Goal: Task Accomplishment & Management: Manage account settings

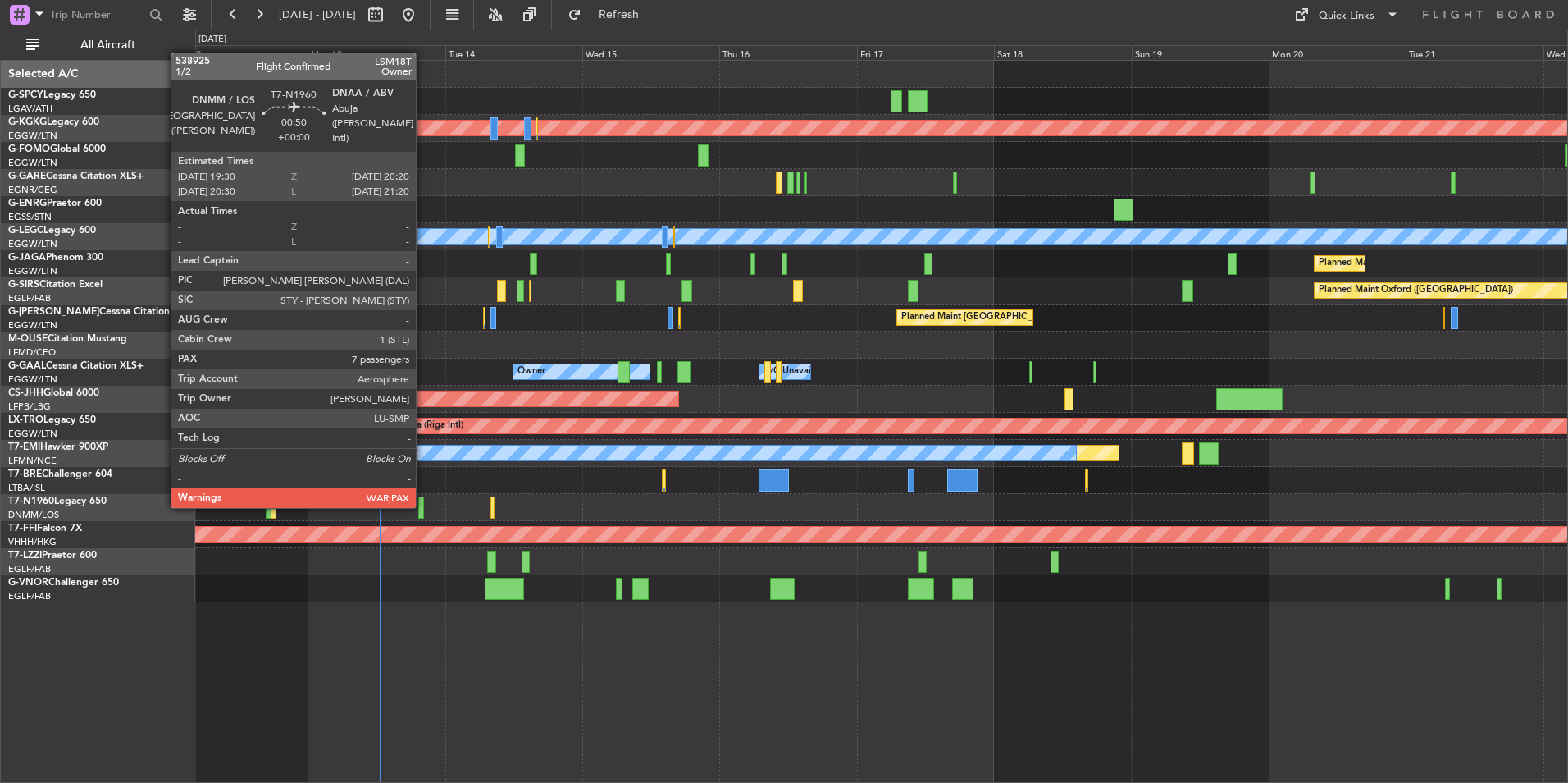
click at [423, 505] on div at bounding box center [421, 507] width 5 height 22
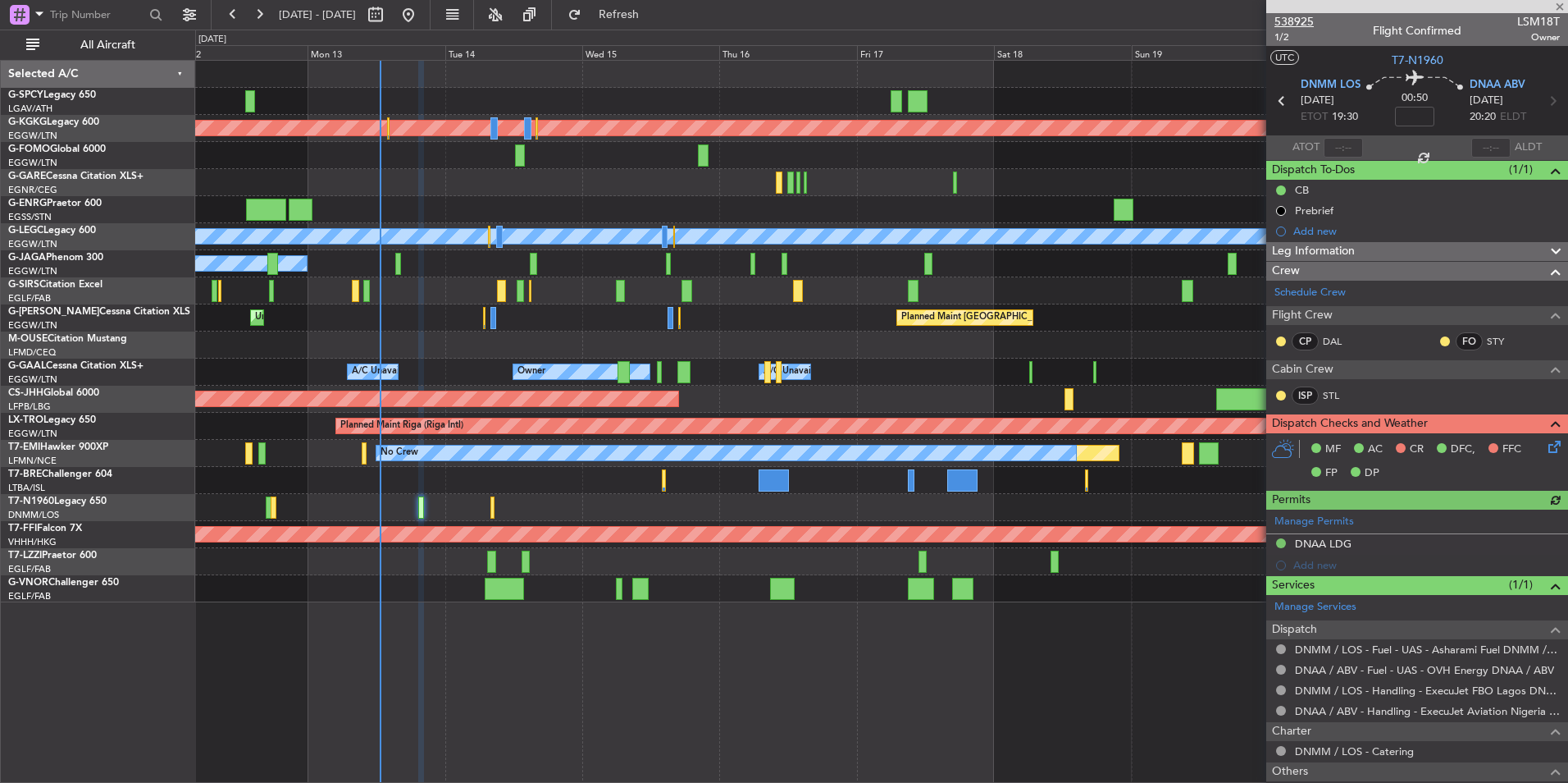
click at [1306, 22] on span "538925" at bounding box center [1294, 21] width 39 height 17
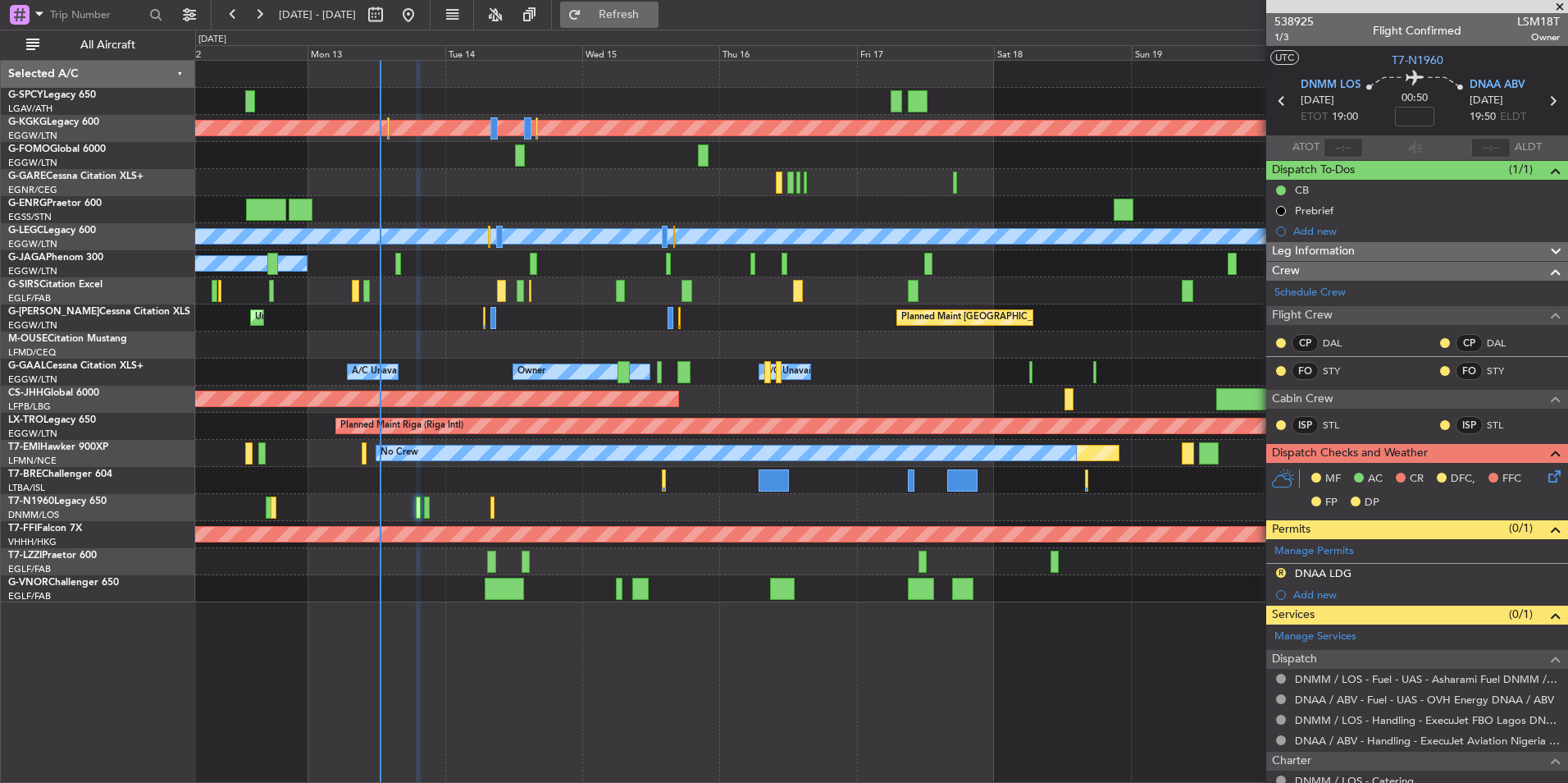
click at [654, 10] on span "Refresh" at bounding box center [619, 15] width 69 height 11
click at [652, 27] on button "Refresh" at bounding box center [609, 15] width 98 height 27
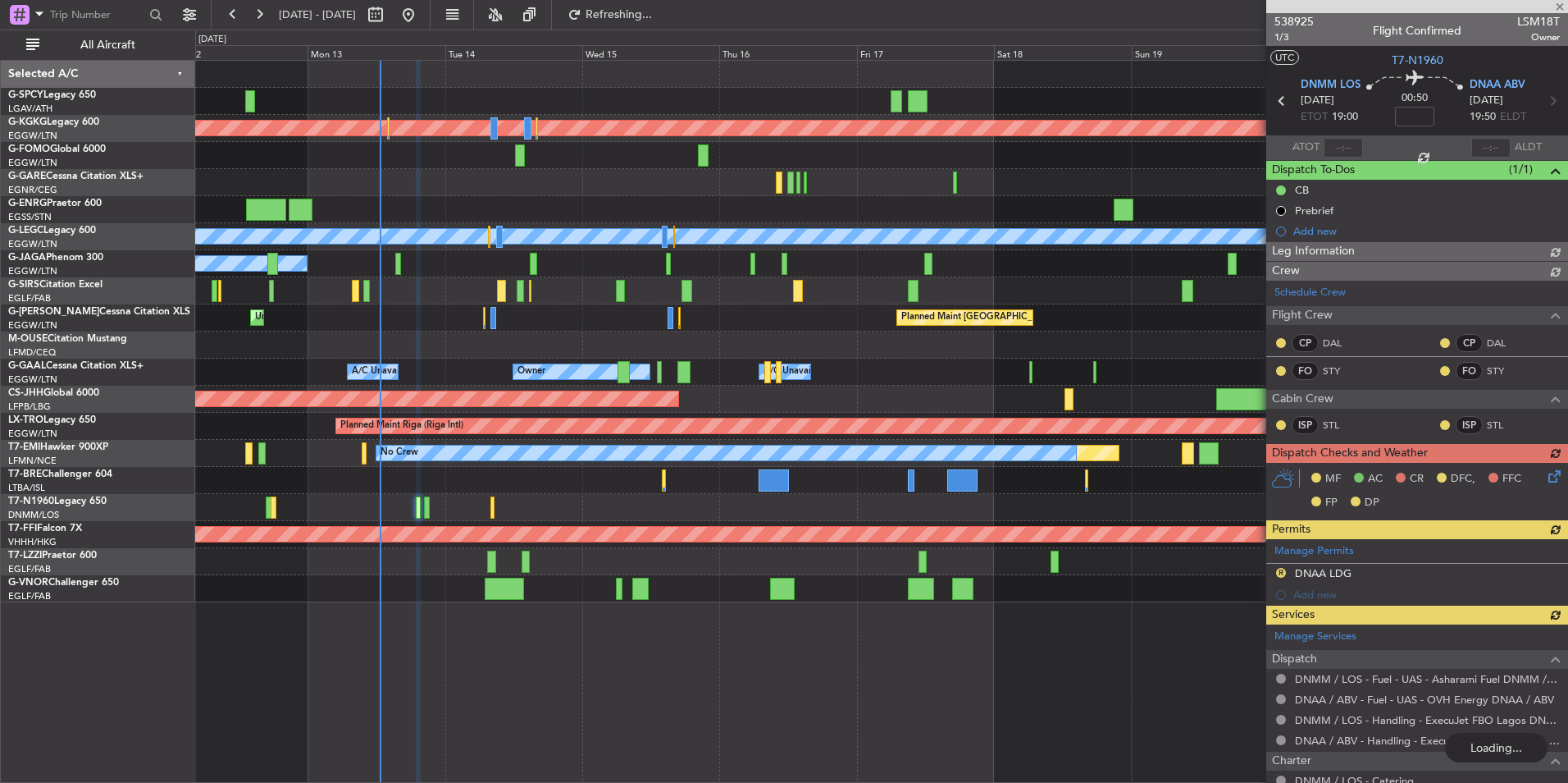
click at [423, 506] on div at bounding box center [881, 507] width 1372 height 27
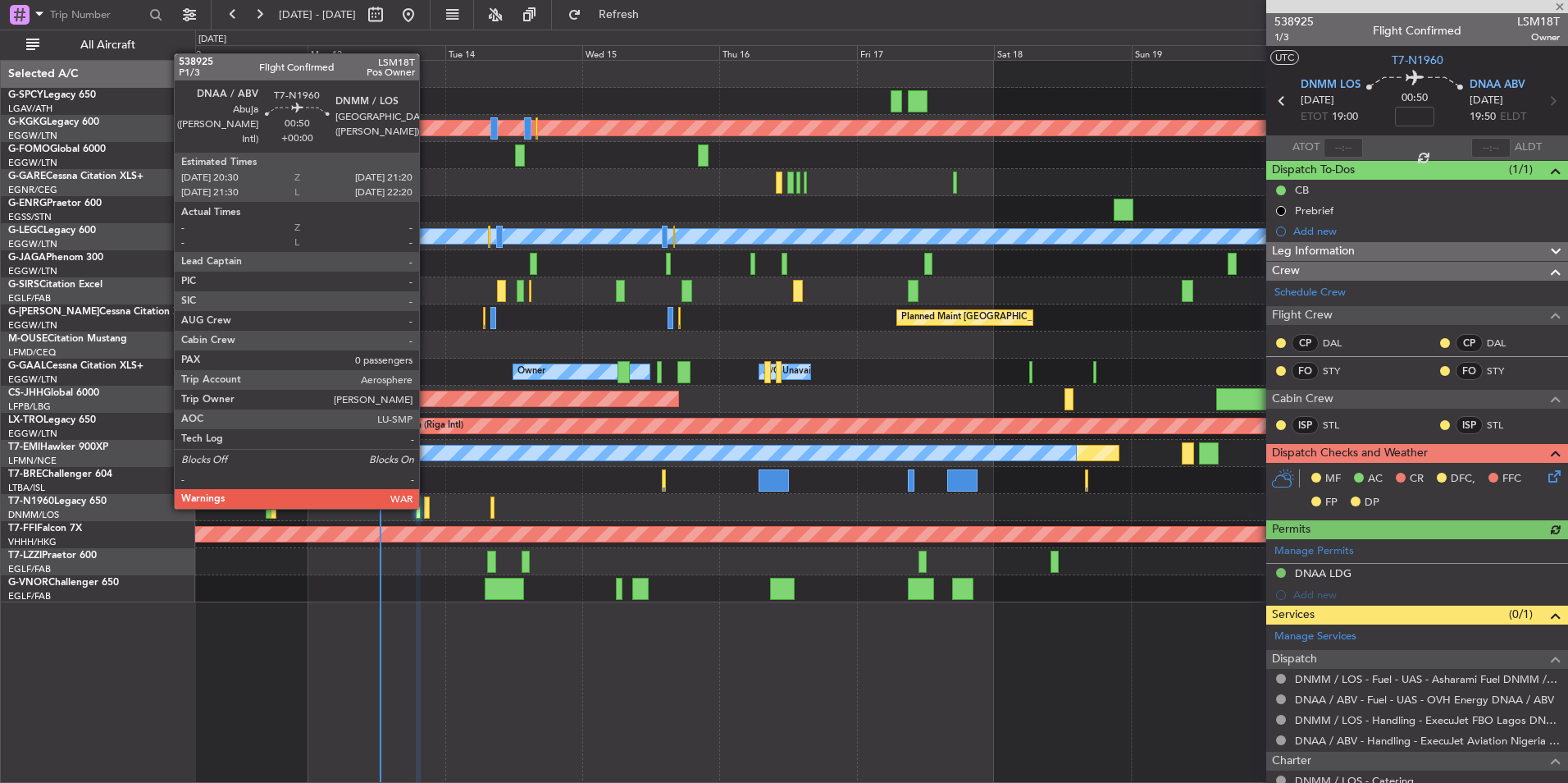
click at [427, 506] on div at bounding box center [427, 507] width 5 height 22
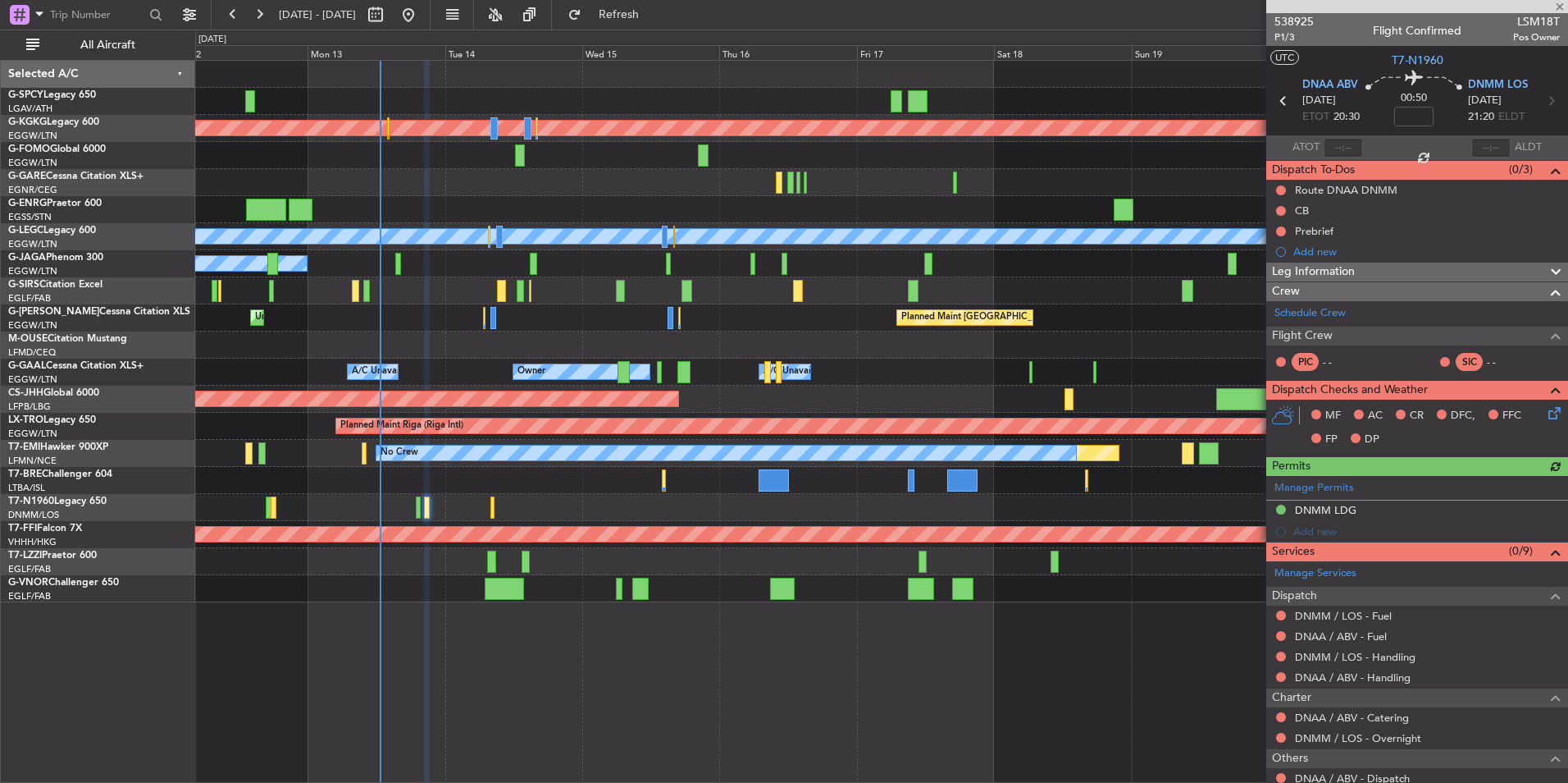
scroll to position [92, 0]
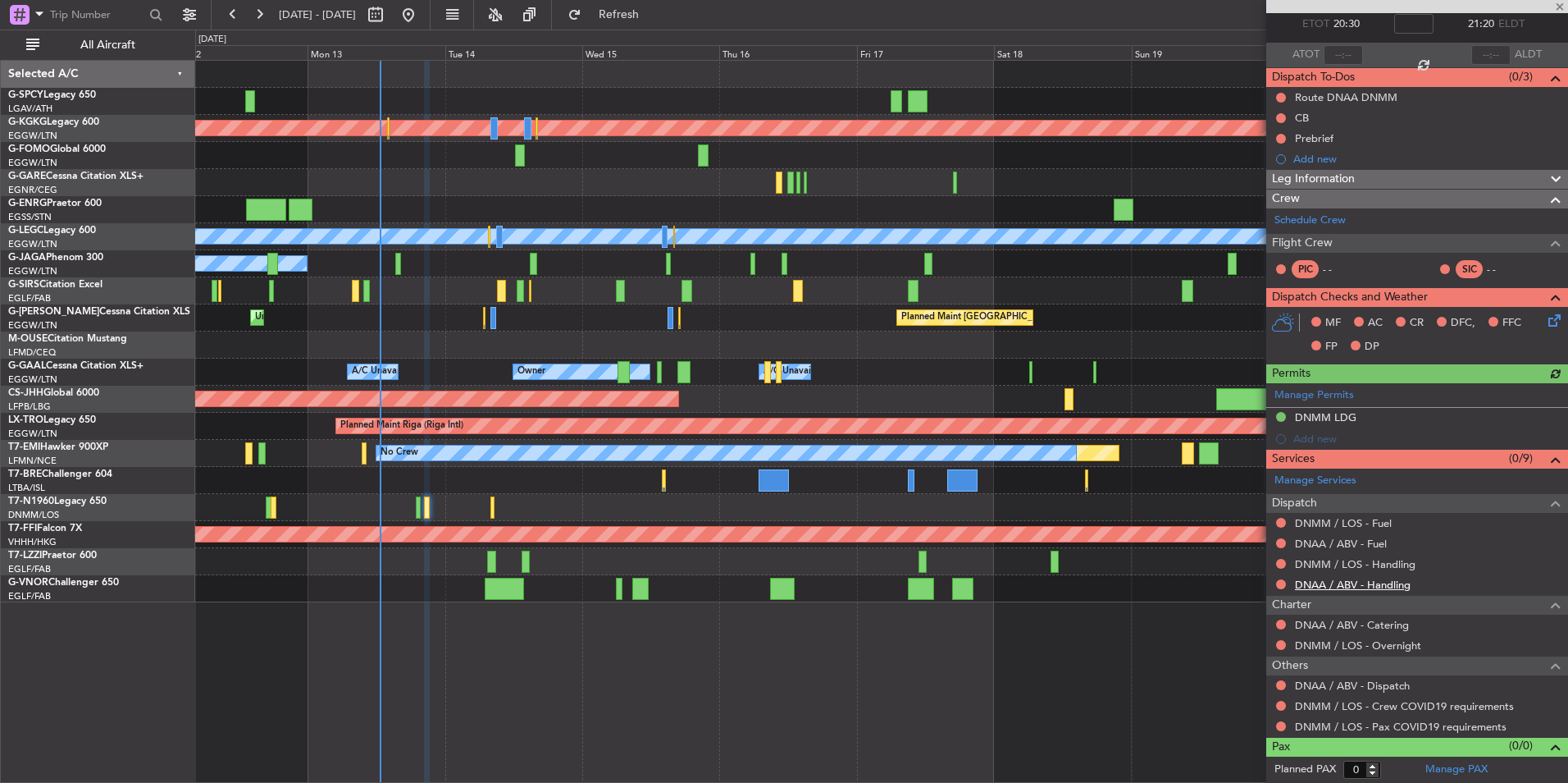
click at [1360, 586] on link "DNAA / ABV - Handling" at bounding box center [1352, 584] width 115 height 14
click at [631, 27] on button "Refresh" at bounding box center [609, 15] width 98 height 27
click at [1392, 566] on div "Manage Services Dispatch DNMM / LOS - Fuel DNAA / ABV - Fuel DNMM / LOS - Handl…" at bounding box center [1417, 602] width 302 height 268
click at [1392, 566] on link "DNMM / LOS - Handling" at bounding box center [1355, 564] width 121 height 14
click at [647, 9] on button "Refresh" at bounding box center [609, 15] width 98 height 27
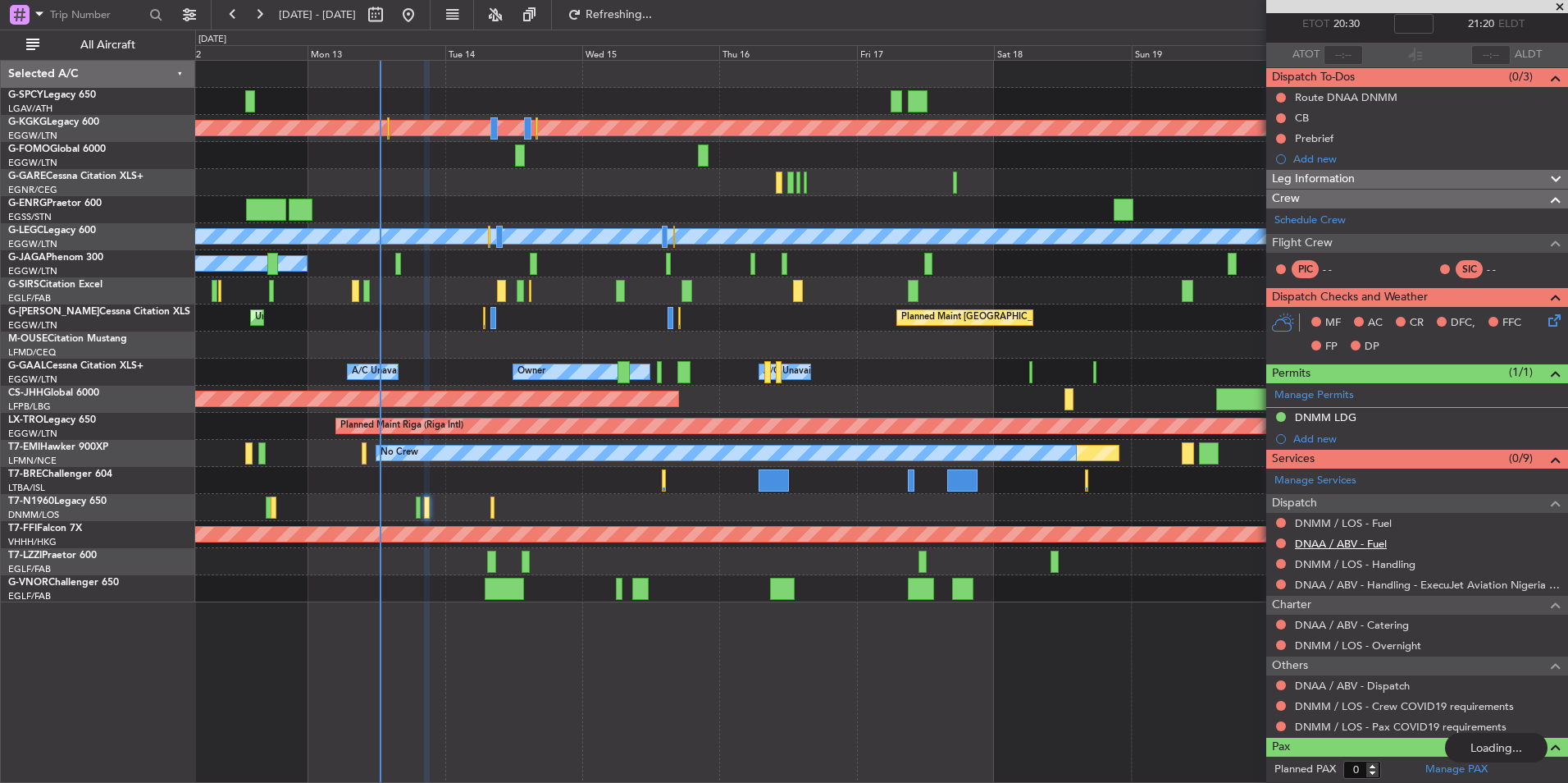
click at [1367, 543] on link "DNAA / ABV - Fuel" at bounding box center [1340, 543] width 92 height 14
click at [647, 14] on span "Refresh" at bounding box center [619, 15] width 69 height 11
click at [1355, 525] on link "DNMM / LOS - Fuel" at bounding box center [1343, 523] width 97 height 14
click at [654, 18] on span "Refresh" at bounding box center [619, 15] width 69 height 11
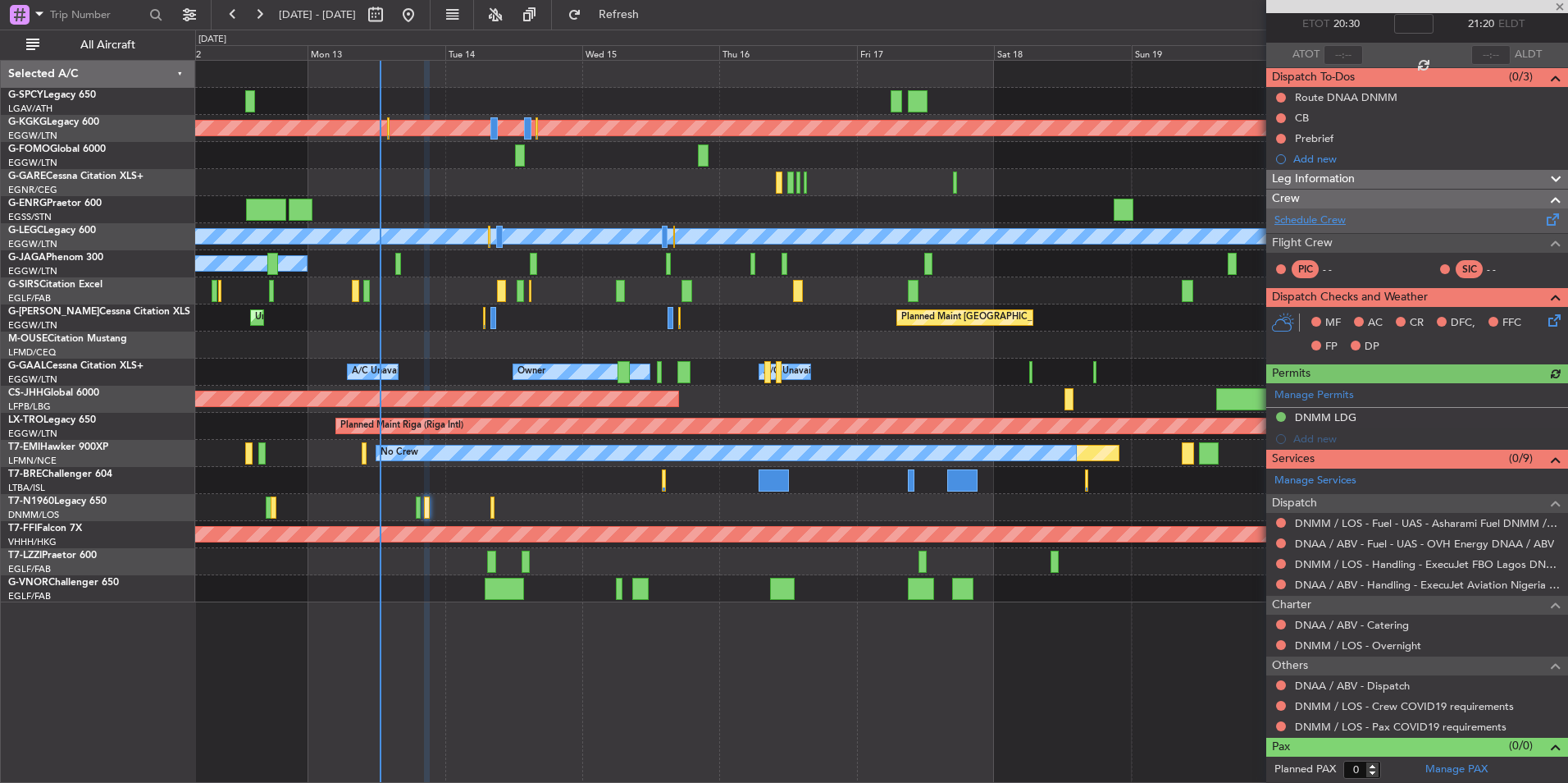
click at [1334, 217] on link "Schedule Crew" at bounding box center [1310, 220] width 71 height 16
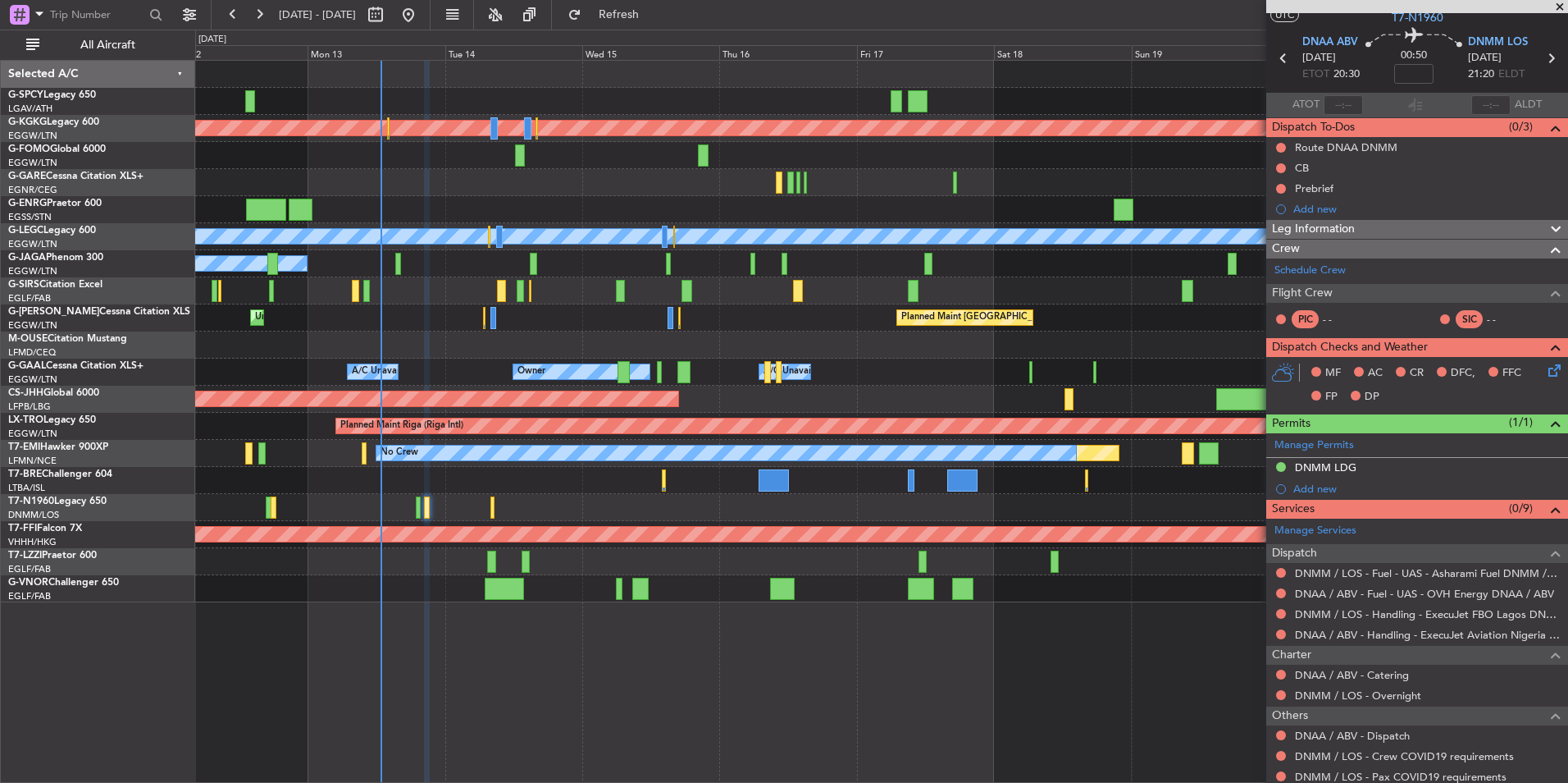
scroll to position [0, 0]
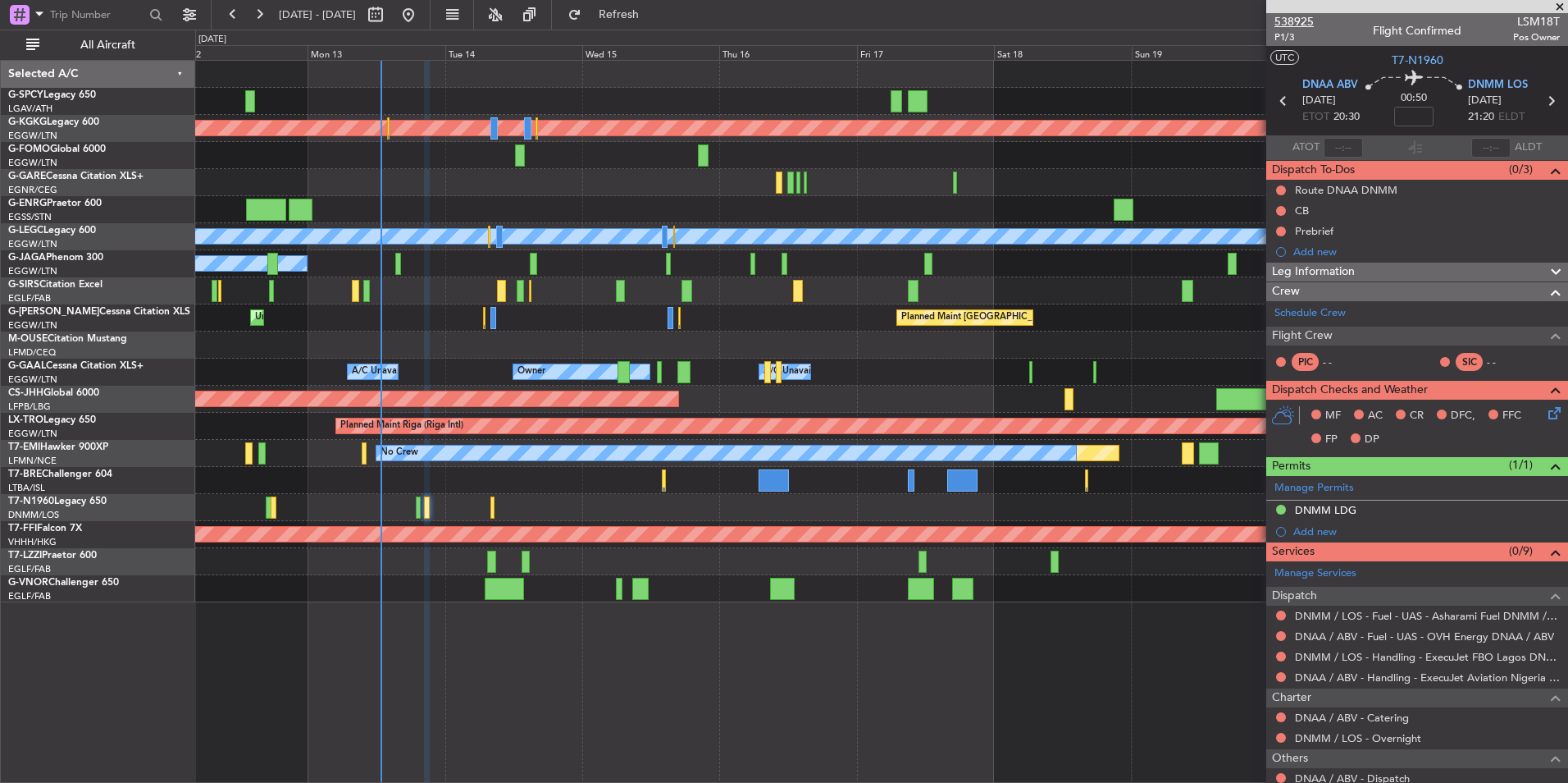
click at [1293, 19] on span "538925" at bounding box center [1294, 21] width 39 height 17
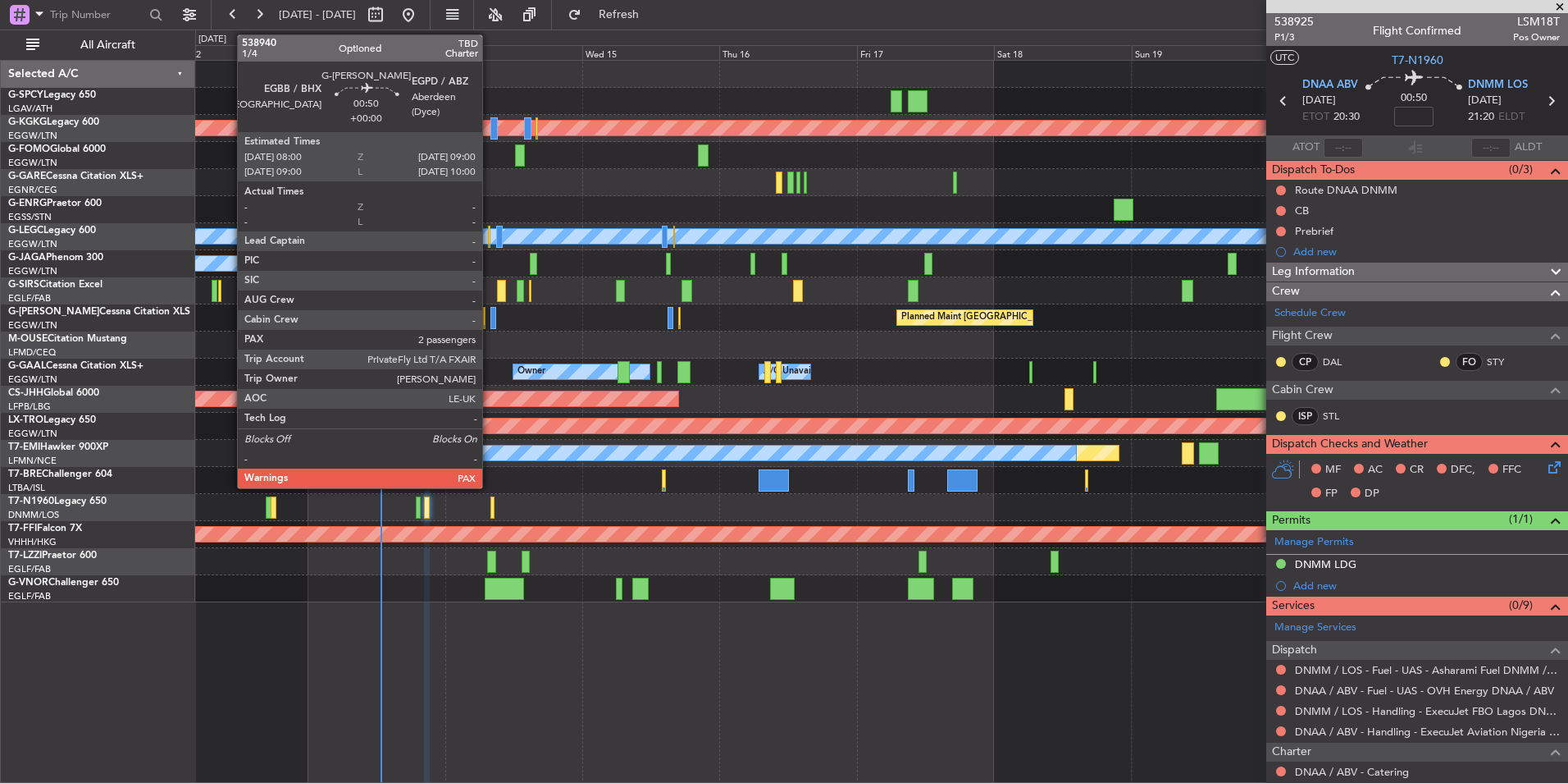
click at [490, 317] on div at bounding box center [493, 318] width 6 height 22
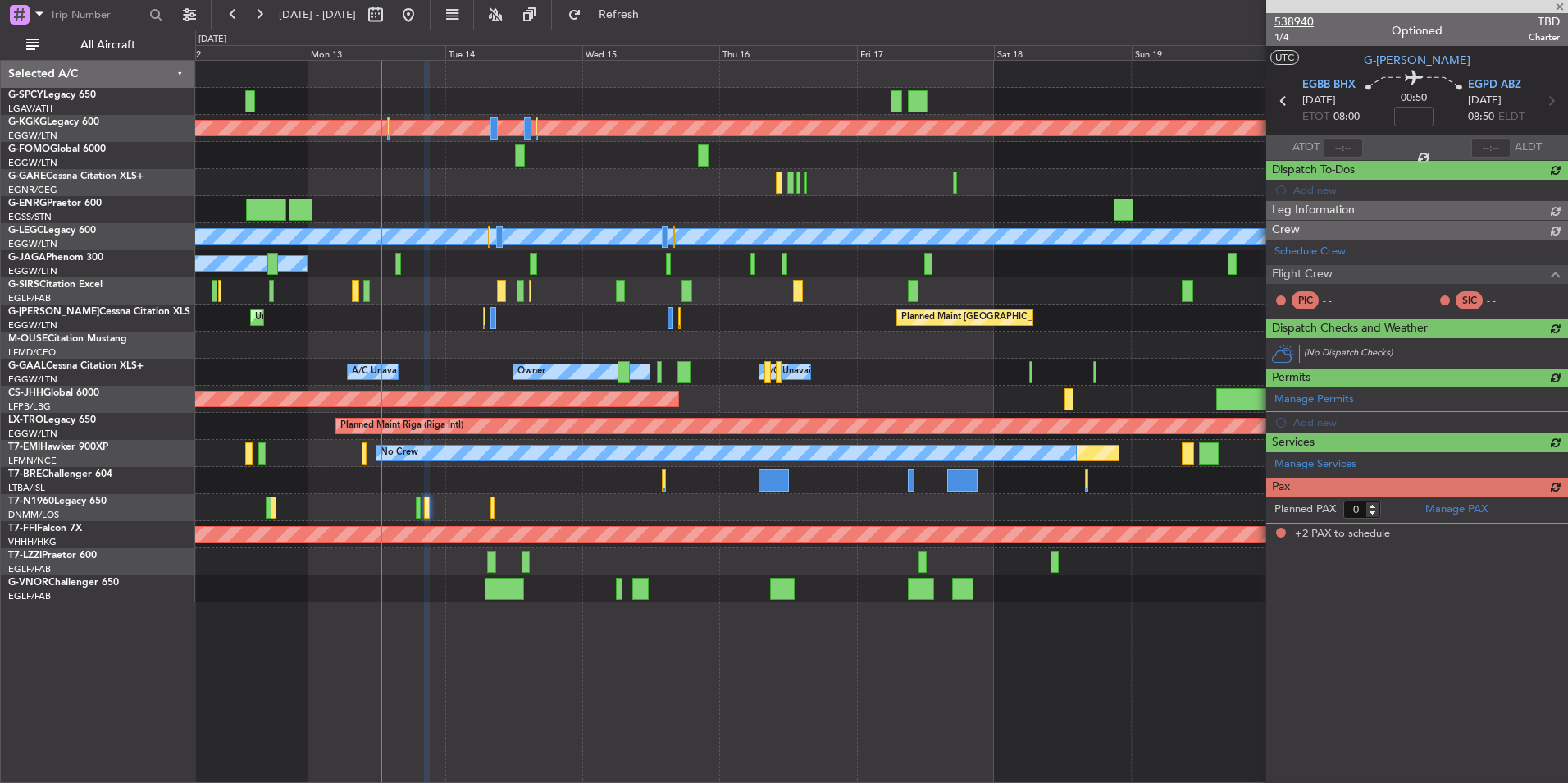
type input "2"
click at [1308, 16] on span "538940" at bounding box center [1294, 21] width 39 height 17
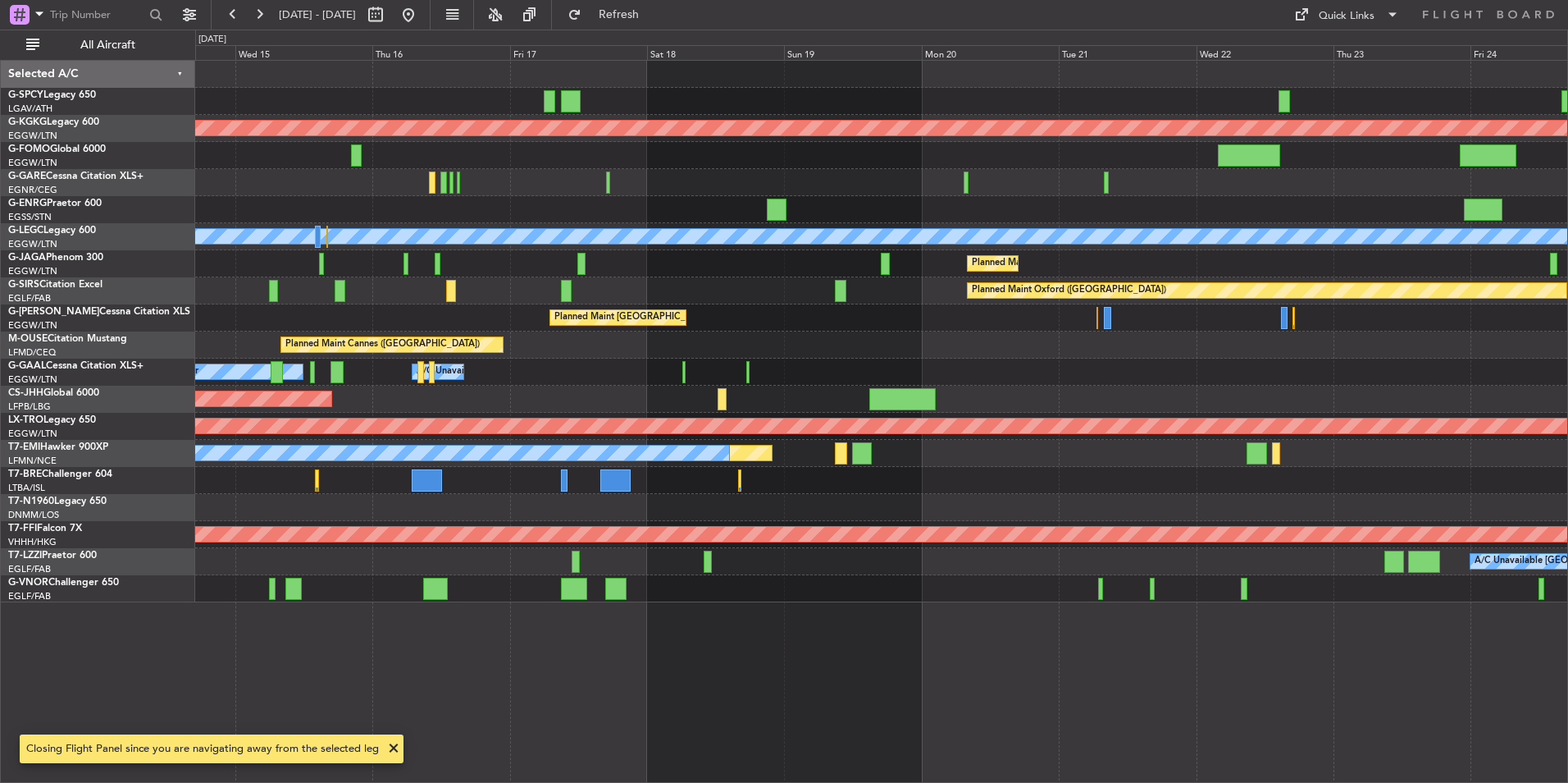
click at [624, 347] on div "Planned Maint Cannes ([GEOGRAPHIC_DATA])" at bounding box center [881, 345] width 1372 height 27
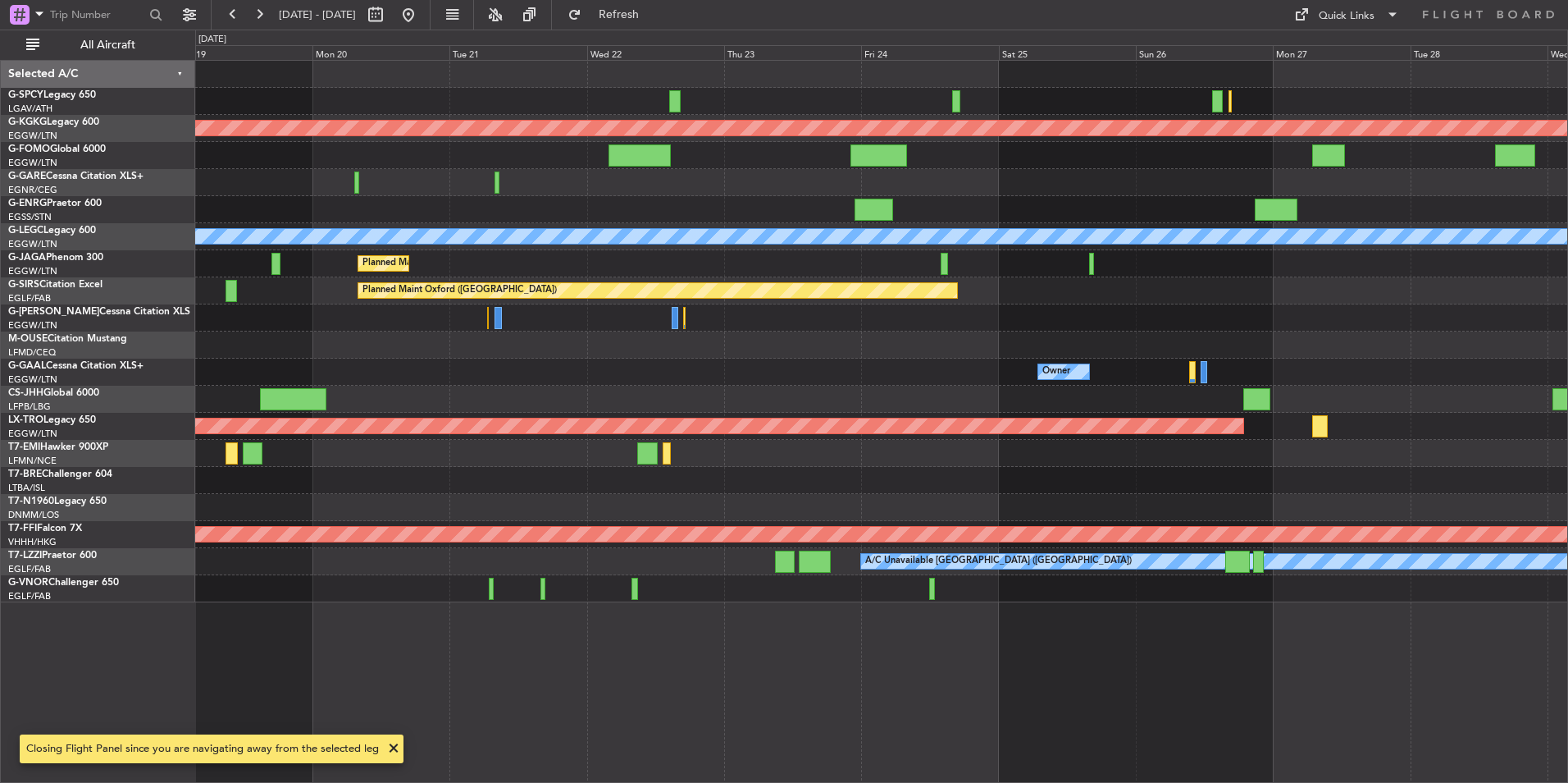
click at [706, 347] on div "Planned Maint Cannes ([GEOGRAPHIC_DATA])" at bounding box center [881, 345] width 1372 height 27
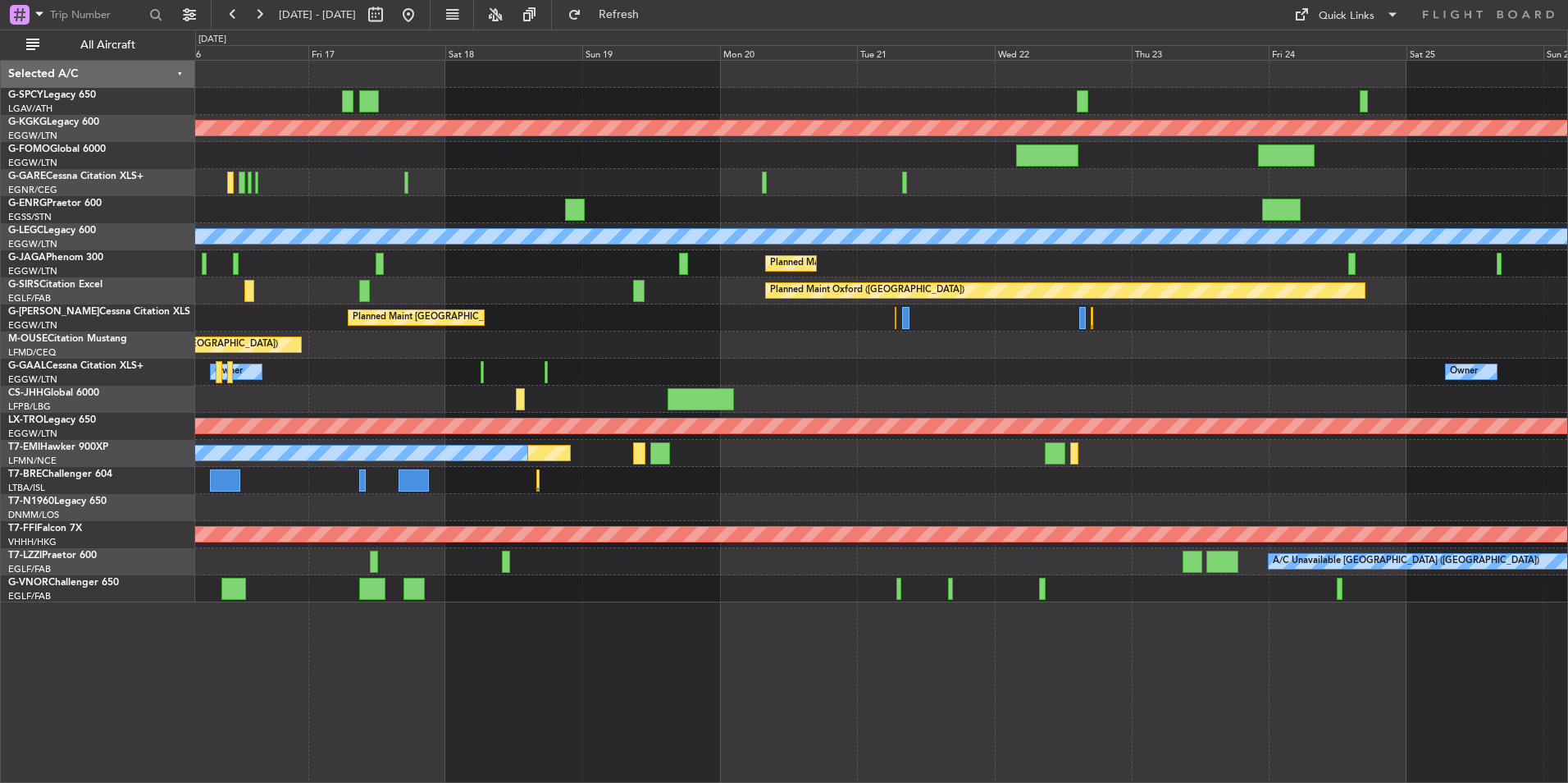
click at [1260, 356] on div "Planned Maint Athens ([PERSON_NAME] Intl) Planned Maint [GEOGRAPHIC_DATA] ([GEO…" at bounding box center [881, 331] width 1372 height 542
click at [422, 14] on button at bounding box center [408, 15] width 27 height 27
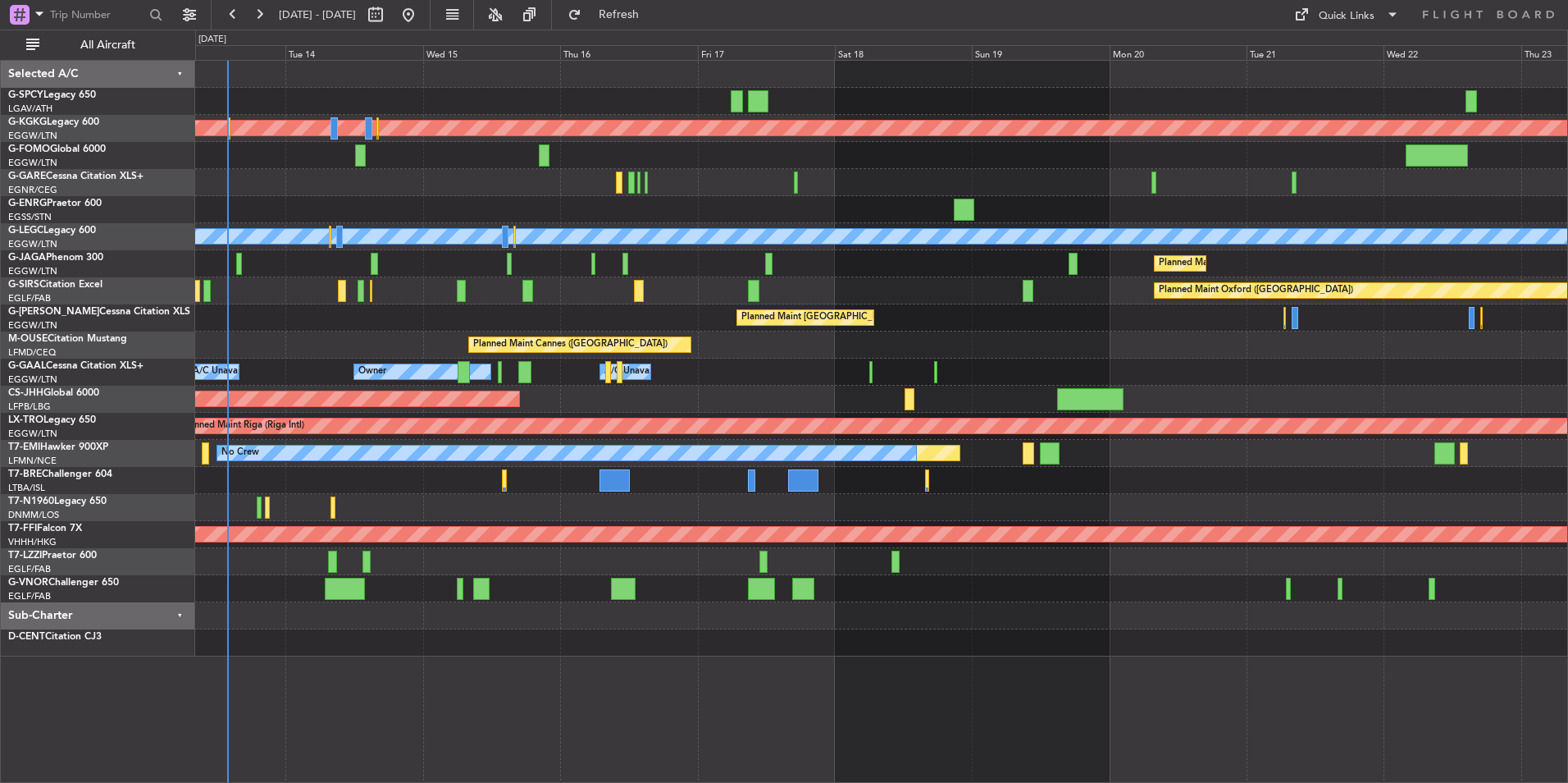
click at [406, 507] on div "Planned Maint Athens (Eleftherios Venizelos Intl) Planned Maint London (Stanste…" at bounding box center [881, 359] width 1372 height 596
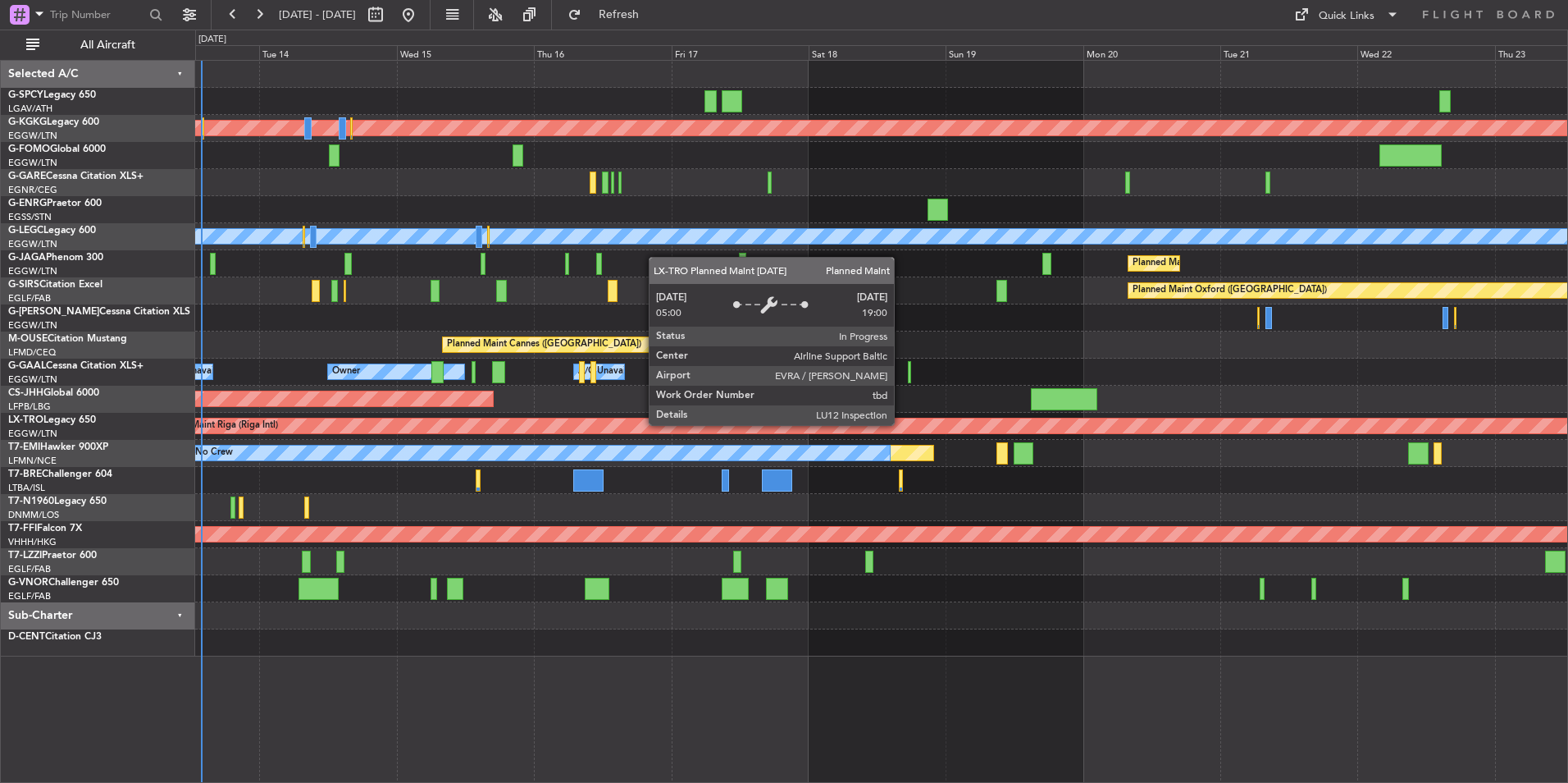
click at [771, 413] on div "Planned Maint Riga (Riga Intl)" at bounding box center [881, 426] width 1372 height 27
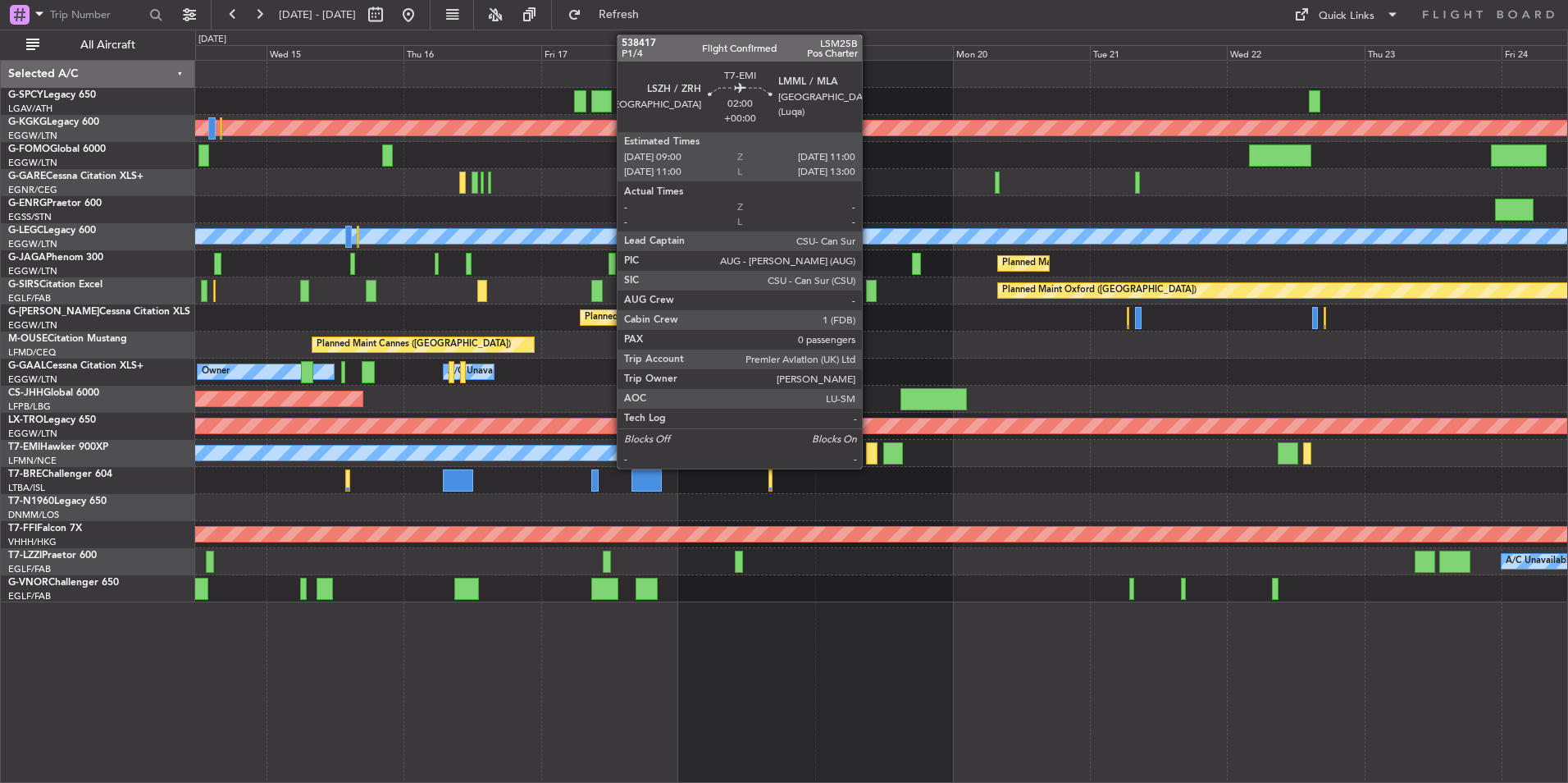
click at [869, 452] on div at bounding box center [871, 454] width 11 height 22
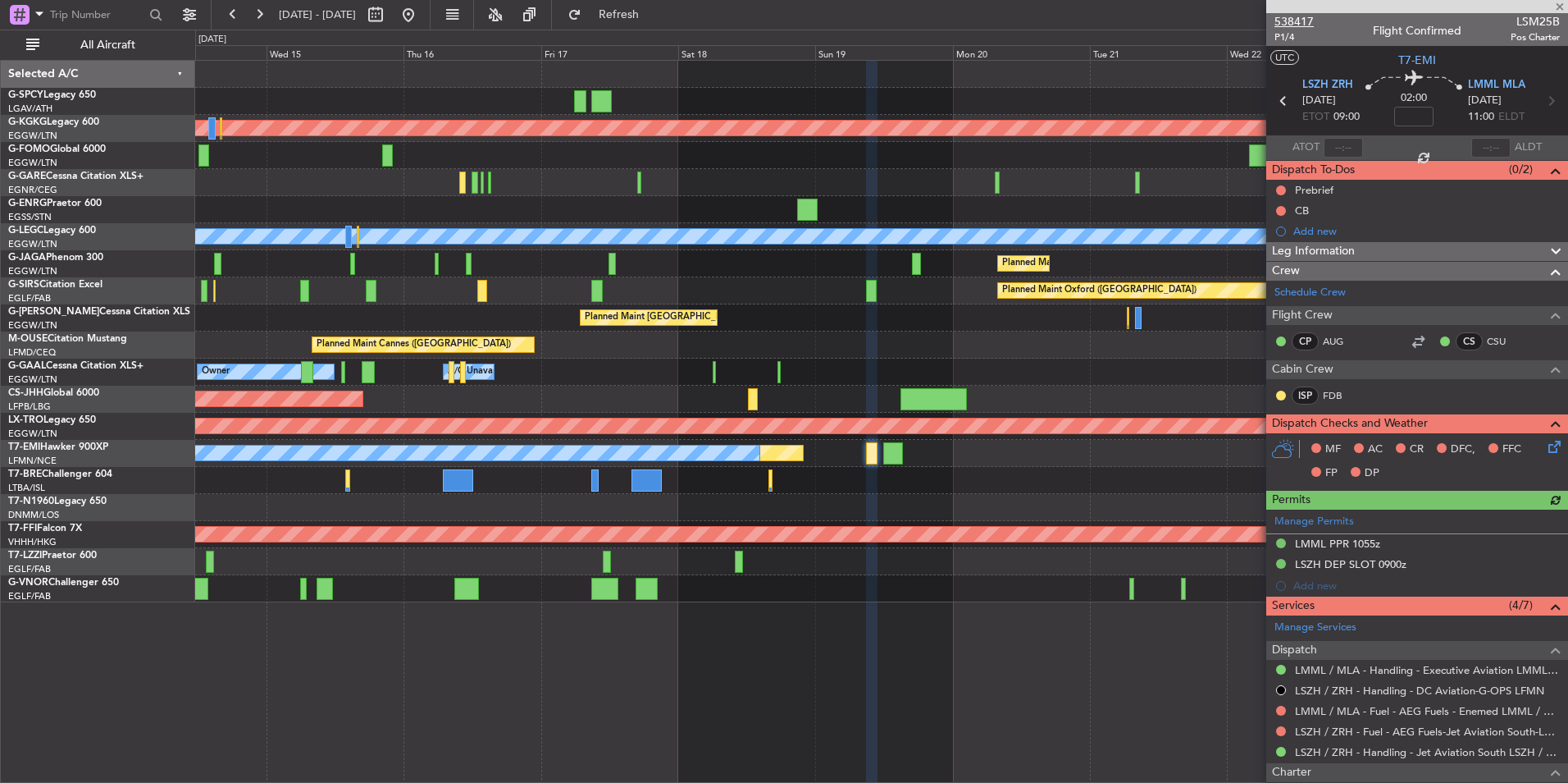
click at [1310, 20] on span "538417" at bounding box center [1294, 21] width 39 height 17
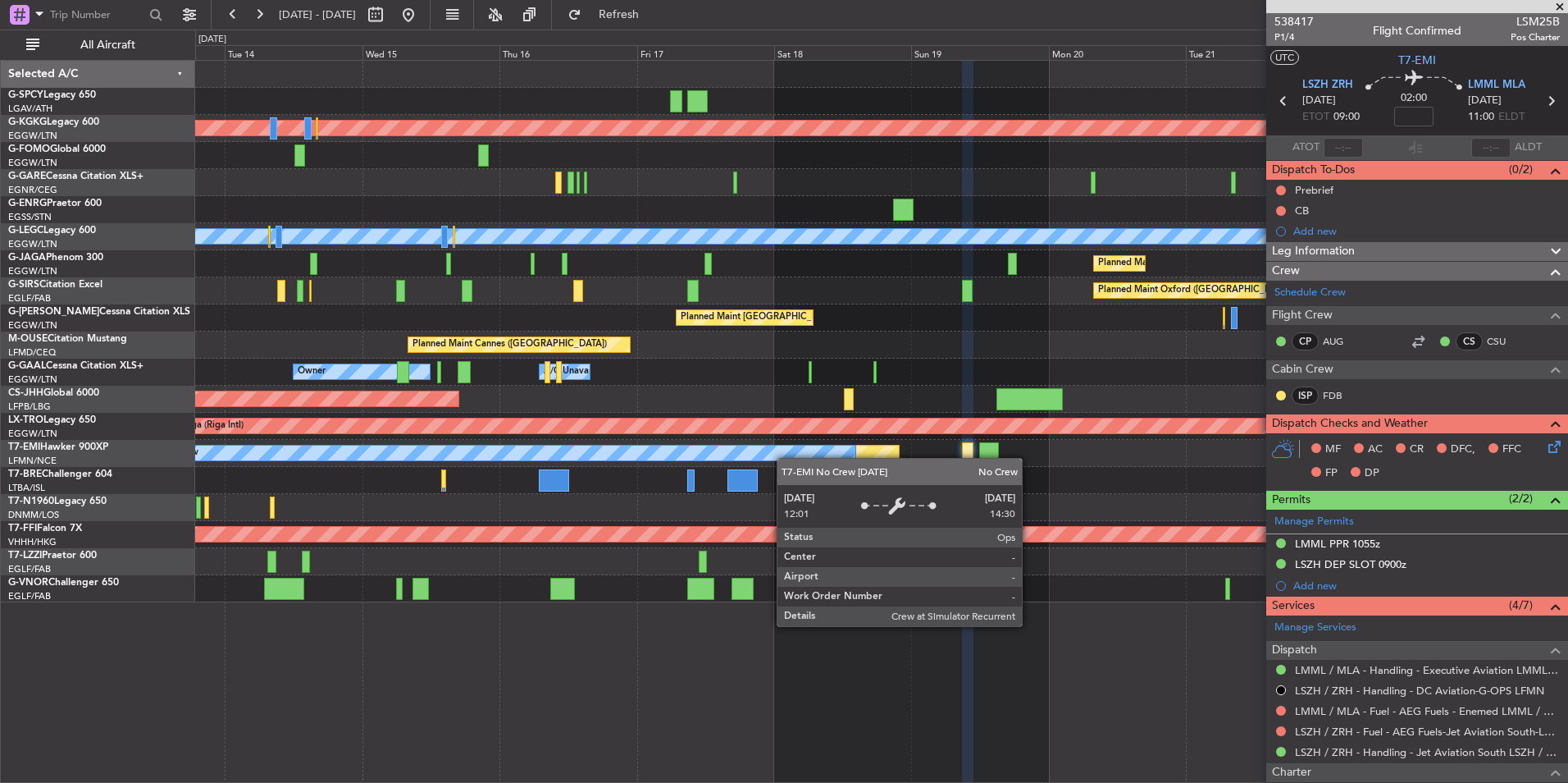
click at [687, 448] on div "Planned Maint Athens (Eleftherios Venizelos Intl) Planned Maint London (Stanste…" at bounding box center [881, 331] width 1372 height 542
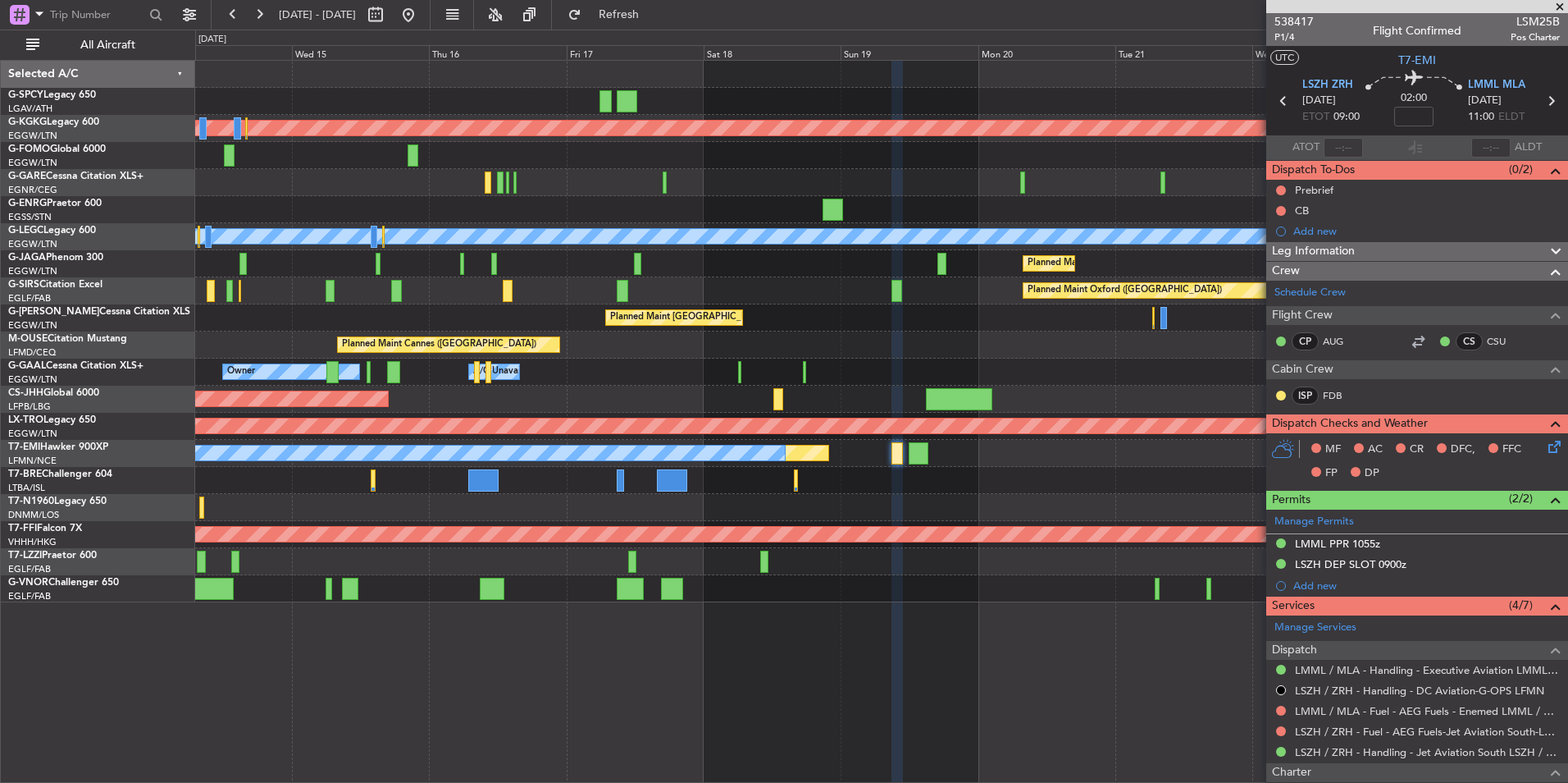
click at [654, 12] on span "Refresh" at bounding box center [619, 15] width 69 height 11
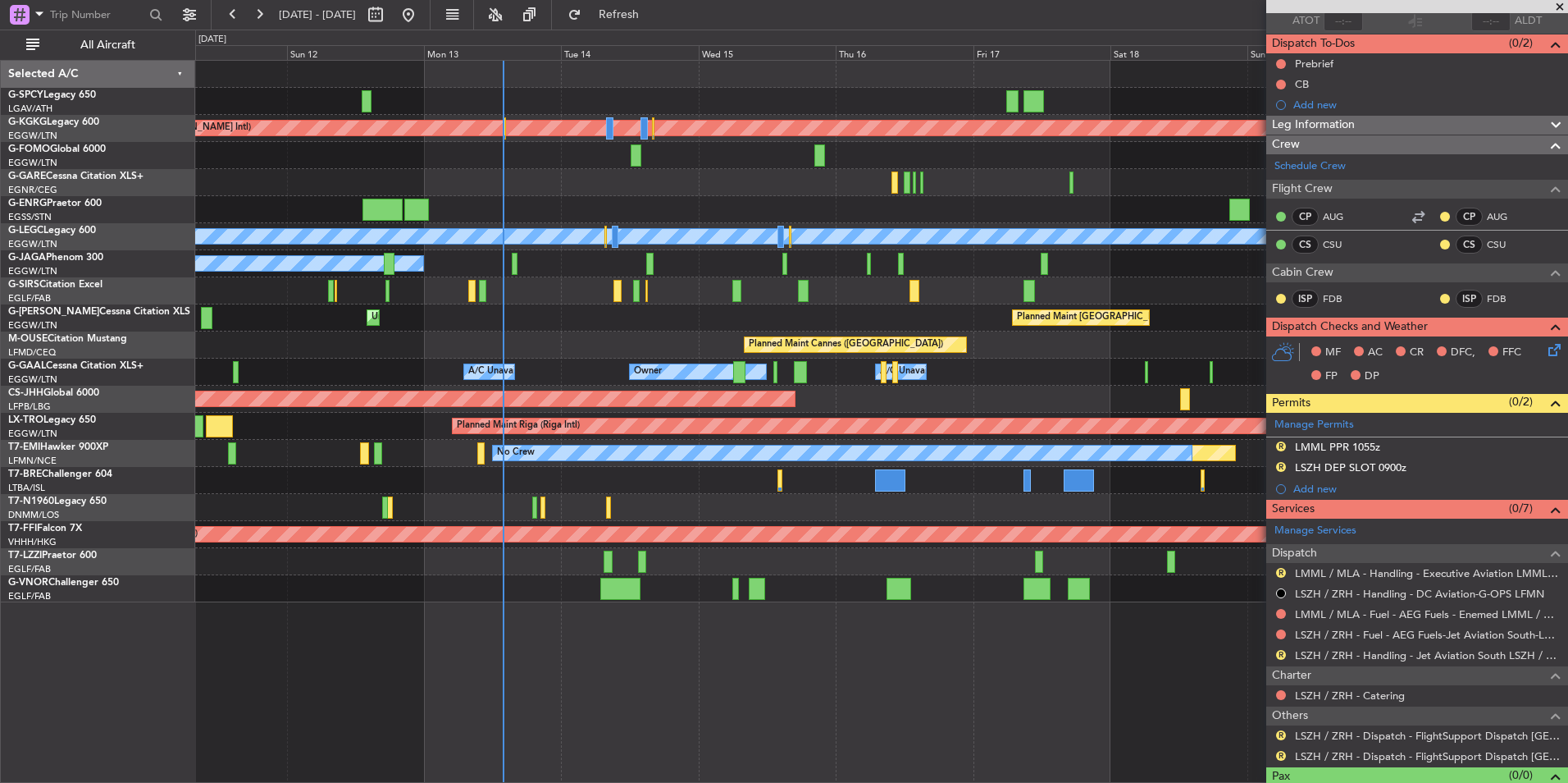
click at [1188, 477] on div at bounding box center [881, 480] width 1372 height 27
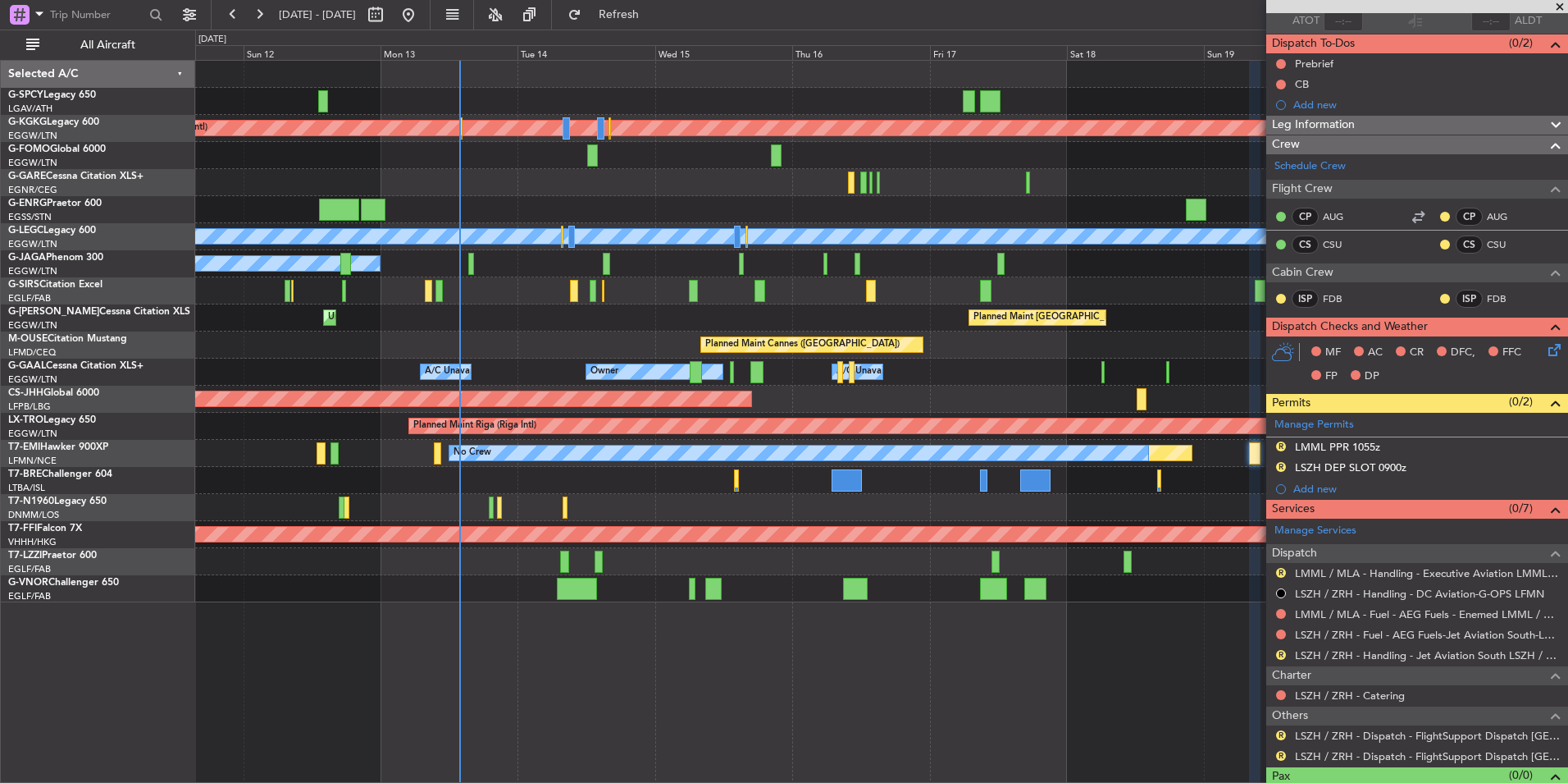
click at [518, 685] on div "Planned Maint Athens (Eleftherios Venizelos Intl) Planned Maint London (Stanste…" at bounding box center [881, 421] width 1373 height 723
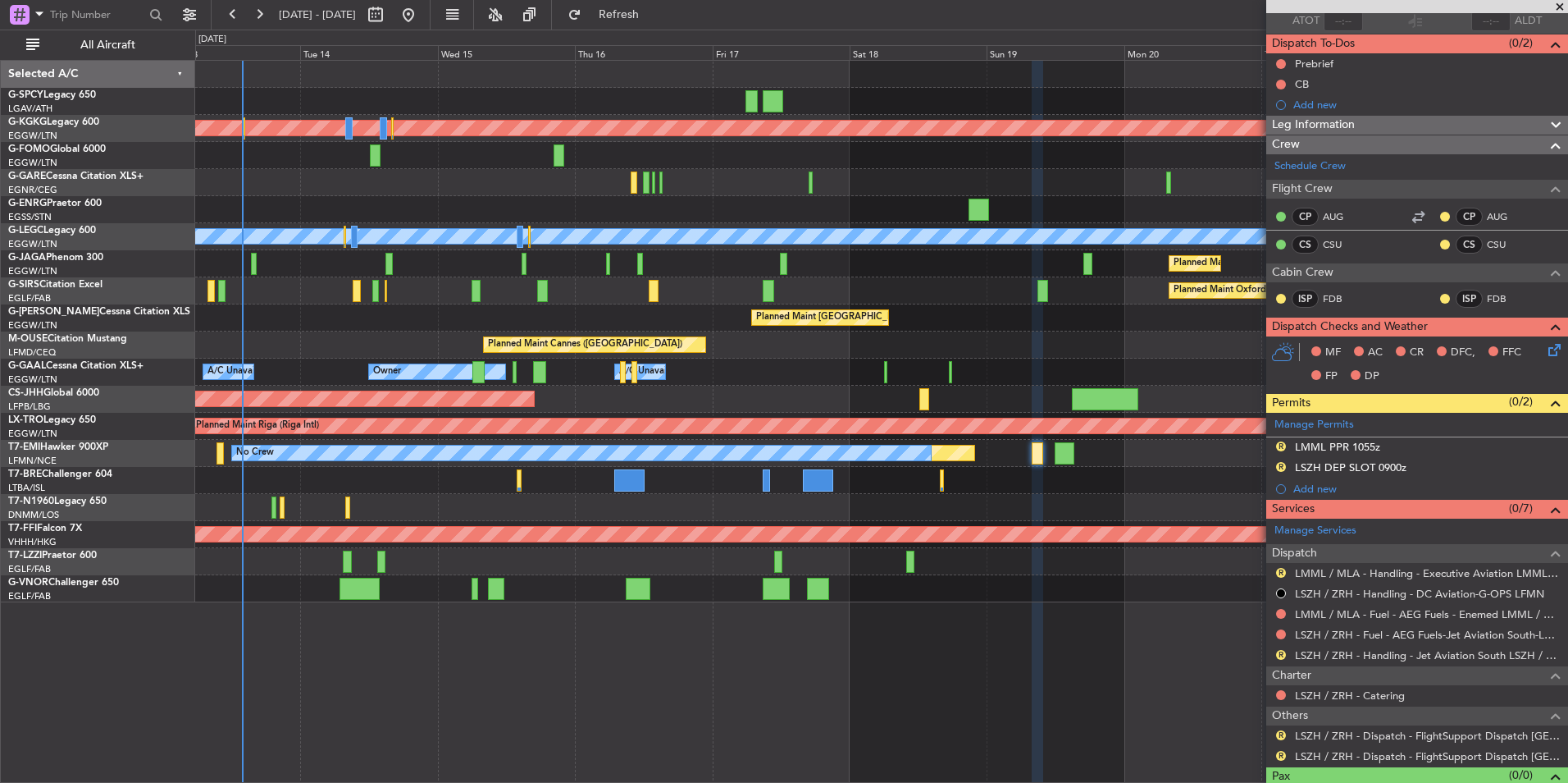
click at [635, 601] on div "Planned Maint Athens ([PERSON_NAME] Intl) Planned Maint [GEOGRAPHIC_DATA] ([GEO…" at bounding box center [881, 331] width 1372 height 542
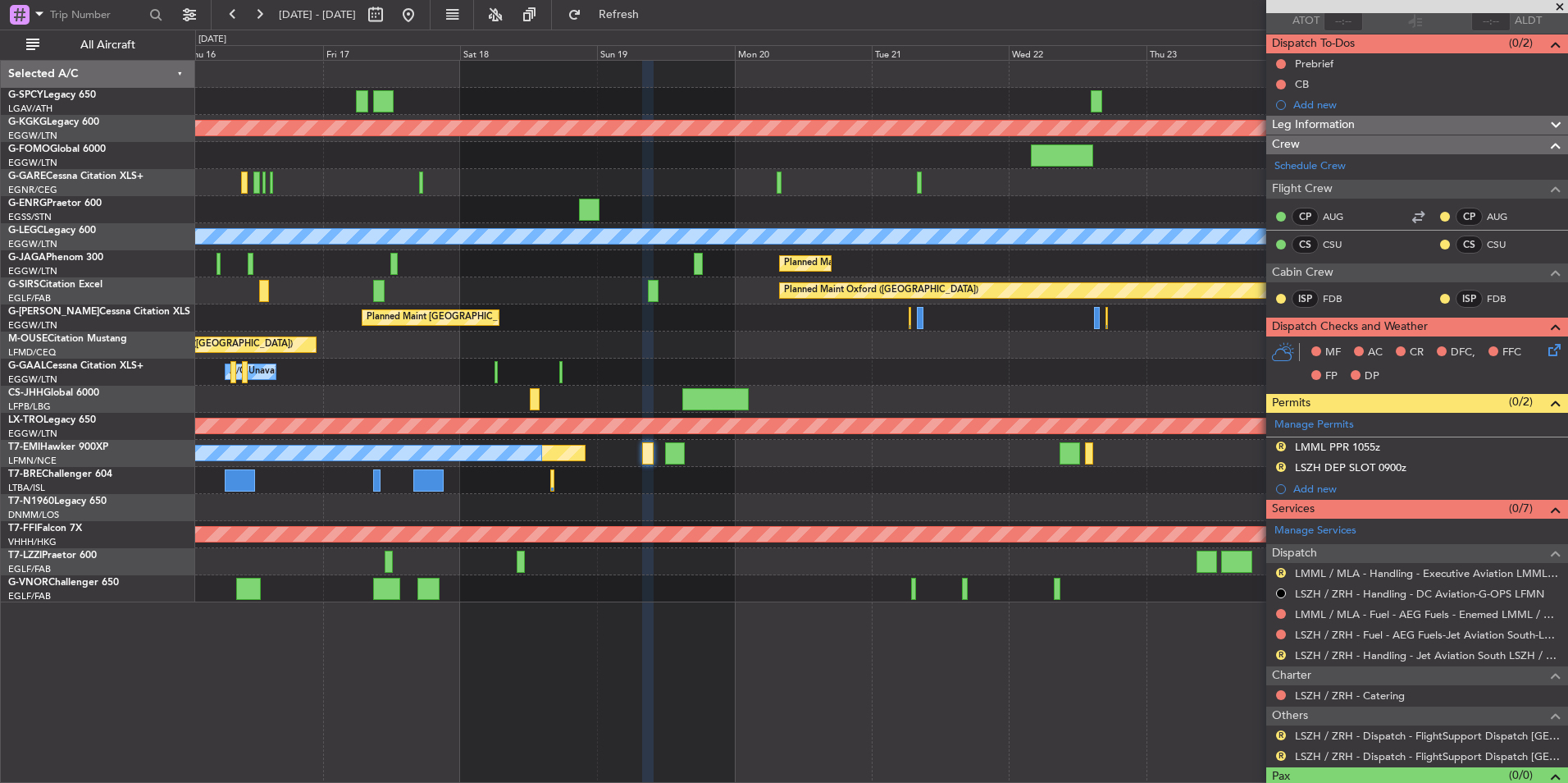
click at [759, 507] on div "Planned Maint Athens (Eleftherios Venizelos Intl) Planned Maint London (Stanste…" at bounding box center [881, 331] width 1372 height 542
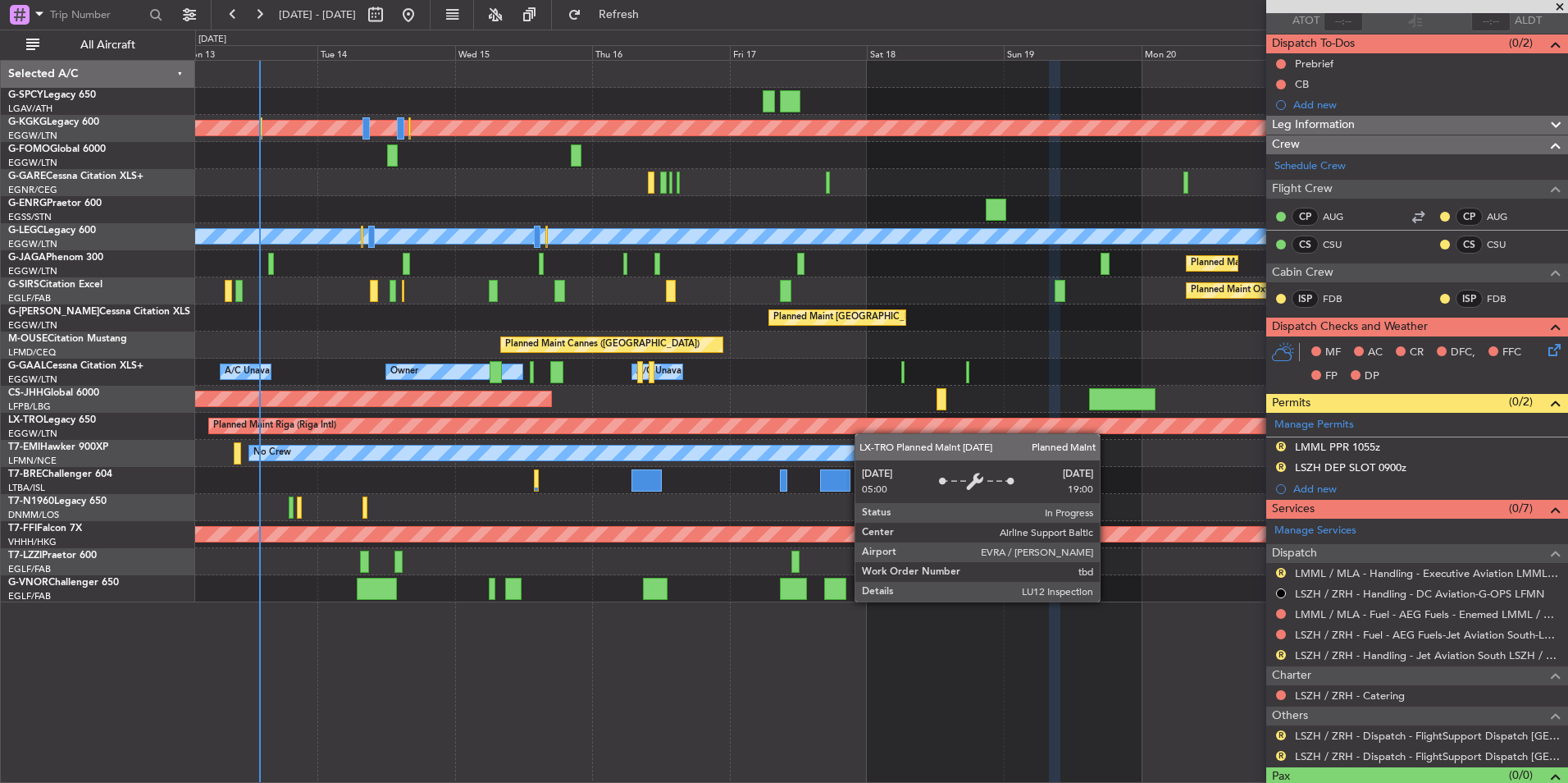
click at [1018, 419] on div "Planned Maint Athens (Eleftherios Venizelos Intl) Planned Maint London (Stanste…" at bounding box center [881, 331] width 1372 height 542
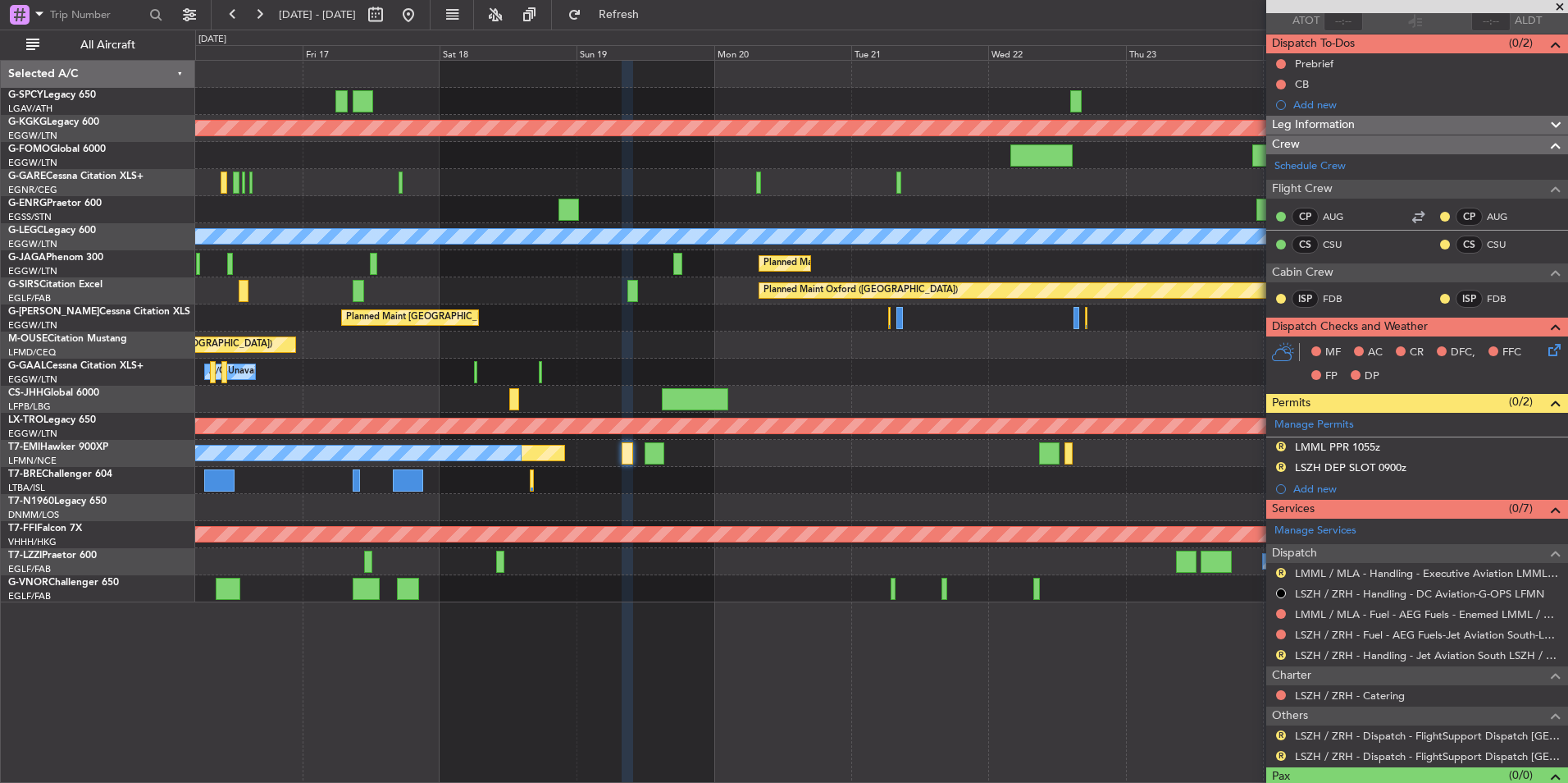
click at [179, 344] on div "Planned Maint Athens (Eleftherios Venizelos Intl) Planned Maint London (Stanste…" at bounding box center [784, 406] width 1568 height 753
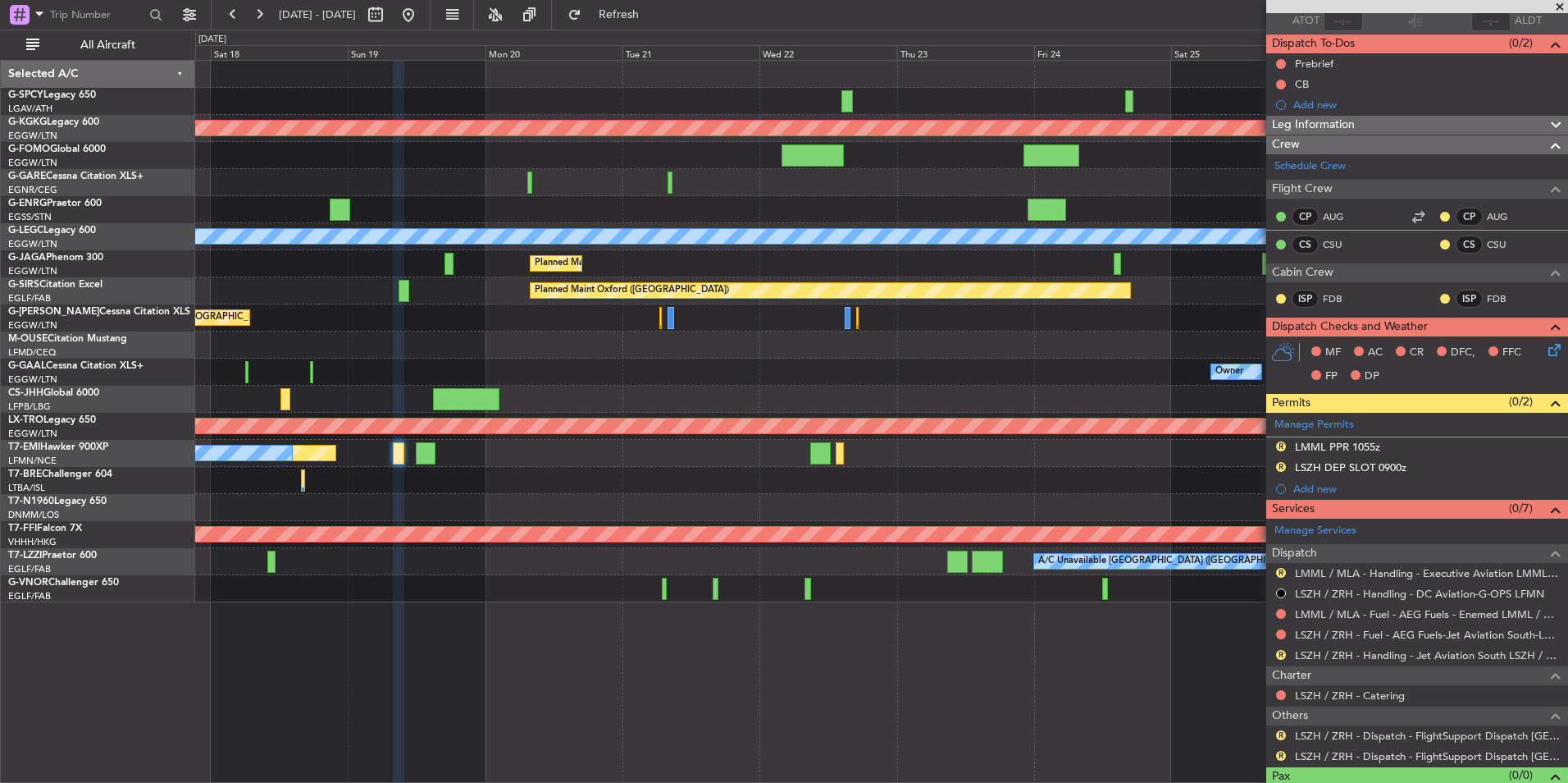
click at [451, 330] on div "Planned Maint [GEOGRAPHIC_DATA] ([GEOGRAPHIC_DATA])" at bounding box center [881, 318] width 1372 height 27
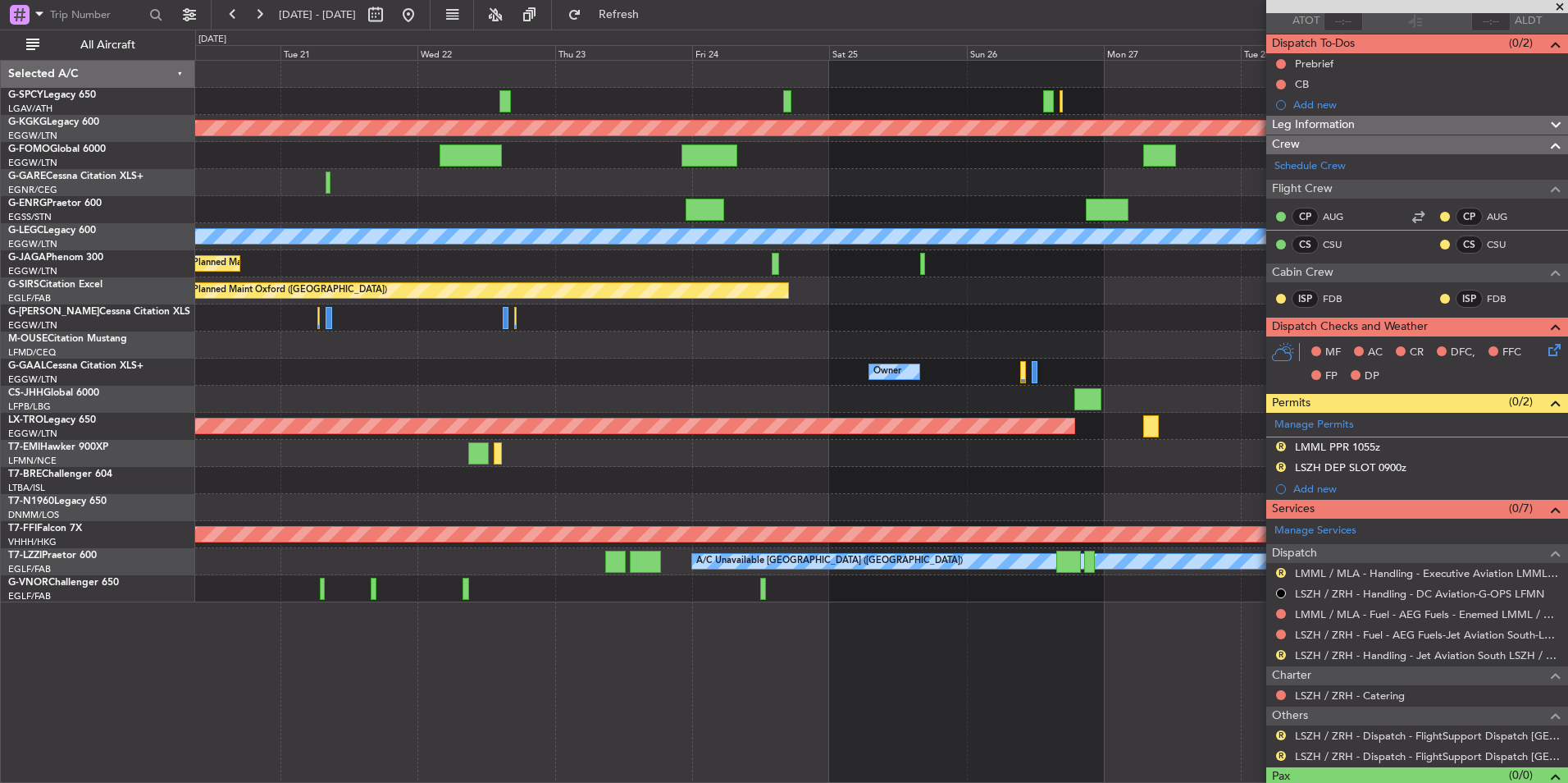
click at [547, 387] on div "Planned Maint Athens (Eleftherios Venizelos Intl) Planned Maint London (Stanste…" at bounding box center [881, 331] width 1372 height 542
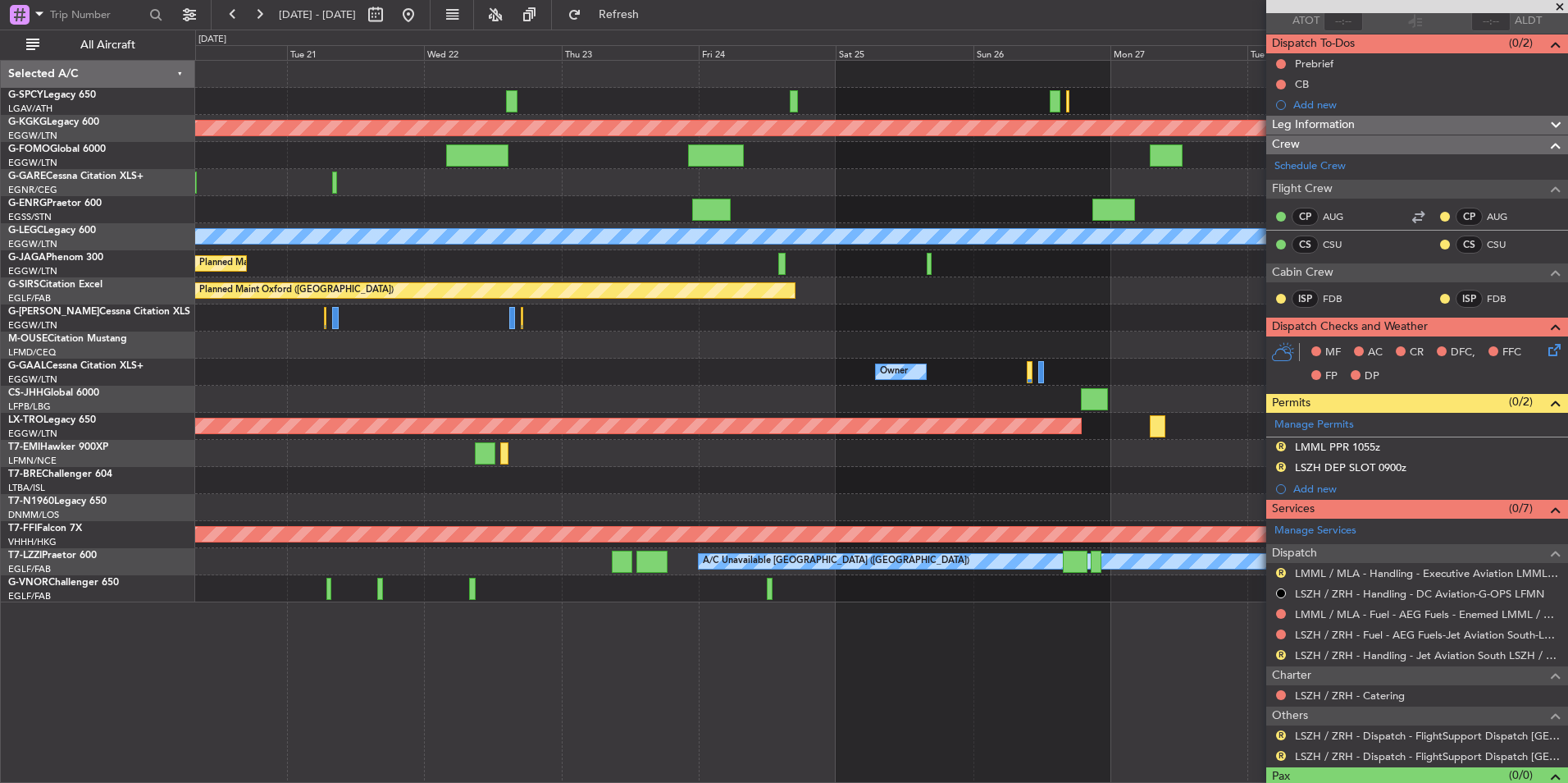
click at [684, 409] on div at bounding box center [881, 400] width 1372 height 27
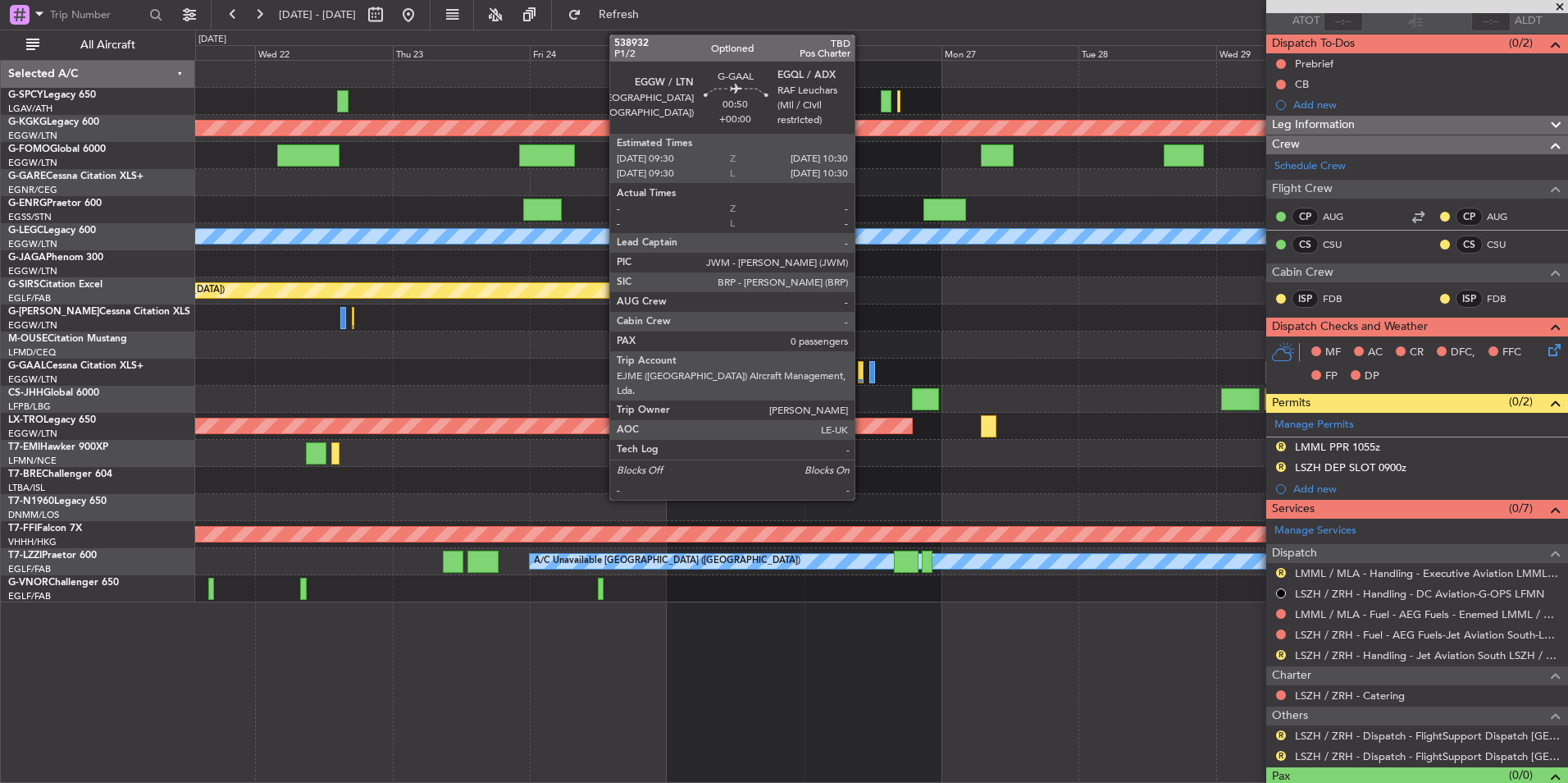
click at [862, 371] on div at bounding box center [861, 372] width 6 height 22
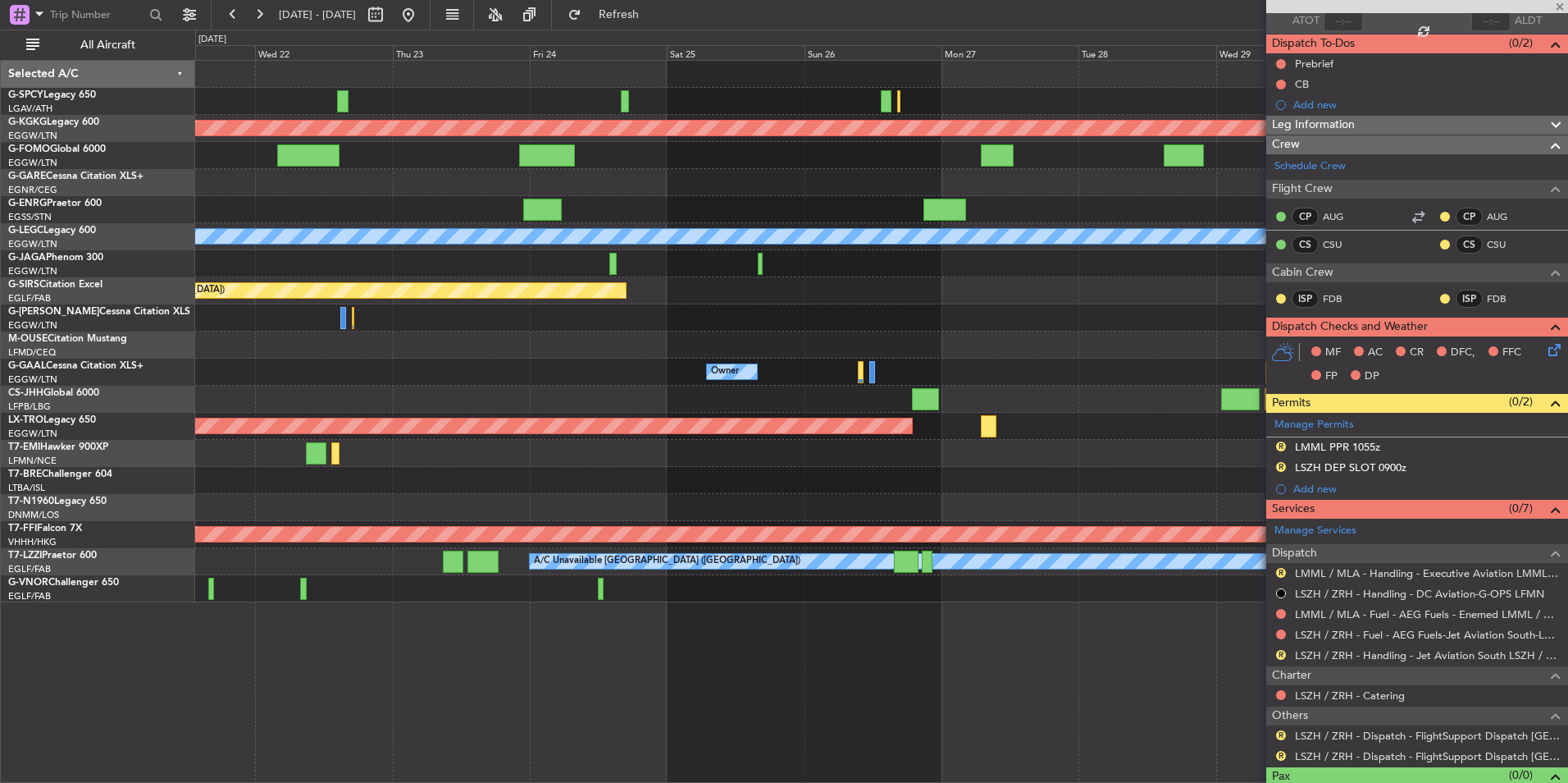
scroll to position [0, 0]
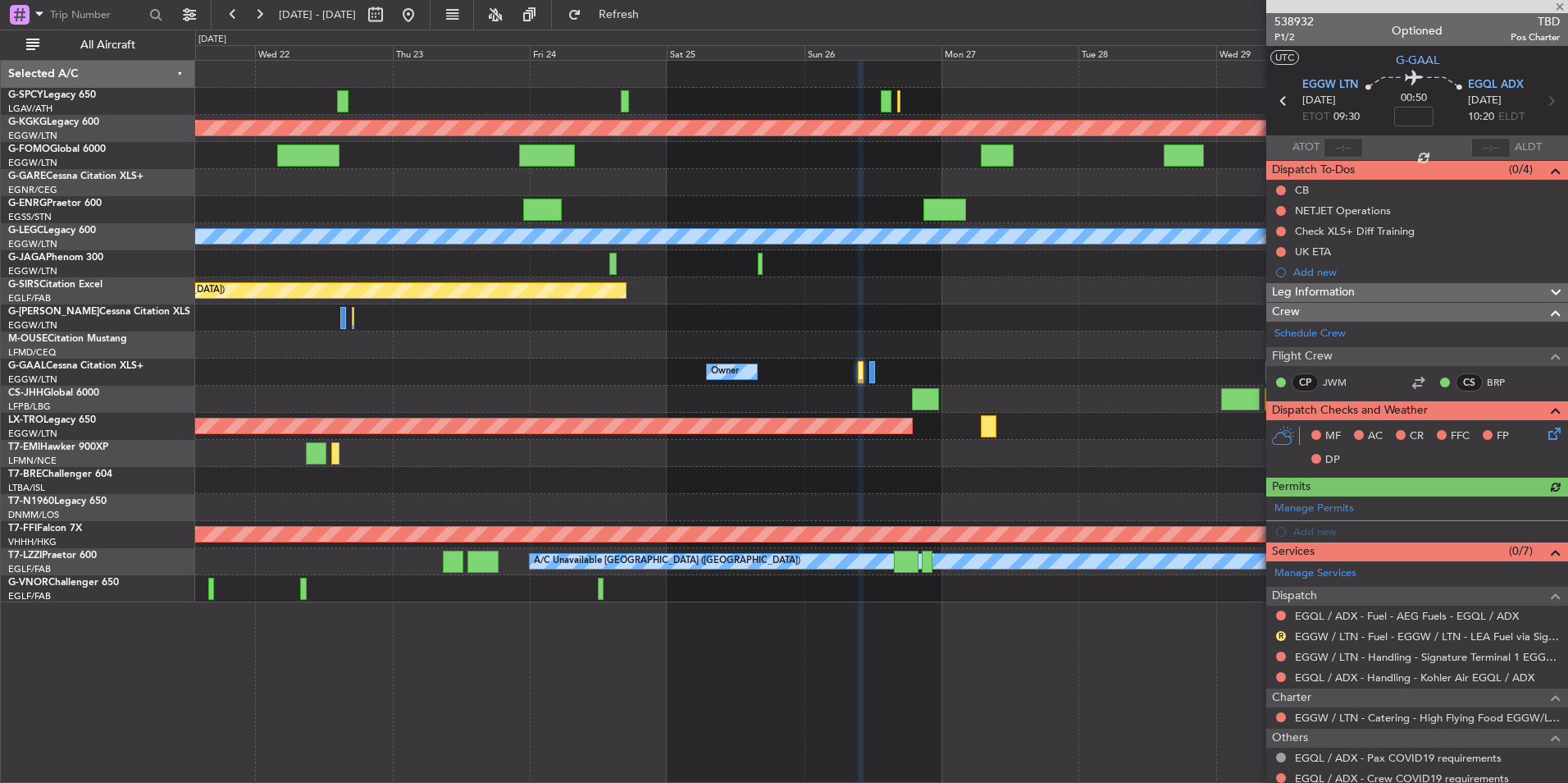
click at [1560, 8] on div at bounding box center [1417, 6] width 302 height 13
click at [1560, 8] on span at bounding box center [1559, 7] width 16 height 15
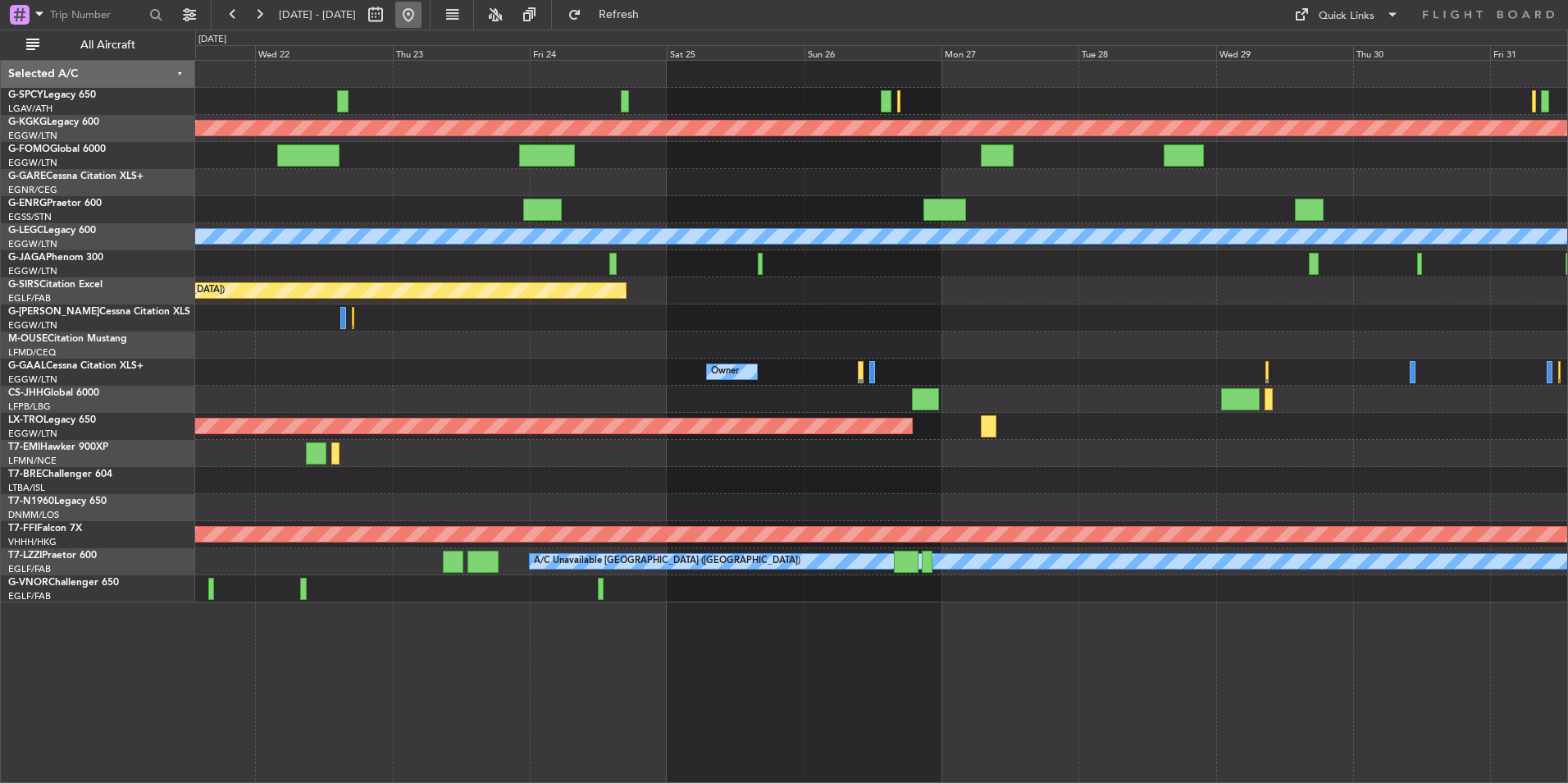
click at [422, 15] on button at bounding box center [408, 15] width 27 height 27
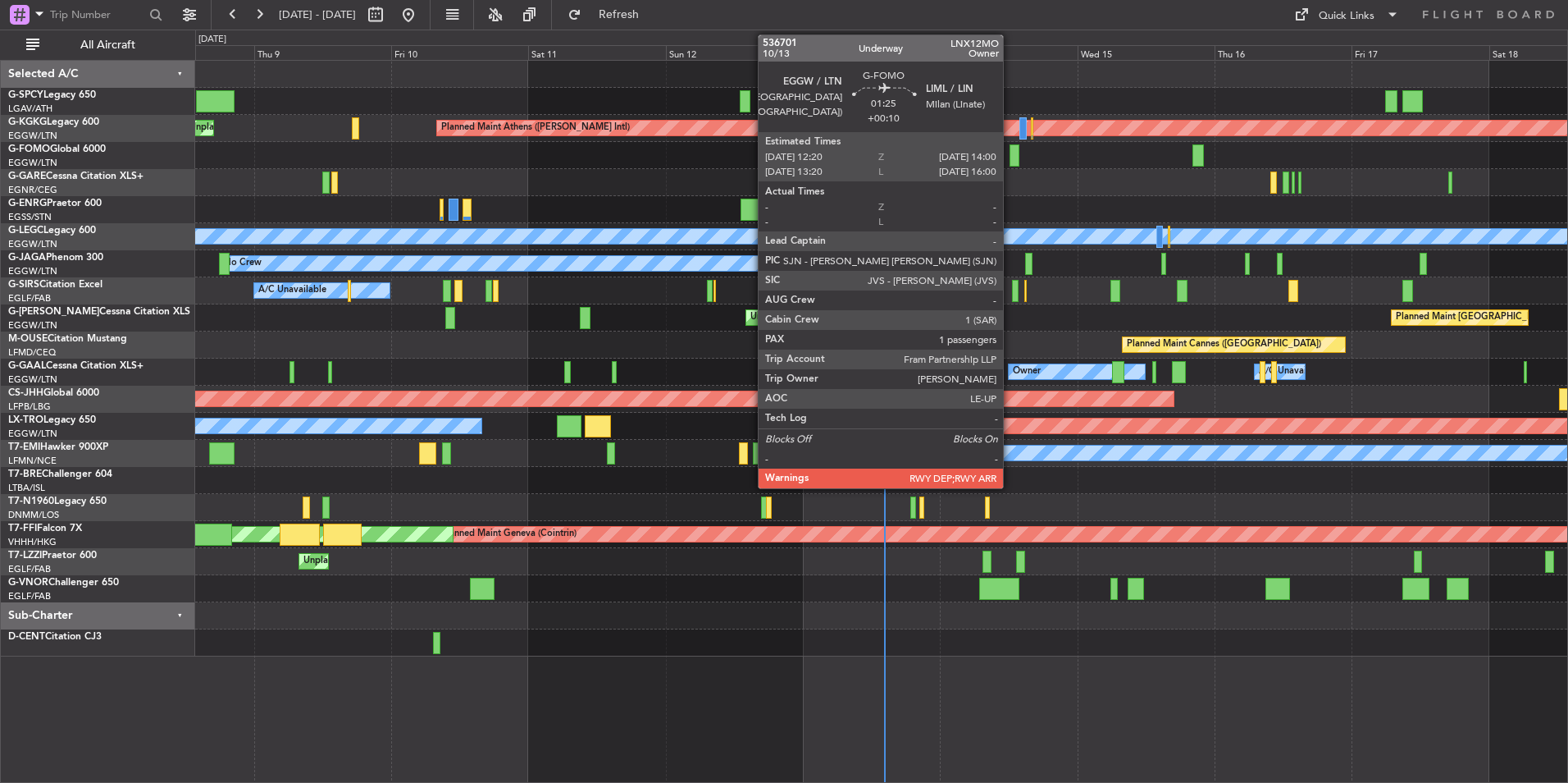
click at [1010, 157] on div at bounding box center [1015, 156] width 10 height 22
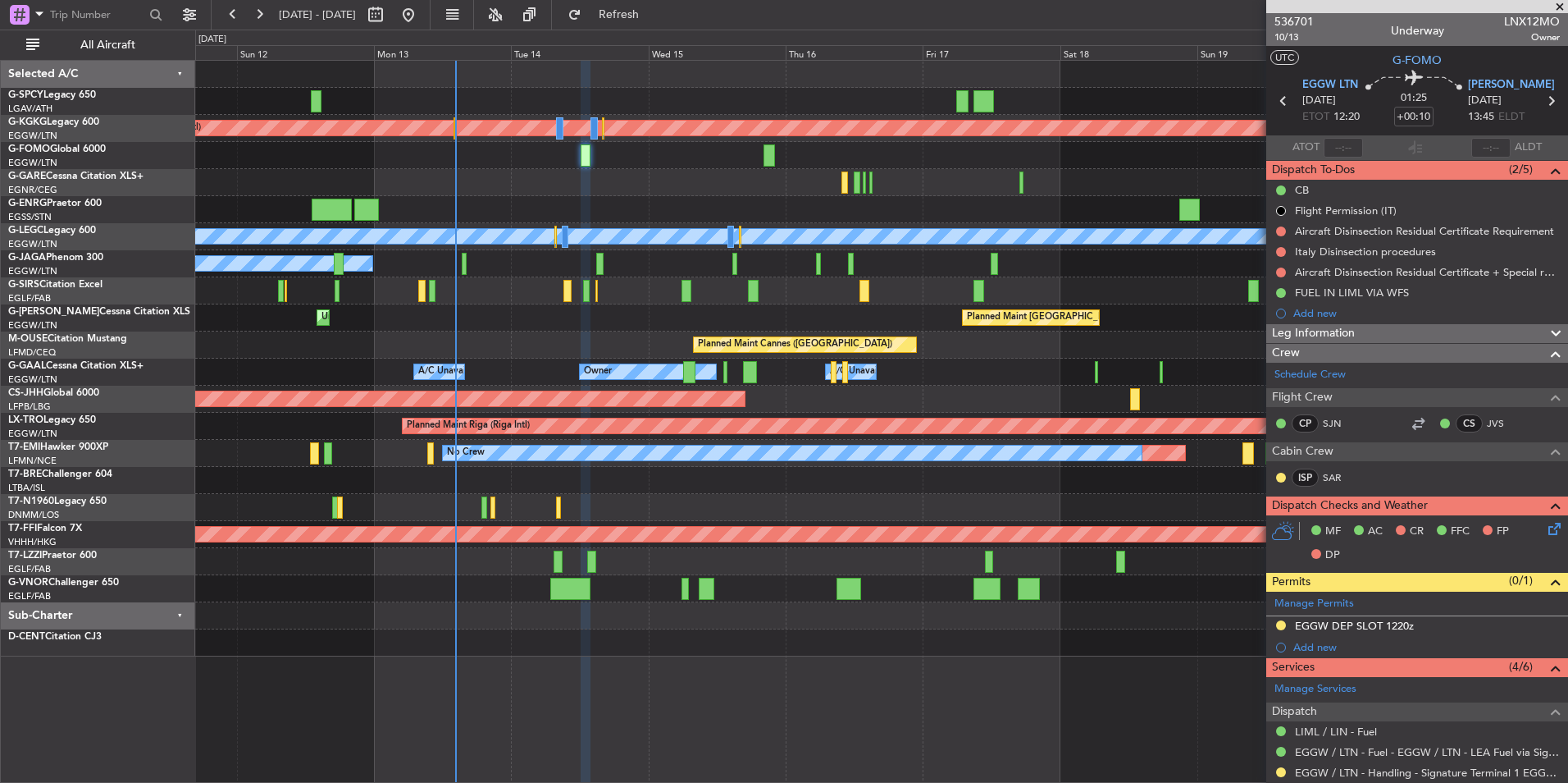
click at [631, 495] on div at bounding box center [881, 507] width 1372 height 27
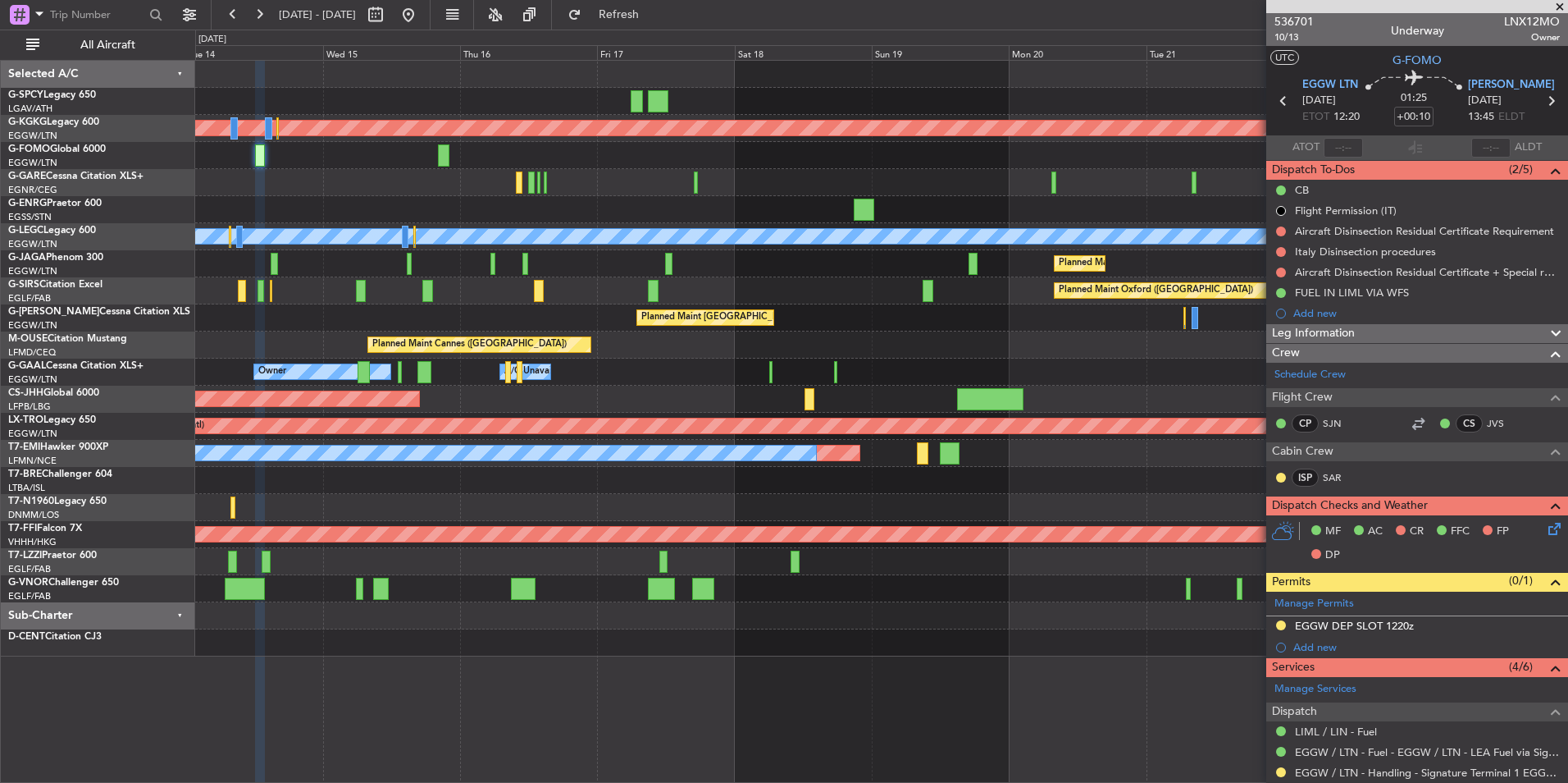
click at [583, 470] on div at bounding box center [881, 480] width 1372 height 27
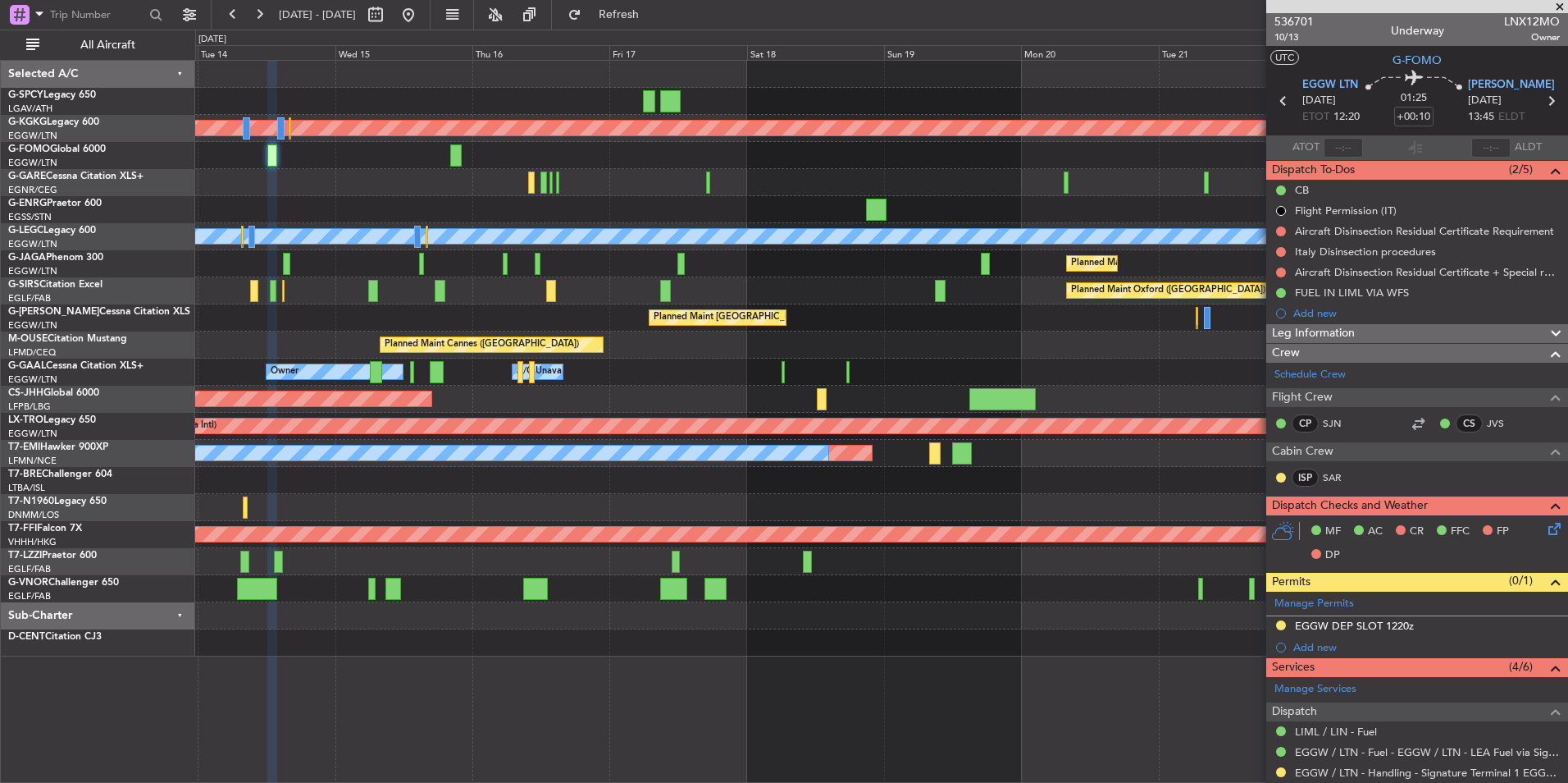
click at [585, 443] on div "Planned Maint No Crew" at bounding box center [881, 454] width 1372 height 27
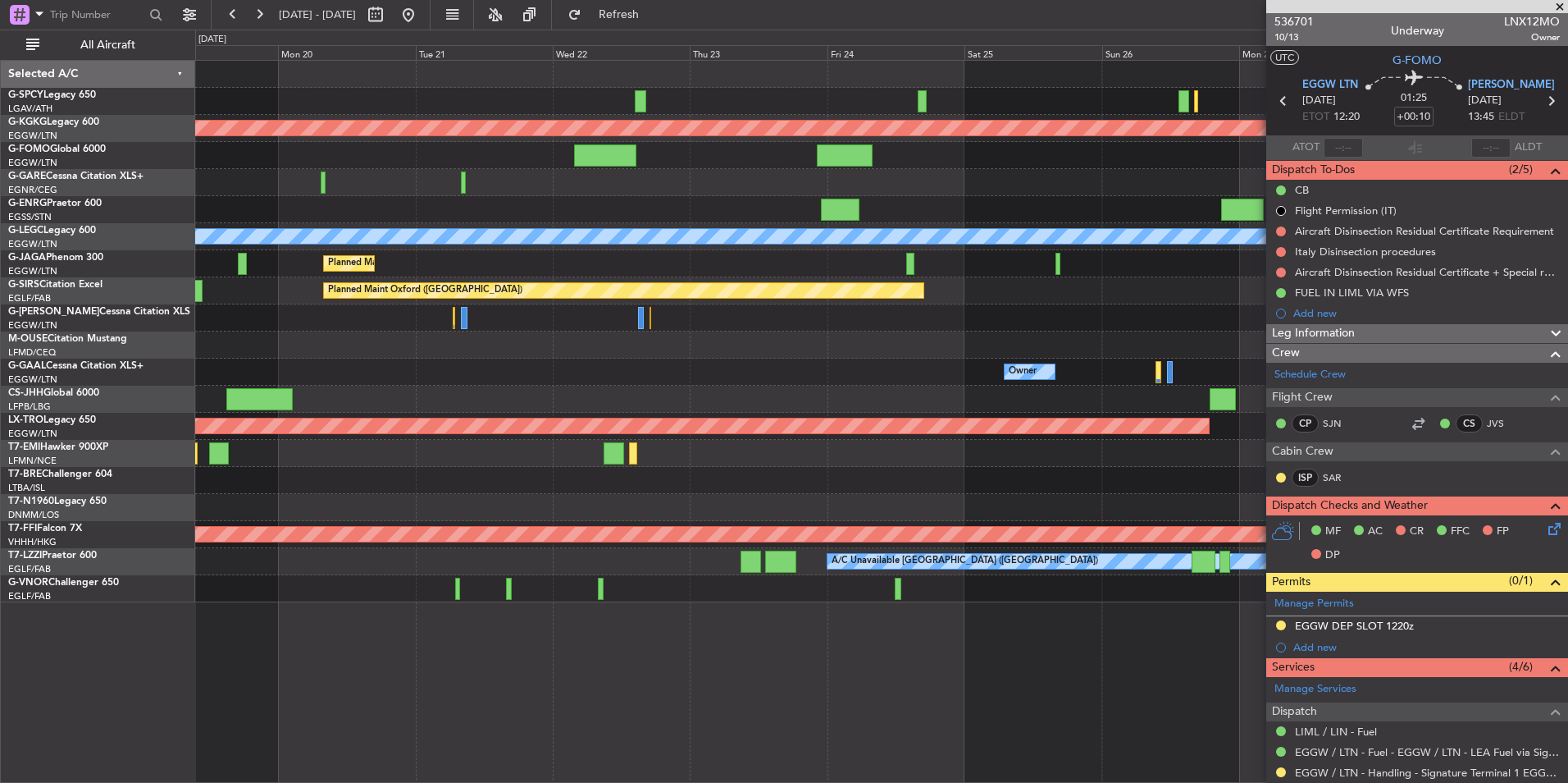
click at [445, 468] on div at bounding box center [881, 480] width 1372 height 27
click at [512, 472] on div at bounding box center [881, 480] width 1372 height 27
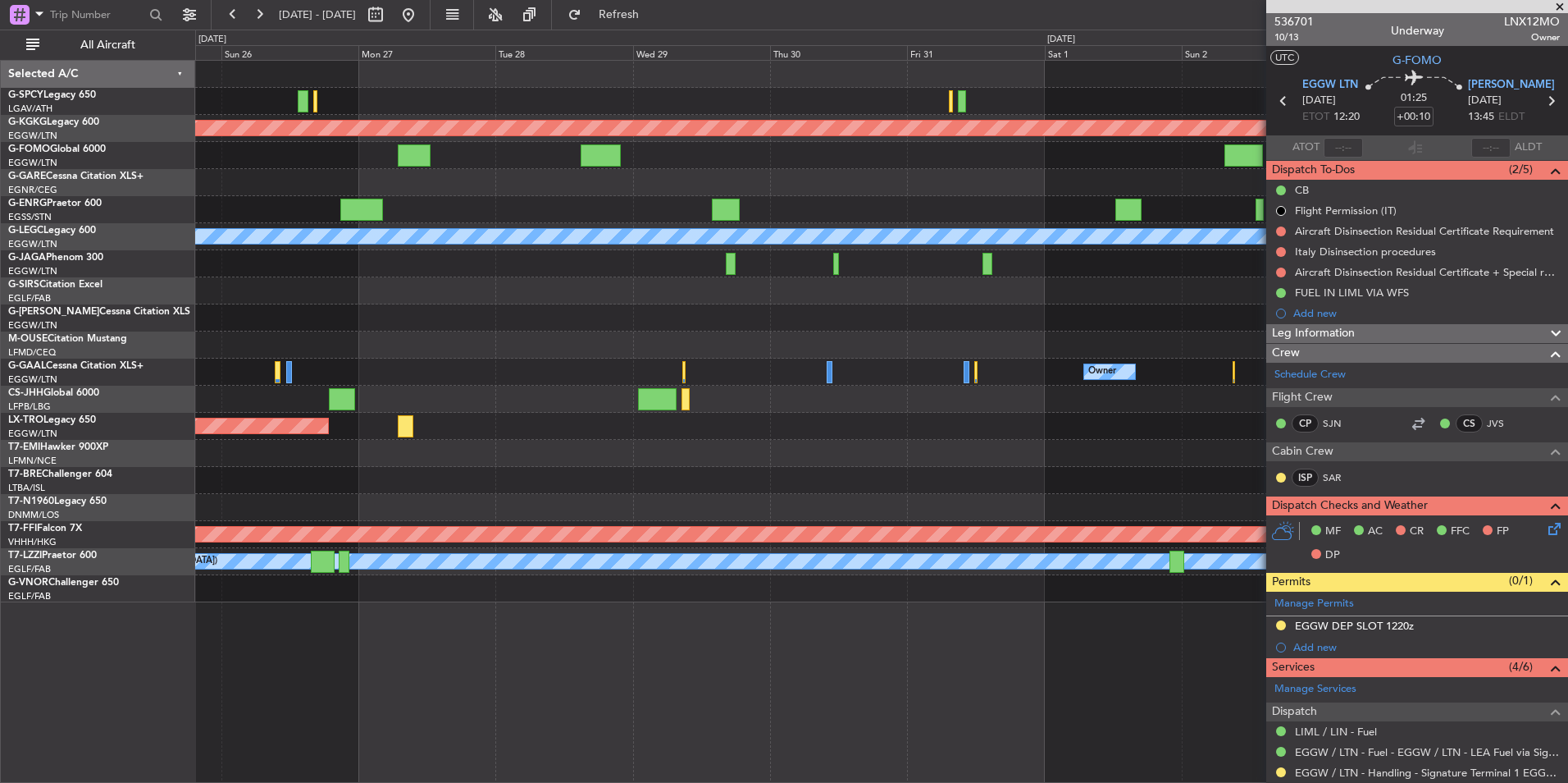
click at [527, 479] on div at bounding box center [881, 480] width 1372 height 27
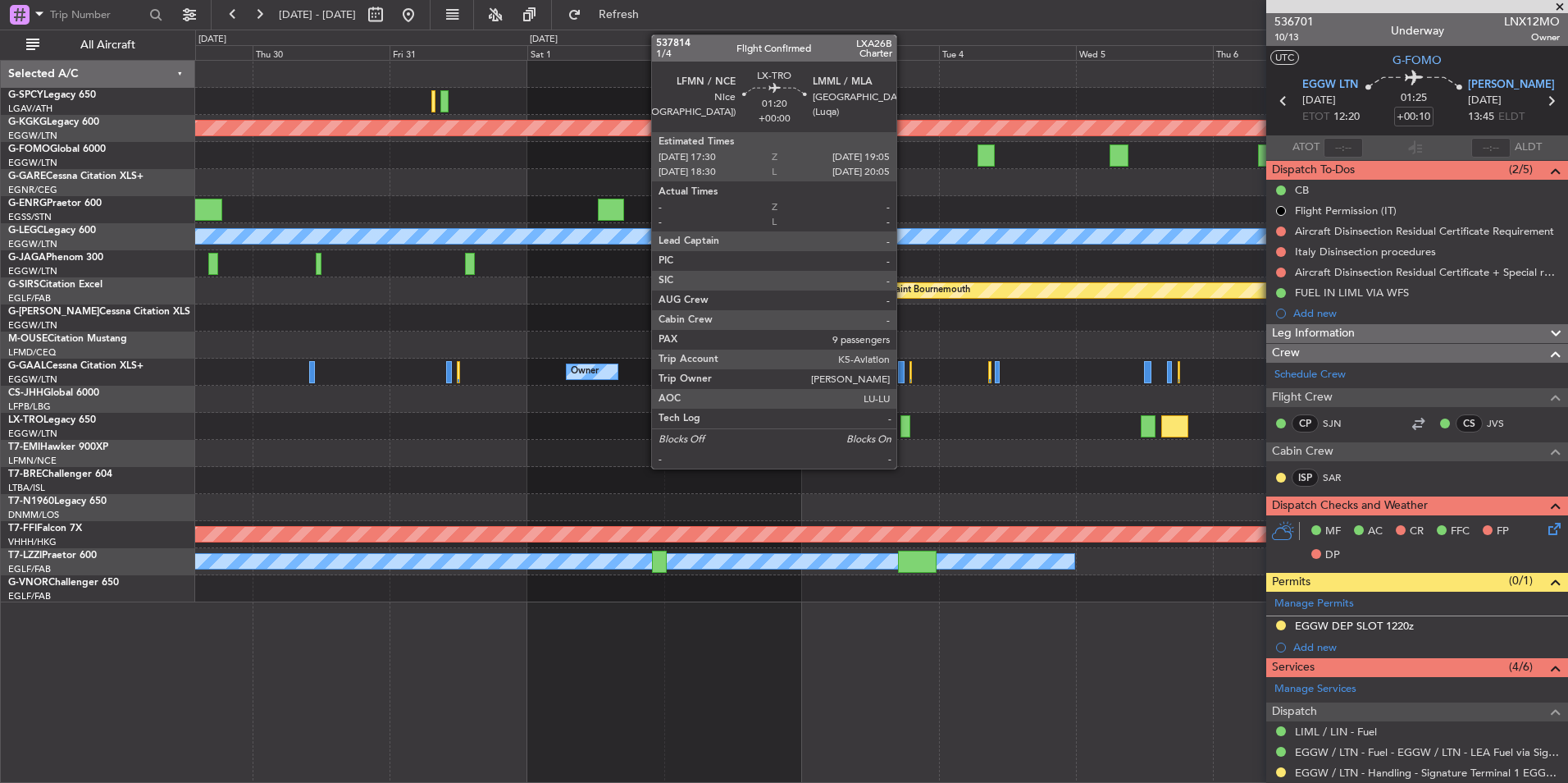
click at [903, 424] on div at bounding box center [906, 426] width 10 height 22
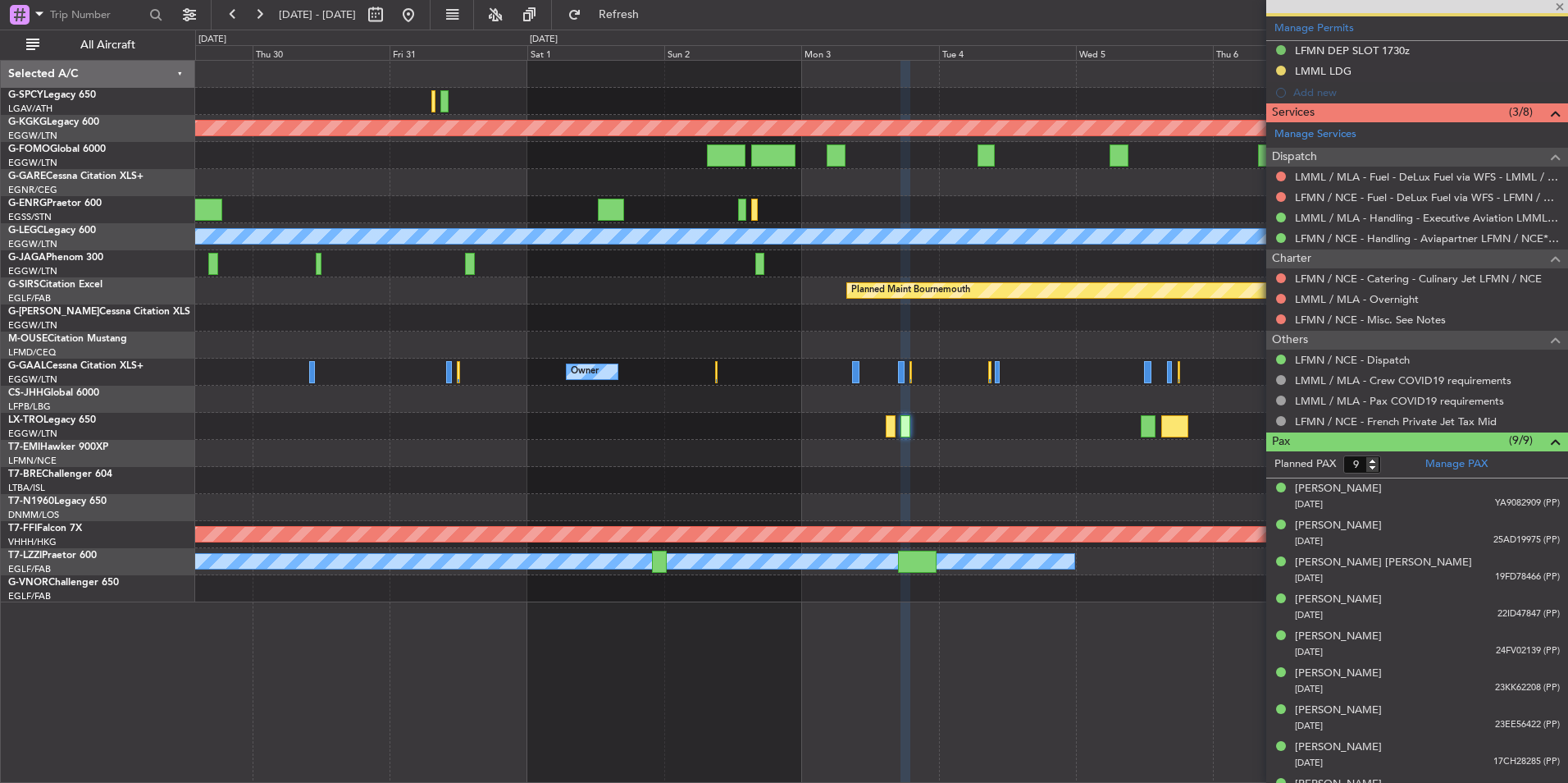
scroll to position [466, 0]
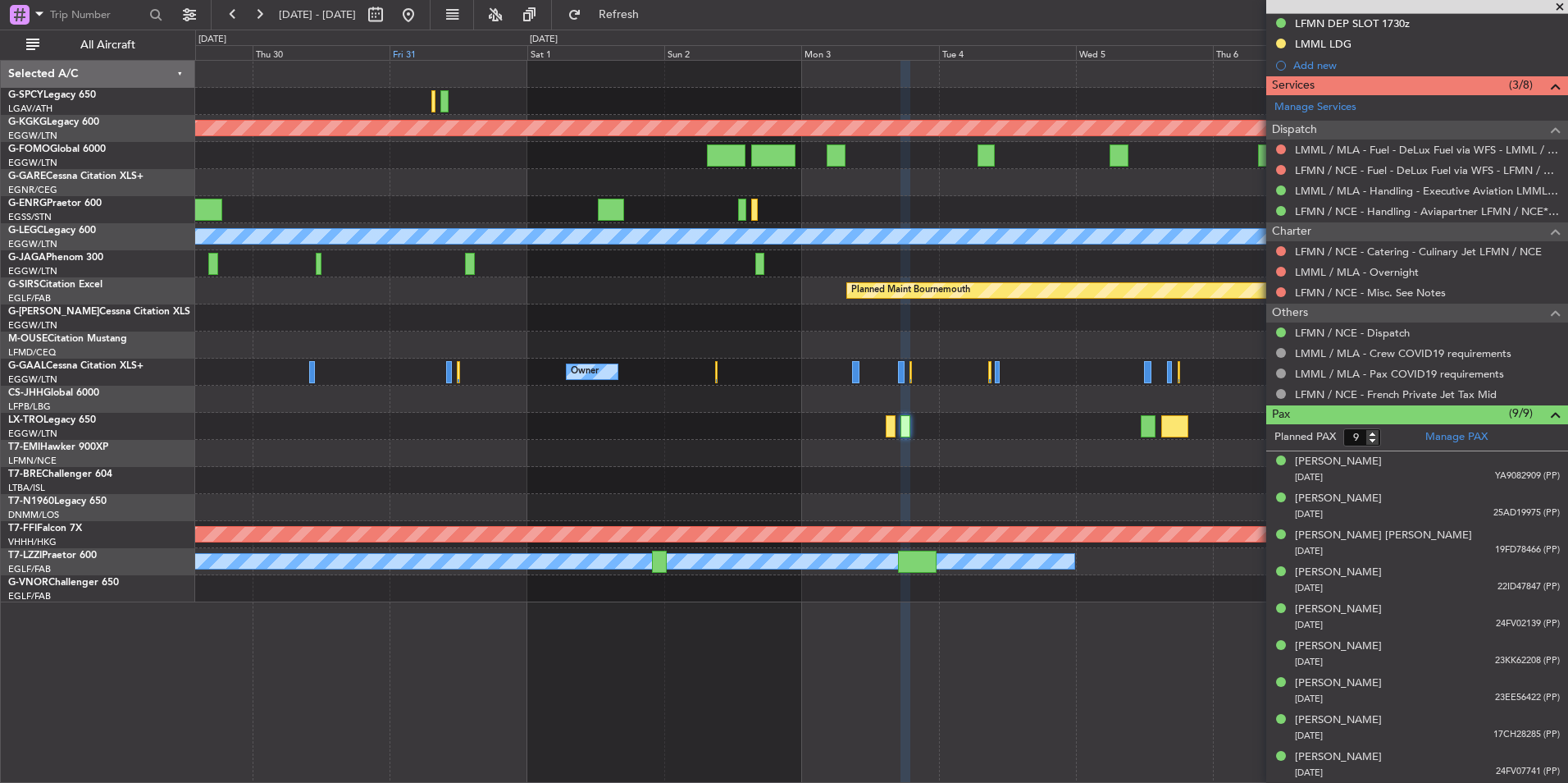
drag, startPoint x: 464, startPoint y: 18, endPoint x: 509, endPoint y: 47, distance: 53.5
click at [422, 18] on button at bounding box center [408, 15] width 27 height 27
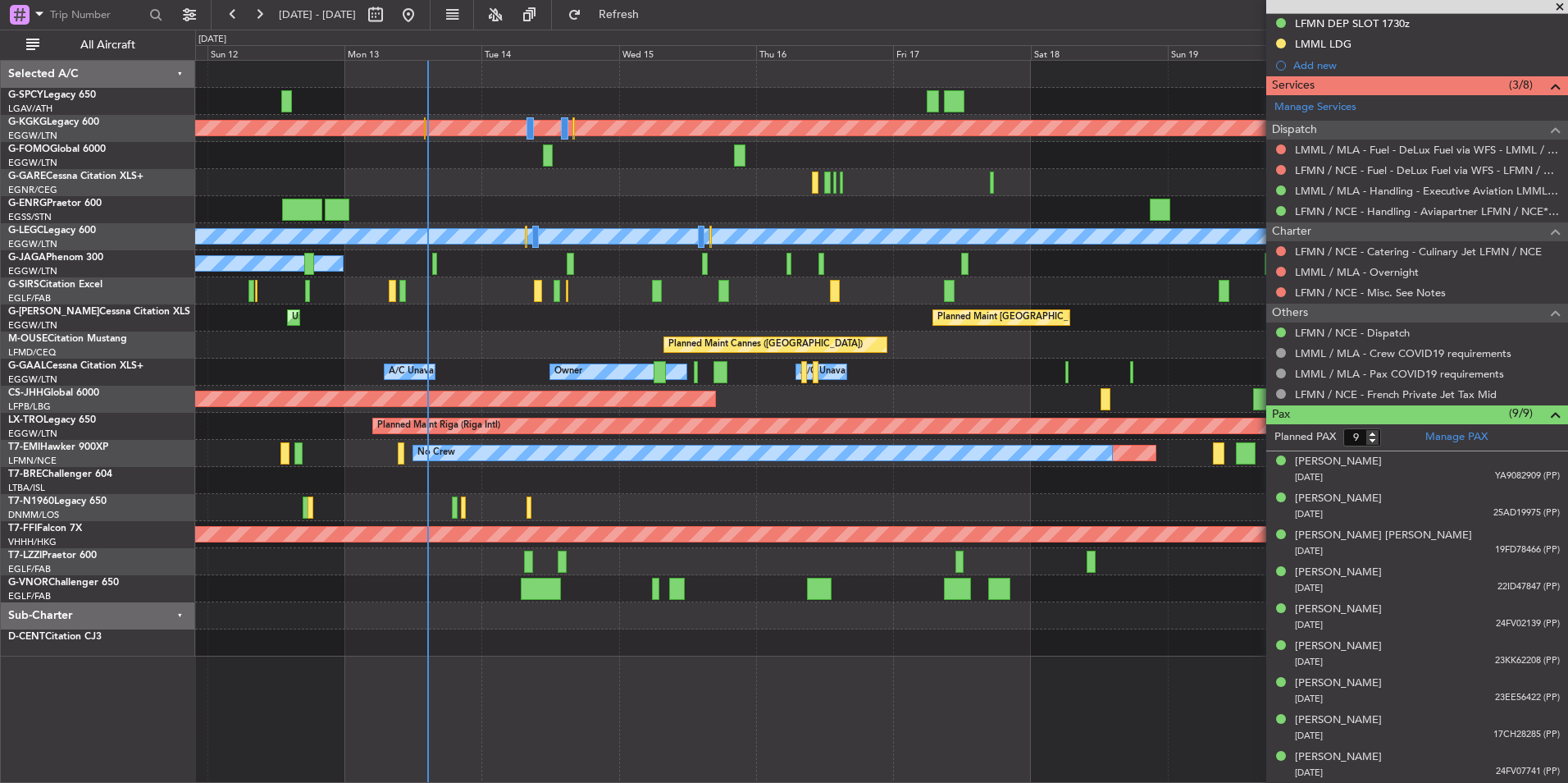
click at [220, 323] on div "Planned Maint Athens (Eleftherios Venizelos Intl) Planned Maint London (Stanste…" at bounding box center [881, 359] width 1372 height 596
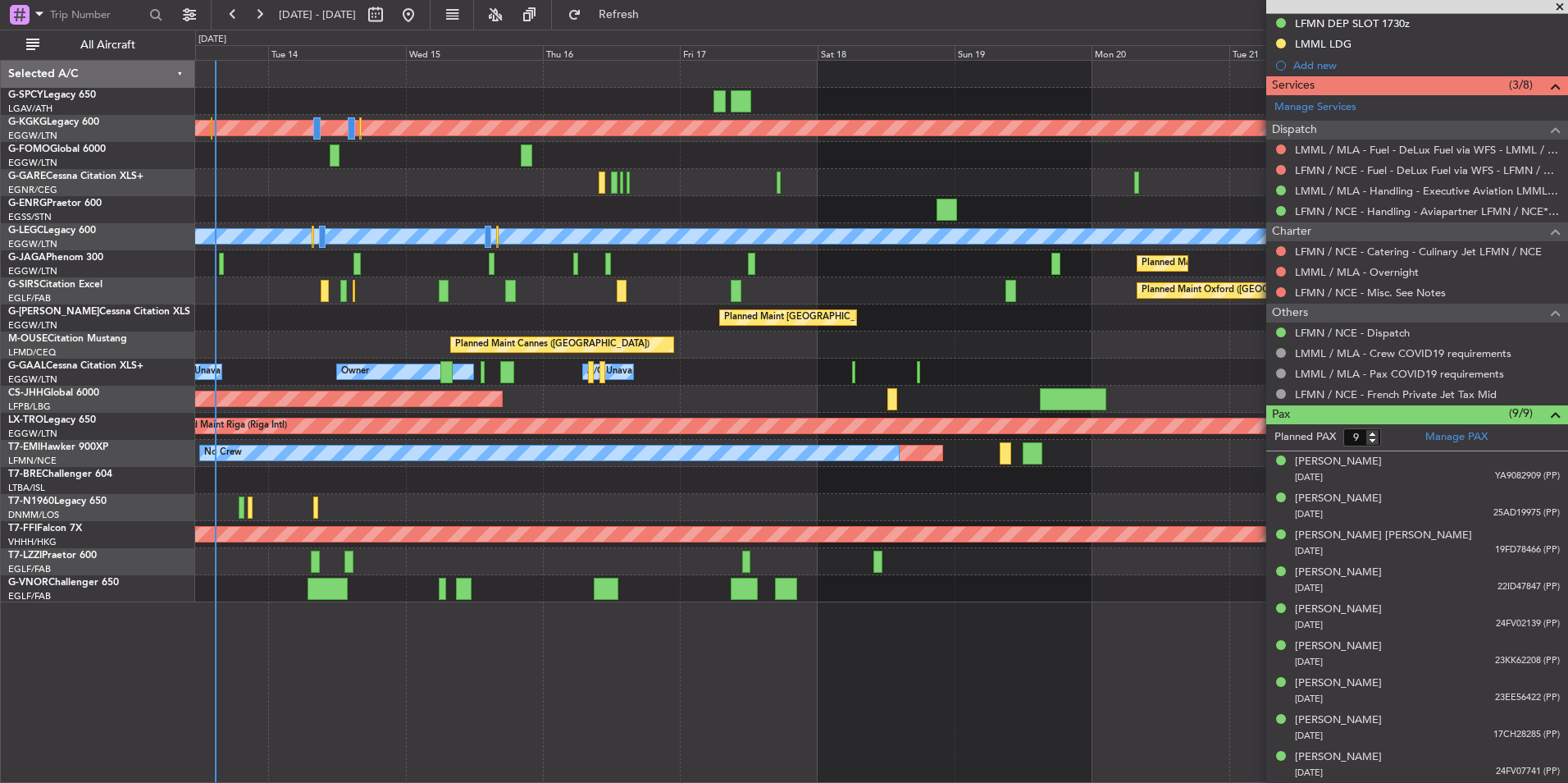
click at [1559, 12] on span at bounding box center [1559, 7] width 16 height 15
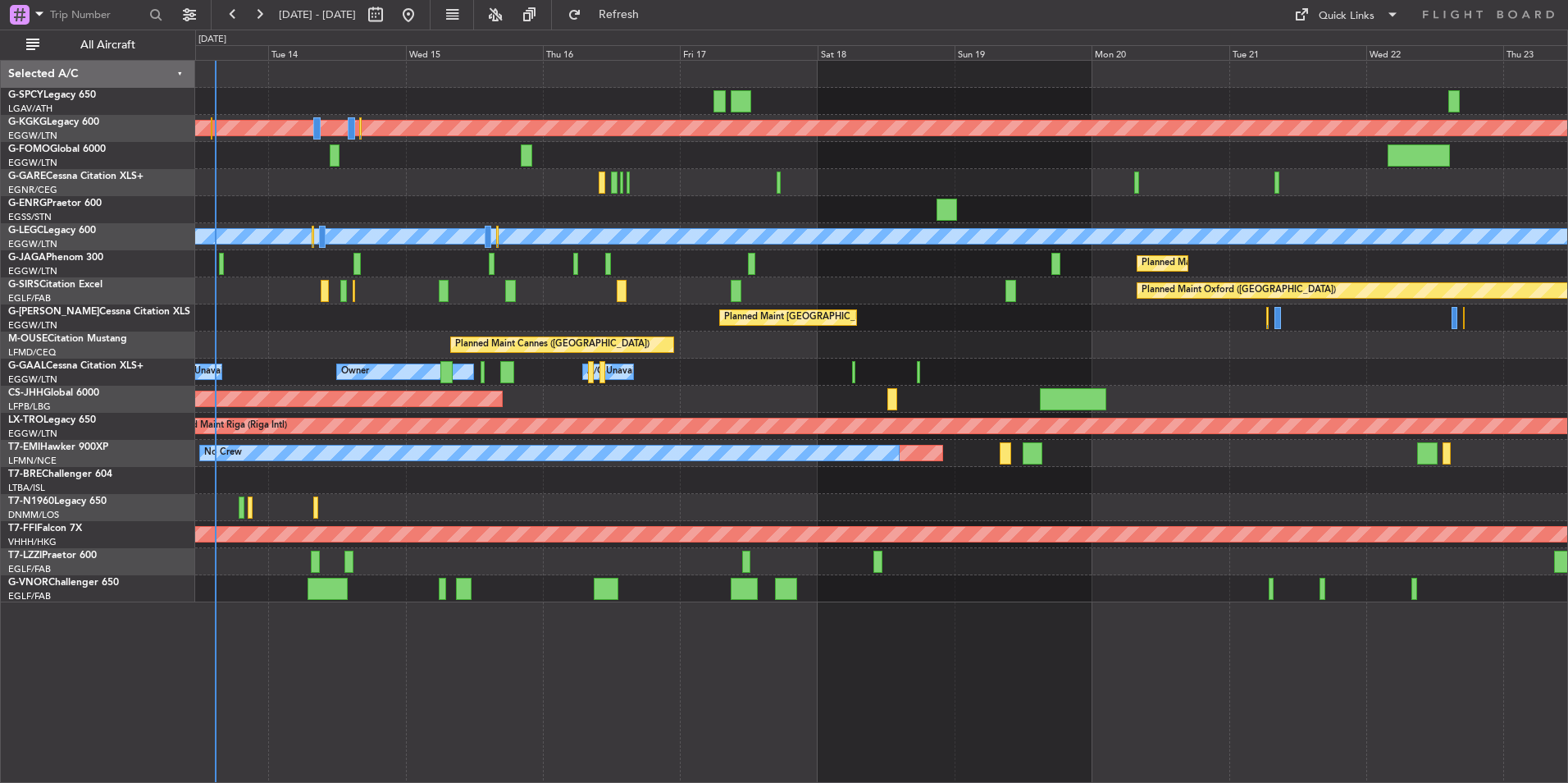
type input "0"
click at [422, 12] on button at bounding box center [408, 15] width 27 height 27
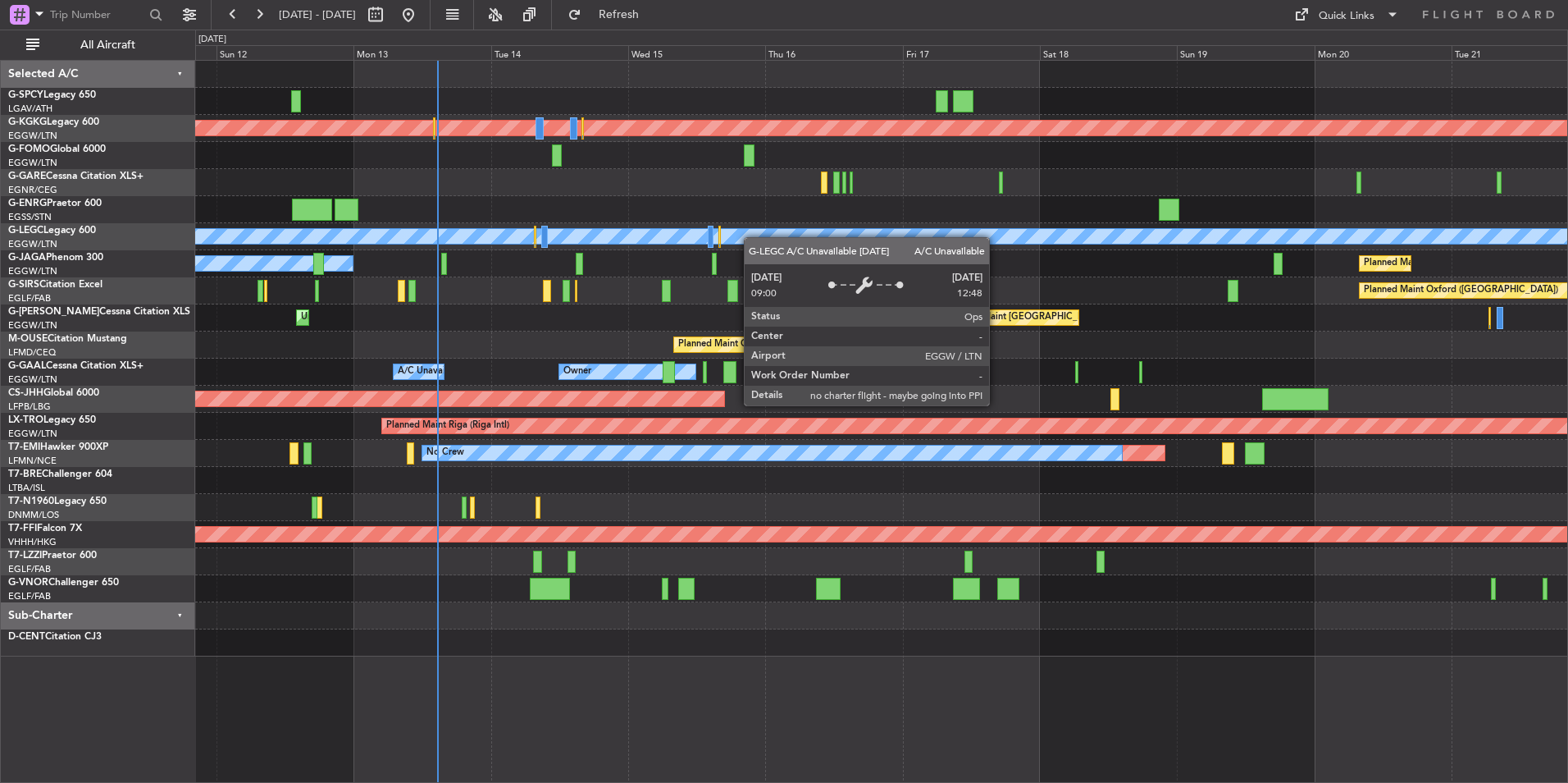
click at [665, 237] on div "Planned Maint Athens (Eleftherios Venizelos Intl) Planned Maint London (Stanste…" at bounding box center [881, 359] width 1372 height 596
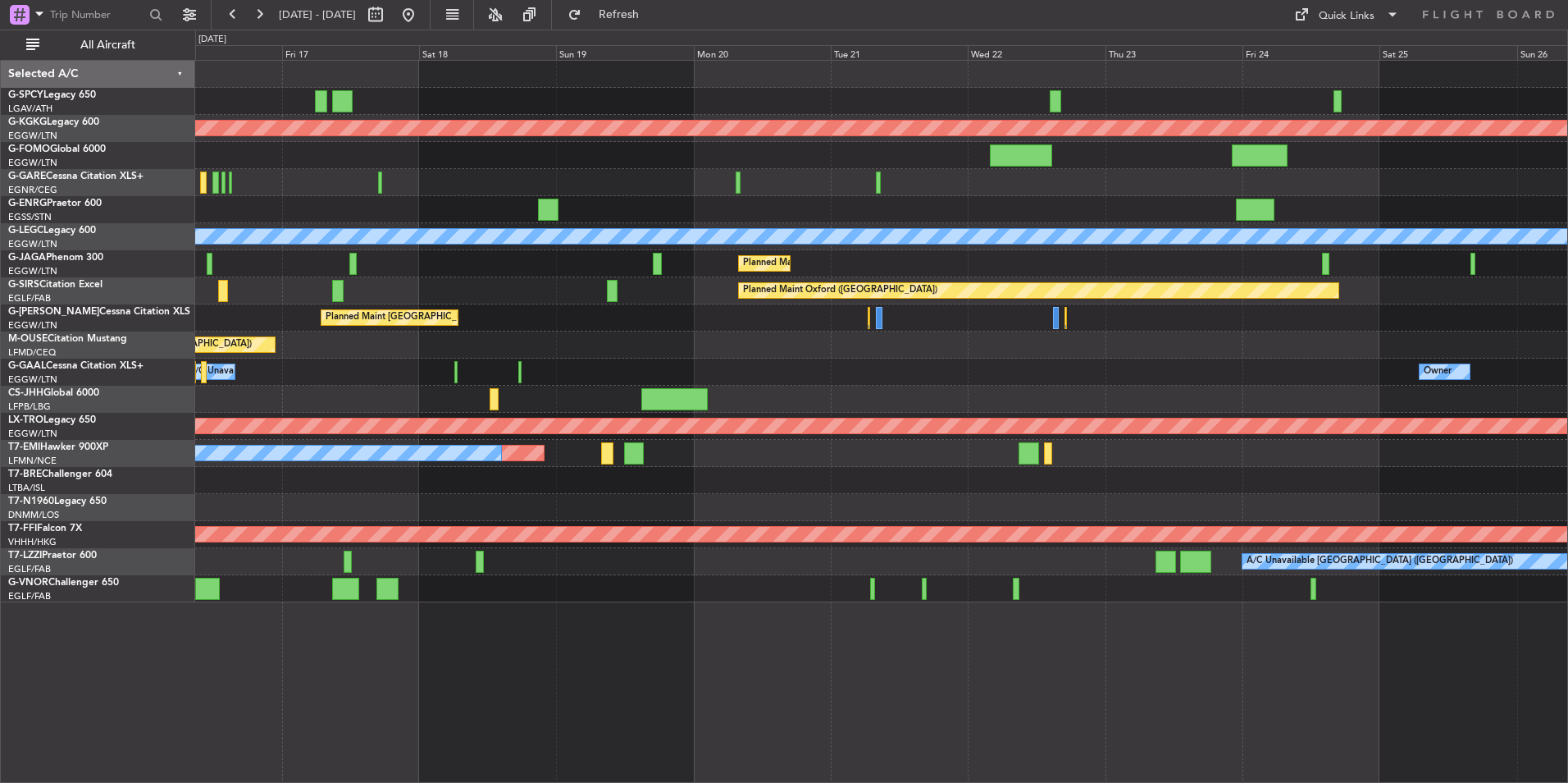
click at [810, 299] on div "Planned Maint Athens (Eleftherios Venizelos Intl) Planned Maint London (Stanste…" at bounding box center [881, 331] width 1372 height 542
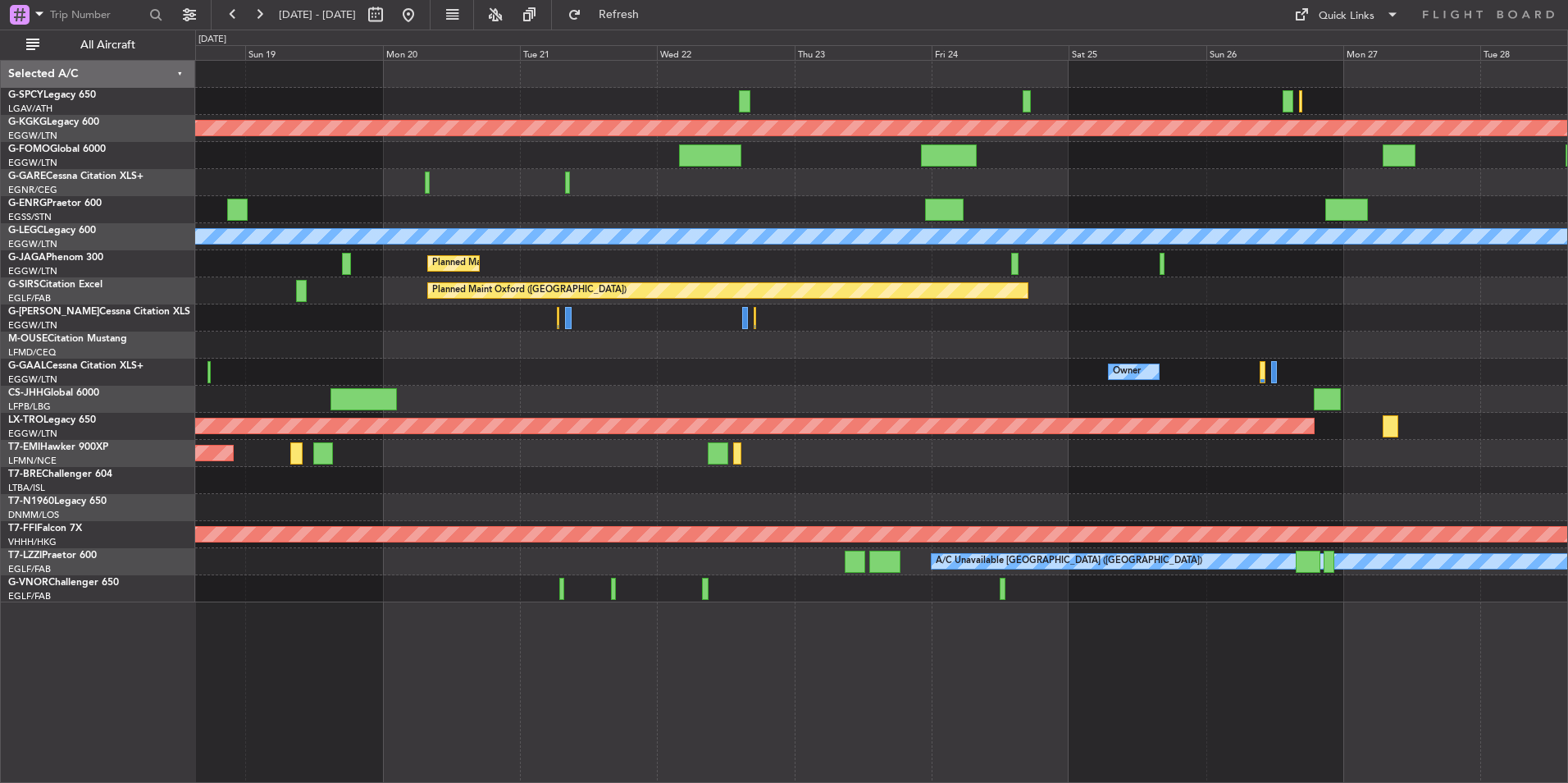
click at [833, 323] on div "Planned Maint Athens ([PERSON_NAME] Intl) Planned Maint [GEOGRAPHIC_DATA] ([GEO…" at bounding box center [881, 331] width 1372 height 542
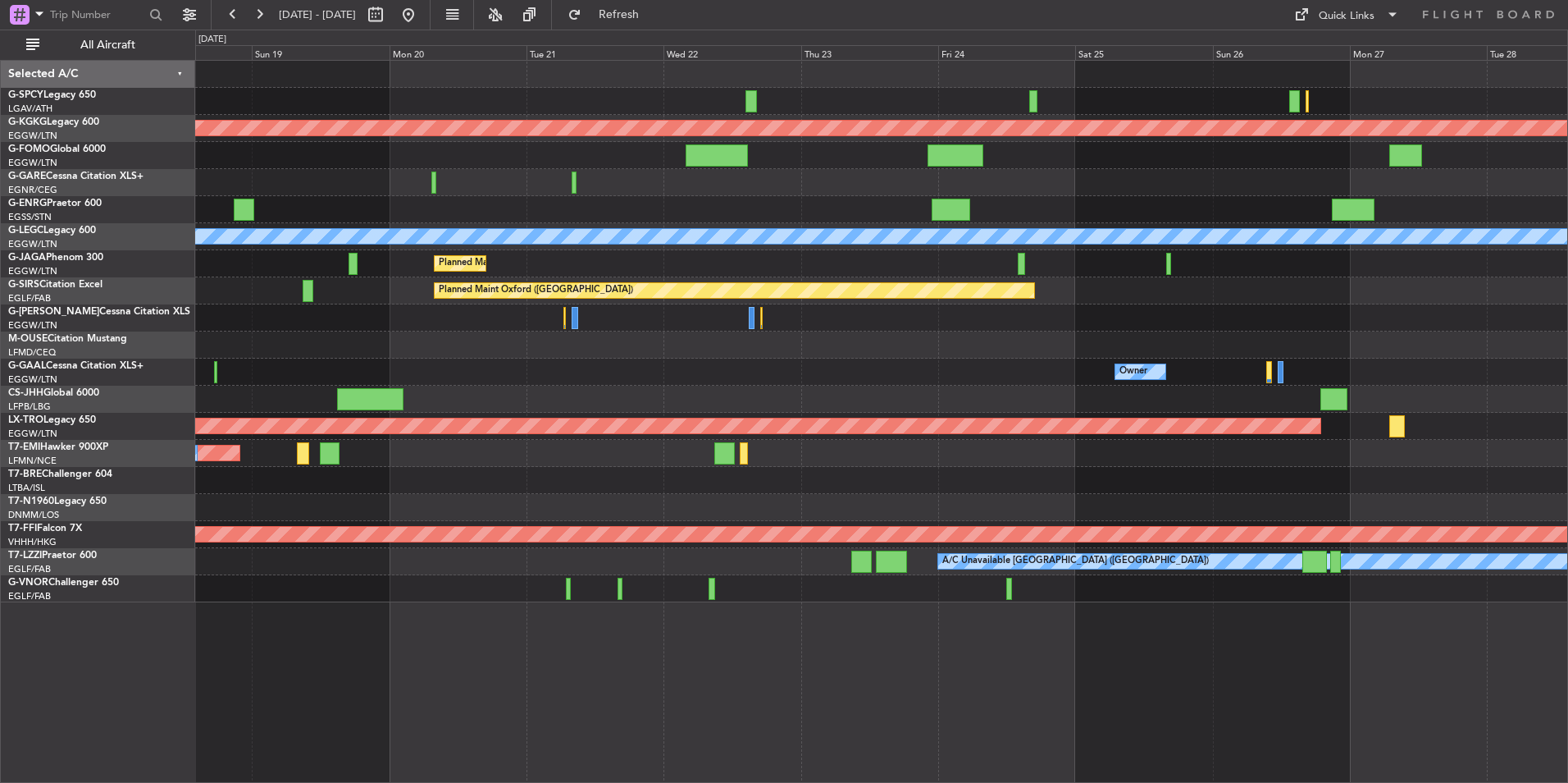
click at [814, 298] on div "Planned Maint Athens ([PERSON_NAME] Intl) Planned Maint [GEOGRAPHIC_DATA] ([GEO…" at bounding box center [881, 331] width 1372 height 542
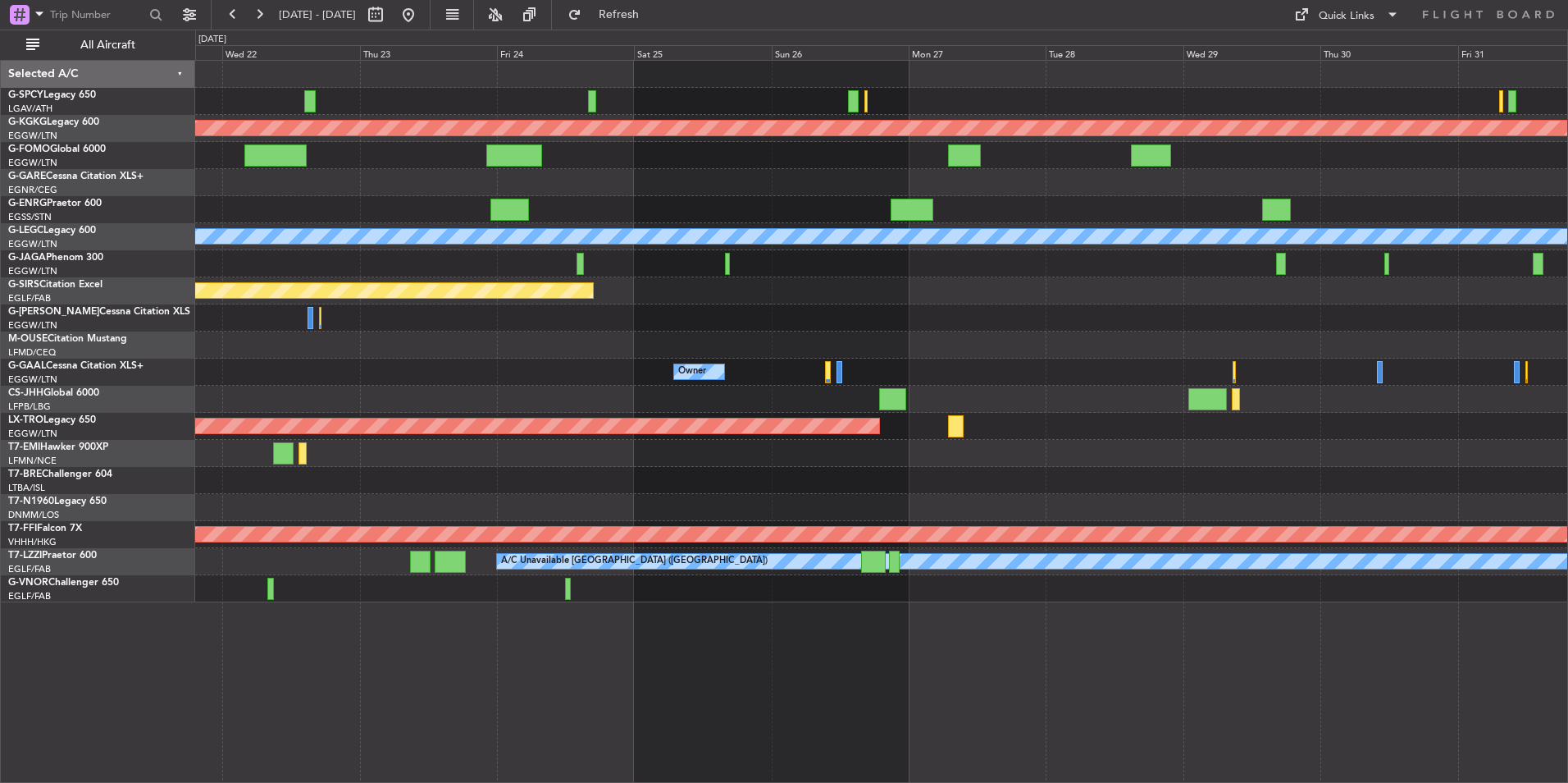
click at [601, 272] on div "Planned Maint Athens (Eleftherios Venizelos Intl) Planned Maint London (Stanste…" at bounding box center [881, 331] width 1372 height 542
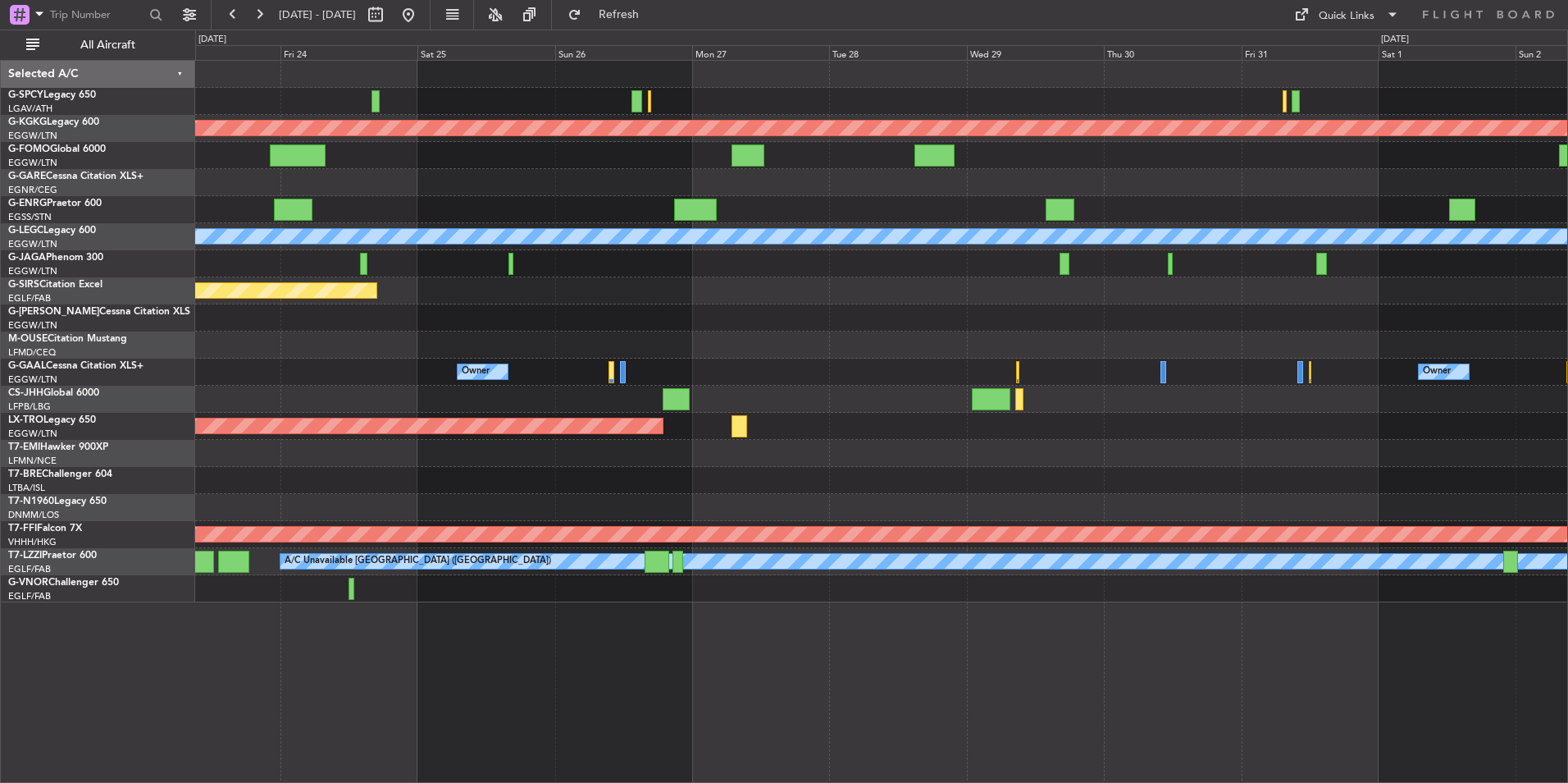
click at [744, 268] on div "Planned Maint Athens ([PERSON_NAME] Intl) Planned Maint [GEOGRAPHIC_DATA] ([GEO…" at bounding box center [881, 331] width 1372 height 542
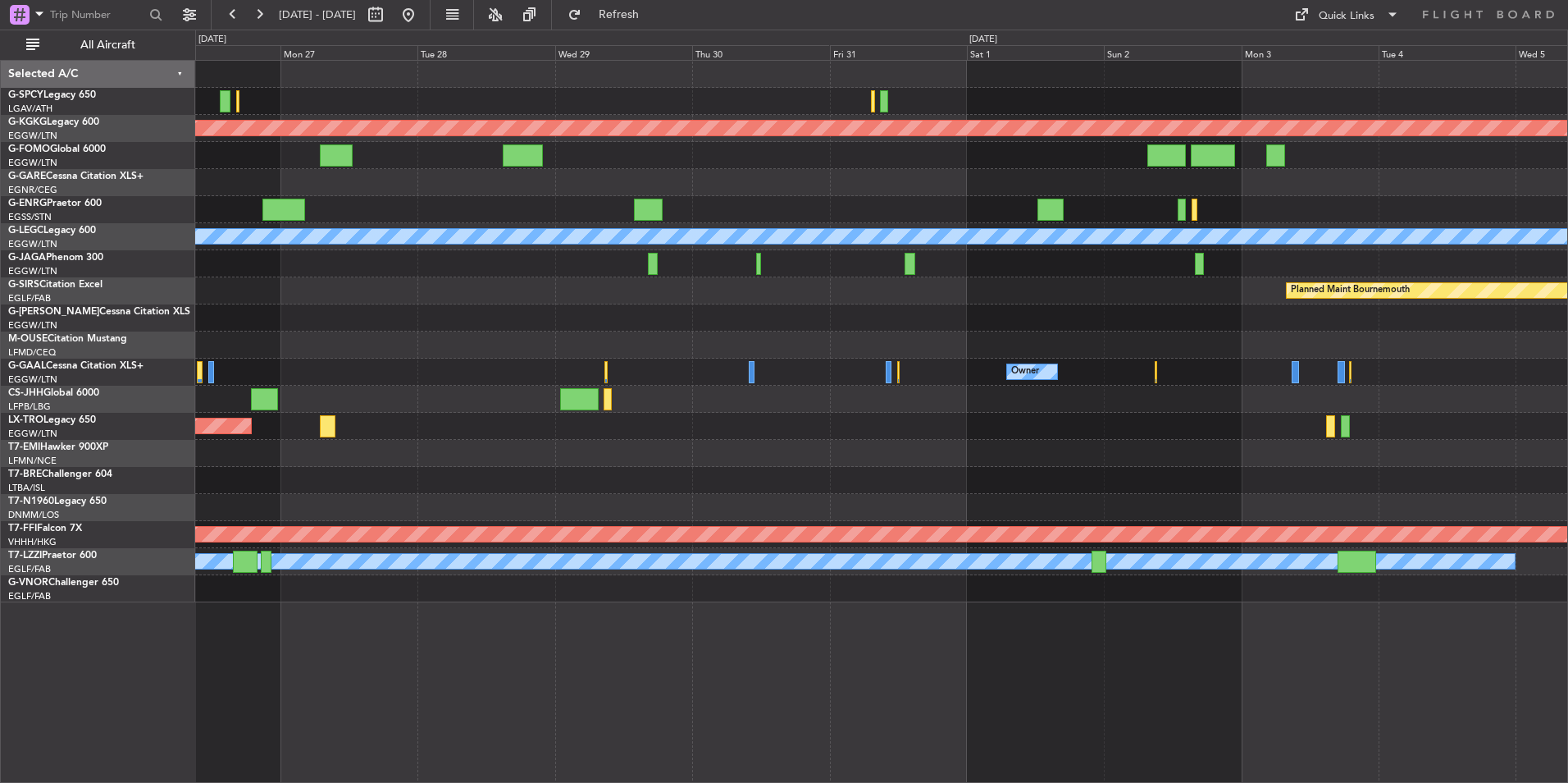
click at [850, 270] on div "Planned Maint Athens (Eleftherios Venizelos Intl) Planned Maint London (Stanste…" at bounding box center [881, 331] width 1372 height 542
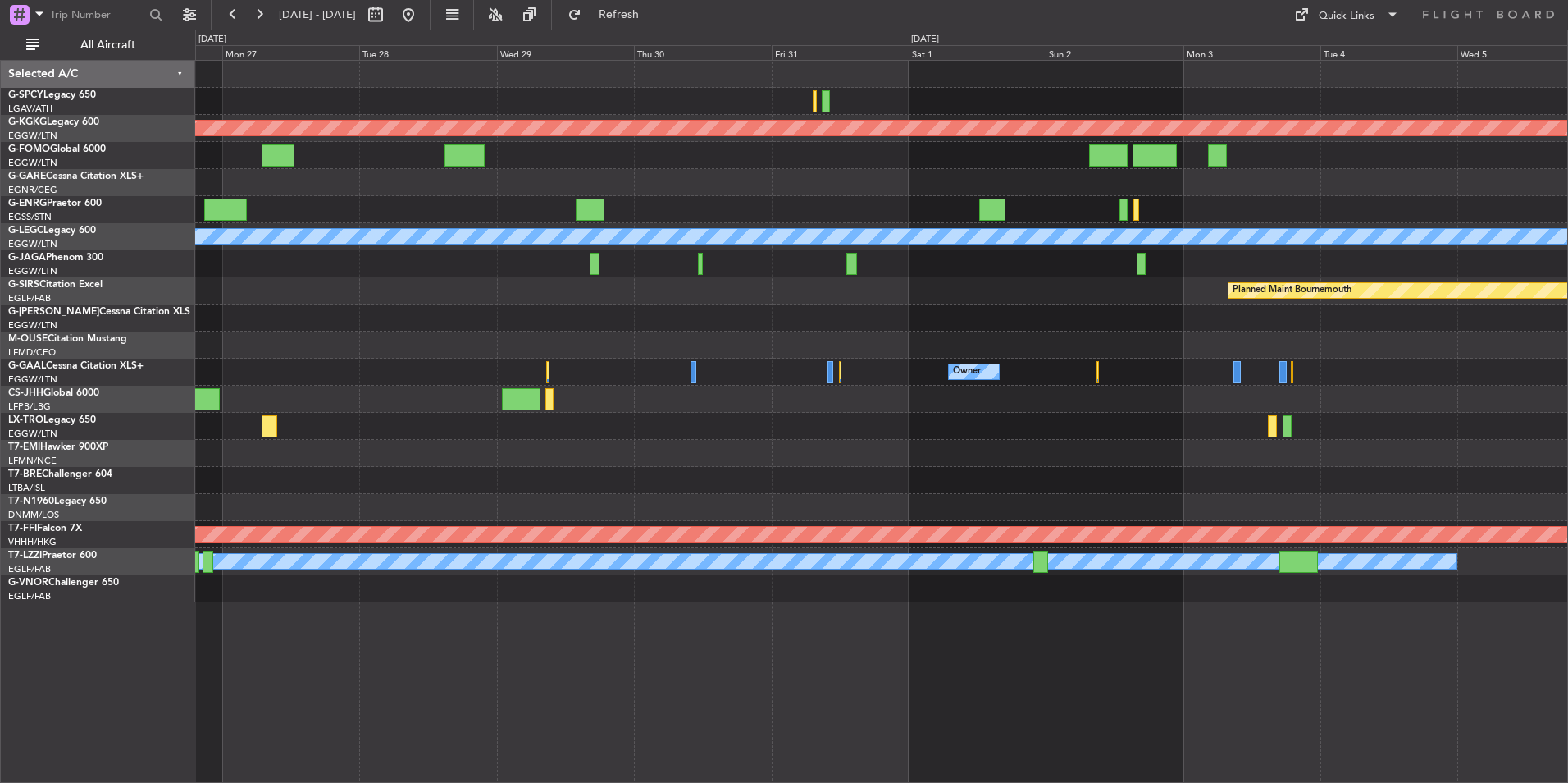
click at [932, 330] on div "Planned Maint Athens (Eleftherios Venizelos Intl) Planned Maint London (Stanste…" at bounding box center [881, 331] width 1372 height 542
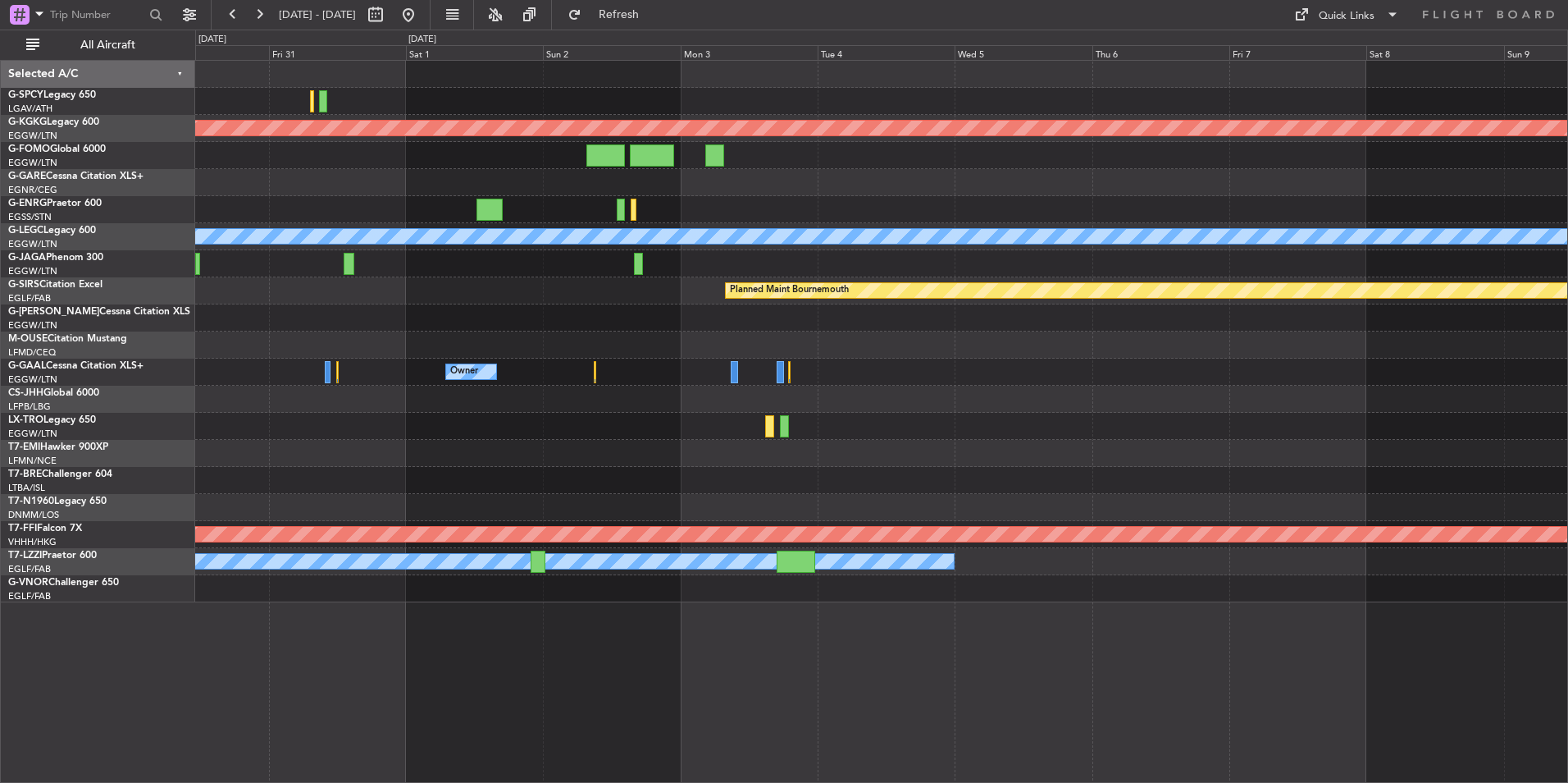
click at [753, 266] on div "Planned Maint Athens (Eleftherios Venizelos Intl) Planned Maint London (Stanste…" at bounding box center [881, 331] width 1372 height 542
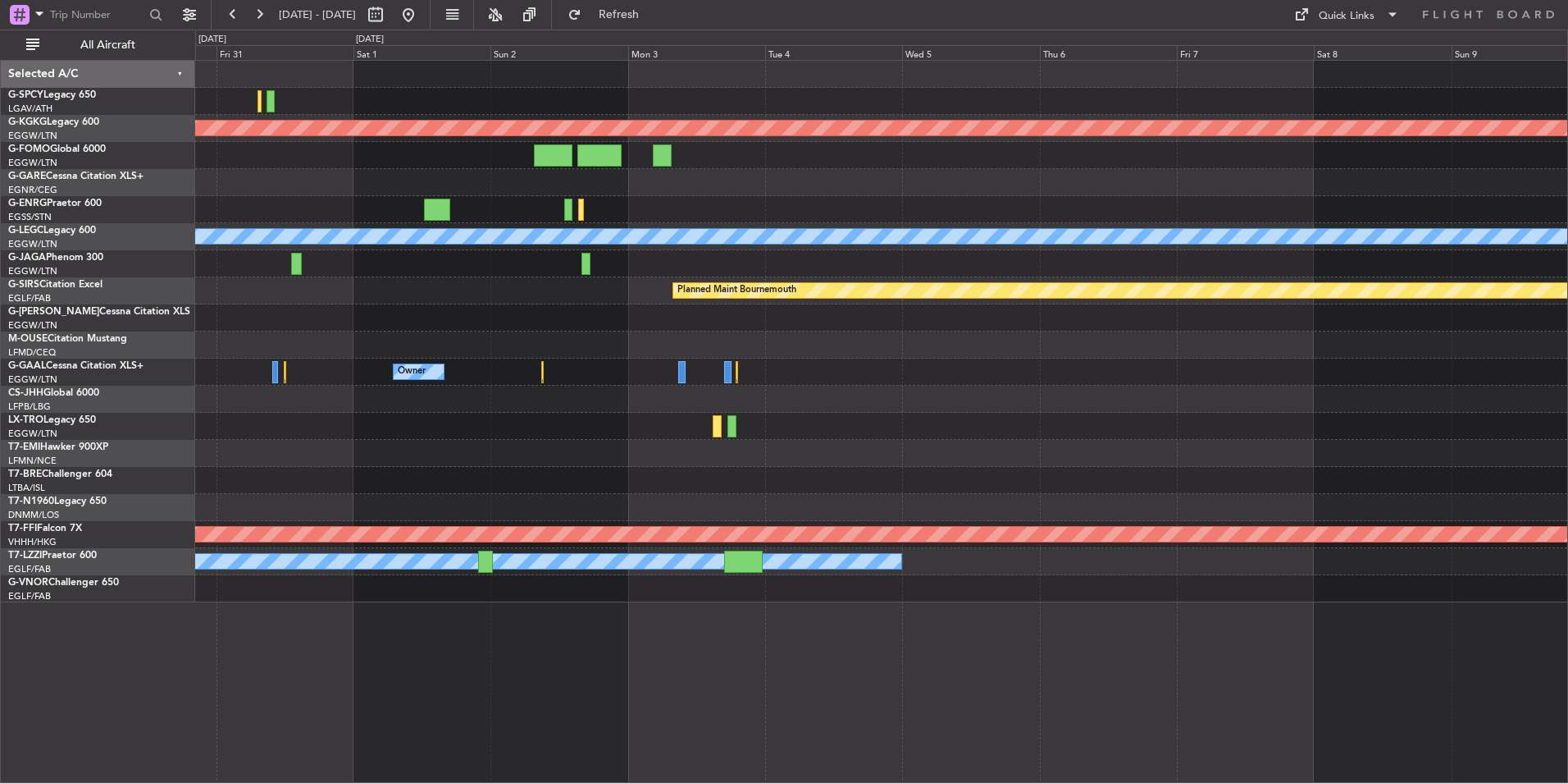
click at [1025, 365] on div "Planned Maint Athens (Eleftherios Venizelos Intl) Planned Maint London (Stanste…" at bounding box center [881, 331] width 1372 height 542
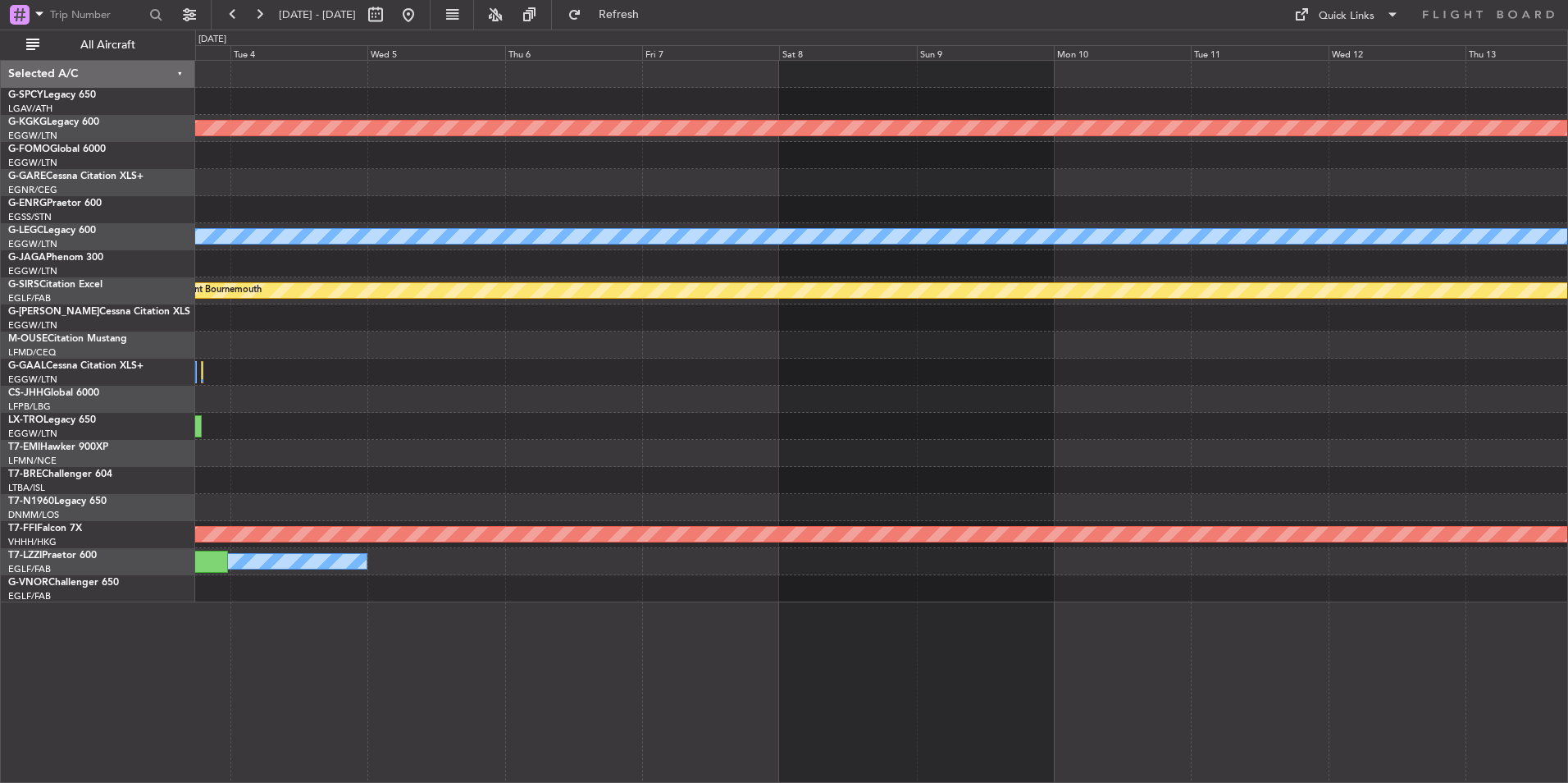
click at [796, 320] on div "Planned Maint Athens (Eleftherios Venizelos Intl) A/C Unavailable London (Luton…" at bounding box center [881, 331] width 1372 height 542
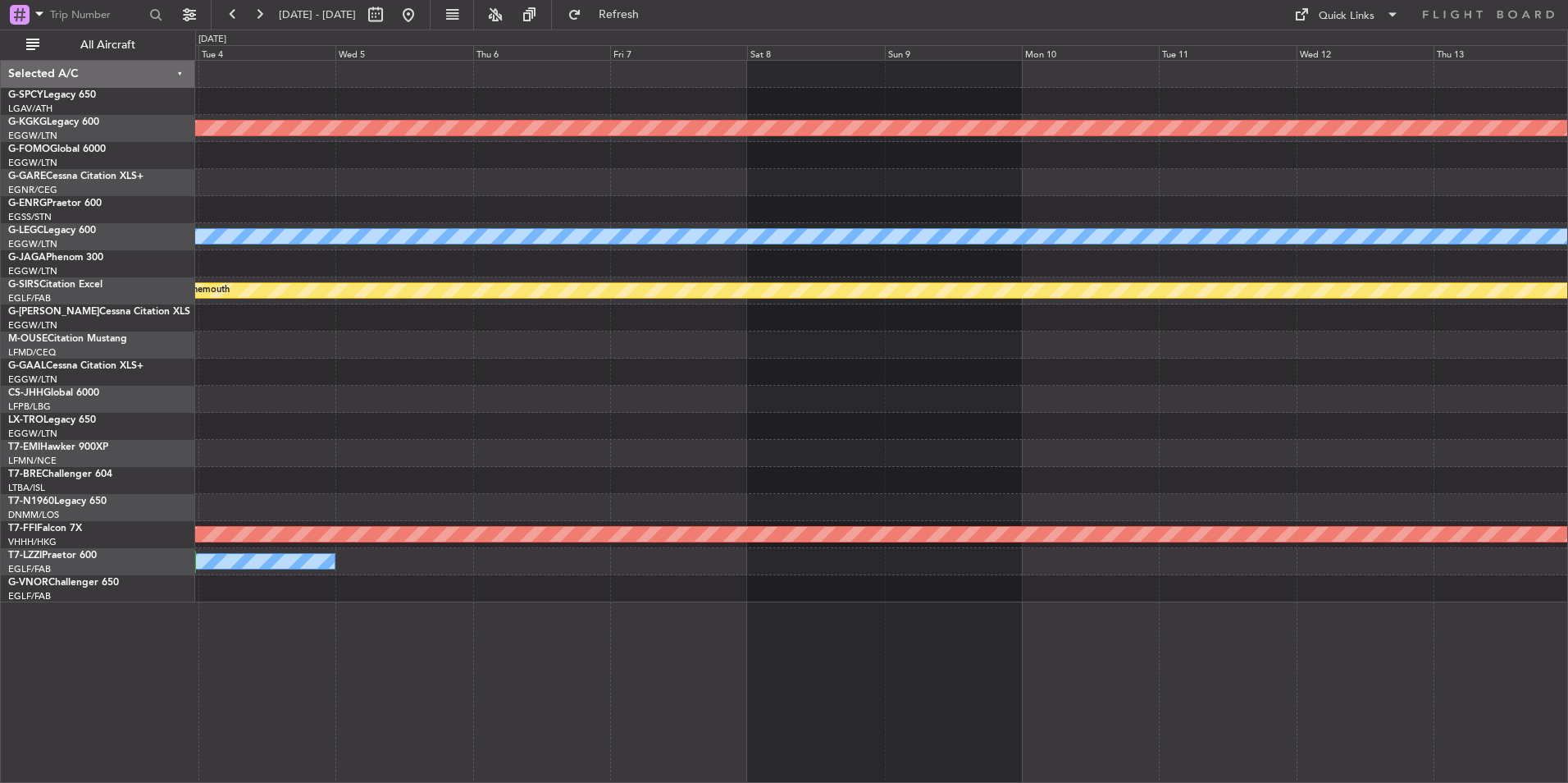
click at [782, 305] on div "Planned Maint Athens (Eleftherios Venizelos Intl) A/C Unavailable London (Luton…" at bounding box center [881, 331] width 1372 height 542
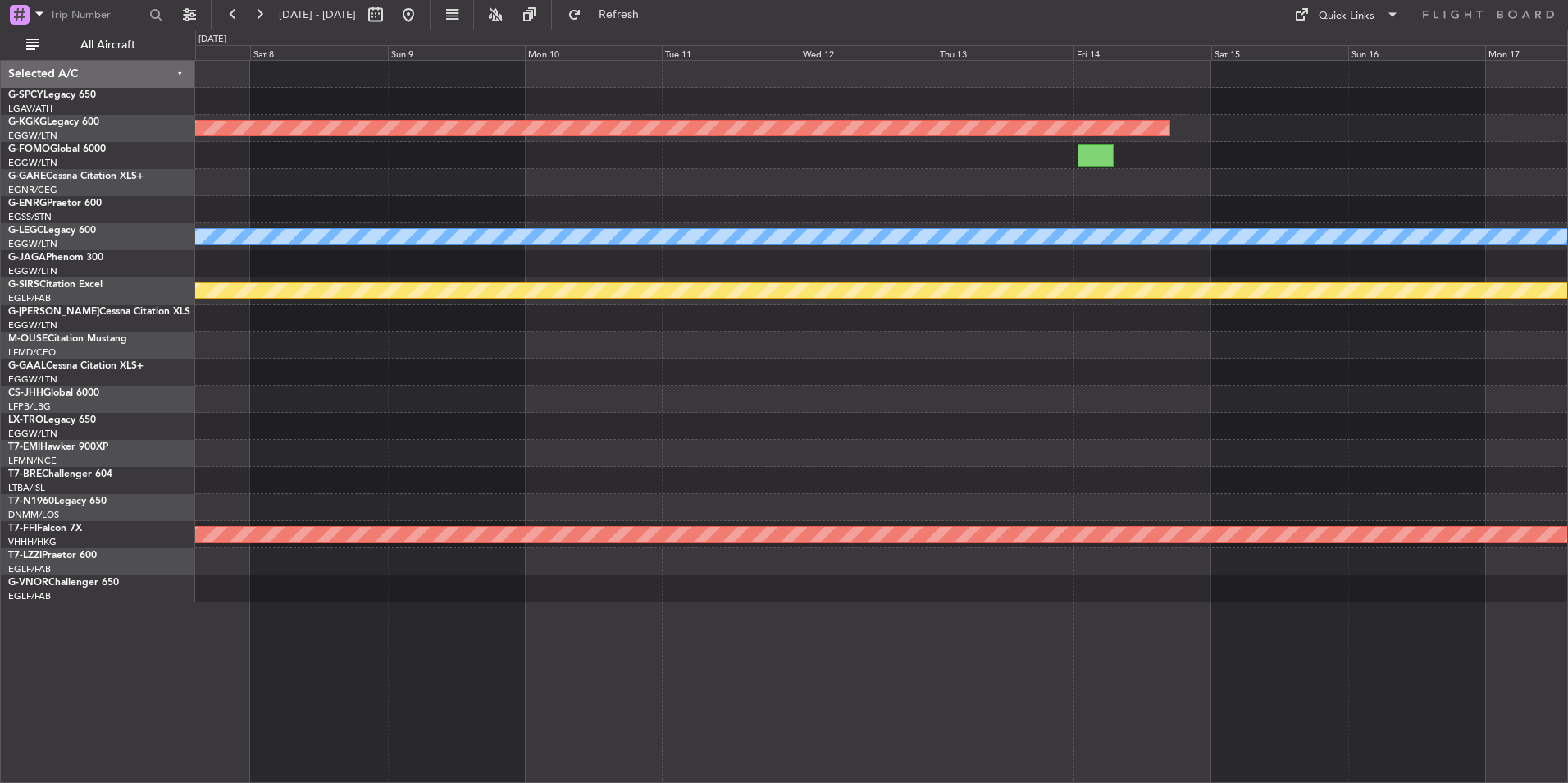
click at [777, 317] on div "Planned Maint Athens (Eleftherios Venizelos Intl) A/C Unavailable London (Luton…" at bounding box center [881, 331] width 1372 height 542
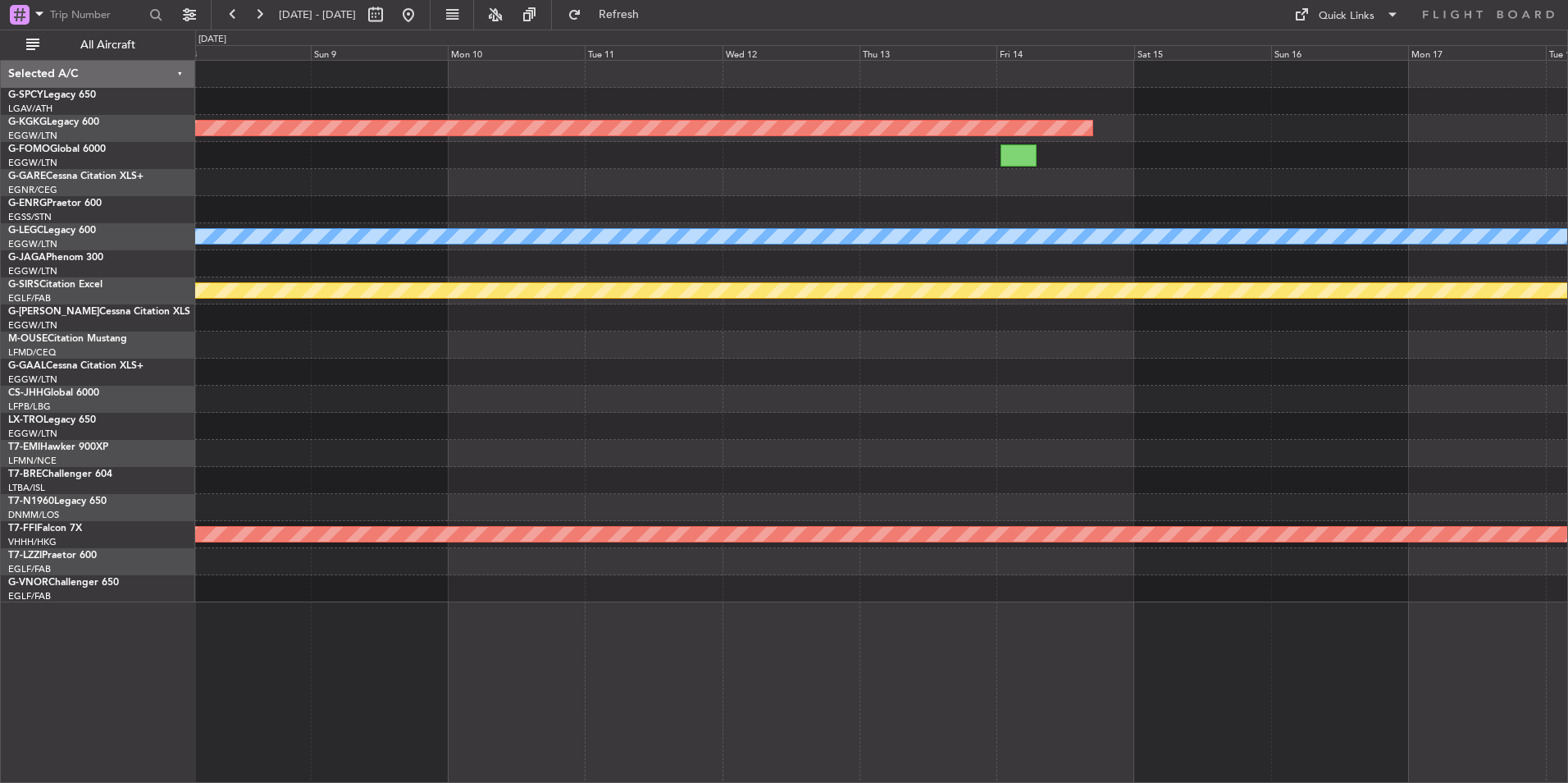
click at [862, 328] on div "Planned Maint Athens (Eleftherios Venizelos Intl) A/C Unavailable London (Luton…" at bounding box center [881, 331] width 1372 height 542
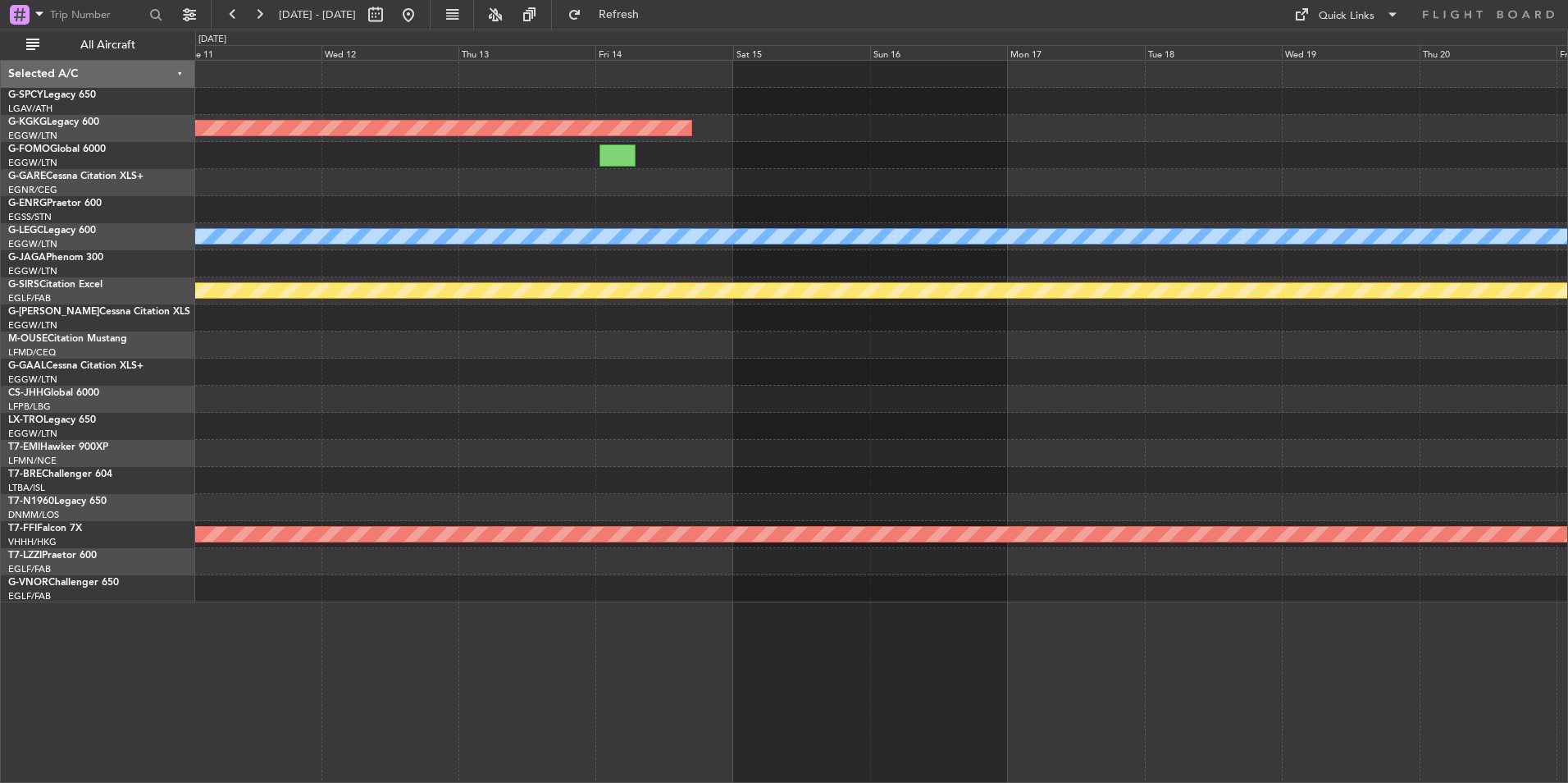
click at [810, 319] on div "Planned Maint Athens (Eleftherios Venizelos Intl) A/C Unavailable London (Luton…" at bounding box center [881, 331] width 1372 height 542
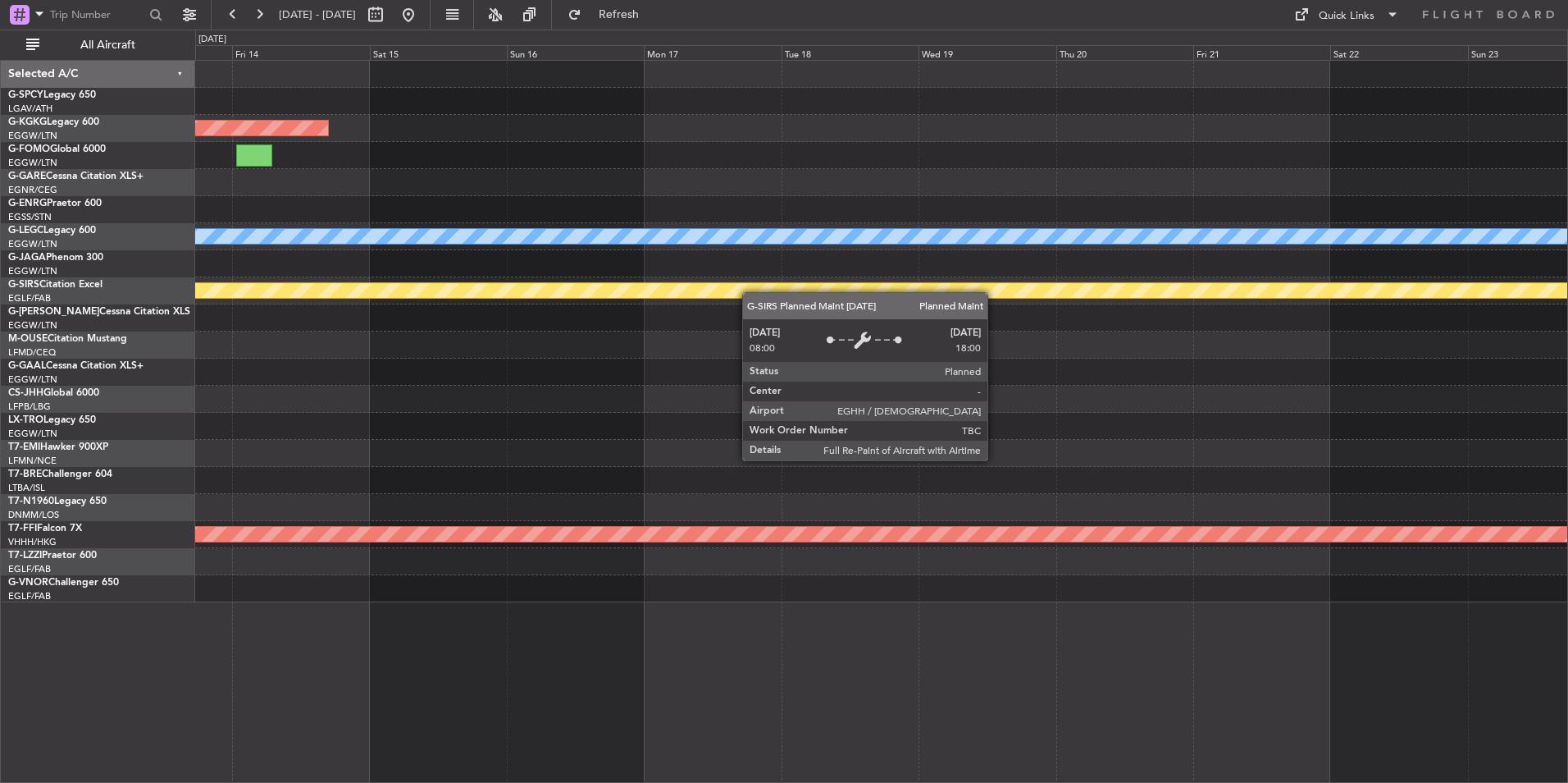
click at [839, 312] on div "Planned Maint Athens (Eleftherios Venizelos Intl) A/C Unavailable London (Luton…" at bounding box center [881, 331] width 1372 height 542
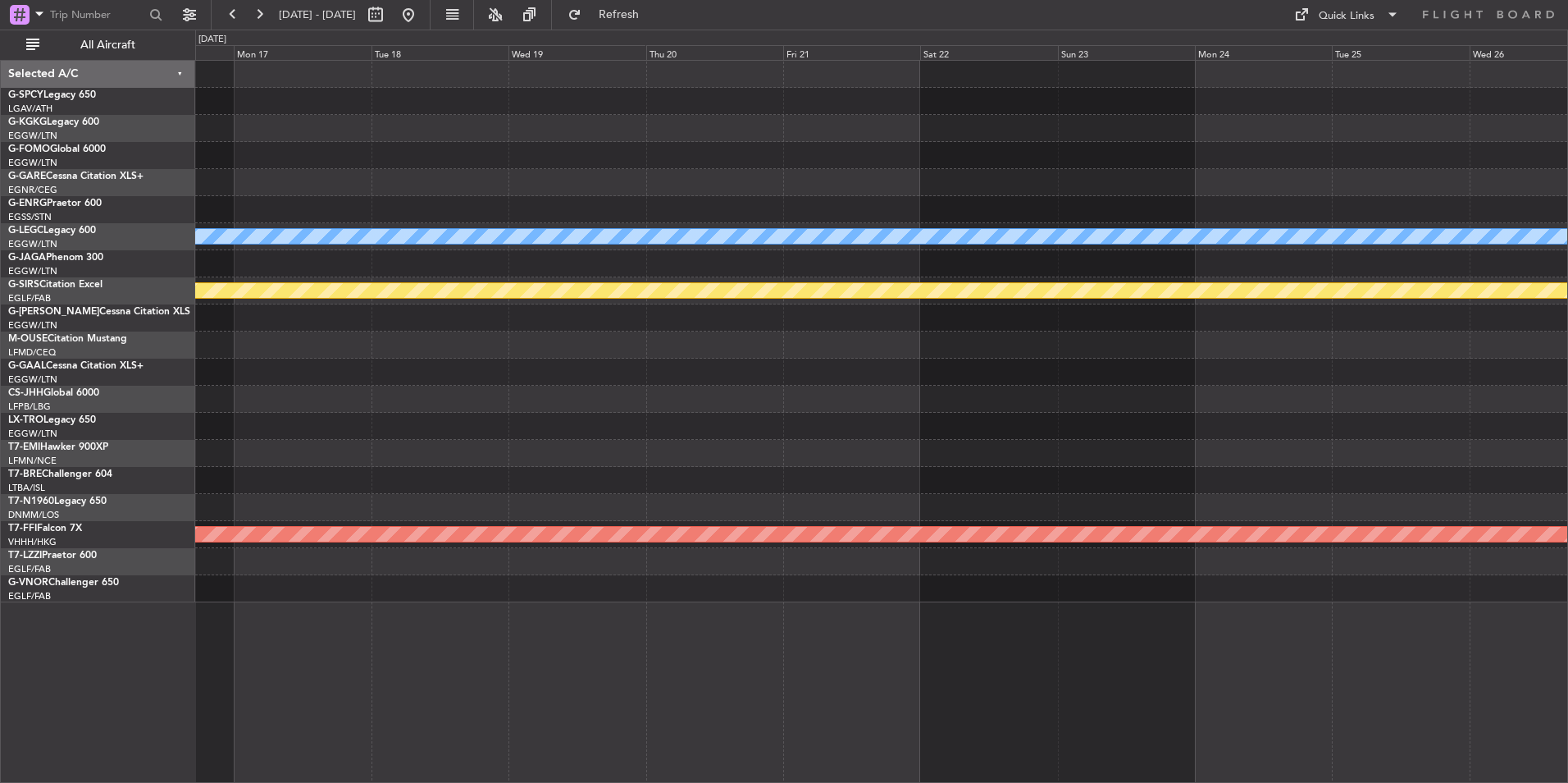
click at [683, 282] on div "Planned Maint Athens (Eleftherios Venizelos Intl) A/C Unavailable London (Luton…" at bounding box center [881, 331] width 1372 height 542
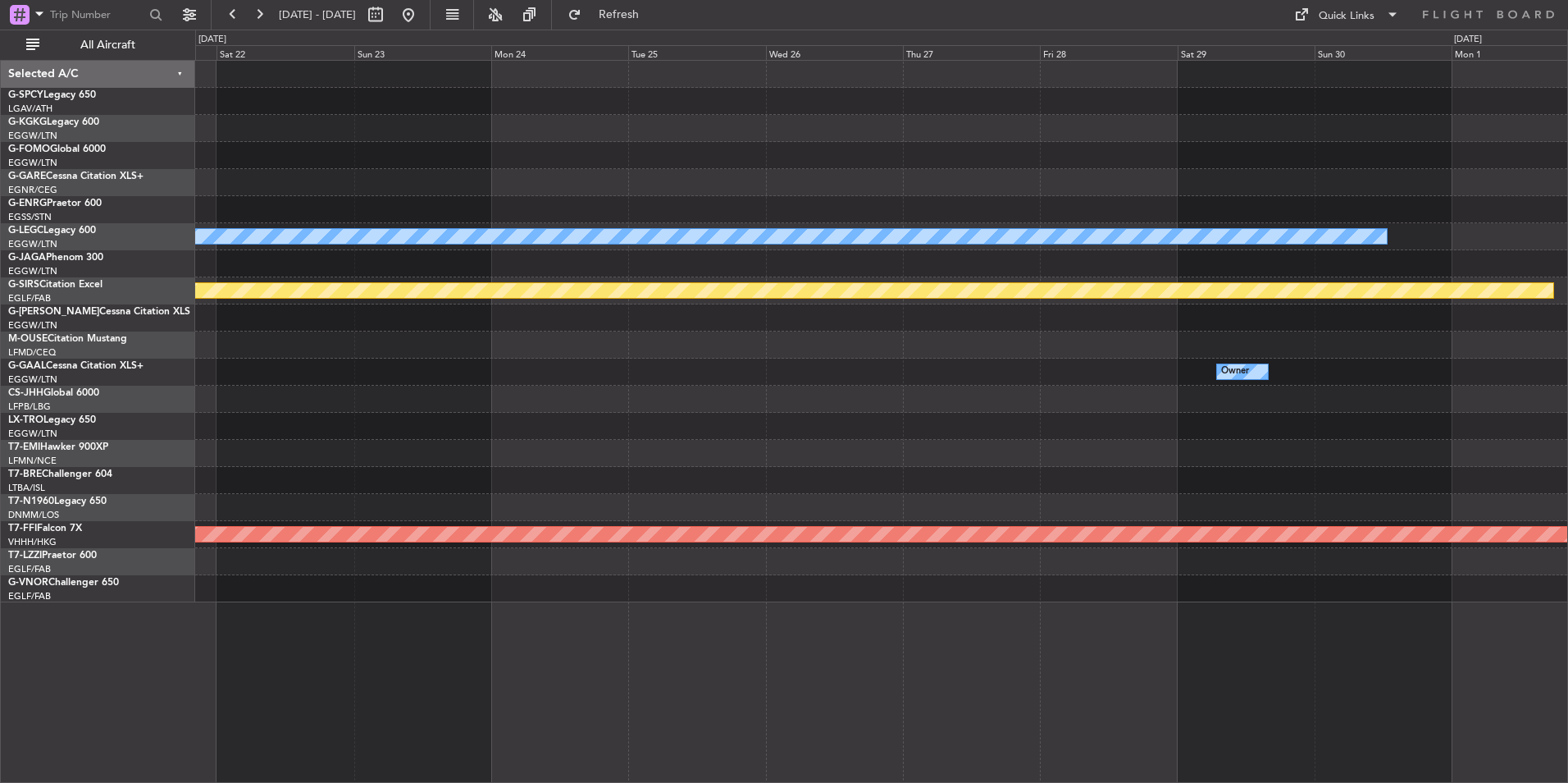
click at [408, 302] on div "A/C Unavailable London (Luton) Planned Maint Bournemouth Owner Planned Maint Ge…" at bounding box center [881, 331] width 1372 height 542
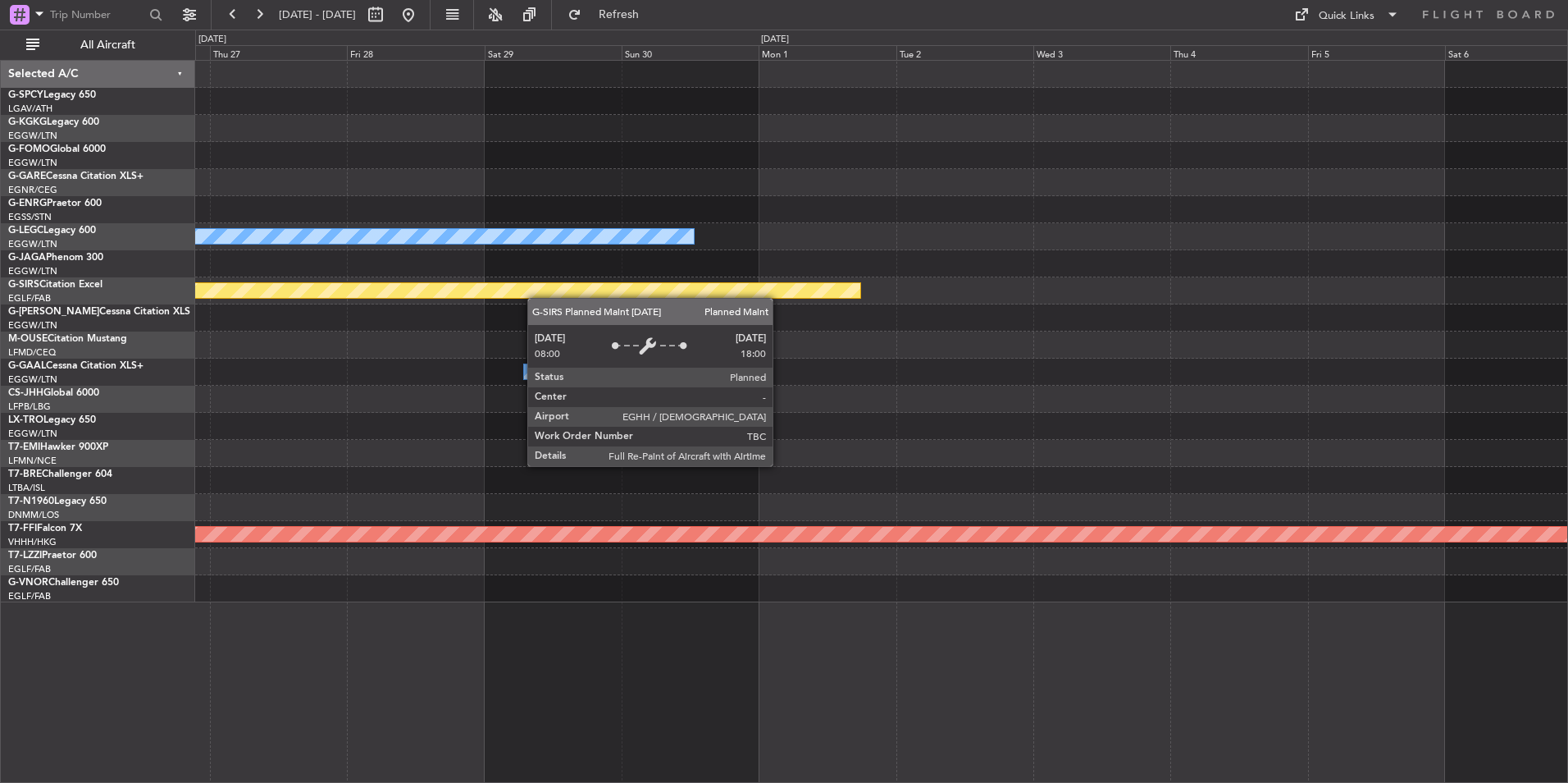
click at [87, 271] on div "A/C Unavailable London (Luton) Planned Maint Bournemouth Owner Planned Maint Ge…" at bounding box center [784, 406] width 1568 height 753
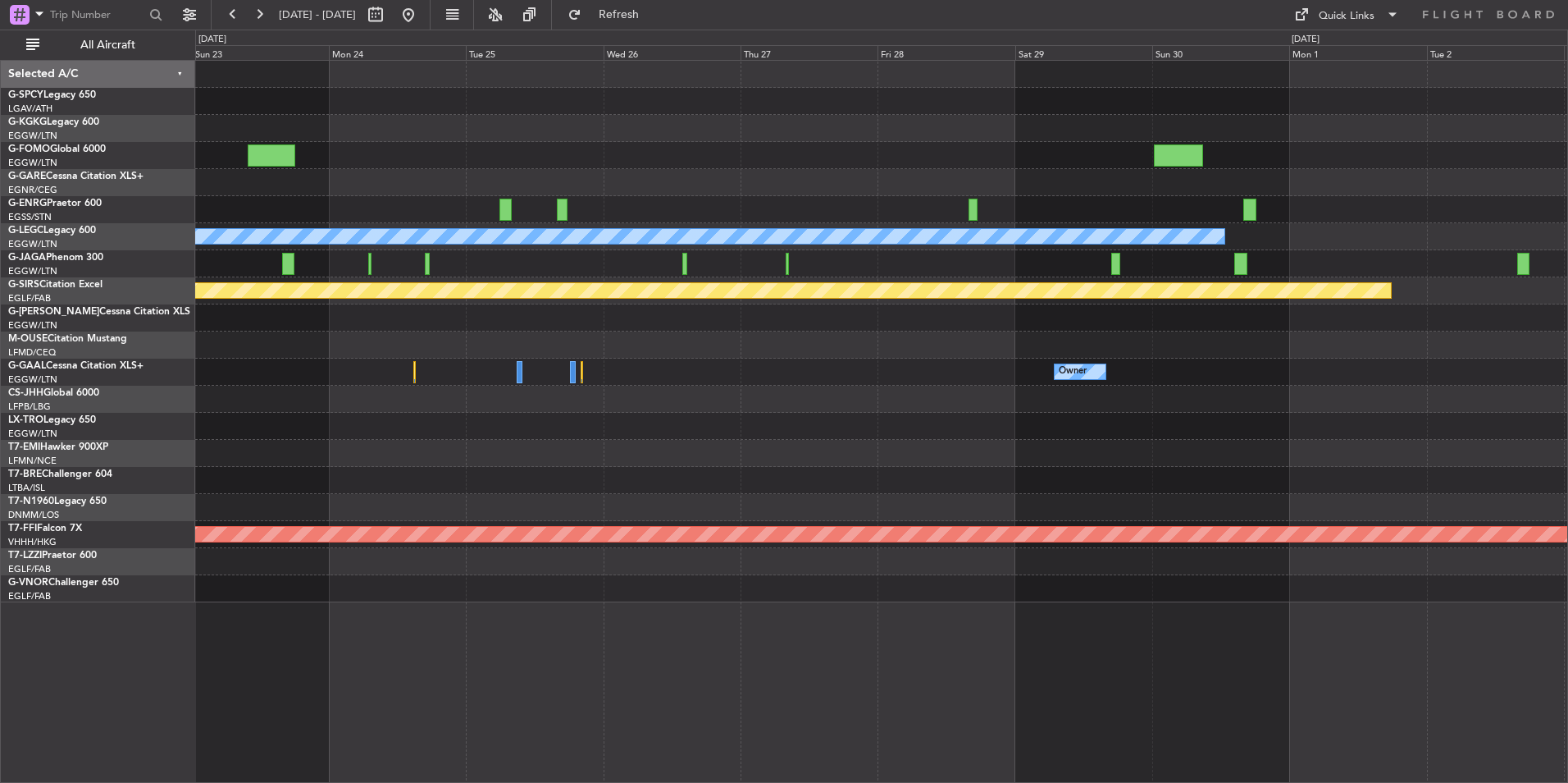
click at [1197, 422] on div "A/C Unavailable London (Luton) Planned Maint Bournemouth Owner Owner Owner Plan…" at bounding box center [881, 331] width 1372 height 542
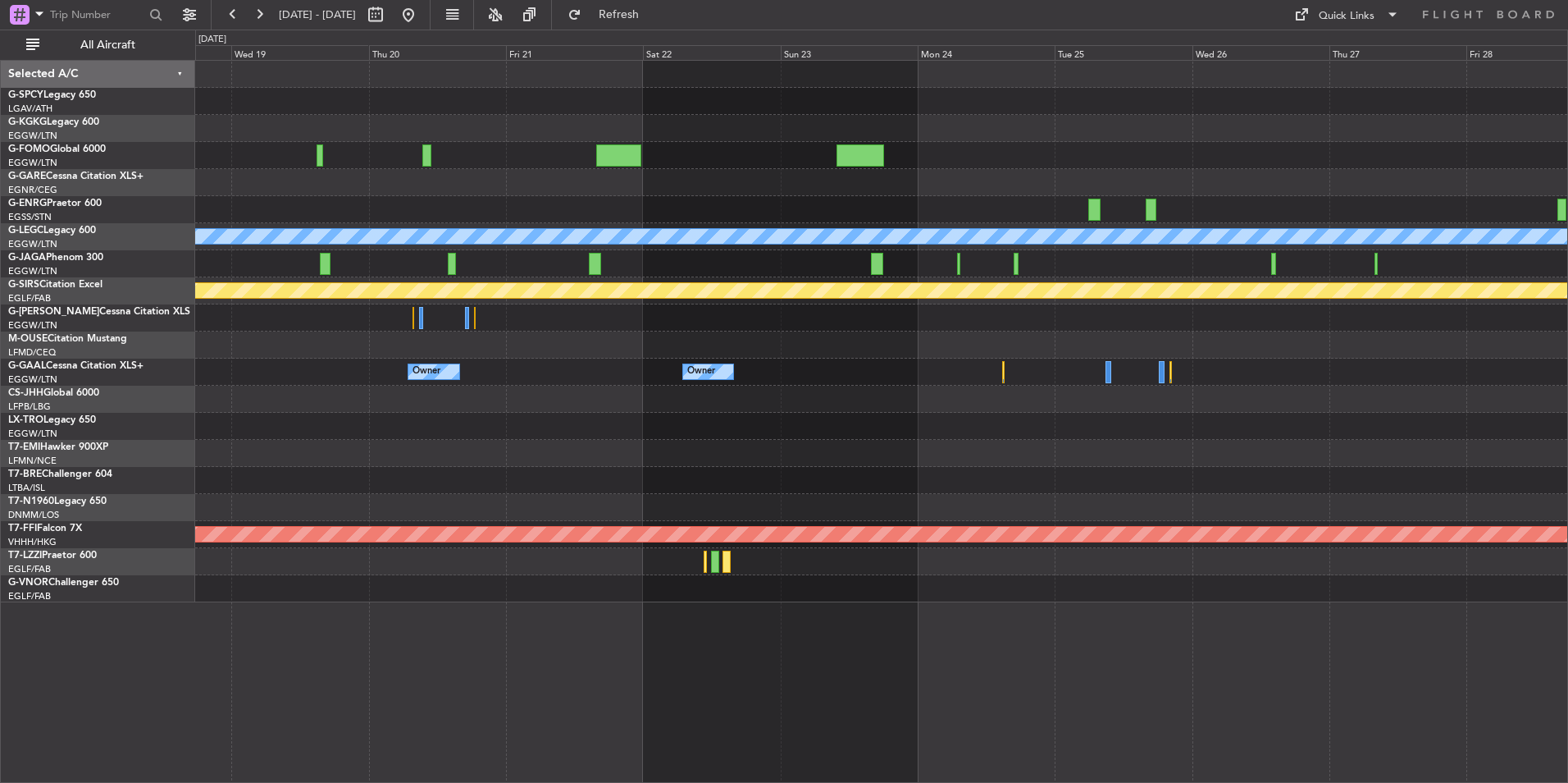
click at [1182, 396] on div "A/C Unavailable London (Luton) Planned Maint Bournemouth Owner Owner Owner Plan…" at bounding box center [881, 331] width 1372 height 542
click at [1121, 348] on div at bounding box center [881, 345] width 1372 height 27
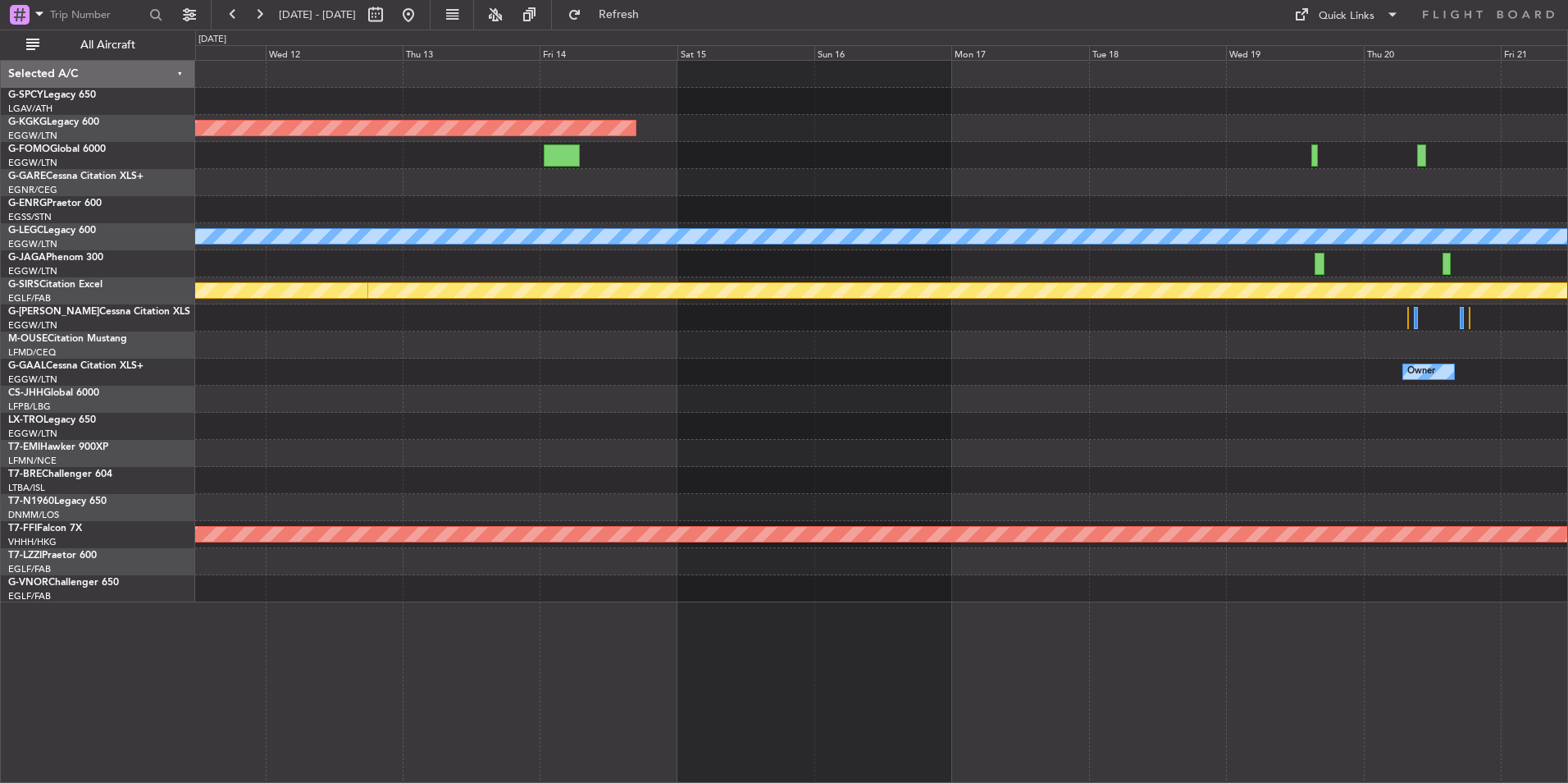
click at [1244, 323] on div "Planned Maint Athens (Eleftherios Venizelos Intl) A/C Unavailable London (Luton…" at bounding box center [881, 331] width 1372 height 542
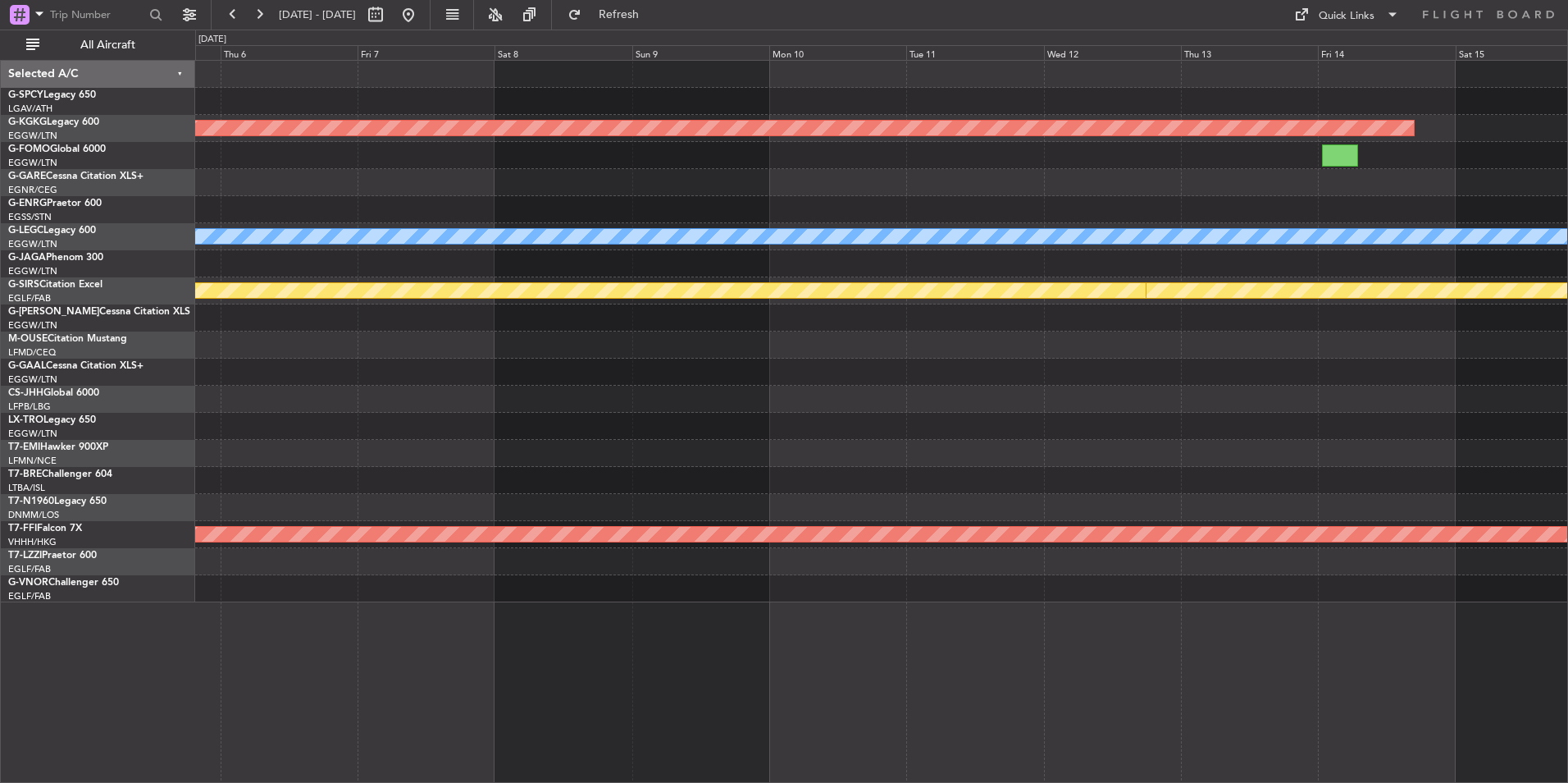
click at [1096, 416] on div "Planned Maint Athens (Eleftherios Venizelos Intl) A/C Unavailable London (Luton…" at bounding box center [881, 331] width 1372 height 542
click at [1166, 347] on div at bounding box center [881, 345] width 1372 height 27
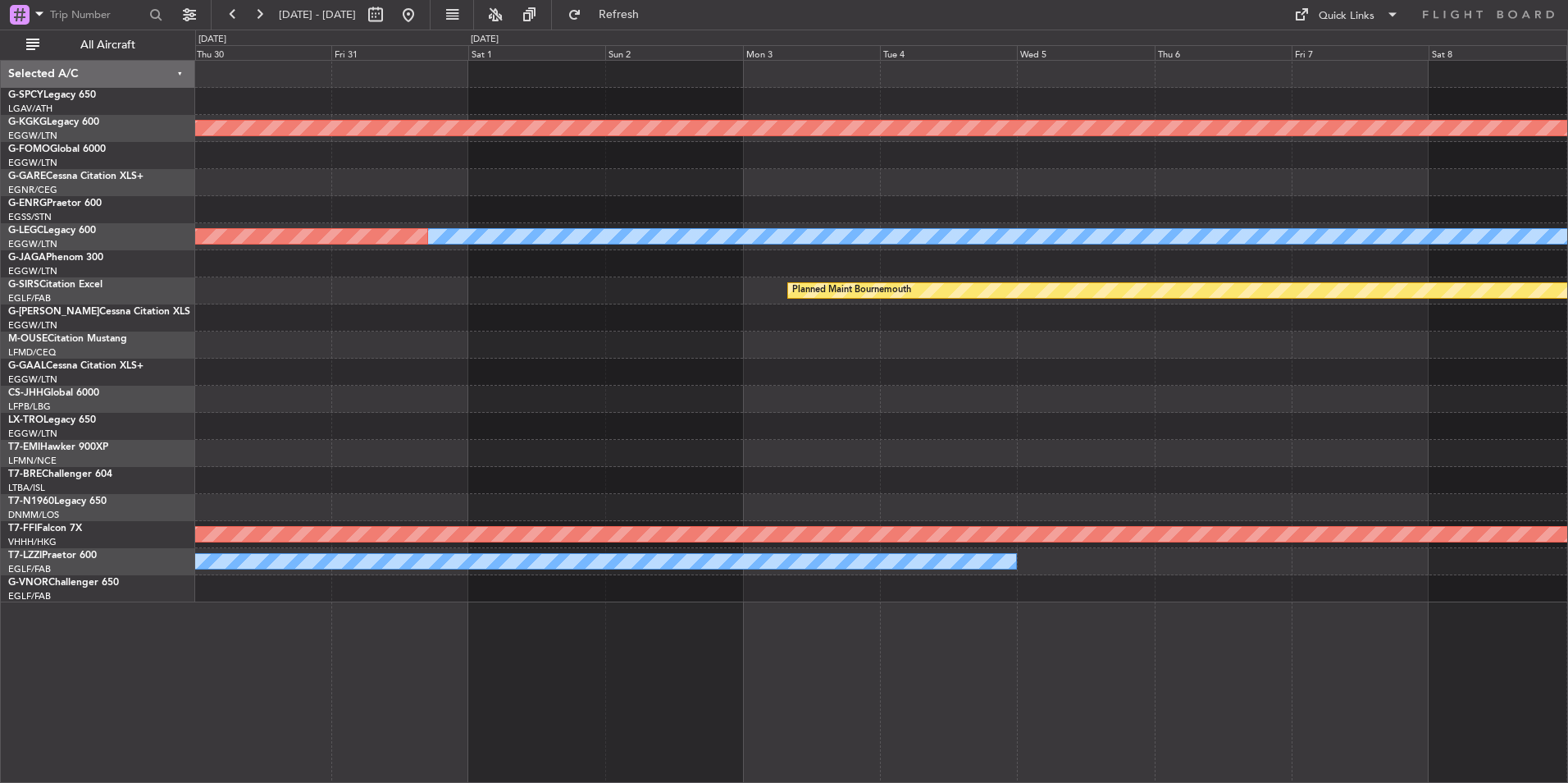
click at [840, 256] on div "Planned Maint Athens (Eleftherios Venizelos Intl) A/C Unavailable London (Luton…" at bounding box center [881, 331] width 1372 height 542
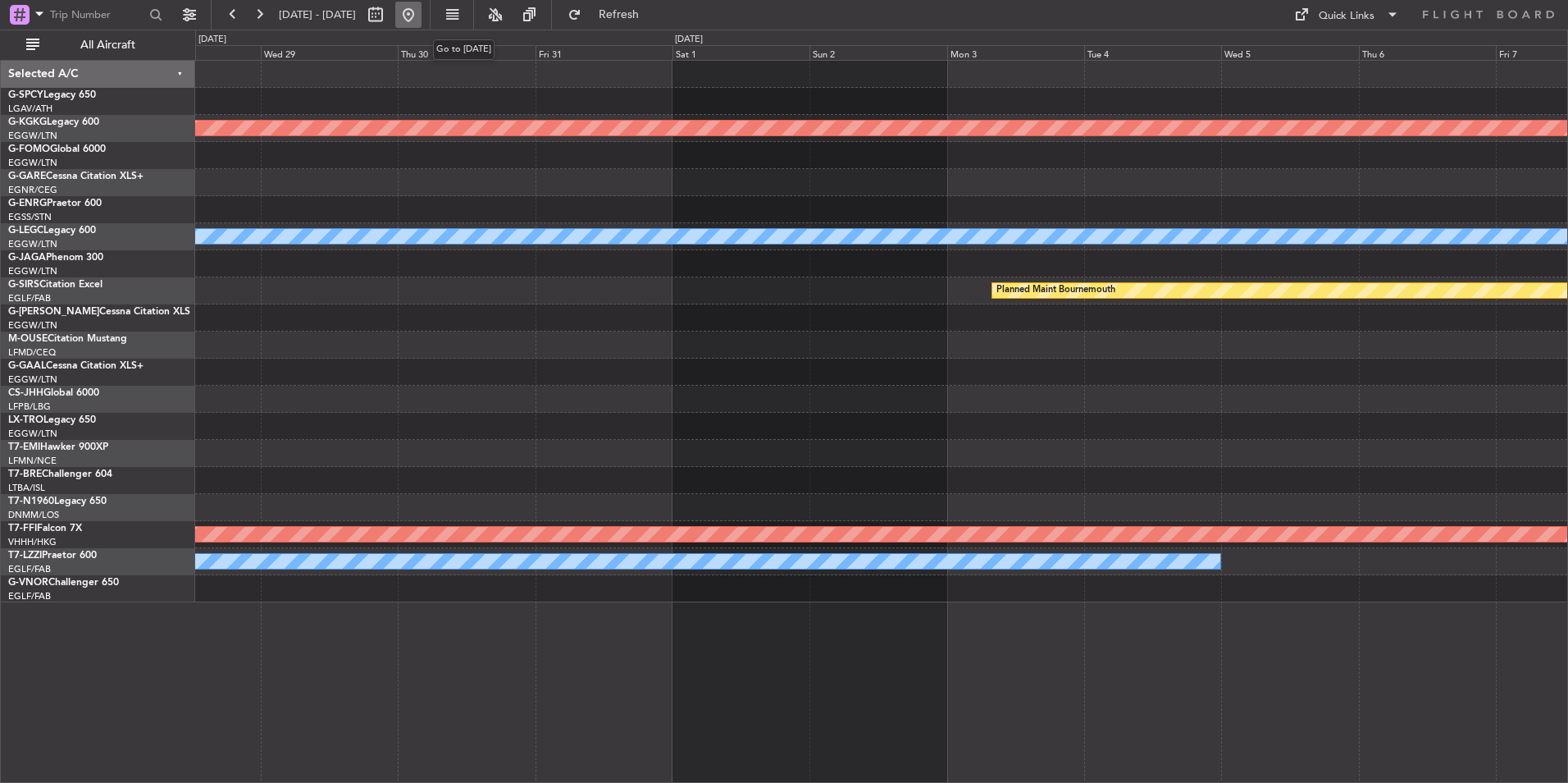
click at [422, 10] on button at bounding box center [408, 15] width 27 height 27
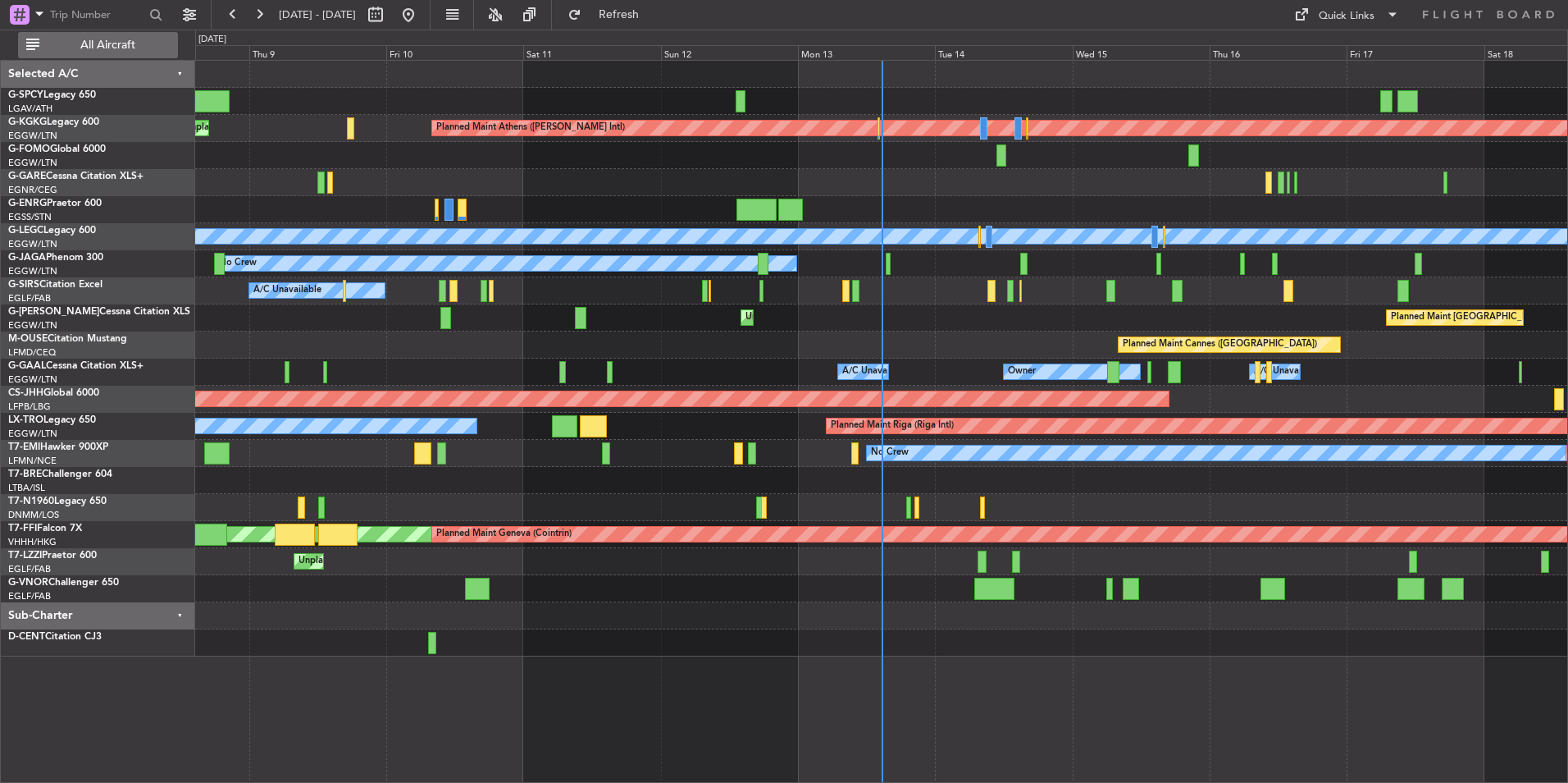
click at [526, 98] on div "Planned Maint Athens ([PERSON_NAME] Intl) Unplanned Maint [GEOGRAPHIC_DATA] (At…" at bounding box center [881, 359] width 1372 height 596
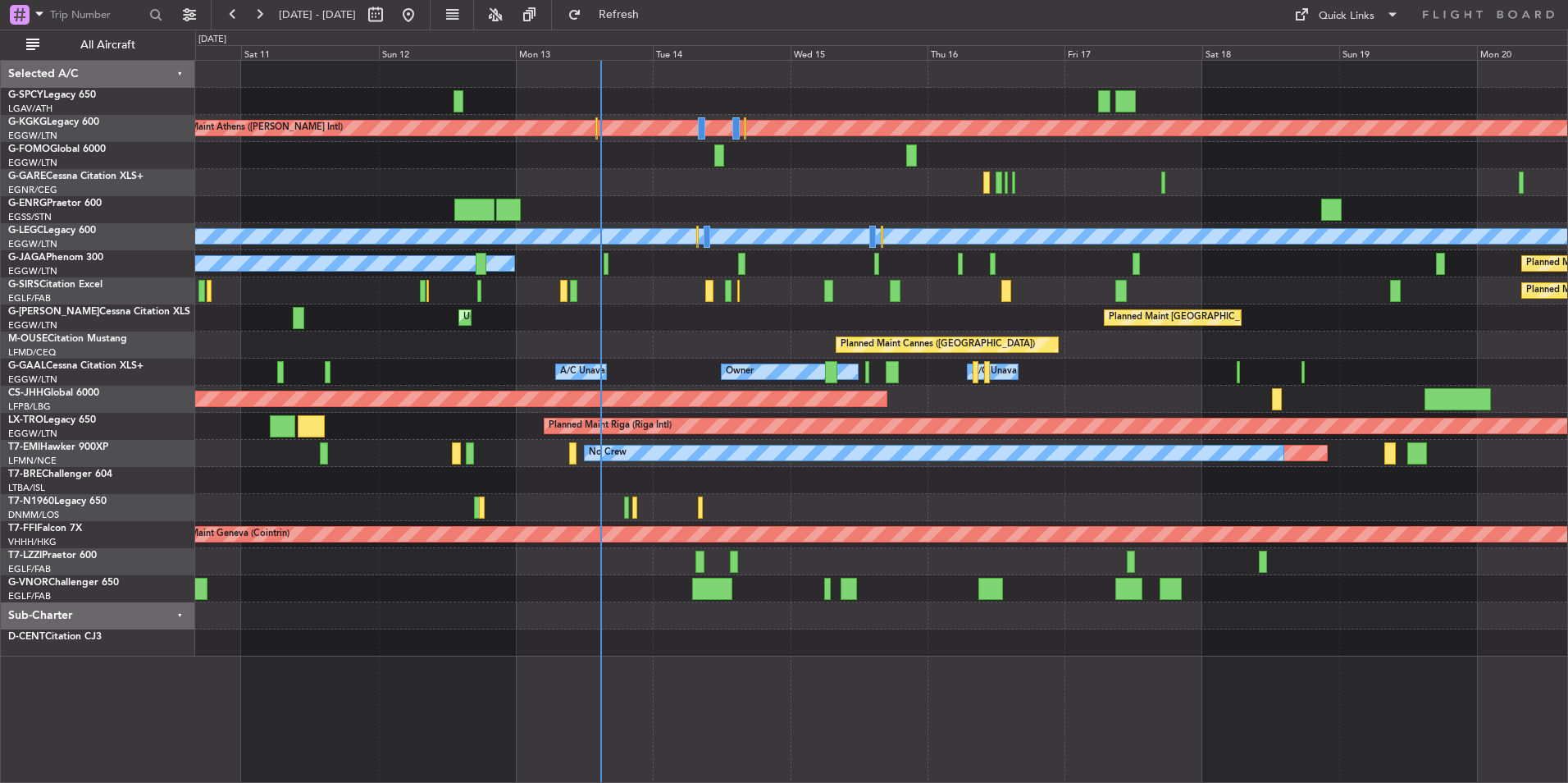
click at [685, 324] on div "Planned Maint Athens ([PERSON_NAME] Intl) Unplanned Maint [GEOGRAPHIC_DATA] (At…" at bounding box center [881, 359] width 1372 height 596
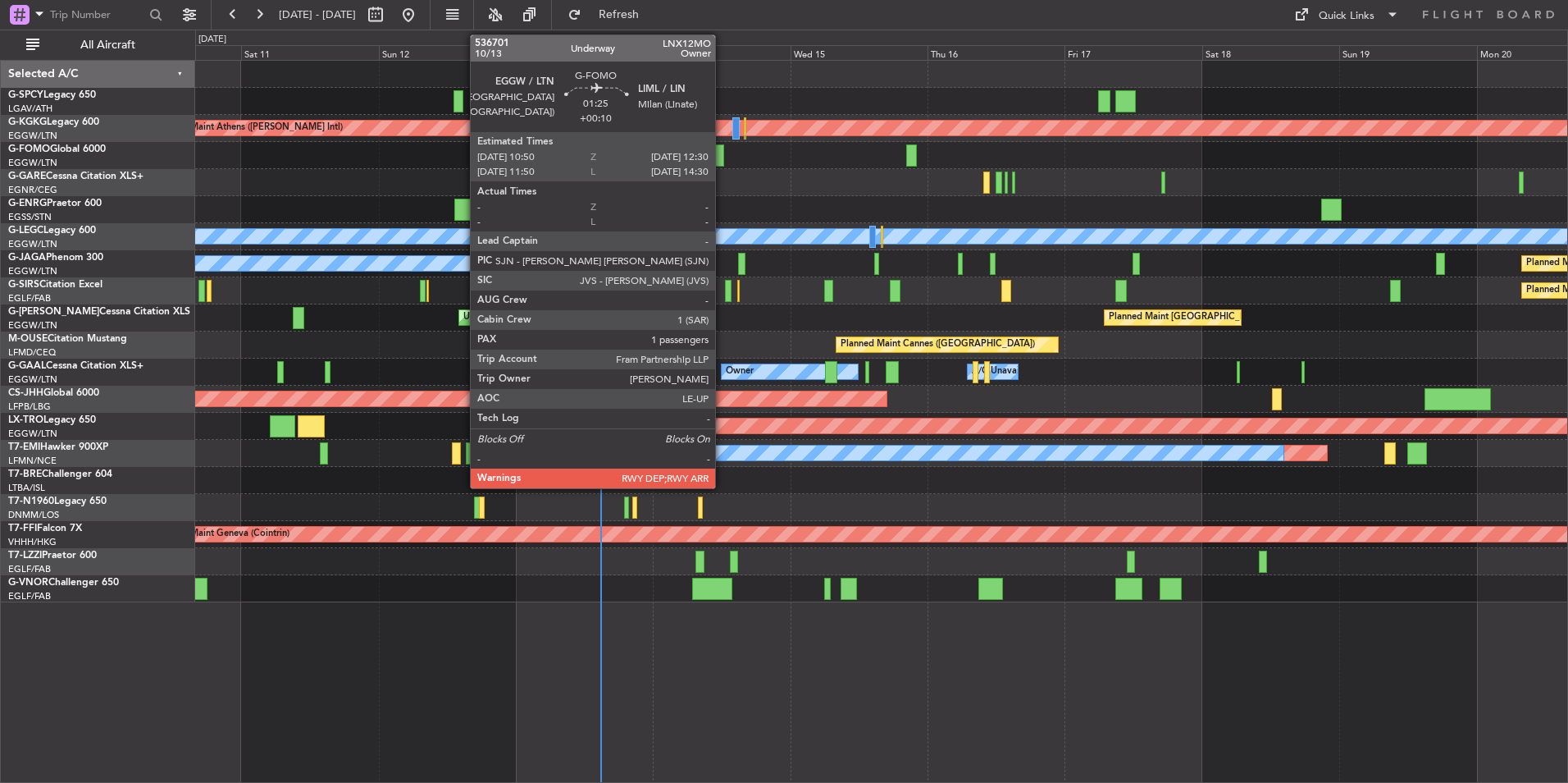
click at [723, 145] on div at bounding box center [719, 156] width 10 height 22
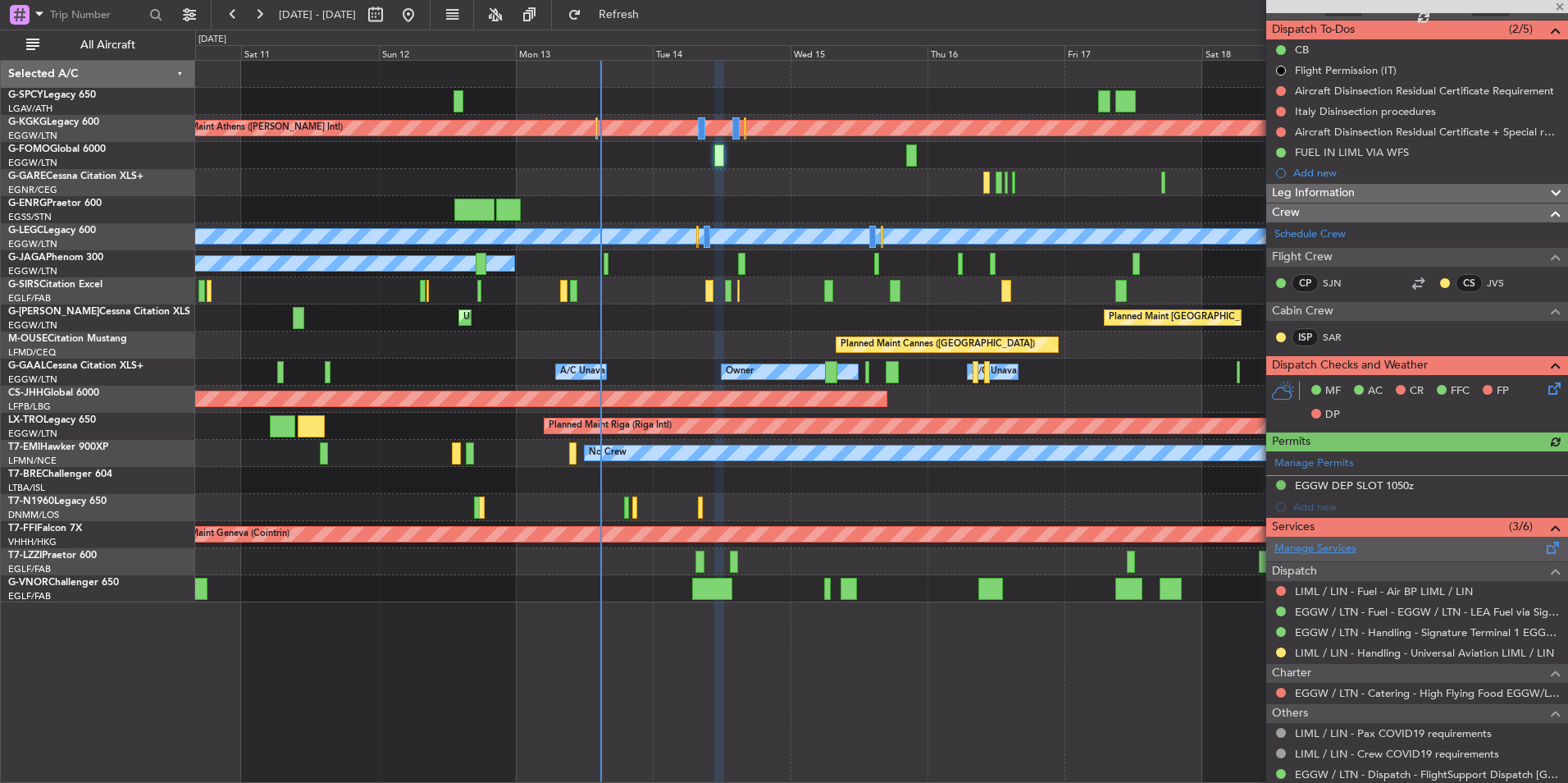
scroll to position [164, 0]
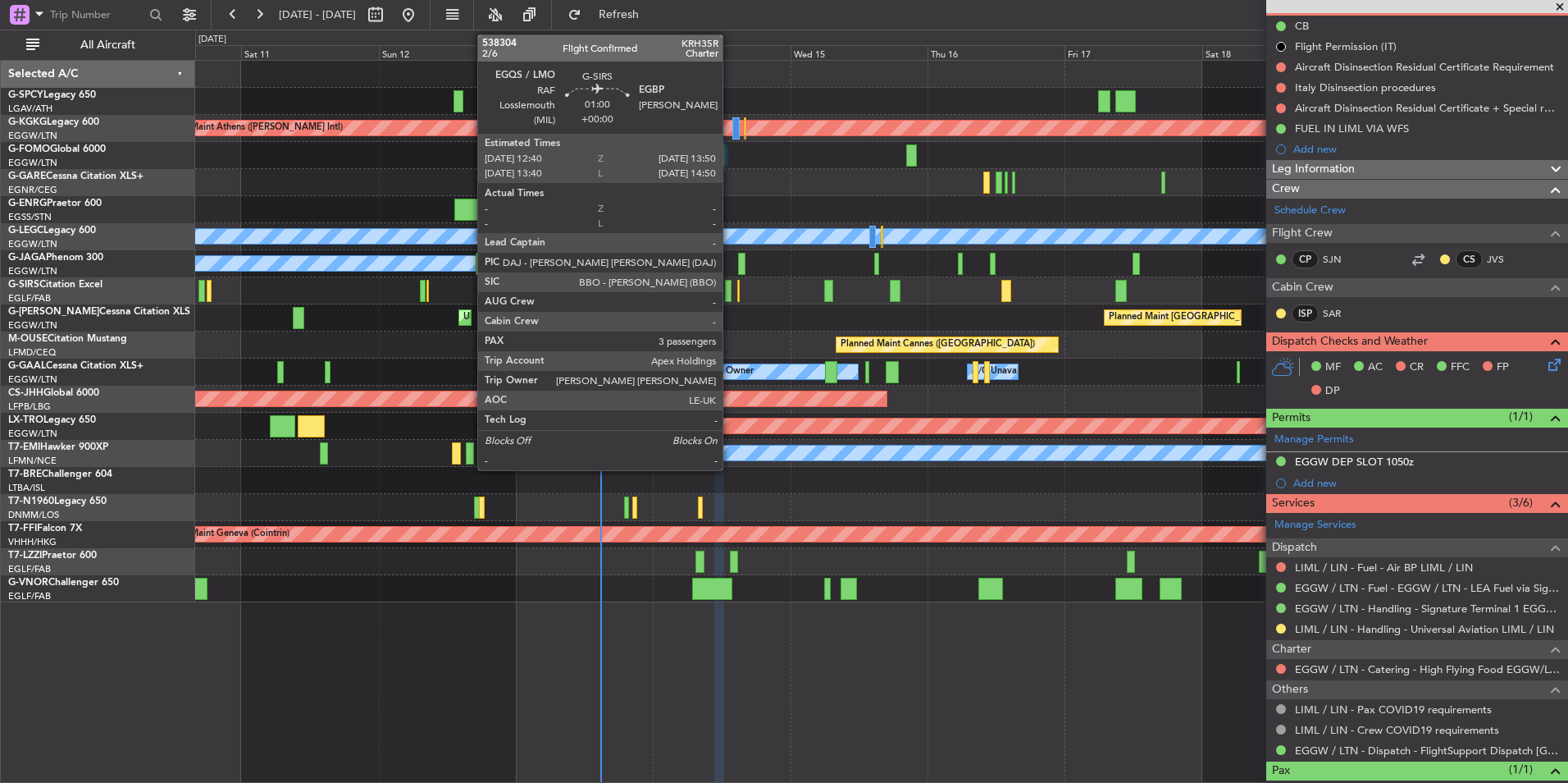
click at [730, 295] on div at bounding box center [728, 291] width 8 height 22
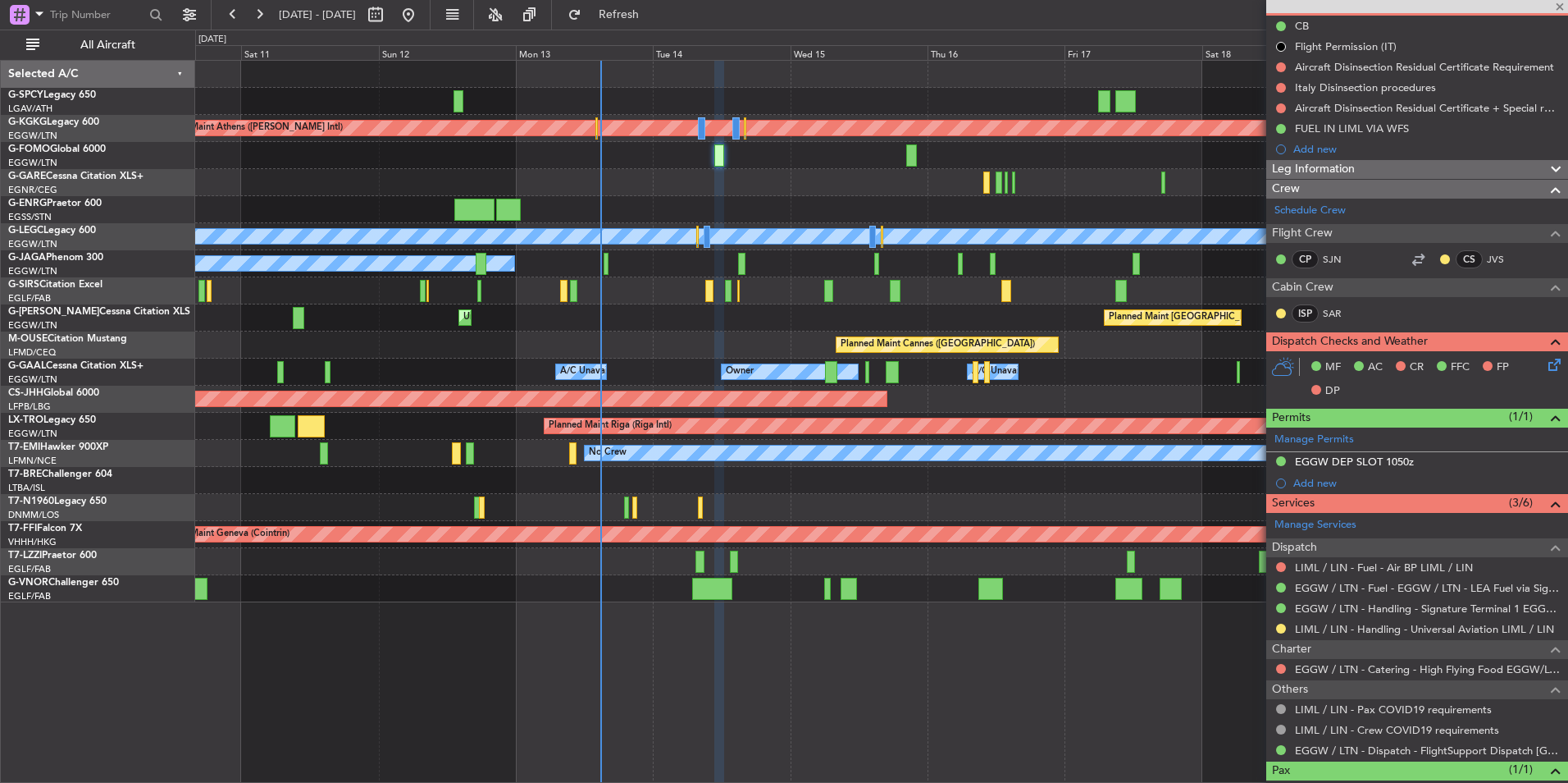
type input "3"
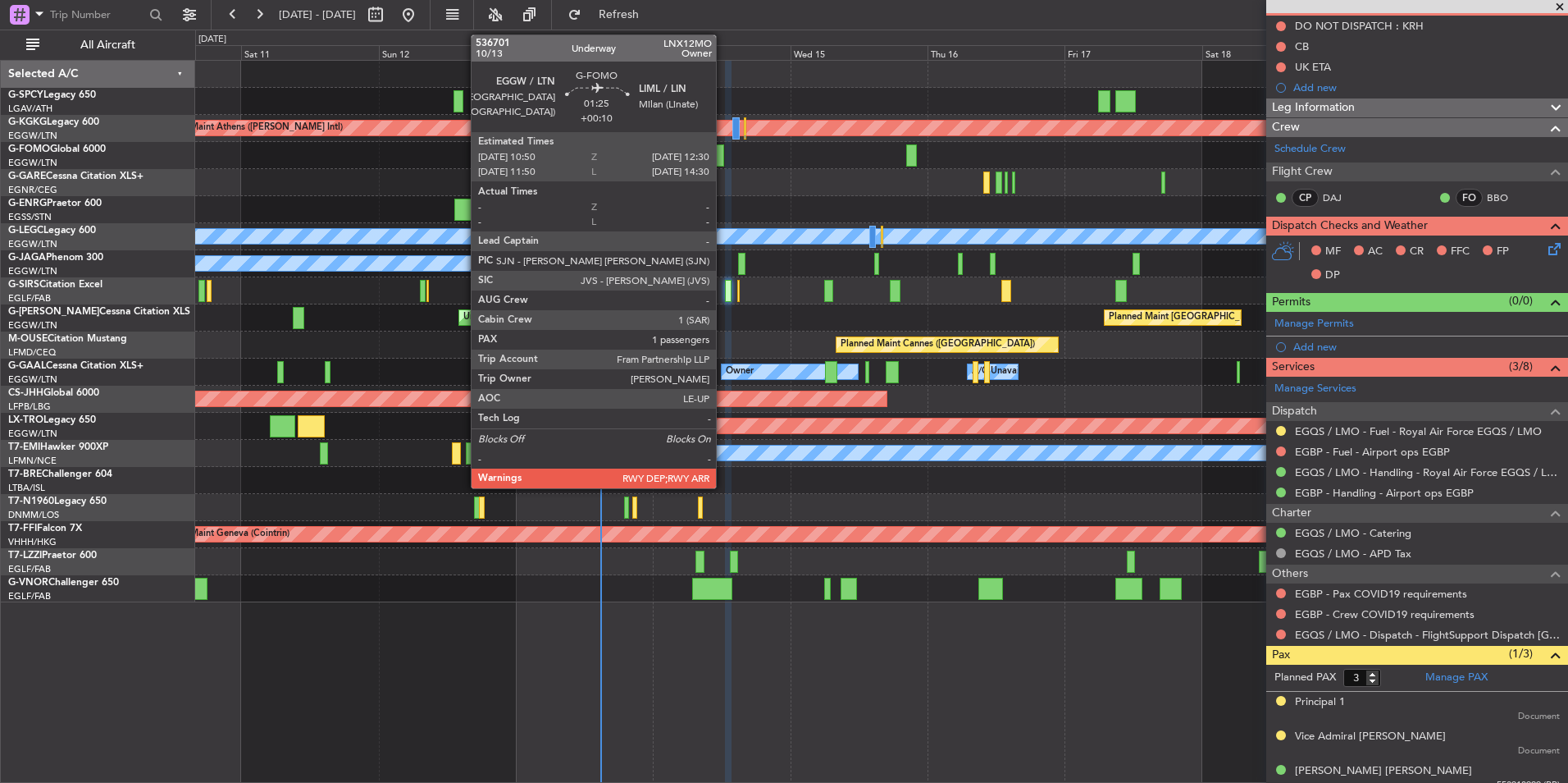
click at [724, 148] on div at bounding box center [719, 156] width 10 height 22
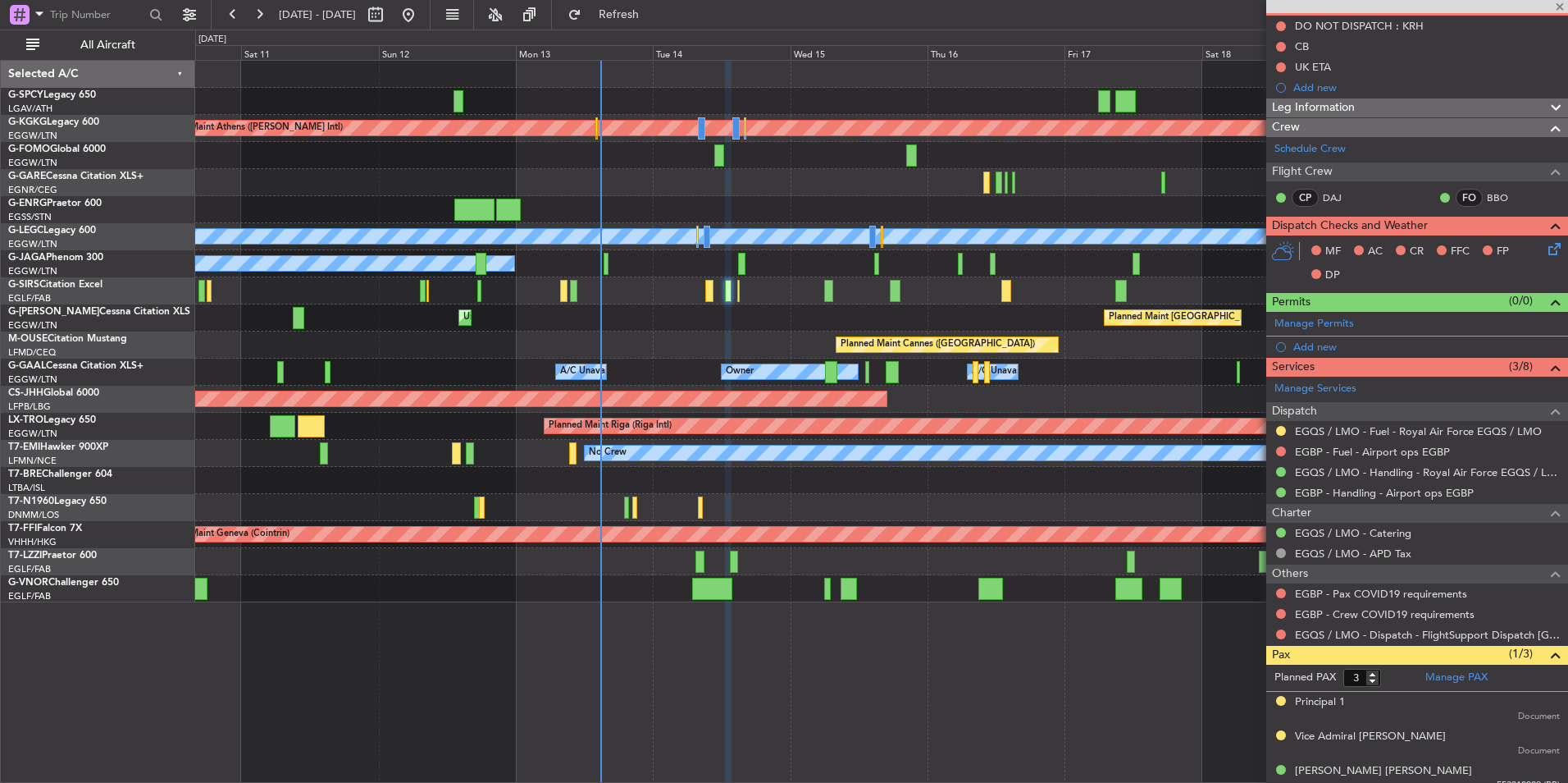
type input "+00:10"
type input "1"
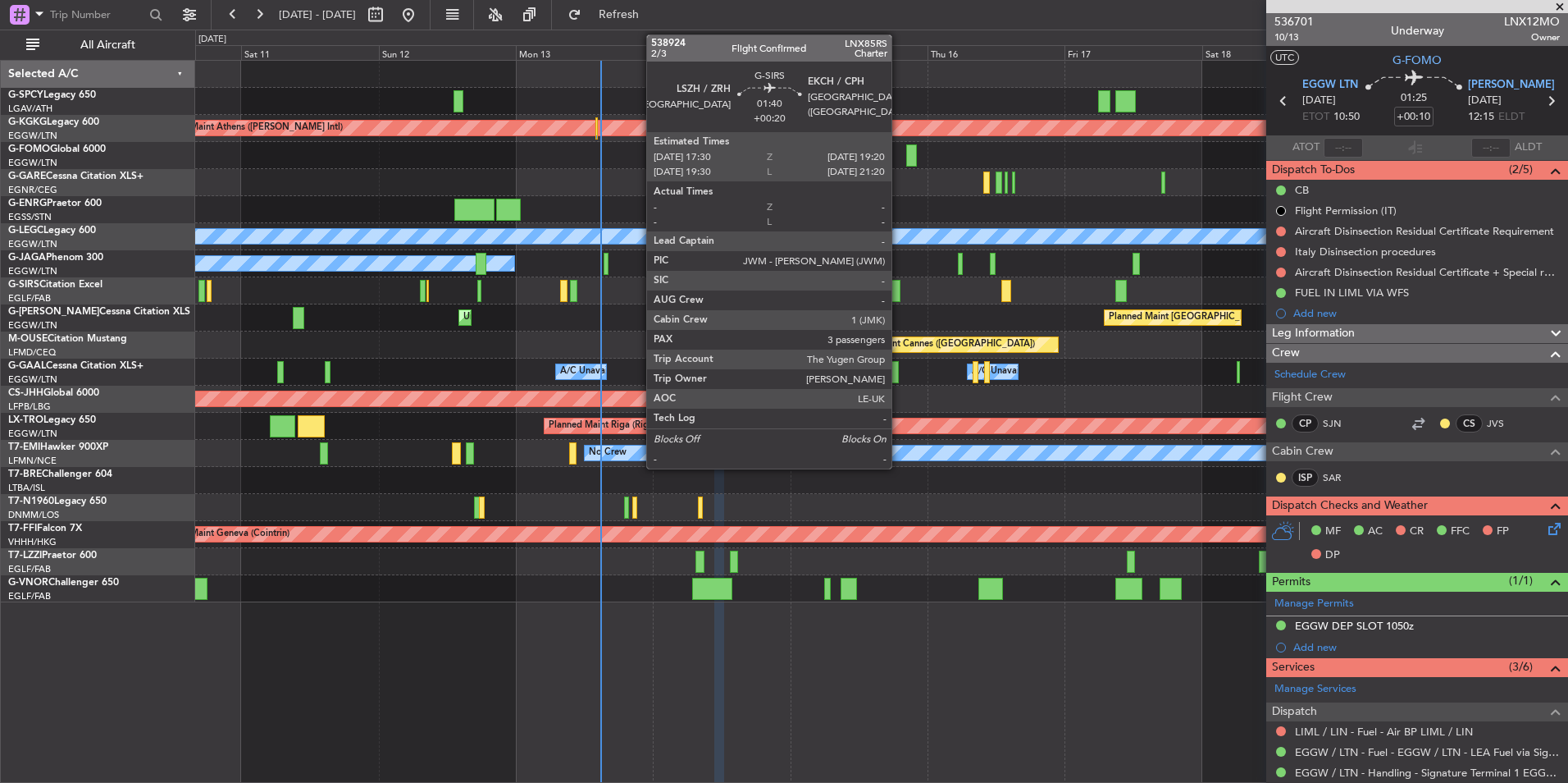
click at [899, 292] on div at bounding box center [895, 291] width 10 height 22
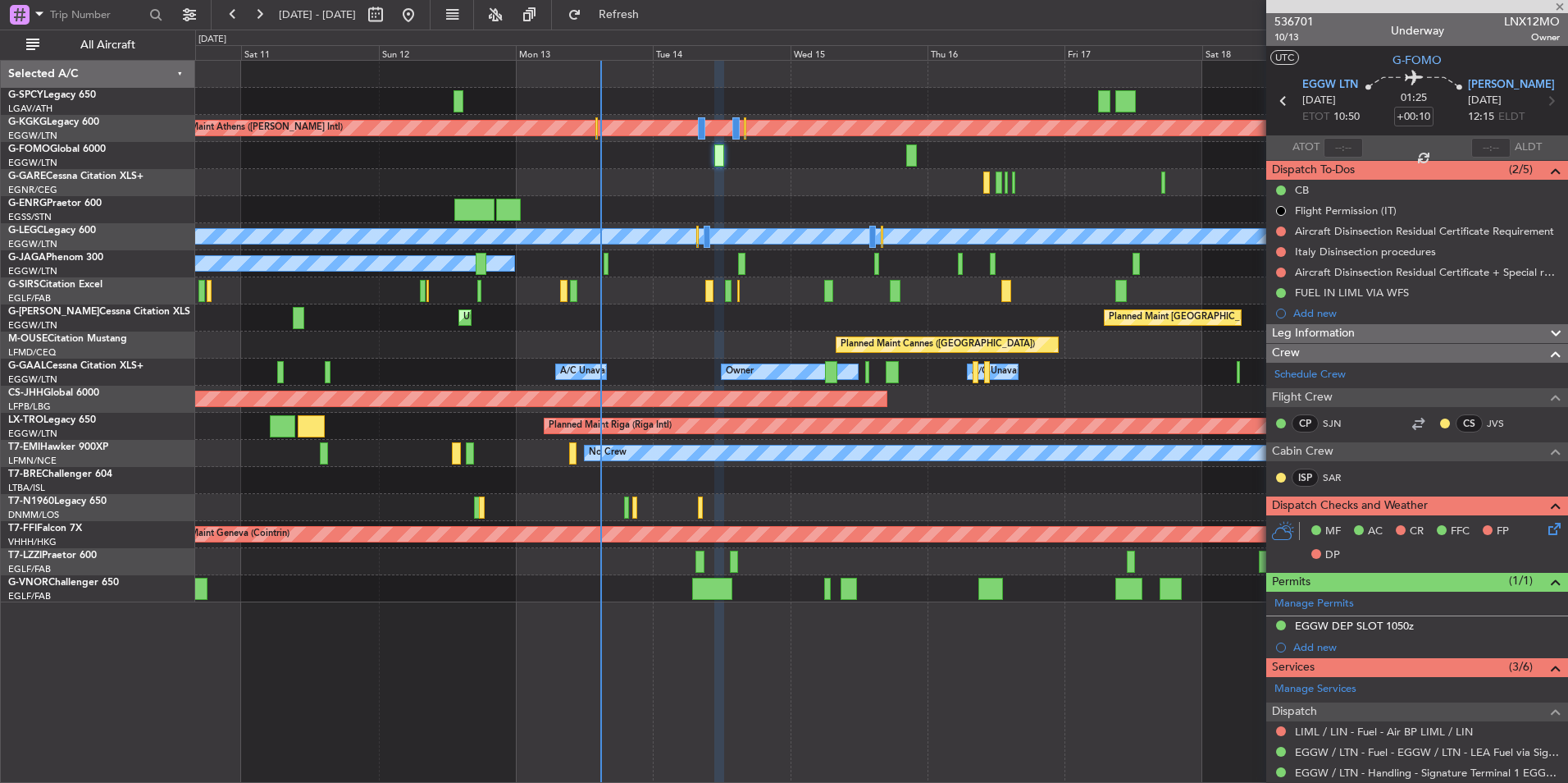
type input "+00:20"
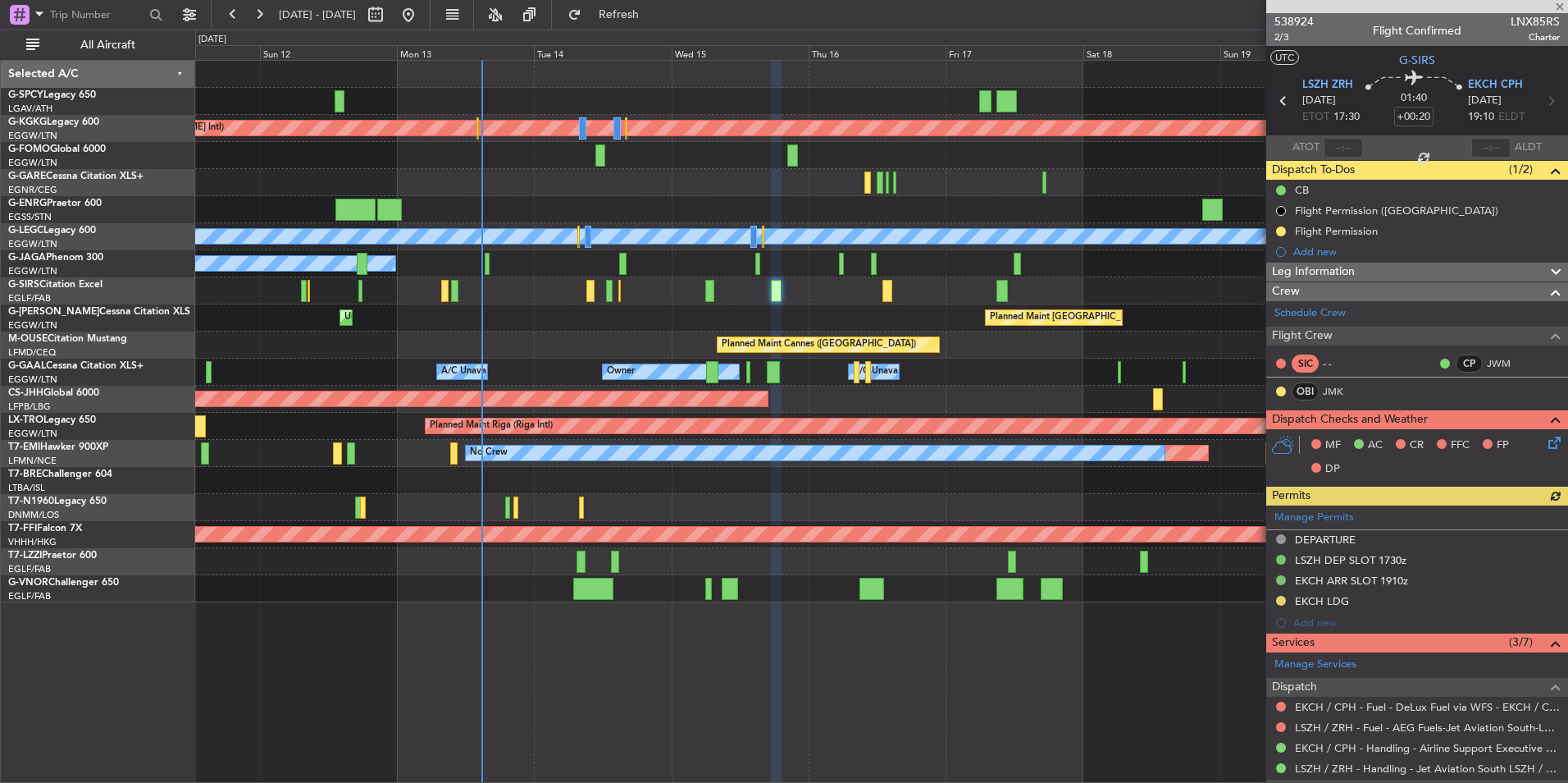
click at [797, 329] on div "Unplanned Maint London (Luton) Planned Maint London (Luton)" at bounding box center [881, 318] width 1372 height 27
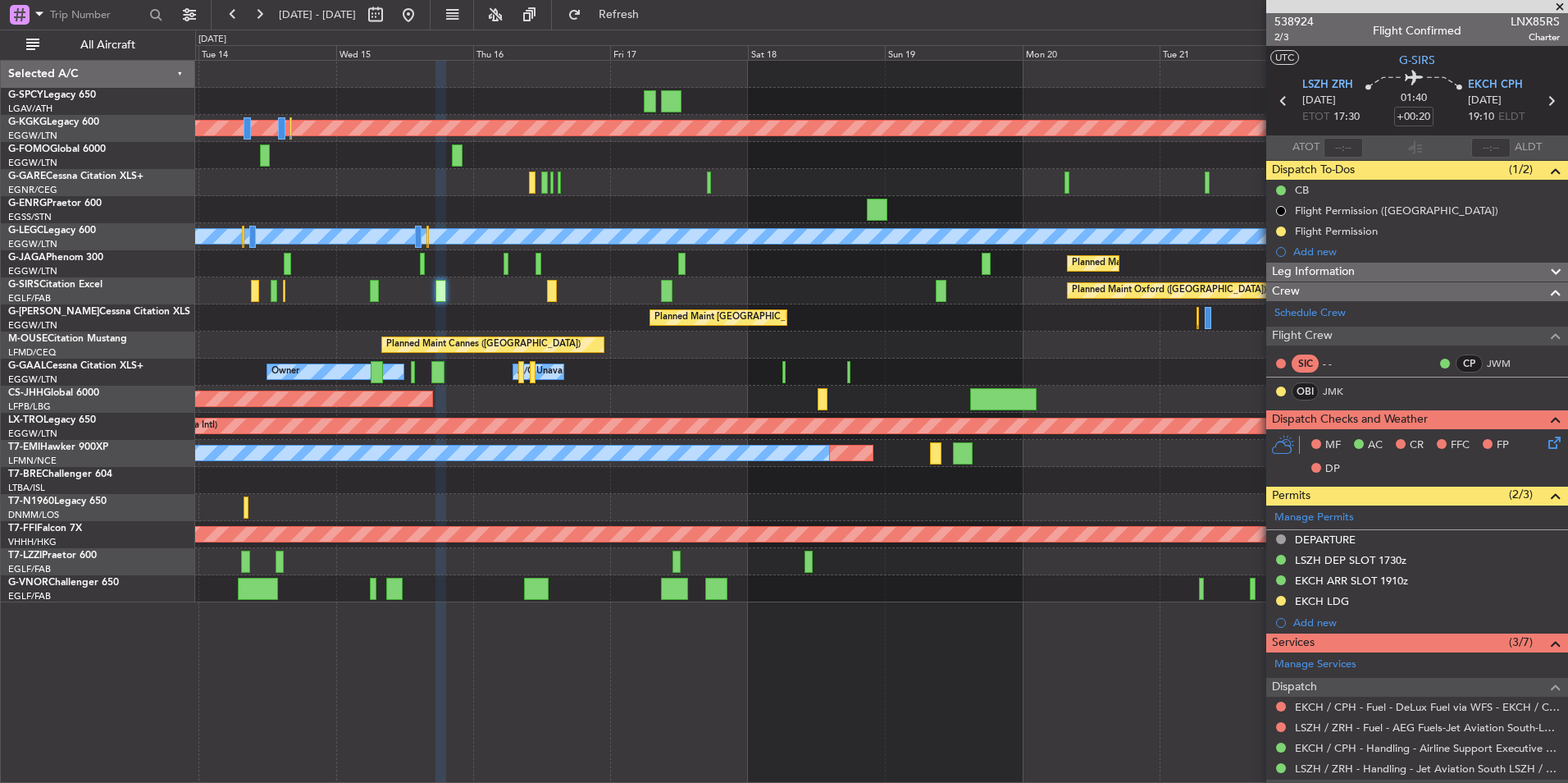
click at [553, 381] on div "Planned Maint Athens ([PERSON_NAME] Intl) Planned Maint [GEOGRAPHIC_DATA] ([GEO…" at bounding box center [881, 331] width 1372 height 542
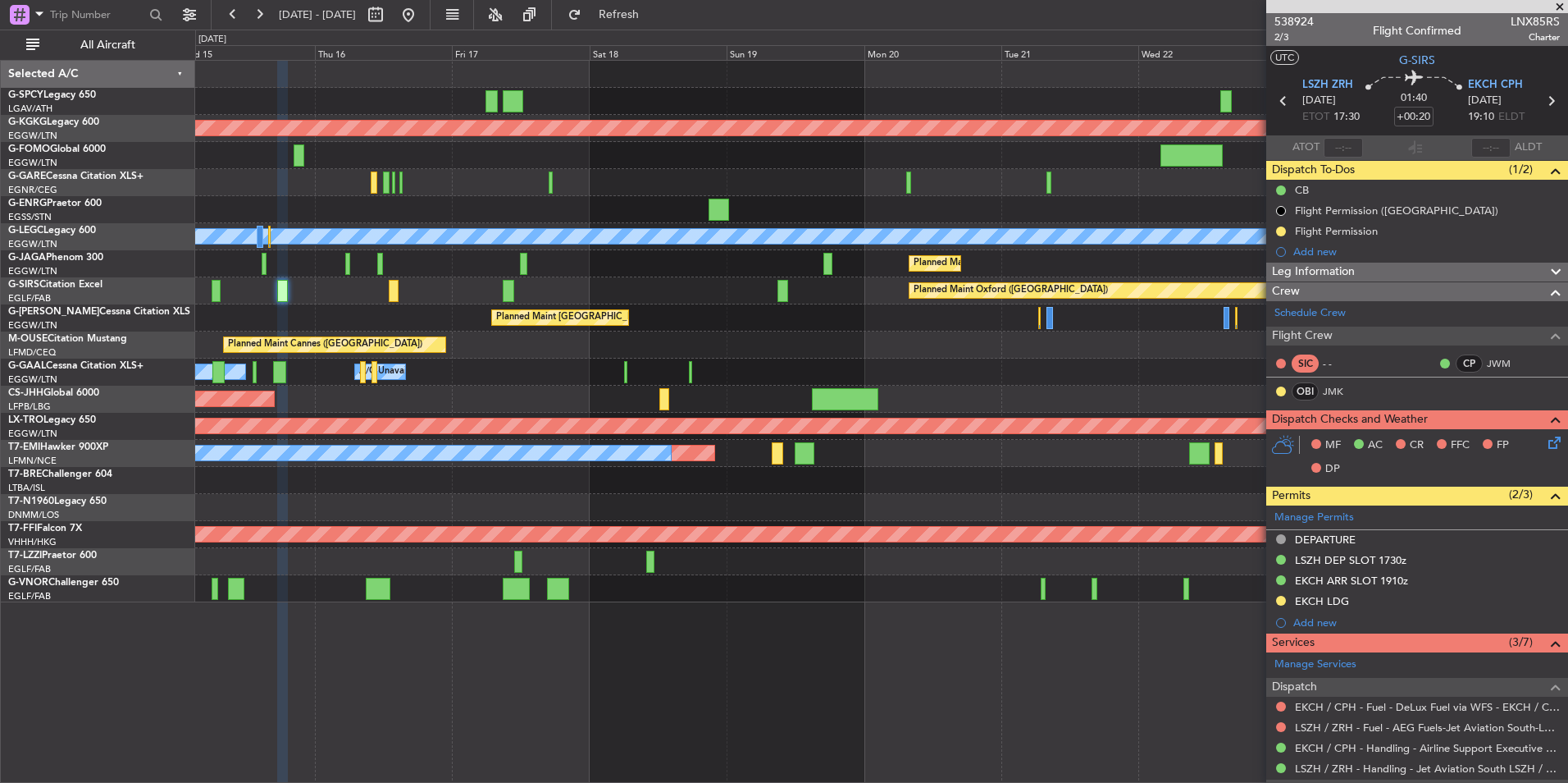
click at [633, 353] on div "Planned Maint Athens ([PERSON_NAME] Intl) Planned Maint [GEOGRAPHIC_DATA] ([GEO…" at bounding box center [881, 331] width 1372 height 542
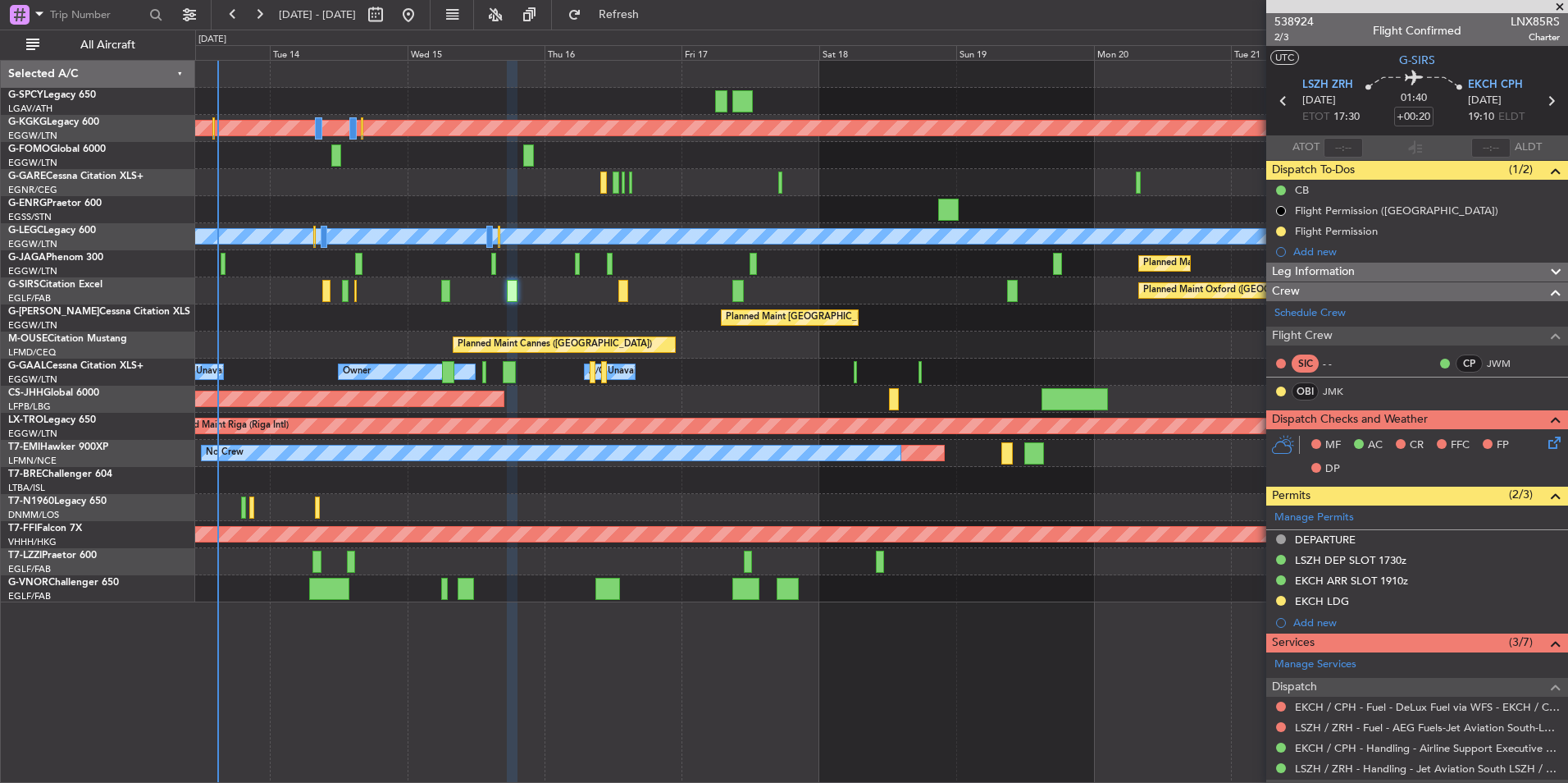
click at [1167, 366] on div "Planned Maint Athens ([PERSON_NAME] Intl) Planned Maint [GEOGRAPHIC_DATA] ([GEO…" at bounding box center [881, 331] width 1372 height 542
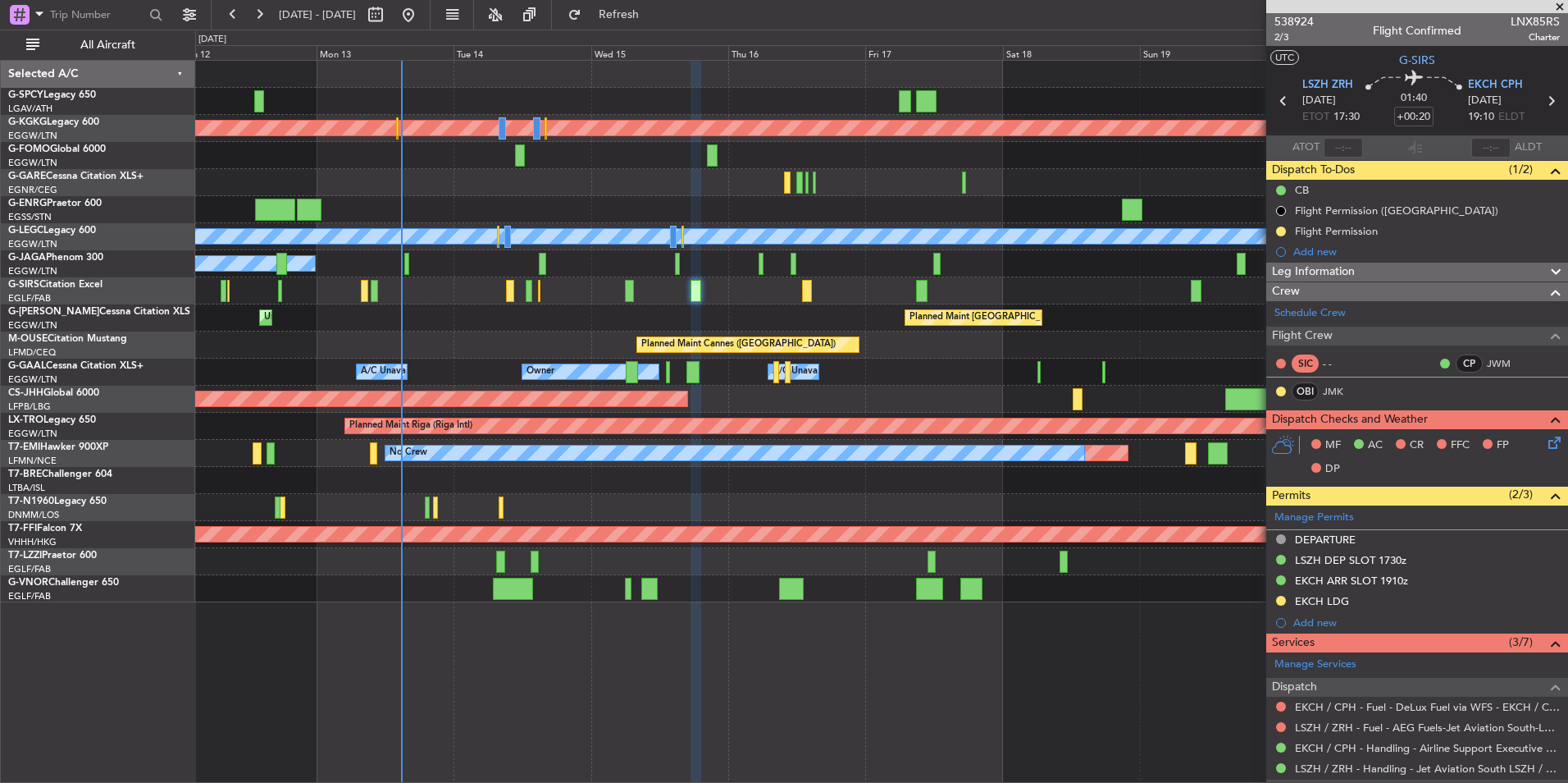
click at [1199, 359] on div "Owner Owner A/C Unavailable A/C Unavailable" at bounding box center [881, 372] width 1372 height 27
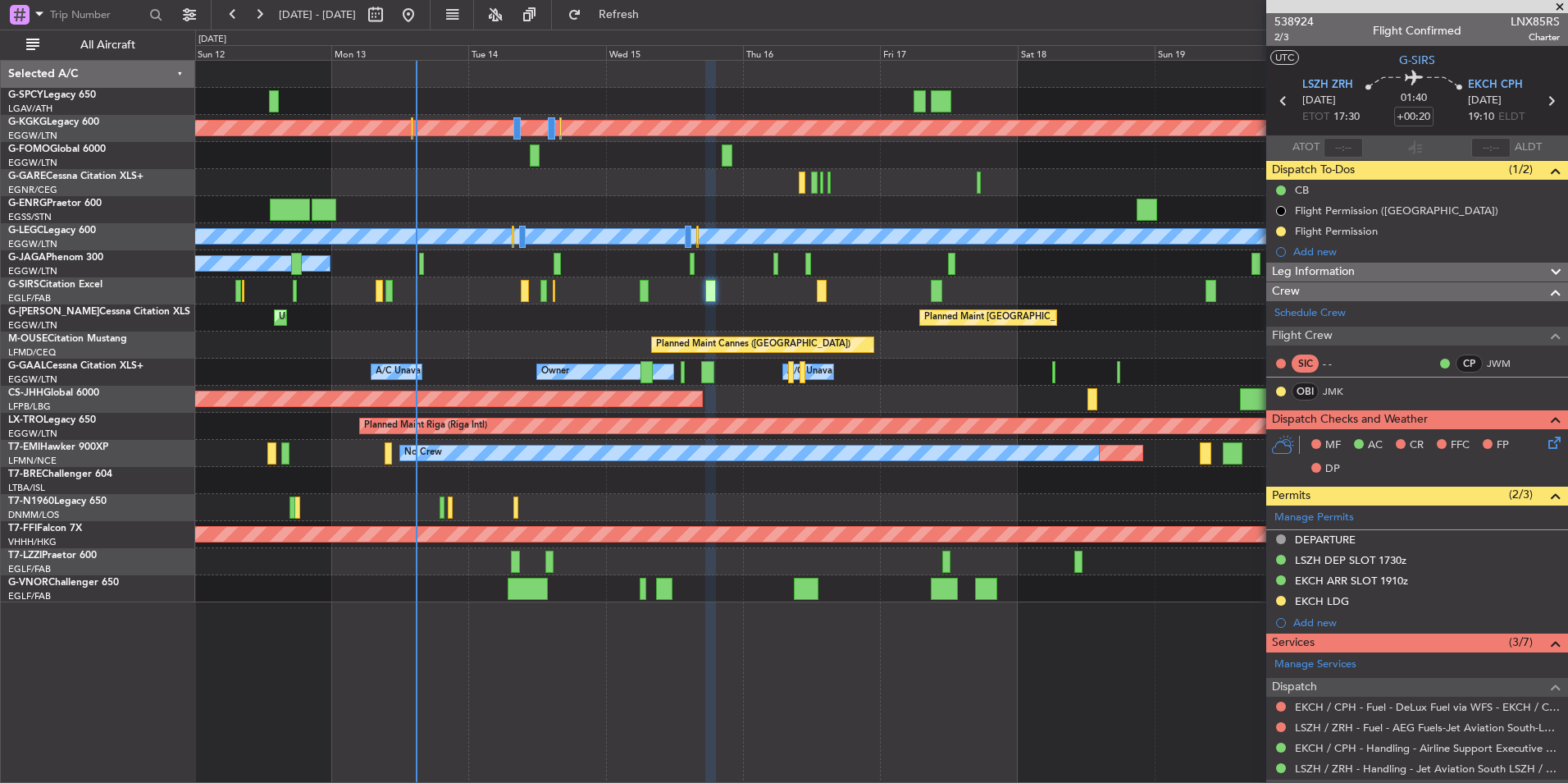
click at [997, 269] on div "Planned Maint Paris (Le Bourget) No Crew" at bounding box center [881, 264] width 1372 height 27
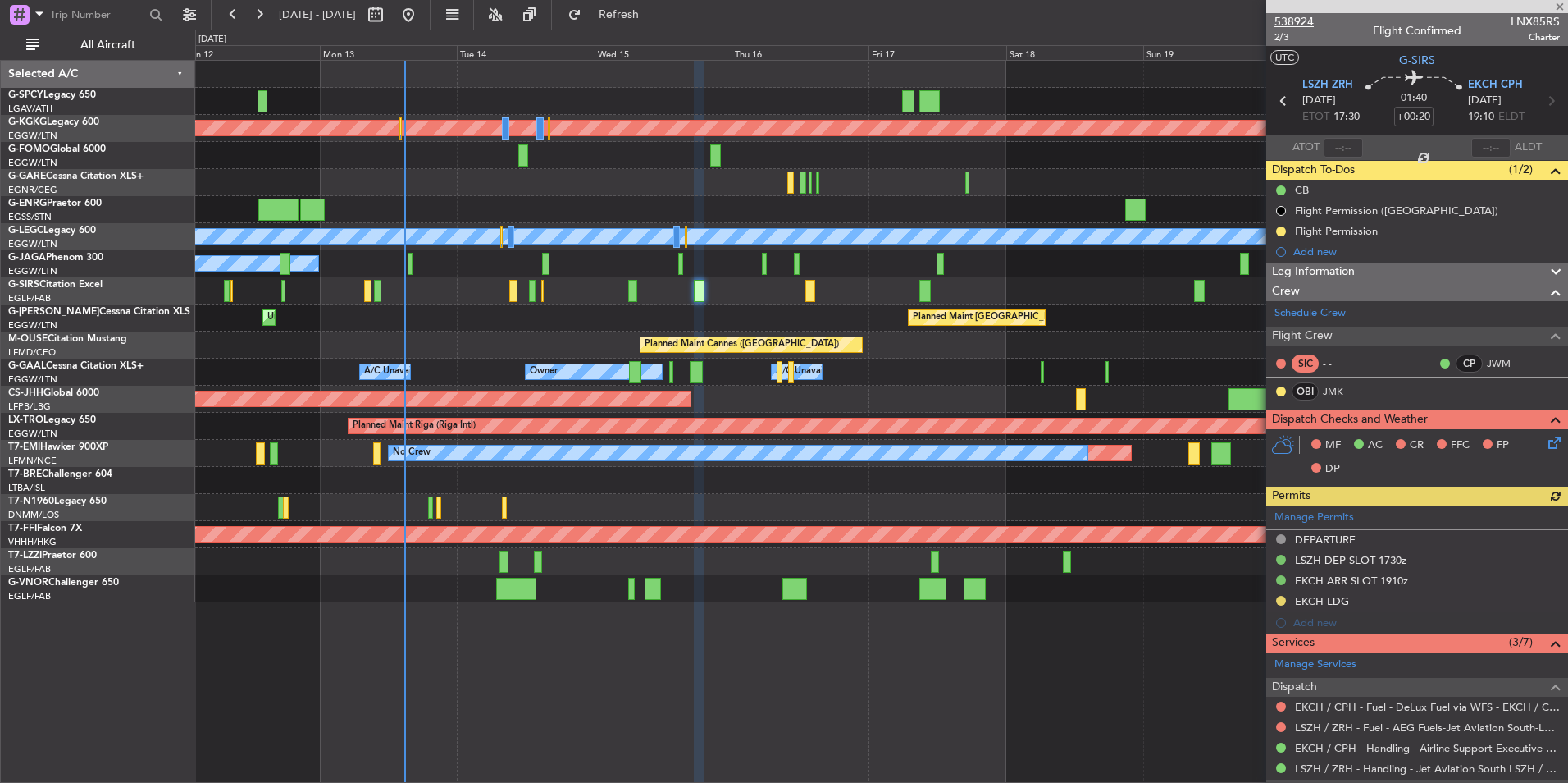
click at [1298, 21] on span "538924" at bounding box center [1294, 21] width 39 height 17
click at [1559, 3] on span at bounding box center [1559, 7] width 16 height 15
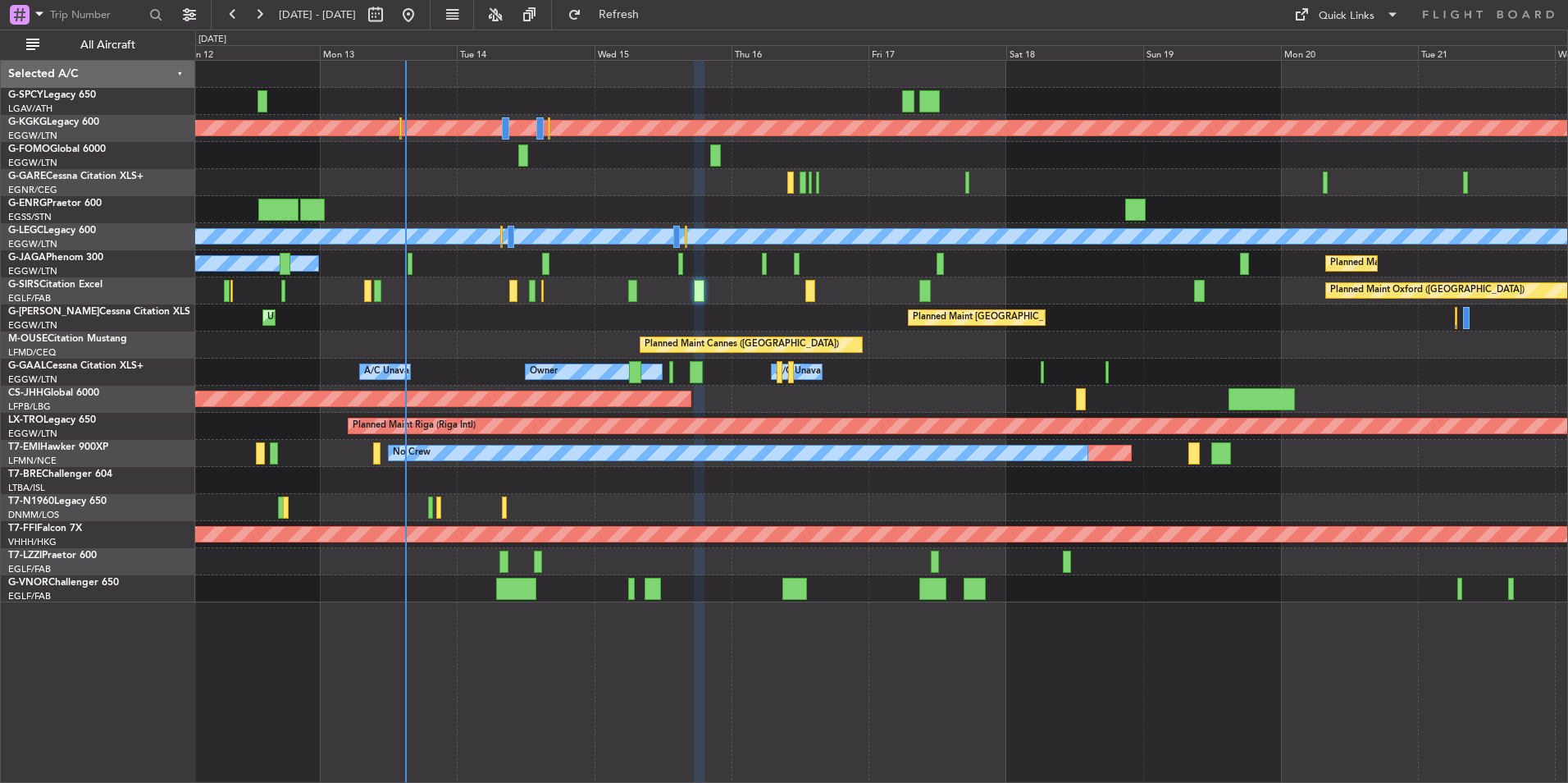
type input "0"
click at [422, 15] on button at bounding box center [408, 15] width 27 height 27
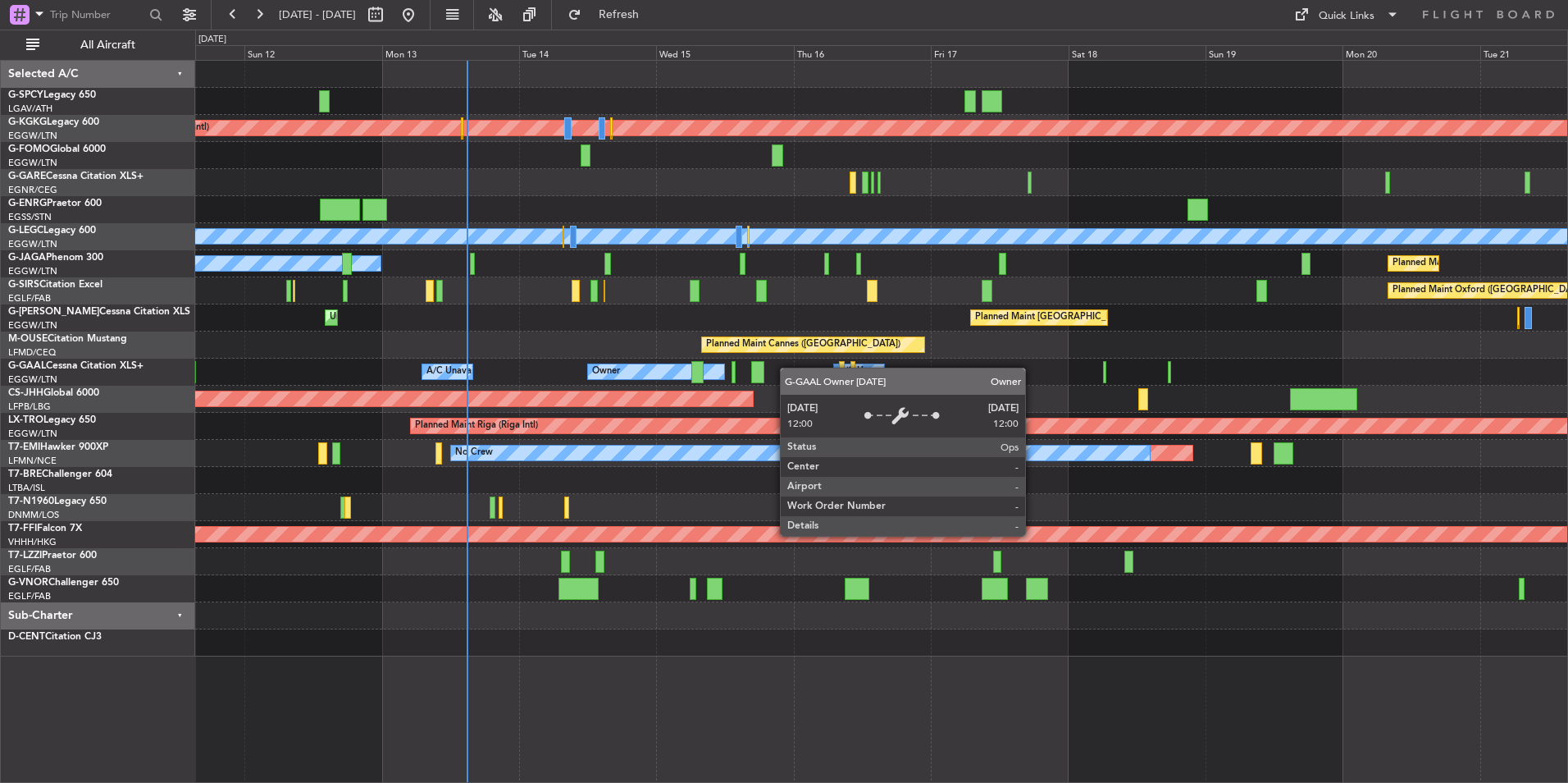
click at [666, 365] on div "Planned Maint Athens (Eleftherios Venizelos Intl) Planned Maint London (Stanste…" at bounding box center [881, 359] width 1372 height 596
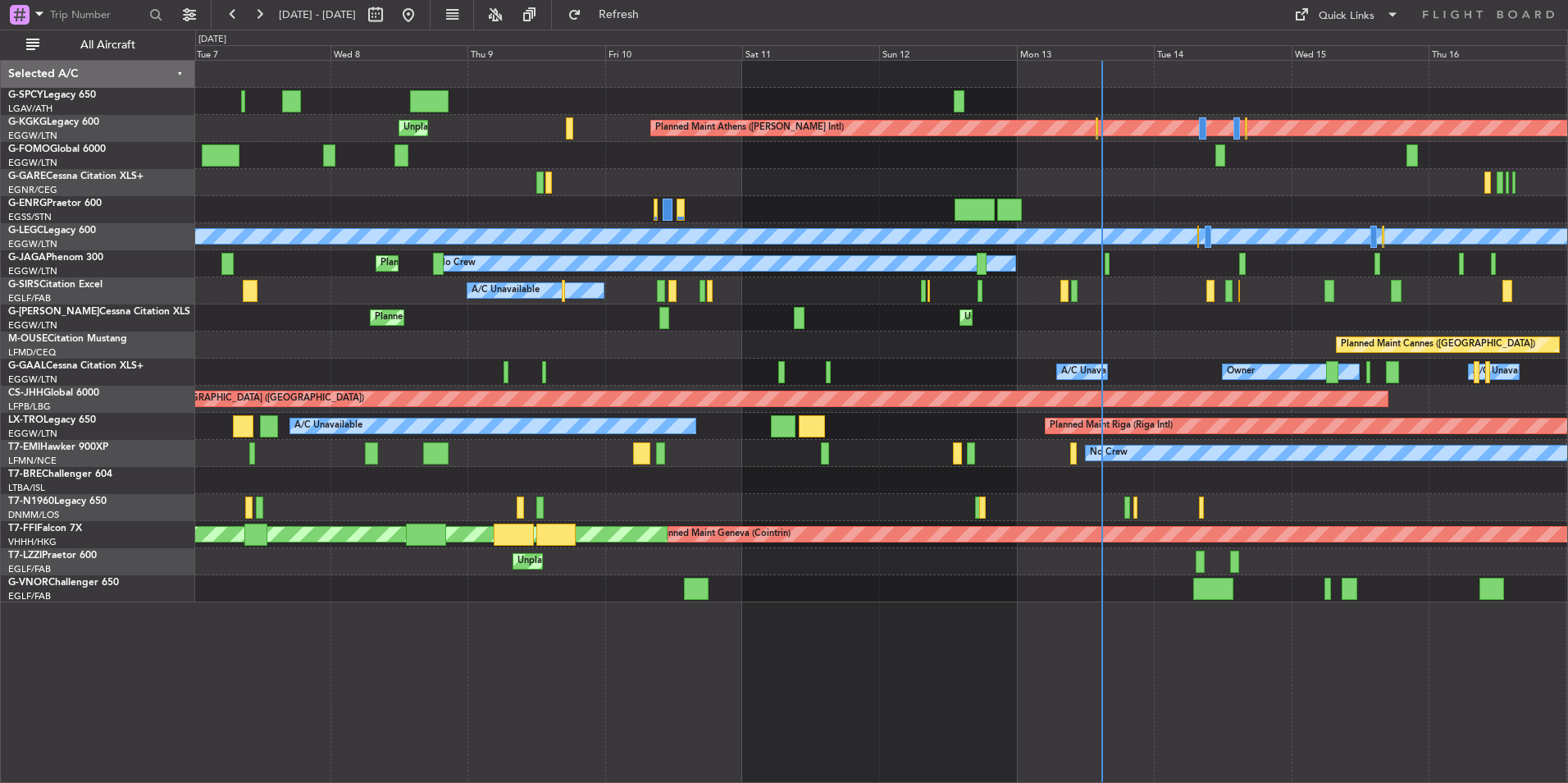
click at [1523, 334] on div "Planned Maint Athens (Eleftherios Venizelos Intl) Unplanned Maint Istanbul (Ata…" at bounding box center [881, 331] width 1372 height 542
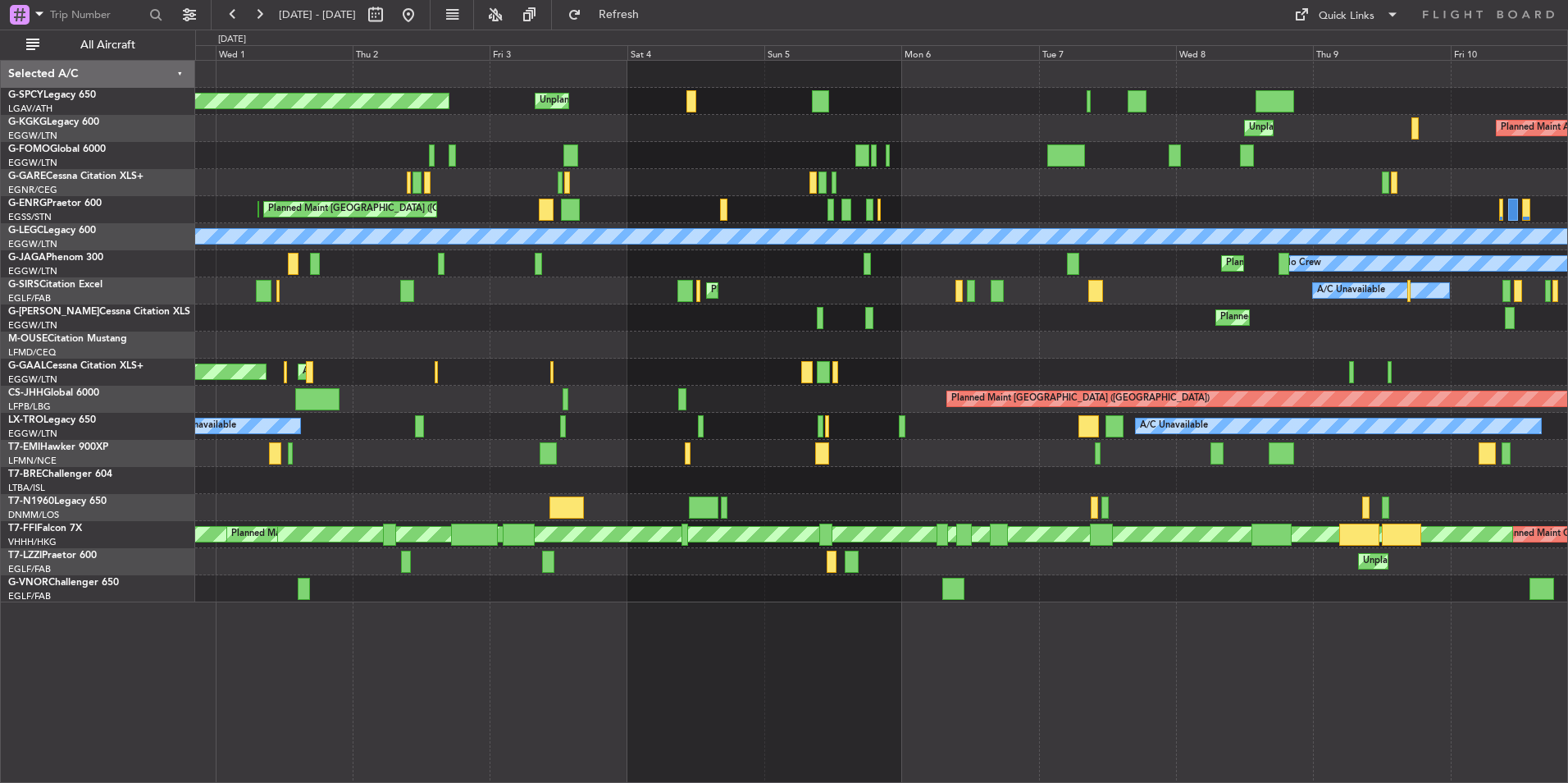
click at [1371, 325] on div "Planned Maint London (Luton) Unplanned Maint London (Luton) A/C Unavailable" at bounding box center [881, 318] width 1372 height 27
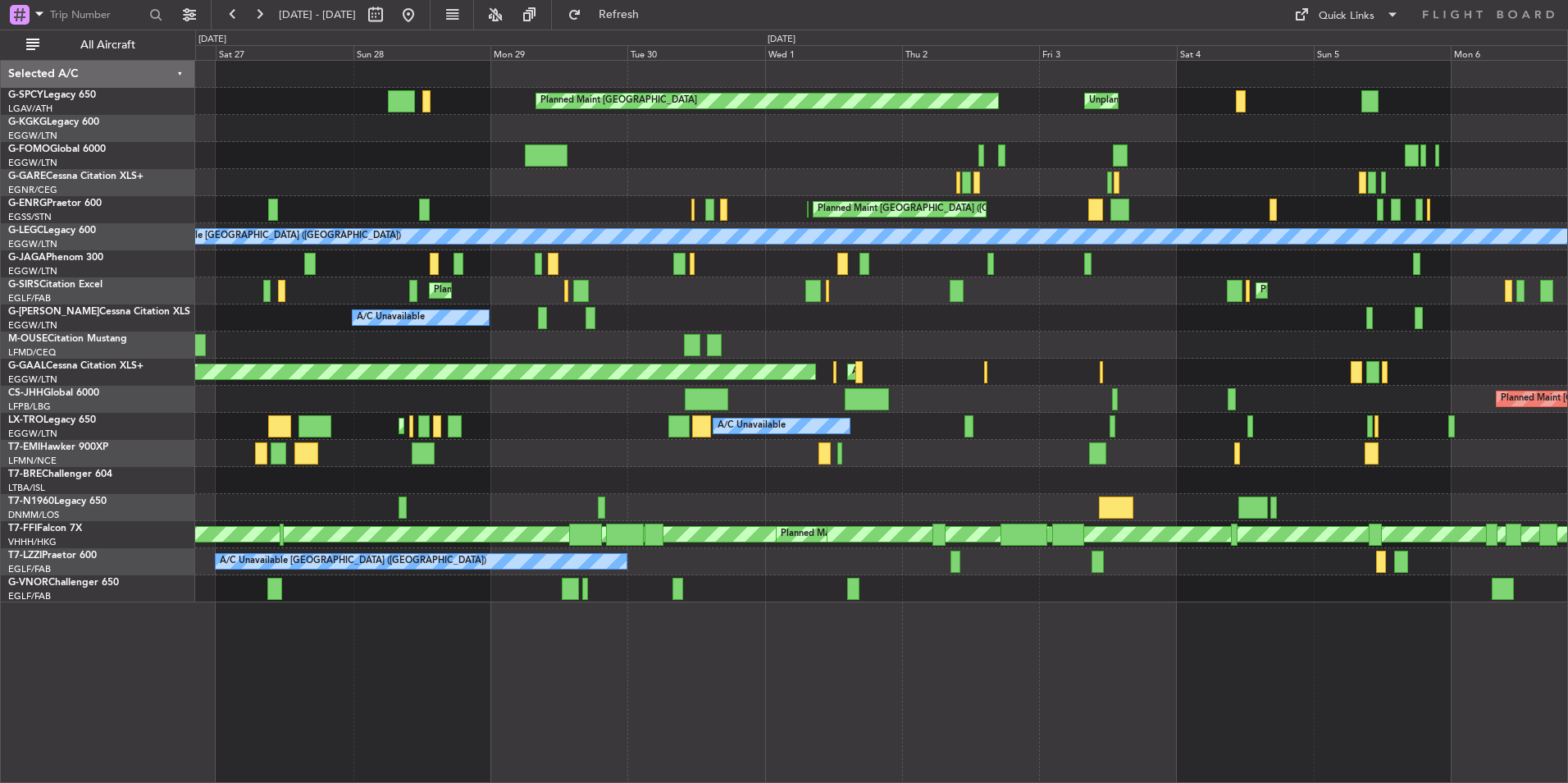
click at [1075, 311] on div "Unplanned Maint Bremen Planned Maint Bremen Unplanned Maint Istanbul (Ataturk) …" at bounding box center [881, 331] width 1372 height 542
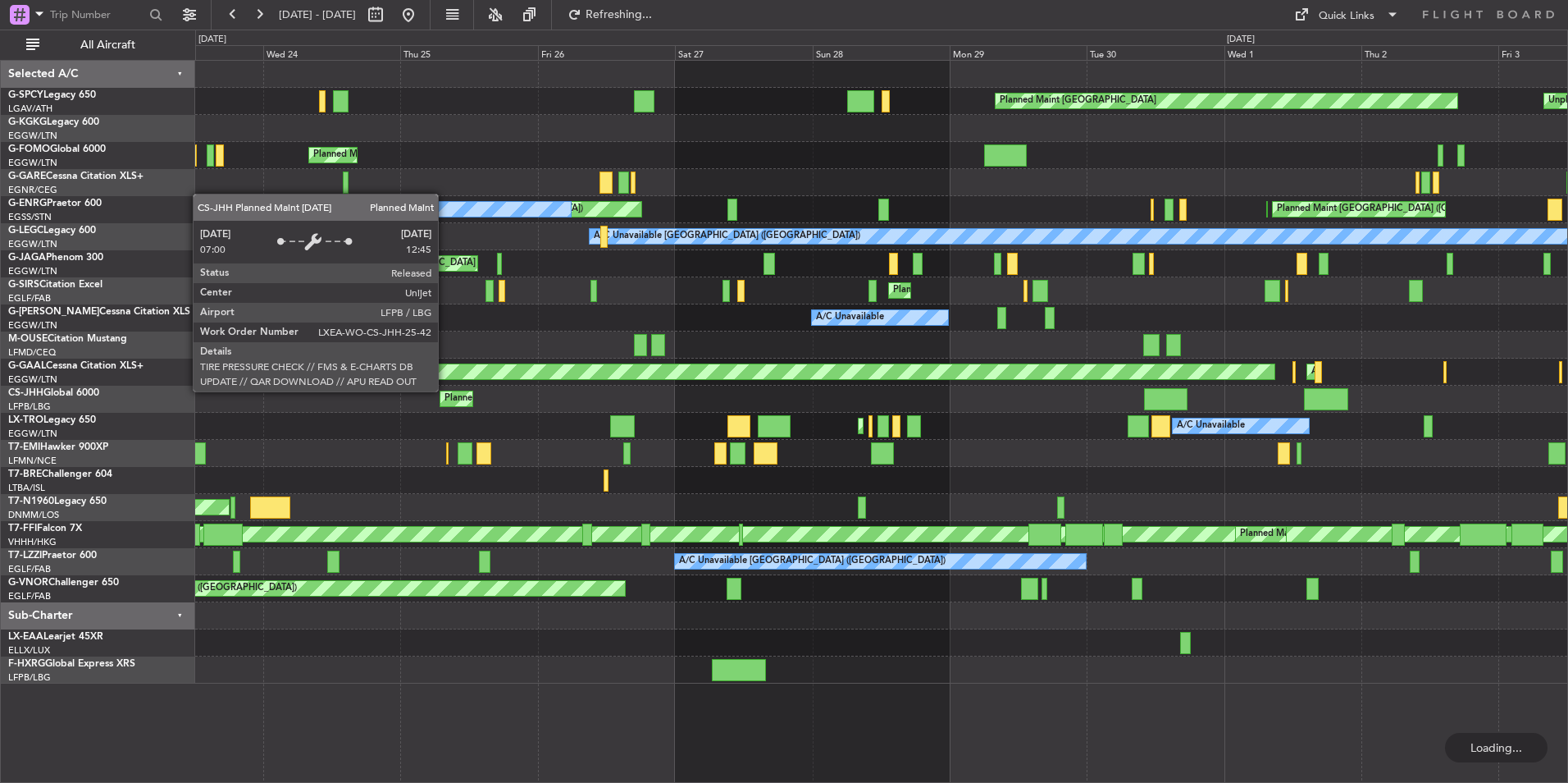
click at [1121, 429] on div "Planned Maint Bremen Unplanned Maint Bremen Planned Maint London (Luton) Planne…" at bounding box center [881, 372] width 1372 height 623
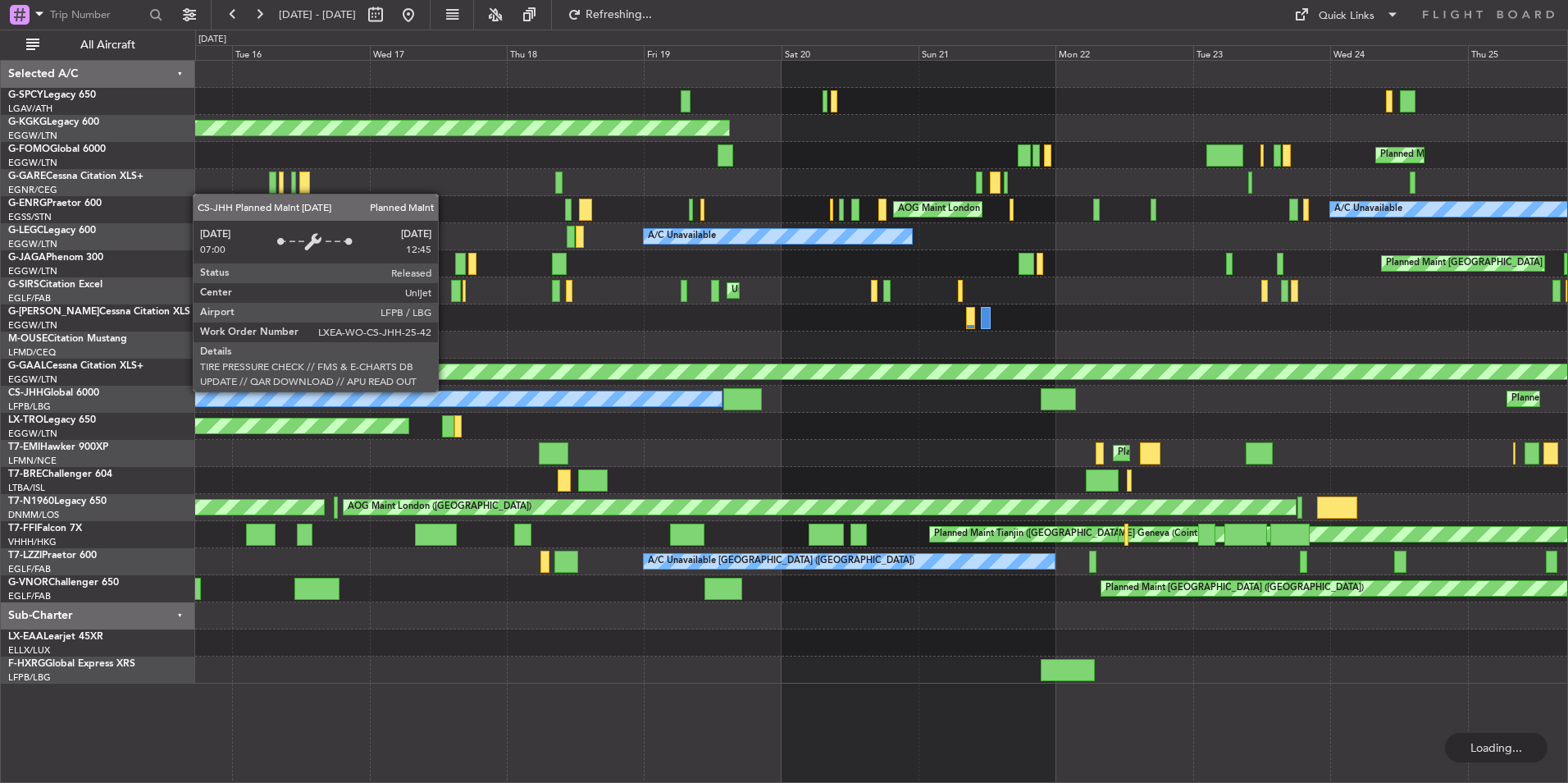
click at [977, 428] on div "AOG Maint Istanbul (Ataturk) Planned Maint London (Luton) AOG Maint London (Sta…" at bounding box center [881, 372] width 1372 height 623
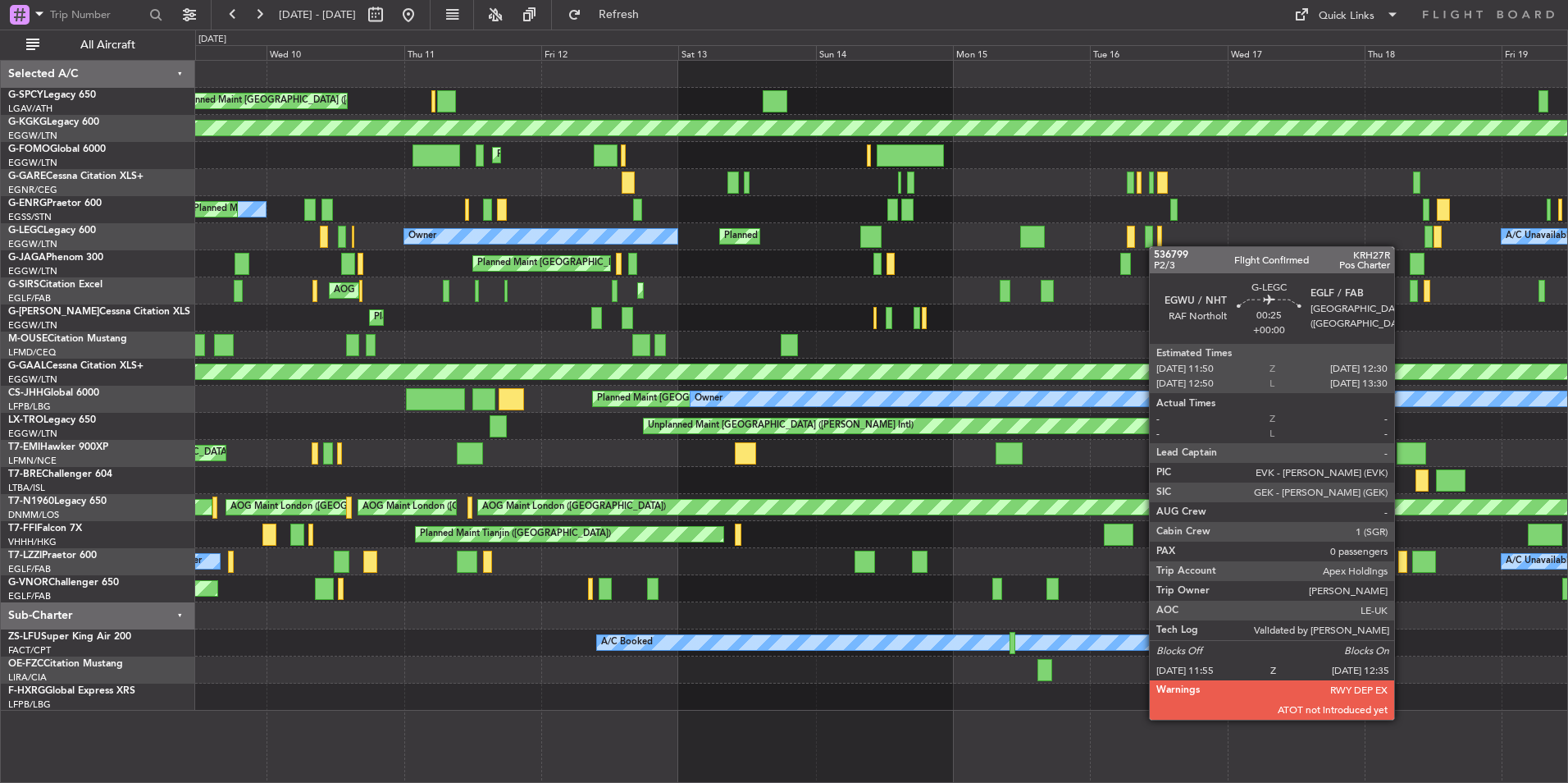
click at [1157, 246] on div "Unplanned Maint Athens (Eleftherios Venizelos Intl) AOG Maint Istanbul (Ataturk…" at bounding box center [881, 385] width 1372 height 650
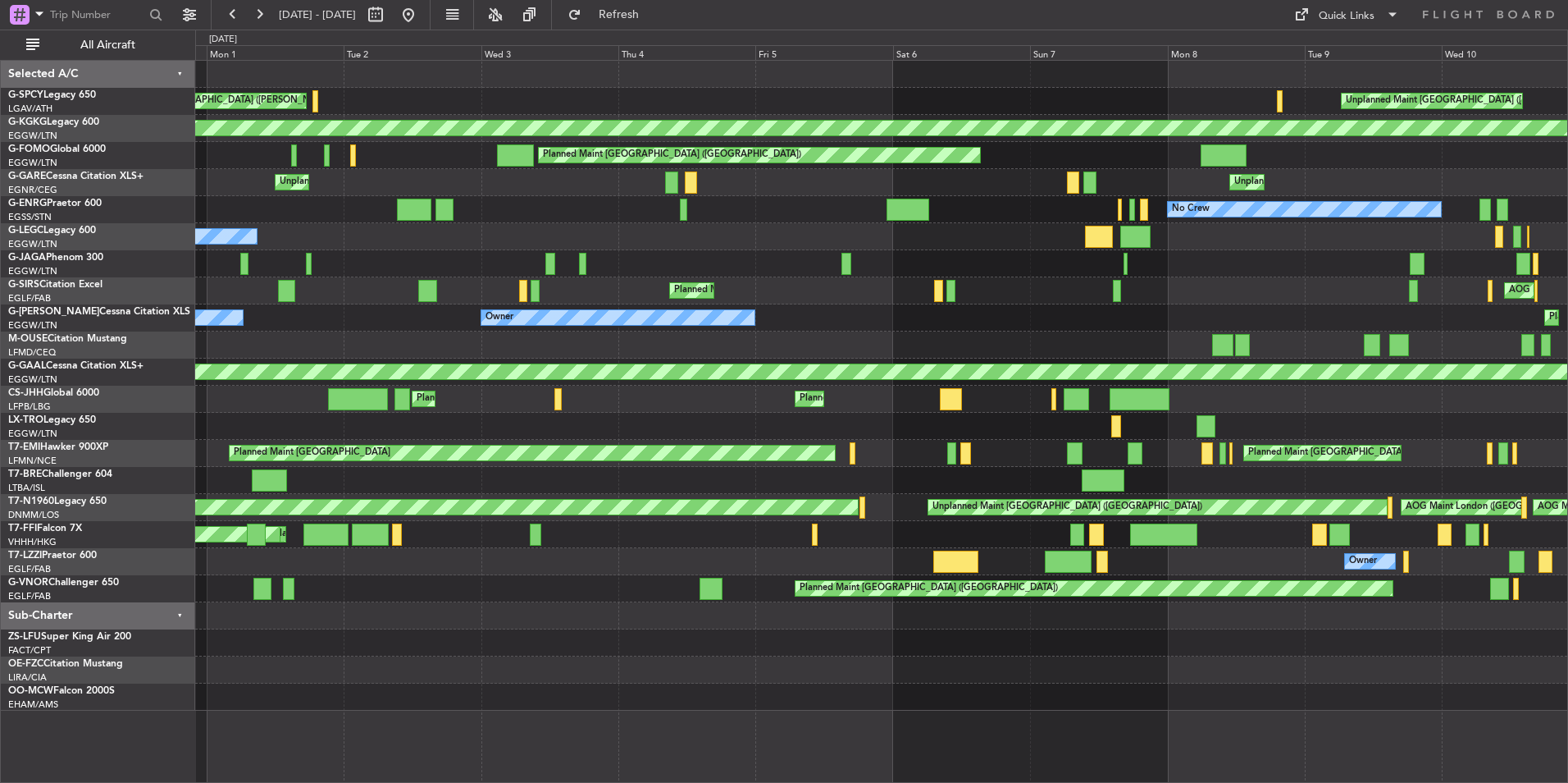
click at [1456, 194] on div "Unplanned Maint Athens (Eleftherios Venizelos Intl) Cleaning Athens (Eleftherio…" at bounding box center [881, 385] width 1372 height 650
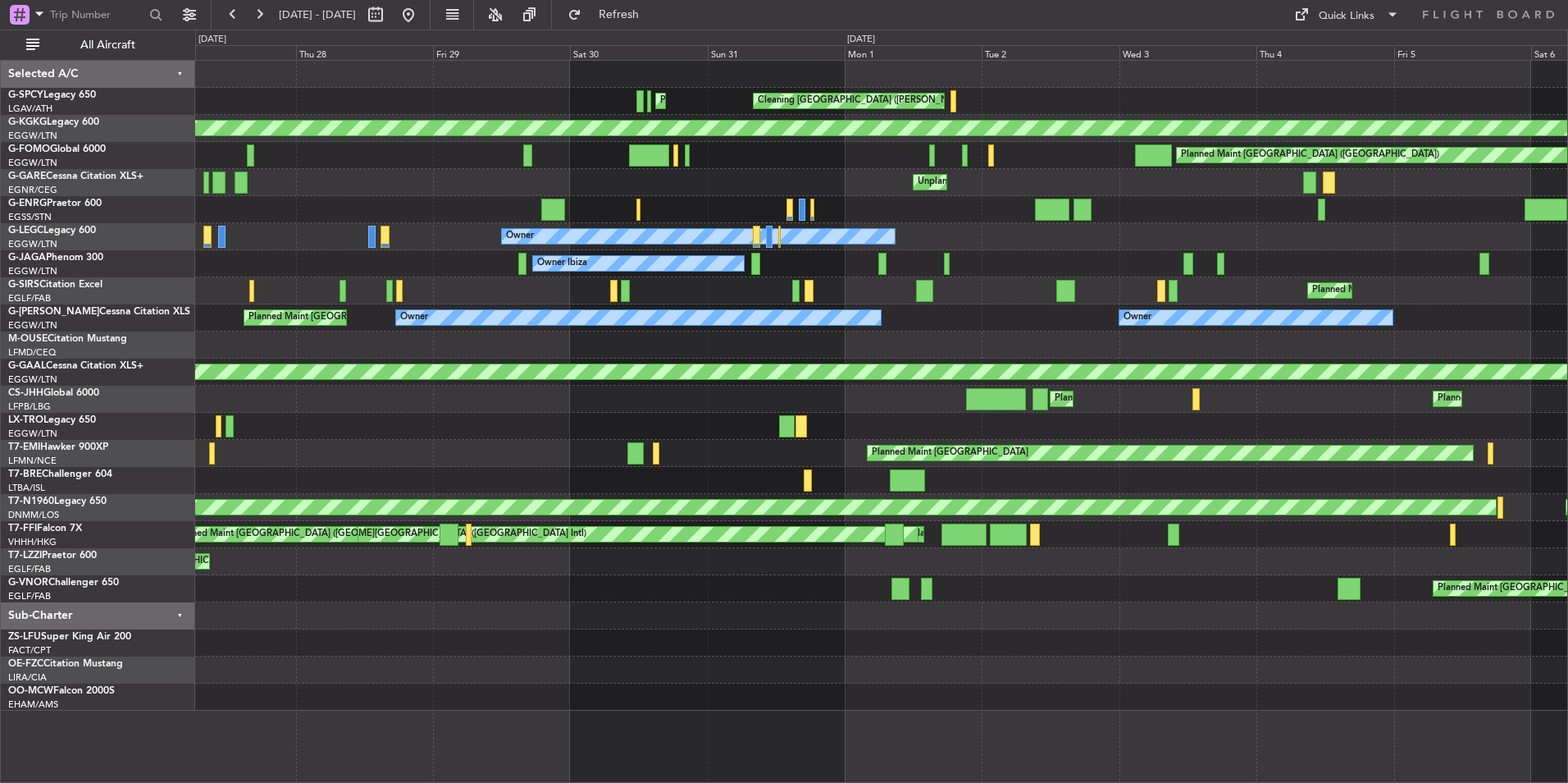
click at [1396, 185] on div "Cleaning Athens (Eleftherios Venizelos Intl) Planned Maint Athens (Eleftherios …" at bounding box center [881, 385] width 1372 height 650
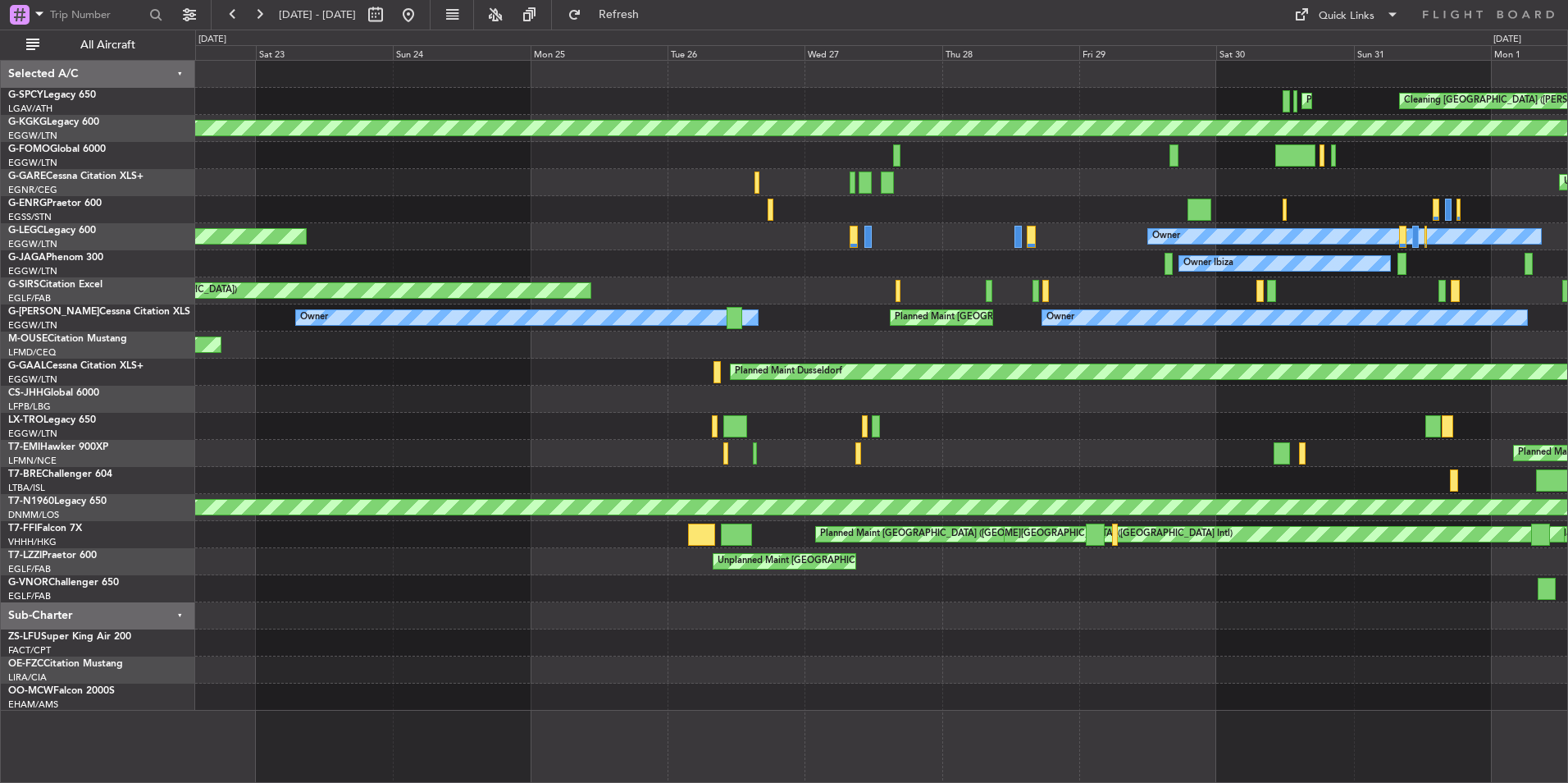
click at [1408, 270] on div "Cleaning Athens (Eleftherios Venizelos Intl) Planned Maint Athens (Eleftherios …" at bounding box center [881, 385] width 1372 height 650
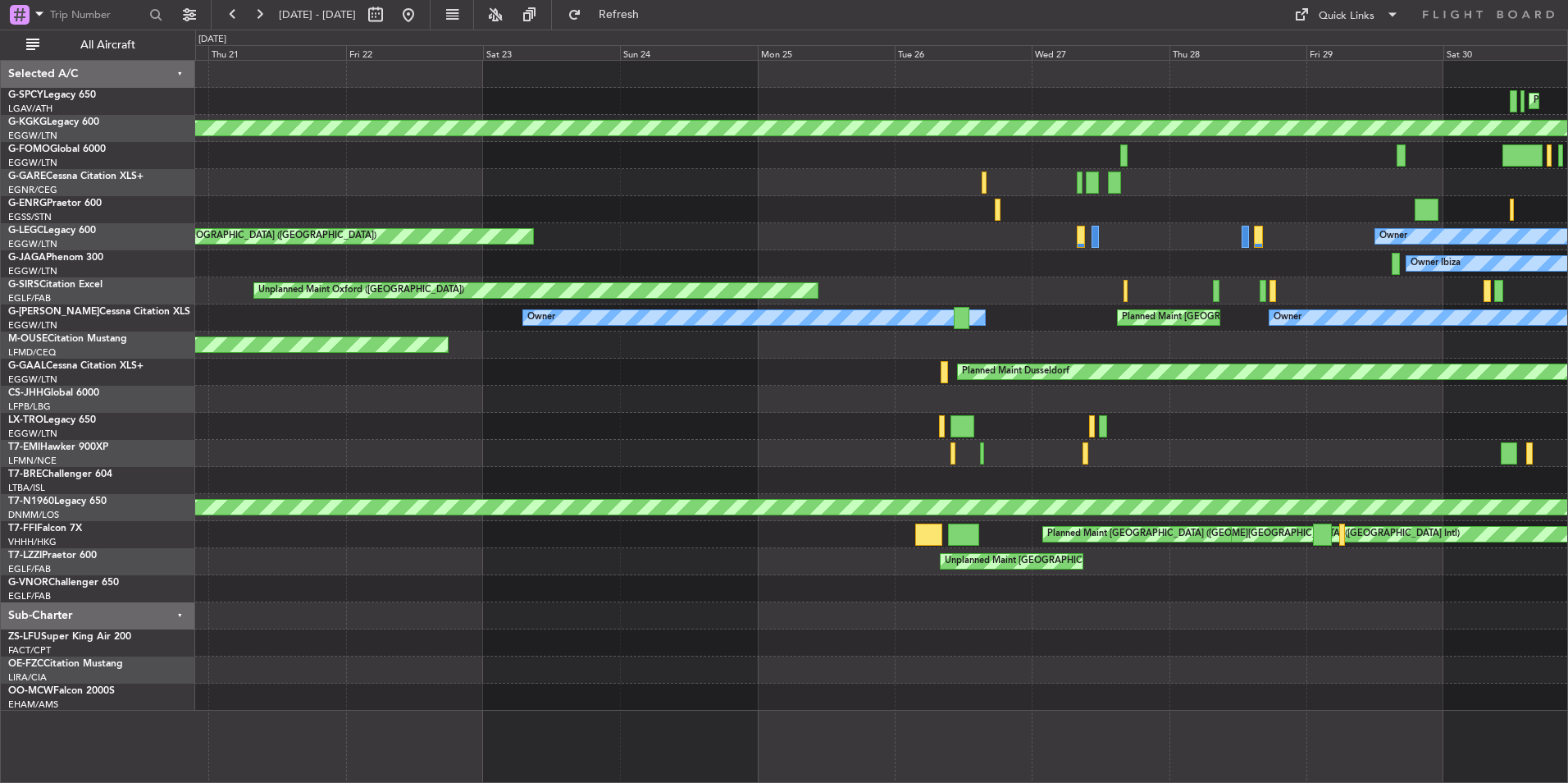
click at [939, 400] on div "Planned Maint Athens (Eleftherios Venizelos Intl) Cleaning Athens (Eleftherios …" at bounding box center [881, 385] width 1372 height 650
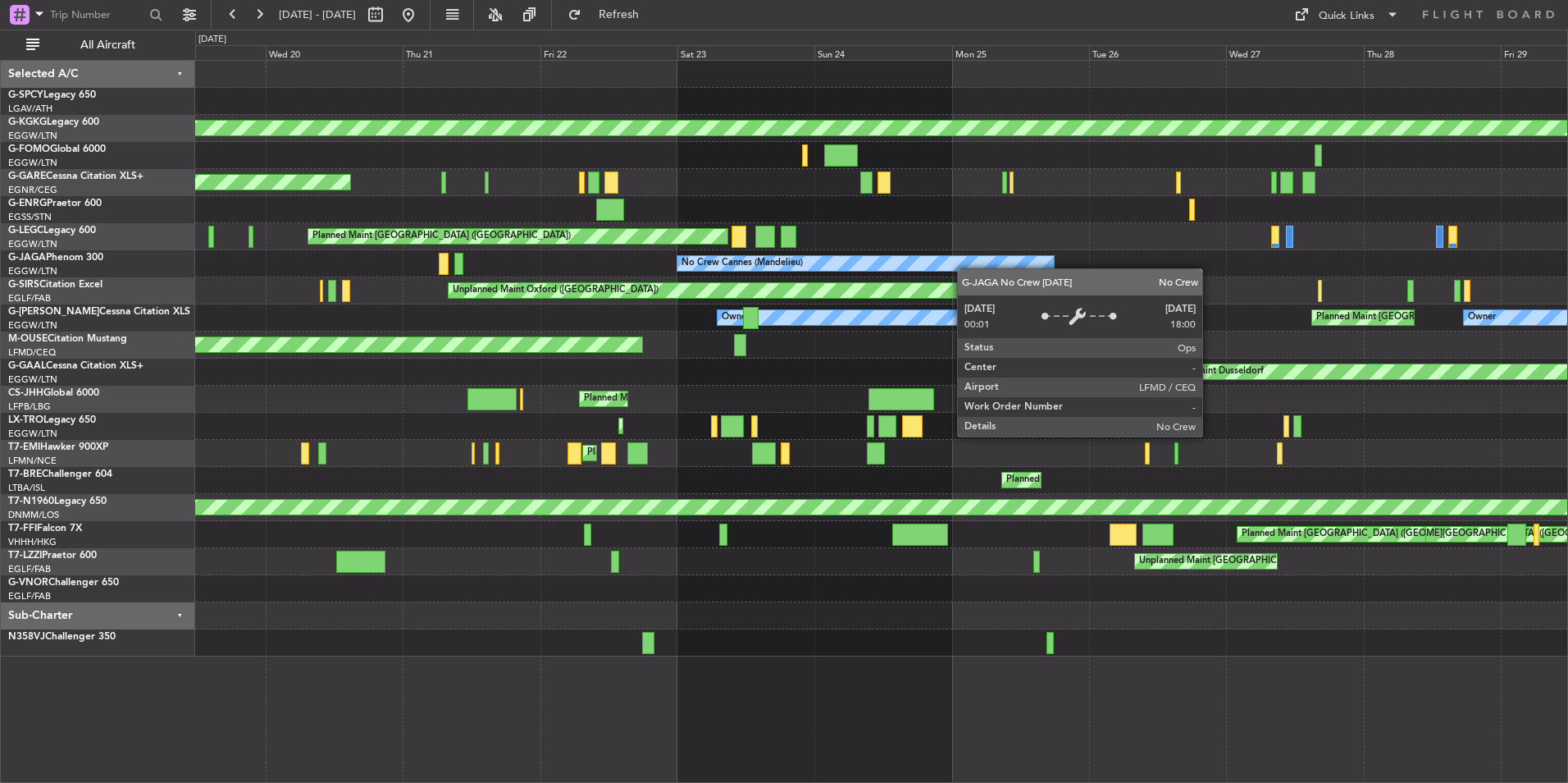
click at [1013, 268] on div "Cleaning Athens (Eleftherios Venizelos Intl) Planned Maint Athens (Eleftherios …" at bounding box center [881, 359] width 1372 height 596
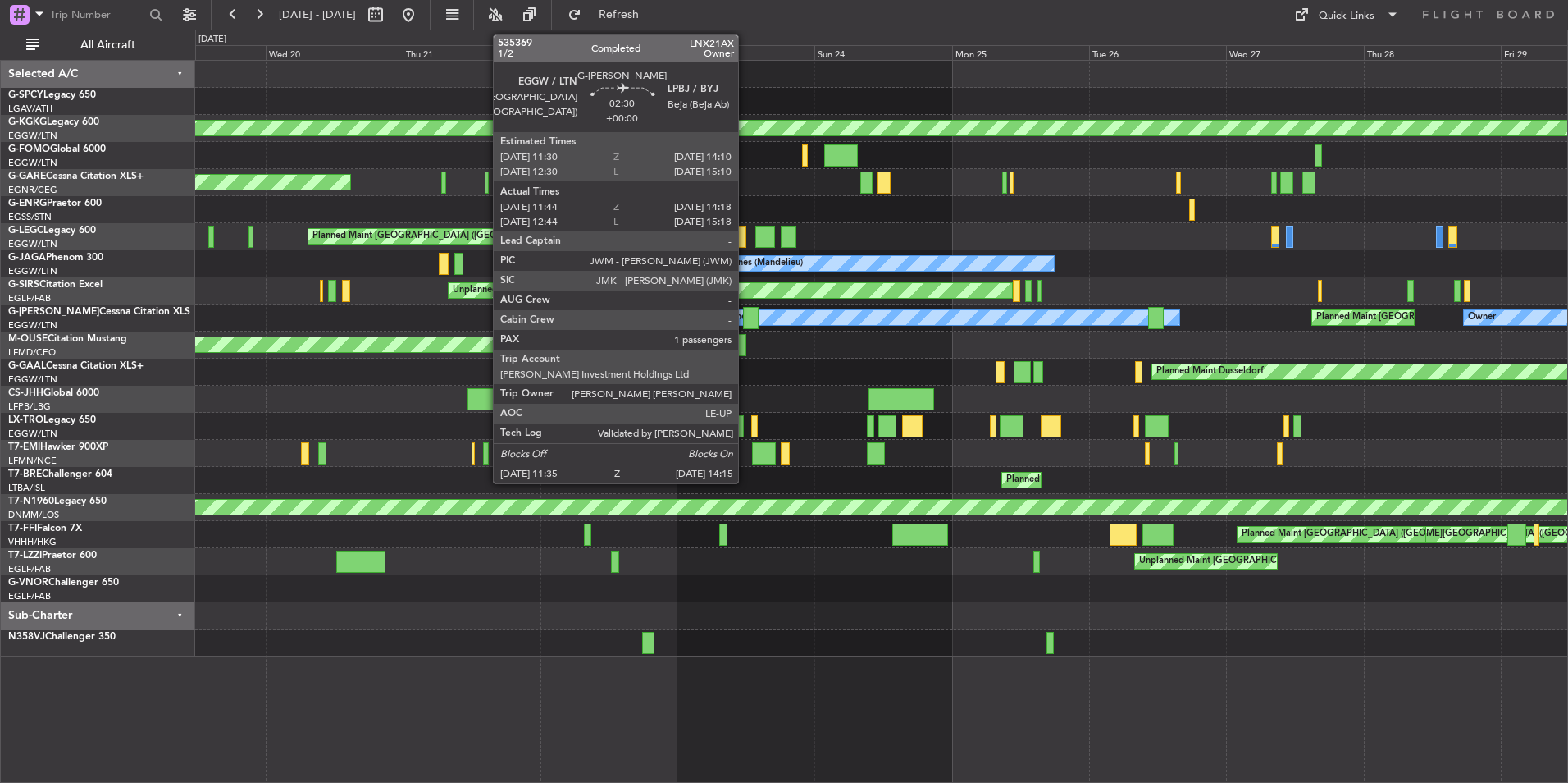
click at [759, 318] on div at bounding box center [751, 318] width 15 height 22
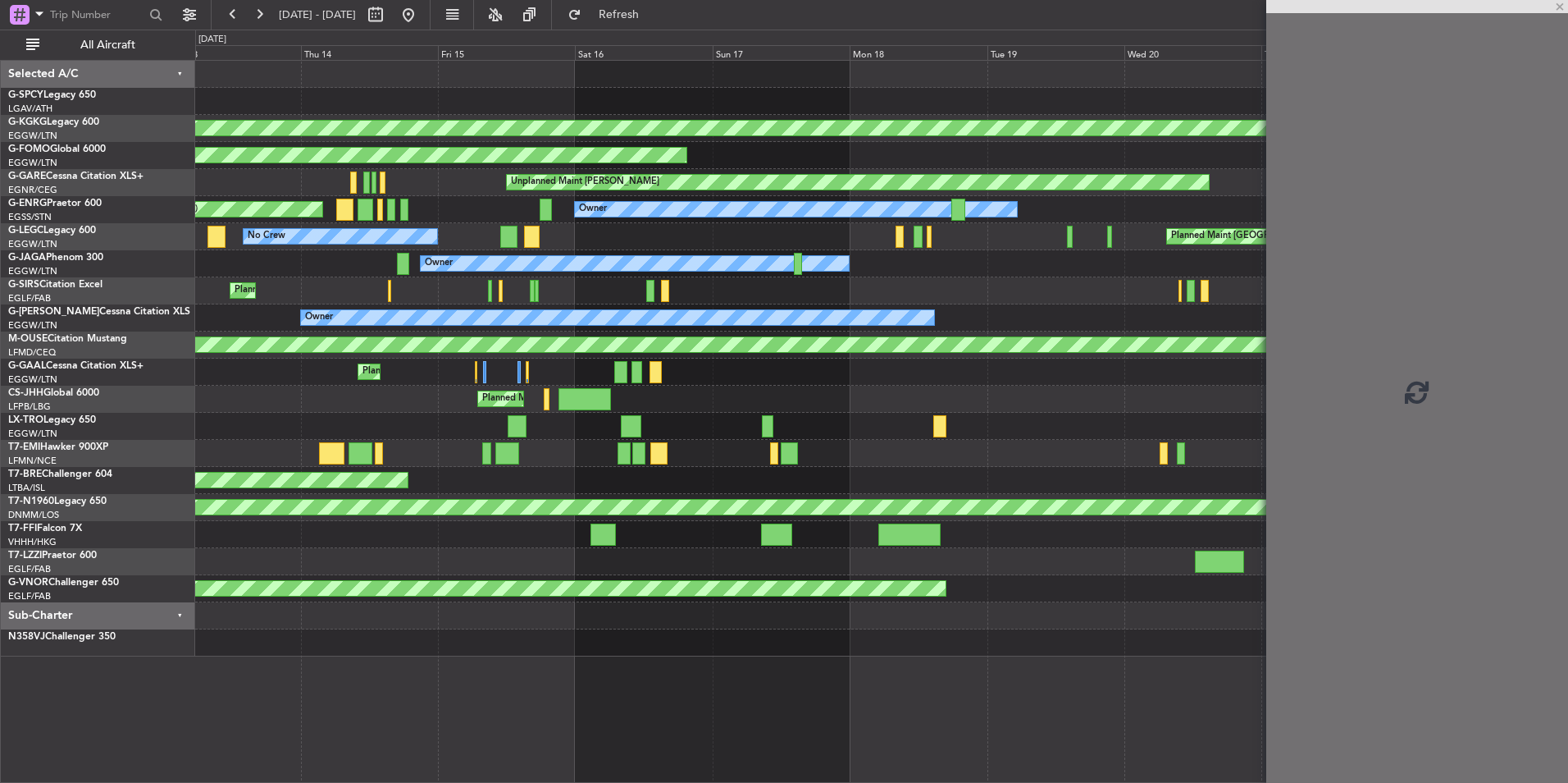
click at [1177, 423] on div "AOG Maint Istanbul (Ataturk) Planned Maint Windsor Locks (Bradley Intl) Unplann…" at bounding box center [881, 359] width 1372 height 596
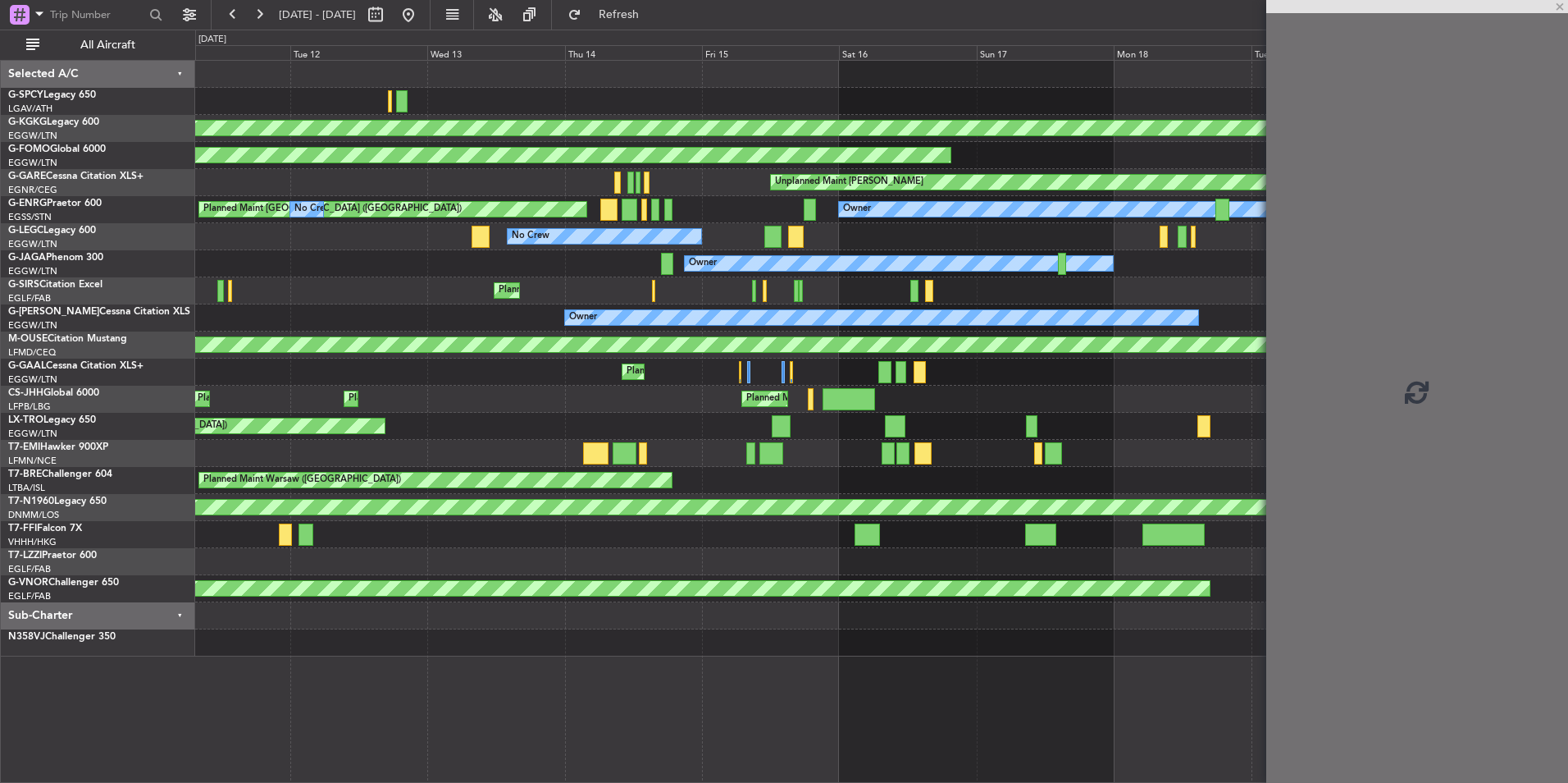
click at [1080, 420] on div "AOG Maint Istanbul (Ataturk) Planned Maint Windsor Locks (Bradley Intl) Unplann…" at bounding box center [881, 359] width 1372 height 596
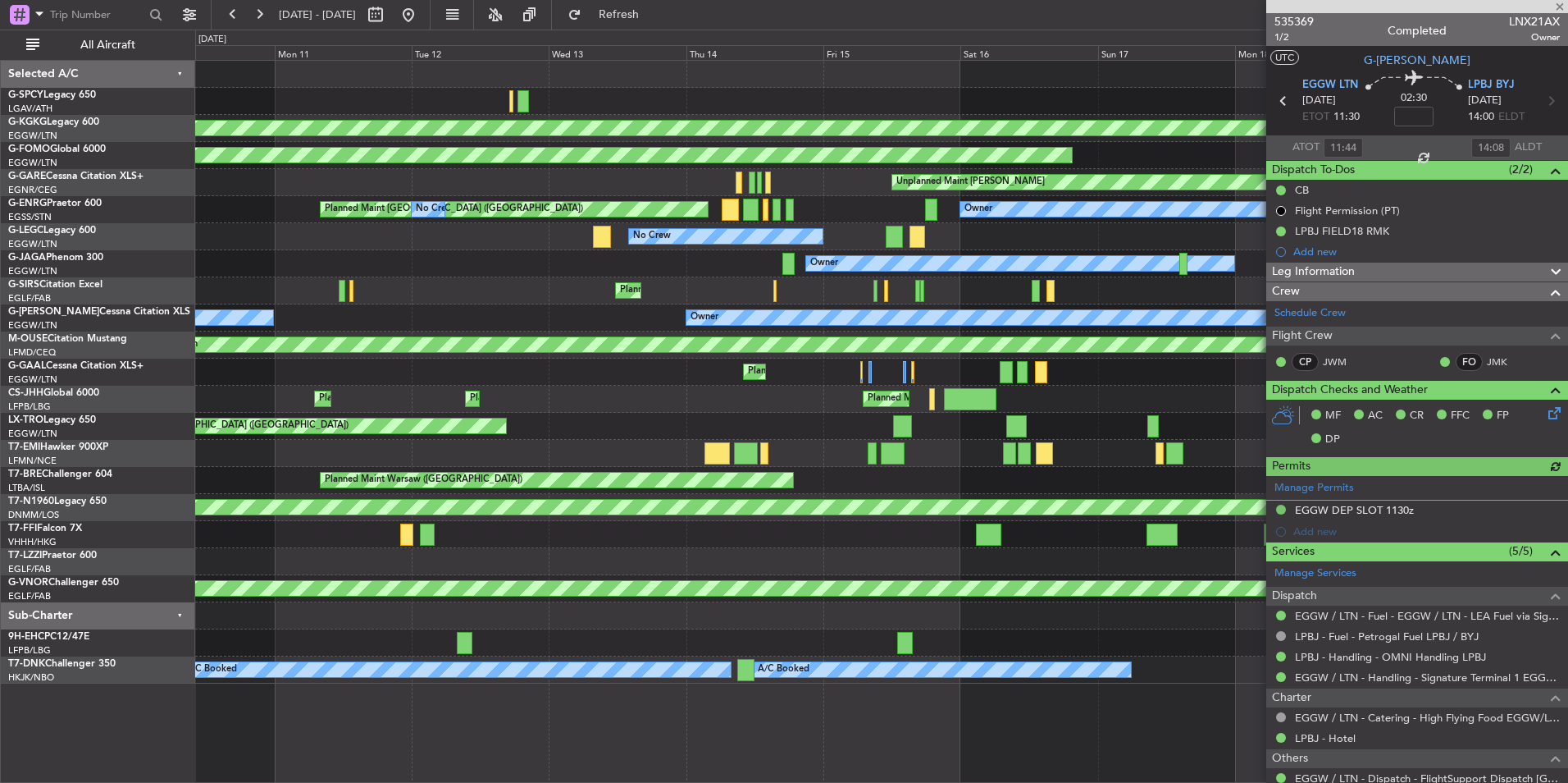
click at [1141, 383] on div "AOG Maint Istanbul (Ataturk) Planned Maint Windsor Locks (Bradley Intl) Unplann…" at bounding box center [881, 372] width 1372 height 623
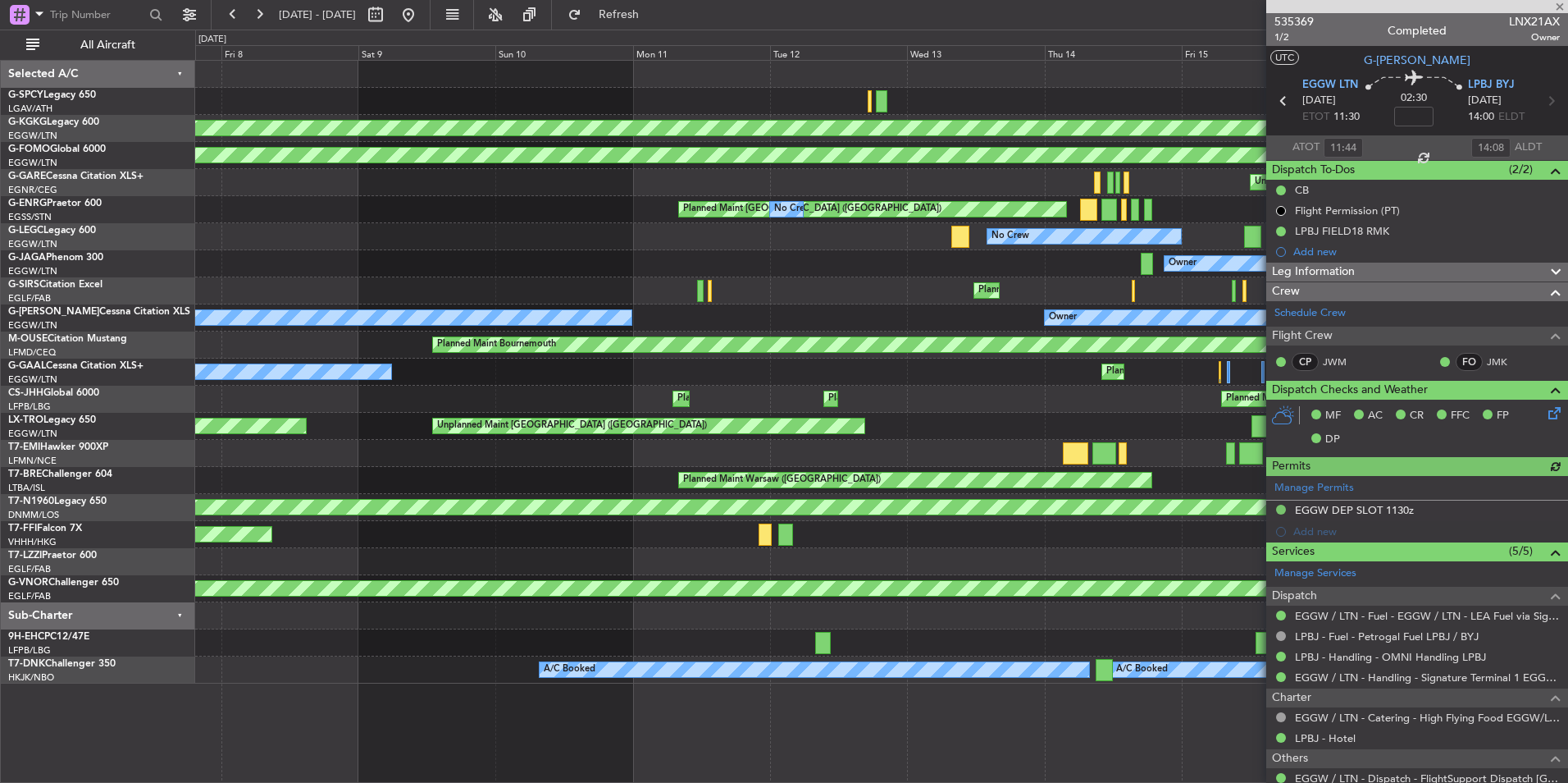
click at [1035, 384] on div "AOG Maint Istanbul (Ataturk) Planned Maint Windsor Locks (Bradley Intl) Unplann…" at bounding box center [881, 372] width 1372 height 623
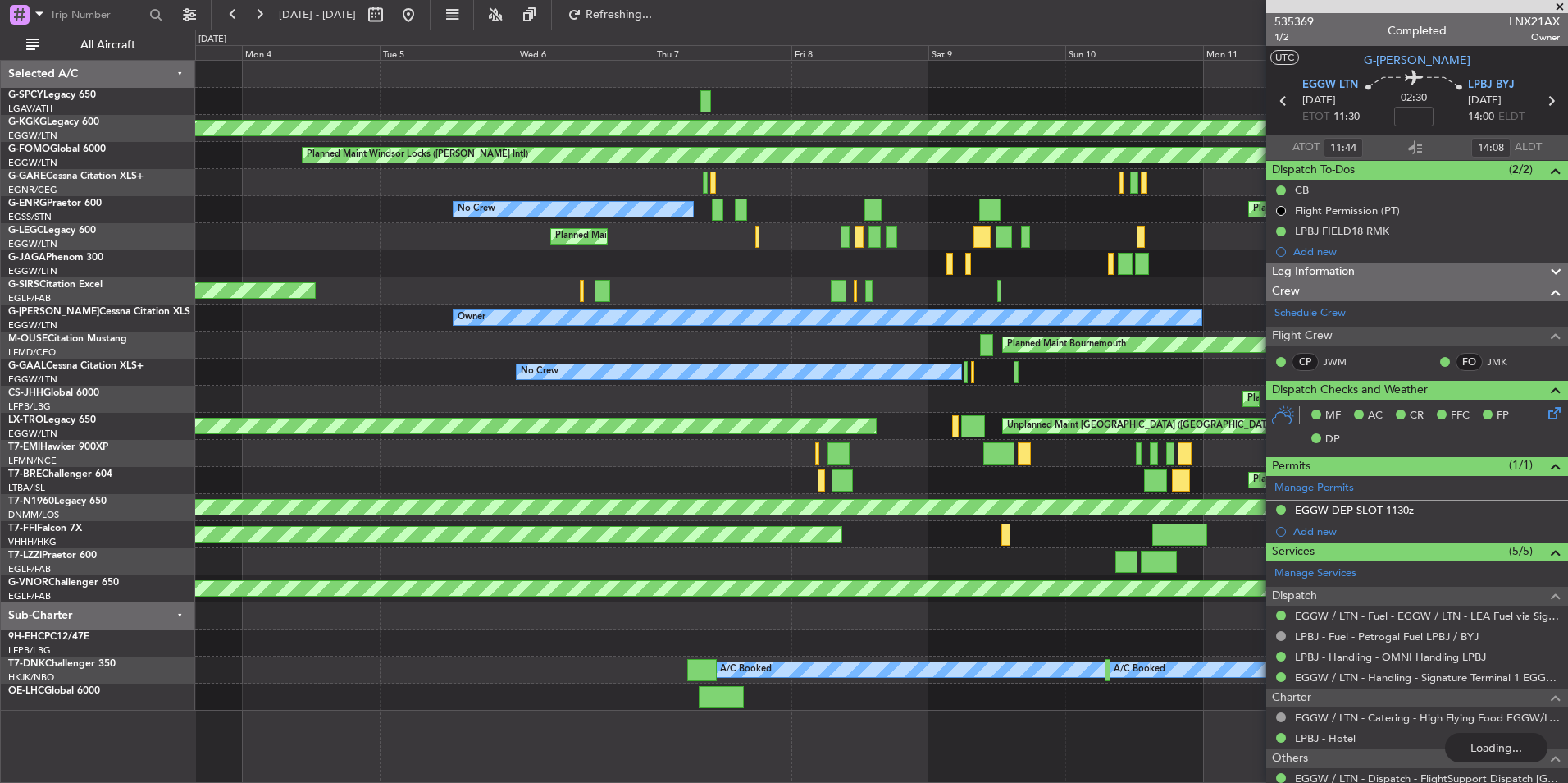
click at [743, 357] on div "Planned Maint Bournemouth" at bounding box center [881, 345] width 1372 height 27
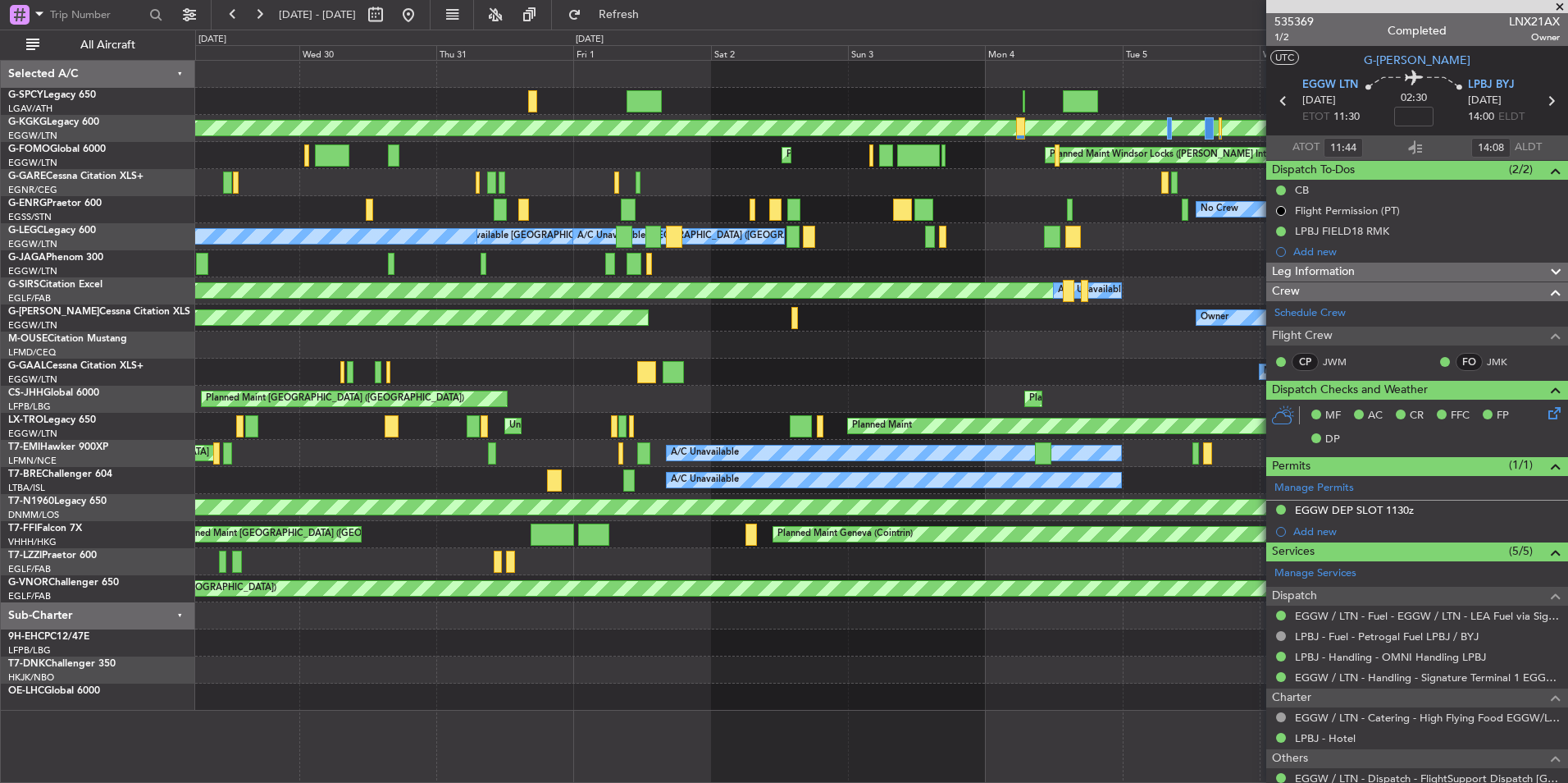
click at [1475, 375] on fb-app "02 Aug 2025 - 12 Aug 2025 Refresh Quick Links All Aircraft Planned Maint Athens…" at bounding box center [784, 397] width 1568 height 770
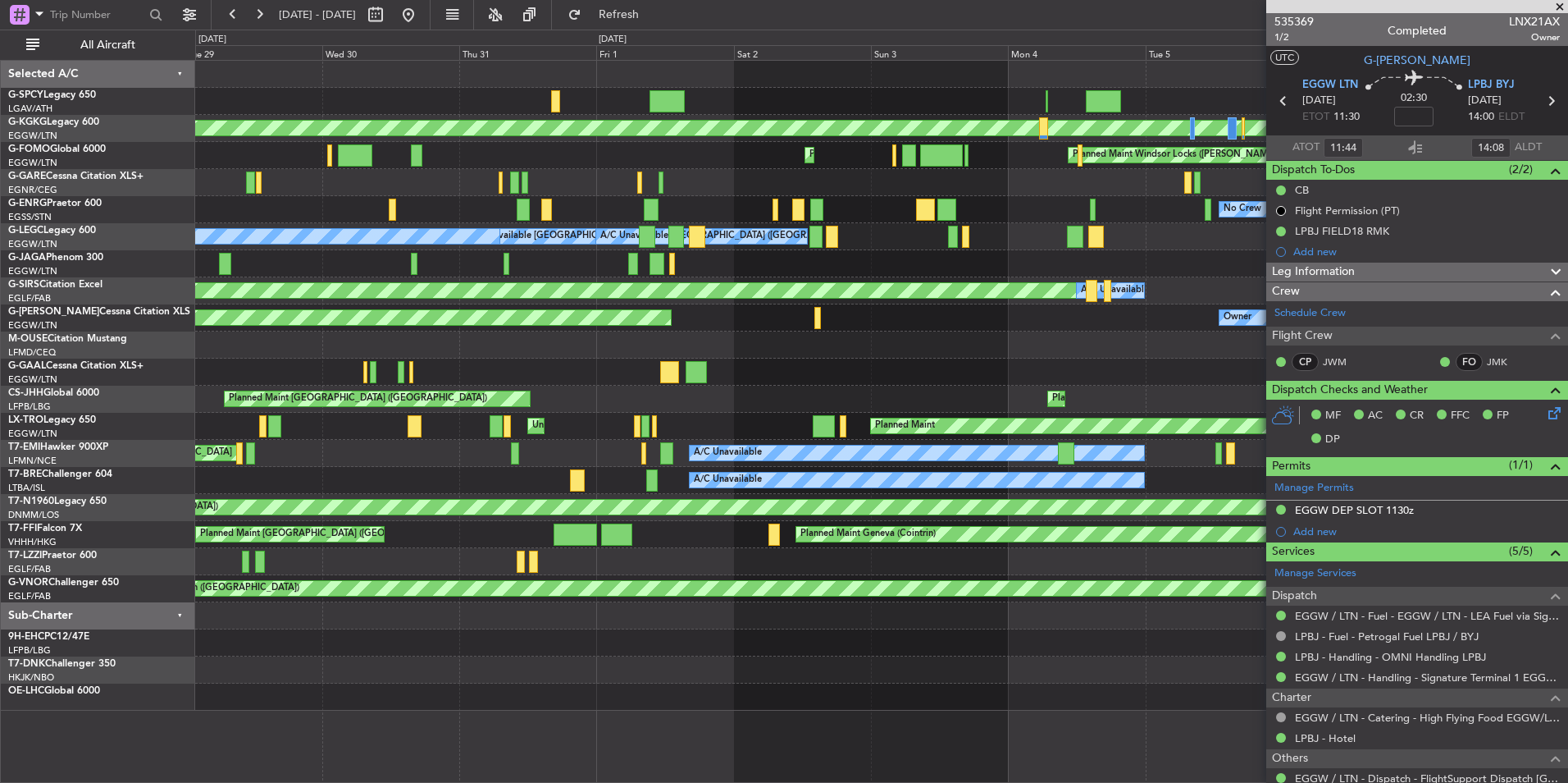
click at [1303, 401] on fb-app "02 Aug 2025 - 12 Aug 2025 Refresh Quick Links All Aircraft Planned Maint Athens…" at bounding box center [784, 397] width 1568 height 770
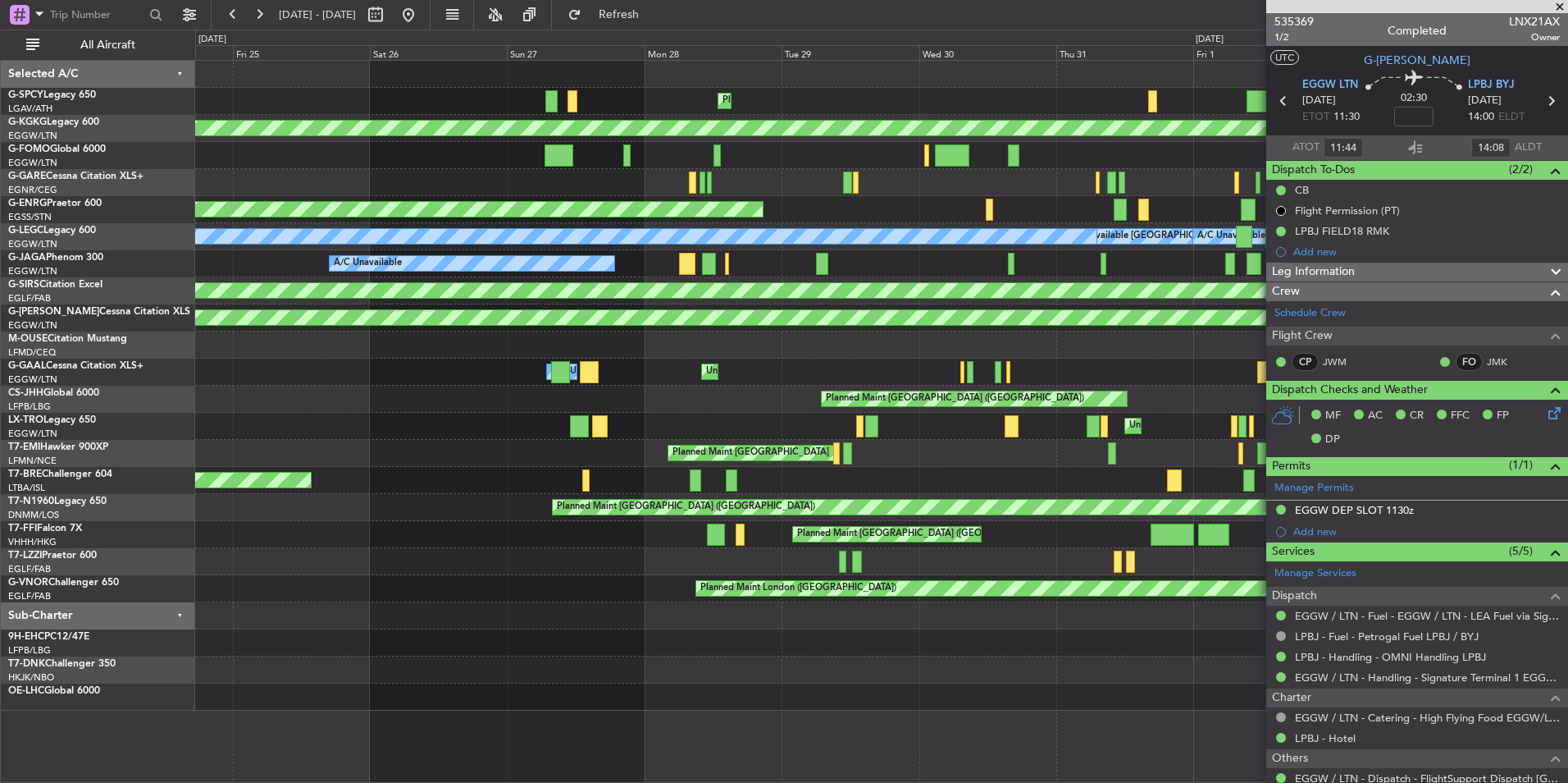
click at [1247, 350] on div "Planned Maint Athens (Eleftherios Venizelos Intl) AOG Maint Istanbul (Ataturk) …" at bounding box center [881, 385] width 1372 height 650
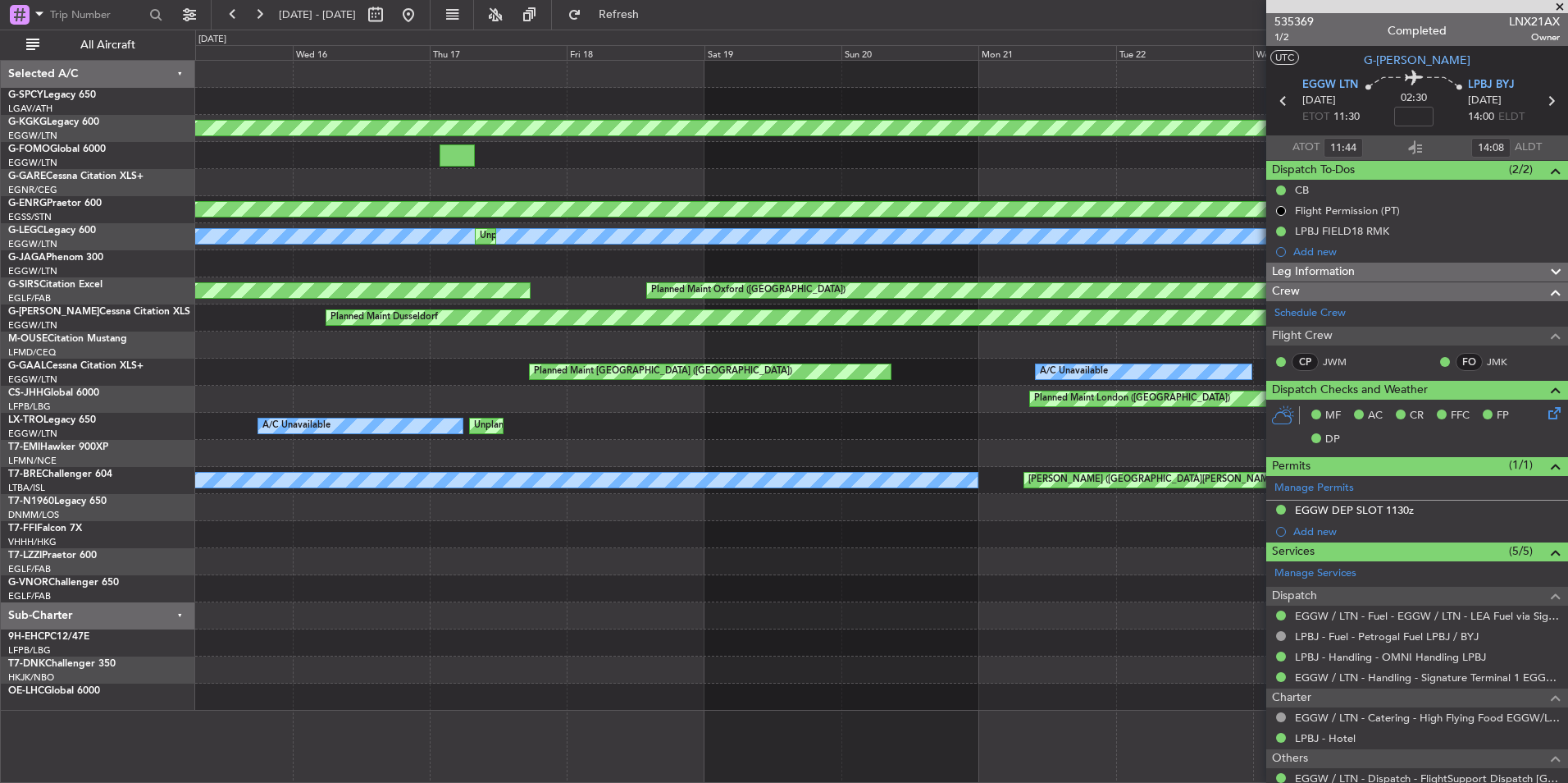
click at [1093, 328] on div "AOG Maint Istanbul (Ataturk) AOG Maint Paris (Le Bourget) A/C Unavailable Londo…" at bounding box center [881, 385] width 1372 height 650
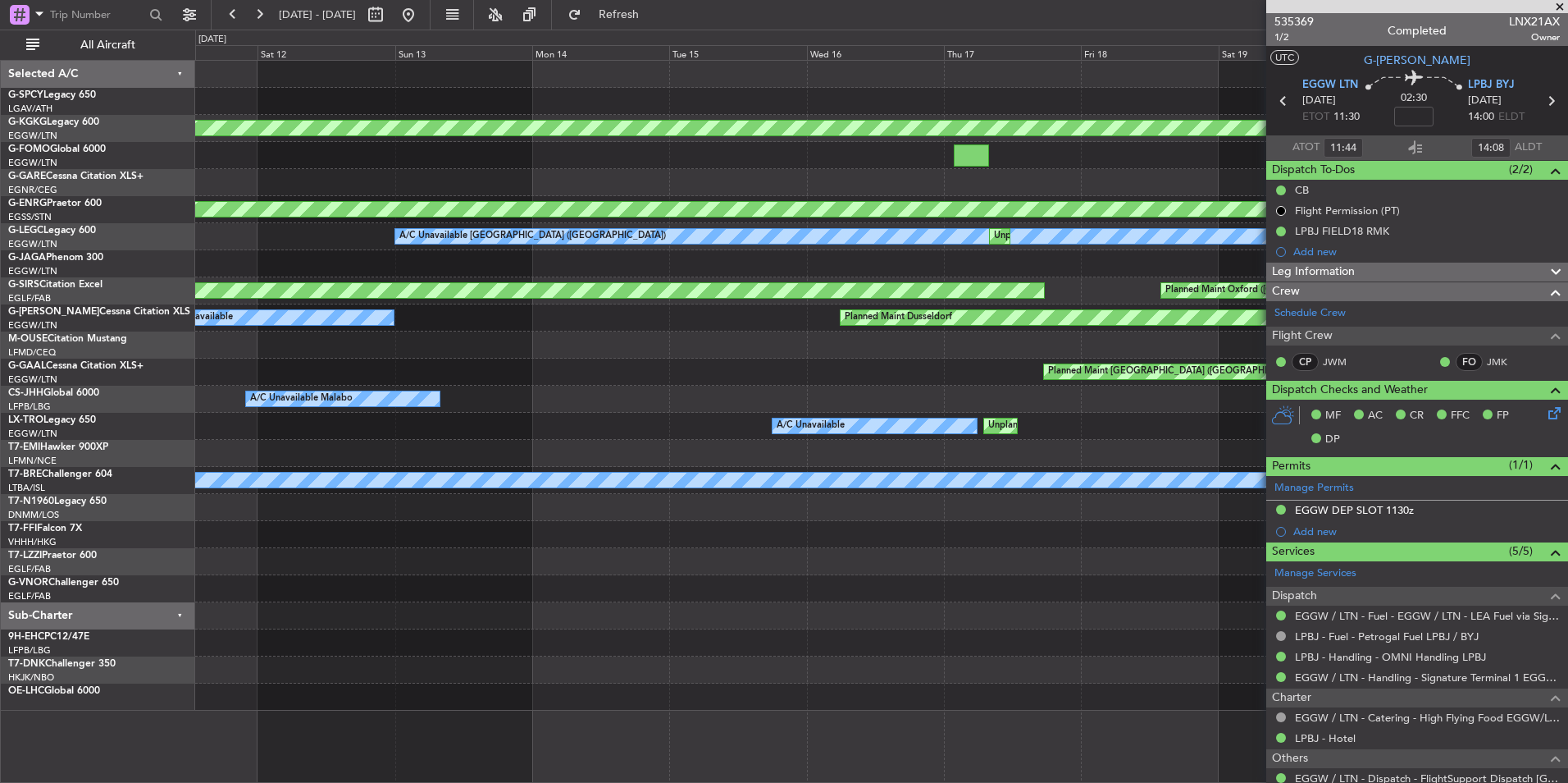
click at [1419, 346] on fb-app "02 Aug 2025 - 12 Aug 2025 Refresh Quick Links All Aircraft AOG Maint Istanbul (…" at bounding box center [784, 397] width 1568 height 770
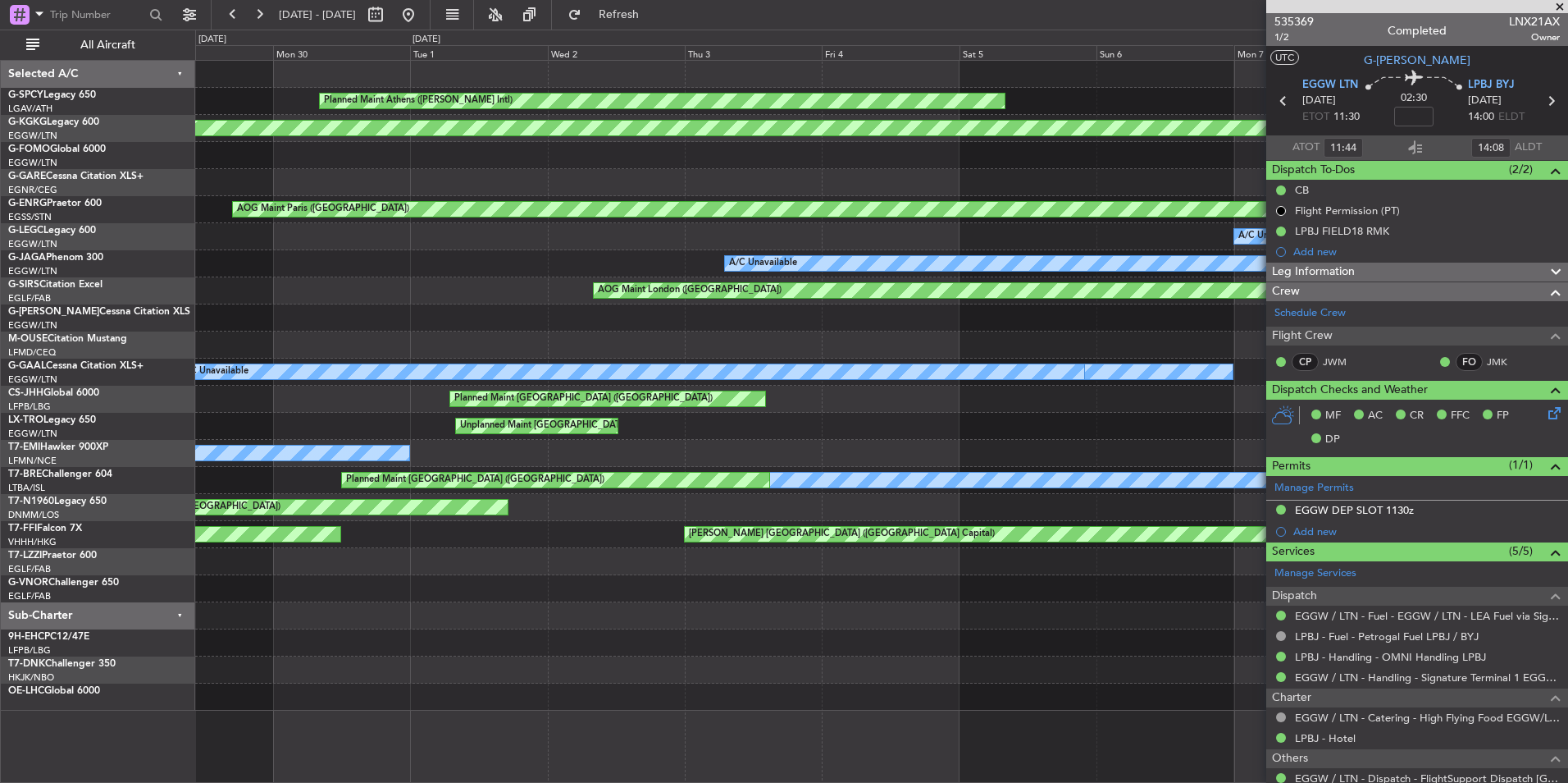
click at [1408, 348] on fb-app "02 Aug 2025 - 12 Aug 2025 Refresh Quick Links All Aircraft Planned Maint Athens…" at bounding box center [784, 397] width 1568 height 770
click at [1158, 238] on div "Planned Maint Athens (Eleftherios Venizelos Intl) AOG Maint Istanbul (Ataturk) …" at bounding box center [881, 385] width 1372 height 650
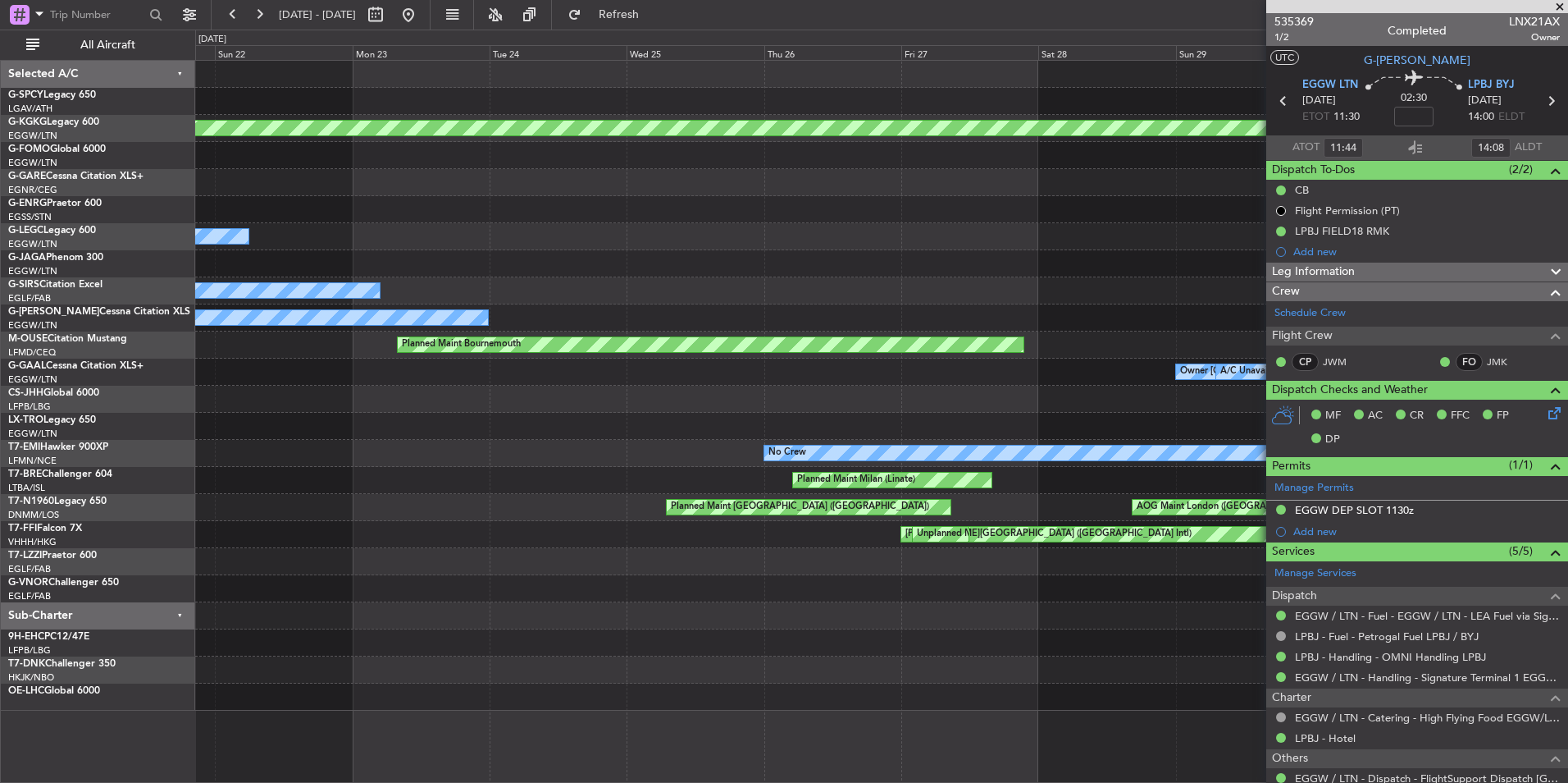
click at [1001, 228] on div "Planned Maint Athens (Eleftherios Venizelos Intl) AOG Maint Istanbul (Ataturk) …" at bounding box center [881, 385] width 1372 height 650
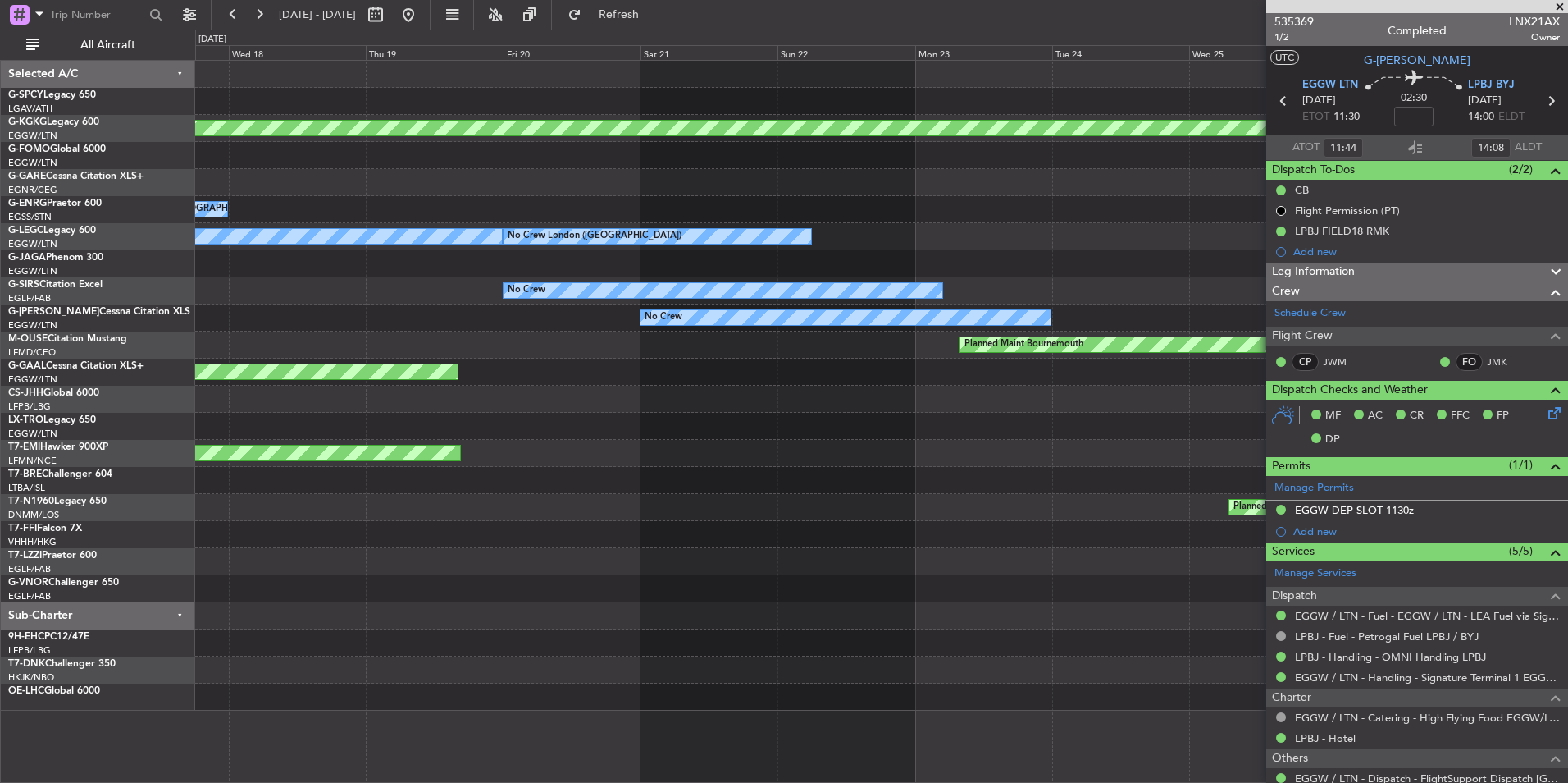
click at [1064, 258] on div at bounding box center [881, 264] width 1372 height 27
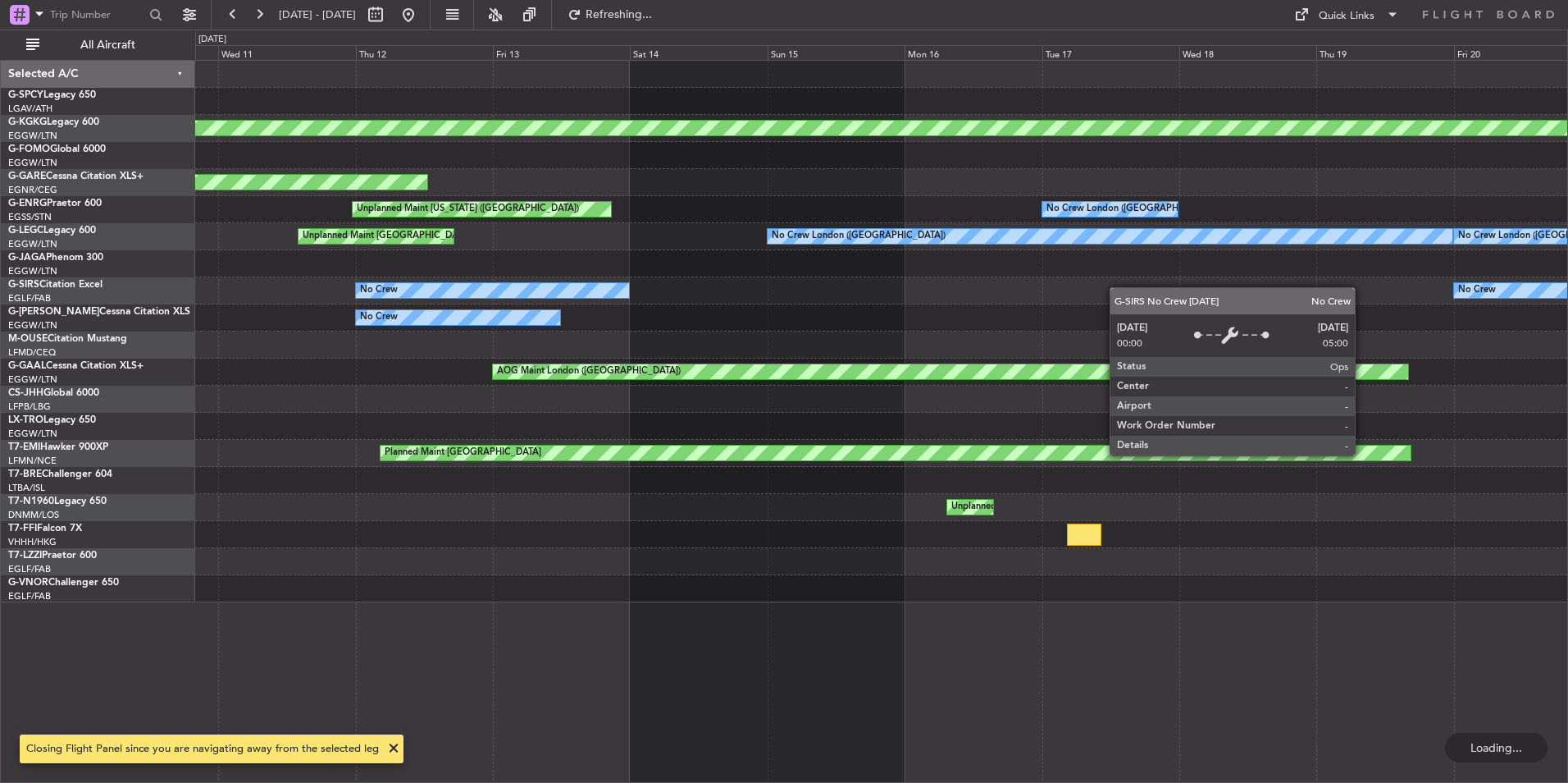
click at [1567, 279] on html "15 Jun 2025 - 25 Jun 2025 Refreshing... Quick Links All Aircraft AOG Maint Ista…" at bounding box center [784, 391] width 1568 height 783
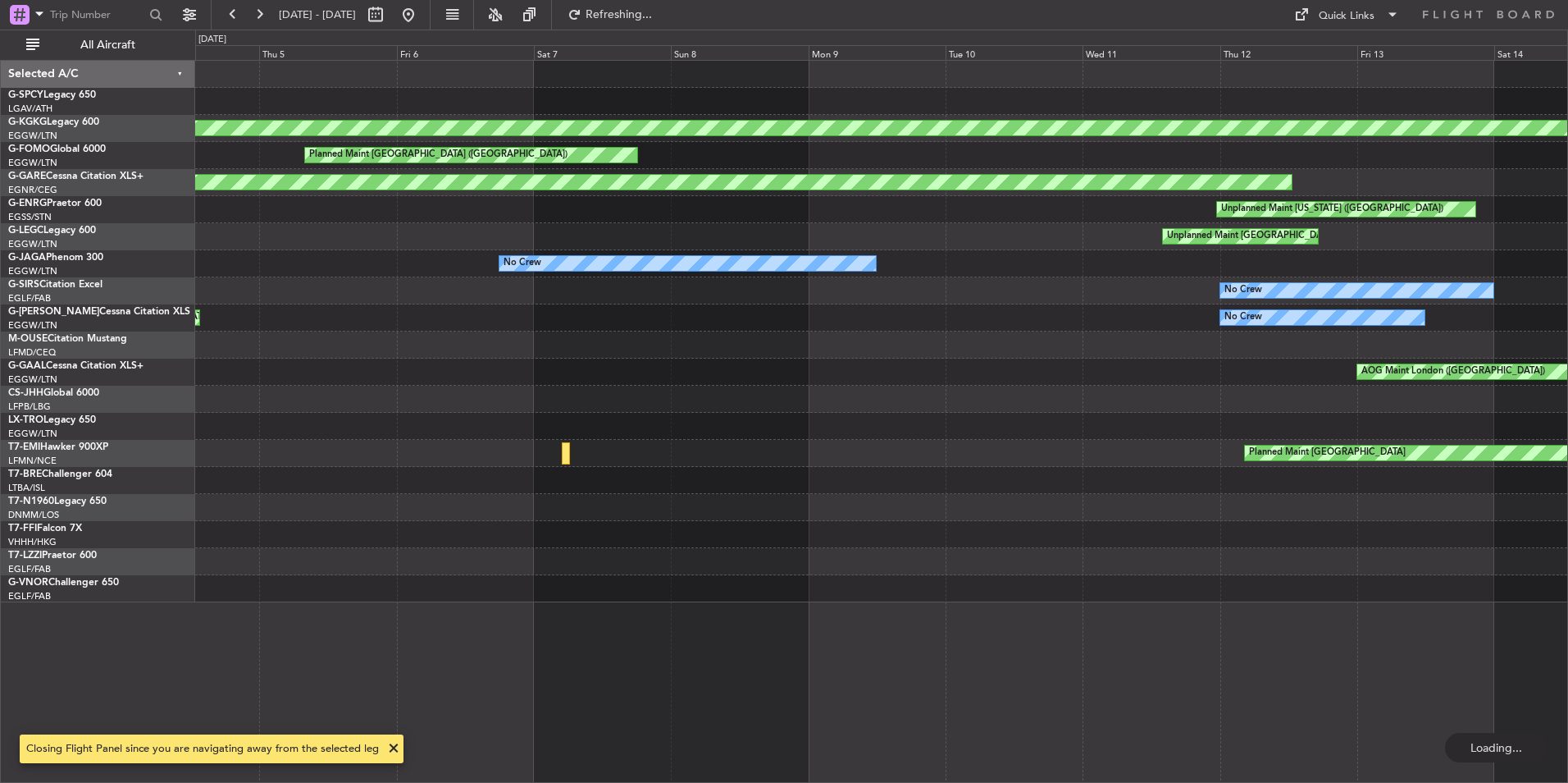
click at [1439, 329] on div "AOG Maint Istanbul (Ataturk) Planned Maint London (Luton) Planned Maint Dusseld…" at bounding box center [881, 331] width 1372 height 542
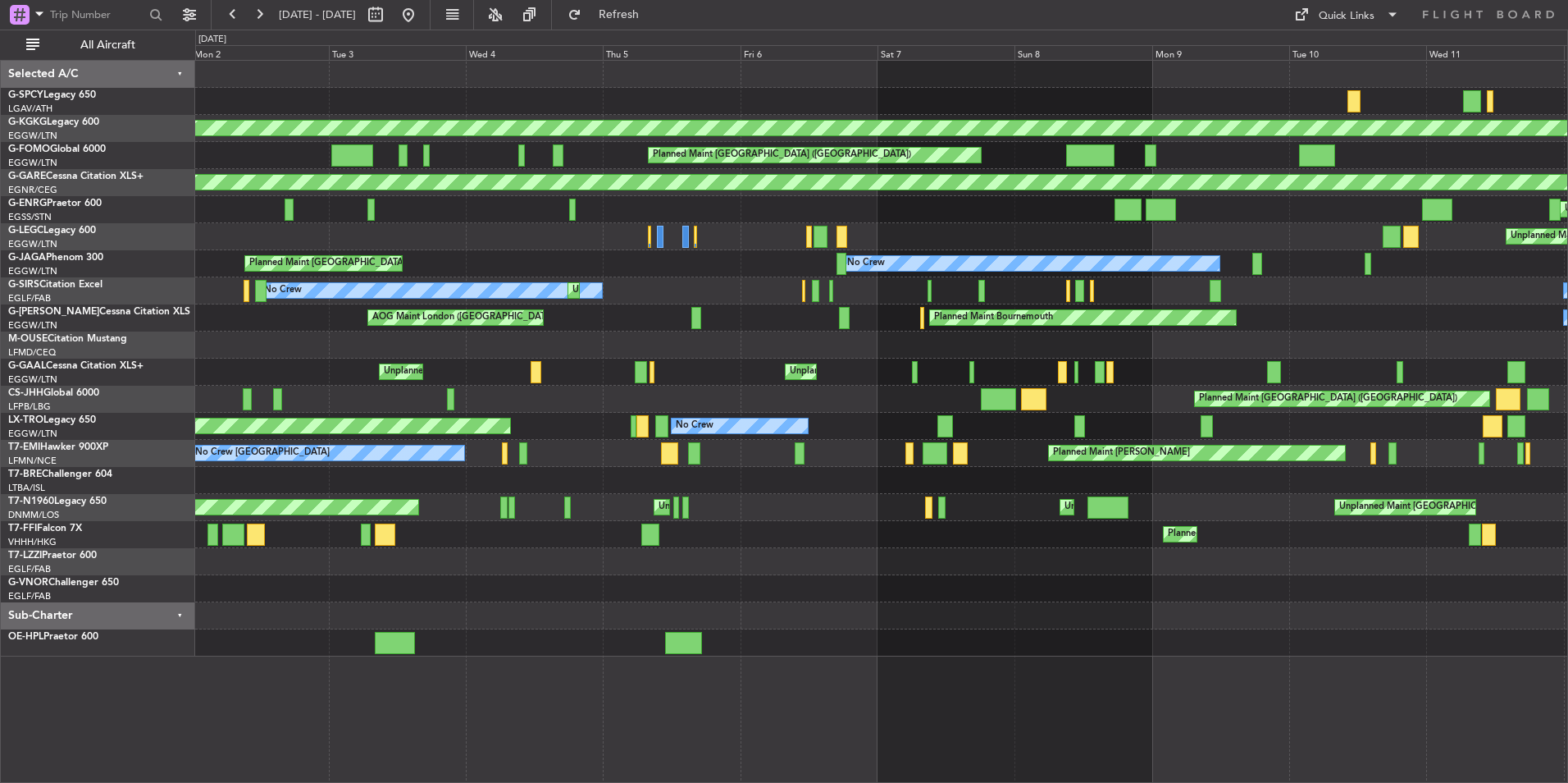
click at [666, 234] on div "Planned Maint Athens (Eleftherios Venizelos Intl) AOG Maint Istanbul (Ataturk) …" at bounding box center [881, 359] width 1372 height 596
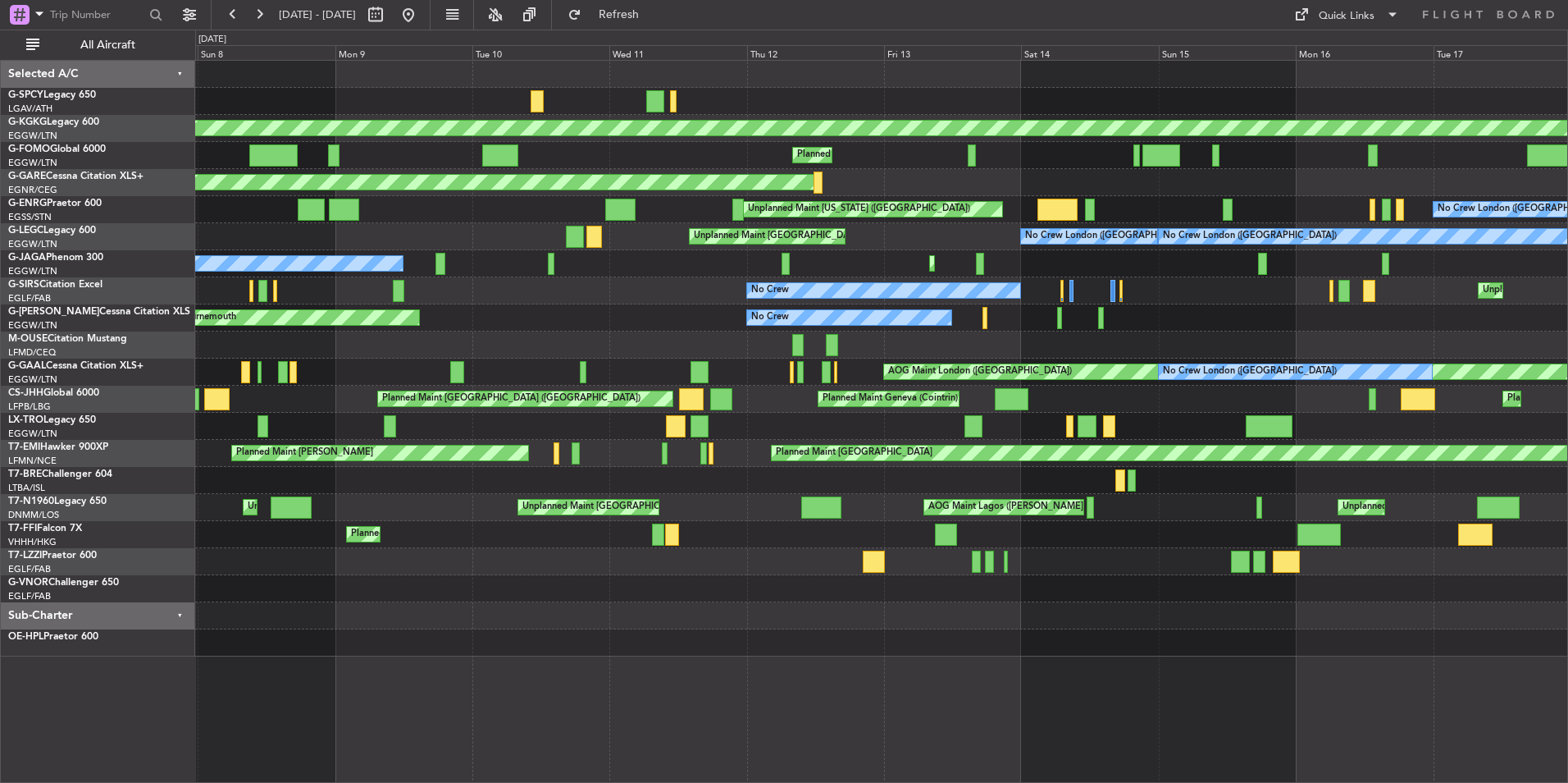
click at [588, 379] on div "AOG Maint Istanbul (Ataturk) Planned Maint London (Luton) Unplanned Maint Londo…" at bounding box center [881, 359] width 1372 height 596
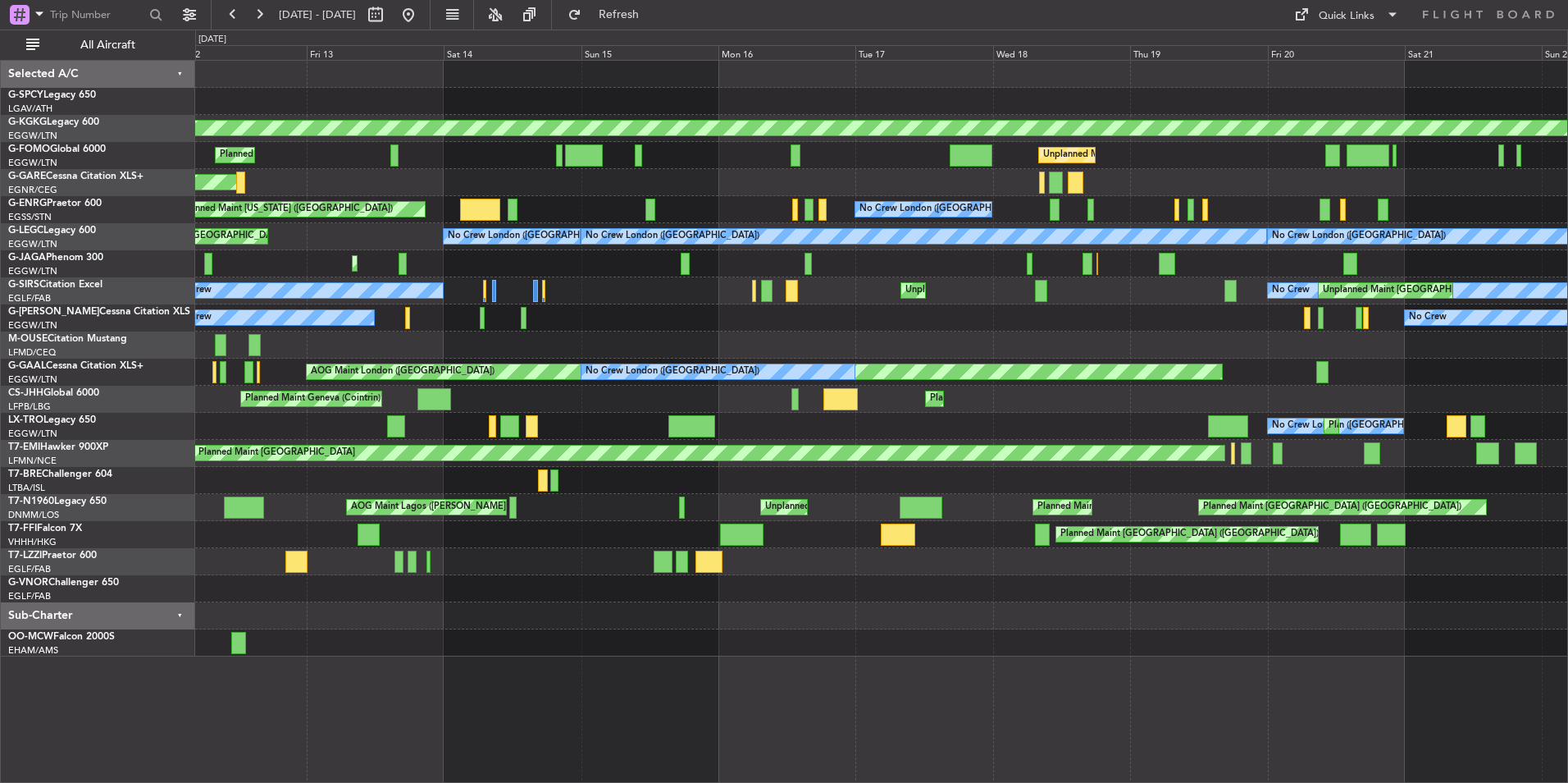
click at [689, 334] on div "AOG Maint Istanbul (Ataturk) Planned Maint London (Luton) Unplanned Maint Londo…" at bounding box center [881, 359] width 1372 height 596
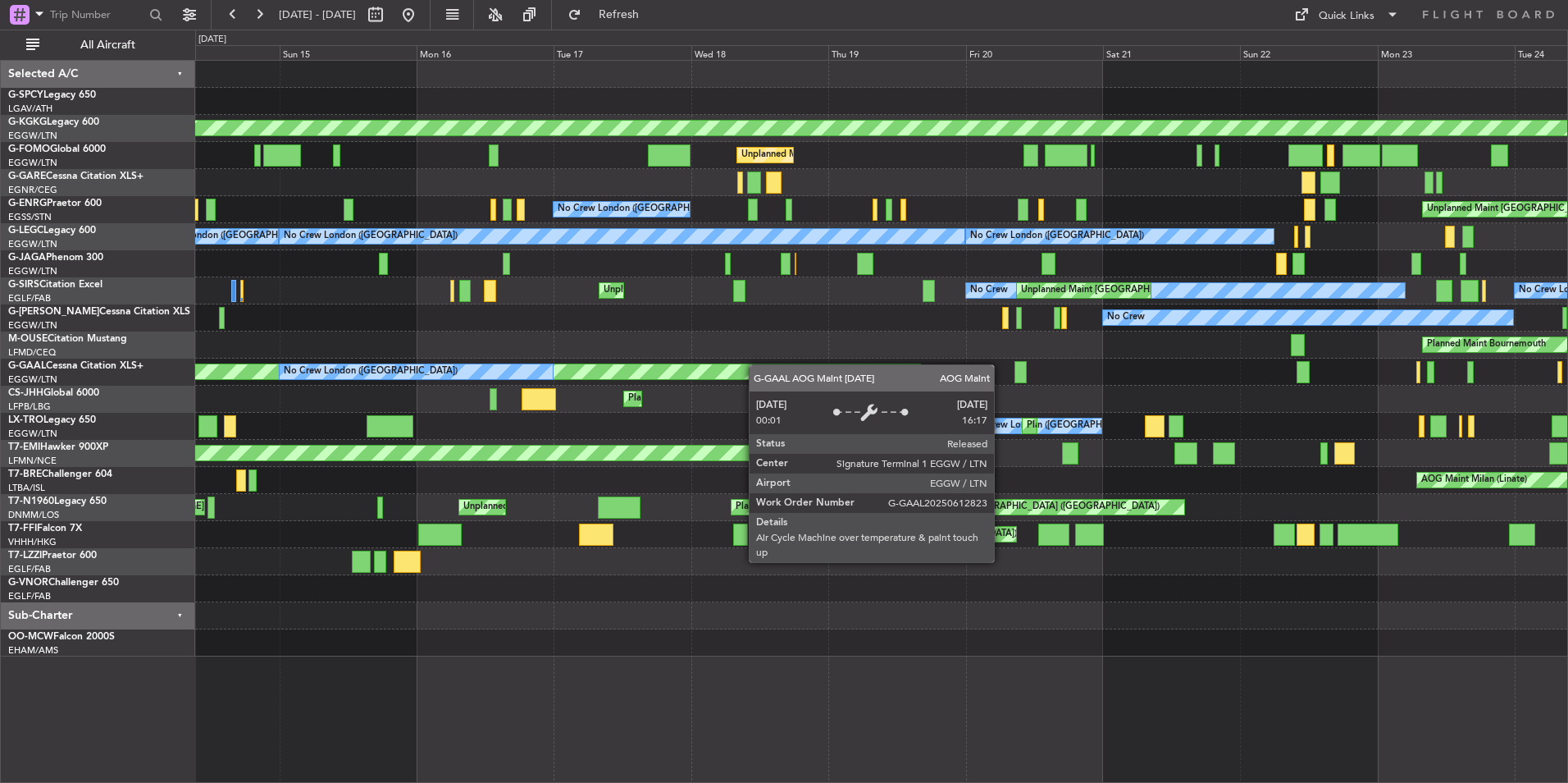
click at [723, 371] on div "AOG Maint Istanbul (Ataturk) Unplanned Maint London (Luton) Planned Maint Londo…" at bounding box center [881, 359] width 1372 height 596
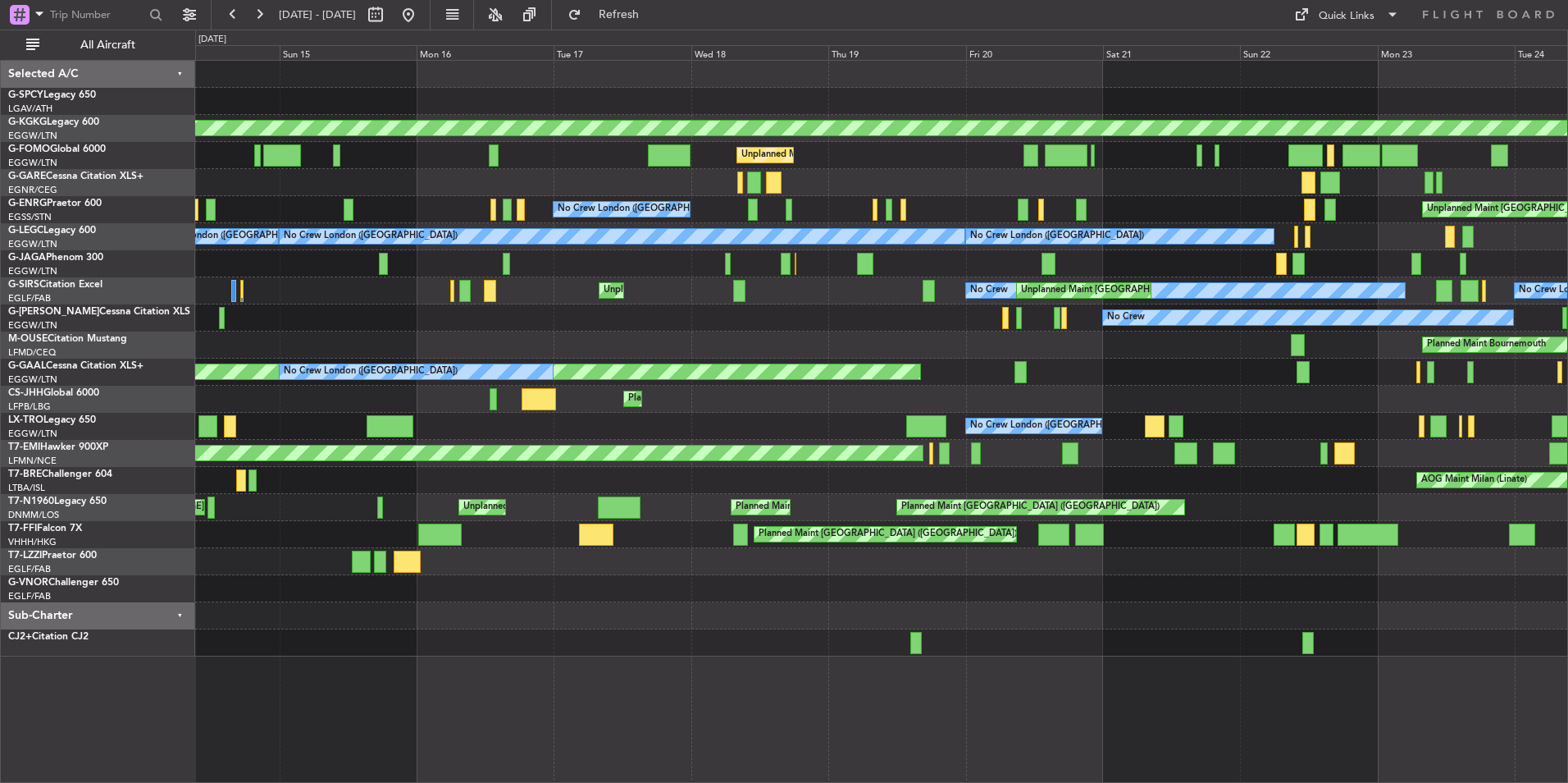
click at [808, 377] on div "AOG Maint London (Luton) No Crew London (Luton)" at bounding box center [881, 372] width 1372 height 27
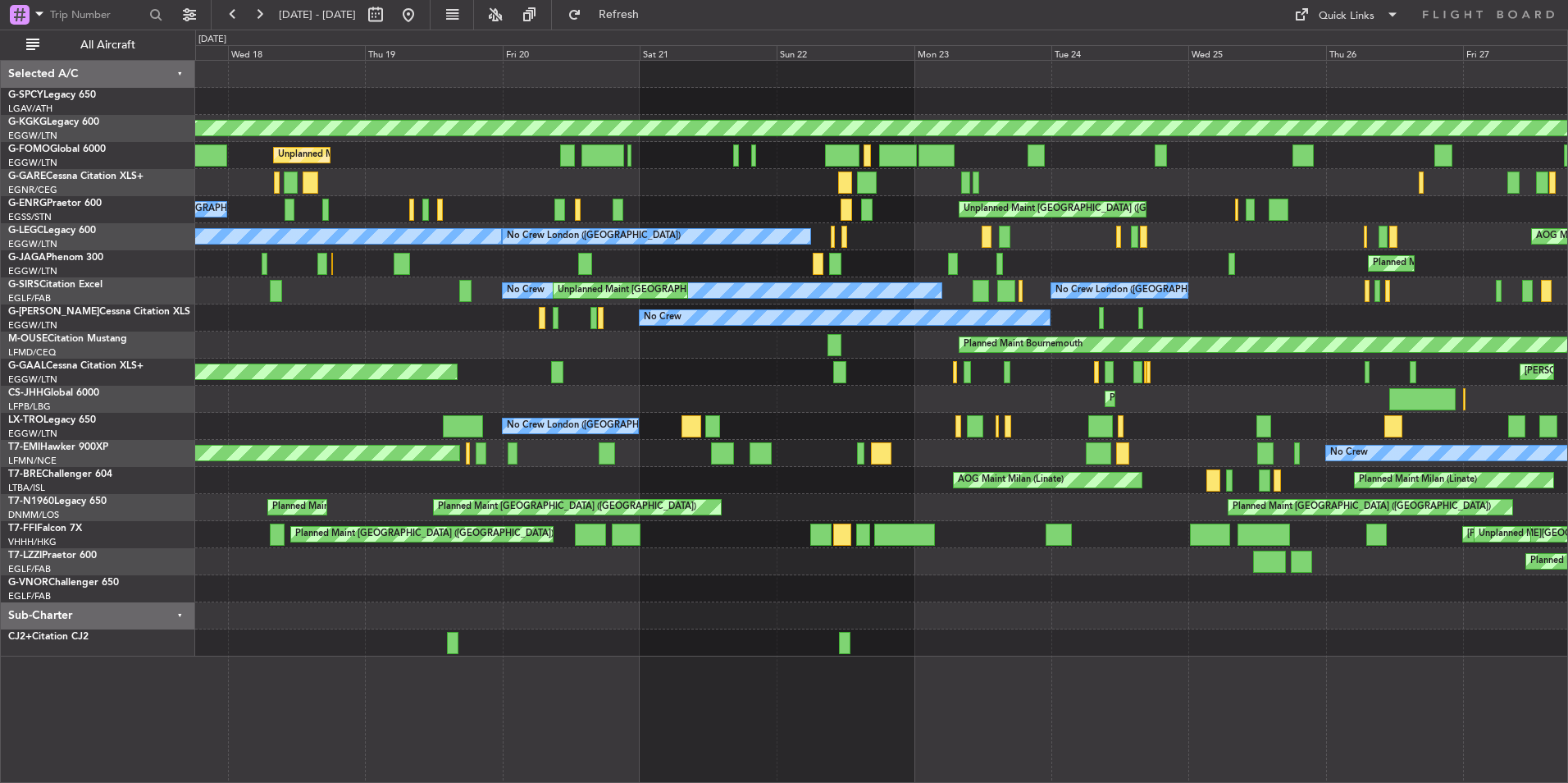
click at [746, 371] on div "AOG Maint London (Luton) MEL London (Luton) Owner Owner London (Luton) A/C Unav…" at bounding box center [881, 372] width 1372 height 27
click at [707, 388] on div "AOG Maint Istanbul (Ataturk) Unplanned Maint London (Luton) No Crew London (Lut…" at bounding box center [881, 359] width 1372 height 596
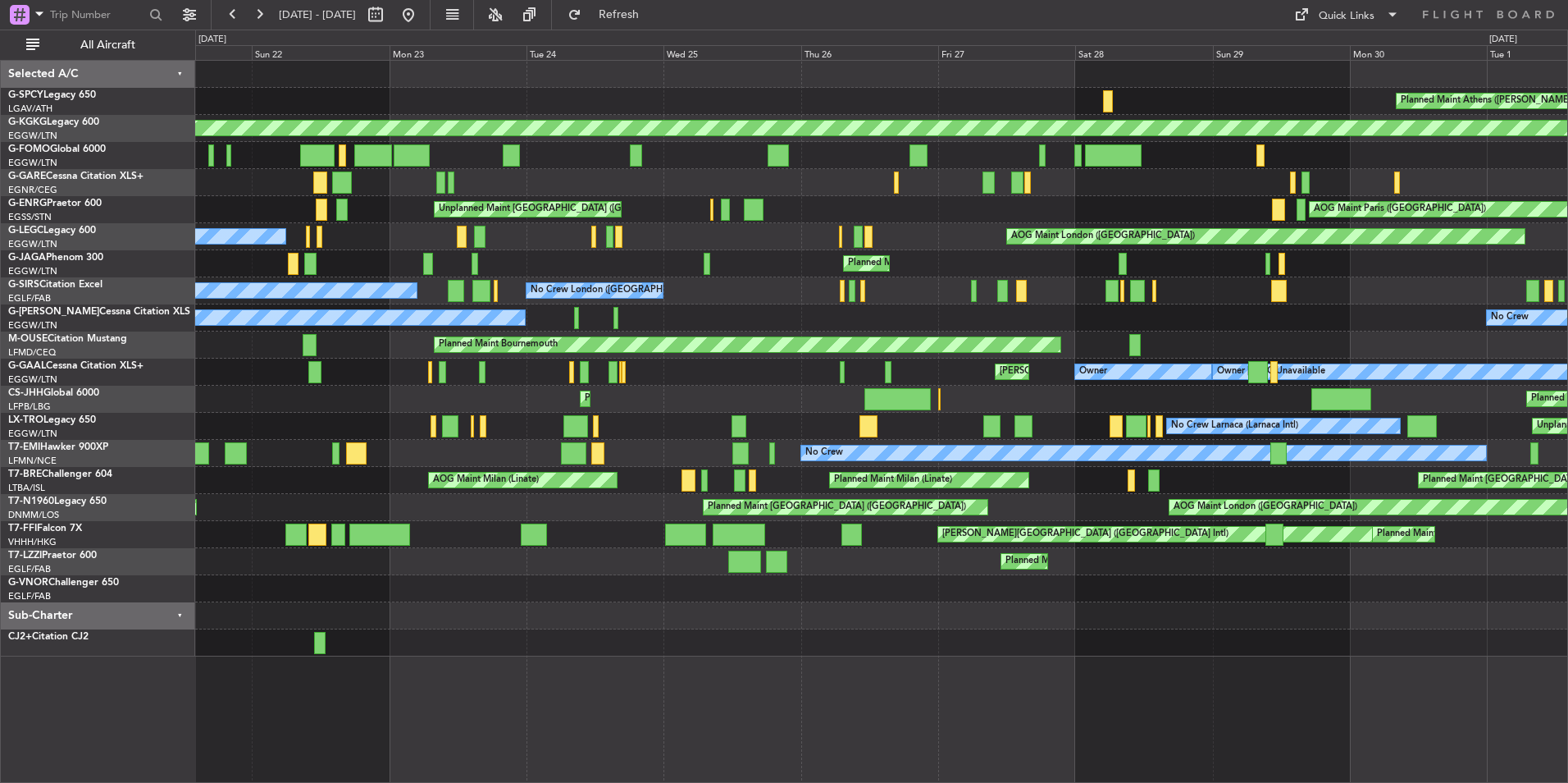
click at [709, 446] on div "Planned Maint Athens (Eleftherios Venizelos Intl) AOG Maint Istanbul (Ataturk) …" at bounding box center [881, 359] width 1372 height 596
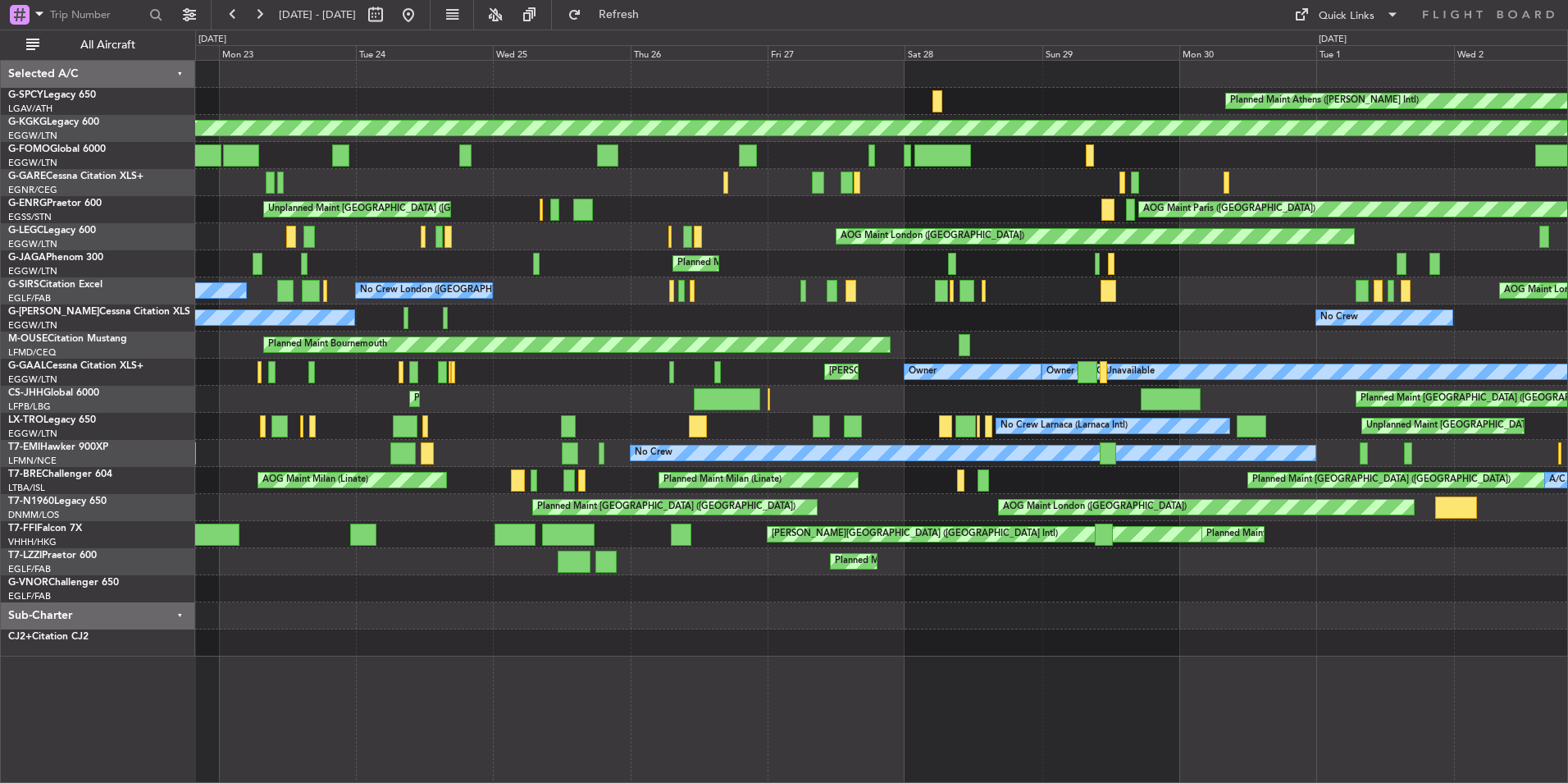
click at [689, 210] on div "Unplanned Maint London (Stansted) AOG Maint Paris (Le Bourget)" at bounding box center [881, 210] width 1372 height 27
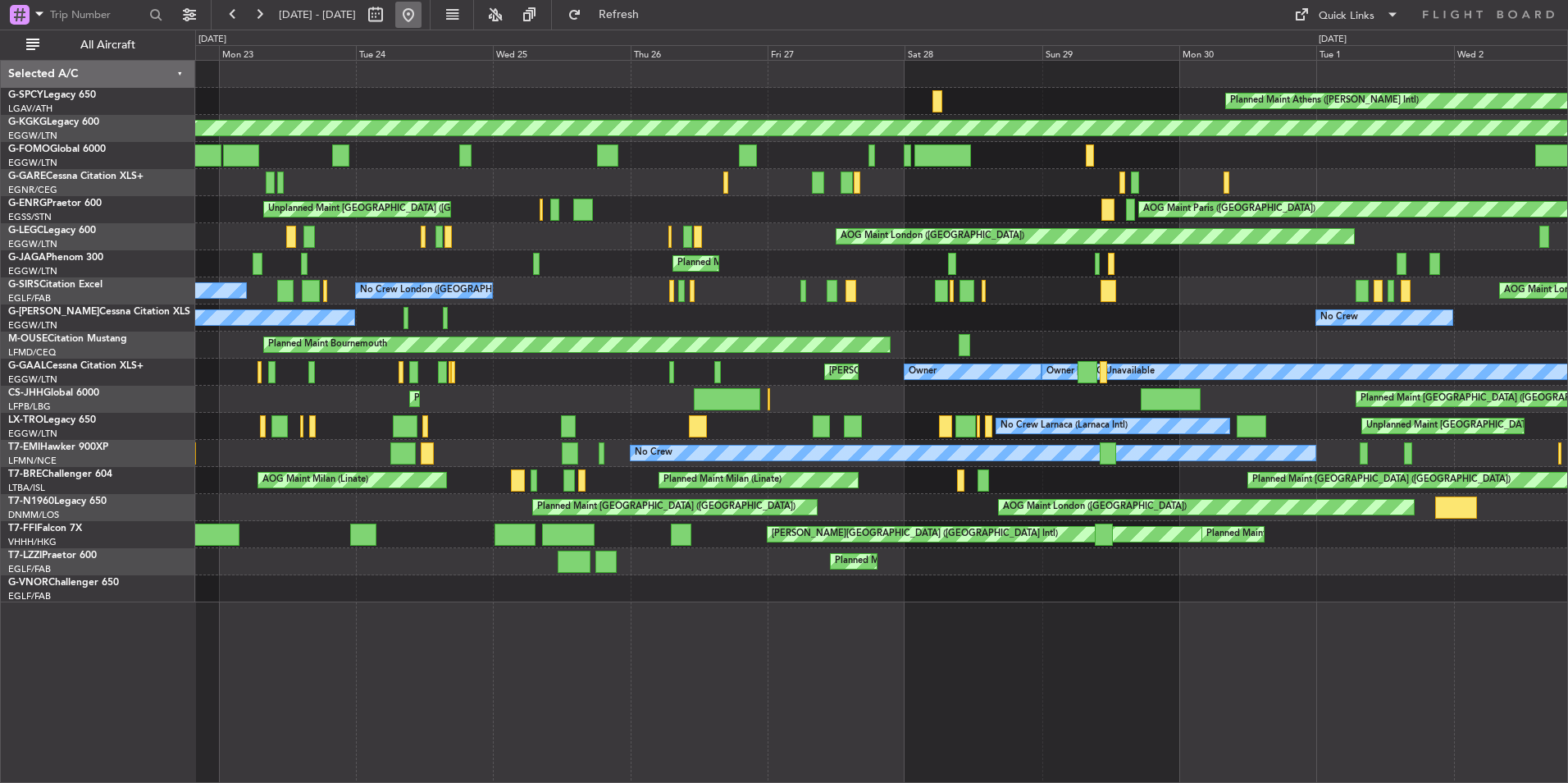
click at [422, 17] on button at bounding box center [408, 15] width 27 height 27
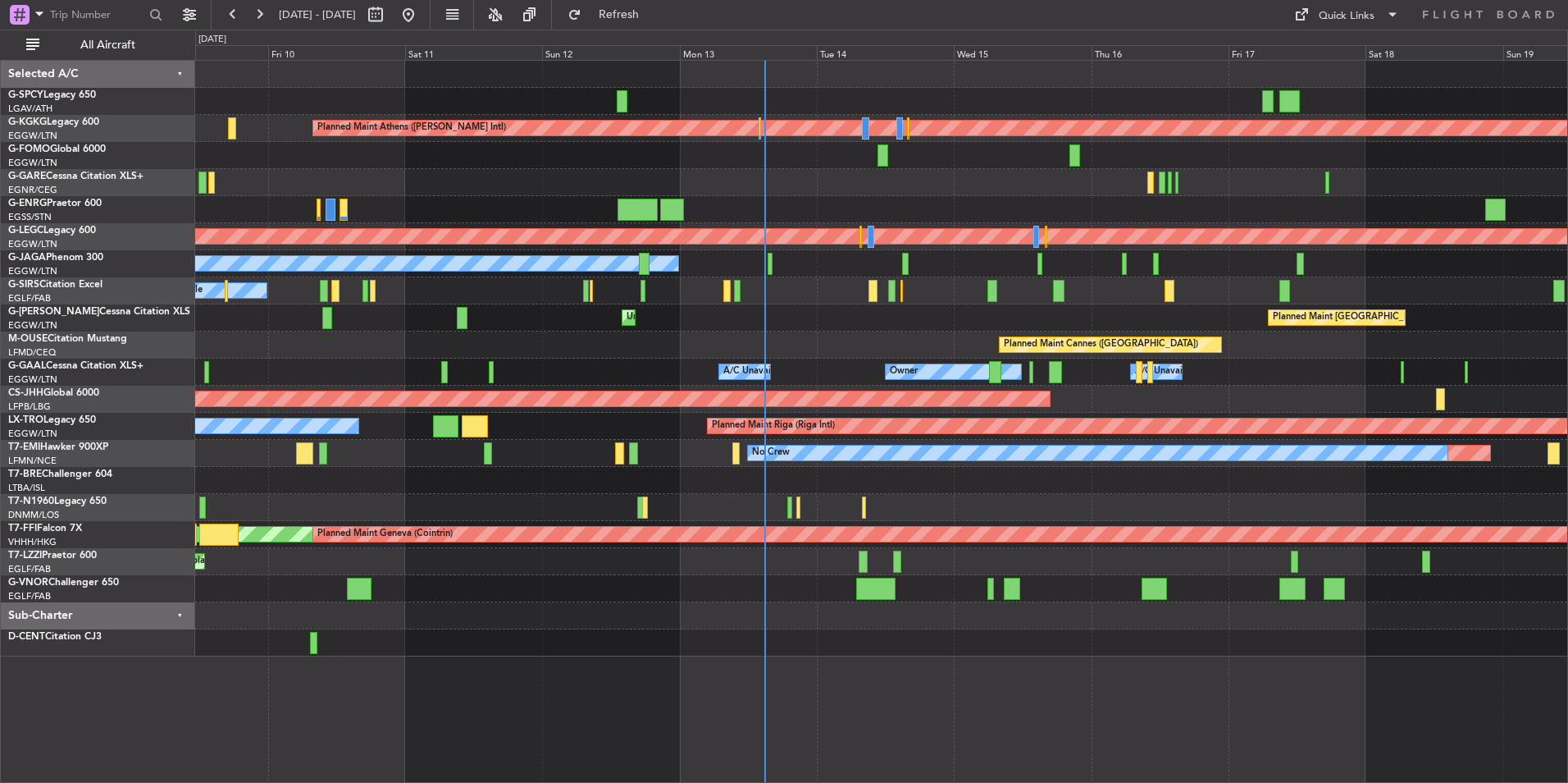
click at [839, 315] on div "Planned Maint London (Luton) Unplanned Maint London (Luton) Planned Maint Londo…" at bounding box center [881, 318] width 1372 height 27
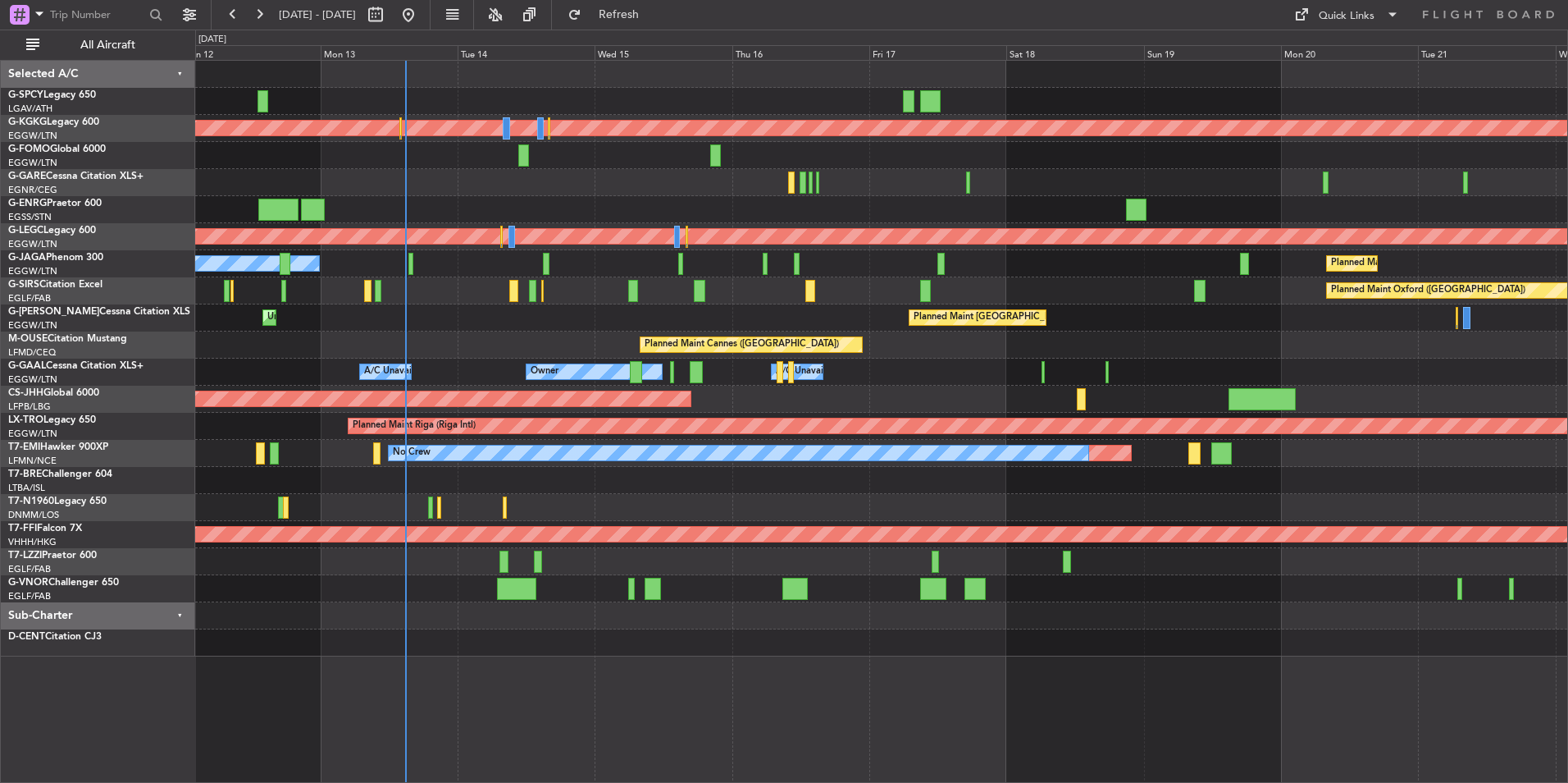
click at [526, 356] on div "Planned Maint Athens (Eleftherios Venizelos Intl) A/C Unavailable London (Luton…" at bounding box center [881, 359] width 1372 height 596
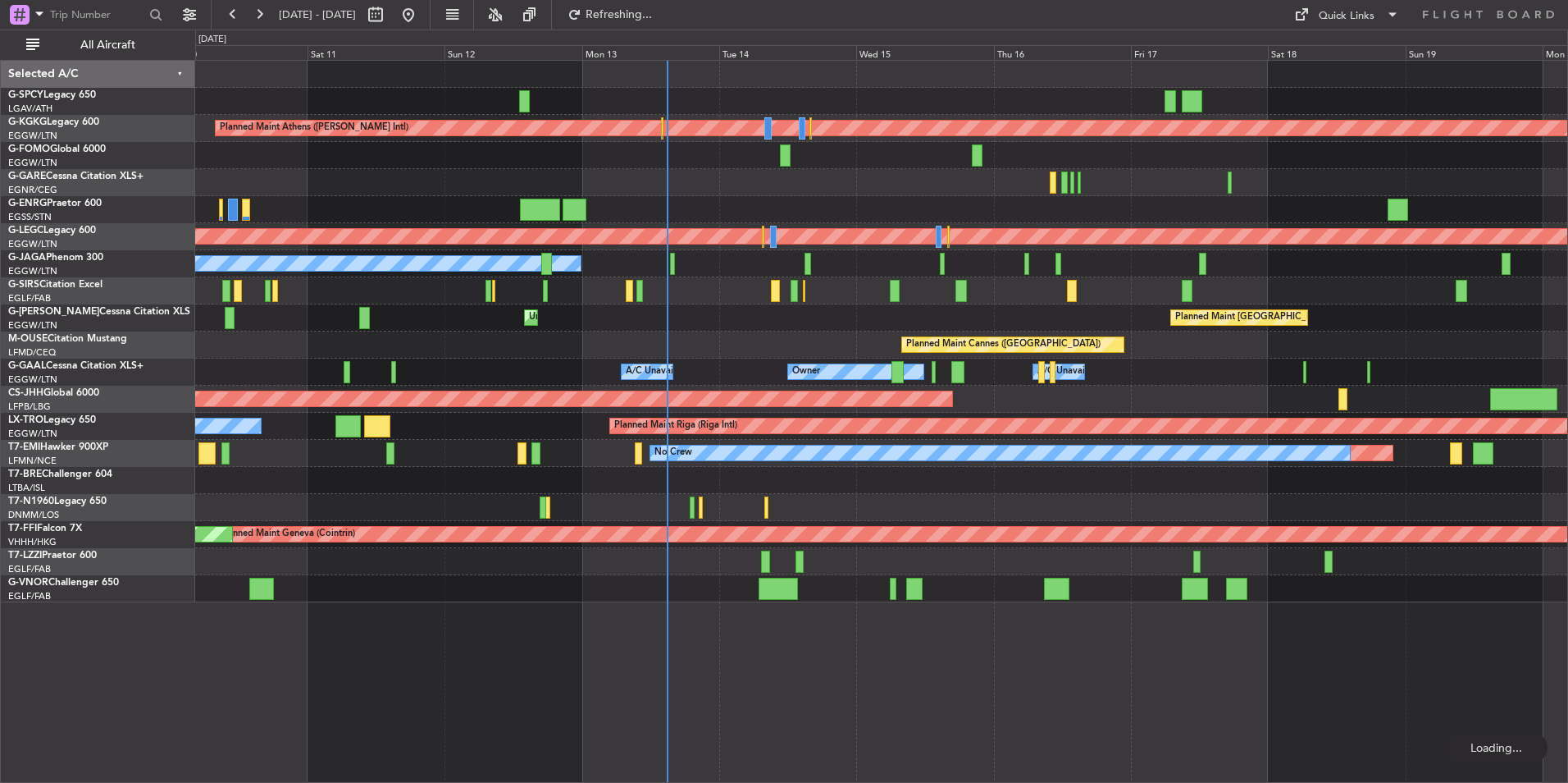
click at [1281, 332] on div "Planned Maint Athens (Eleftherios Venizelos Intl) Unplanned Maint Istanbul (Ata…" at bounding box center [881, 331] width 1372 height 542
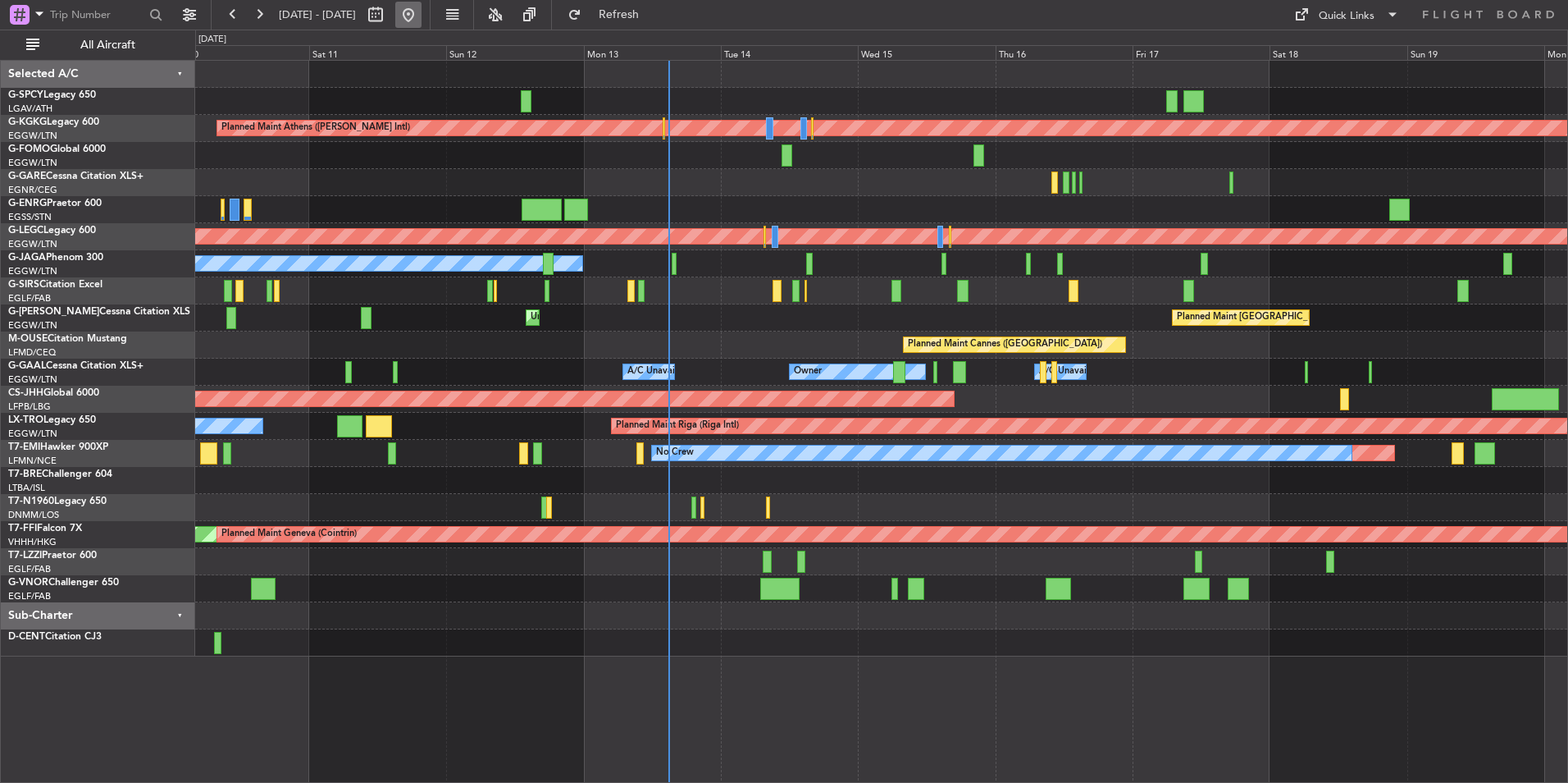
click at [422, 12] on button at bounding box center [408, 15] width 27 height 27
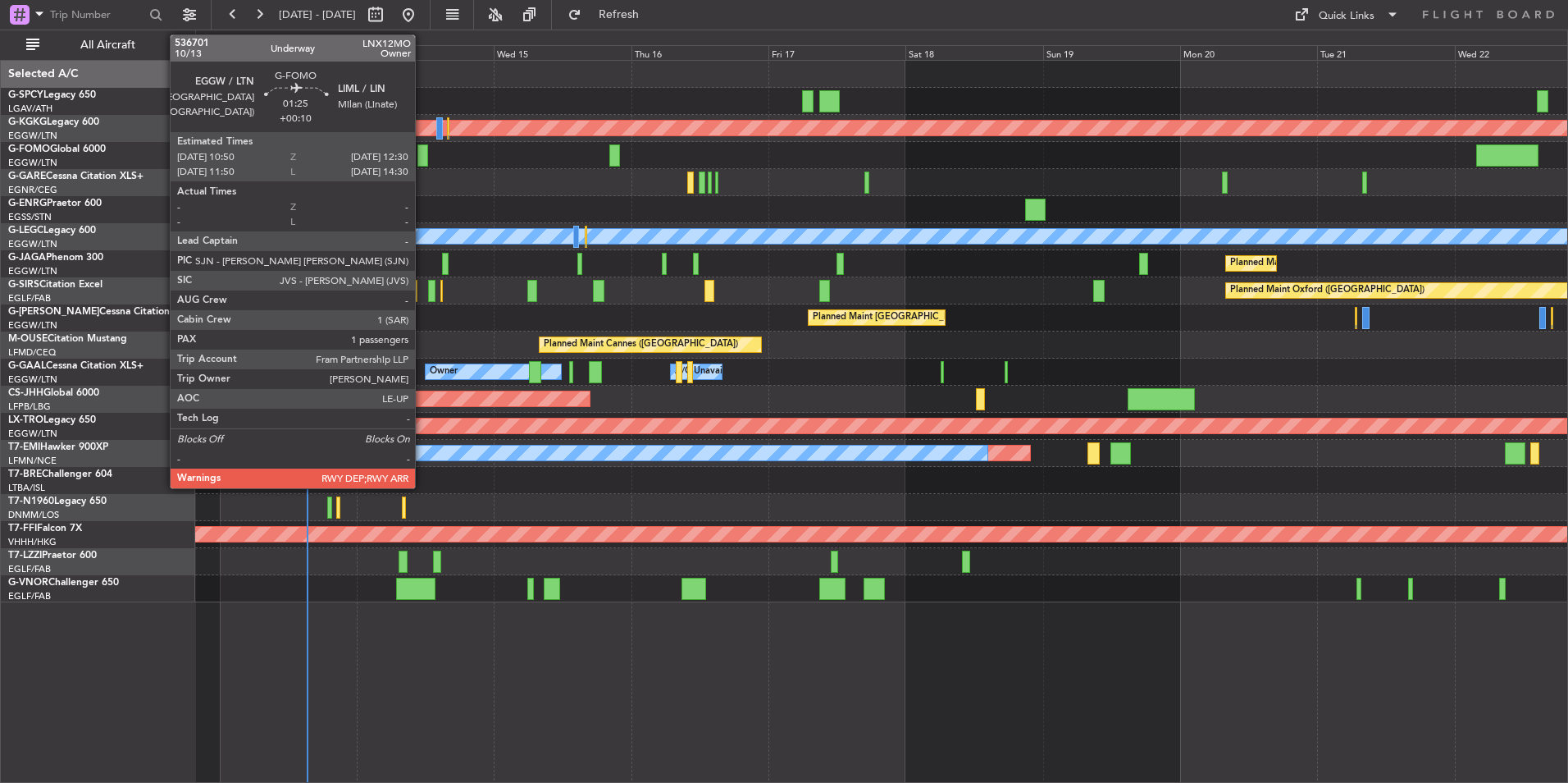
click at [423, 148] on div at bounding box center [423, 156] width 10 height 22
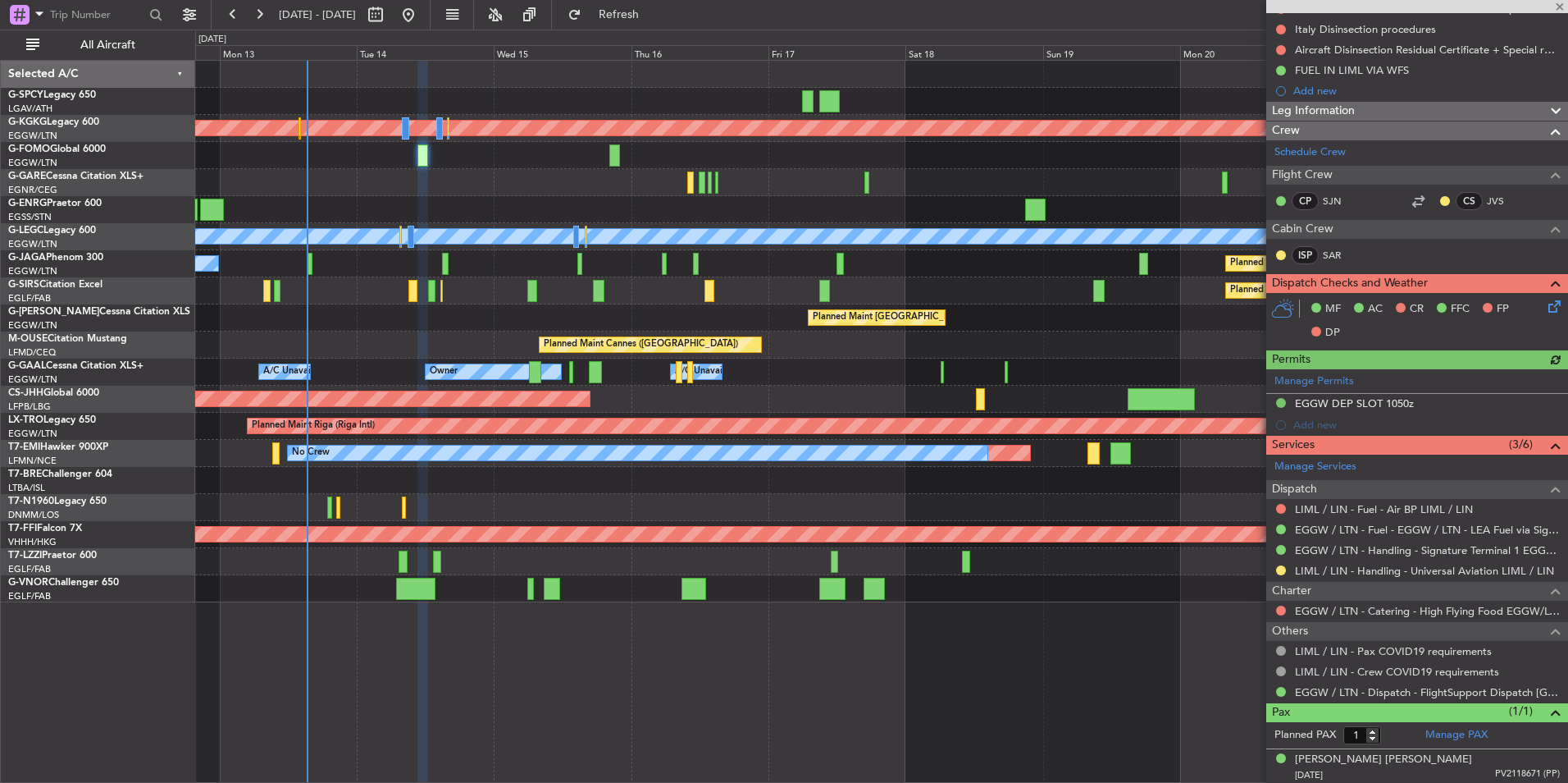
scroll to position [225, 0]
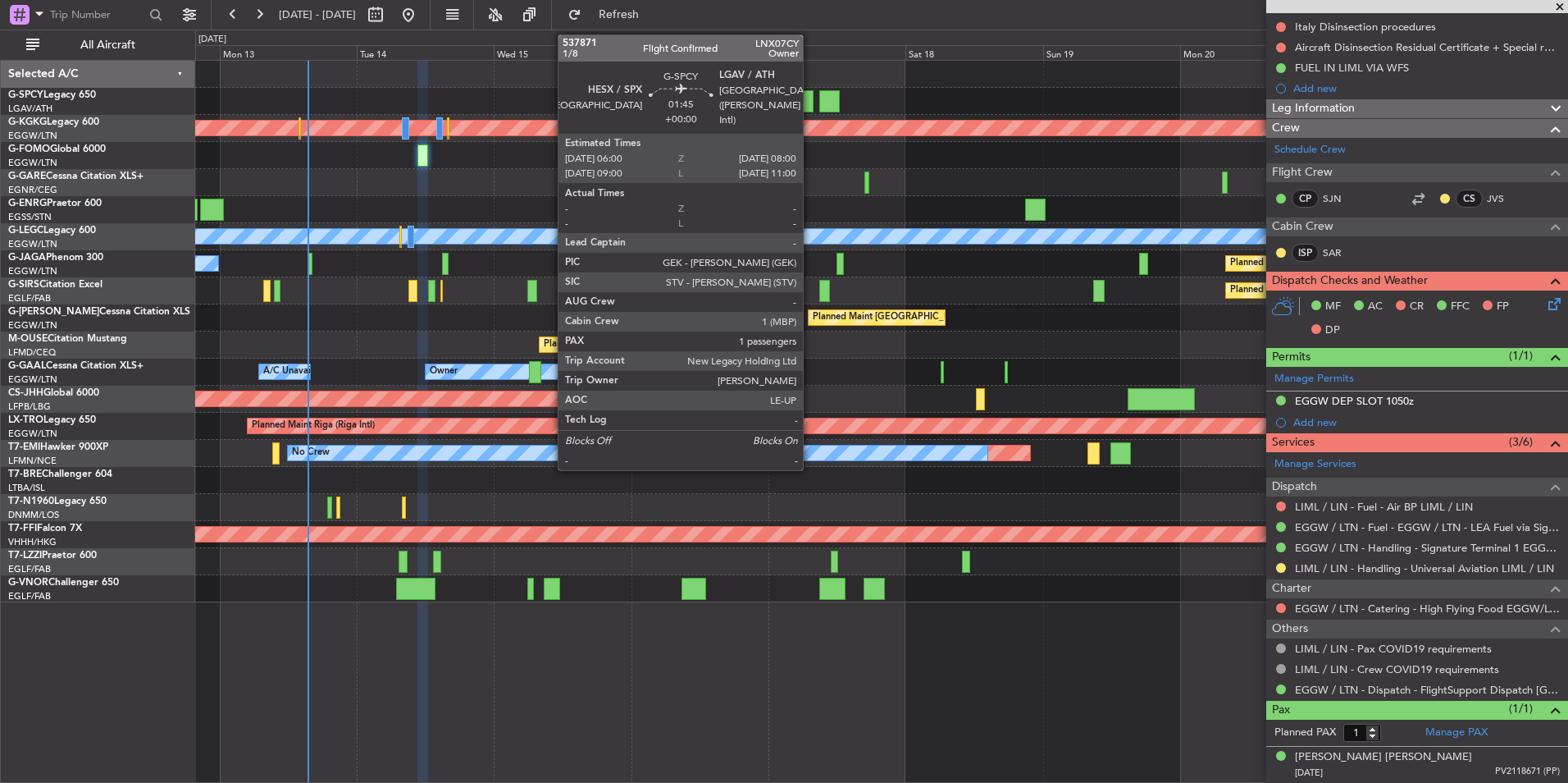
click at [810, 101] on div at bounding box center [808, 101] width 11 height 22
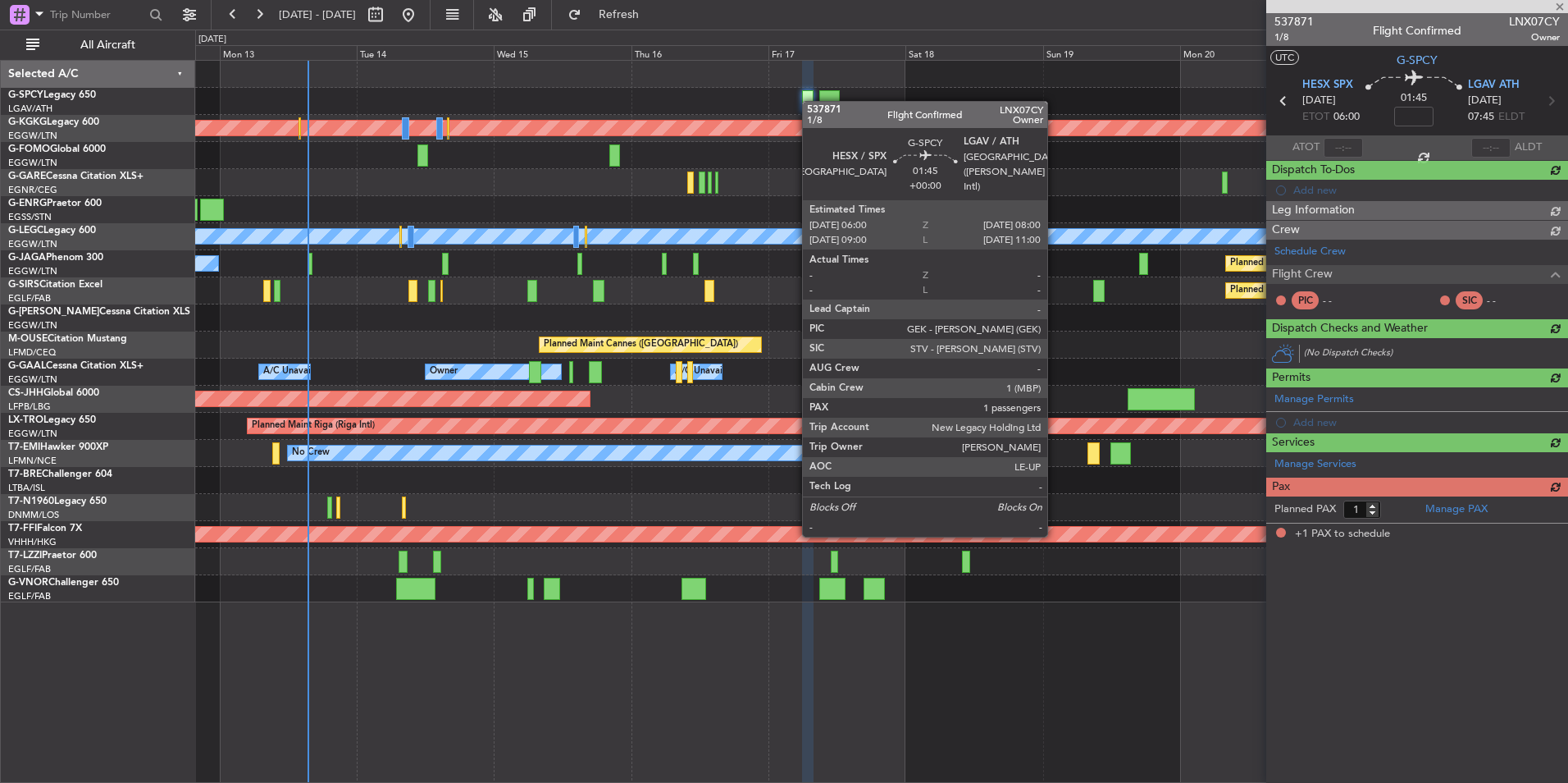
scroll to position [0, 0]
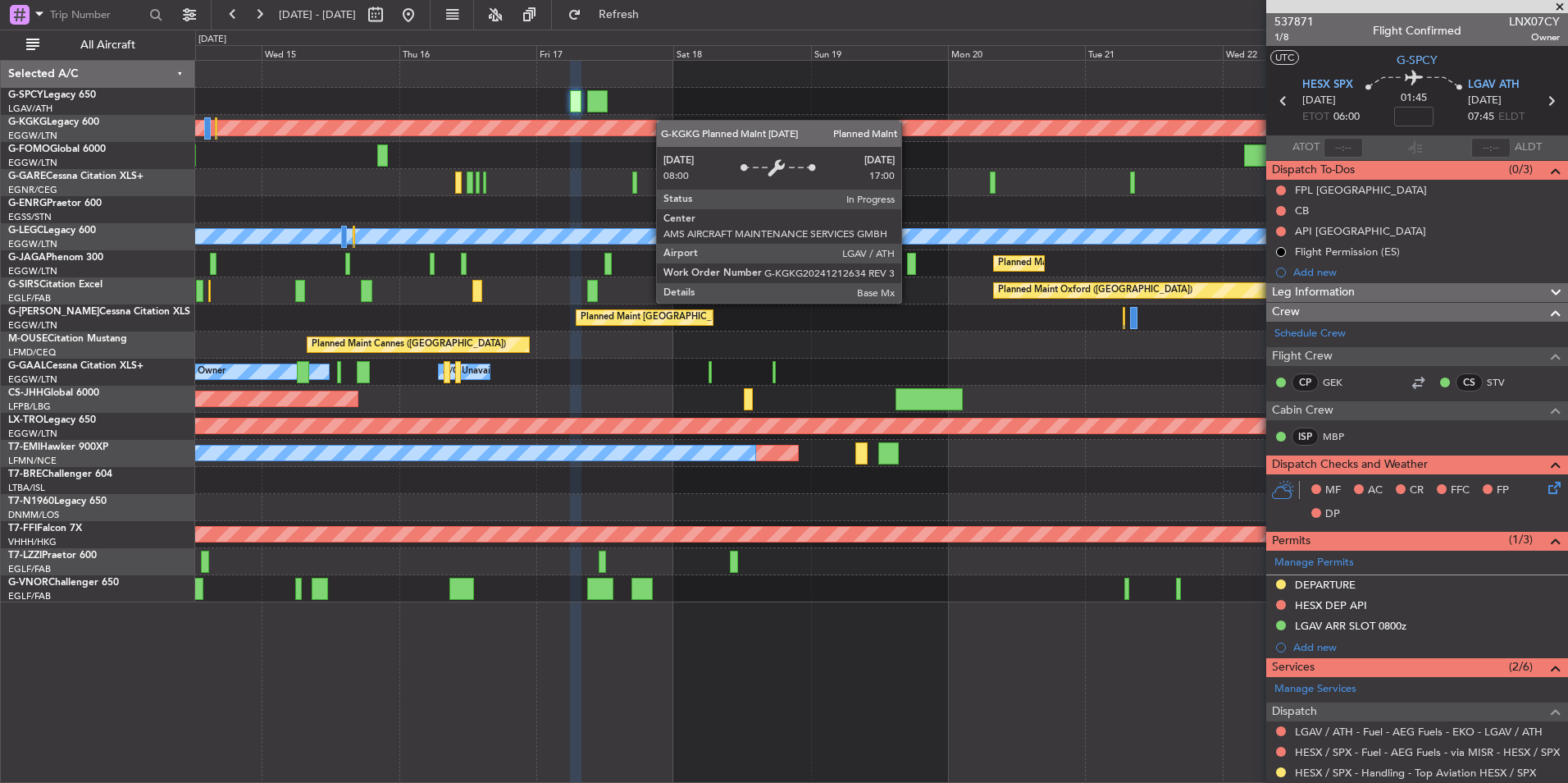
click at [663, 120] on div "Planned Maint Athens ([PERSON_NAME] Intl) Planned Maint [GEOGRAPHIC_DATA] ([GEO…" at bounding box center [881, 331] width 1372 height 542
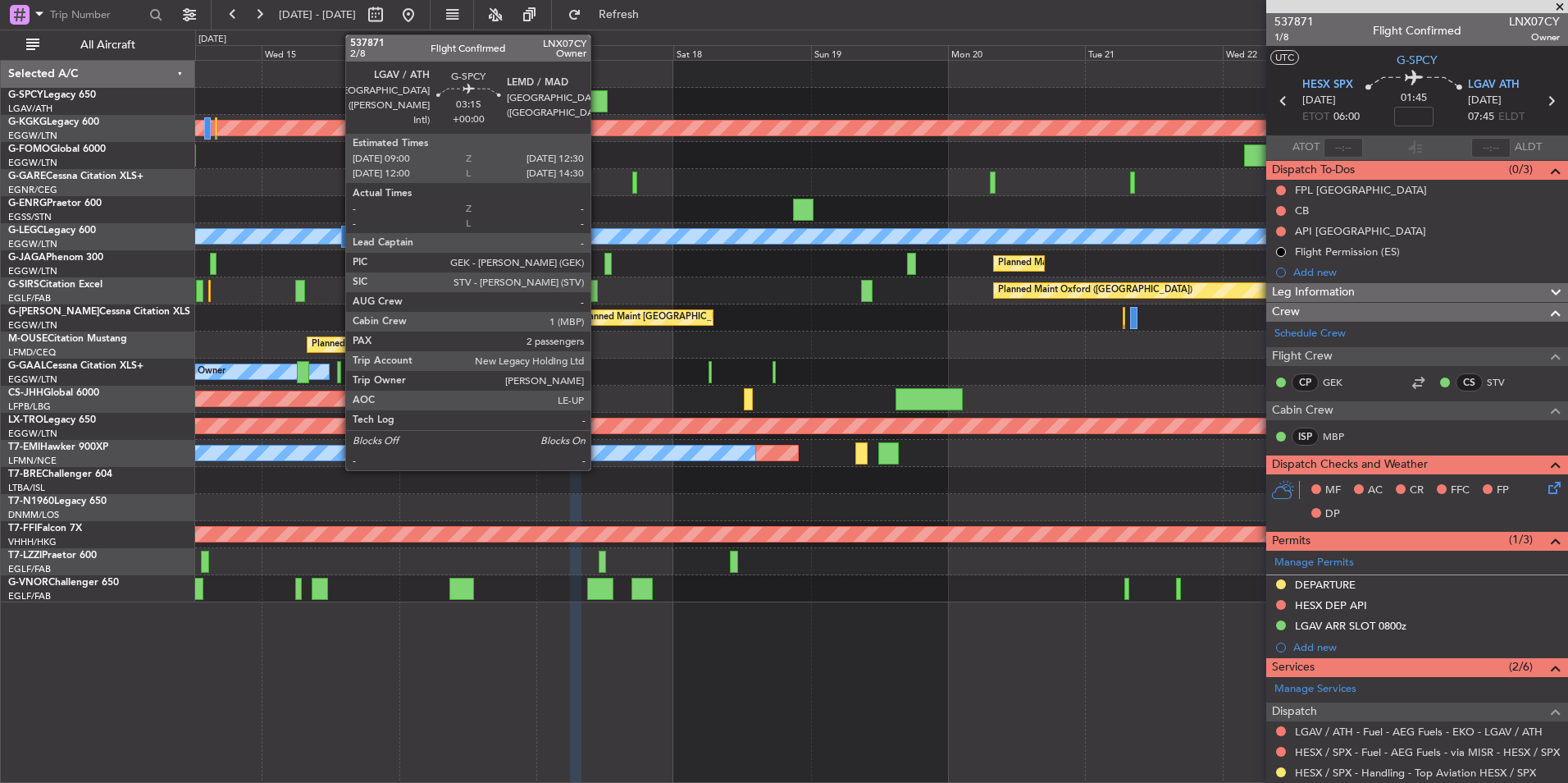
click at [598, 109] on div at bounding box center [597, 101] width 21 height 22
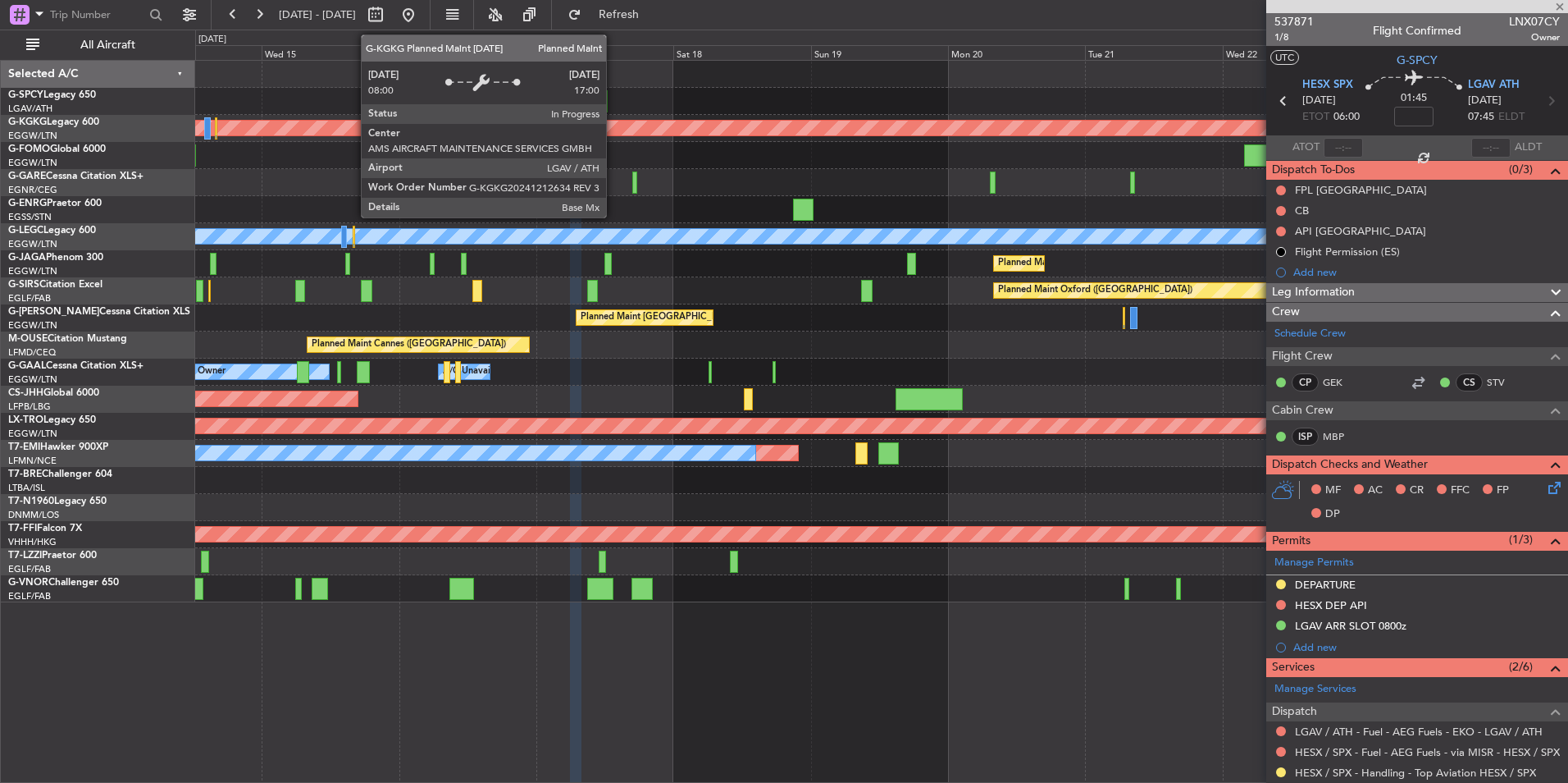
type input "2"
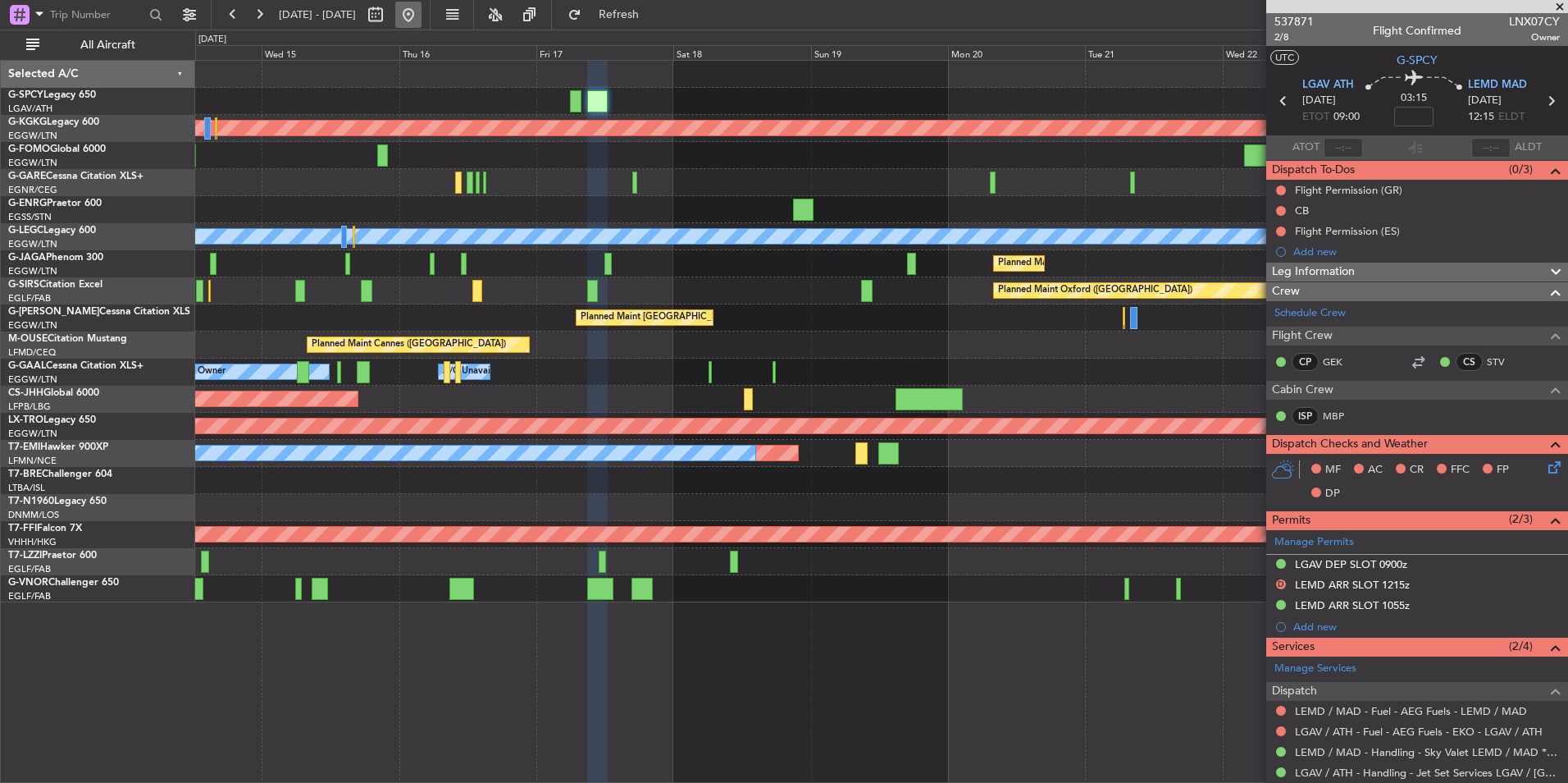
click at [422, 3] on button at bounding box center [408, 15] width 27 height 27
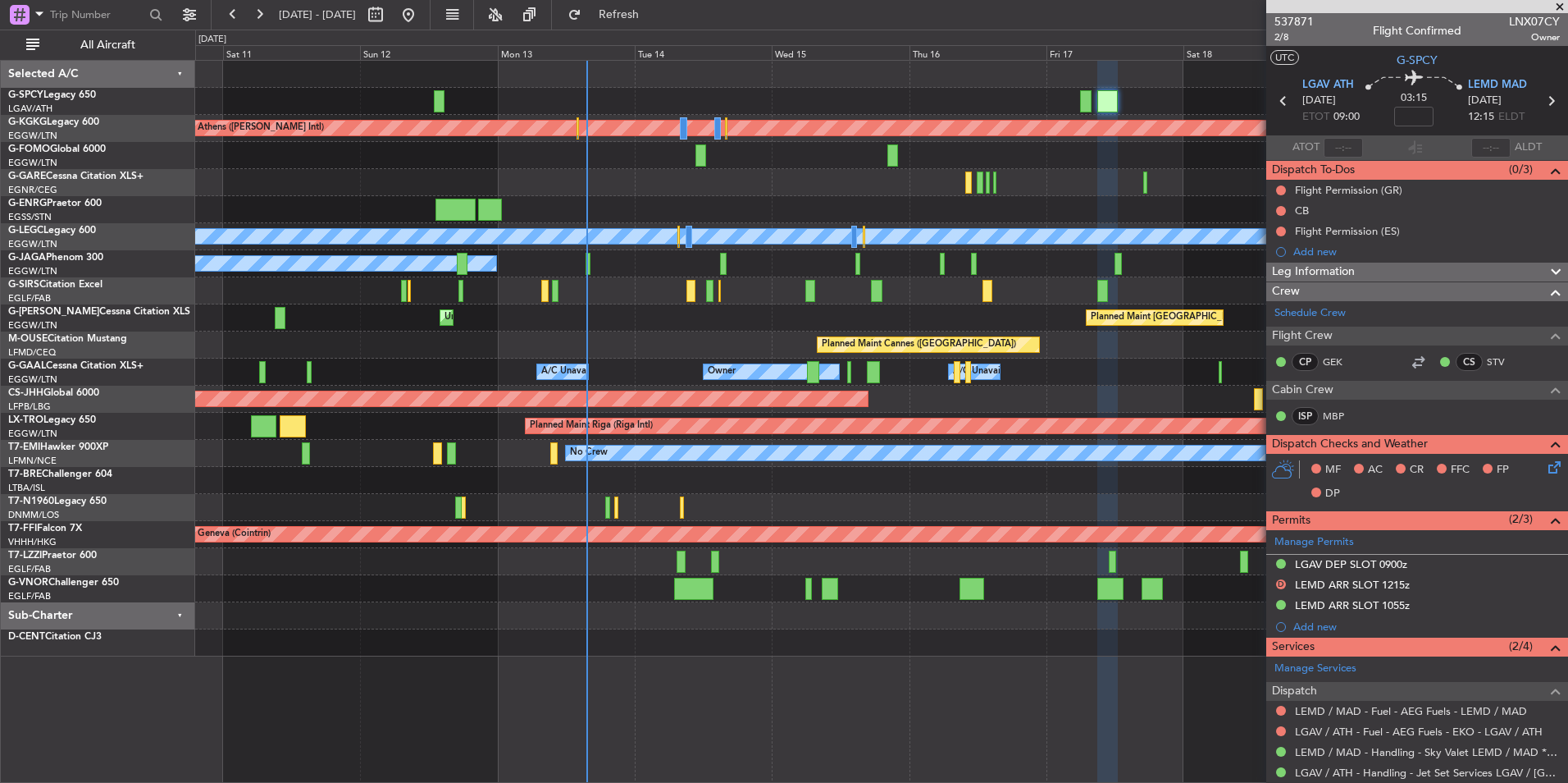
click at [702, 638] on div "Planned Maint Athens (Eleftherios Venizelos Intl) Unplanned Maint Istanbul (Ata…" at bounding box center [881, 359] width 1372 height 596
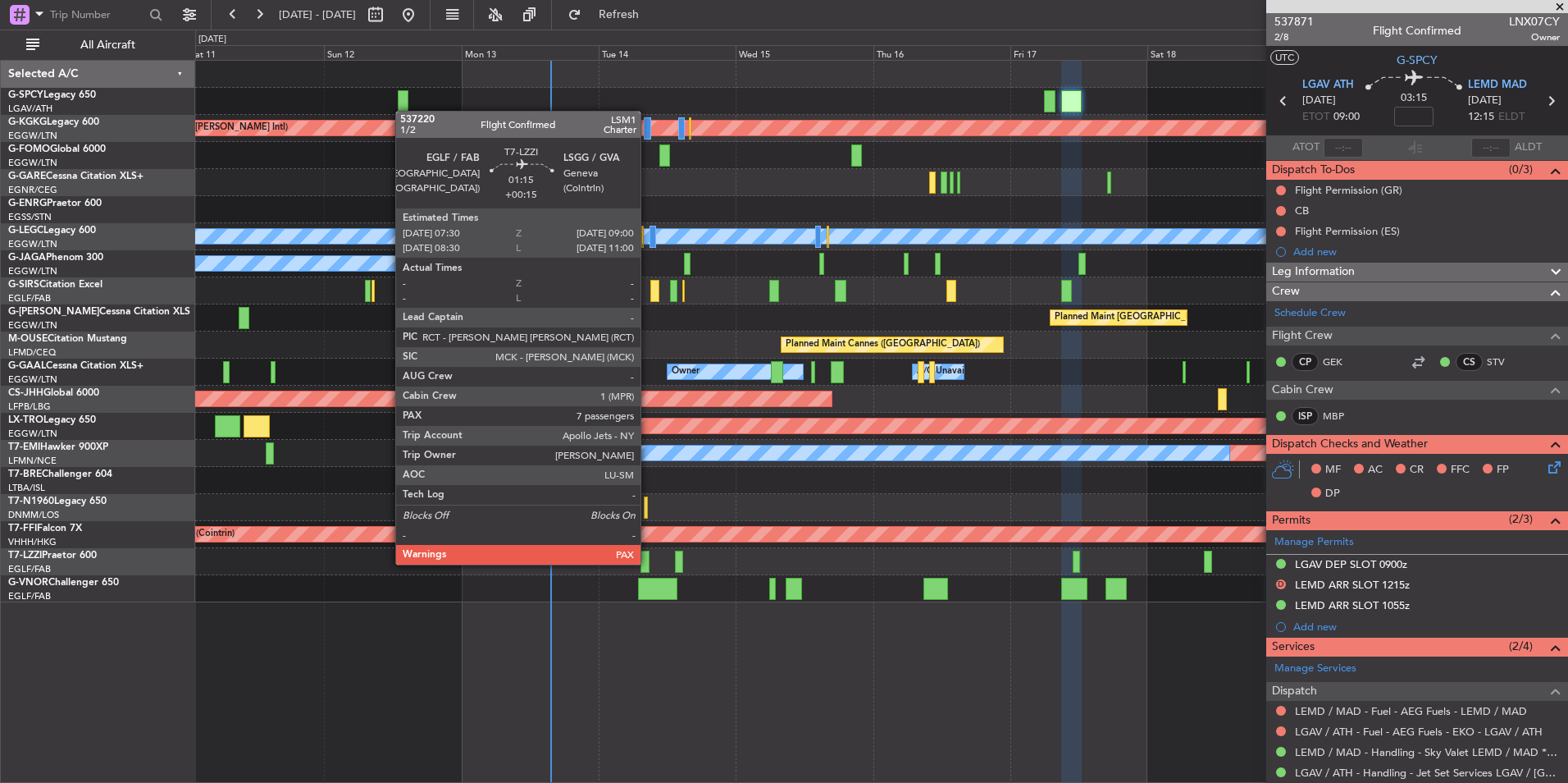
click at [648, 563] on div at bounding box center [645, 561] width 9 height 22
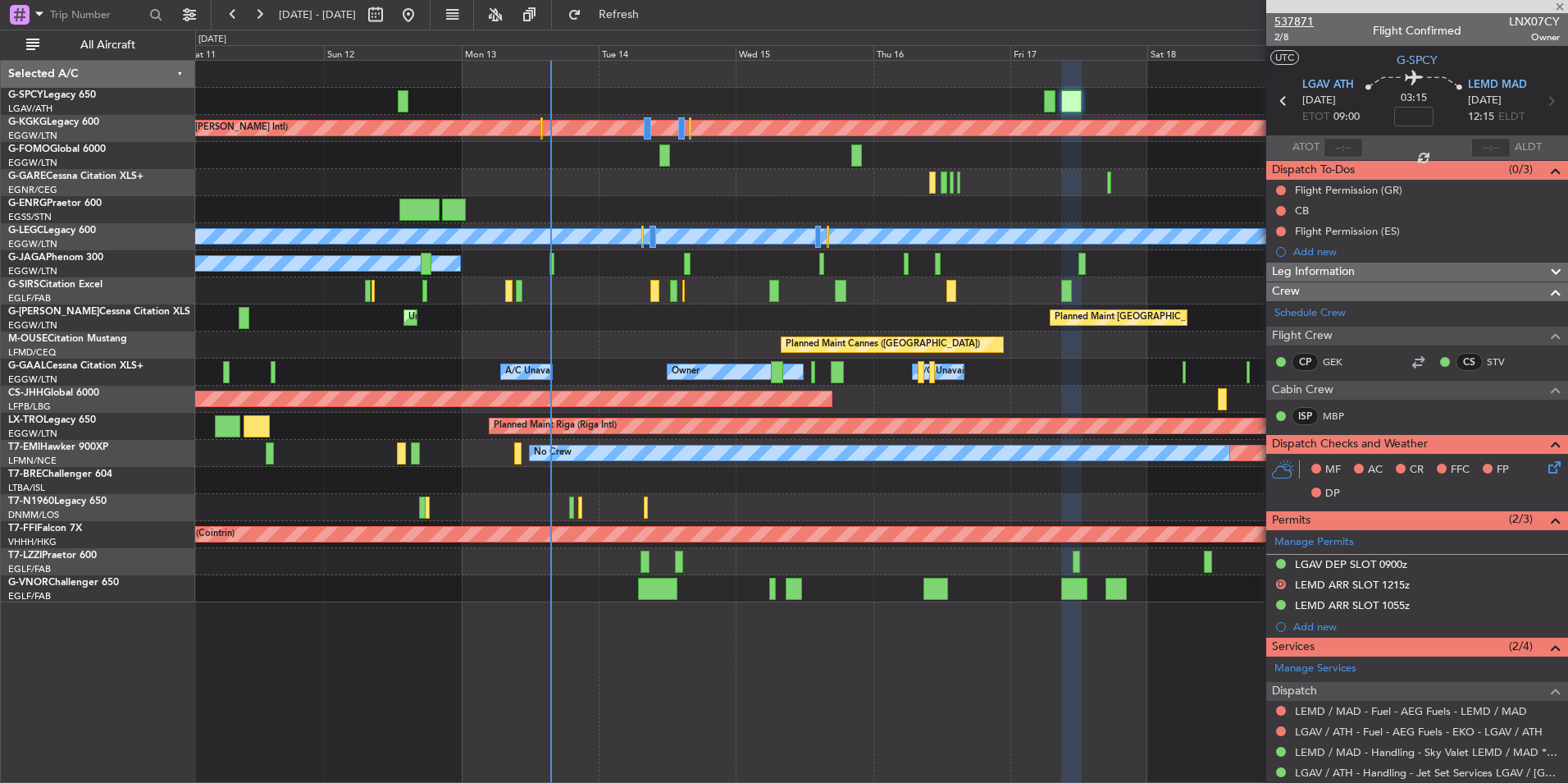
type input "+00:15"
type input "7"
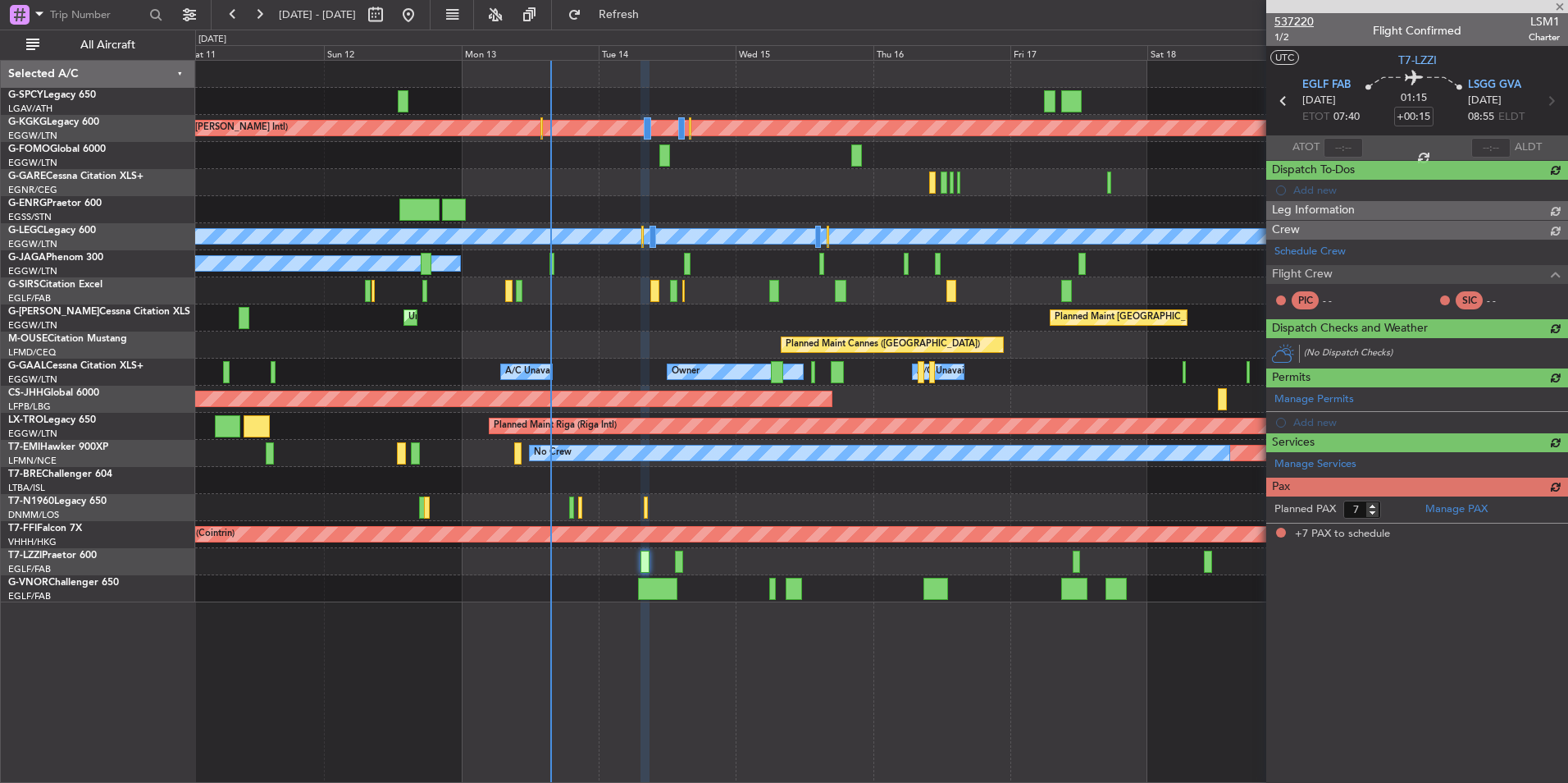
click at [1294, 20] on span "537220" at bounding box center [1294, 21] width 39 height 17
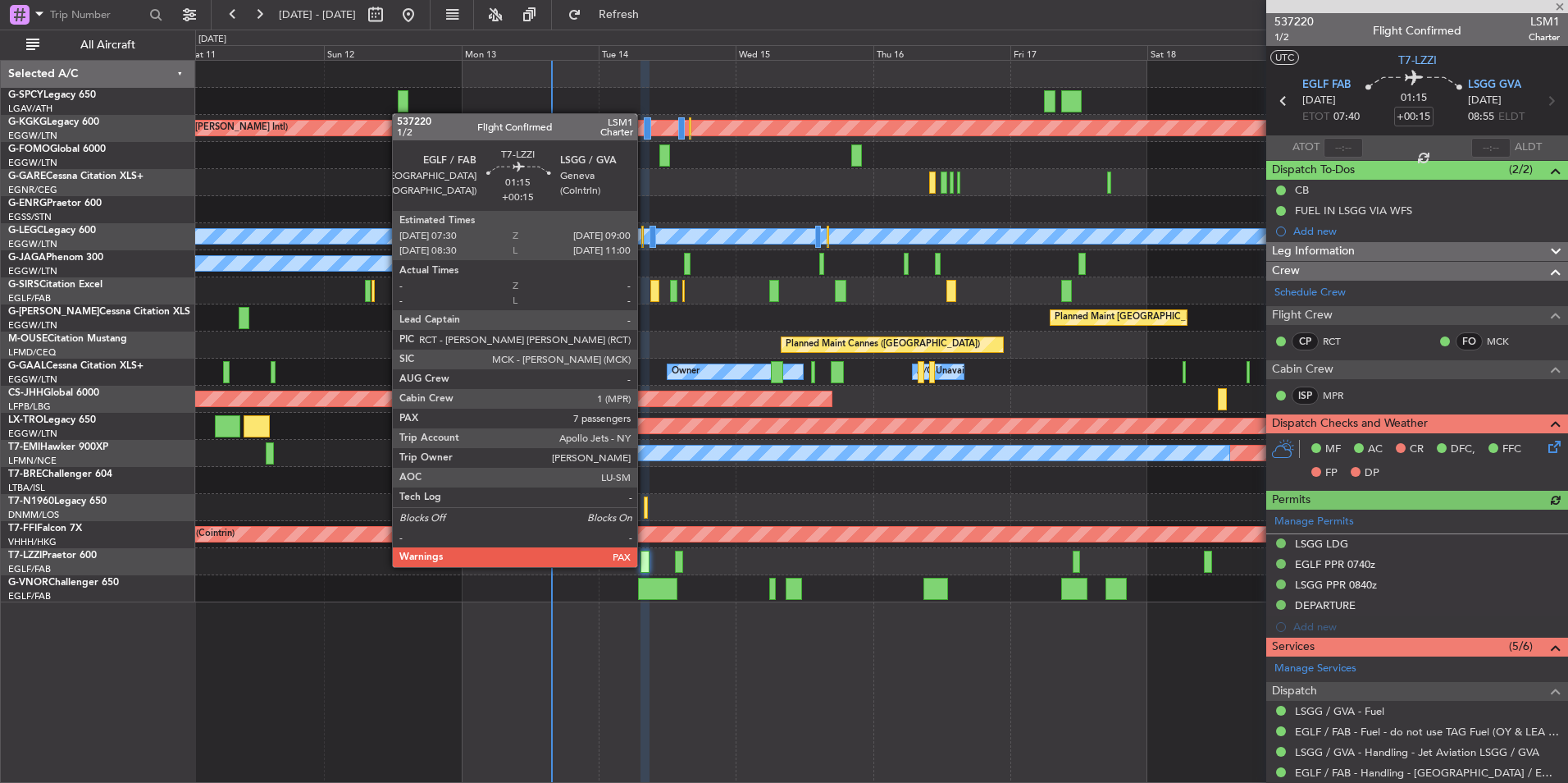
click at [645, 566] on div at bounding box center [645, 561] width 9 height 22
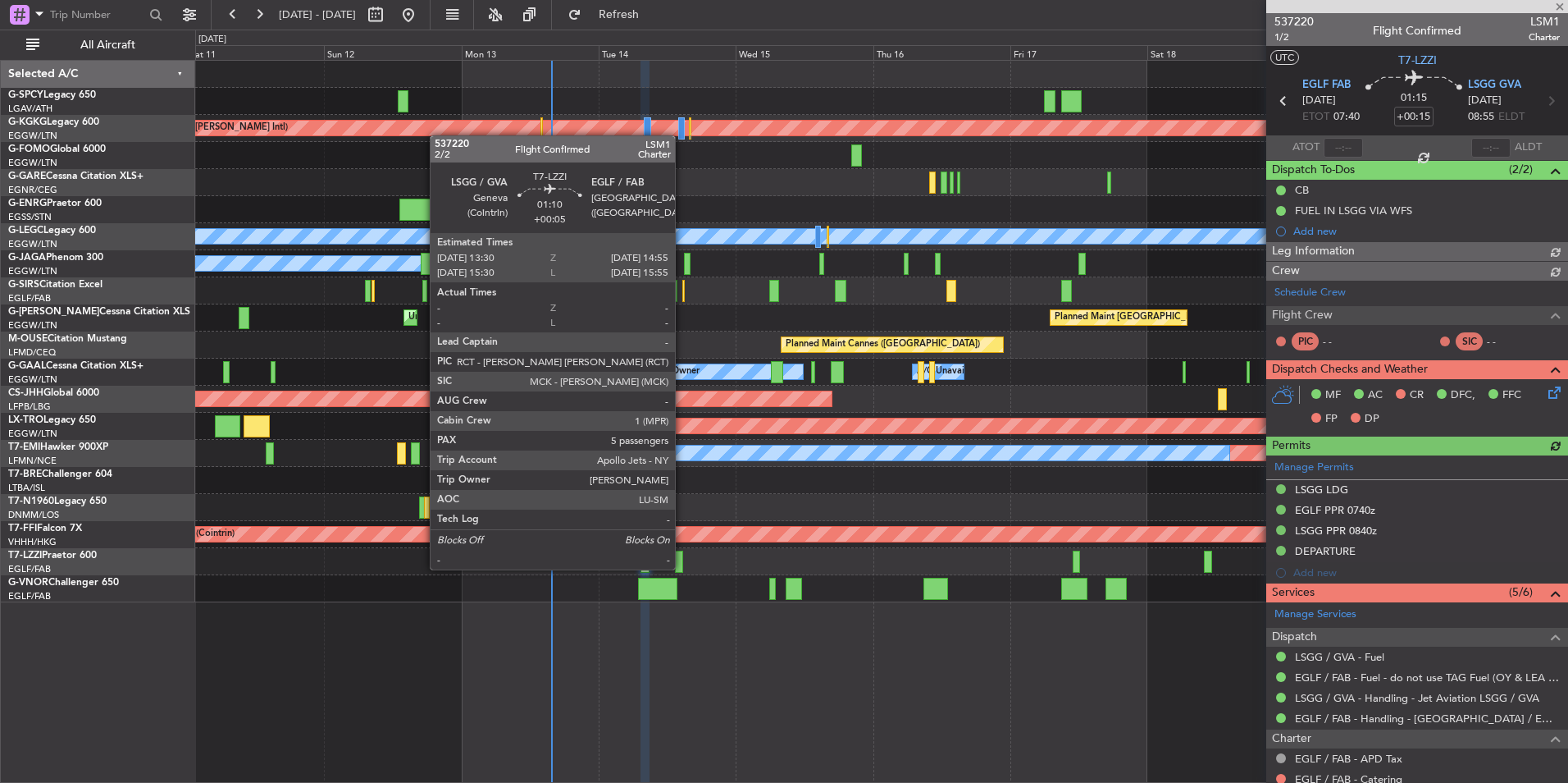
click at [683, 567] on div at bounding box center [679, 561] width 9 height 22
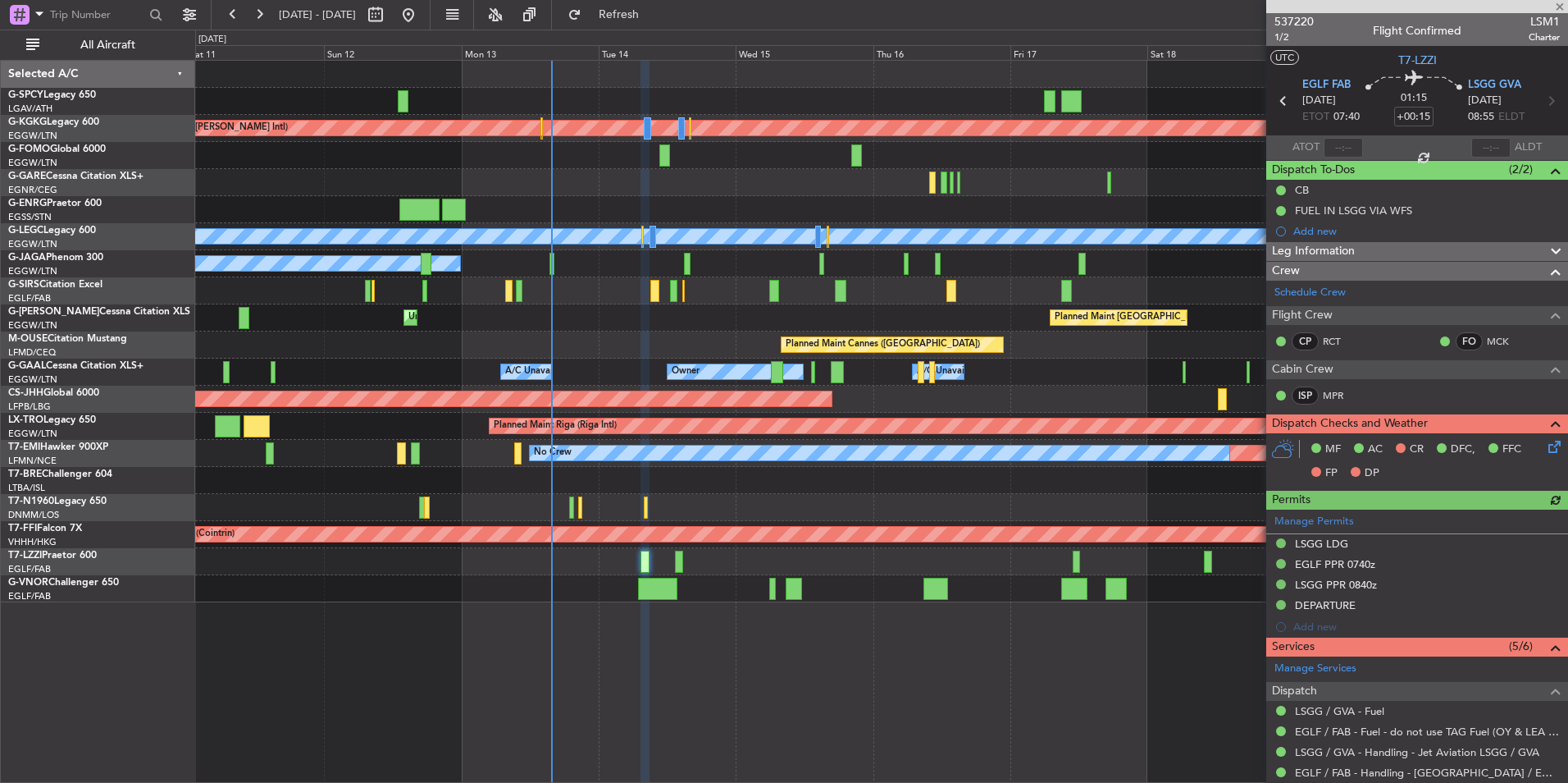
type input "+00:05"
type input "5"
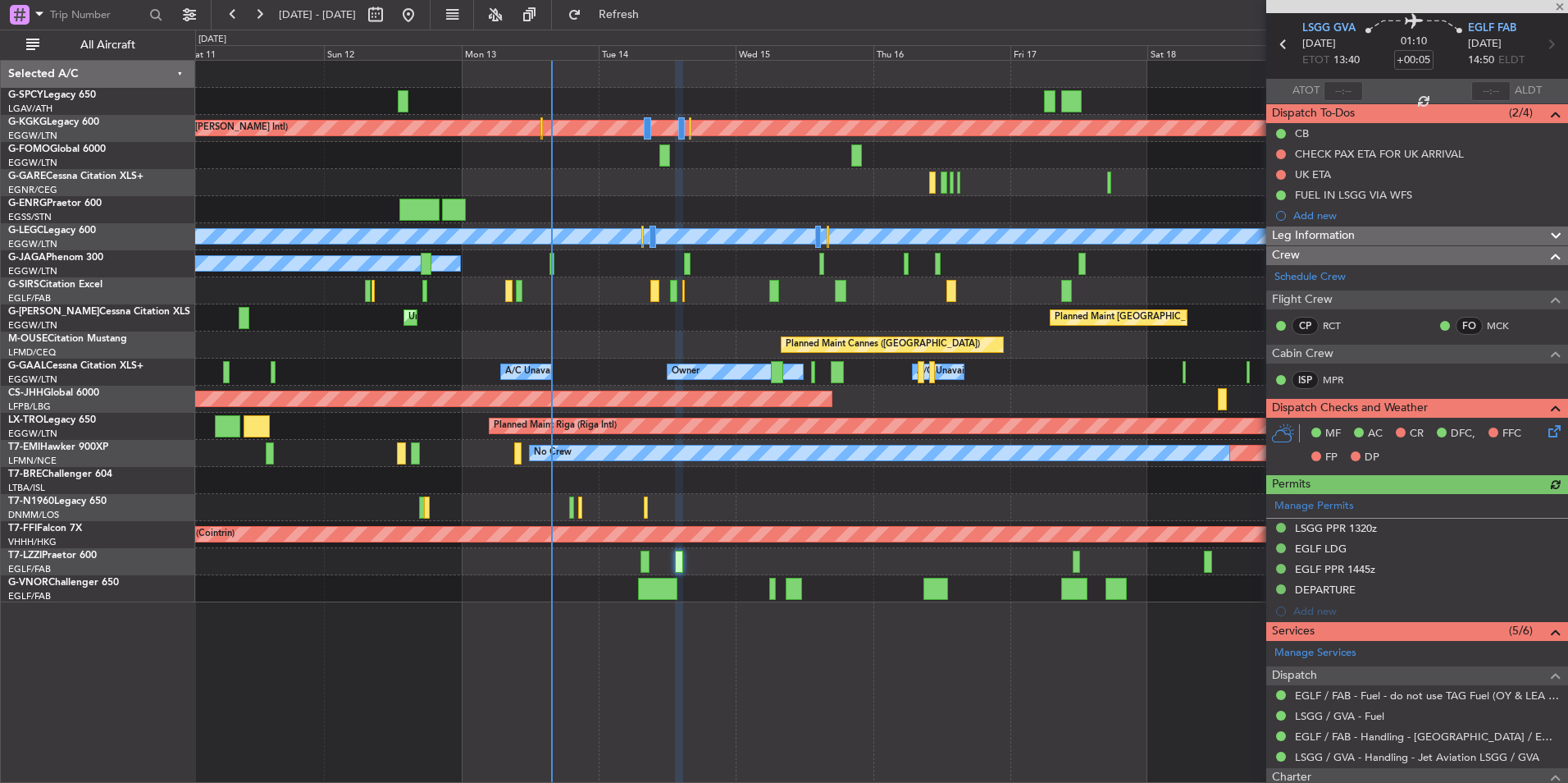
scroll to position [82, 0]
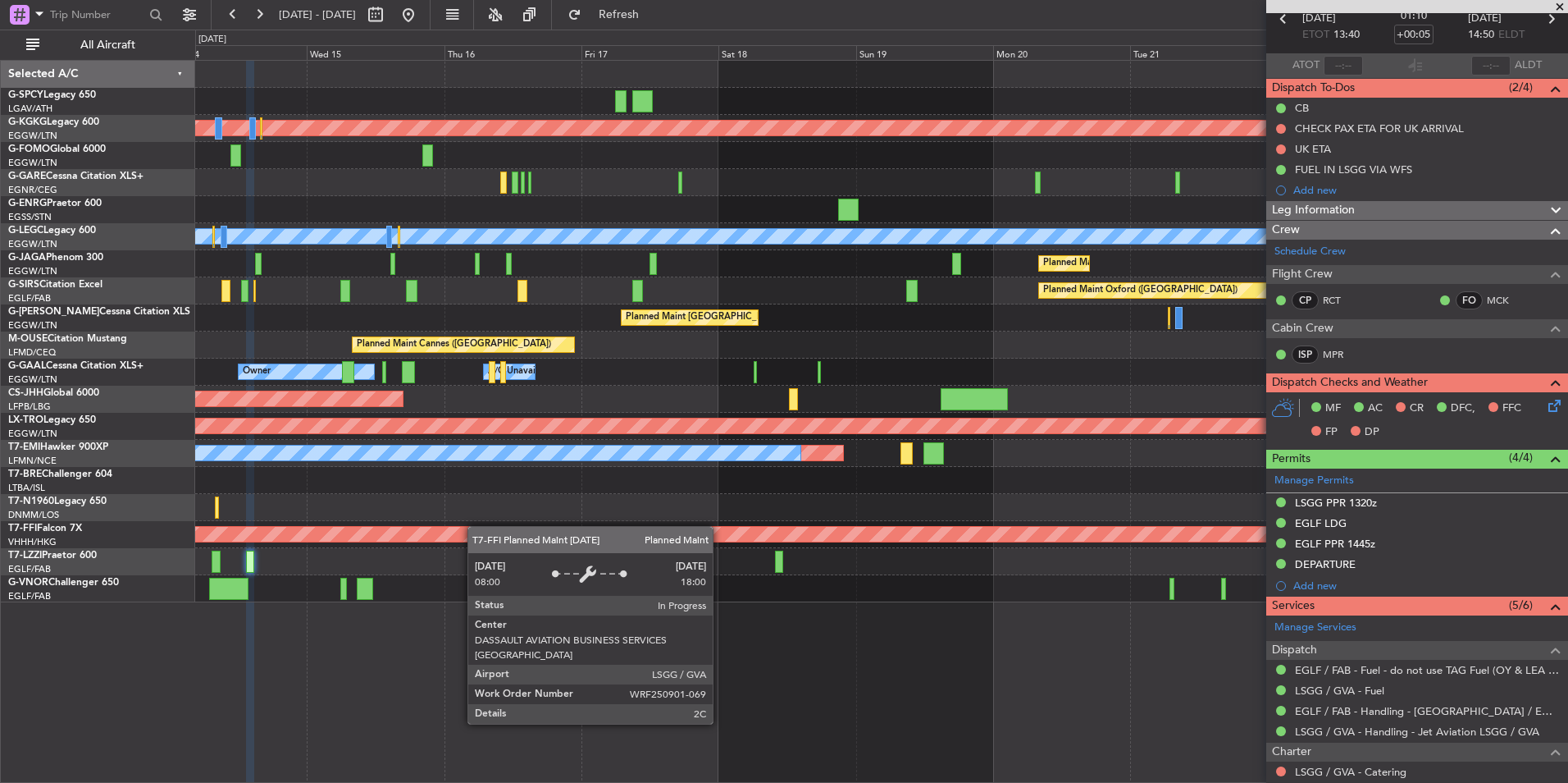
click at [413, 526] on div "Planned Maint Athens ([PERSON_NAME] Intl) Planned Maint [GEOGRAPHIC_DATA] ([GEO…" at bounding box center [881, 331] width 1372 height 542
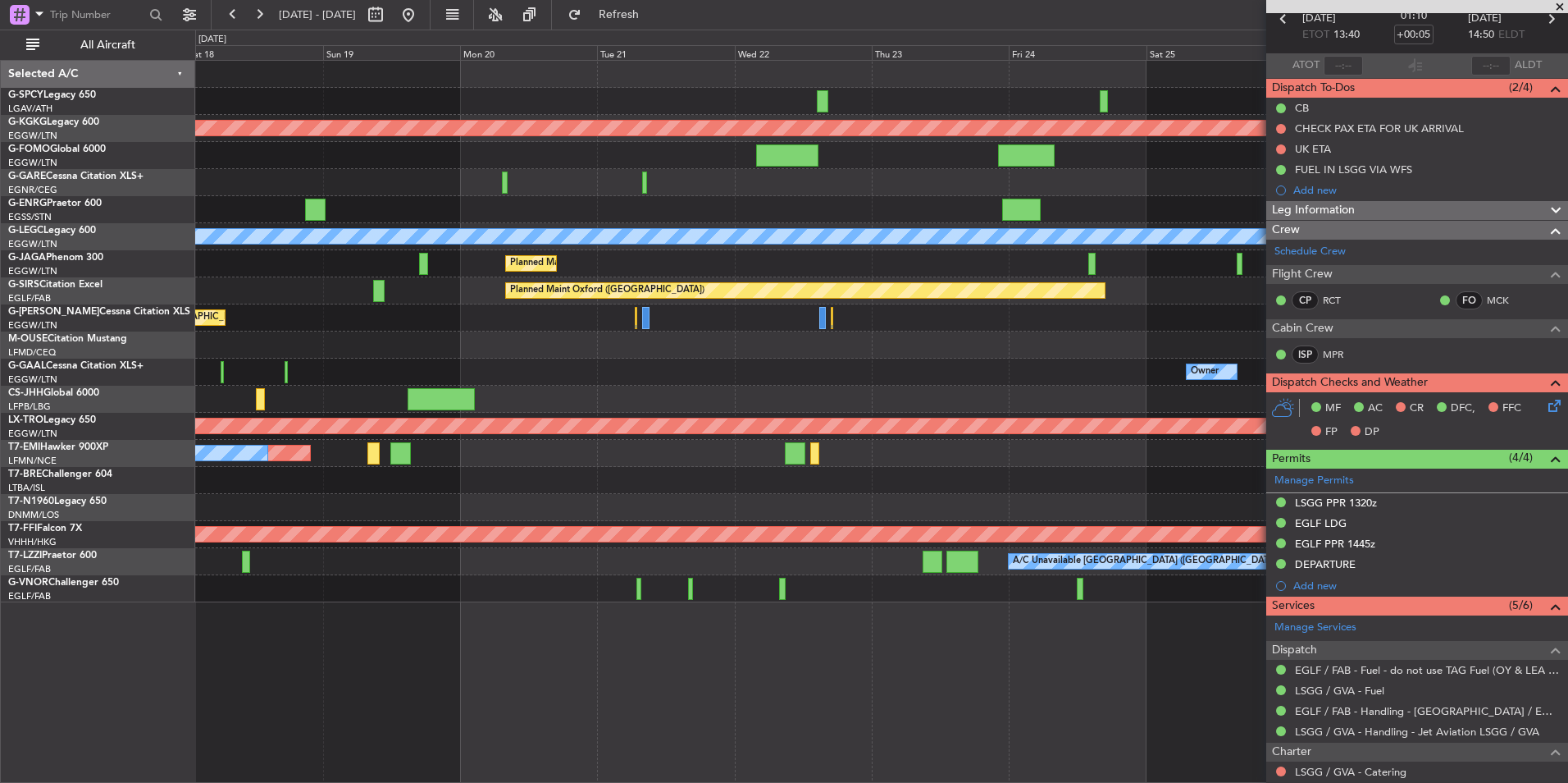
click at [489, 515] on div "Planned Maint Athens (Eleftherios Venizelos Intl) Planned Maint London (Stanste…" at bounding box center [881, 331] width 1372 height 542
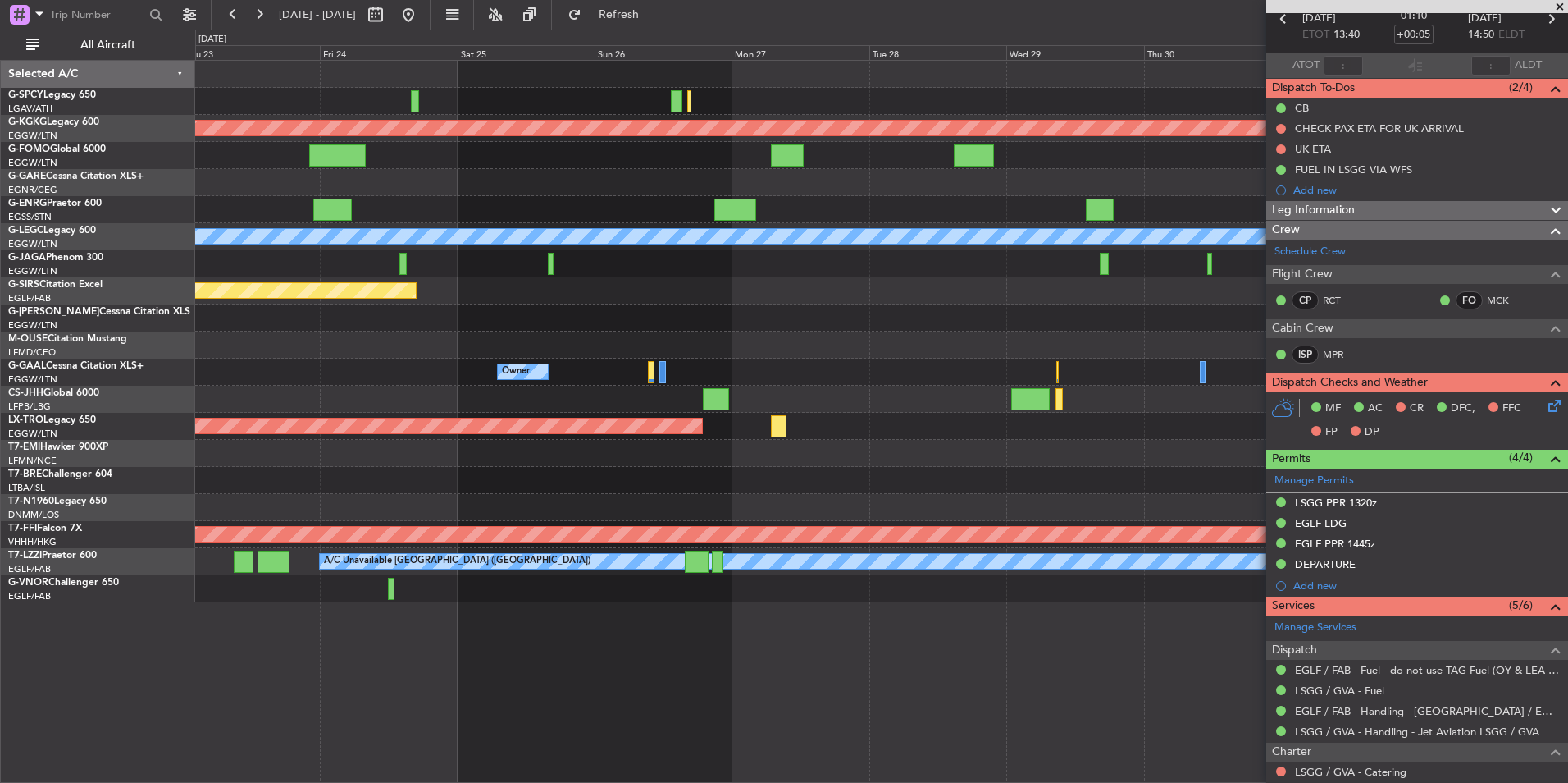
click at [254, 485] on div at bounding box center [881, 480] width 1372 height 27
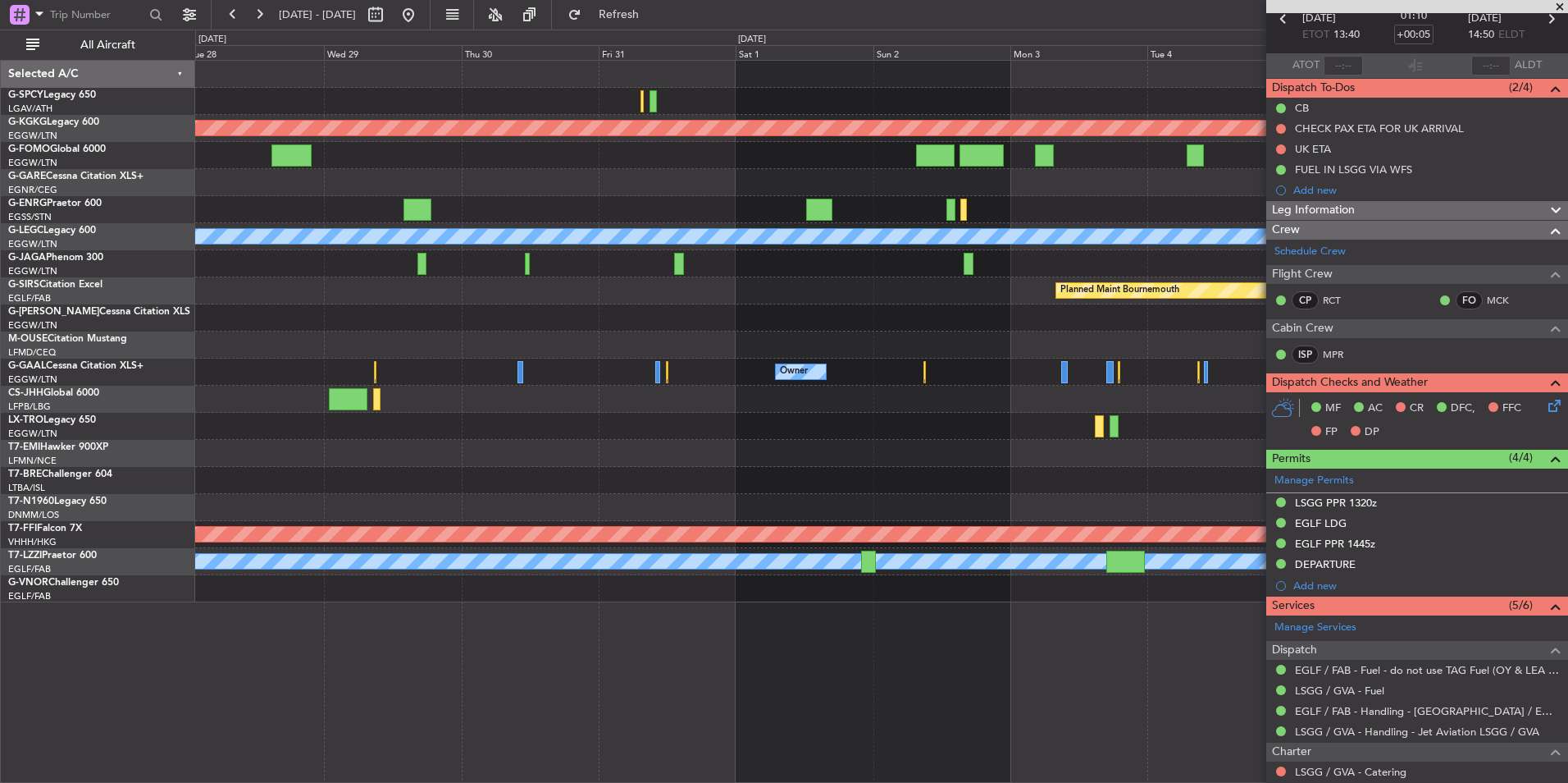
click at [150, 495] on div "Planned Maint Athens (Eleftherios Venizelos Intl) Planned Maint London (Stanste…" at bounding box center [784, 406] width 1568 height 753
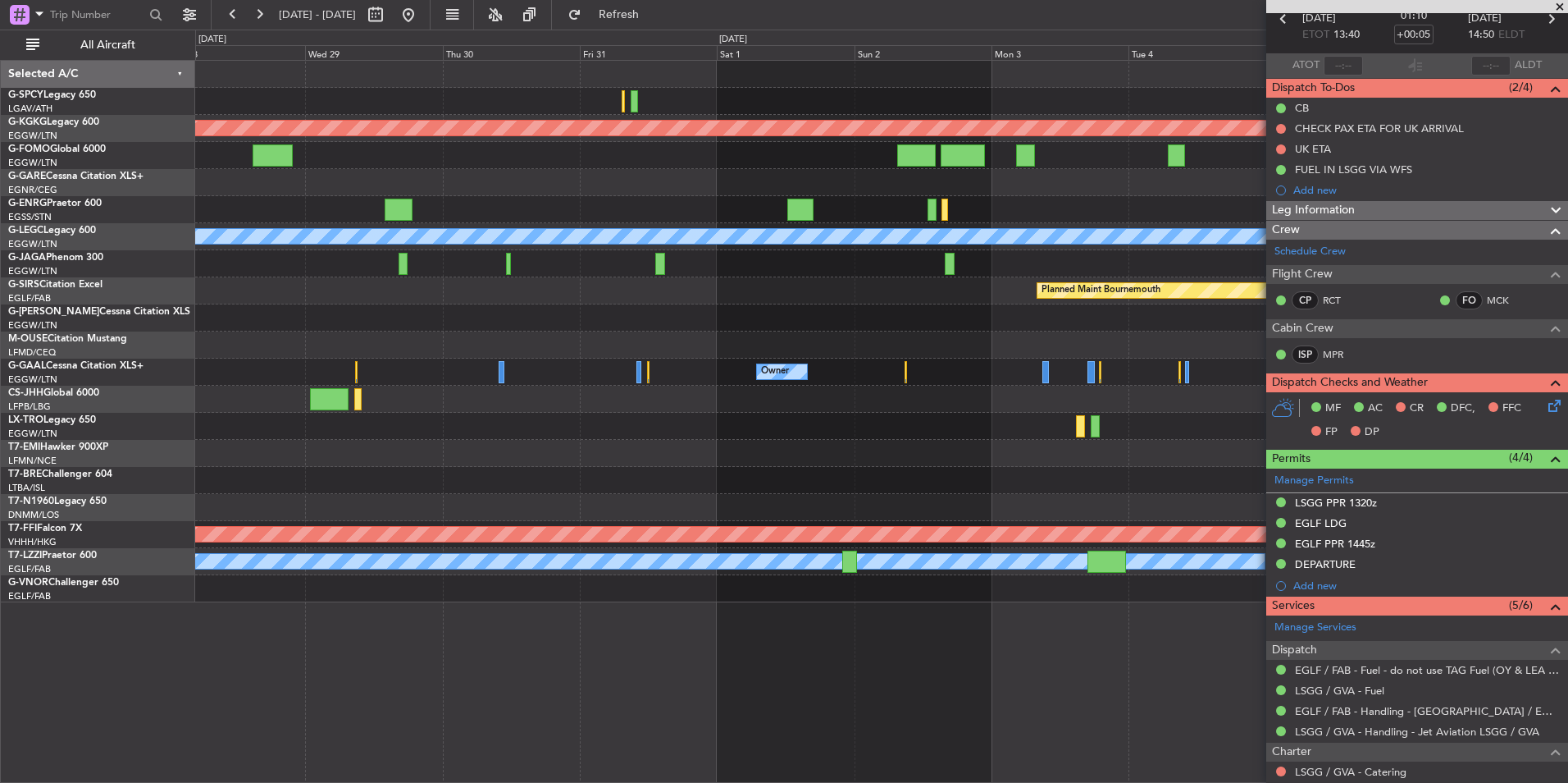
click at [500, 460] on div "Planned Maint Athens (Eleftherios Venizelos Intl) Planned Maint London (Stanste…" at bounding box center [881, 331] width 1372 height 542
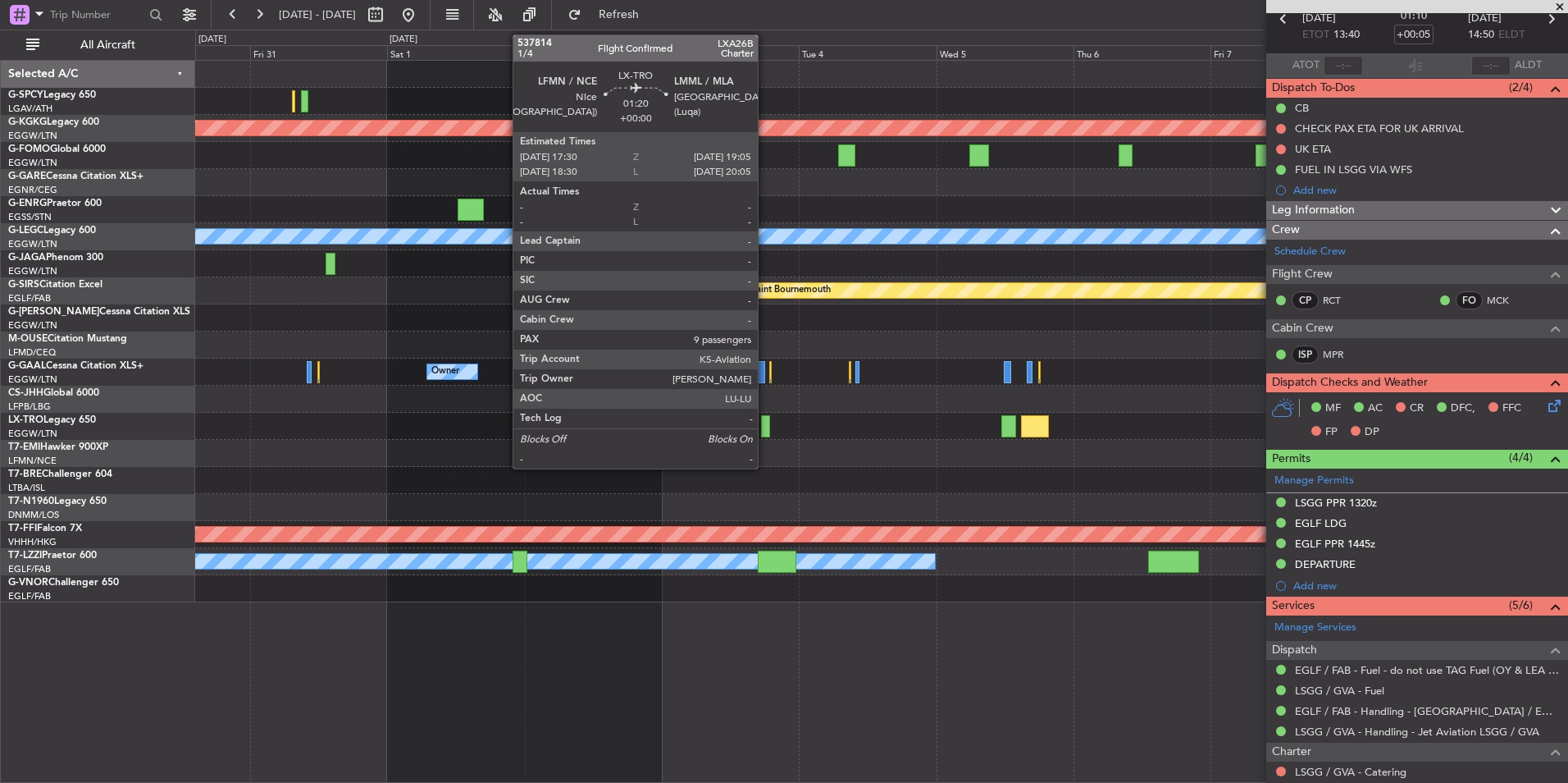
click at [765, 430] on div at bounding box center [766, 426] width 10 height 22
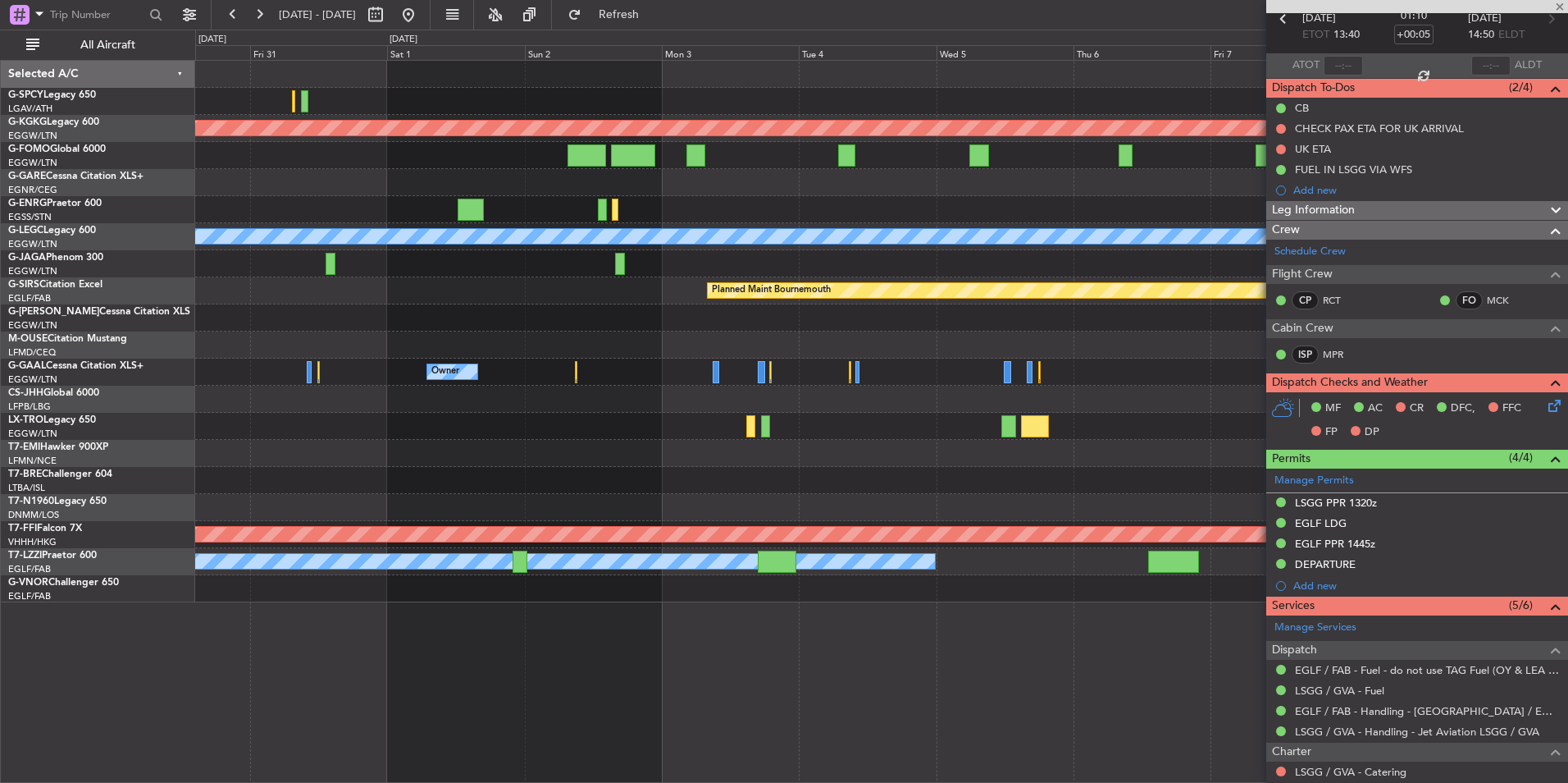
type input "9"
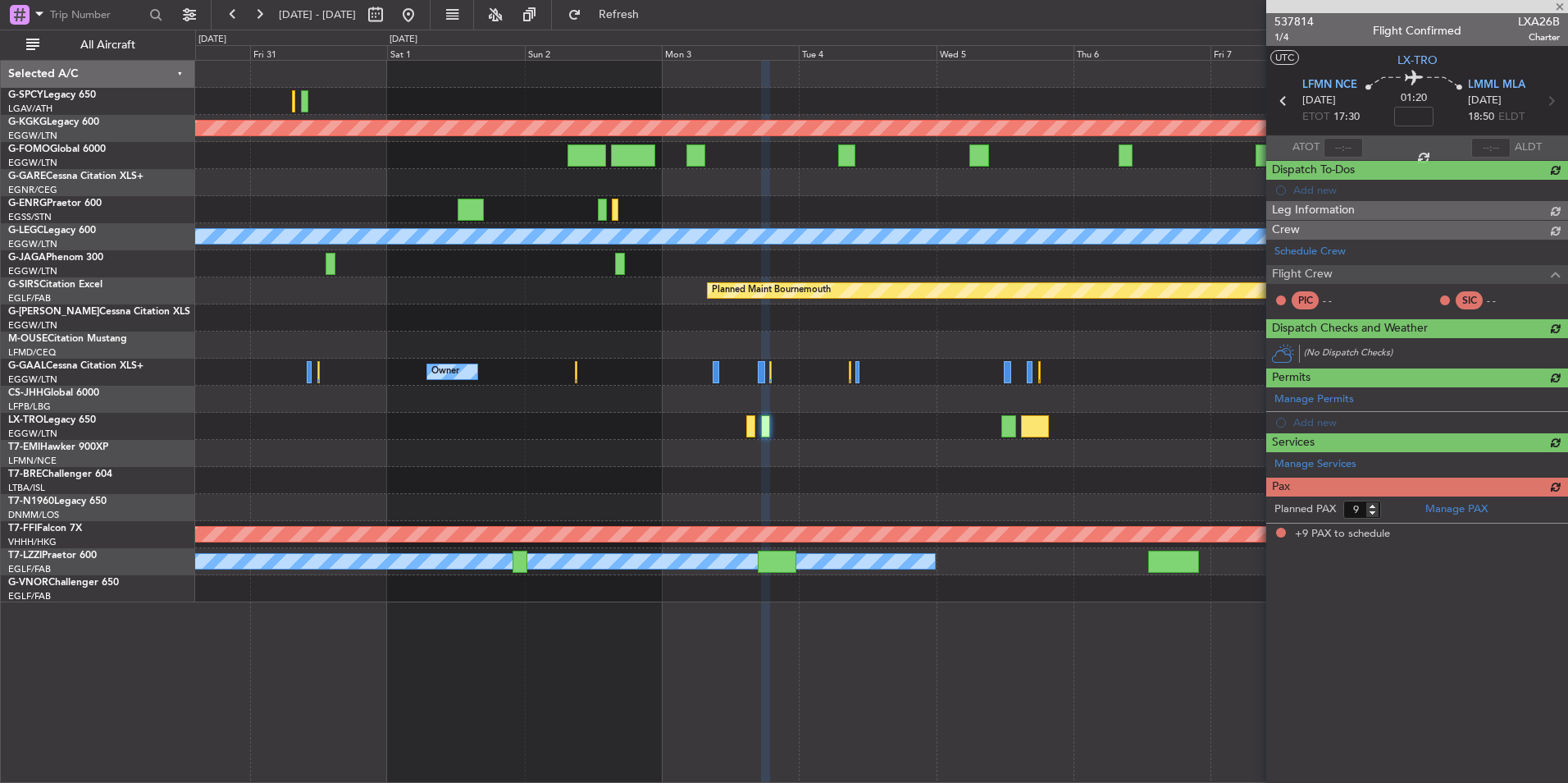
scroll to position [0, 0]
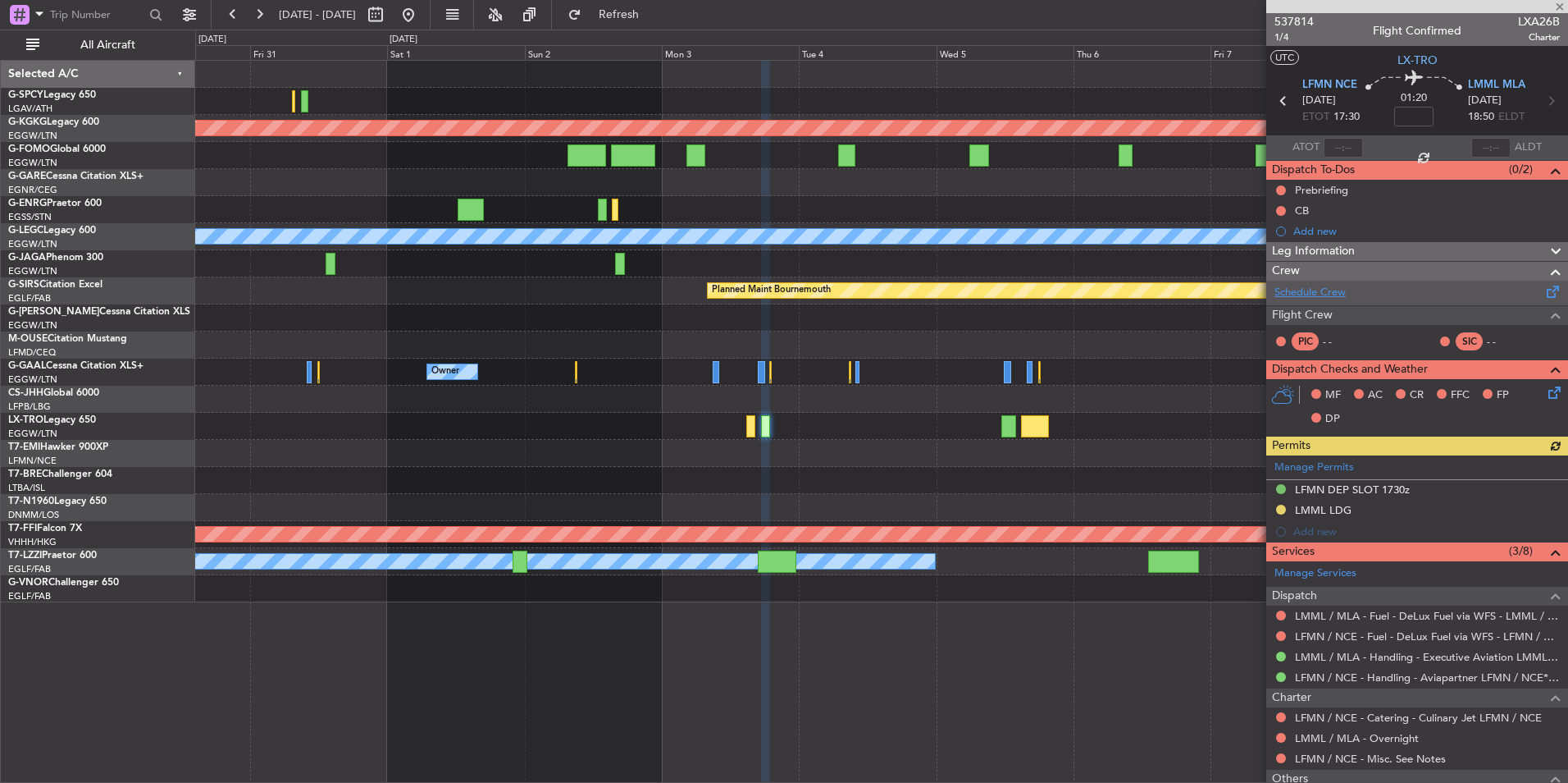
click at [1334, 294] on link "Schedule Crew" at bounding box center [1310, 293] width 71 height 16
click at [422, 18] on button at bounding box center [408, 15] width 27 height 27
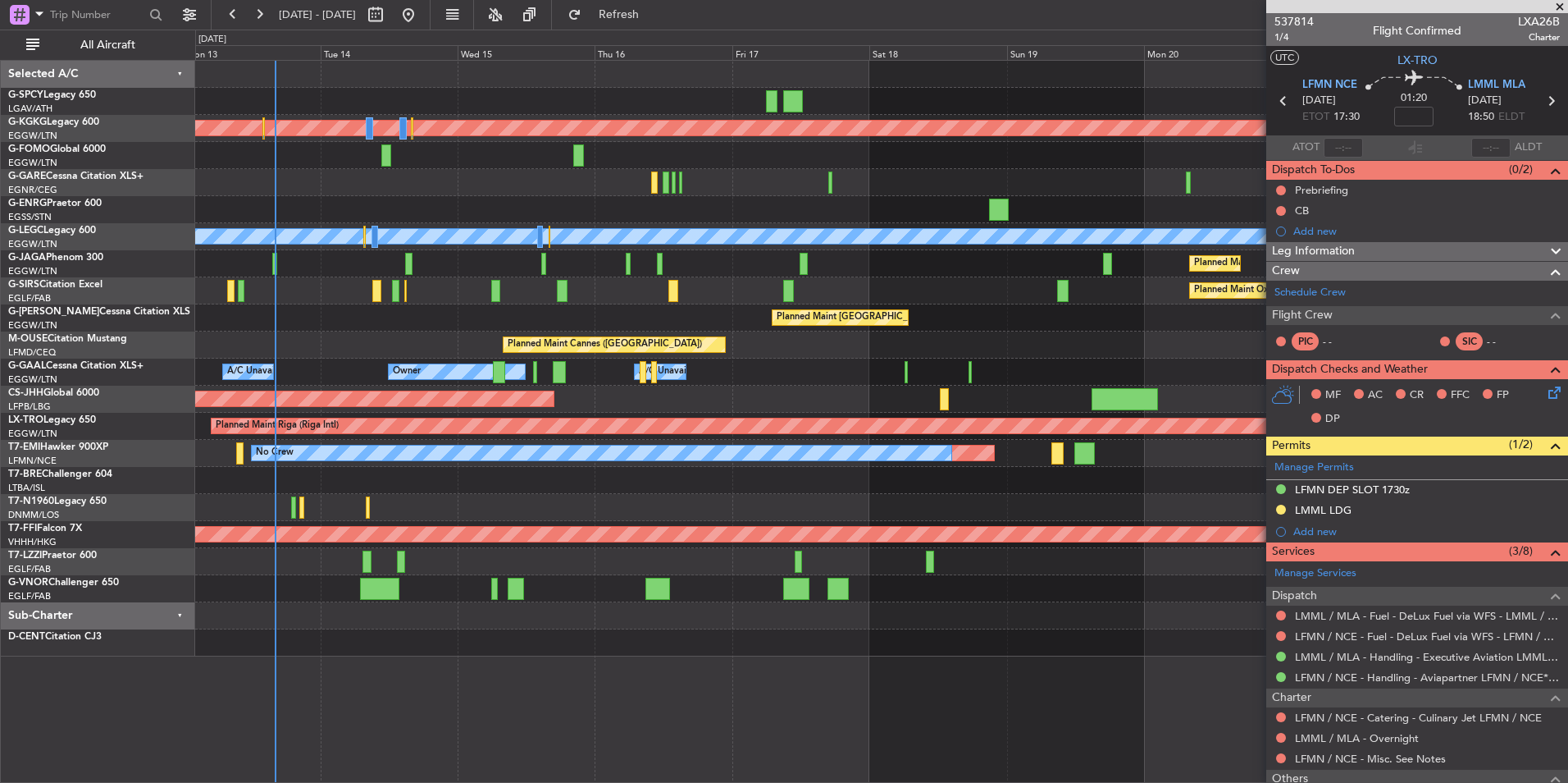
click at [134, 393] on div "Planned Maint Athens ([PERSON_NAME] Intl) Planned Maint [GEOGRAPHIC_DATA] ([GEO…" at bounding box center [784, 406] width 1568 height 753
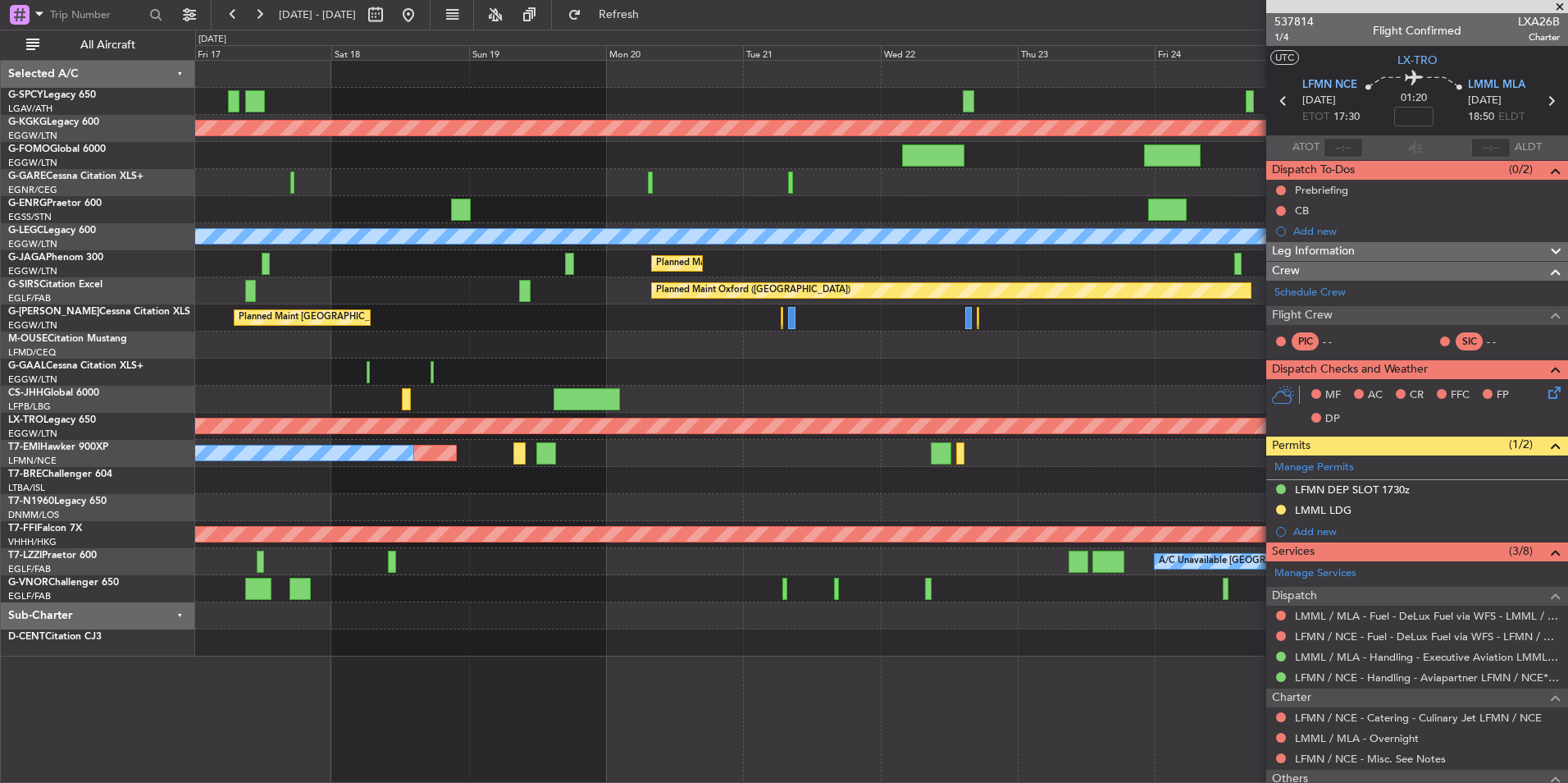
click at [456, 370] on div "Planned Maint Athens ([PERSON_NAME] Intl) Planned Maint [GEOGRAPHIC_DATA] ([GEO…" at bounding box center [881, 359] width 1372 height 596
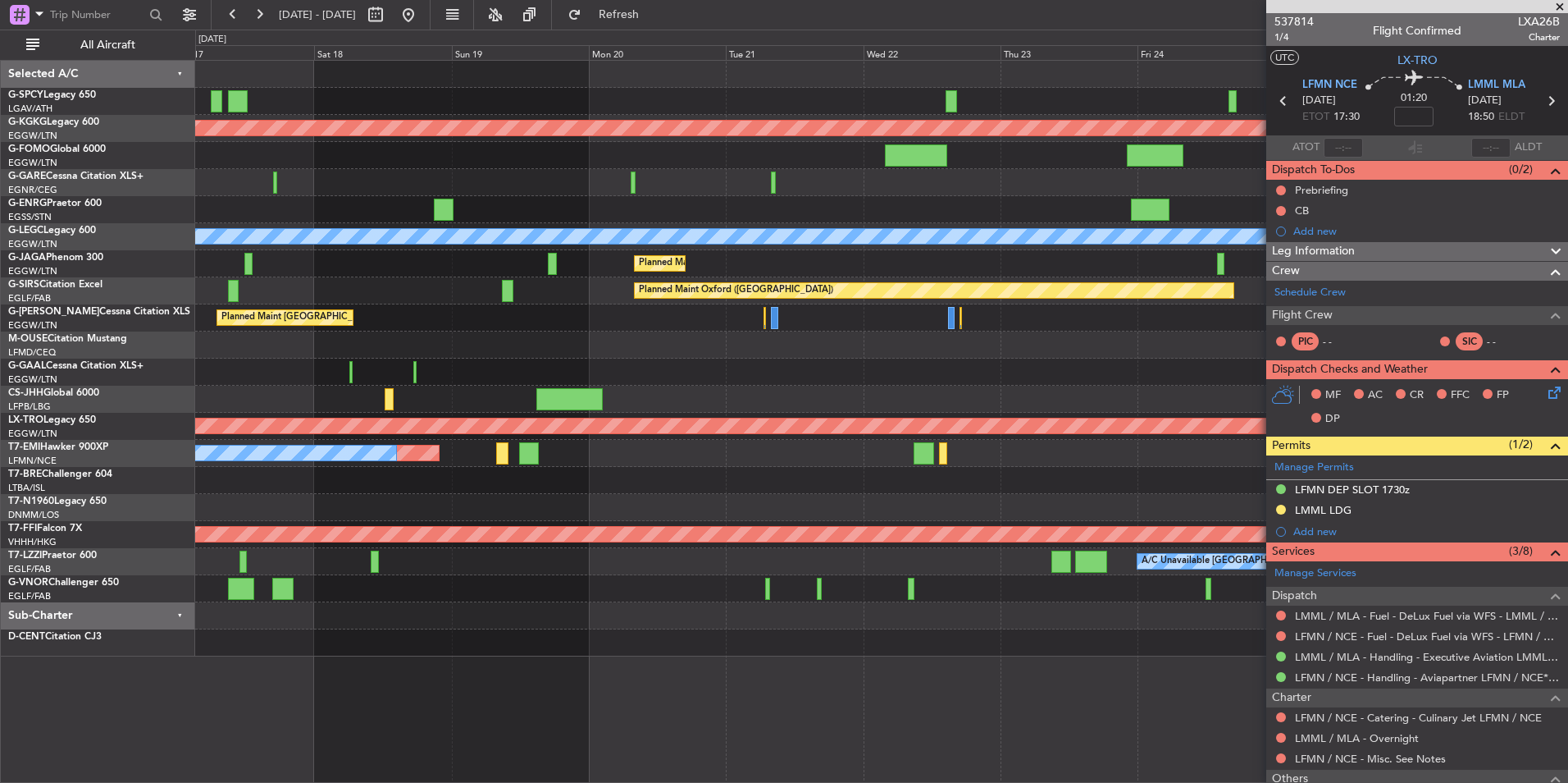
click at [361, 375] on div "Owner A/C Unavailable Owner Owner" at bounding box center [881, 372] width 1372 height 27
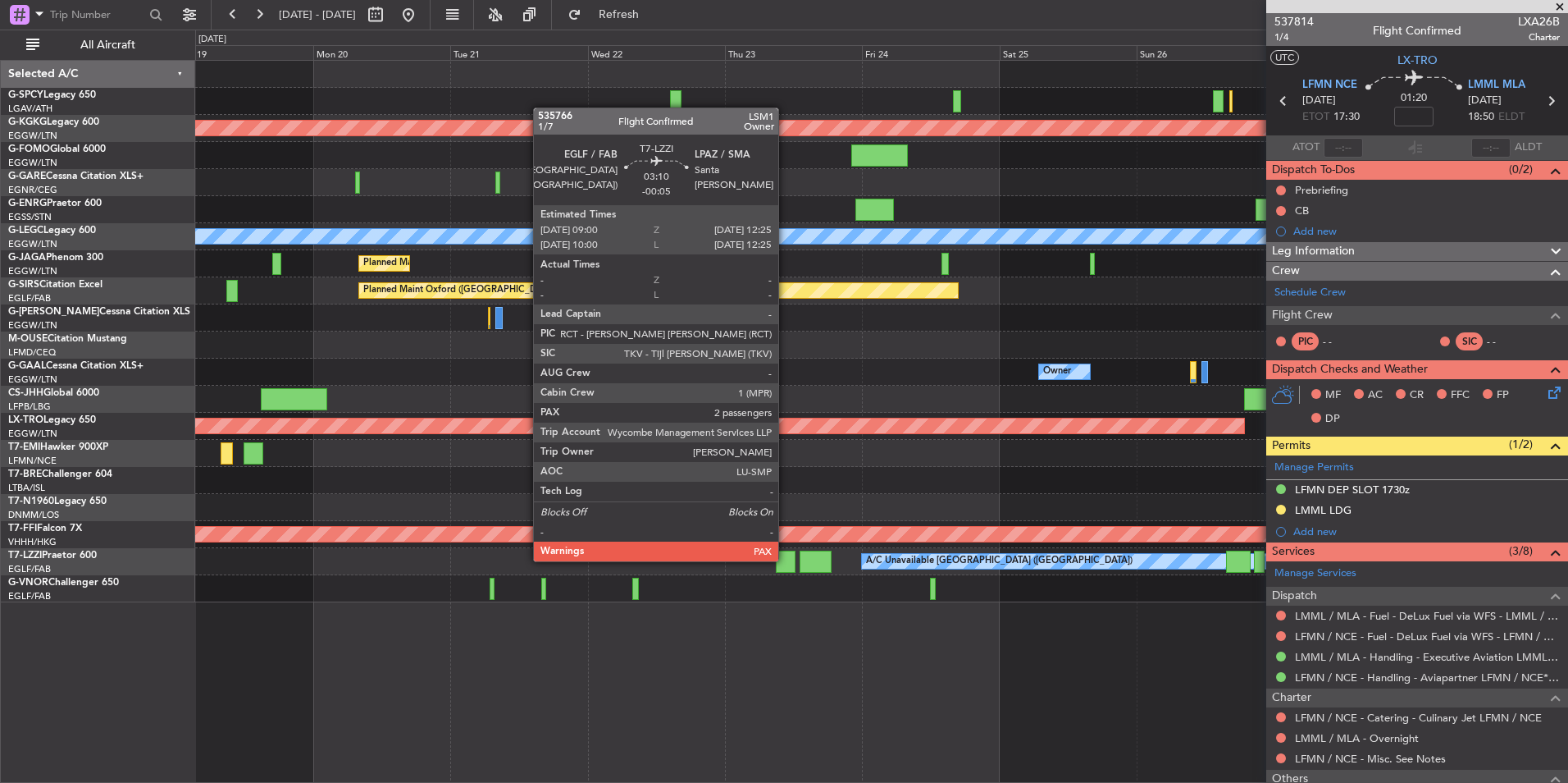
click at [785, 560] on div at bounding box center [785, 561] width 20 height 22
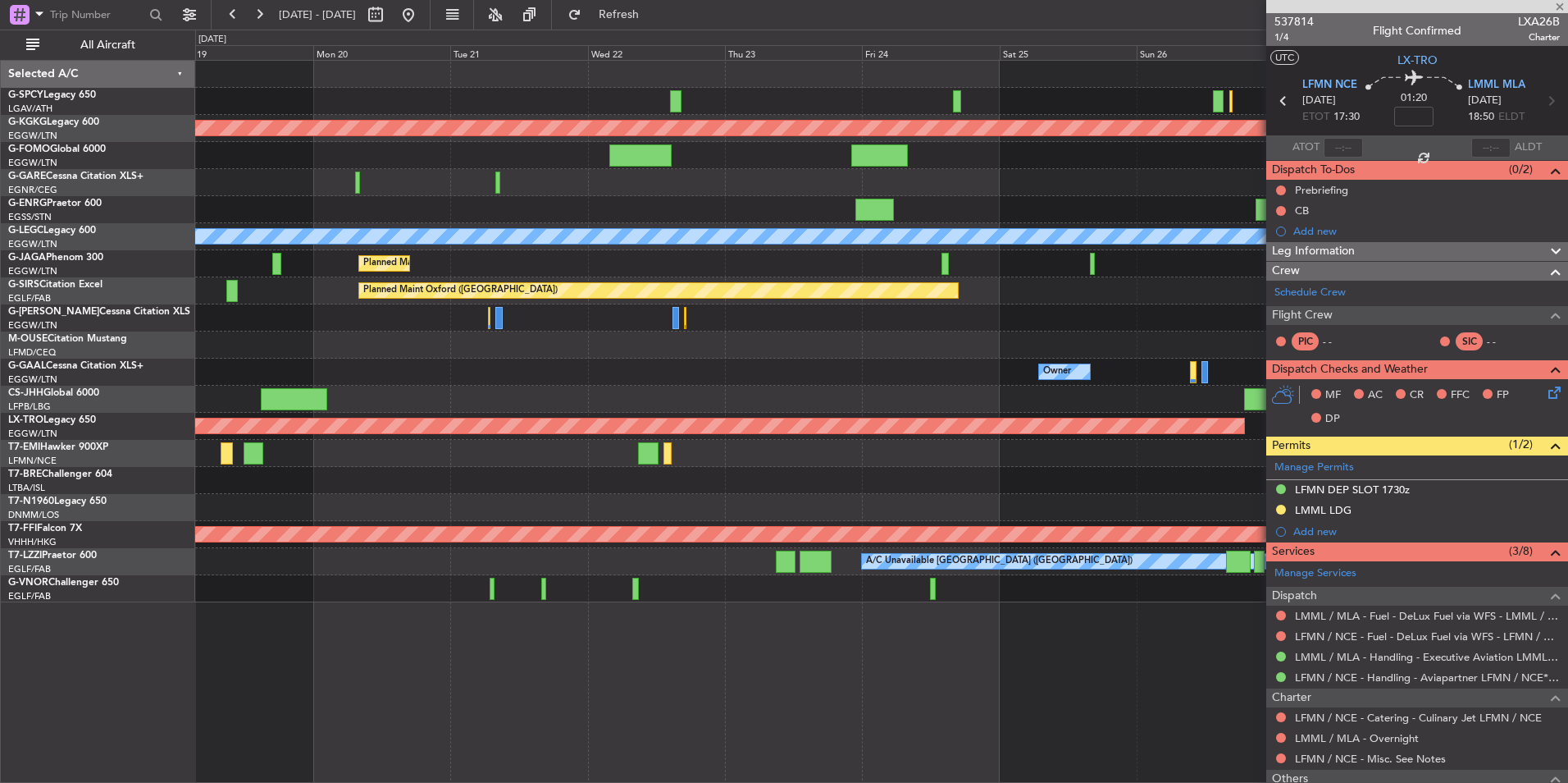
type input "-00:05"
type input "2"
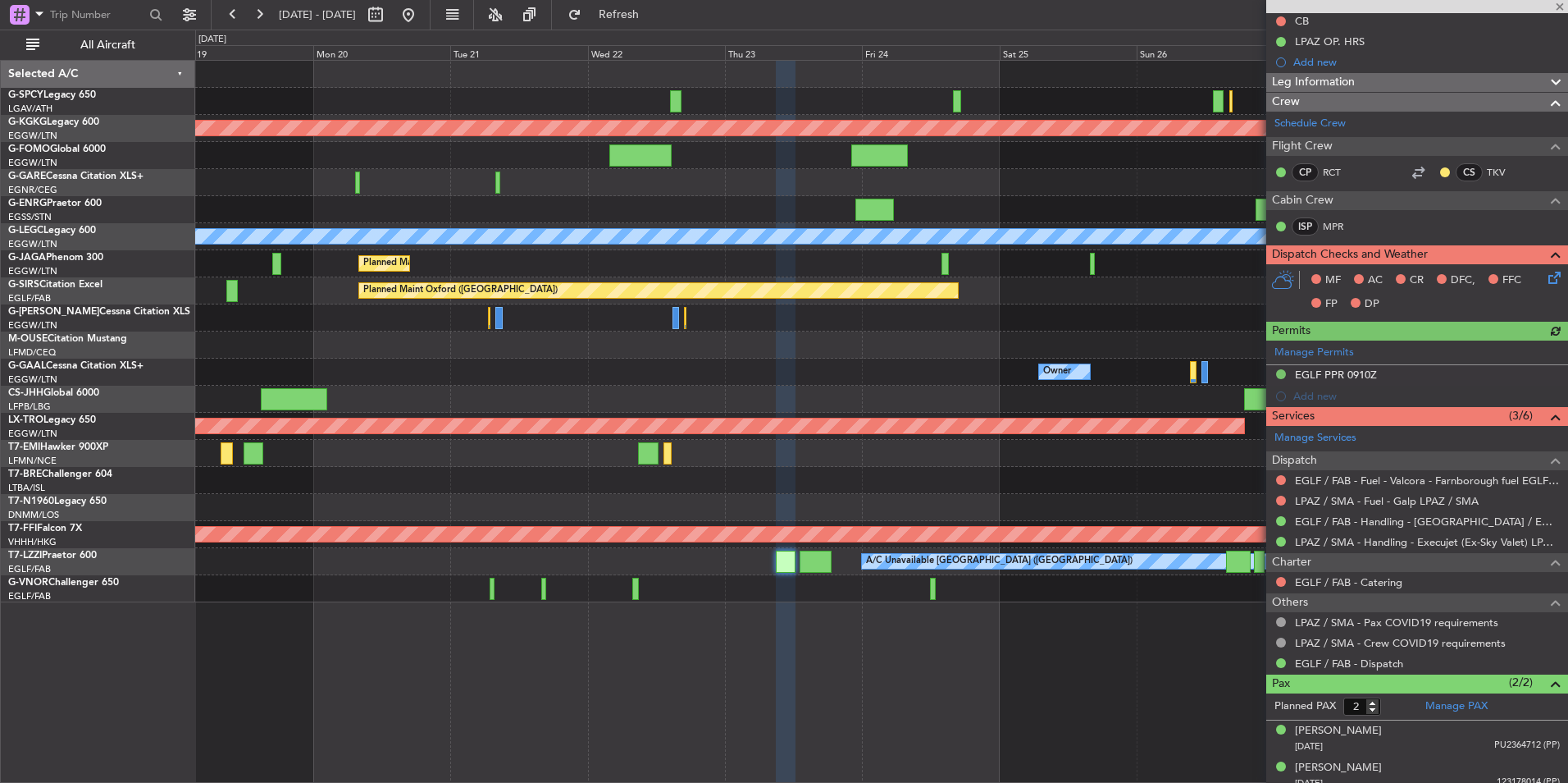
scroll to position [180, 0]
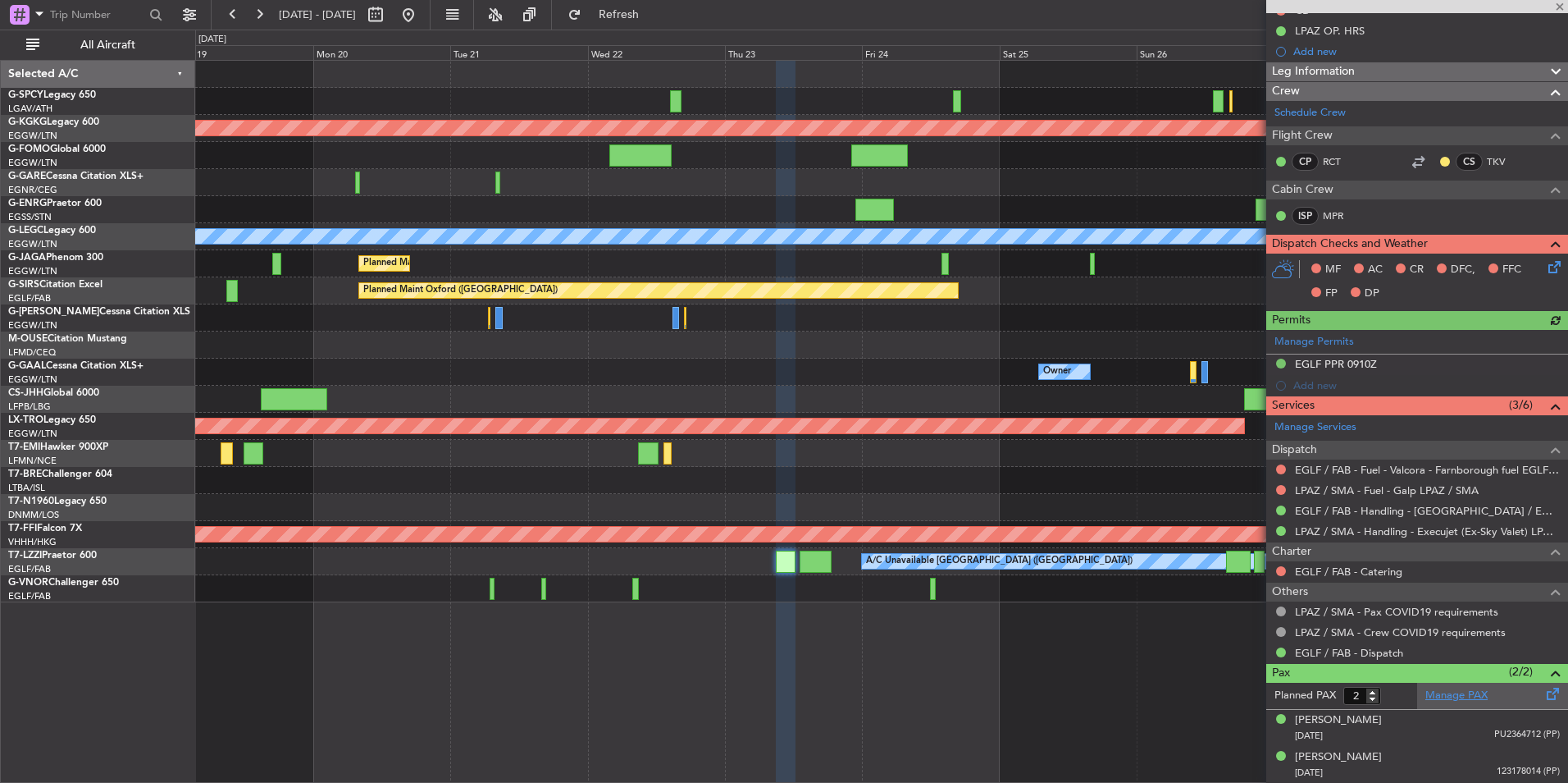
click at [1452, 694] on link "Manage PAX" at bounding box center [1456, 695] width 62 height 16
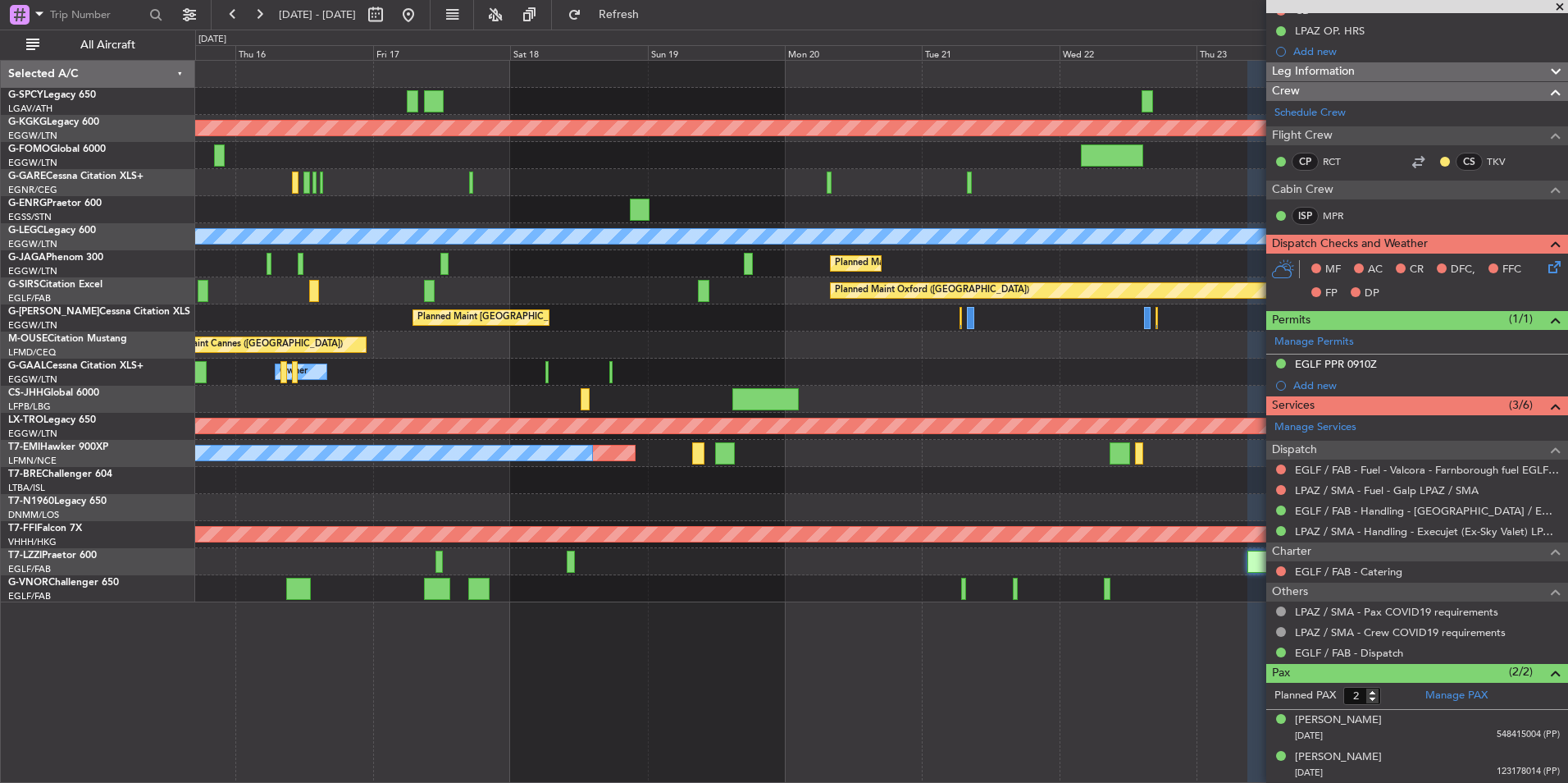
click at [1184, 335] on div "Planned Maint Athens ([PERSON_NAME] Intl) Planned Maint [GEOGRAPHIC_DATA] ([GEO…" at bounding box center [881, 331] width 1372 height 542
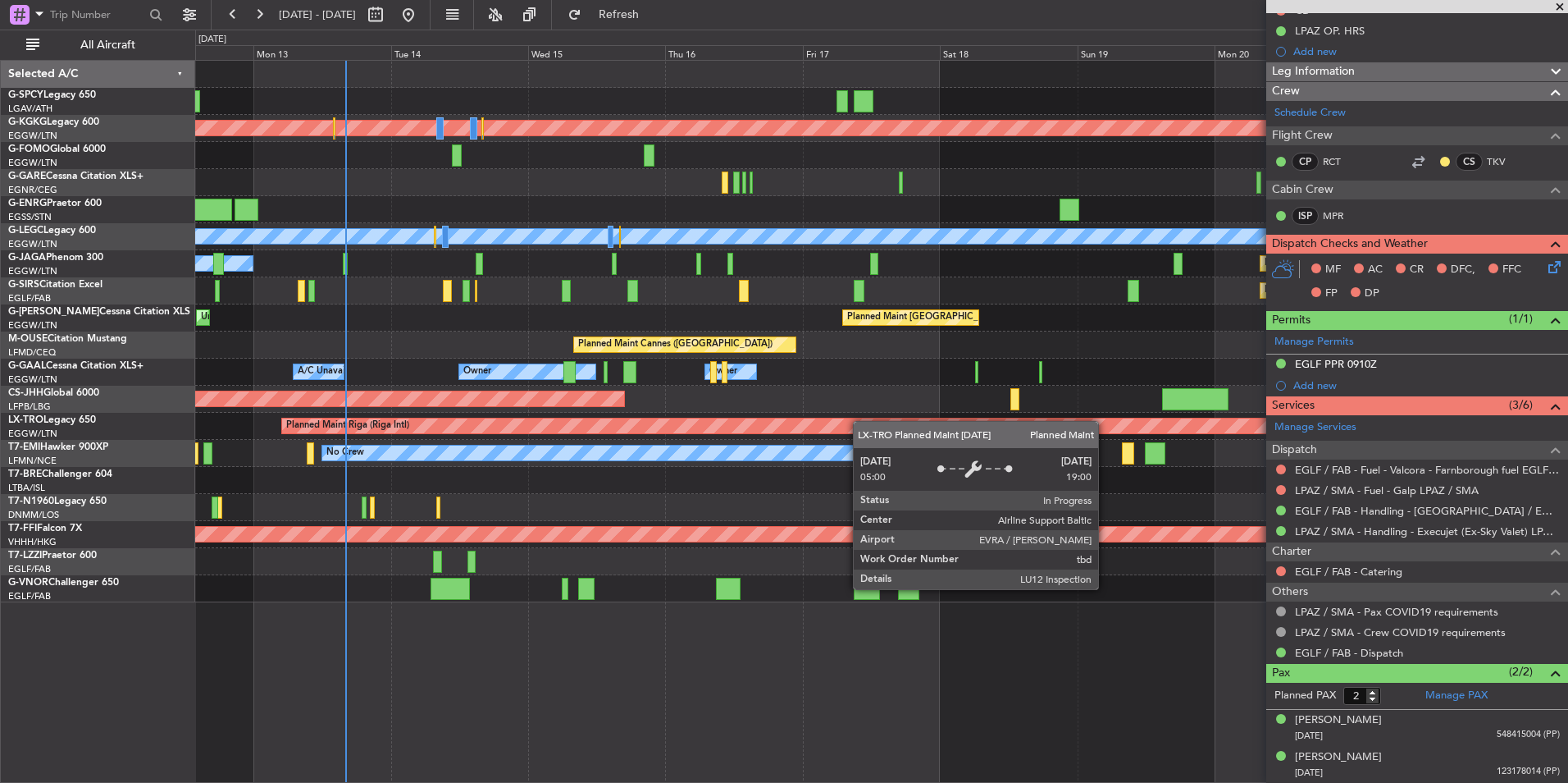
click at [1202, 422] on div "Planned Maint Riga (Riga Intl) A/C Unavailable" at bounding box center [881, 426] width 1372 height 27
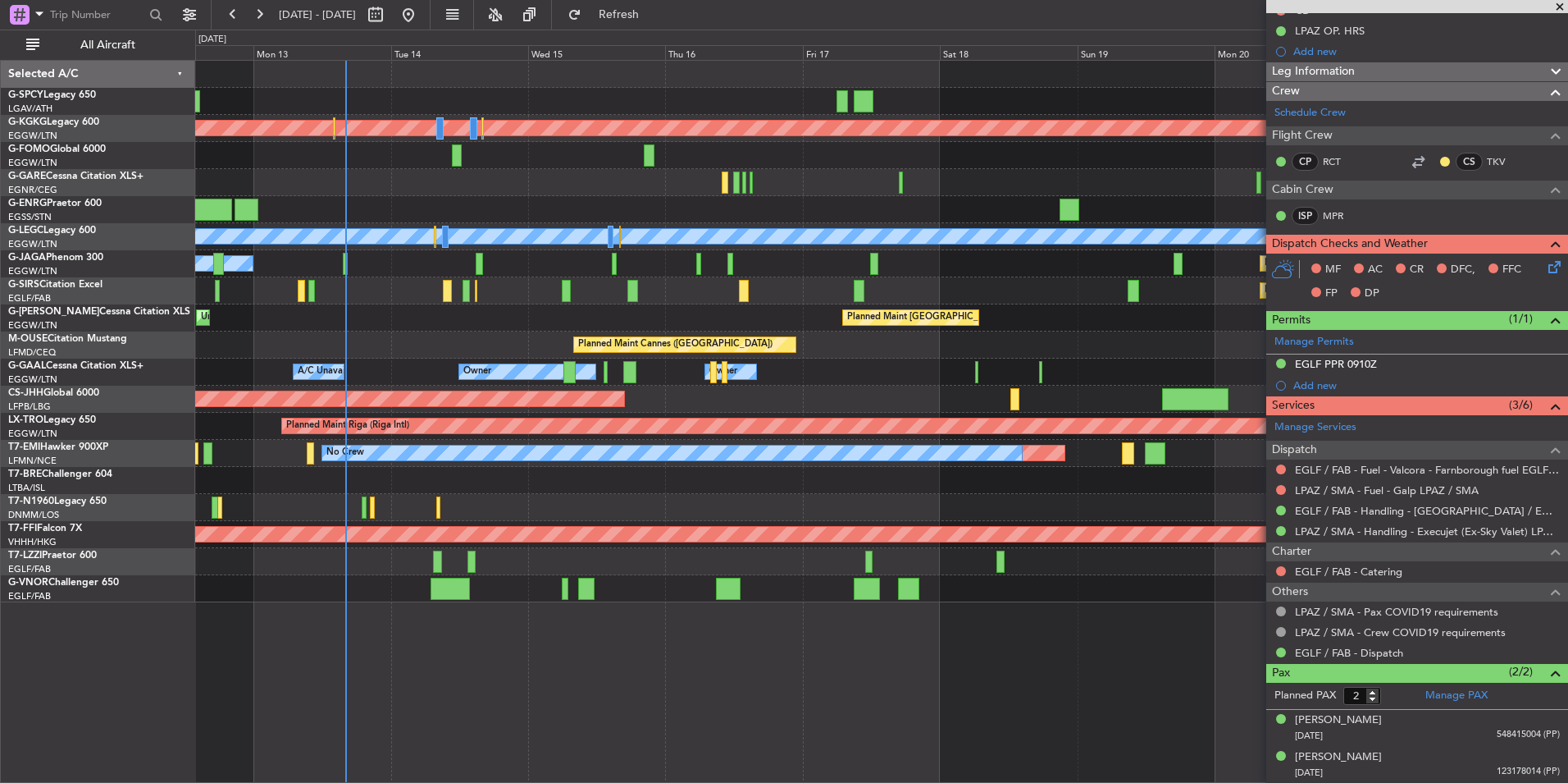
click at [804, 518] on div at bounding box center [881, 507] width 1372 height 27
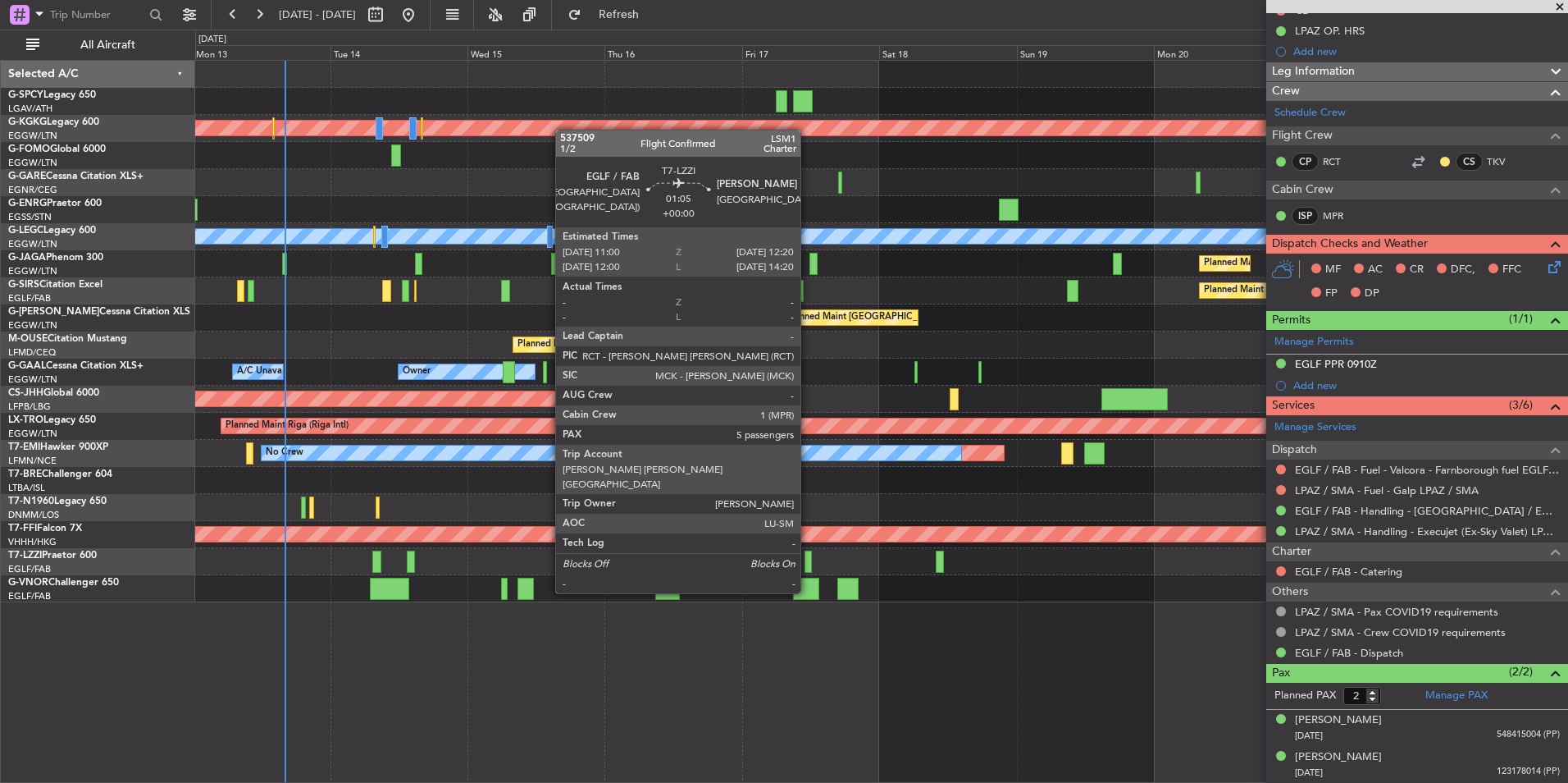
click at [808, 562] on div at bounding box center [808, 561] width 9 height 22
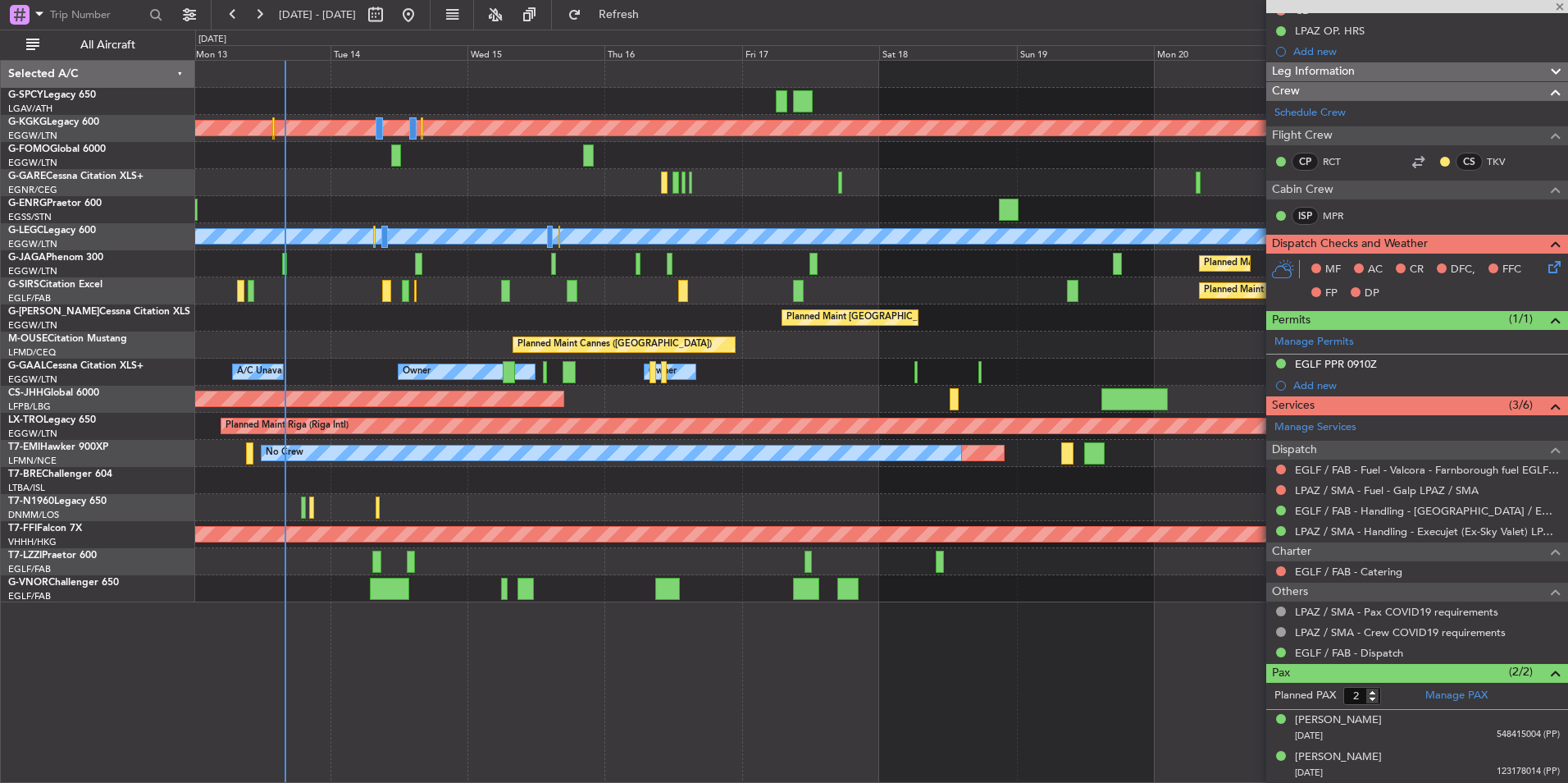
type input "5"
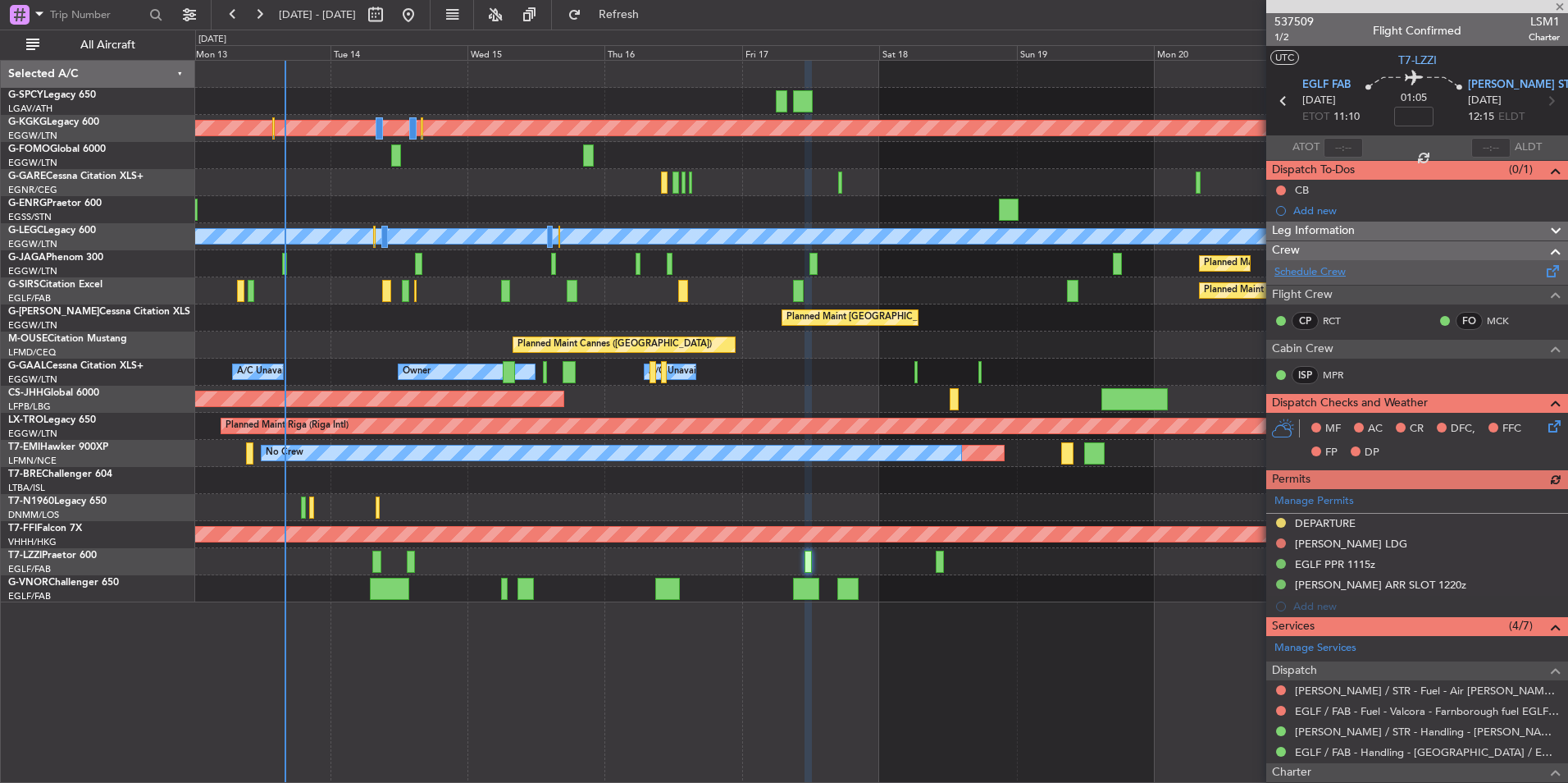
click at [1324, 270] on link "Schedule Crew" at bounding box center [1310, 272] width 71 height 16
click at [654, 17] on span "Refresh" at bounding box center [619, 15] width 69 height 11
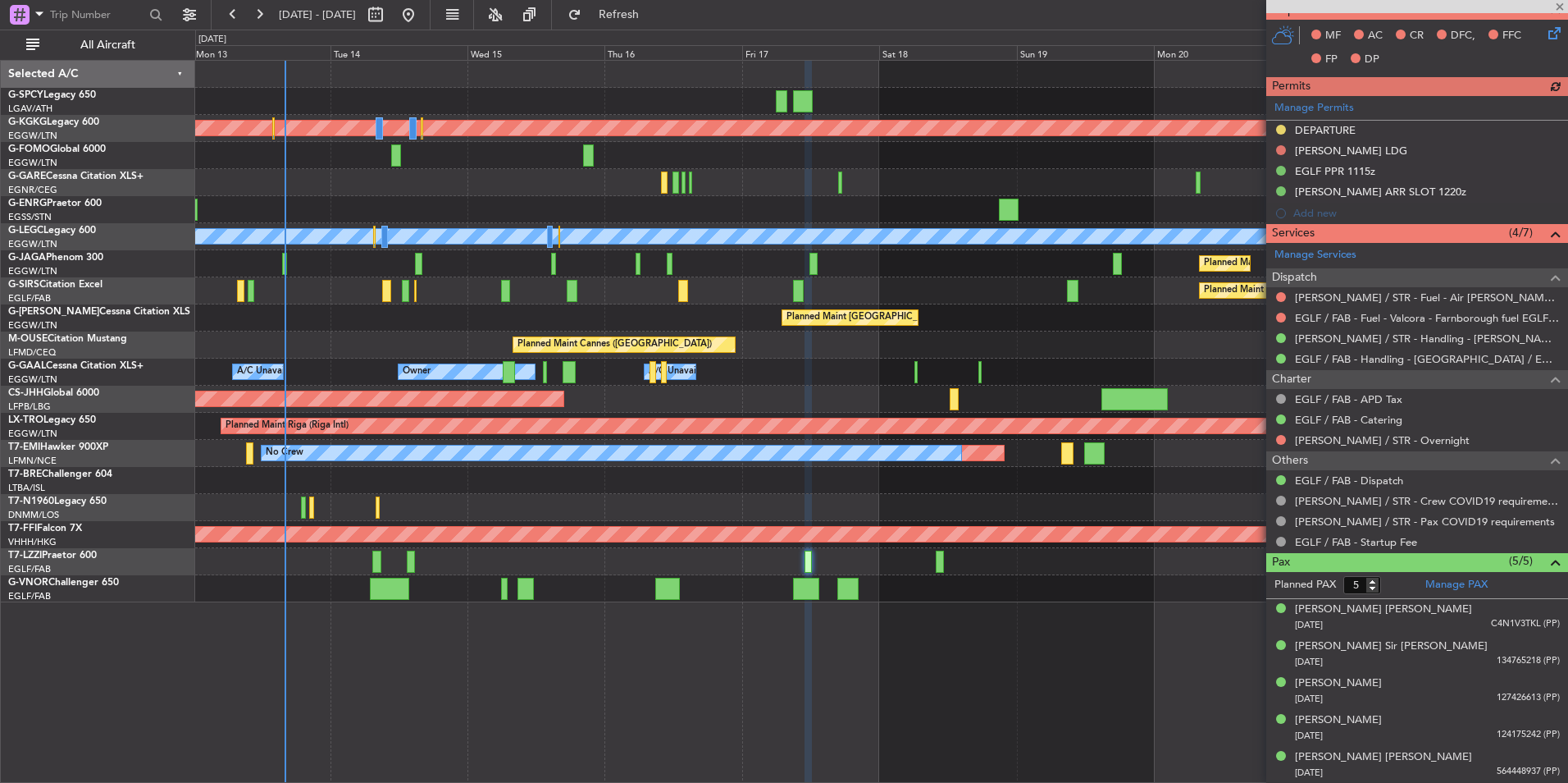
scroll to position [423, 0]
click at [1390, 475] on link "EGLF / FAB - Dispatch" at bounding box center [1349, 480] width 109 height 14
drag, startPoint x: 674, startPoint y: 25, endPoint x: 666, endPoint y: 24, distance: 8.1
click at [659, 25] on button "Refresh" at bounding box center [609, 15] width 98 height 27
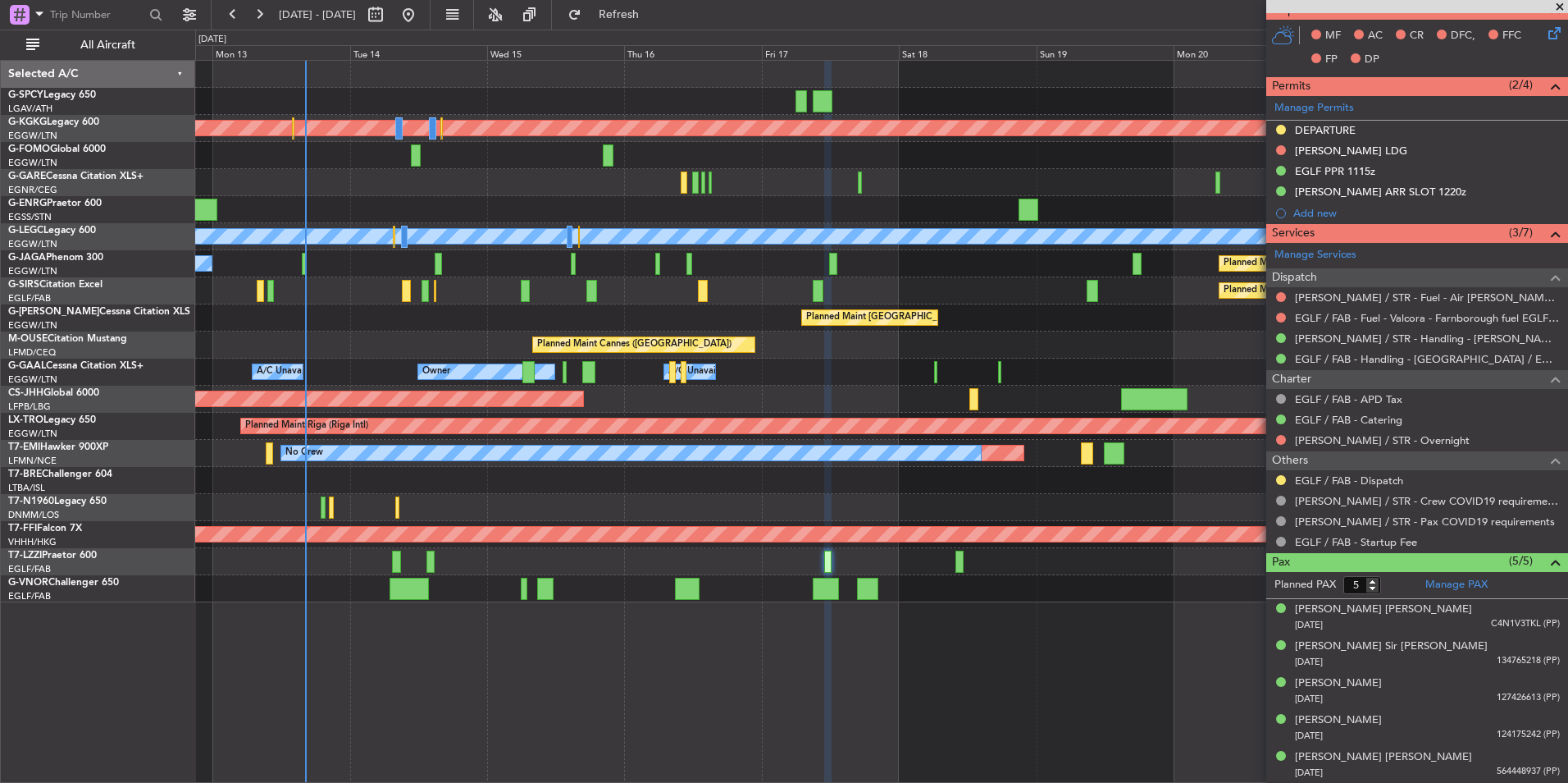
click at [411, 308] on div "Planned Maint [GEOGRAPHIC_DATA] ([GEOGRAPHIC_DATA]) Unplanned Maint [GEOGRAPHIC…" at bounding box center [881, 318] width 1372 height 27
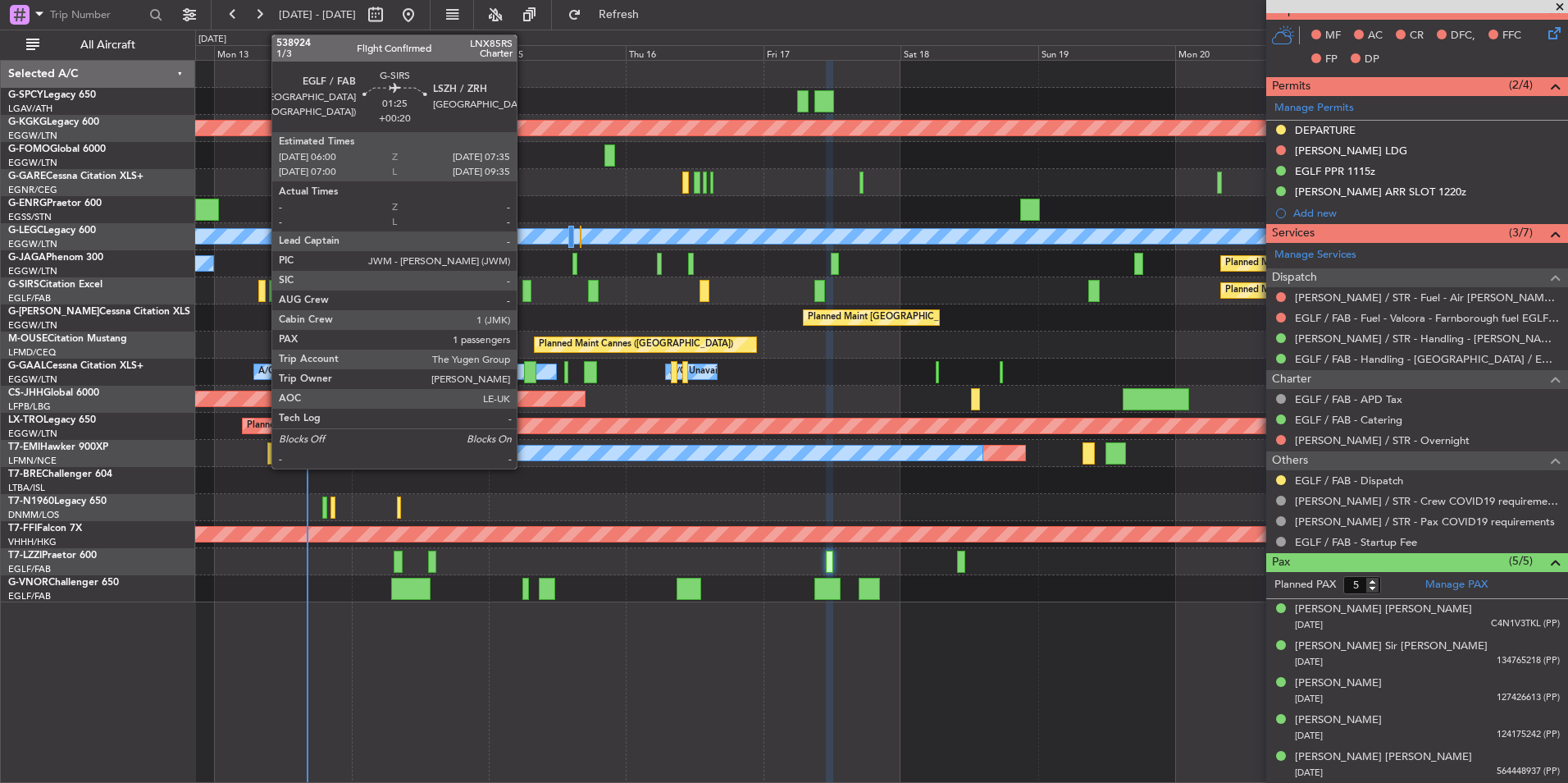
click at [524, 290] on div at bounding box center [528, 291] width 10 height 22
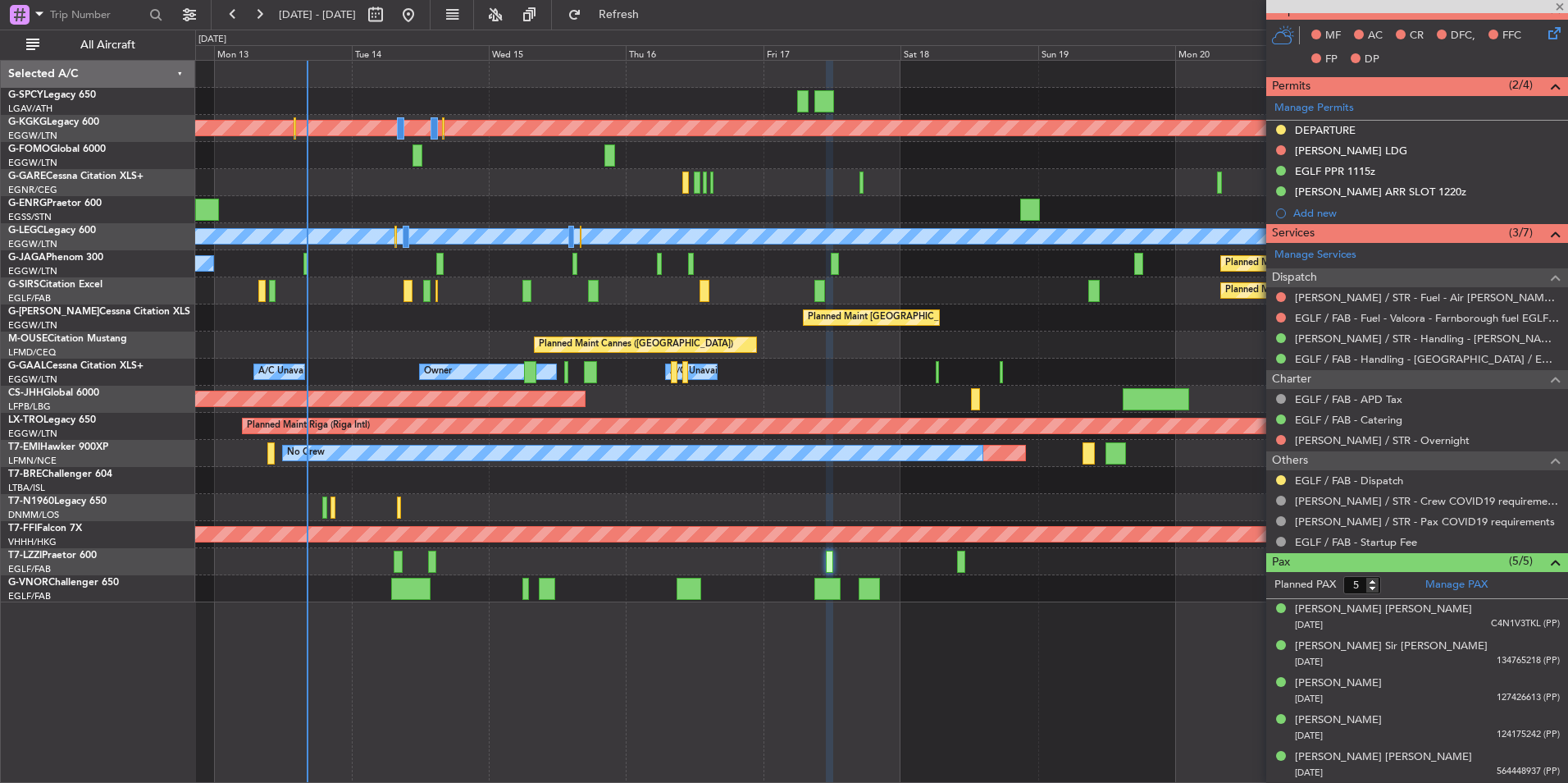
type input "+00:20"
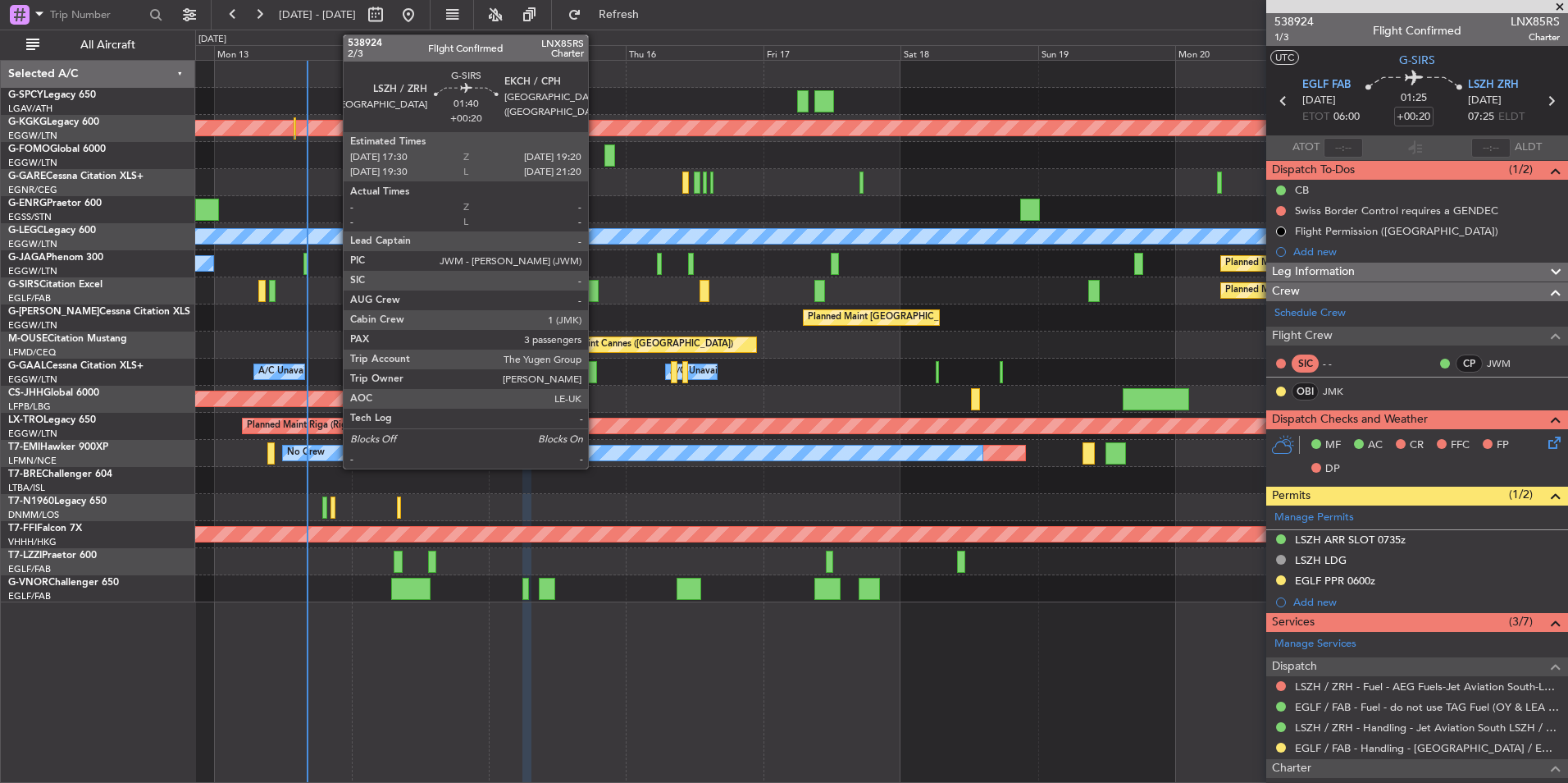
click at [595, 294] on div at bounding box center [593, 291] width 10 height 22
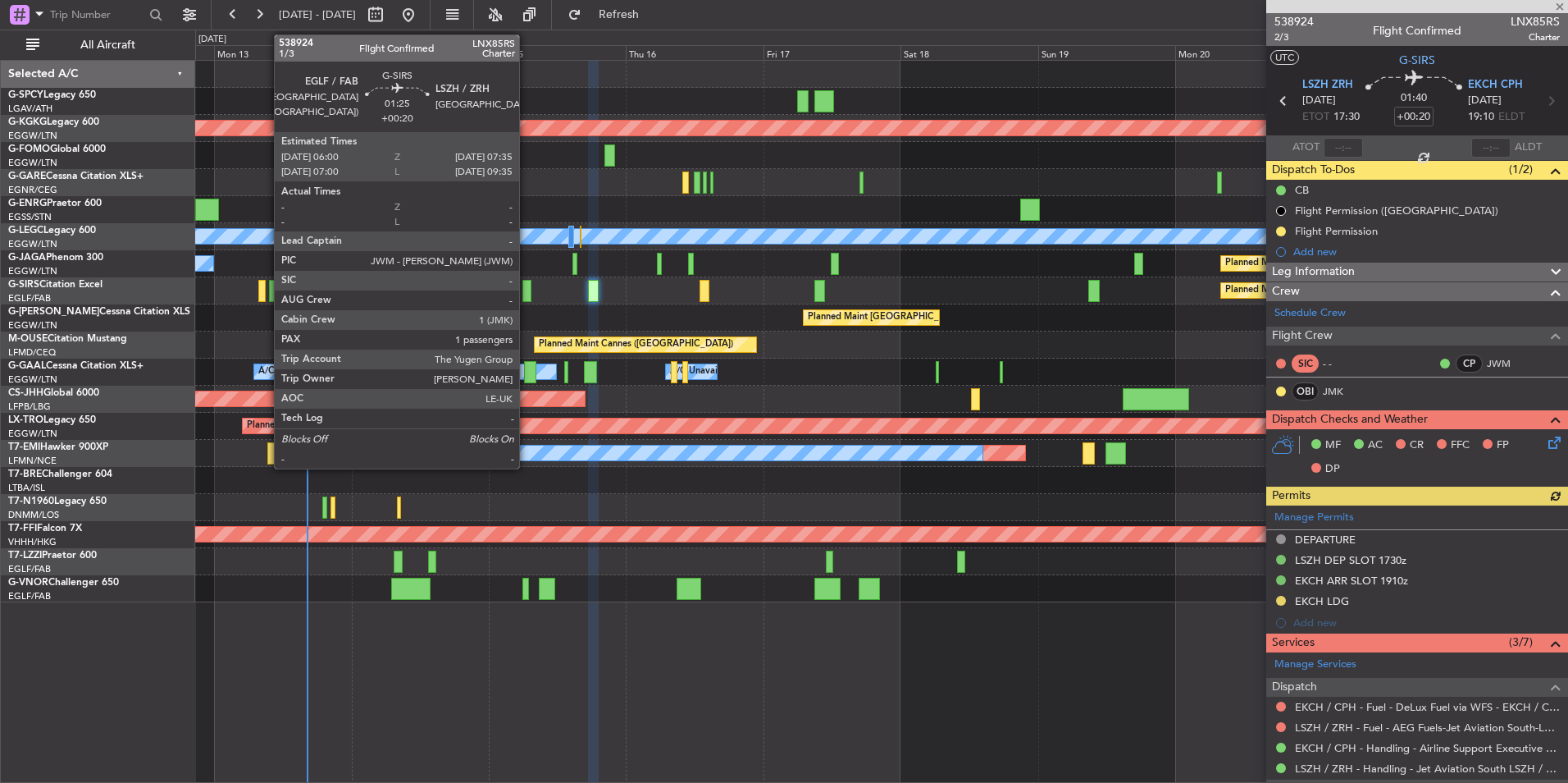
click at [526, 300] on div at bounding box center [528, 291] width 10 height 22
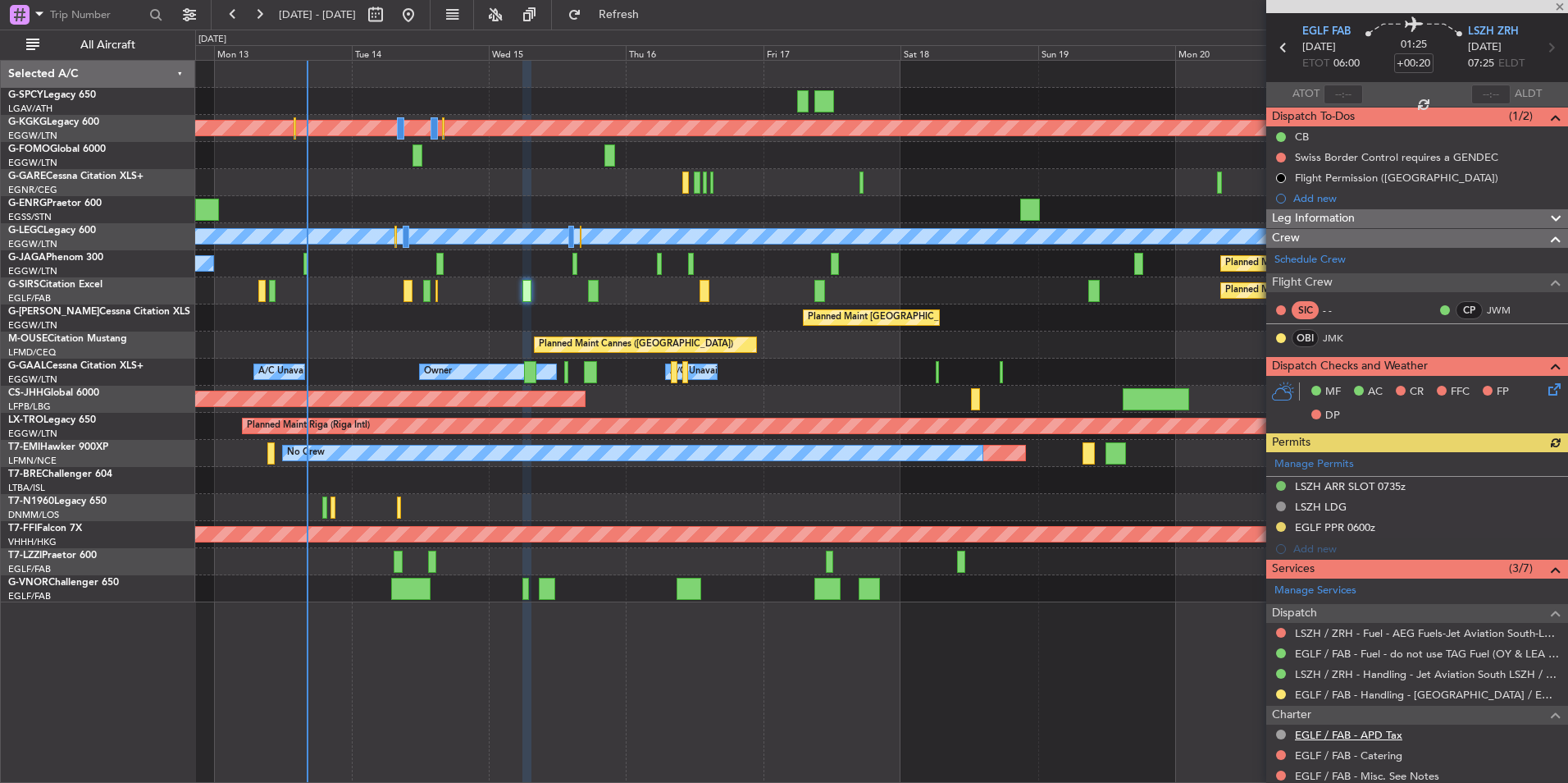
scroll to position [164, 0]
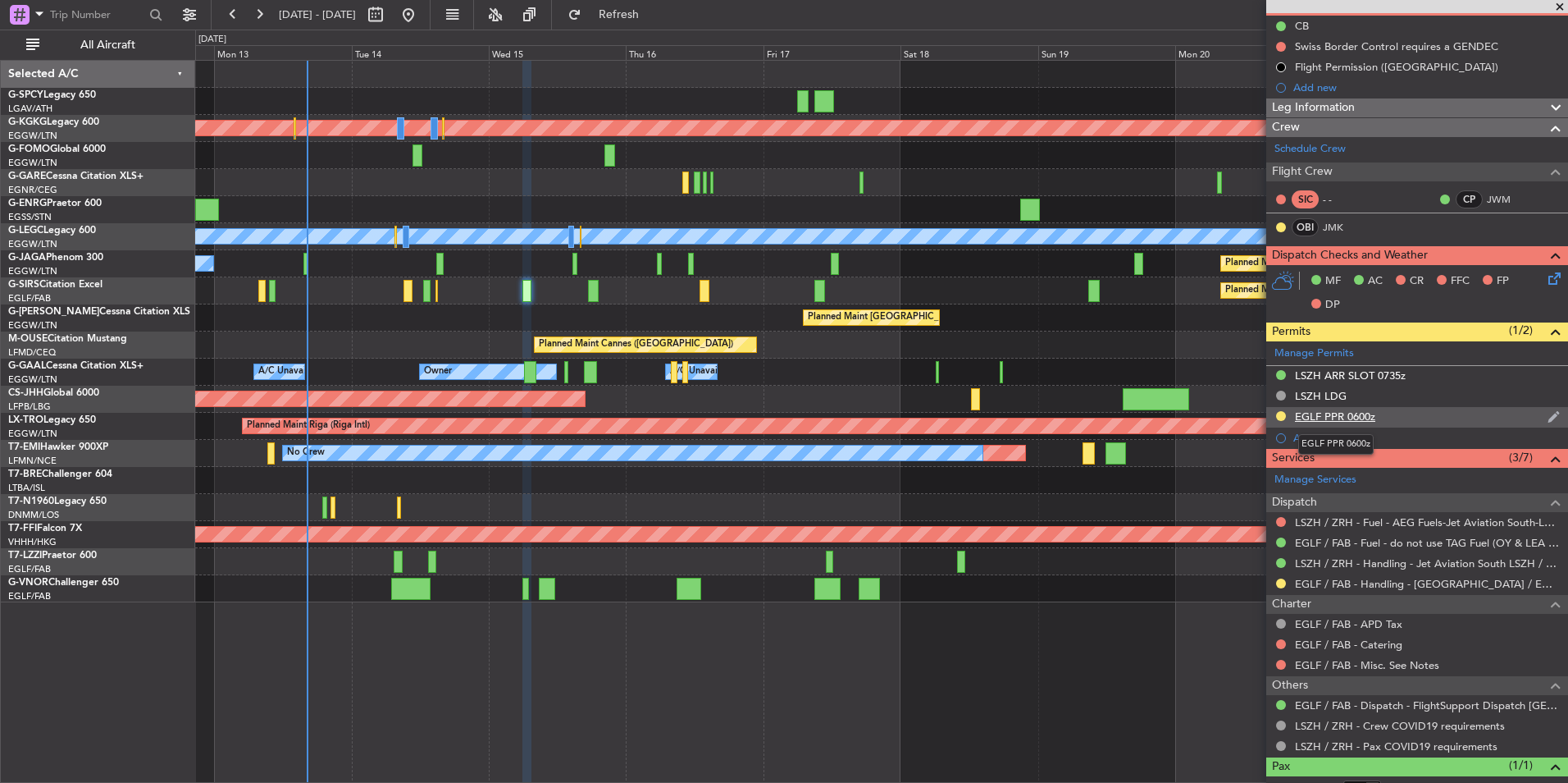
click at [1346, 417] on div "EGLF PPR 0600z" at bounding box center [1335, 416] width 80 height 14
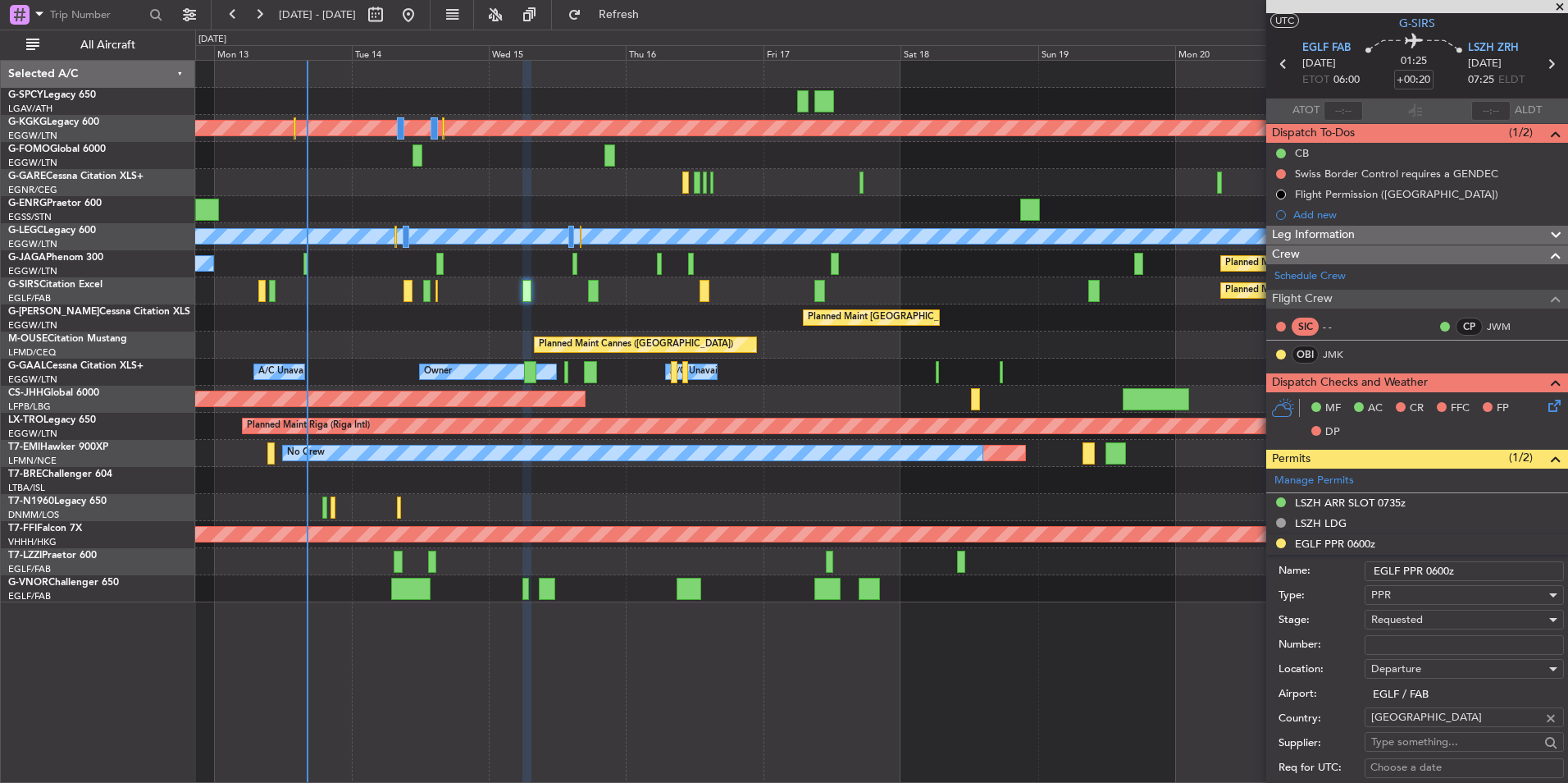
scroll to position [0, 0]
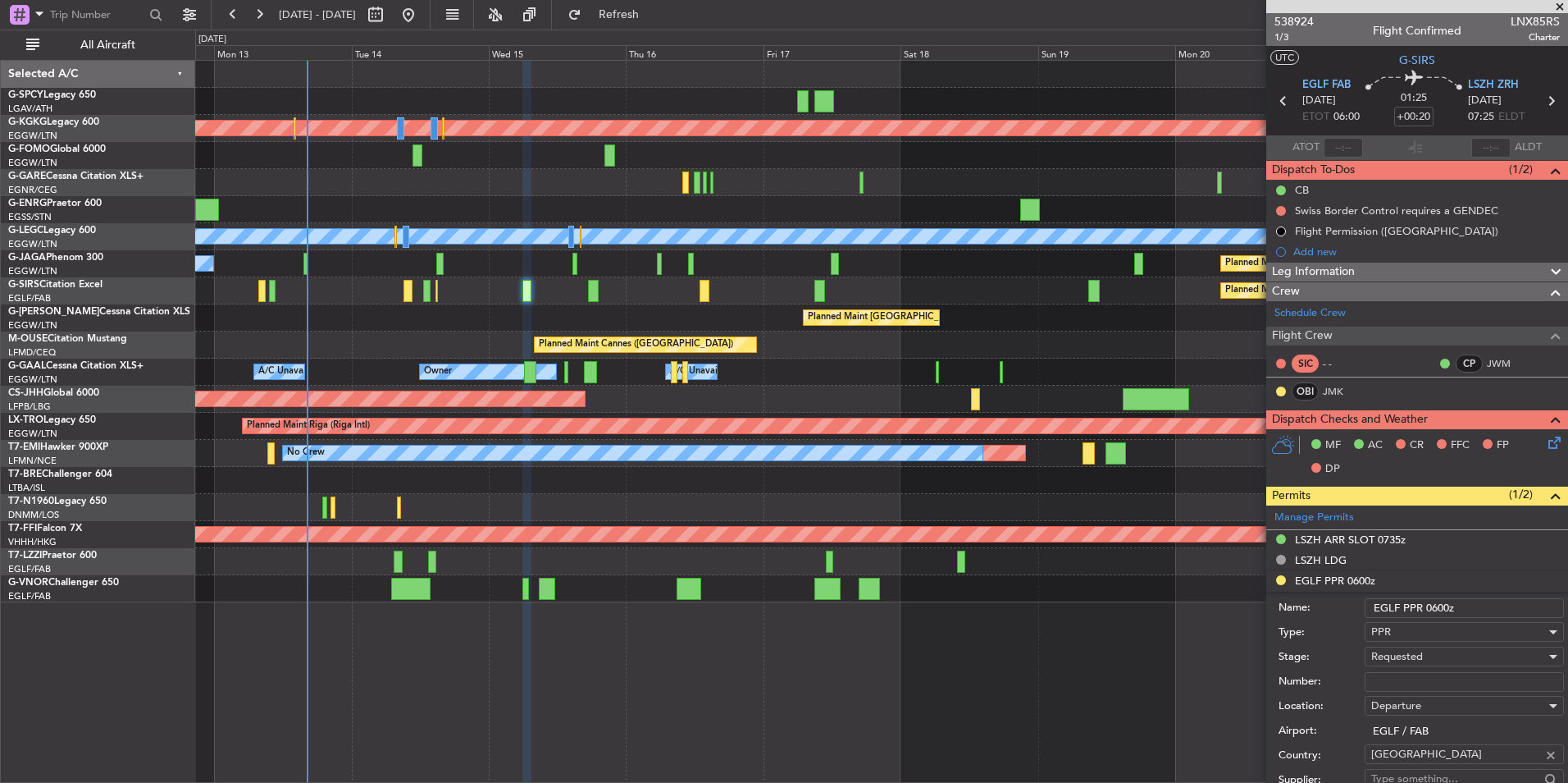
click at [1564, 11] on span at bounding box center [1559, 7] width 16 height 15
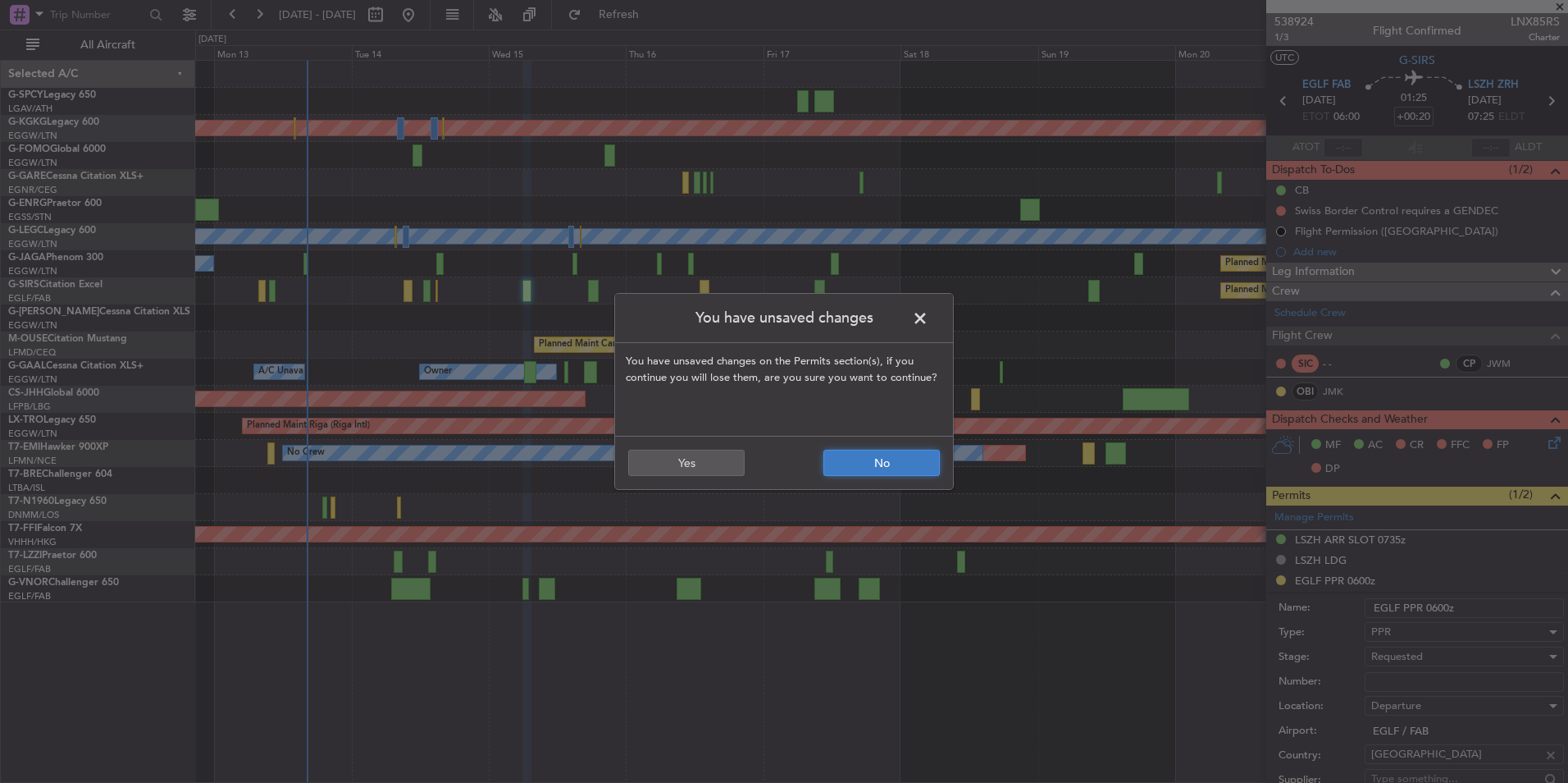
click at [879, 466] on button "No" at bounding box center [882, 462] width 116 height 27
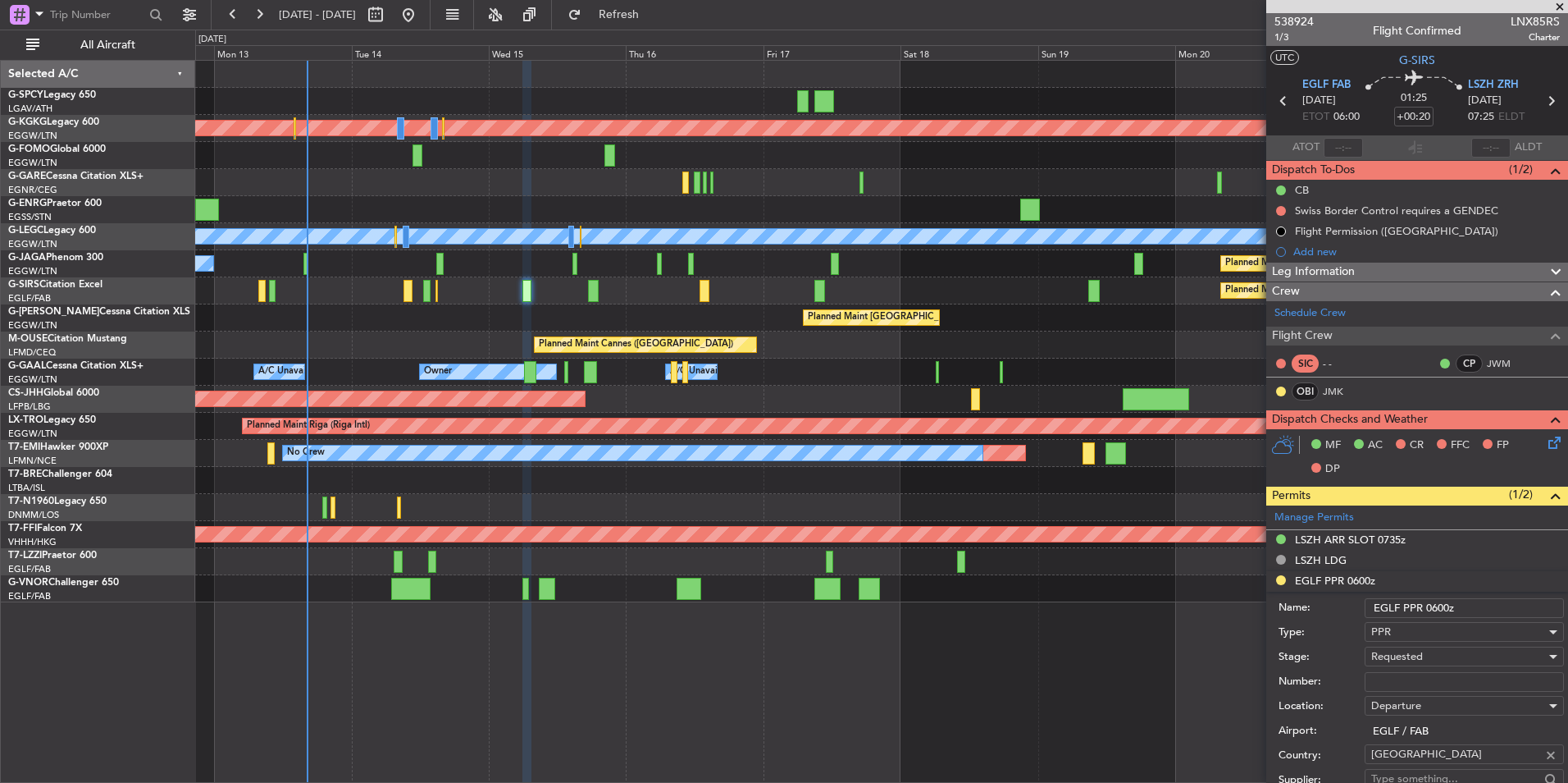
click at [768, 474] on div at bounding box center [881, 480] width 1372 height 27
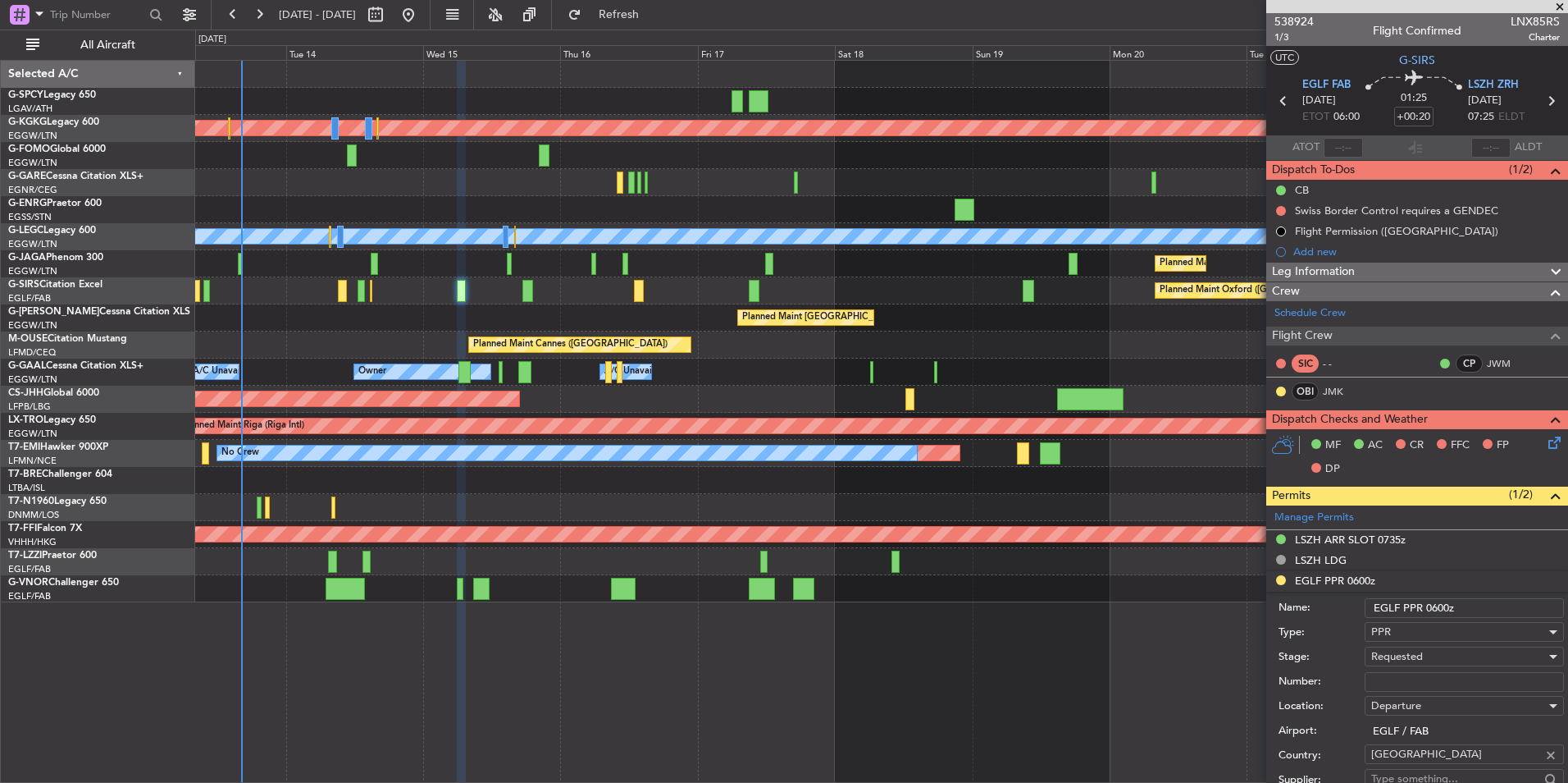
click at [1566, 4] on span at bounding box center [1559, 7] width 16 height 15
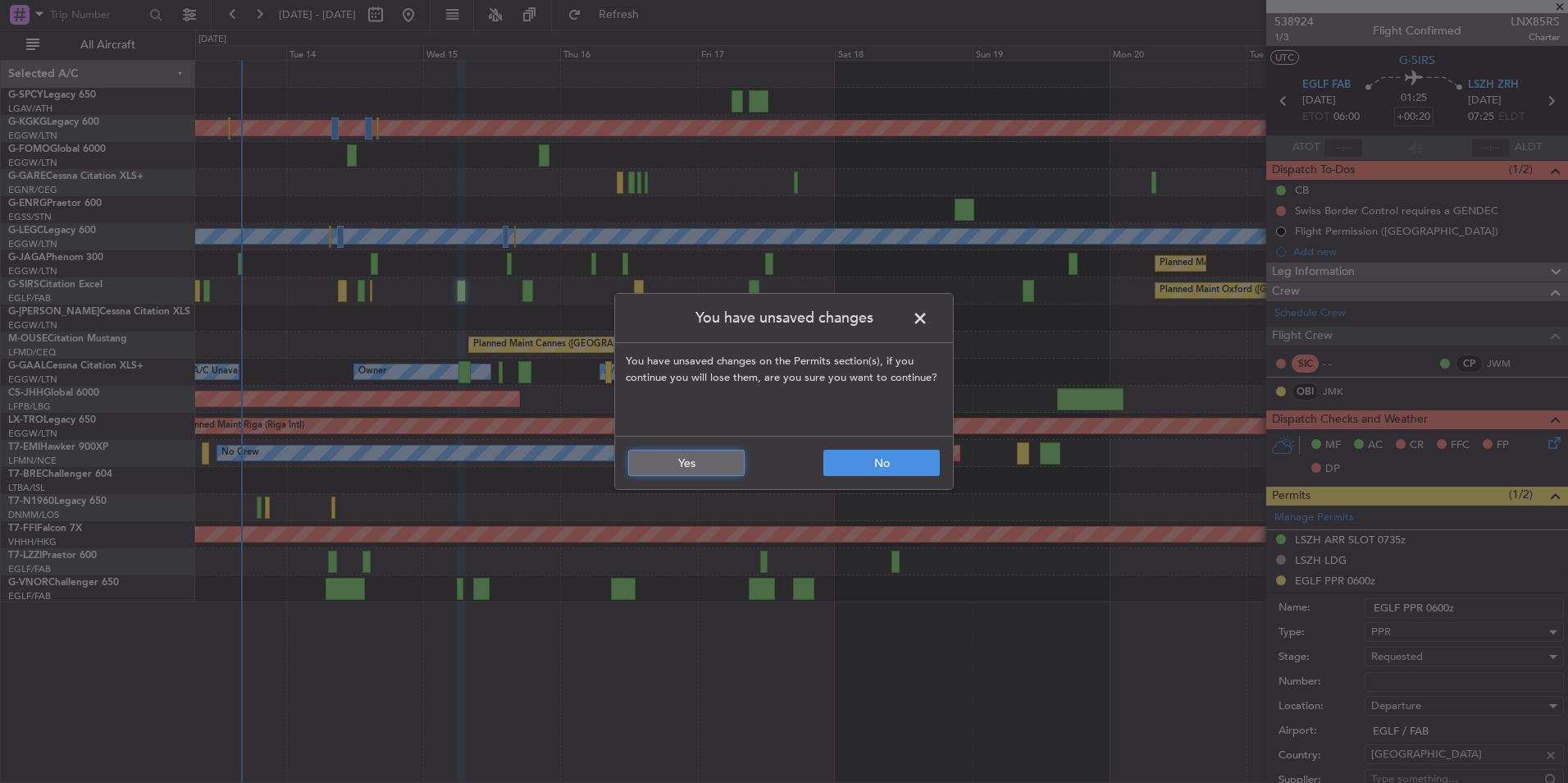
click at [722, 457] on button "Yes" at bounding box center [686, 462] width 116 height 27
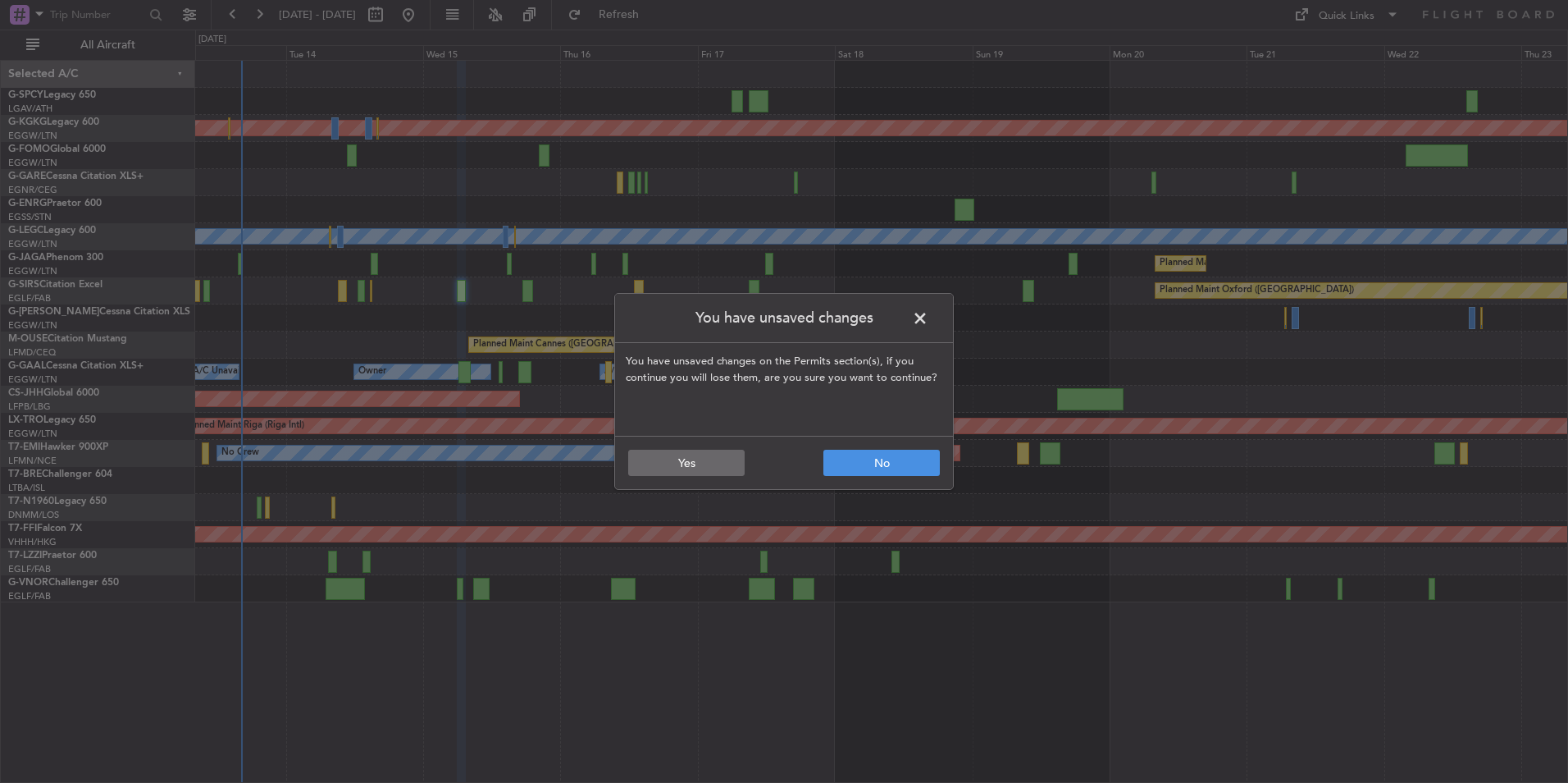
type input "0"
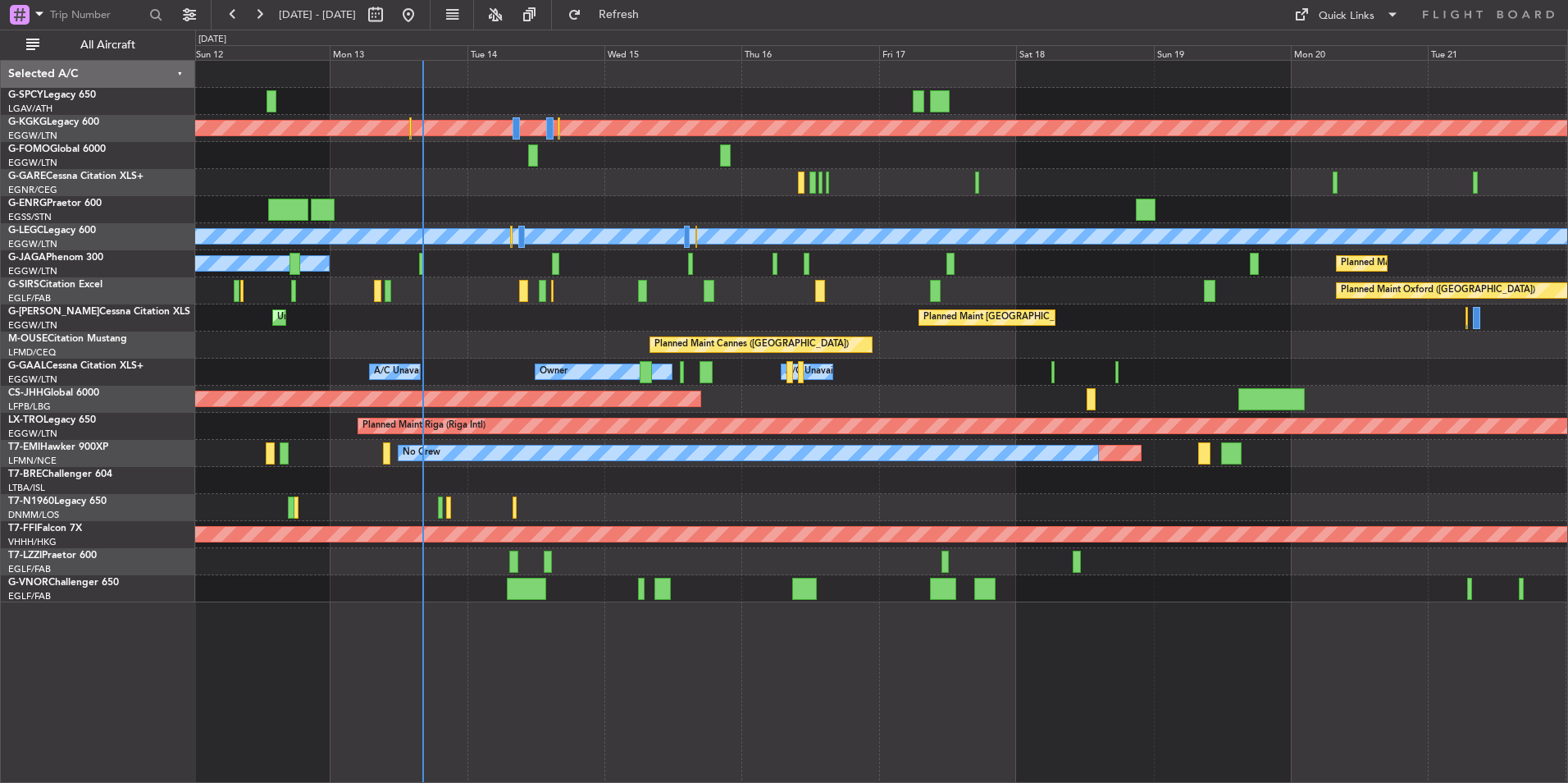
click at [455, 612] on div "Planned Maint Athens (Eleftherios Venizelos Intl) Planned Maint London (Stanste…" at bounding box center [881, 421] width 1373 height 723
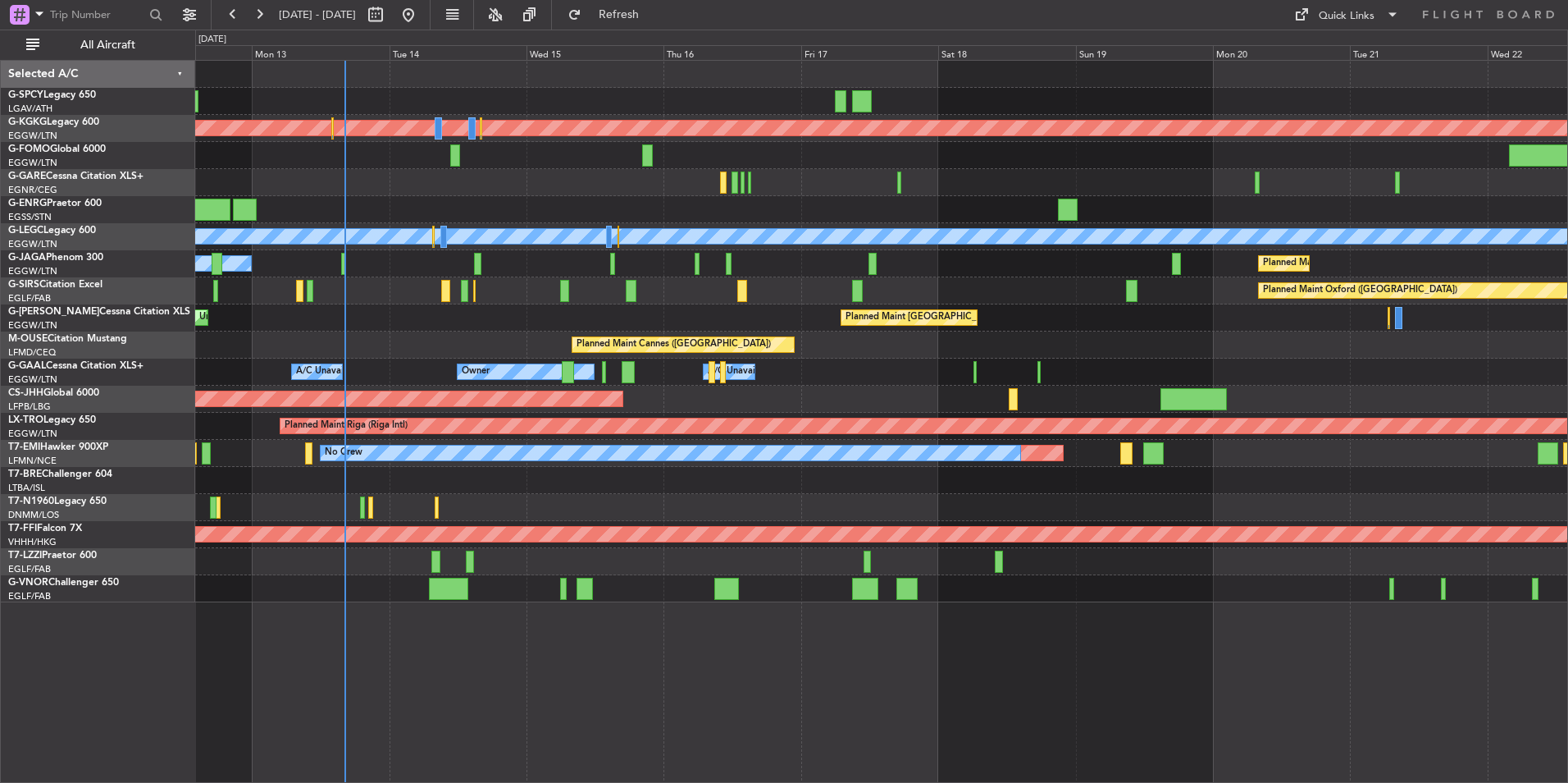
click at [374, 318] on div "Planned Maint [GEOGRAPHIC_DATA] ([GEOGRAPHIC_DATA]) Unplanned Maint [GEOGRAPHIC…" at bounding box center [881, 318] width 1372 height 27
click at [1332, 10] on div "Quick Links" at bounding box center [1346, 16] width 56 height 16
click at [1340, 52] on button "Trip Builder" at bounding box center [1347, 54] width 123 height 39
click at [654, 13] on span "Refresh" at bounding box center [619, 15] width 69 height 11
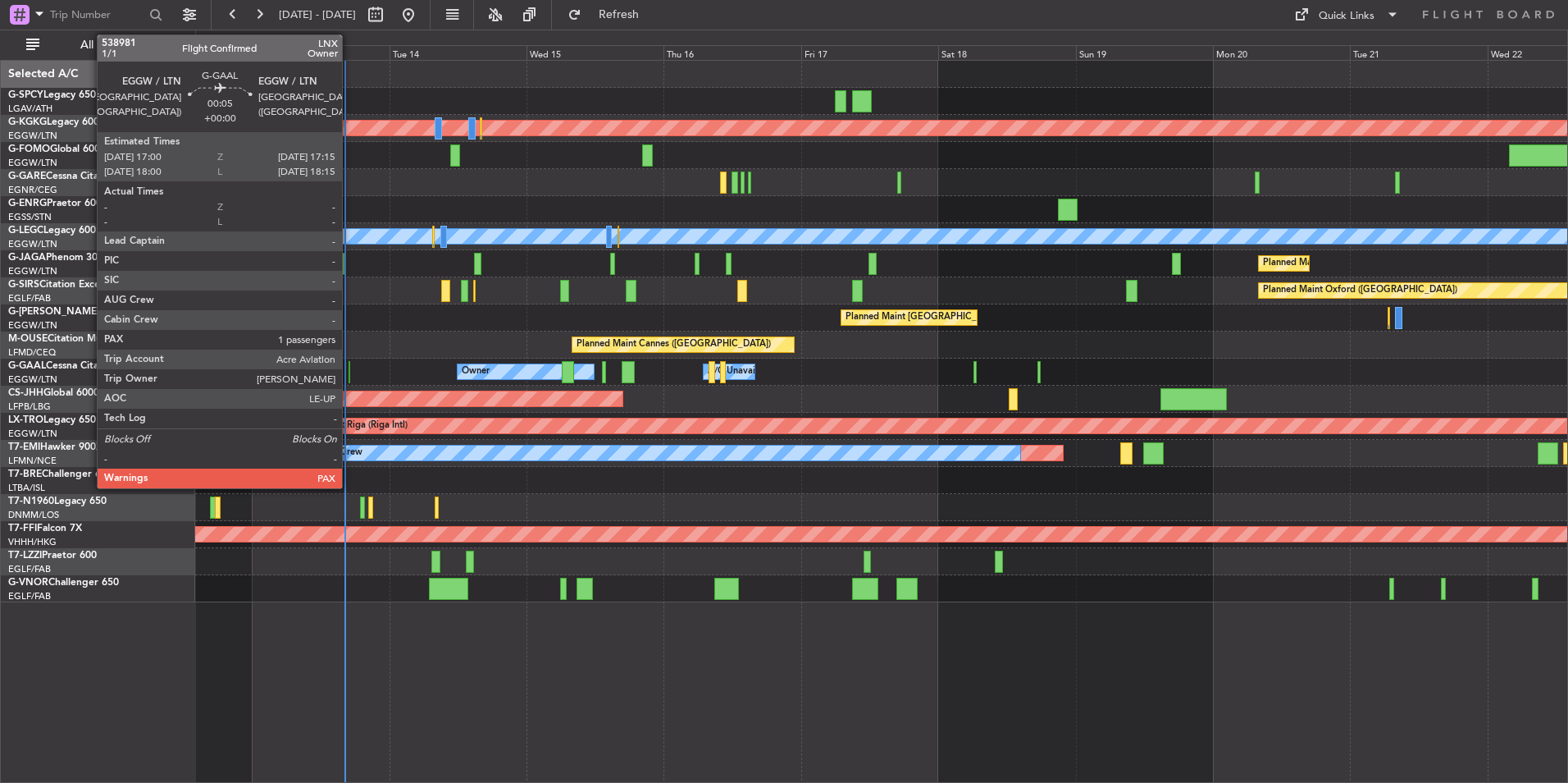
click at [349, 377] on div at bounding box center [349, 372] width 2 height 22
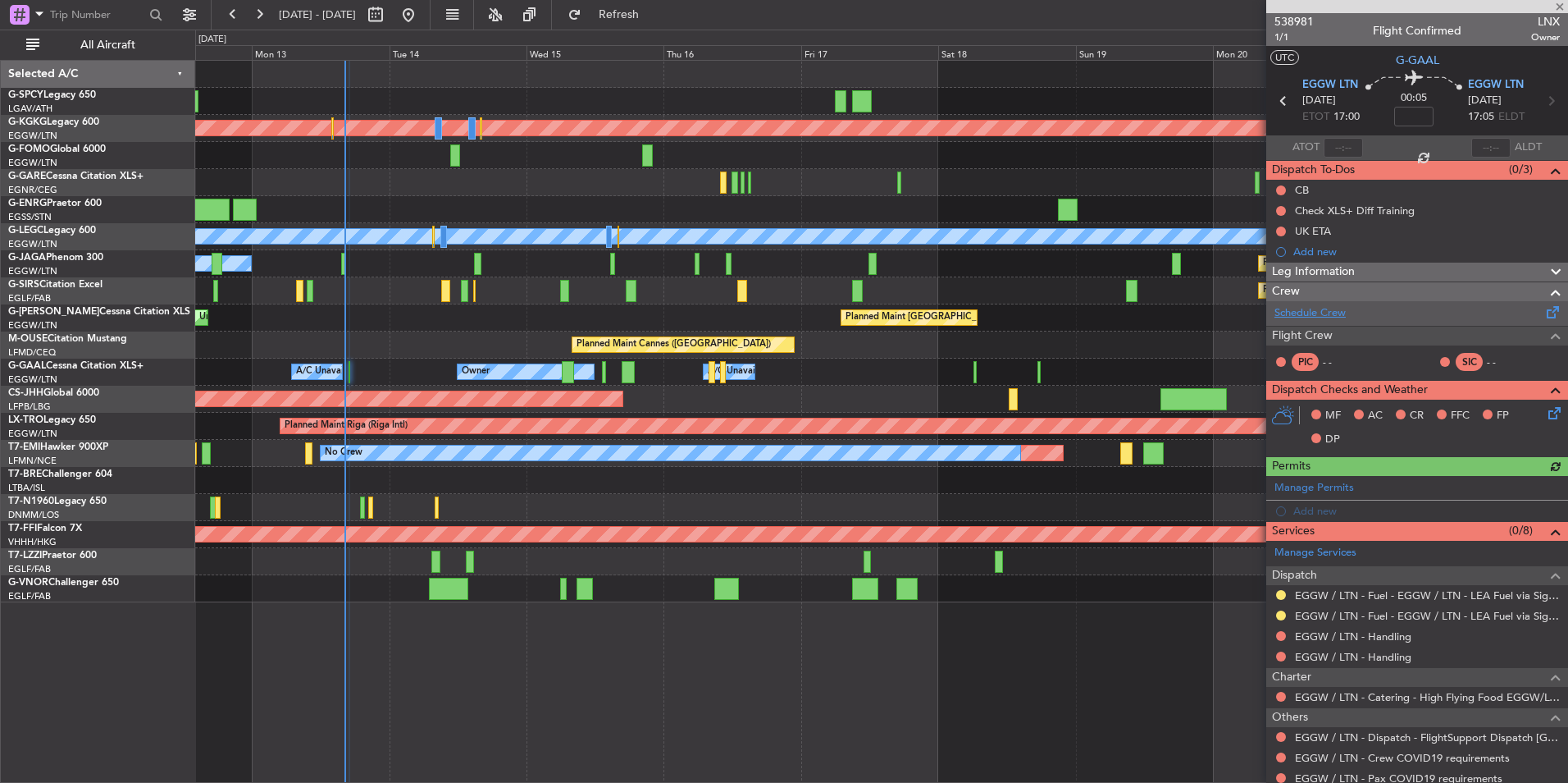
click at [1320, 317] on link "Schedule Crew" at bounding box center [1310, 313] width 71 height 16
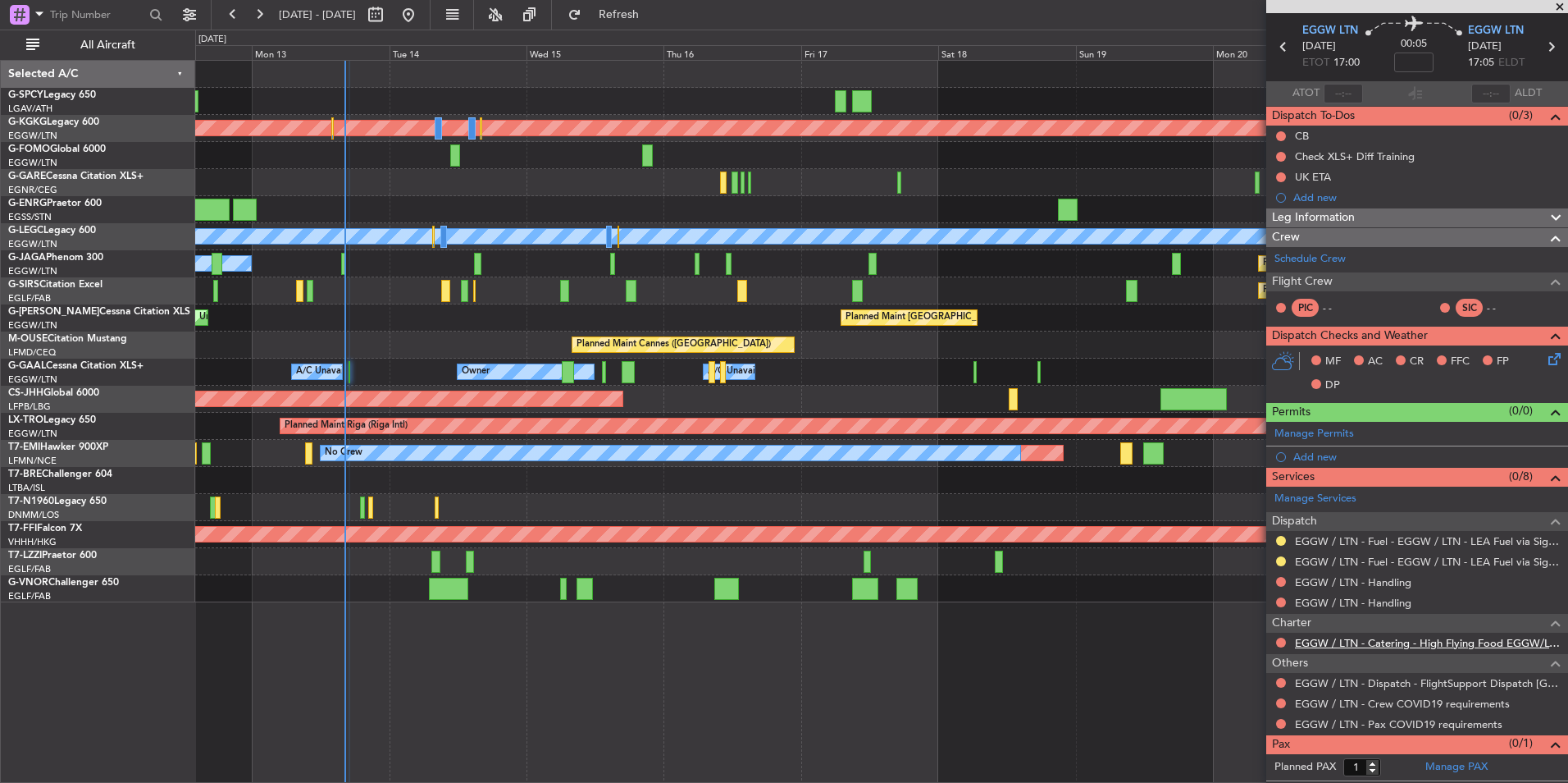
scroll to position [72, 0]
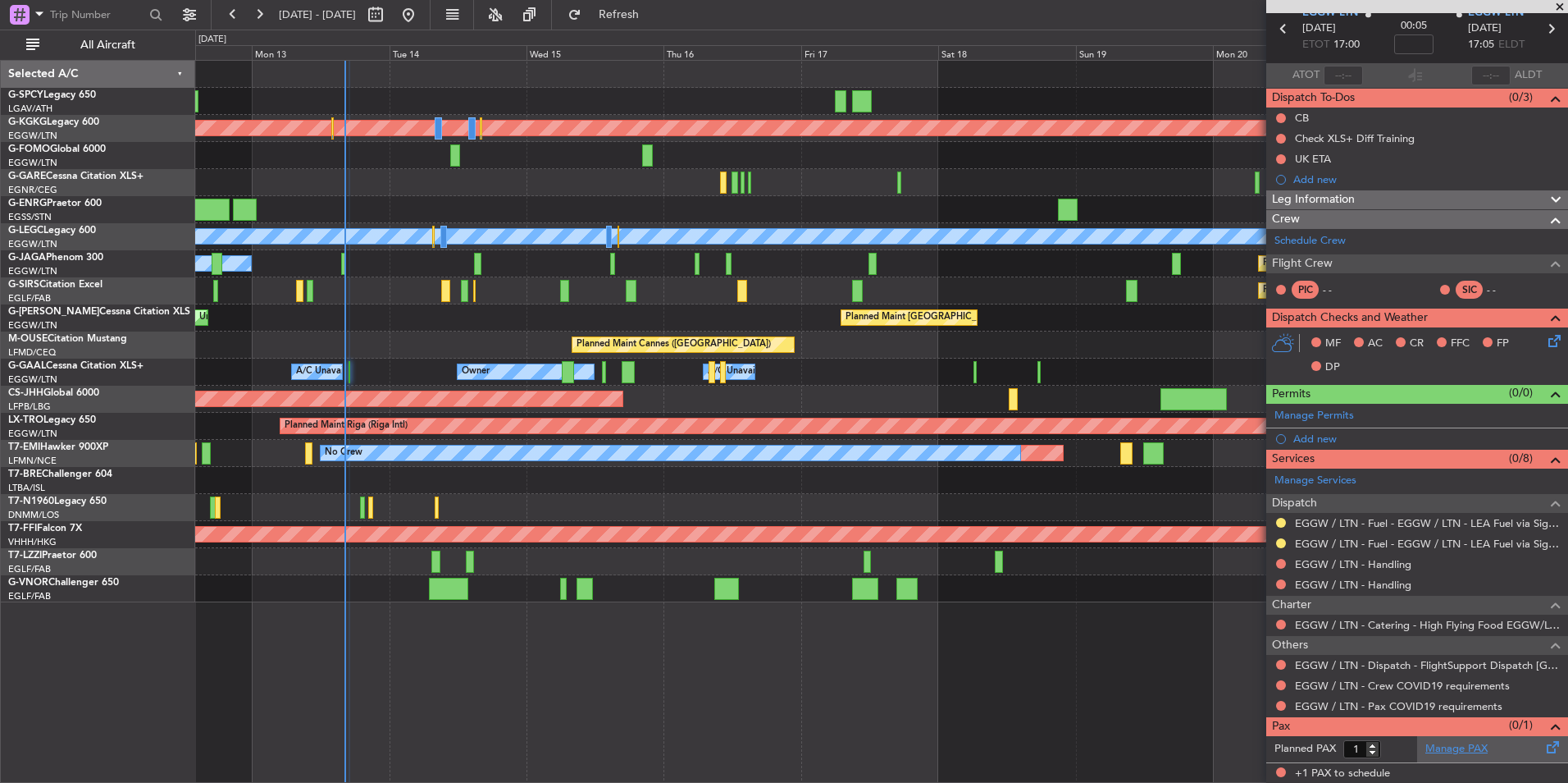
click at [1446, 745] on link "Manage PAX" at bounding box center [1456, 749] width 62 height 16
click at [654, 9] on span "Refresh" at bounding box center [619, 15] width 69 height 11
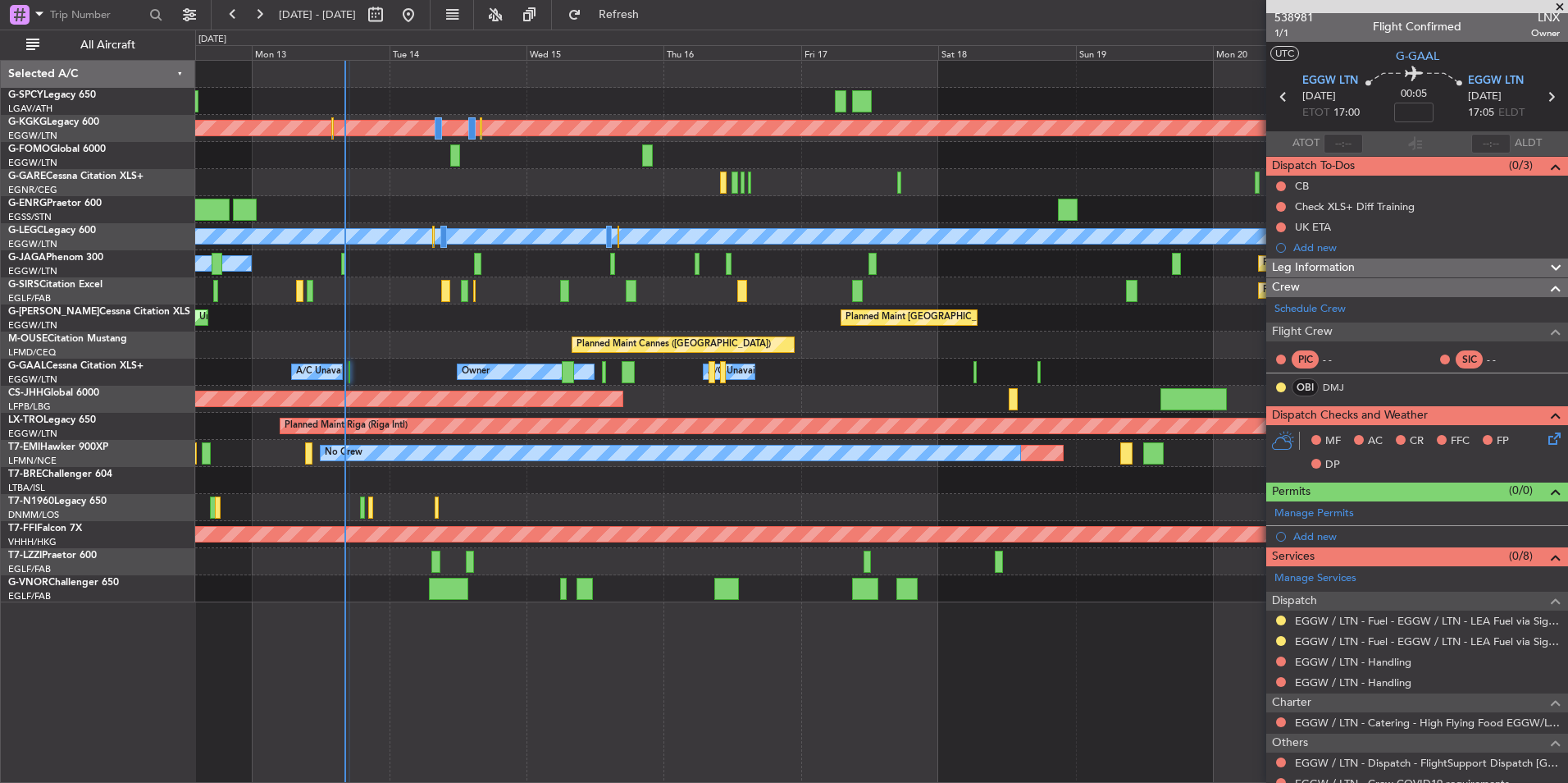
scroll to position [0, 0]
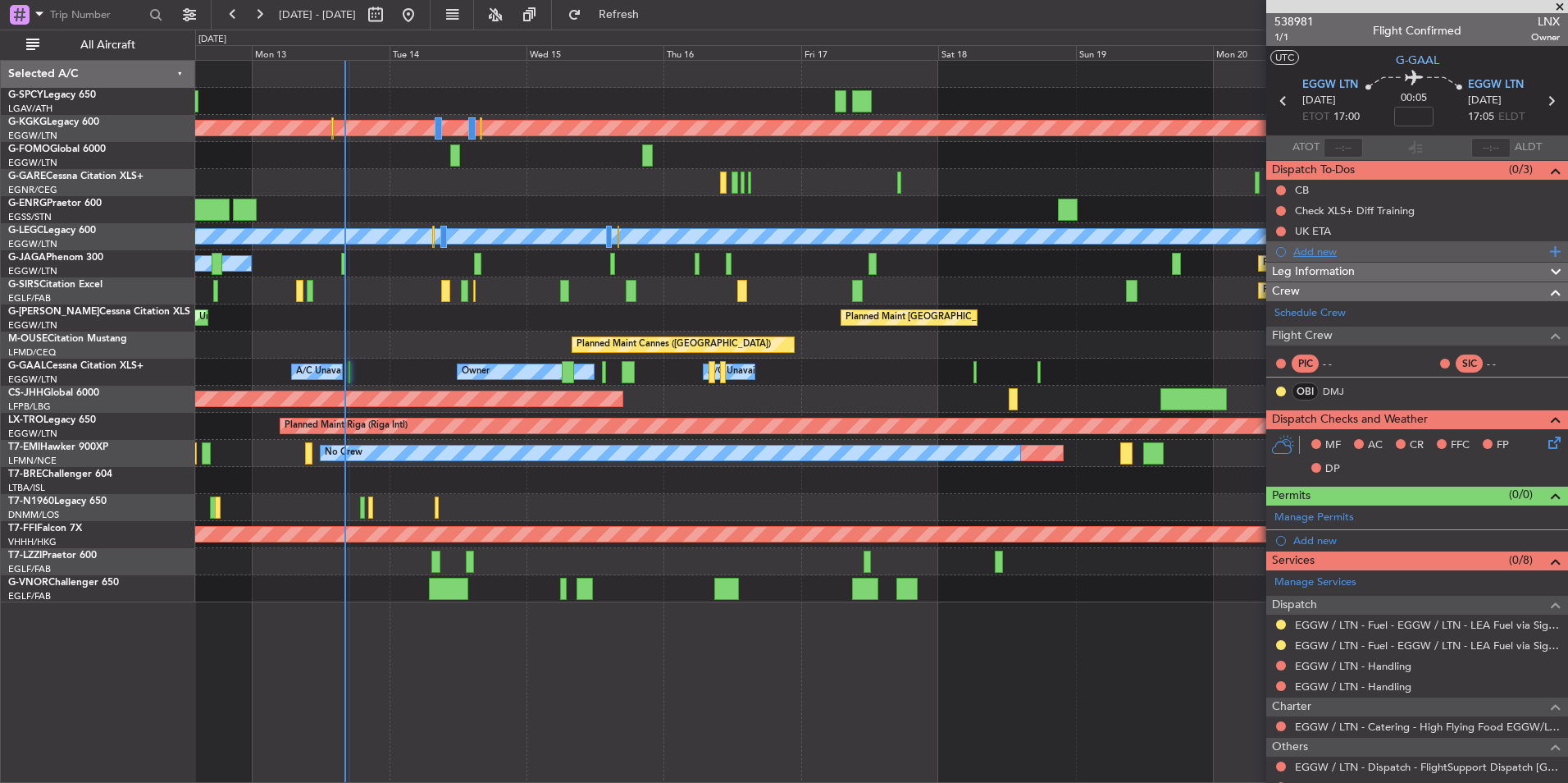
click at [1299, 258] on div "Add new" at bounding box center [1417, 252] width 302 height 21
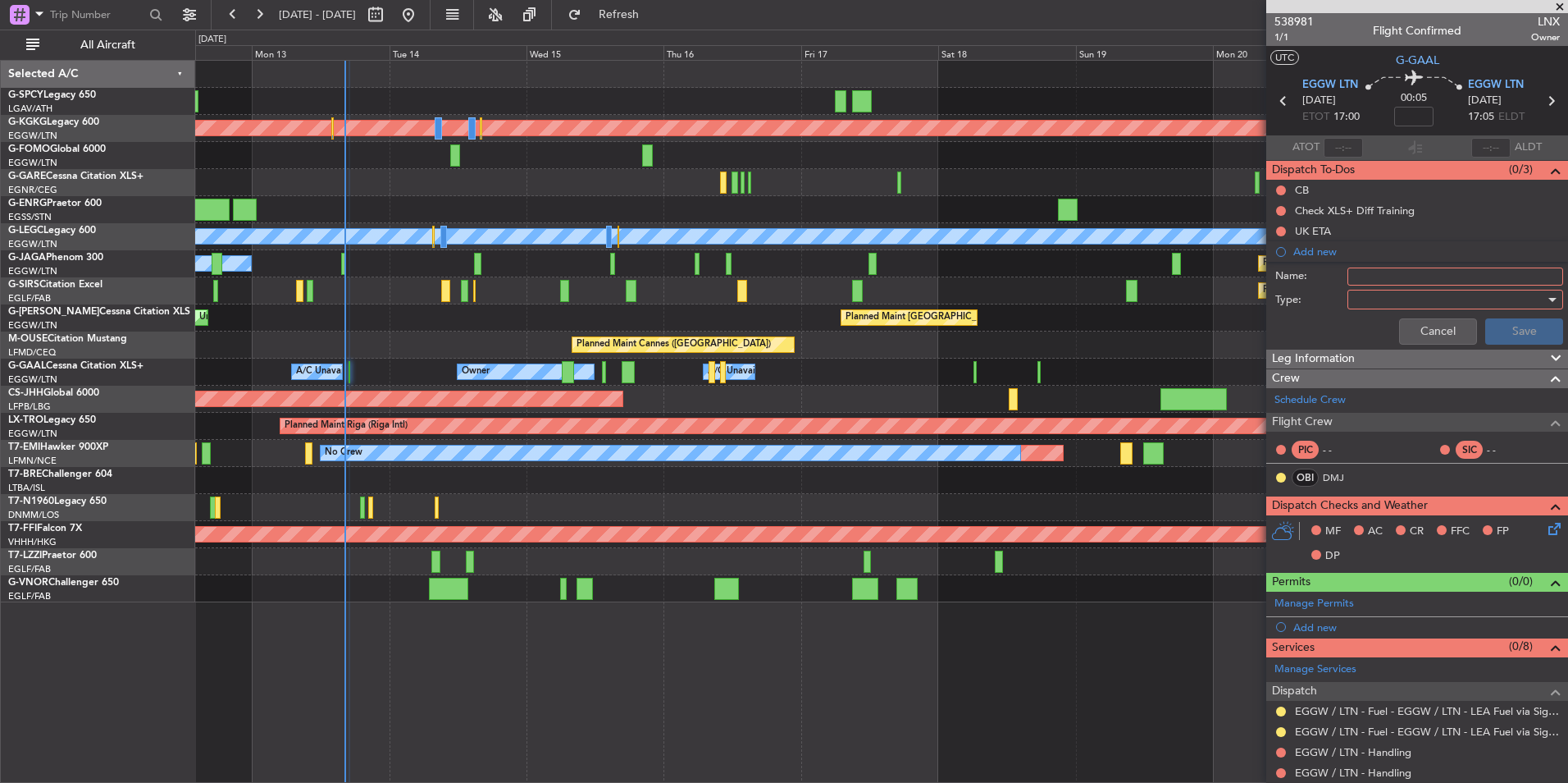
click at [1376, 271] on input "Name:" at bounding box center [1455, 276] width 216 height 18
type input "DO NOT DISPATCH"
click at [1392, 305] on div at bounding box center [1449, 300] width 191 height 25
click at [1404, 328] on span "Generic" at bounding box center [1447, 333] width 192 height 25
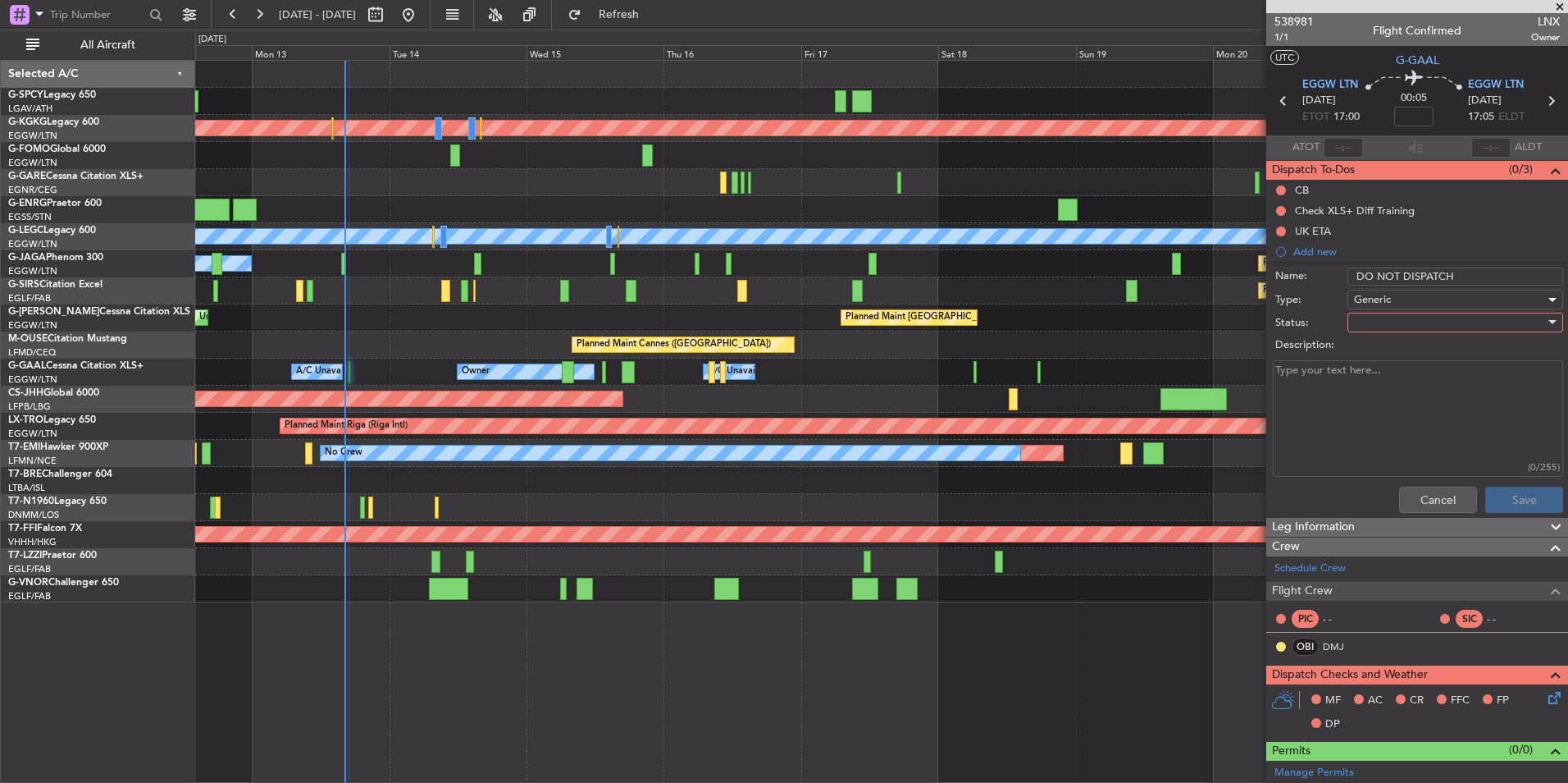
click at [1445, 322] on div at bounding box center [1449, 322] width 191 height 25
click at [1419, 351] on span "Not Started" at bounding box center [1447, 355] width 192 height 25
click at [1412, 395] on textarea "Description:" at bounding box center [1417, 418] width 290 height 117
type textarea "test"
click at [1533, 496] on button "Save" at bounding box center [1524, 499] width 78 height 27
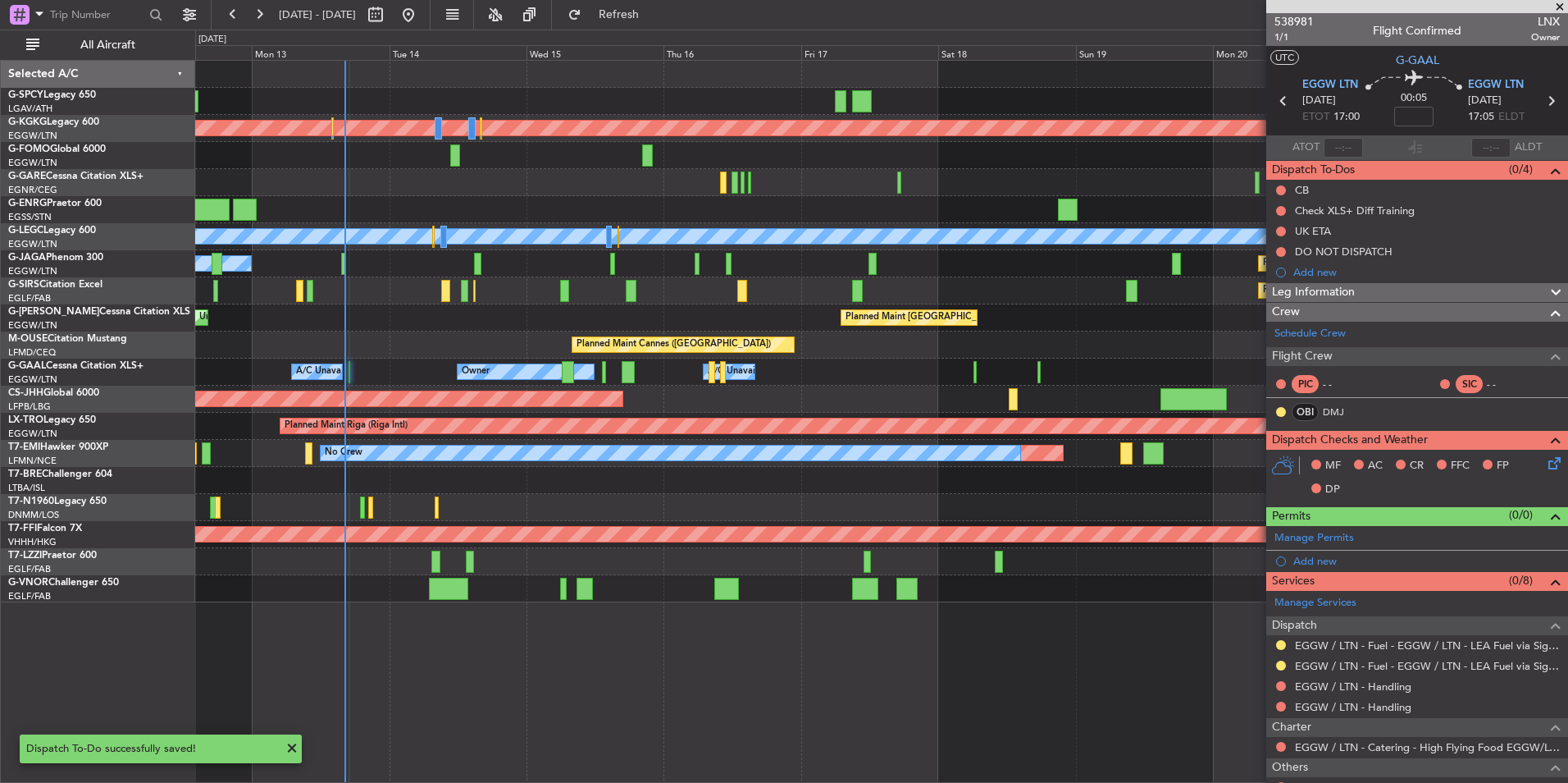
click at [1563, 9] on span at bounding box center [1559, 7] width 16 height 15
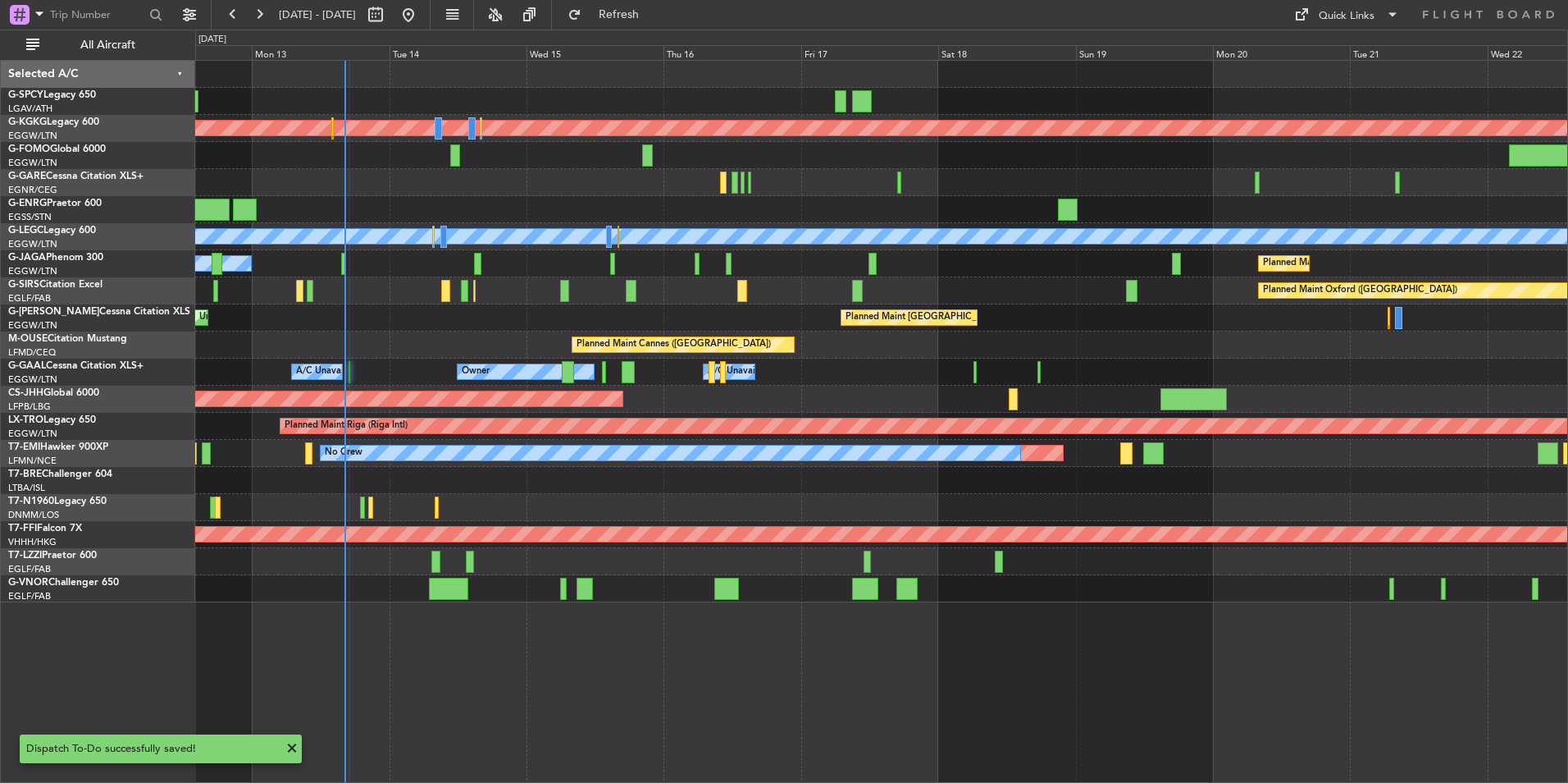
type input "0"
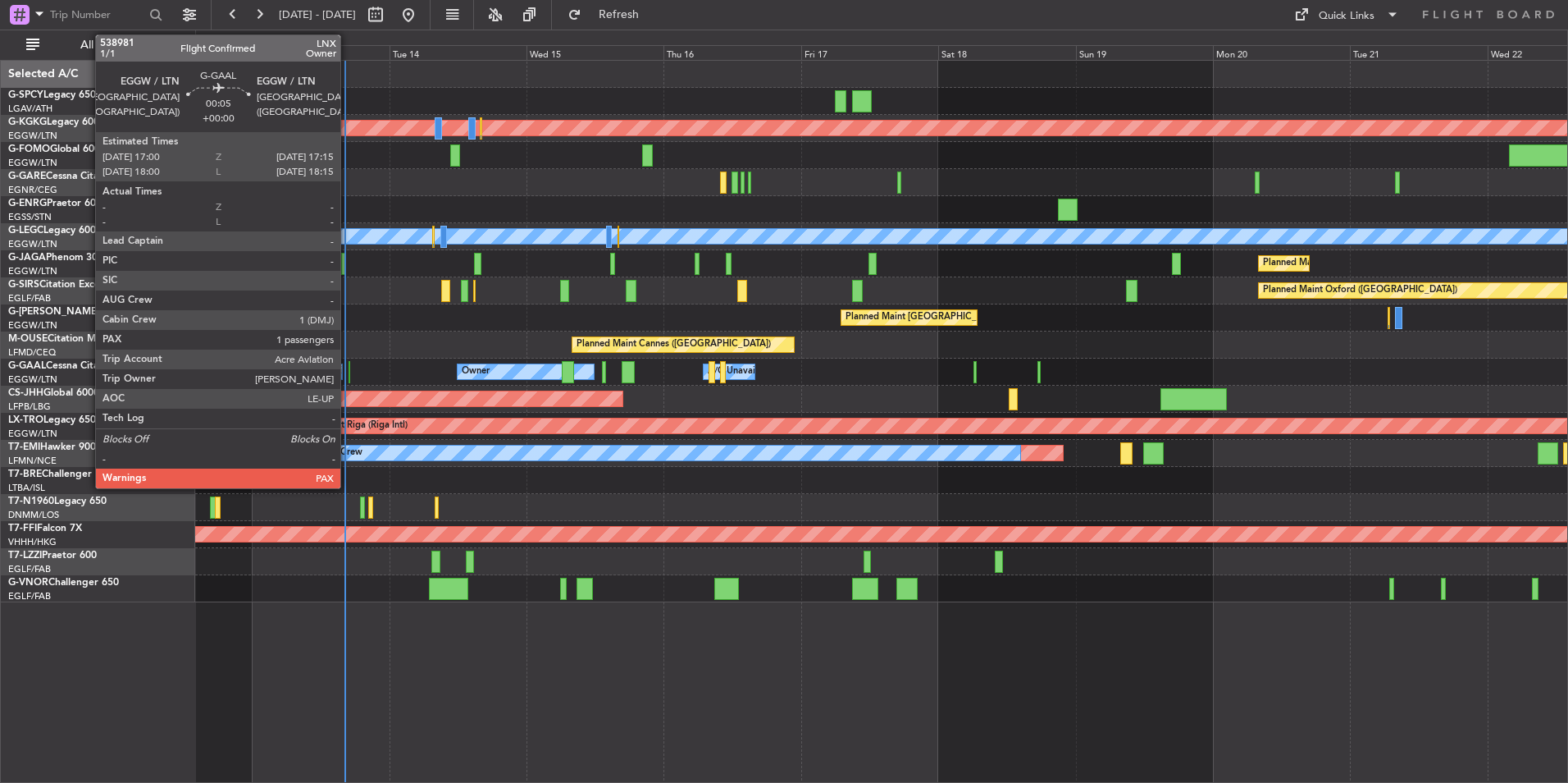
click at [348, 371] on div at bounding box center [349, 372] width 2 height 22
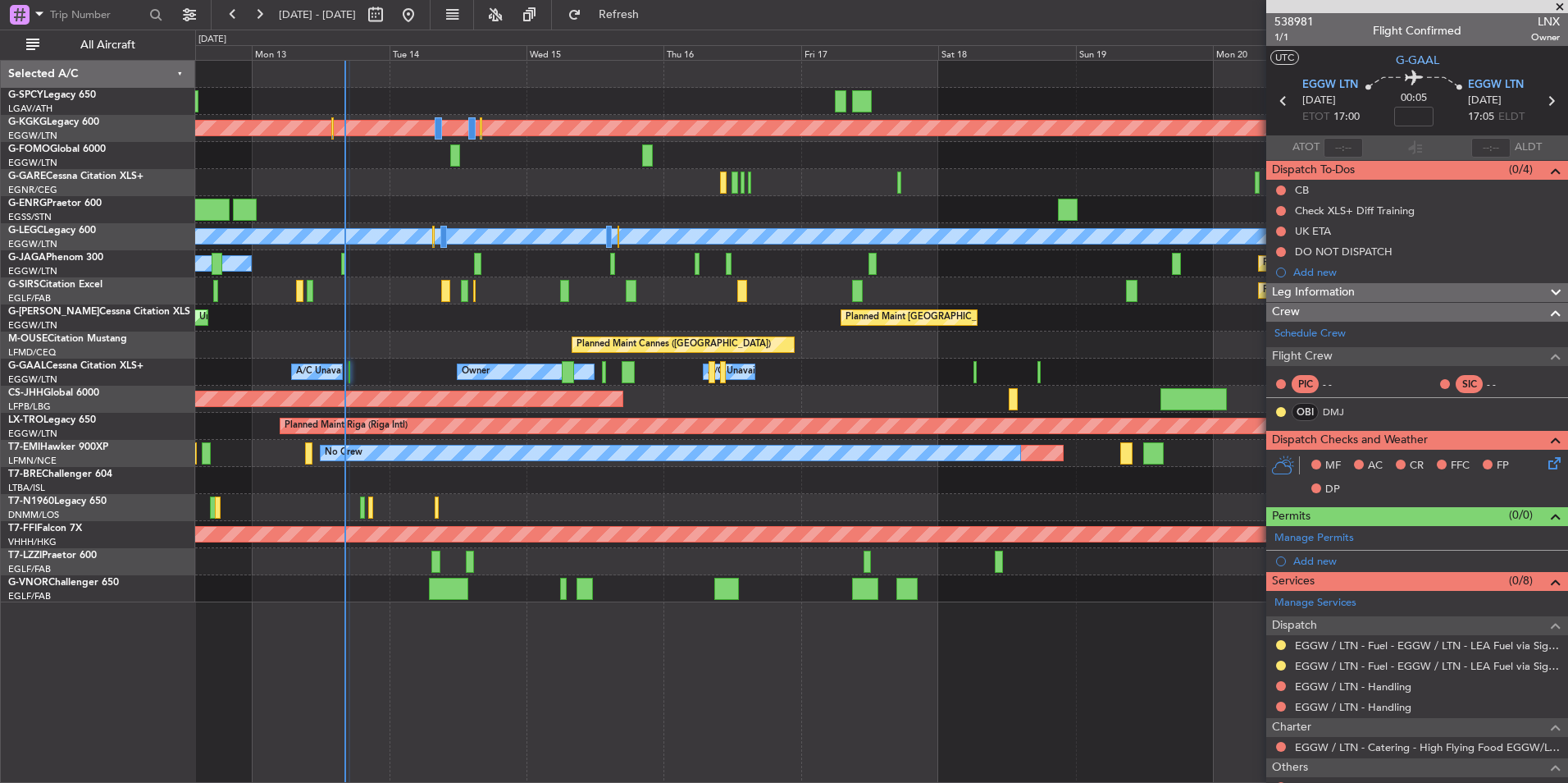
click at [1420, 247] on div "DO NOT DISPATCH" at bounding box center [1417, 252] width 302 height 21
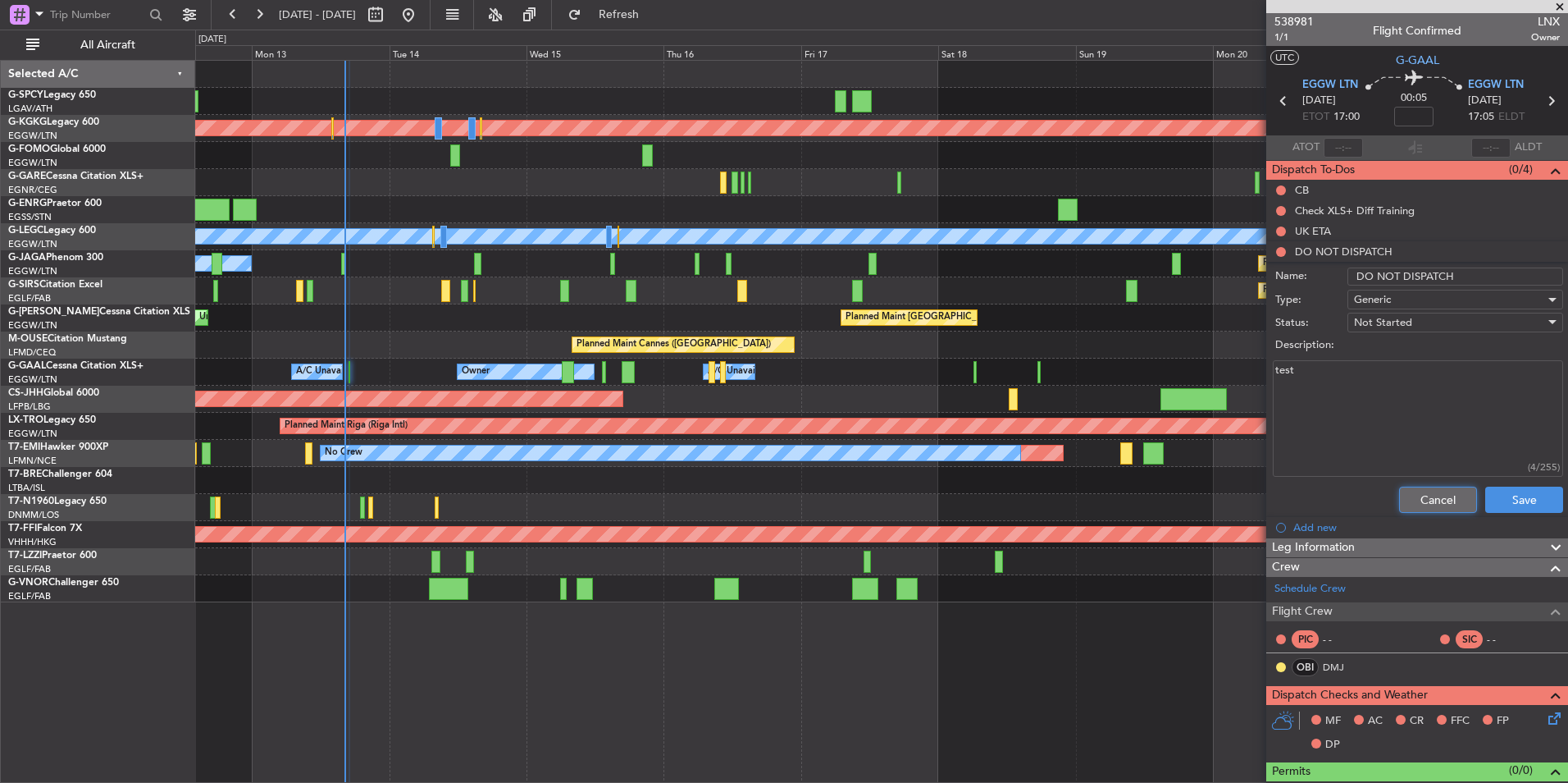
click at [1446, 501] on button "Cancel" at bounding box center [1437, 499] width 78 height 27
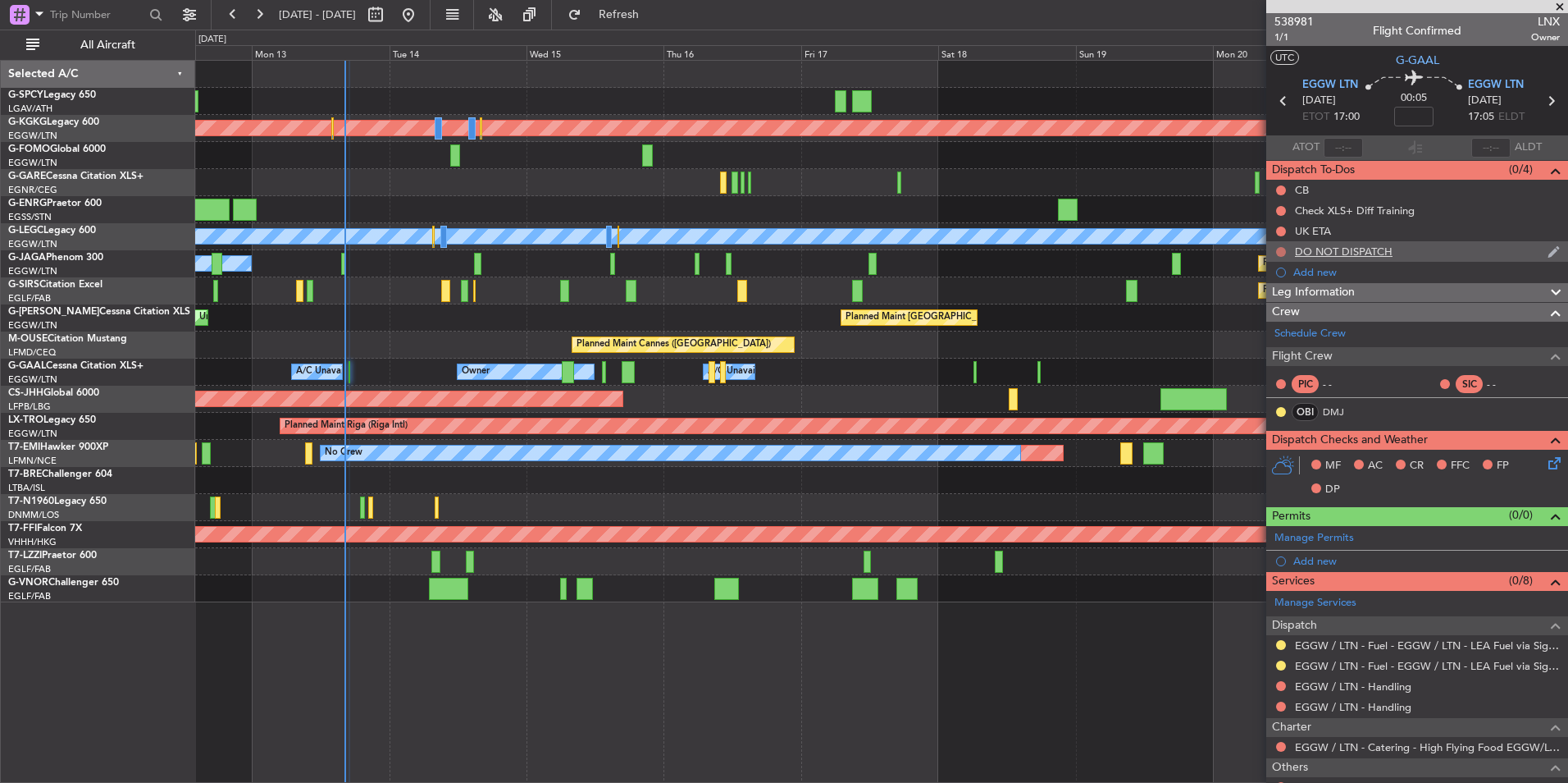
drag, startPoint x: 1394, startPoint y: 248, endPoint x: 1282, endPoint y: 249, distance: 112.0
click at [1282, 249] on button at bounding box center [1281, 252] width 10 height 10
click at [1461, 245] on div "DO NOT DISPATCH" at bounding box center [1417, 252] width 302 height 21
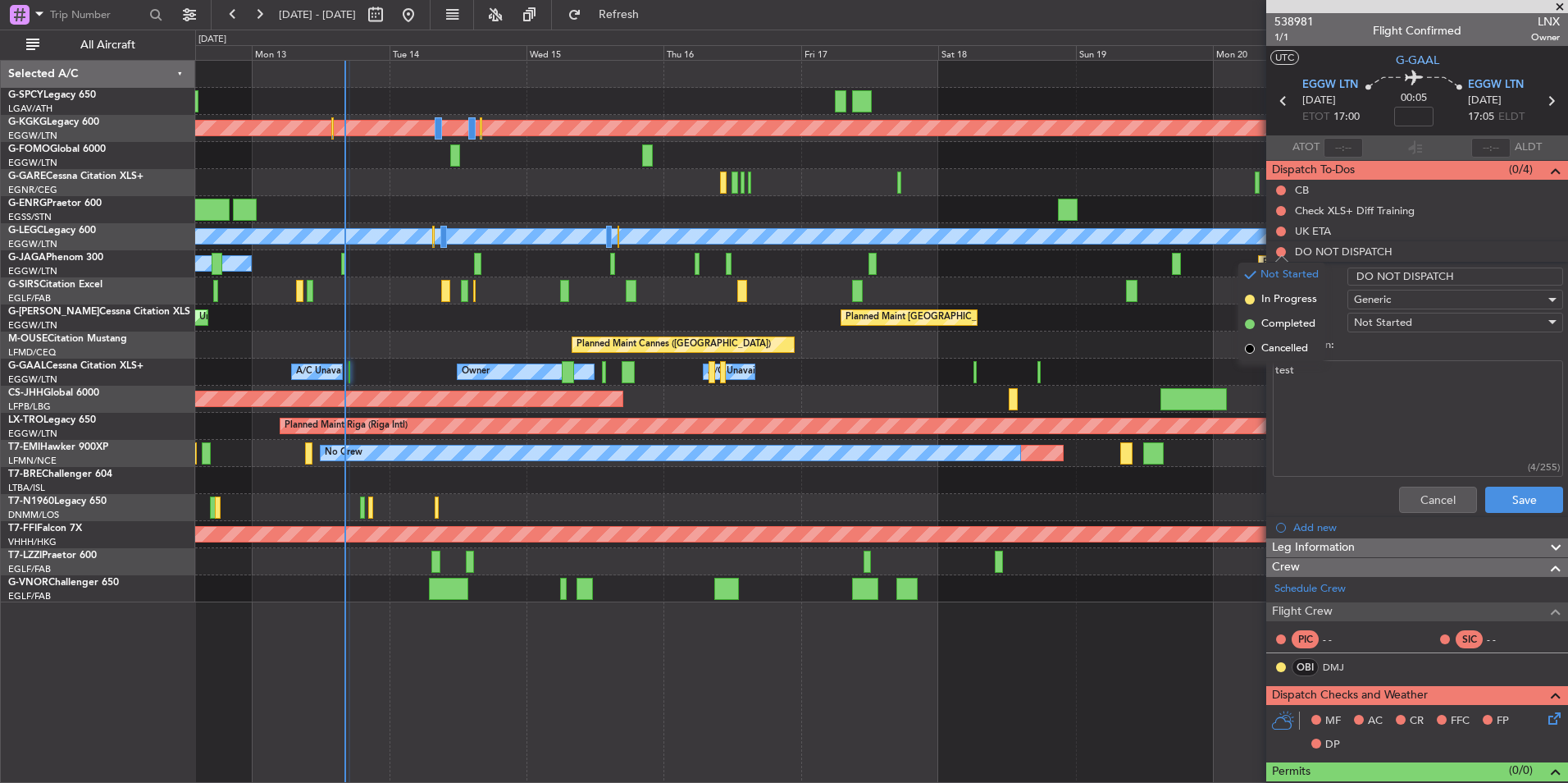
click at [1466, 245] on li "DO NOT DISPATCH Name: DO NOT DISPATCH Type: Generic Status: Not Started Descrip…" at bounding box center [1417, 380] width 302 height 278
drag, startPoint x: 1469, startPoint y: 276, endPoint x: 1284, endPoint y: 251, distance: 186.7
click at [1284, 251] on li "DO NOT DISPATCH Name: DO NOT DISPATCH Type: Generic Status: Not Started Descrip…" at bounding box center [1417, 380] width 302 height 278
click at [1405, 300] on div "Generic" at bounding box center [1449, 300] width 191 height 25
click at [1402, 323] on span "Generic" at bounding box center [1447, 333] width 192 height 25
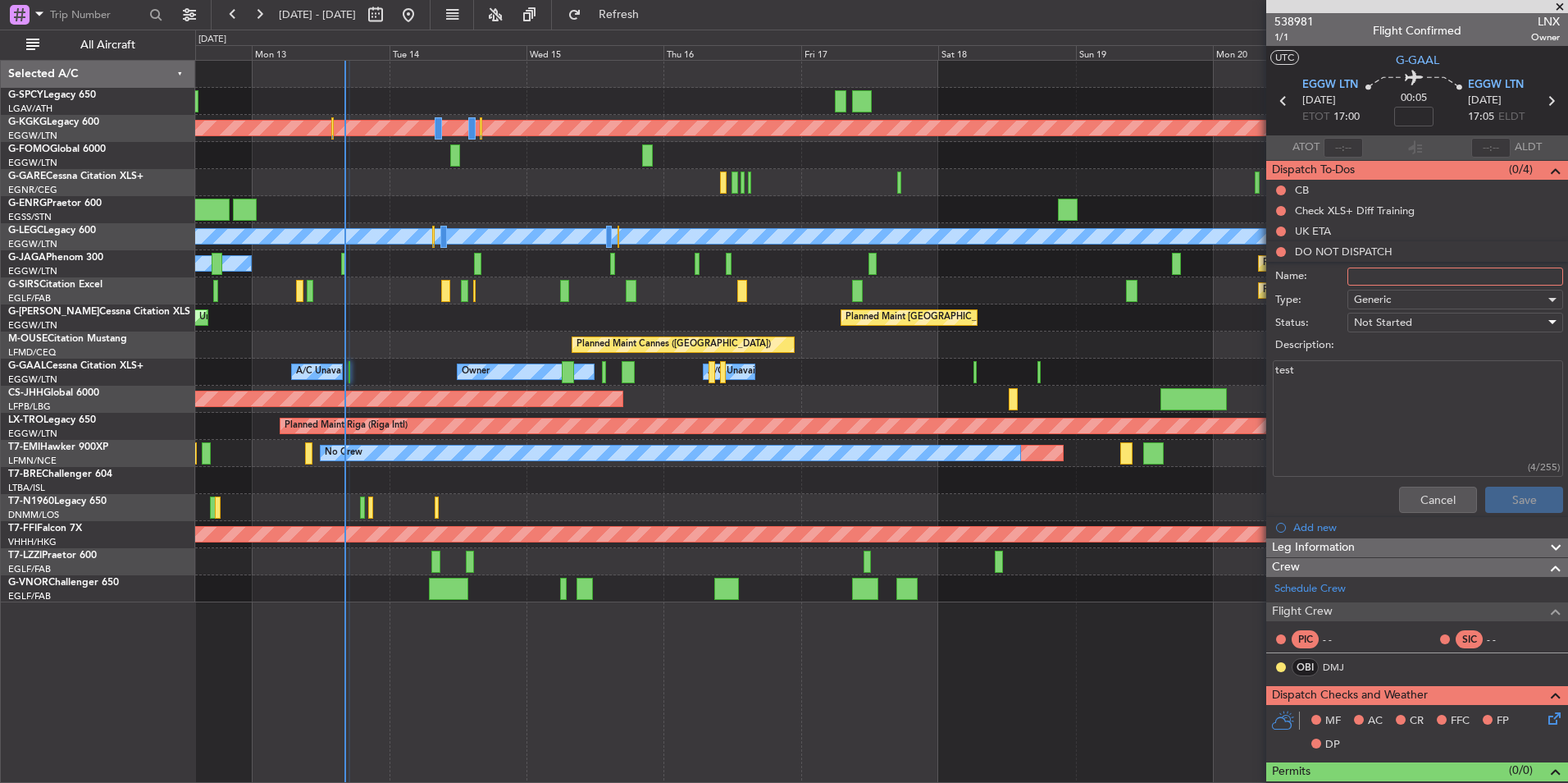
click at [1417, 326] on div "Not Started" at bounding box center [1449, 322] width 191 height 25
click at [1403, 431] on span "Cancelled" at bounding box center [1447, 429] width 192 height 25
click at [1489, 497] on div "Cancel Save" at bounding box center [1412, 500] width 309 height 39
click at [1385, 379] on textarea "test" at bounding box center [1417, 418] width 290 height 117
drag, startPoint x: 1194, startPoint y: 351, endPoint x: 1150, endPoint y: 346, distance: 44.3
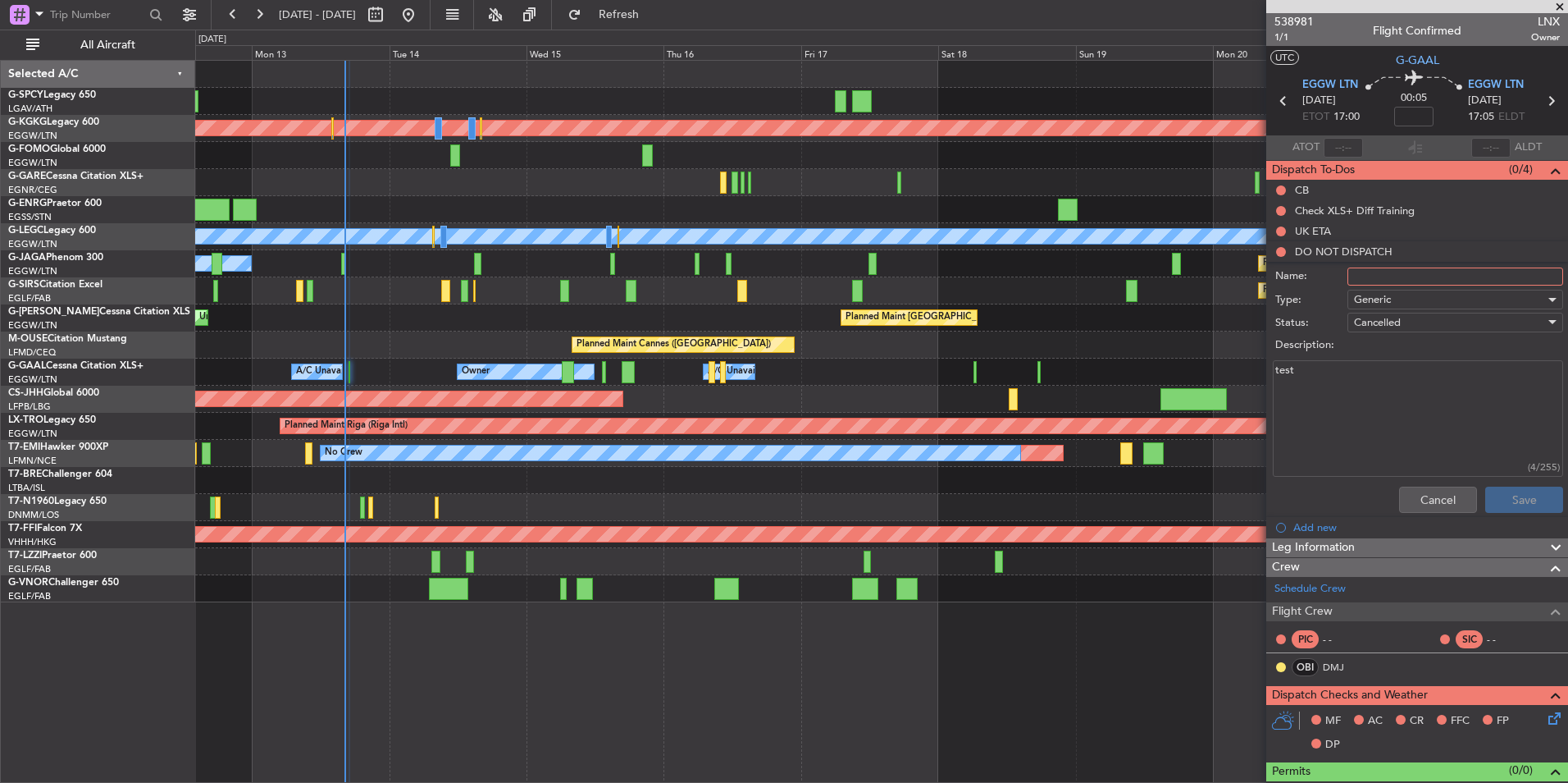
click at [1150, 346] on fb-app "12 Oct 2025 - 22 Oct 2025 Refresh Quick Links All Aircraft Planned Maint Athens…" at bounding box center [784, 397] width 1568 height 770
click at [1398, 268] on input "Name:" at bounding box center [1455, 276] width 216 height 18
type input "DO NOT DISPATCH"
click at [1402, 323] on div "Cancelled" at bounding box center [1449, 322] width 191 height 25
click at [1518, 495] on div at bounding box center [784, 391] width 1568 height 783
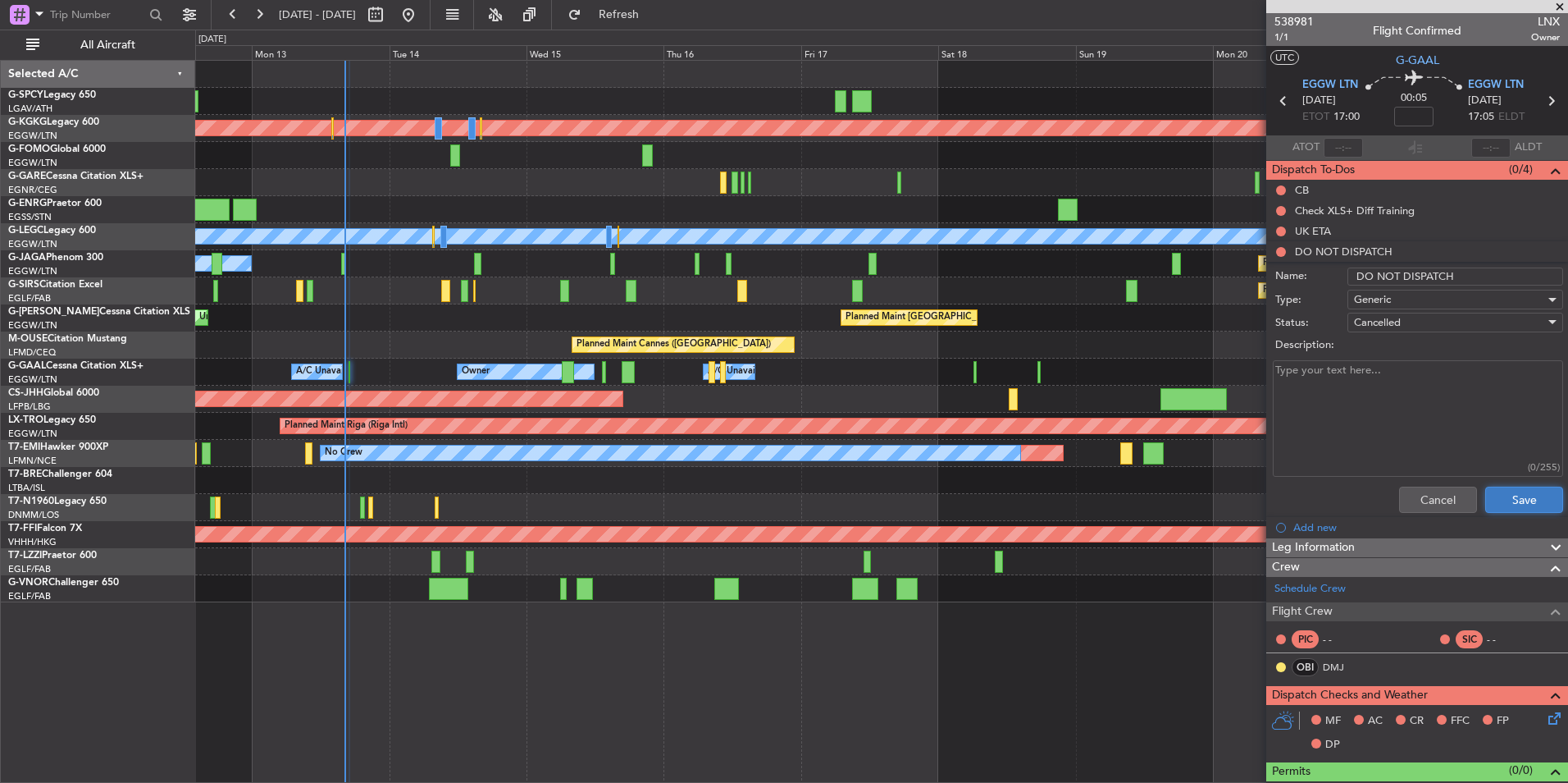
click at [1519, 504] on button "Save" at bounding box center [1524, 499] width 78 height 27
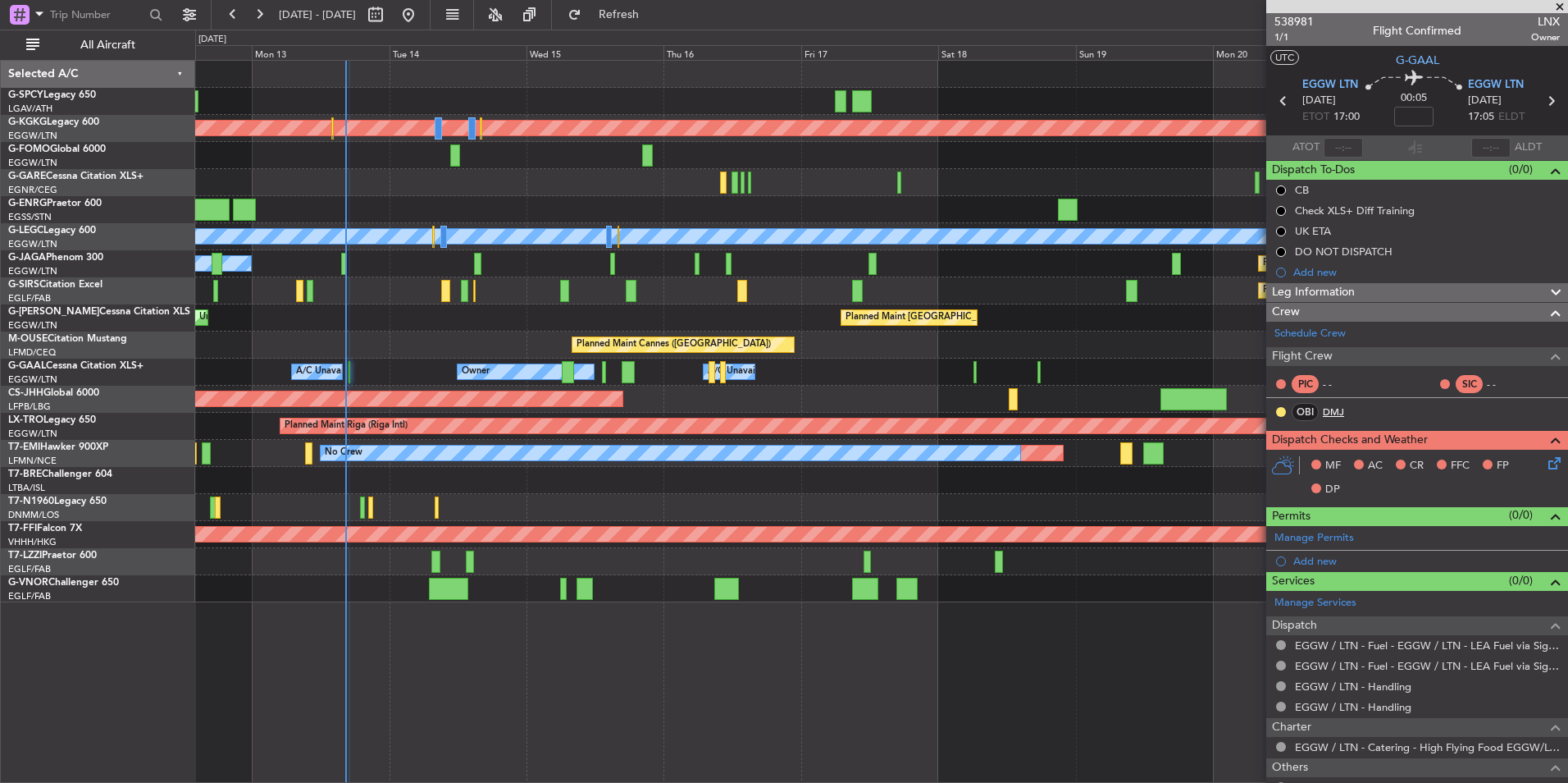
click at [1339, 412] on link "DMJ" at bounding box center [1340, 412] width 37 height 15
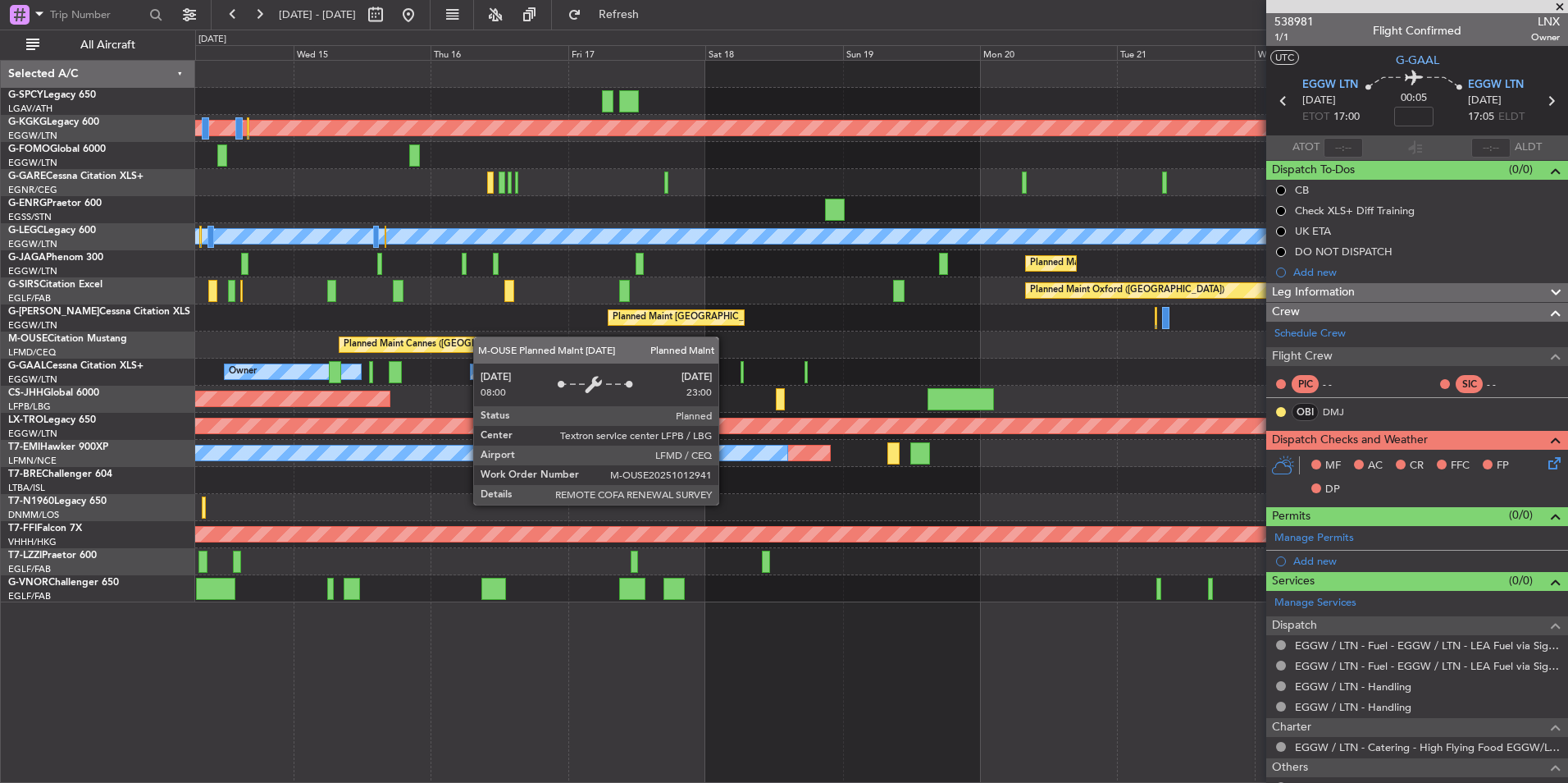
click at [447, 340] on div "Planned Maint Athens ([PERSON_NAME] Intl) Planned Maint [GEOGRAPHIC_DATA] ([GEO…" at bounding box center [881, 331] width 1372 height 542
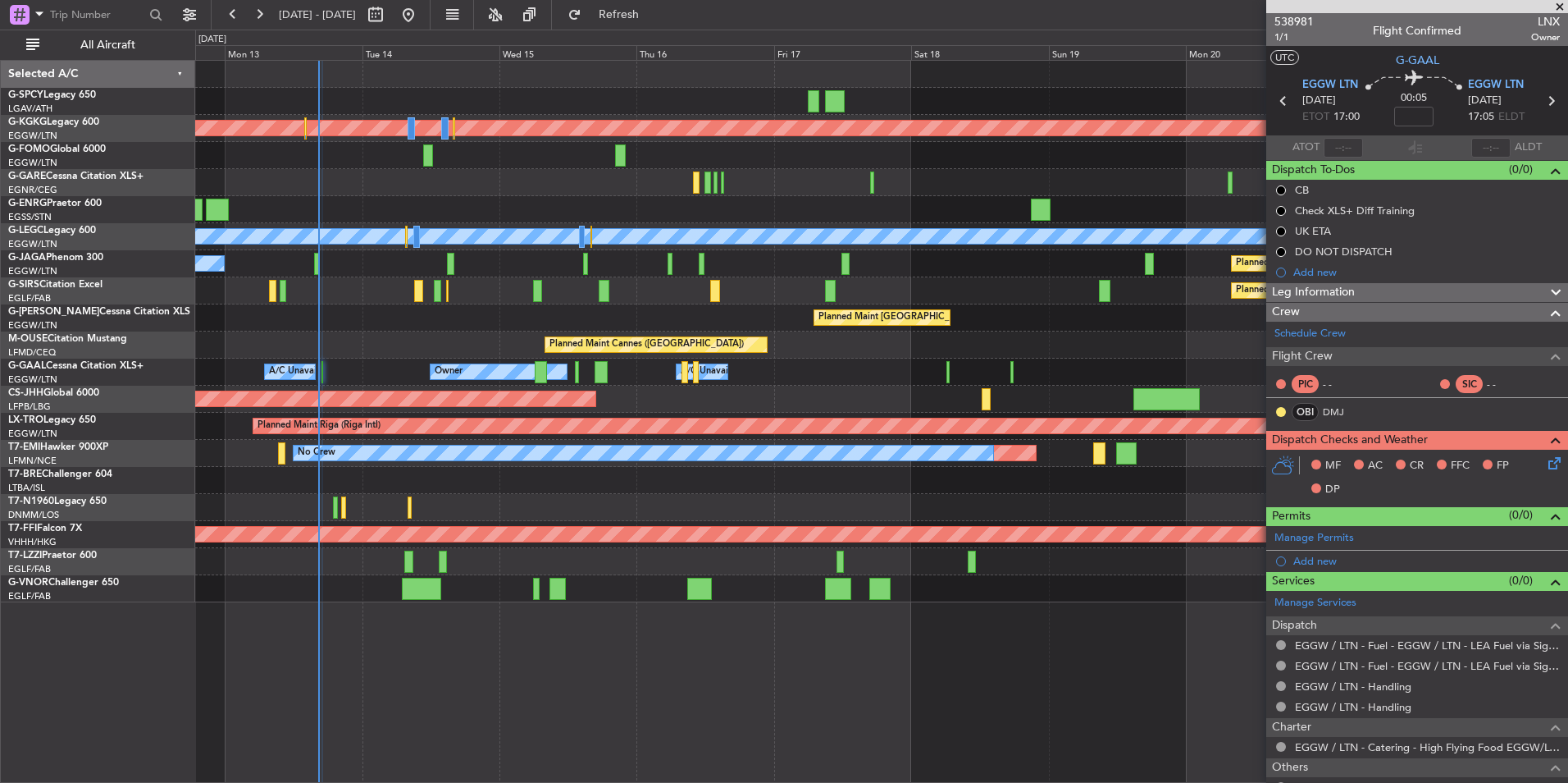
click at [509, 308] on div "Planned Maint Athens (Eleftherios Venizelos Intl) Planned Maint London (Stanste…" at bounding box center [881, 331] width 1372 height 542
click at [1561, 9] on span at bounding box center [1559, 7] width 16 height 15
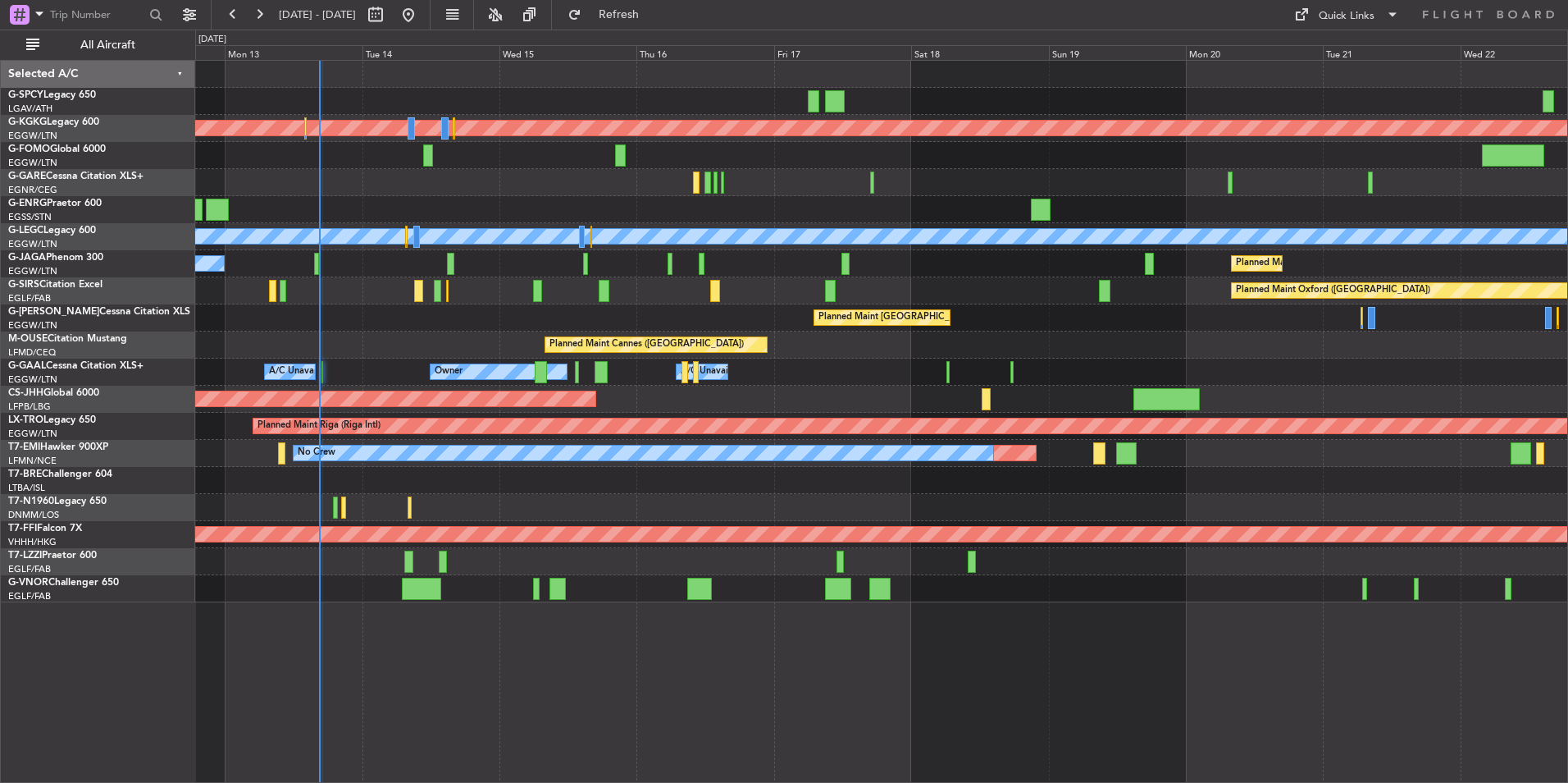
type input "0"
click at [1321, 21] on div "Quick Links" at bounding box center [1346, 16] width 56 height 16
click at [1325, 58] on button "Trip Builder" at bounding box center [1347, 54] width 123 height 39
click at [1371, 9] on div "Quick Links" at bounding box center [1346, 16] width 56 height 16
click at [1340, 50] on button "Trip Builder" at bounding box center [1347, 54] width 123 height 39
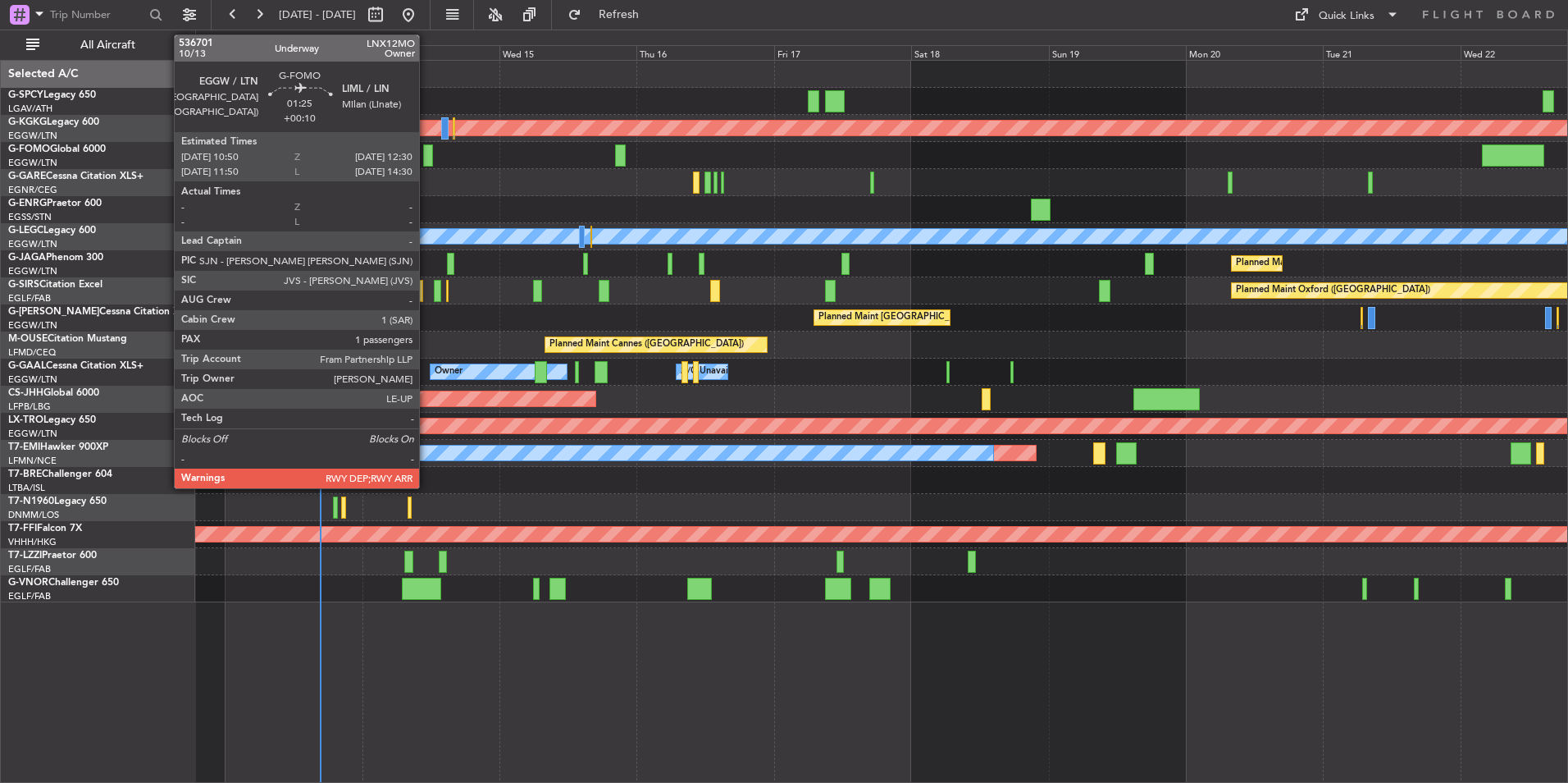
click at [427, 147] on div at bounding box center [429, 156] width 10 height 22
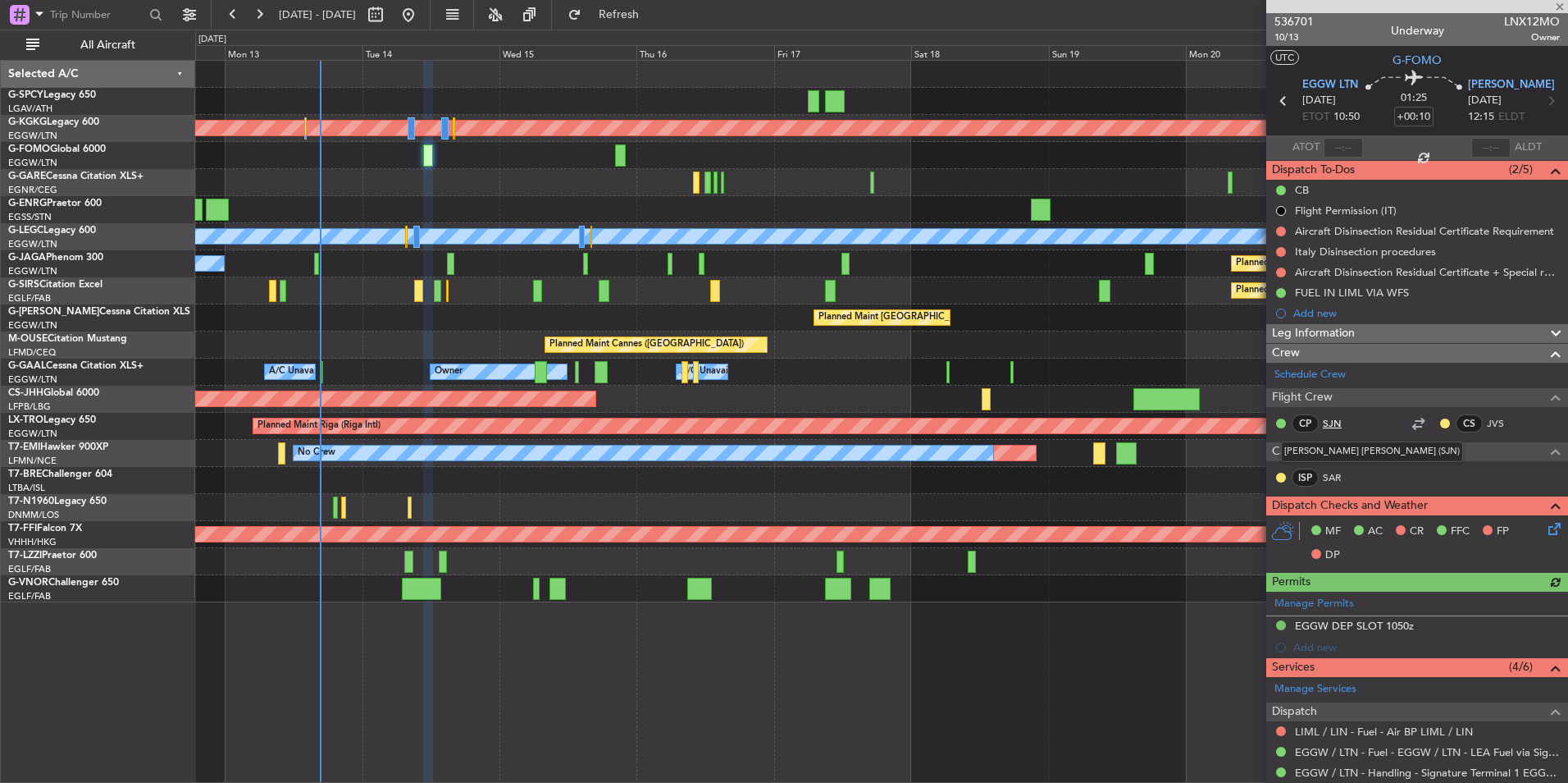
click at [1334, 427] on link "SJN" at bounding box center [1340, 423] width 37 height 15
click at [654, 19] on span "Refresh" at bounding box center [619, 15] width 69 height 11
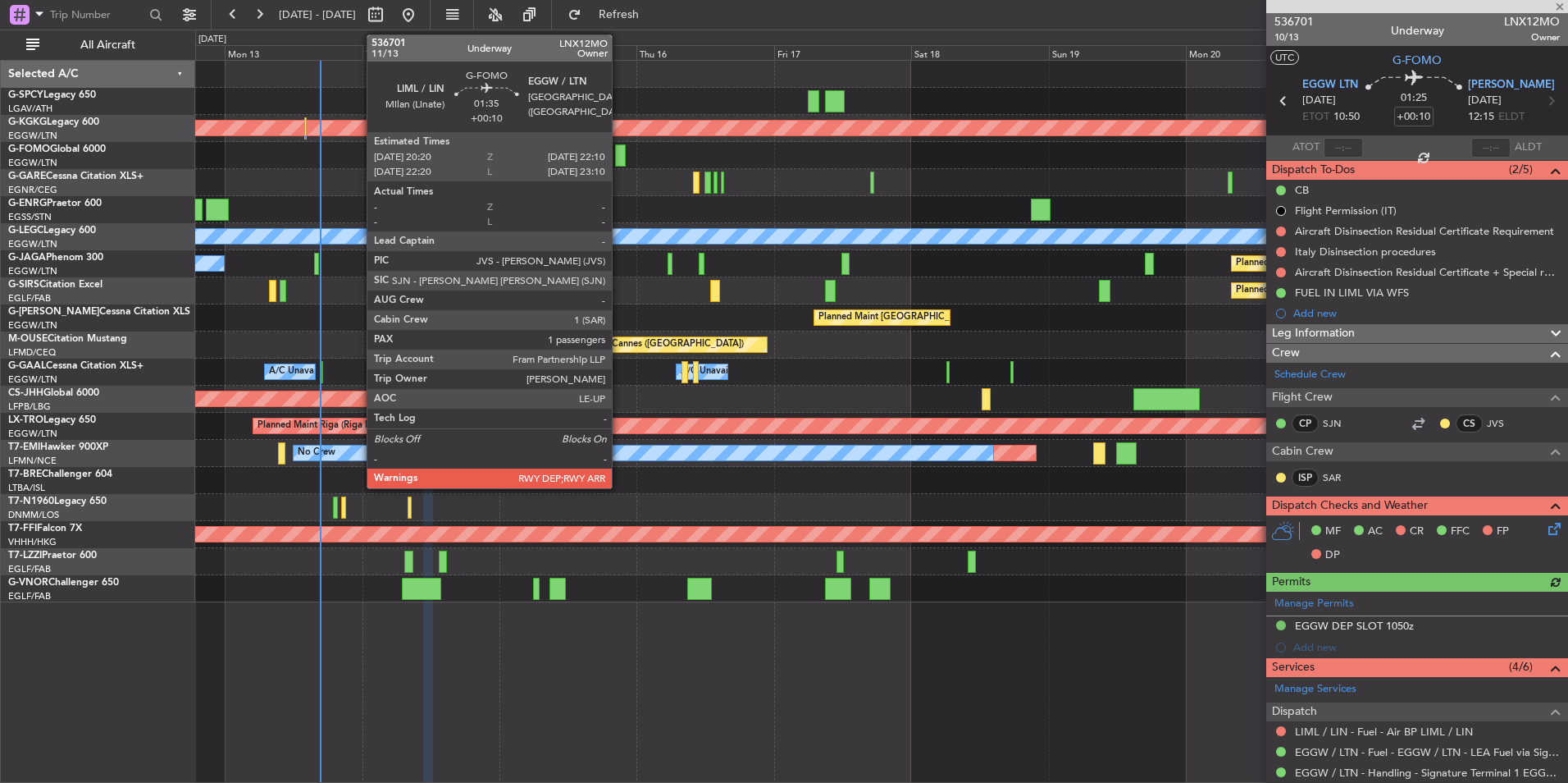
click at [619, 160] on div at bounding box center [620, 156] width 10 height 22
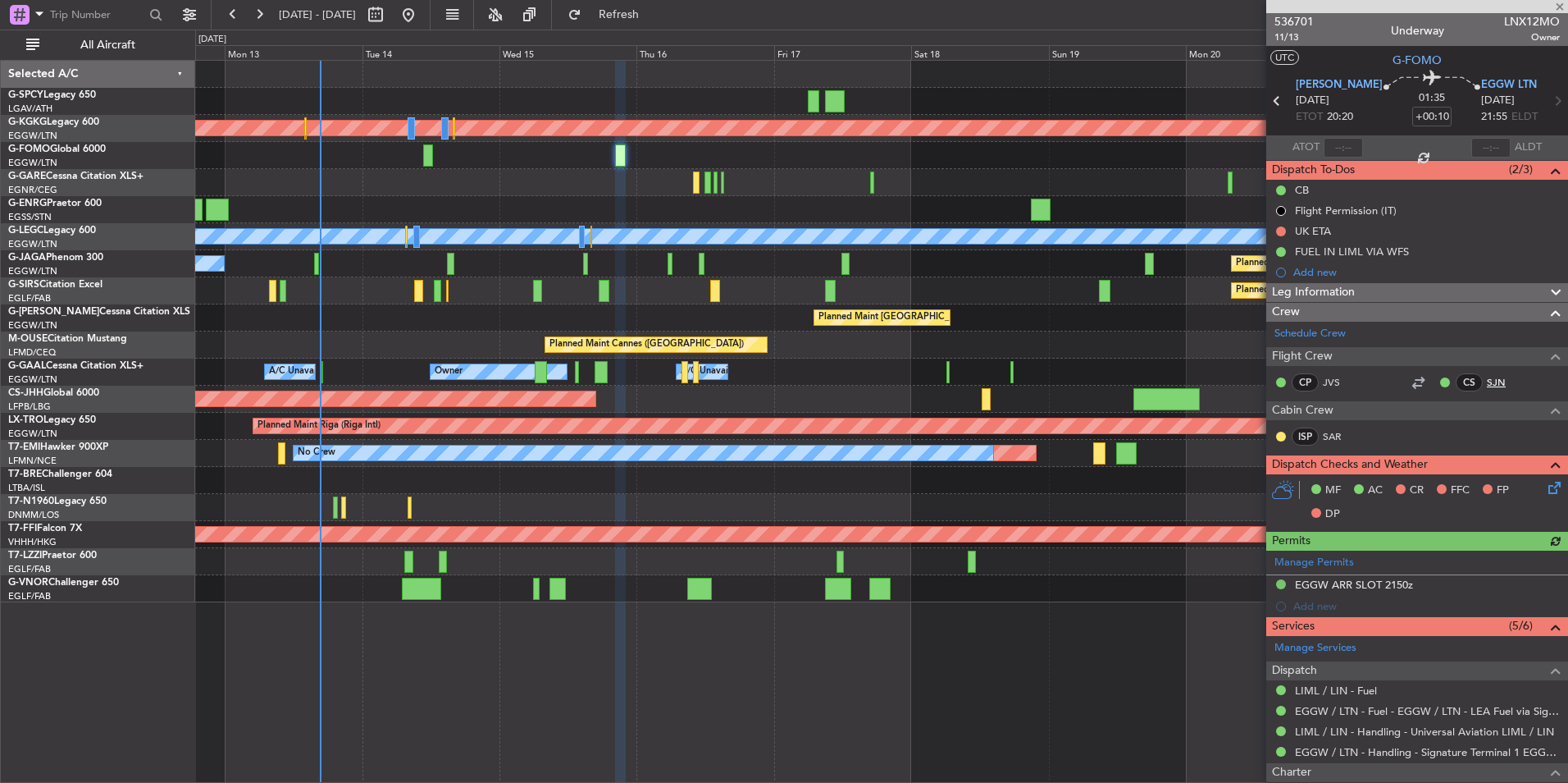
click at [1493, 385] on link "SJN" at bounding box center [1505, 382] width 37 height 15
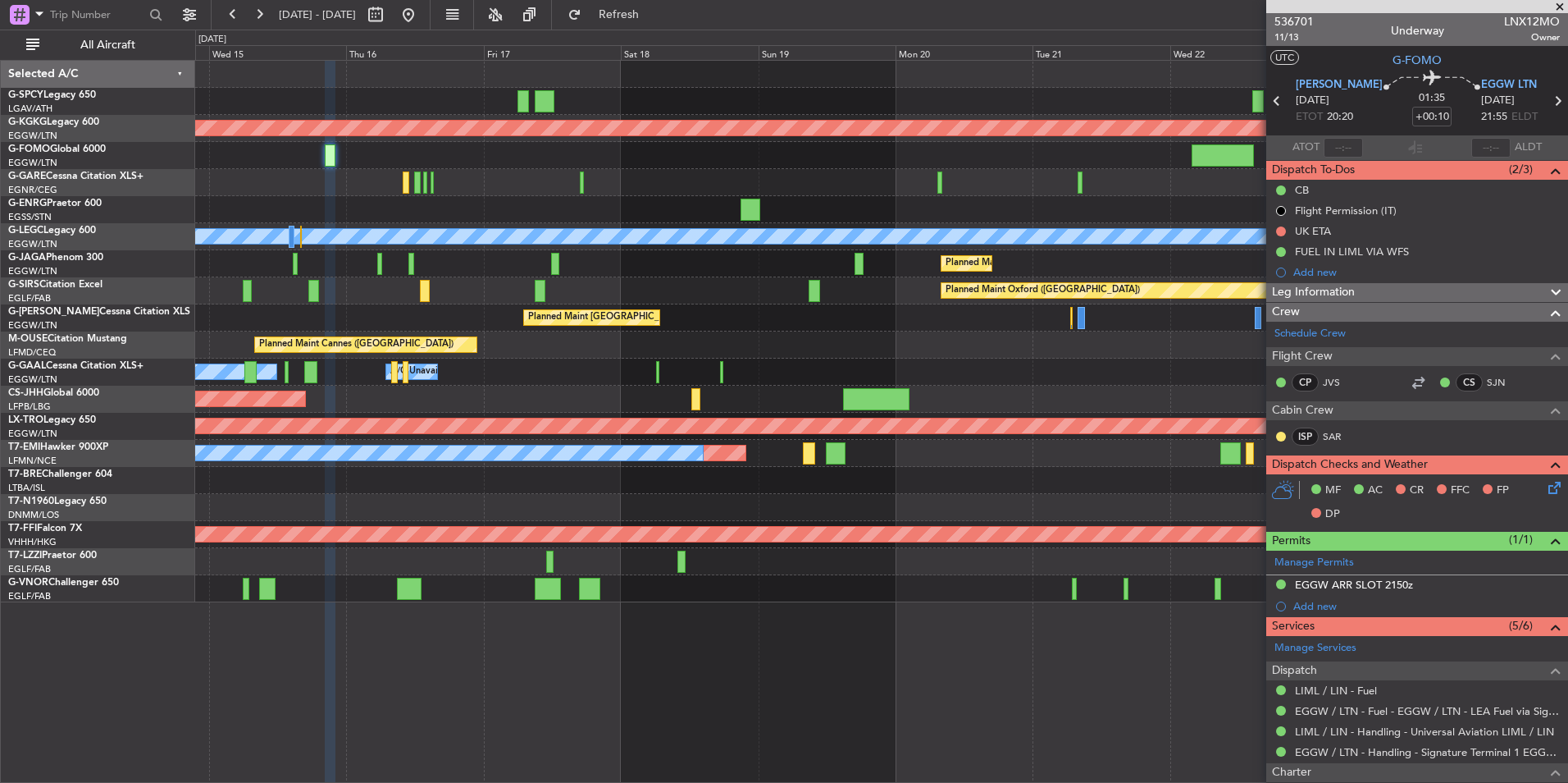
click at [458, 141] on div "Planned Maint Athens ([PERSON_NAME] Intl) Planned Maint [GEOGRAPHIC_DATA] ([GEO…" at bounding box center [881, 331] width 1372 height 542
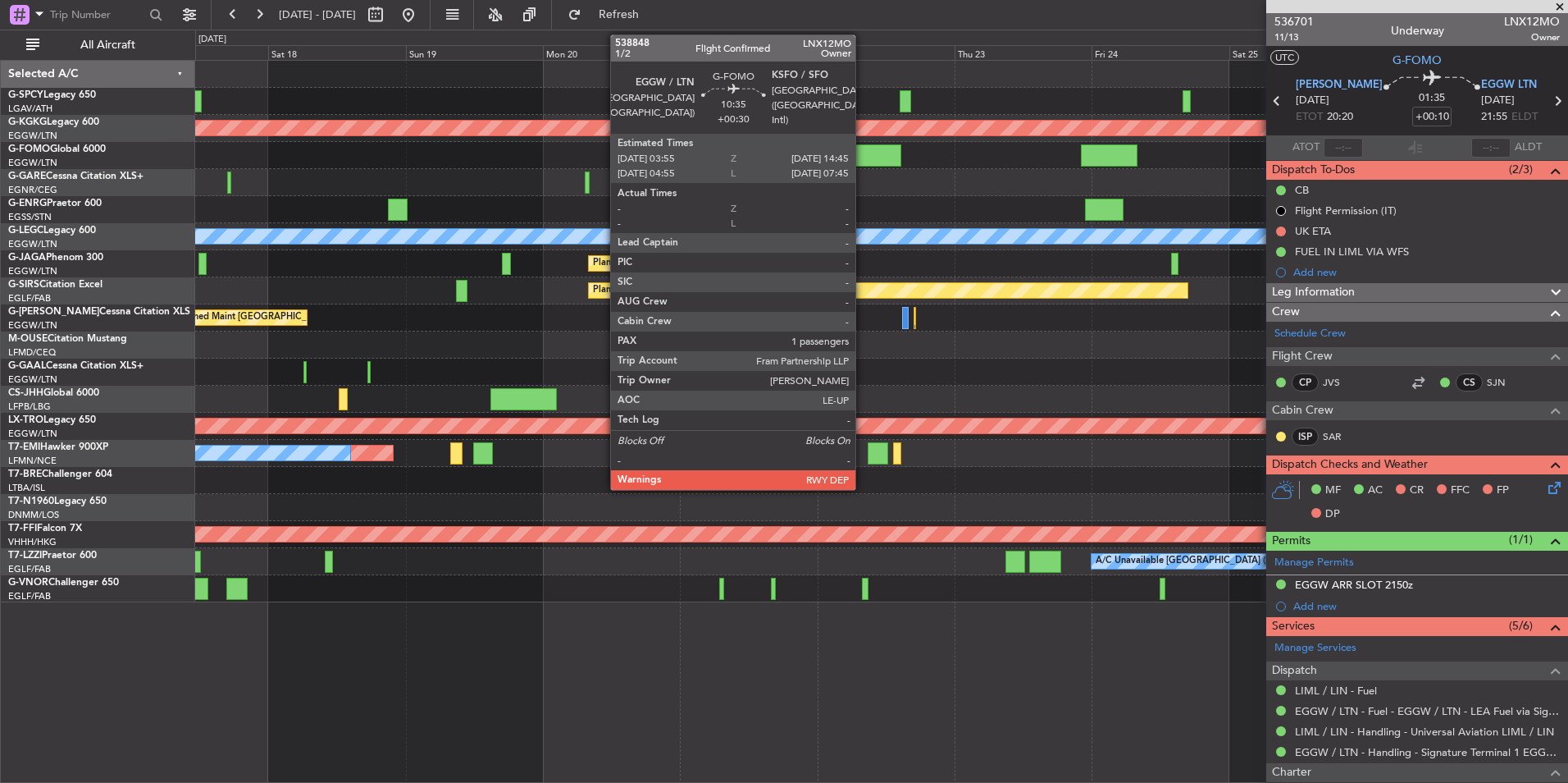
click at [863, 156] on div at bounding box center [870, 156] width 62 height 22
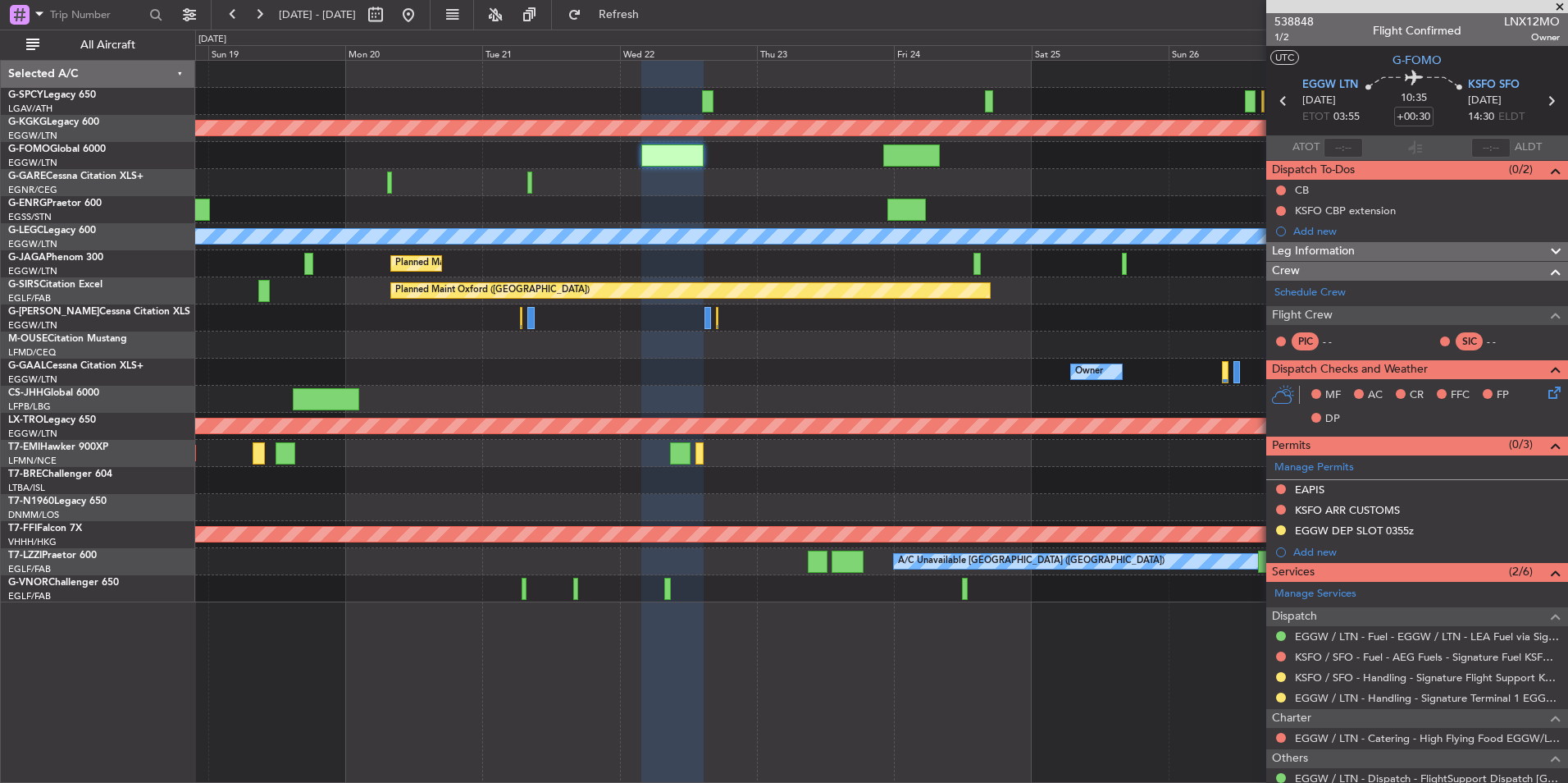
click at [743, 181] on div "Planned Maint Athens ([PERSON_NAME] Intl) Planned Maint [GEOGRAPHIC_DATA] ([GEO…" at bounding box center [881, 331] width 1372 height 542
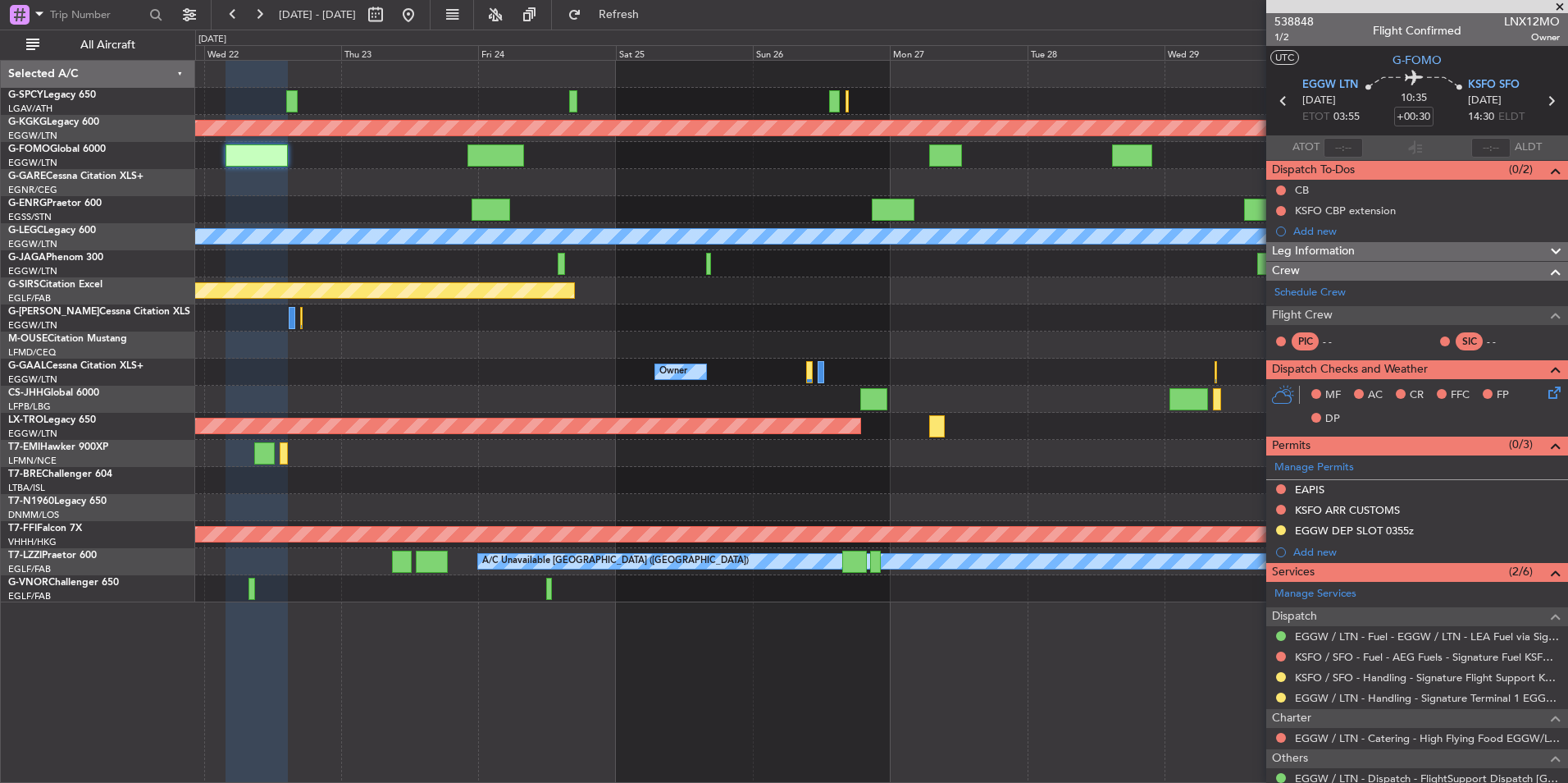
click at [546, 160] on div "Planned Maint Athens (Eleftherios Venizelos Intl) Planned Maint London (Stanste…" at bounding box center [881, 331] width 1372 height 542
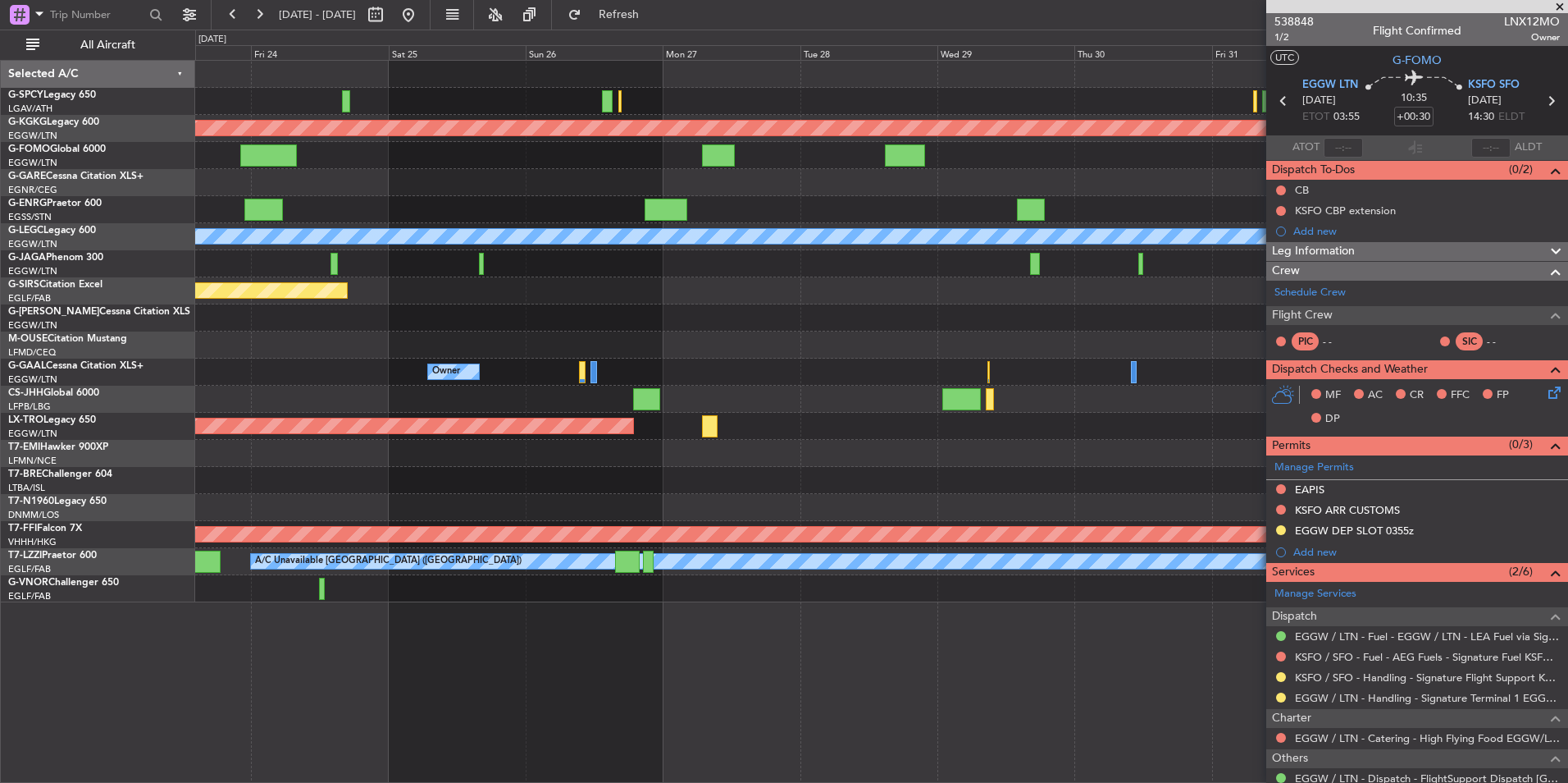
click at [780, 196] on div "Planned Maint Athens ([PERSON_NAME] Intl) Planned Maint [GEOGRAPHIC_DATA] ([GEO…" at bounding box center [881, 331] width 1372 height 542
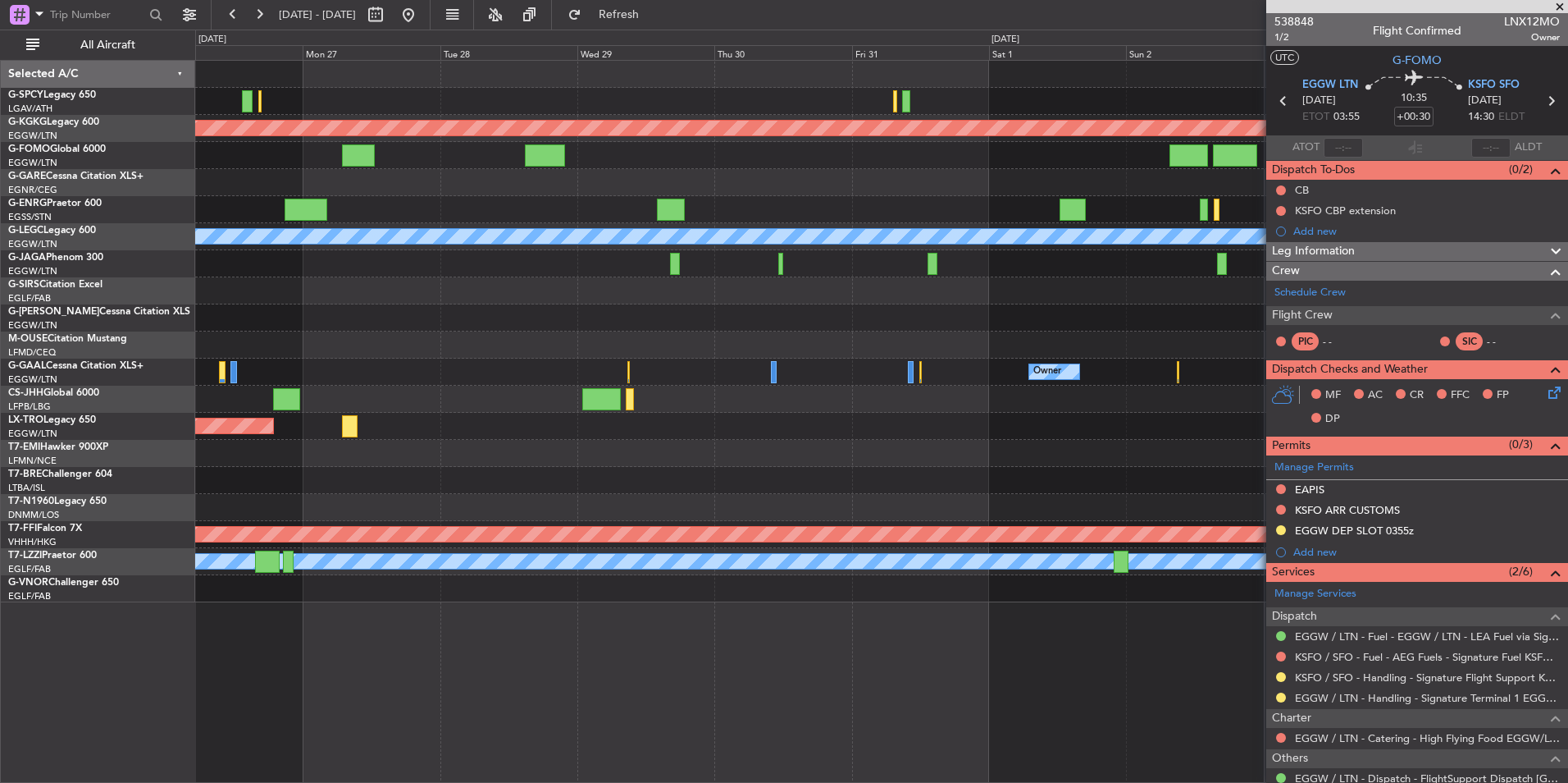
click at [545, 145] on div at bounding box center [881, 156] width 1372 height 27
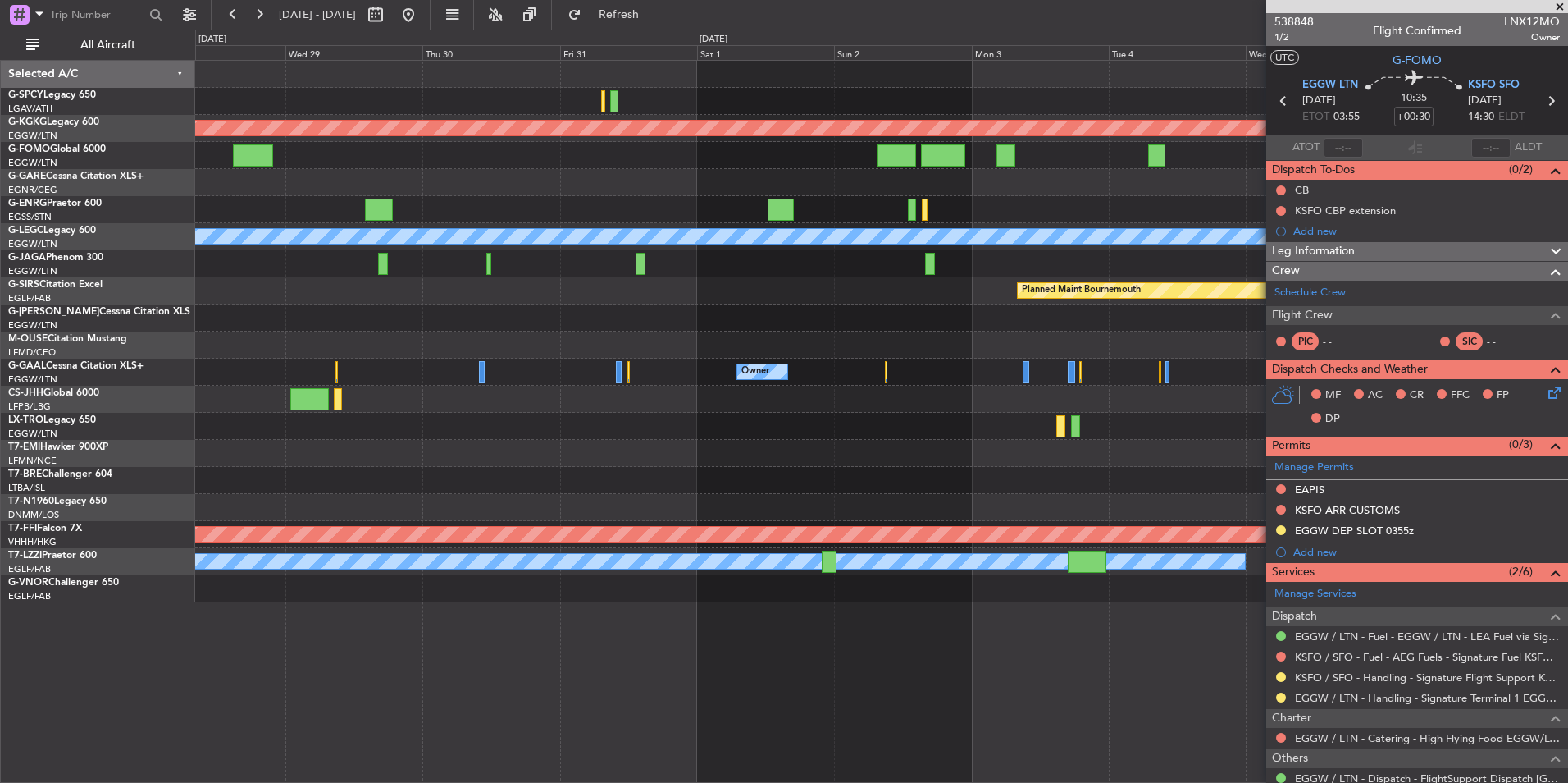
click at [946, 209] on div at bounding box center [881, 210] width 1372 height 27
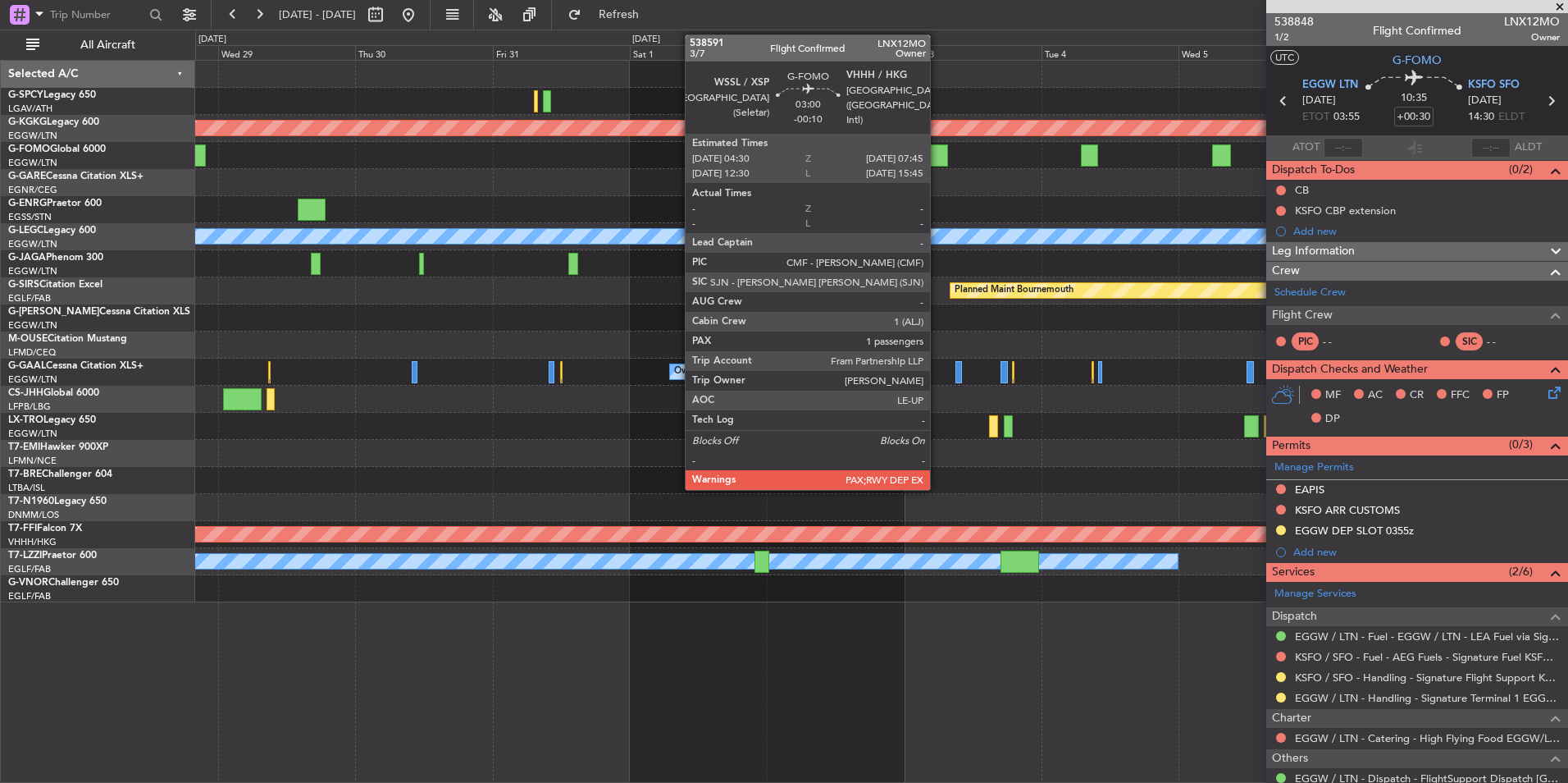
click at [938, 159] on div at bounding box center [938, 156] width 19 height 22
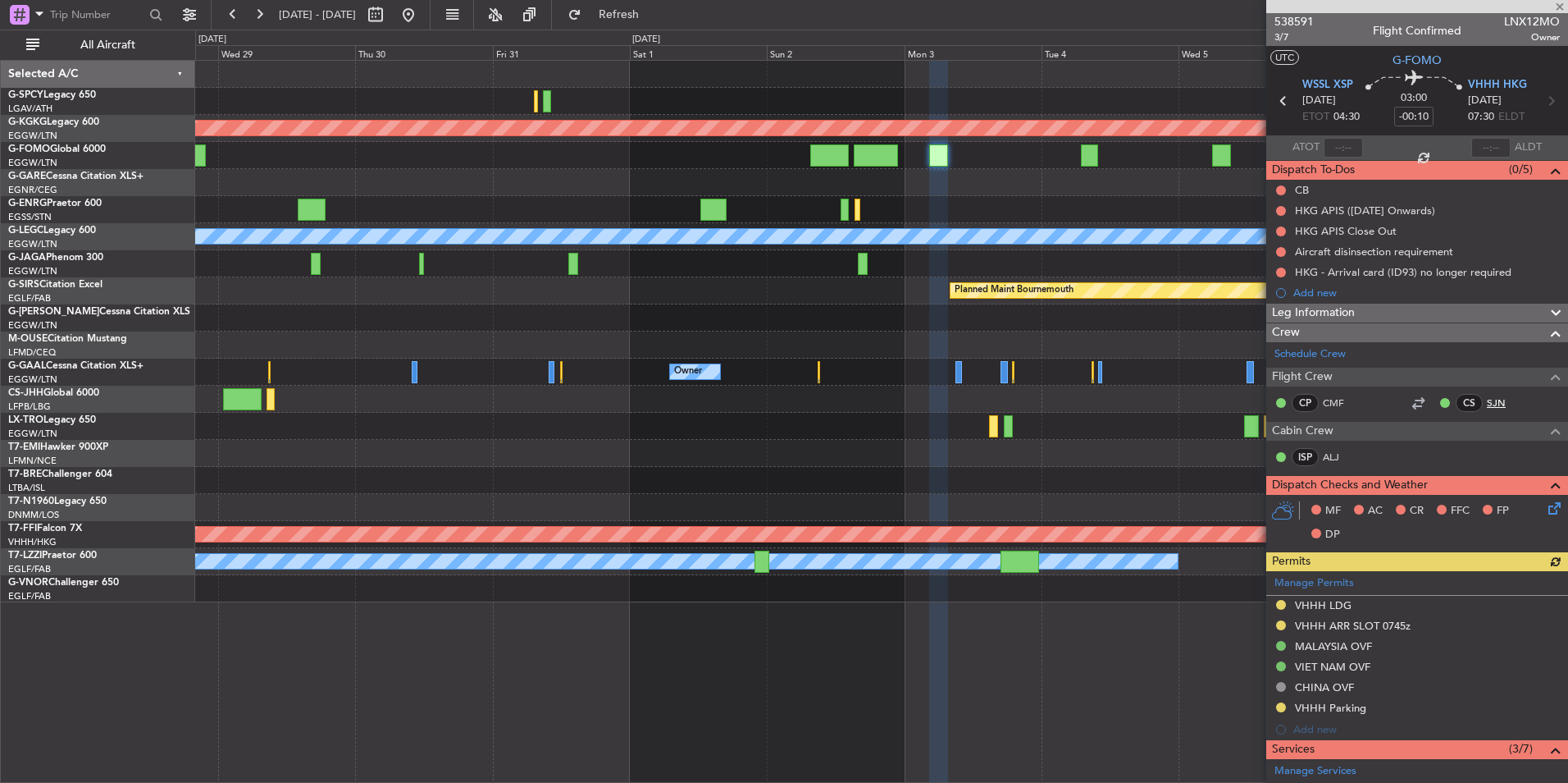
click at [1487, 401] on link "SJN" at bounding box center [1505, 402] width 37 height 15
click at [1487, 406] on link "SJN" at bounding box center [1505, 402] width 37 height 15
click at [654, 16] on span "Refresh" at bounding box center [619, 15] width 69 height 11
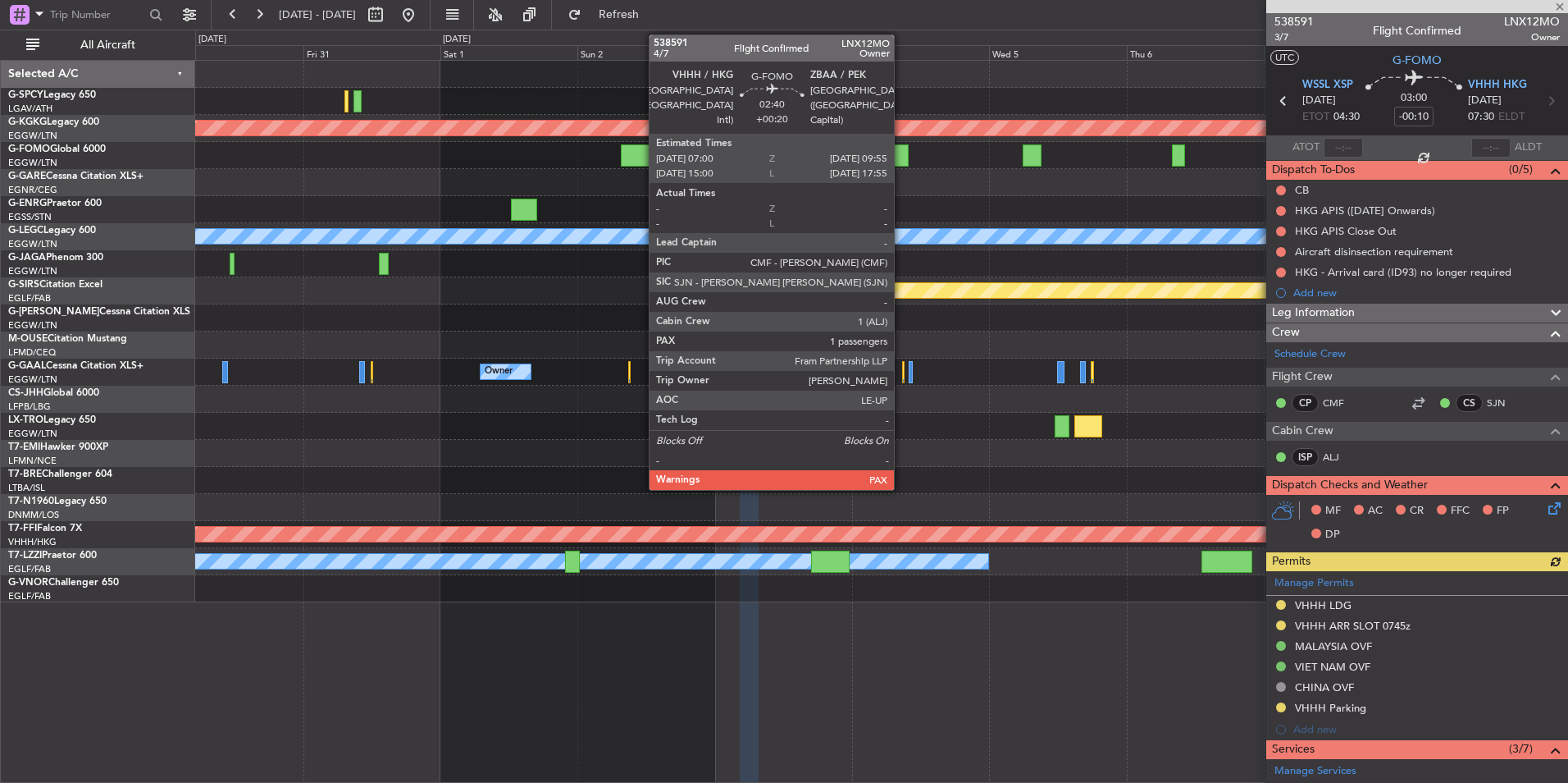
click at [902, 155] on div at bounding box center [900, 156] width 17 height 22
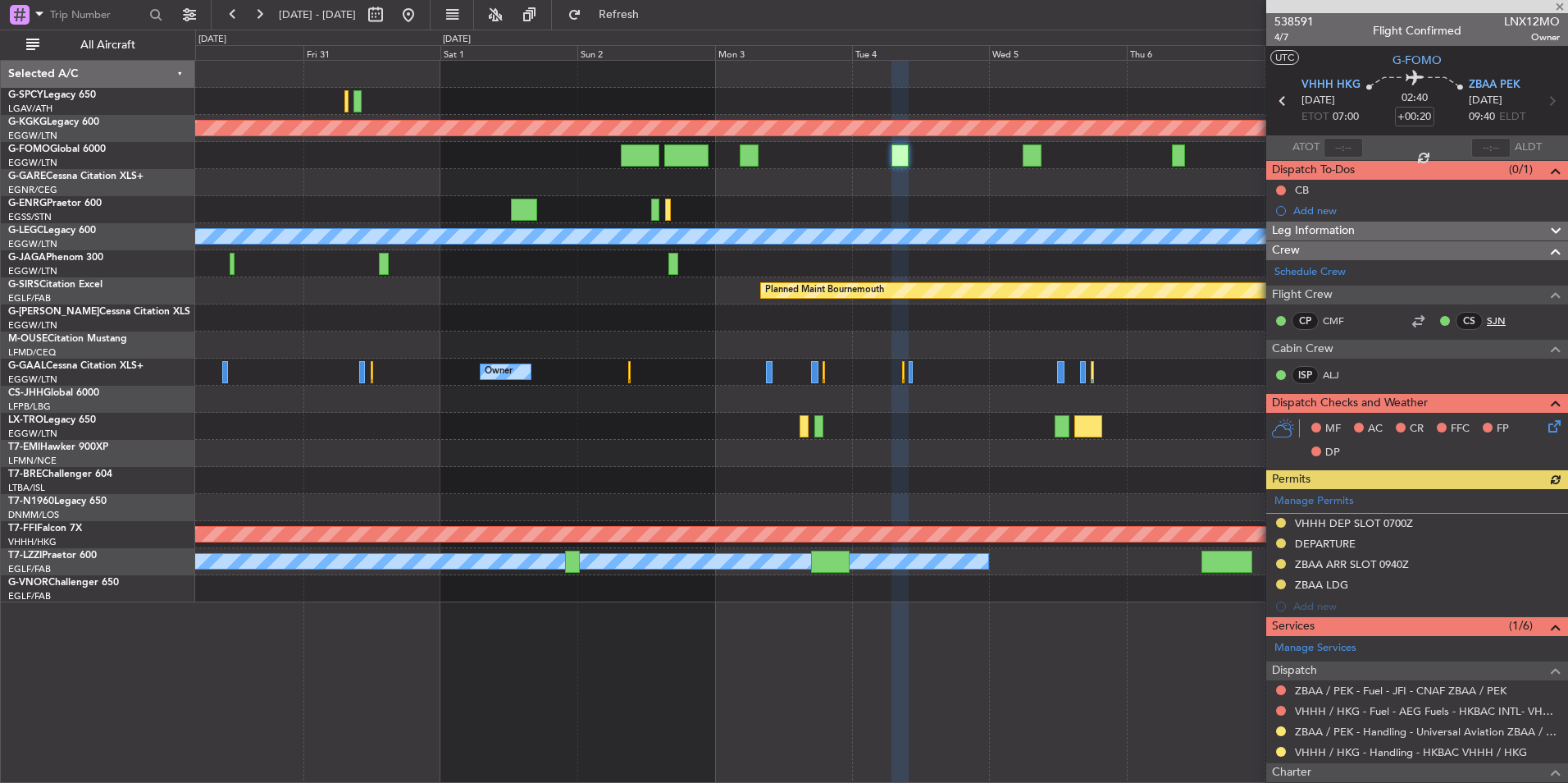
click at [1487, 316] on link "SJN" at bounding box center [1505, 320] width 37 height 15
click at [653, 10] on span "Refresh" at bounding box center [619, 15] width 69 height 11
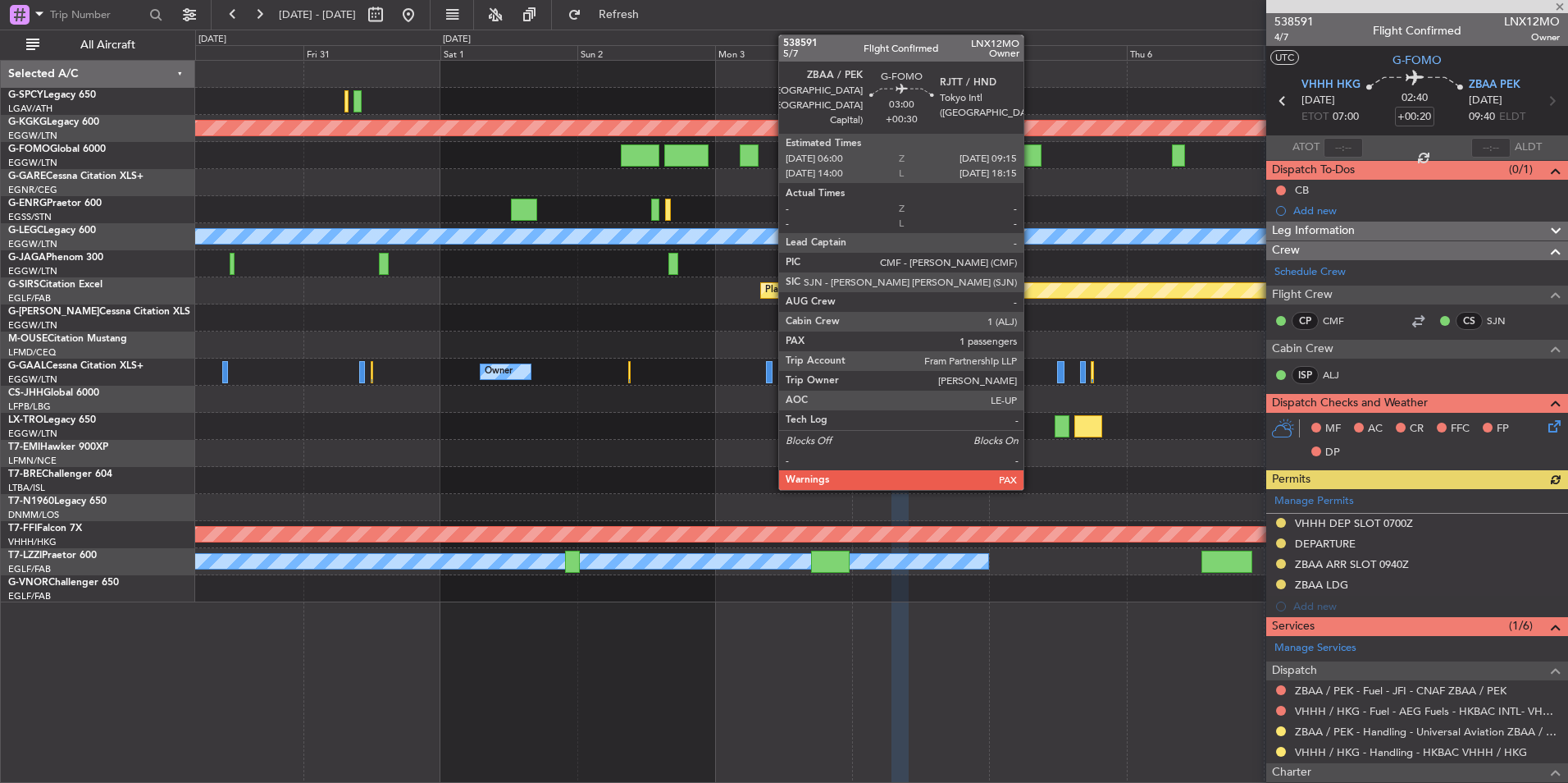
click at [1031, 161] on div at bounding box center [1032, 156] width 19 height 22
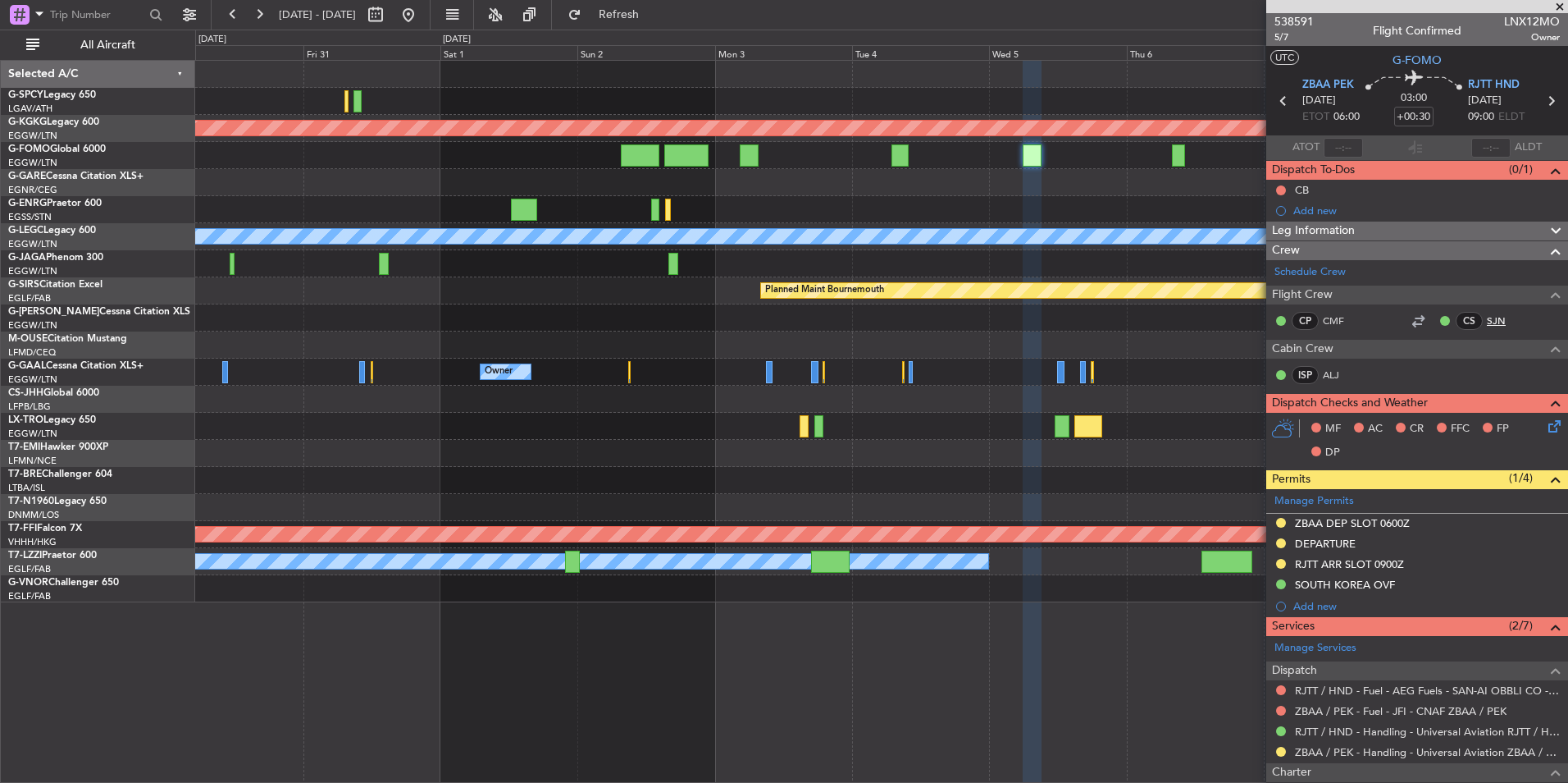
click at [1487, 319] on link "SJN" at bounding box center [1505, 320] width 37 height 15
click at [654, 9] on span "Refresh" at bounding box center [619, 15] width 69 height 11
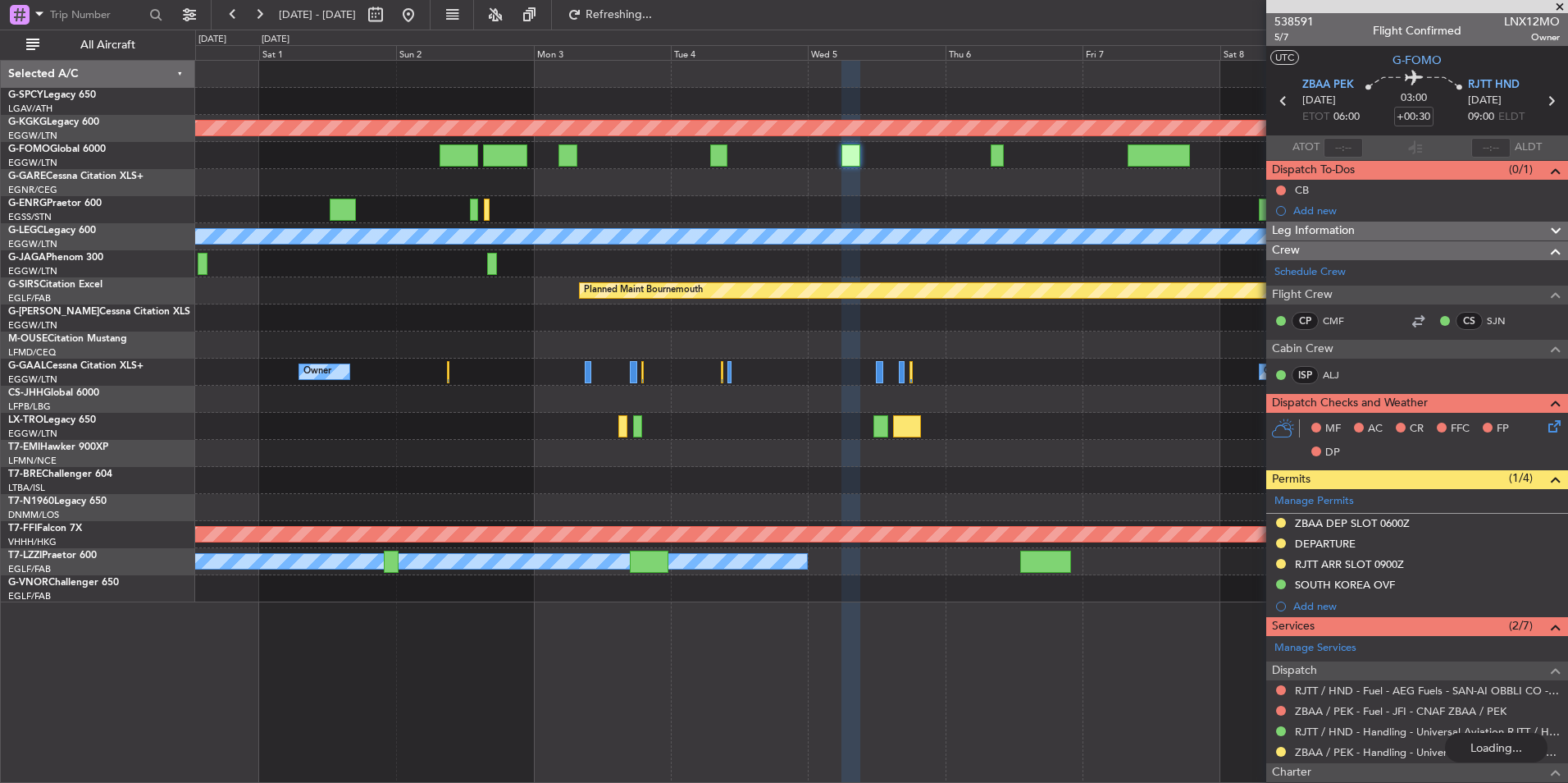
click at [770, 157] on div "Planned Maint Athens (Eleftherios Venizelos Intl) Planned Maint London (Stanste…" at bounding box center [881, 331] width 1372 height 542
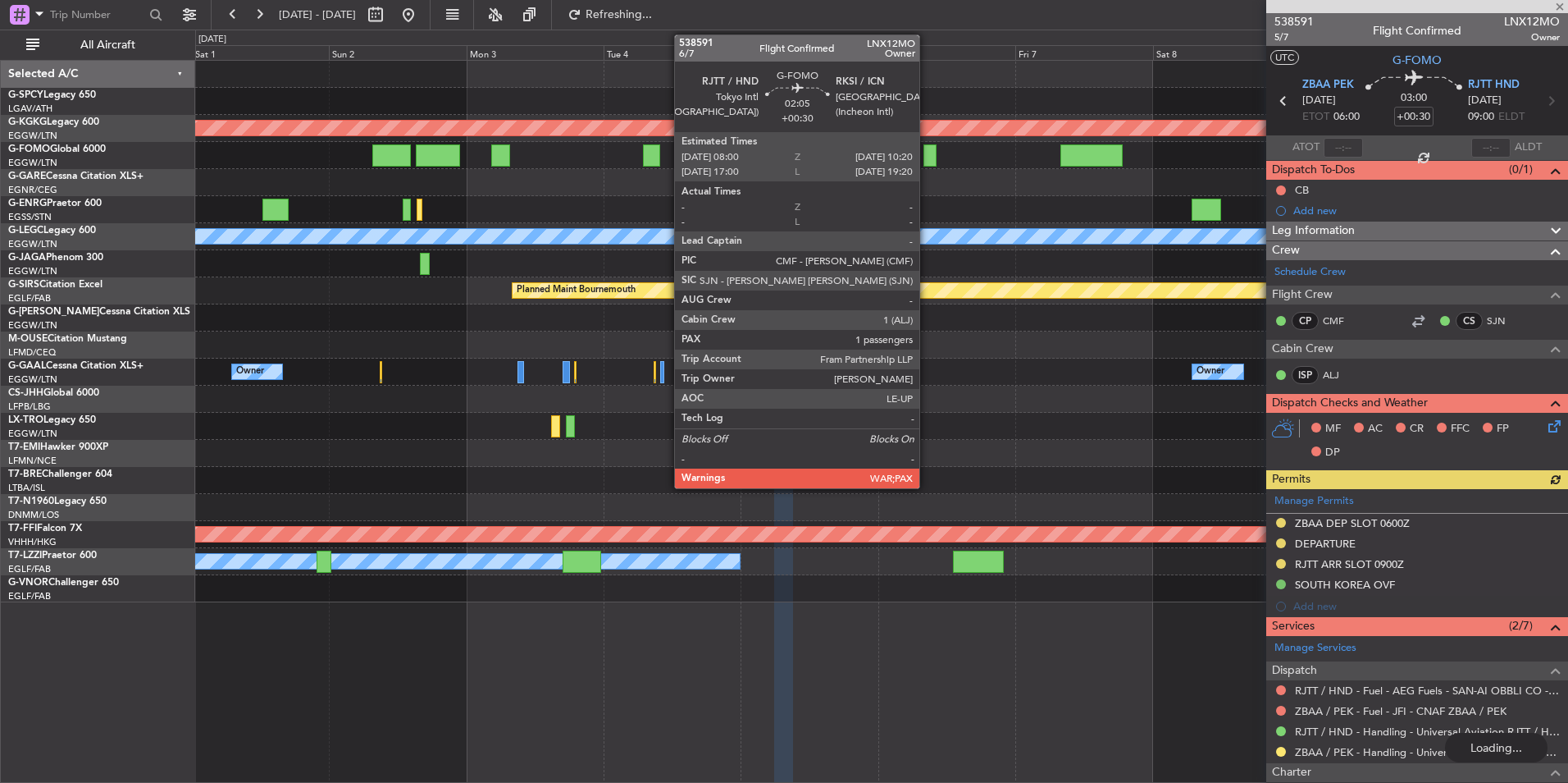
click at [926, 158] on div at bounding box center [930, 156] width 14 height 22
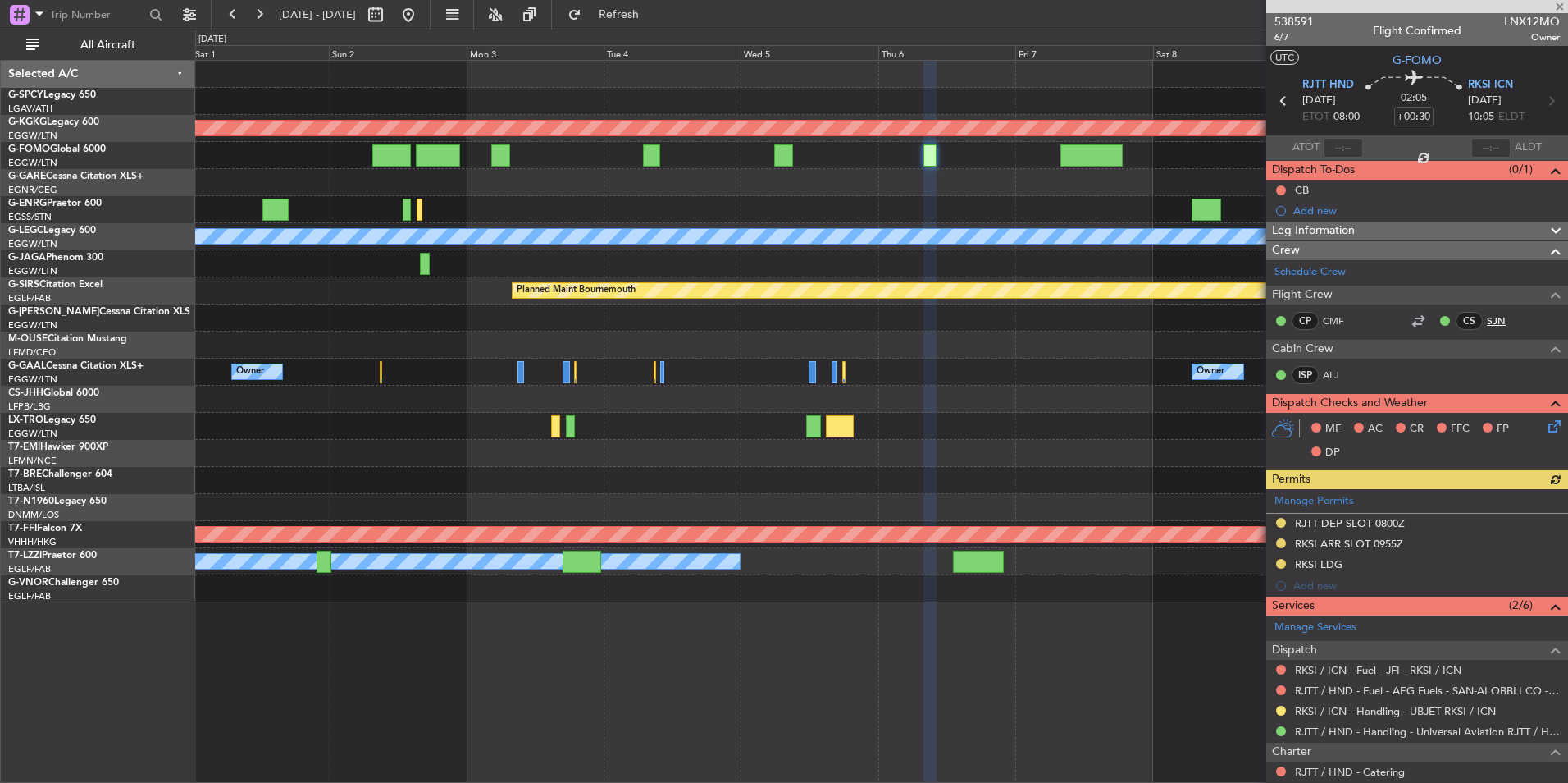
click at [1487, 323] on link "SJN" at bounding box center [1505, 320] width 37 height 15
click at [654, 21] on span "Refresh" at bounding box center [619, 15] width 69 height 11
click at [770, 183] on div "Planned Maint Athens (Eleftherios Venizelos Intl) A/C Unavailable London (Luton…" at bounding box center [881, 331] width 1372 height 542
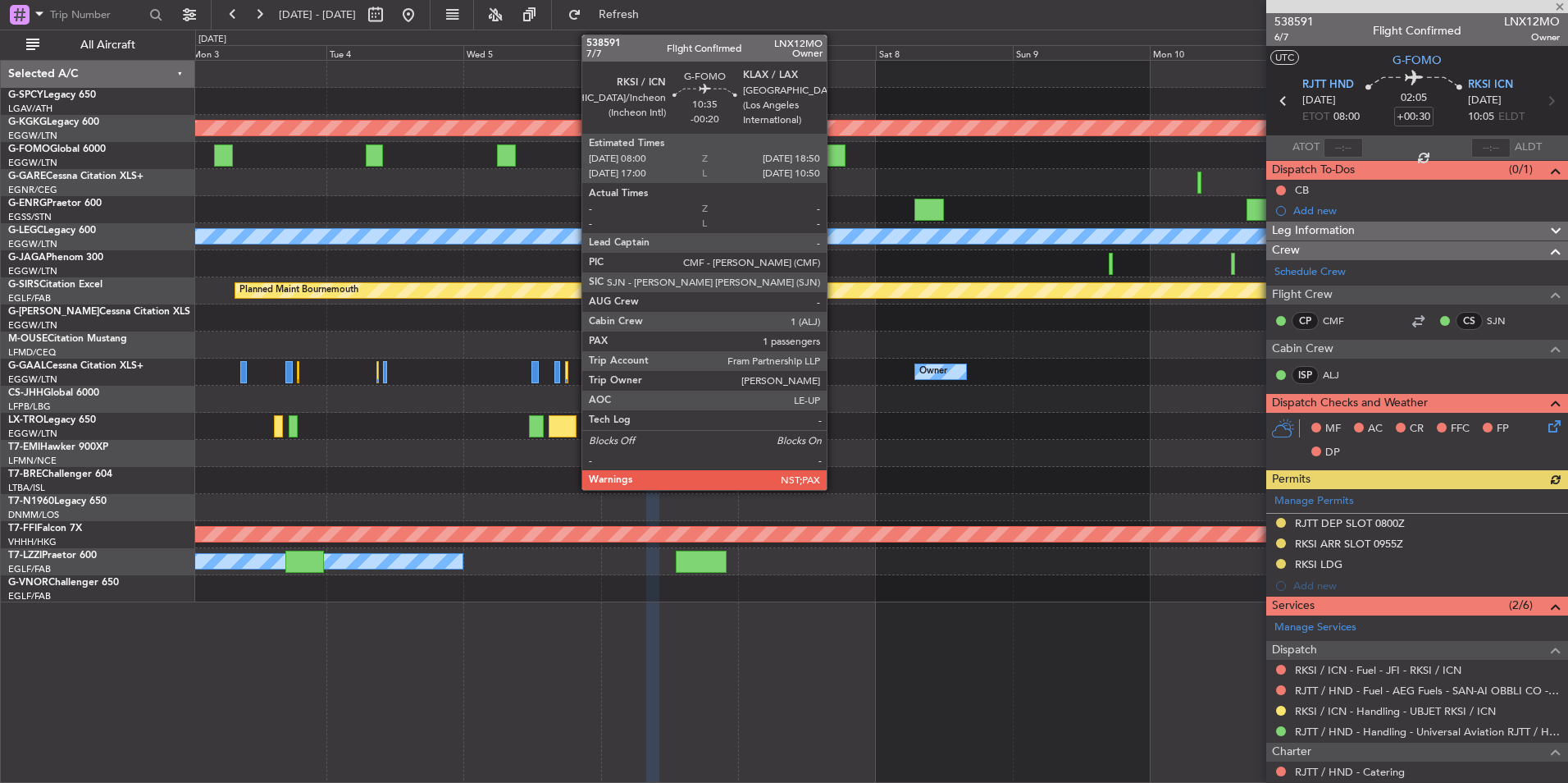
click at [834, 155] on div at bounding box center [814, 156] width 62 height 22
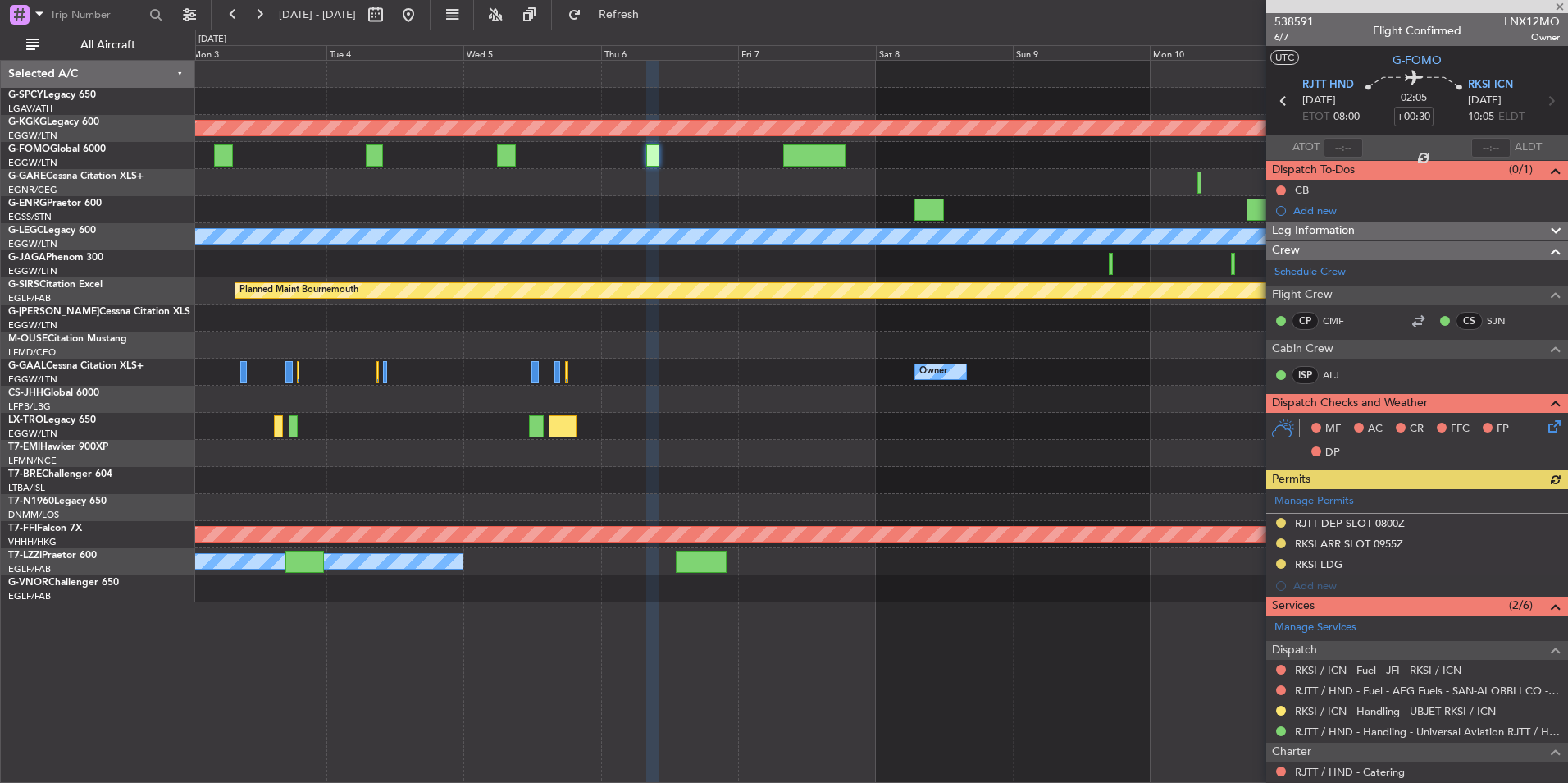
type input "-00:20"
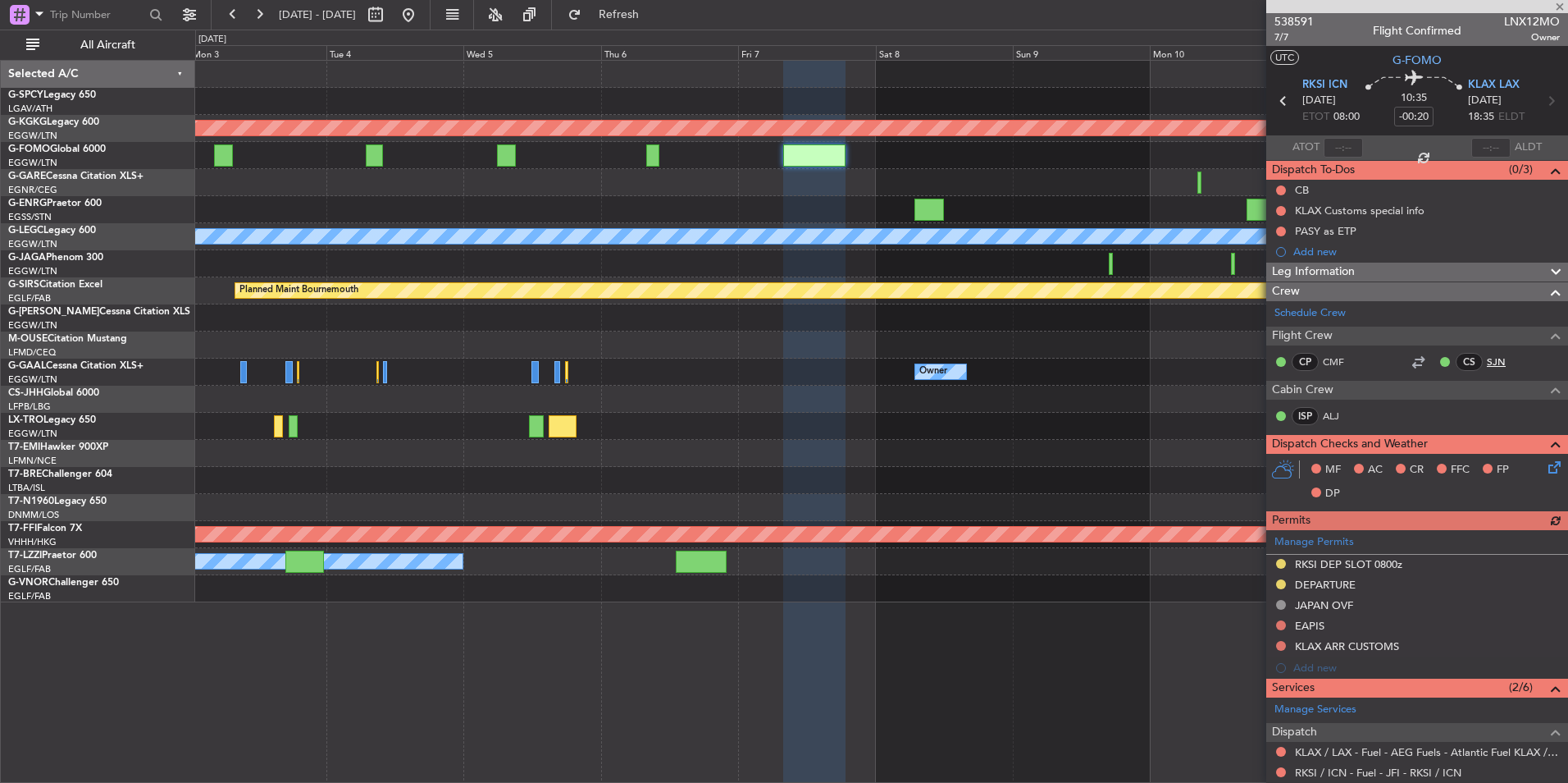
click at [1487, 361] on link "SJN" at bounding box center [1505, 361] width 37 height 15
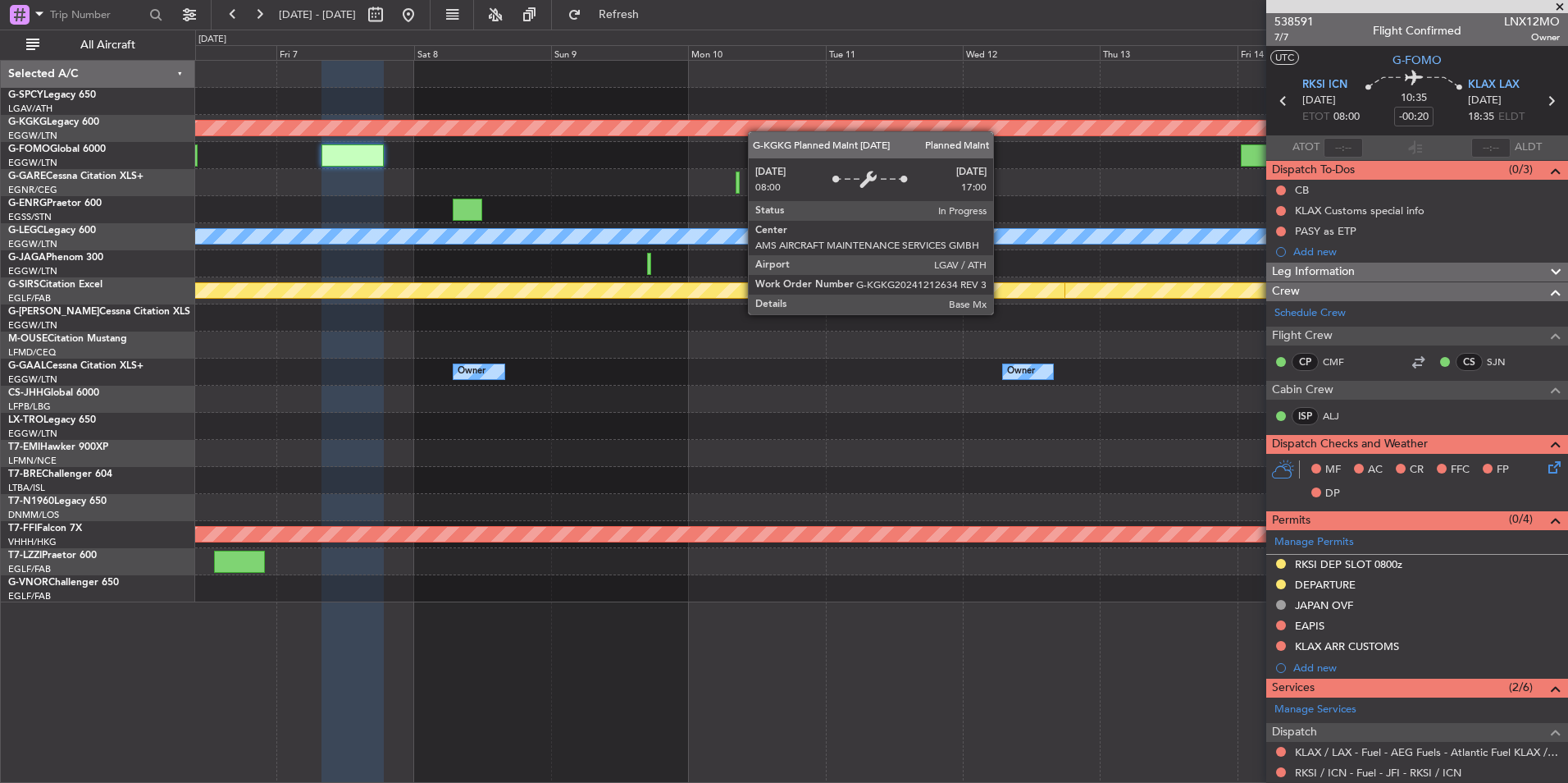
click at [455, 121] on div "Planned Maint Athens (Eleftherios Venizelos Intl) A/C Unavailable London (Luton…" at bounding box center [881, 331] width 1372 height 542
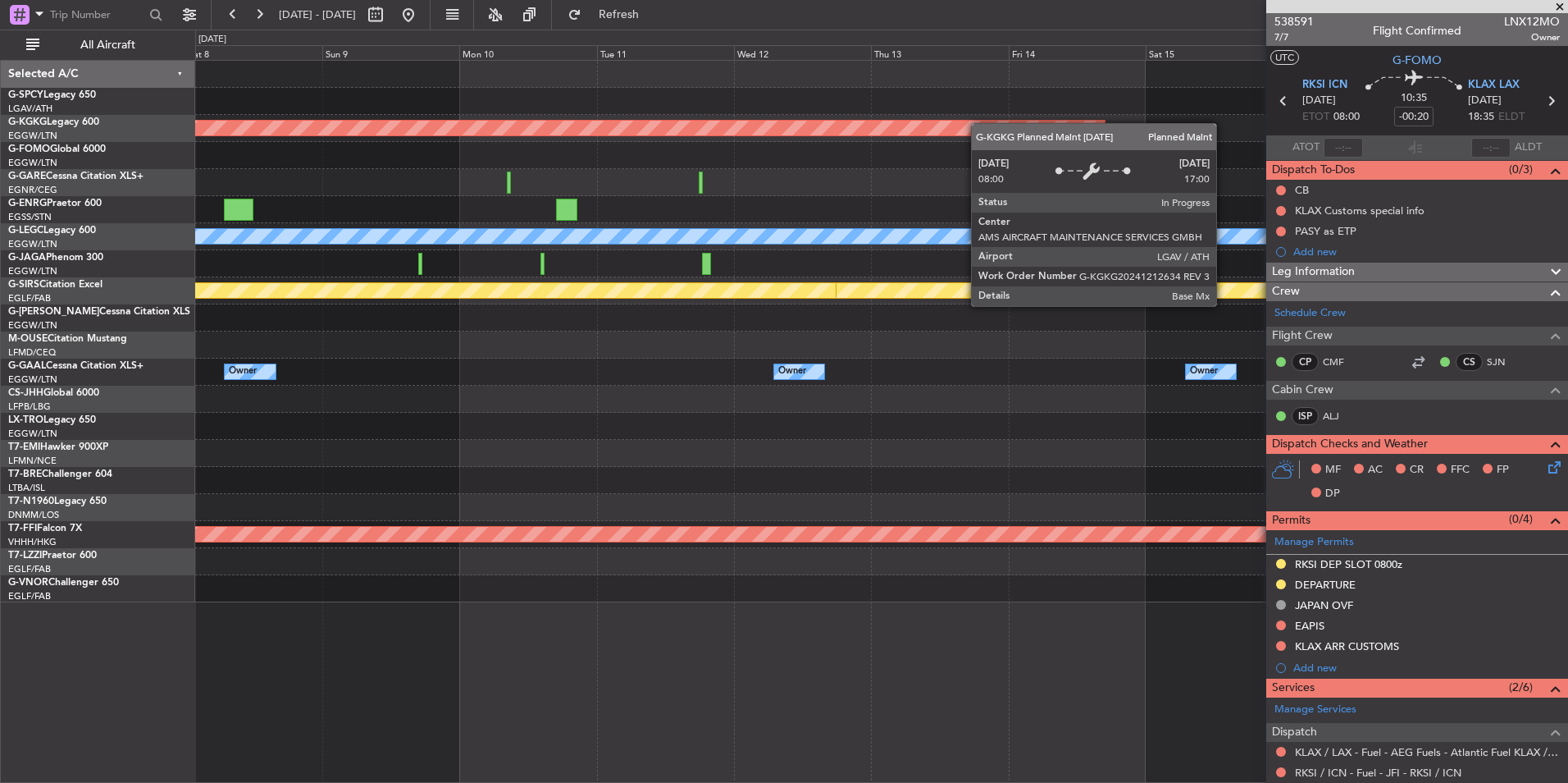
click at [834, 134] on div "Planned Maint Athens (Eleftherios Venizelos Intl) A/C Unavailable London (Luton…" at bounding box center [881, 331] width 1372 height 542
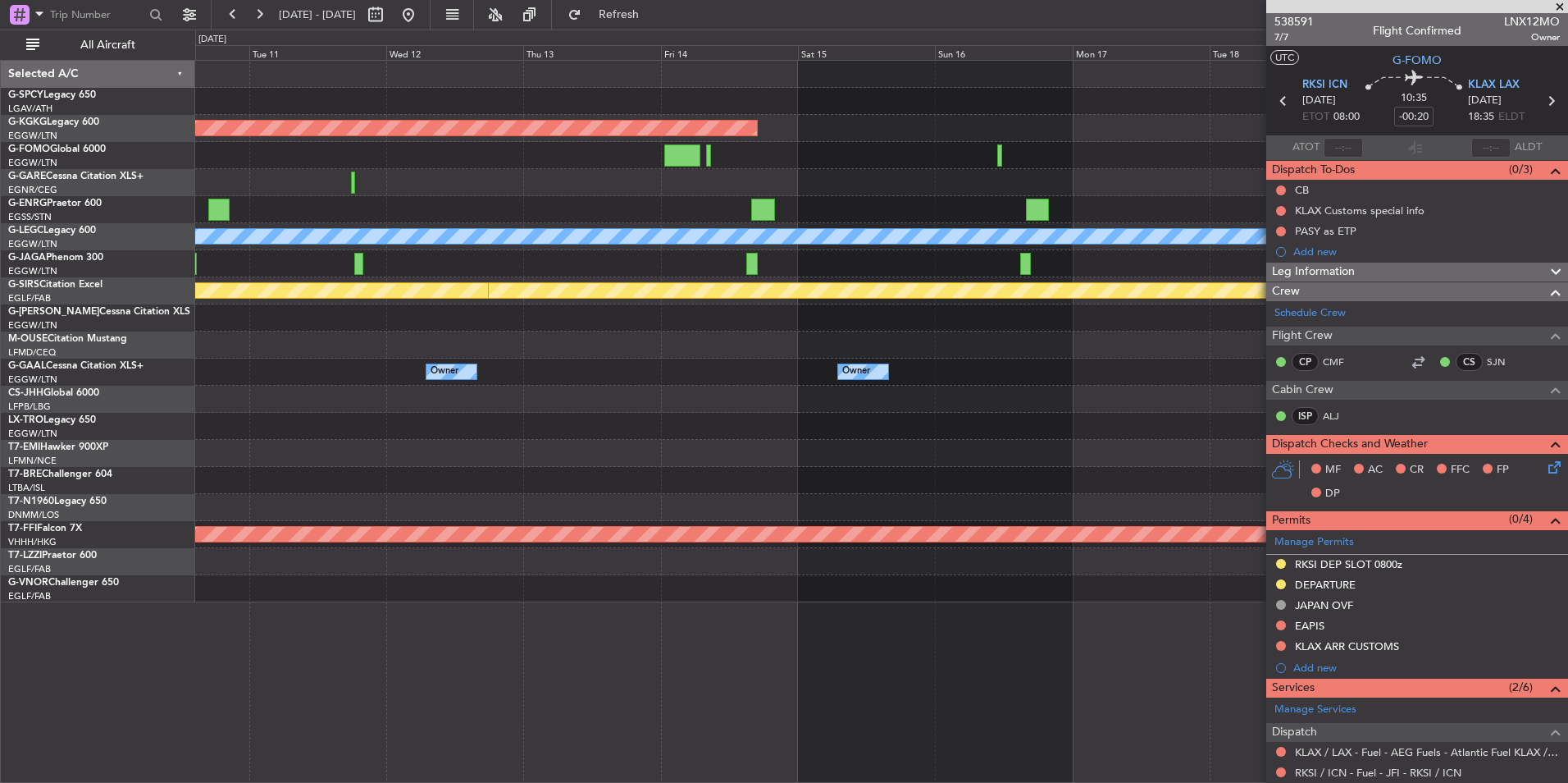
click at [472, 196] on div at bounding box center [881, 210] width 1372 height 27
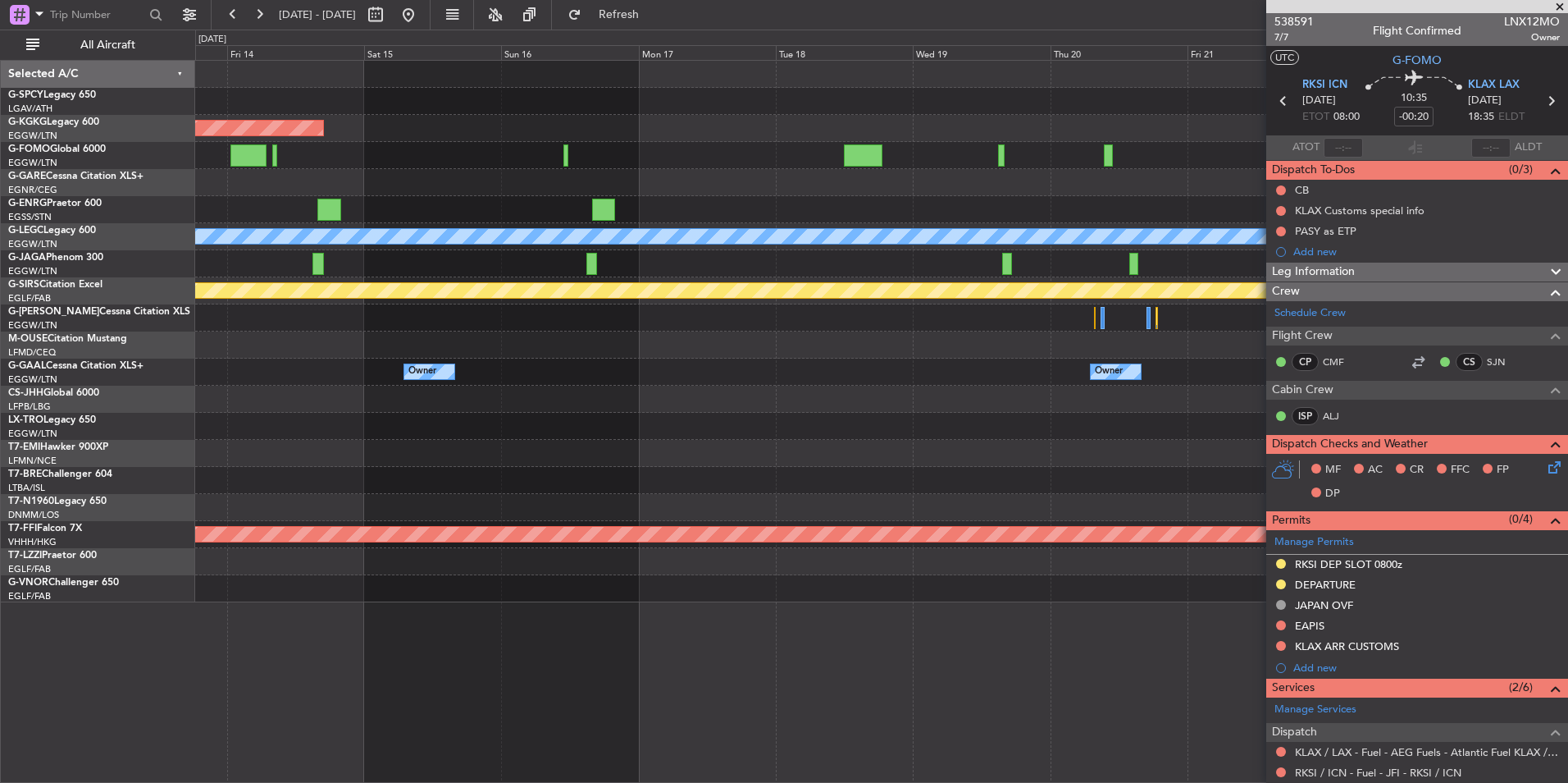
click at [620, 132] on div "Planned Maint Athens (Eleftherios Venizelos Intl) A/C Unavailable London (Luton…" at bounding box center [881, 331] width 1372 height 542
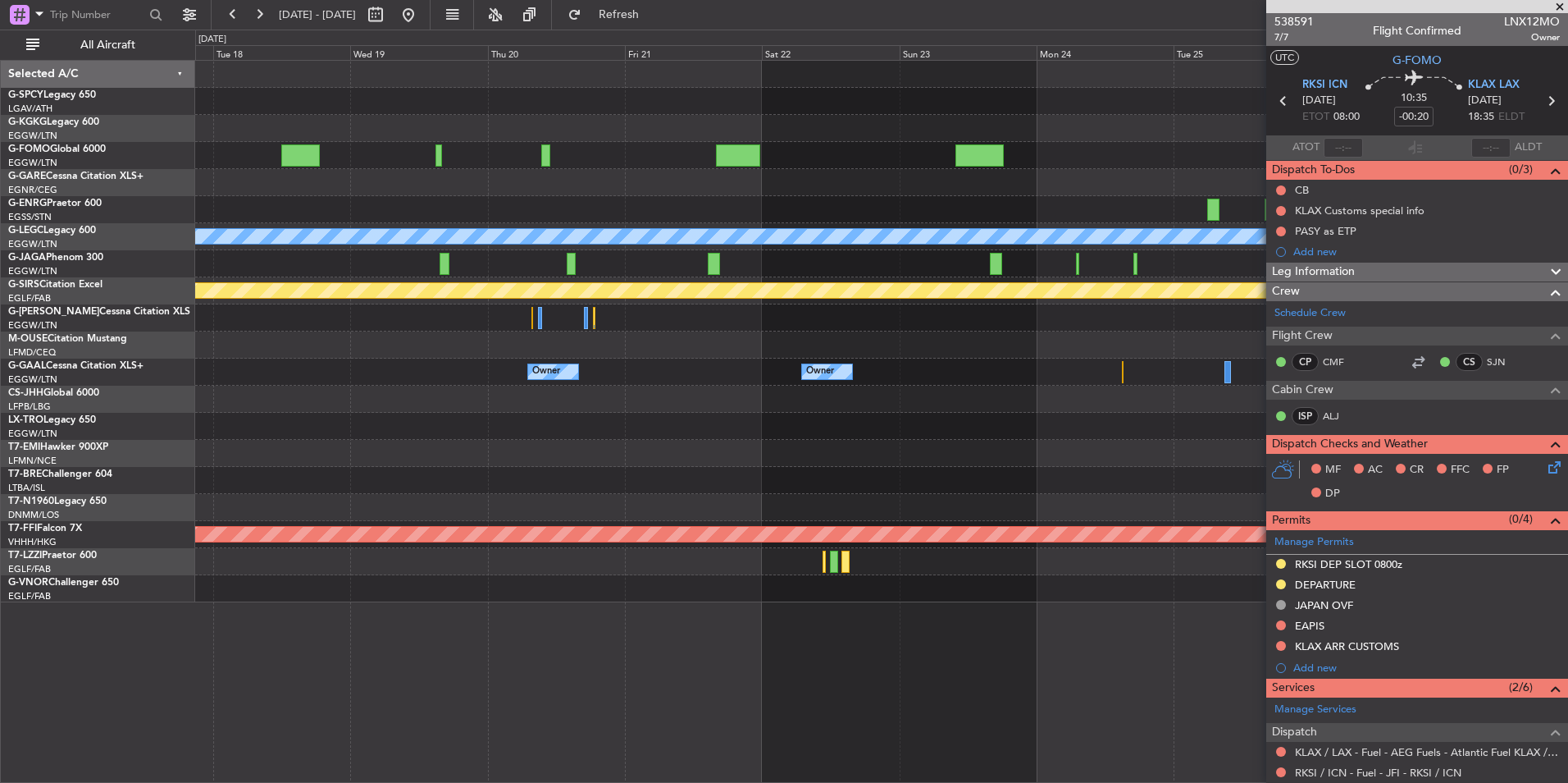
click at [539, 153] on div at bounding box center [881, 156] width 1372 height 27
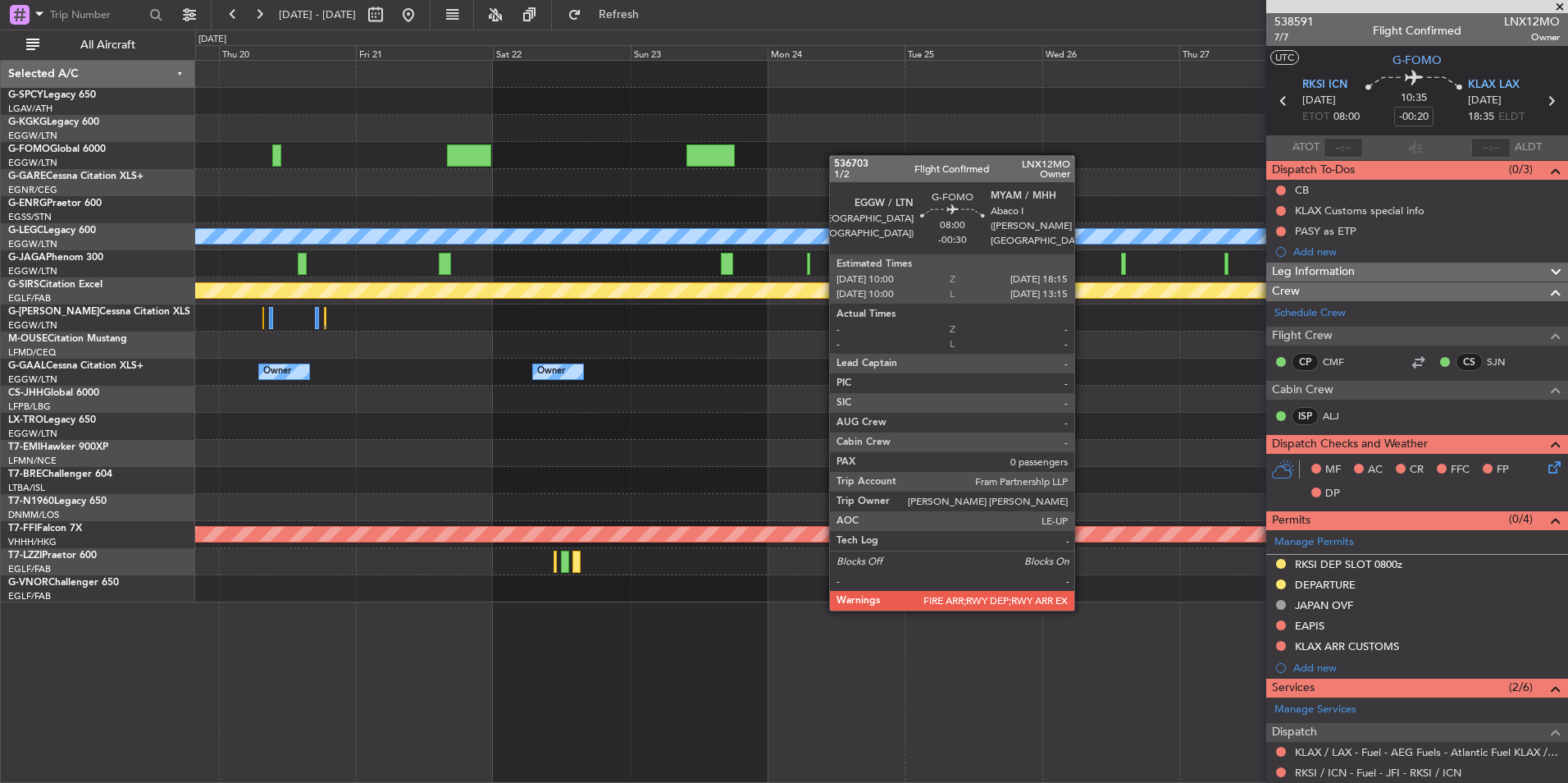
click at [284, 193] on div "A/C Unavailable London (Luton) Planned Maint Bournemouth Owner Owner Owner Plan…" at bounding box center [881, 331] width 1372 height 542
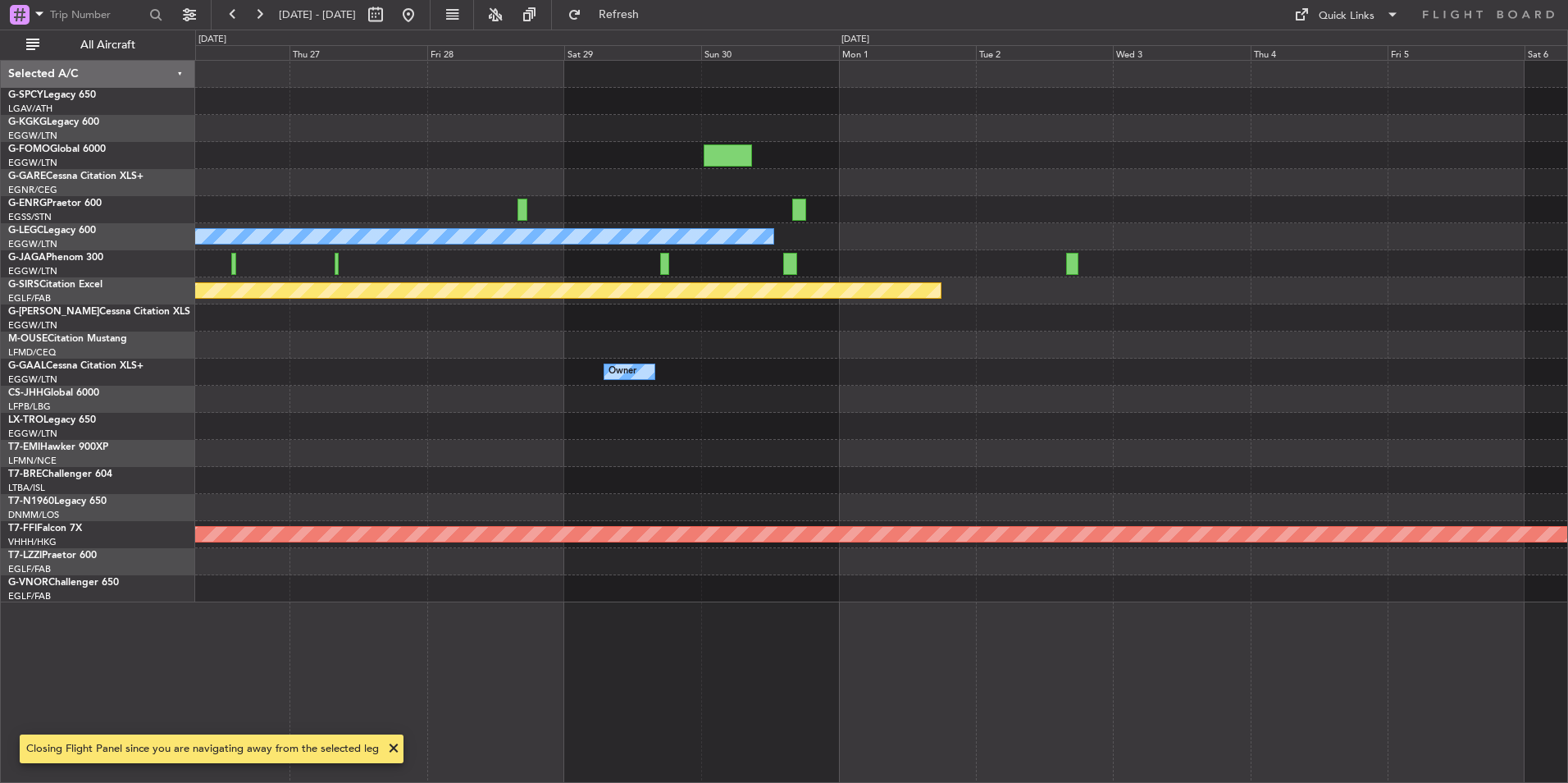
click at [507, 207] on div "A/C Unavailable London (Luton) Planned Maint Bournemouth Owner Planned Maint Ge…" at bounding box center [881, 331] width 1372 height 542
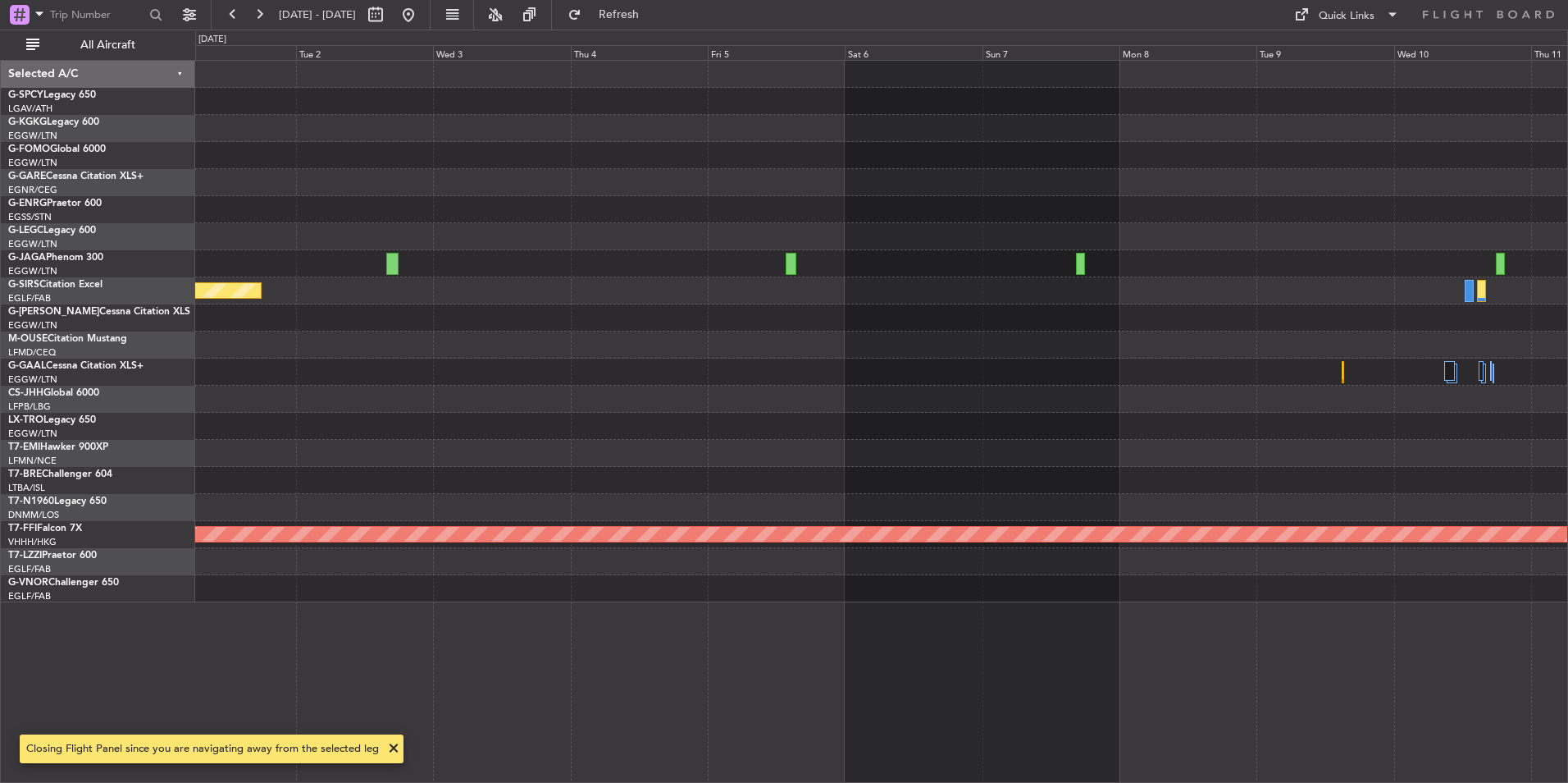
click at [587, 201] on div at bounding box center [881, 210] width 1372 height 27
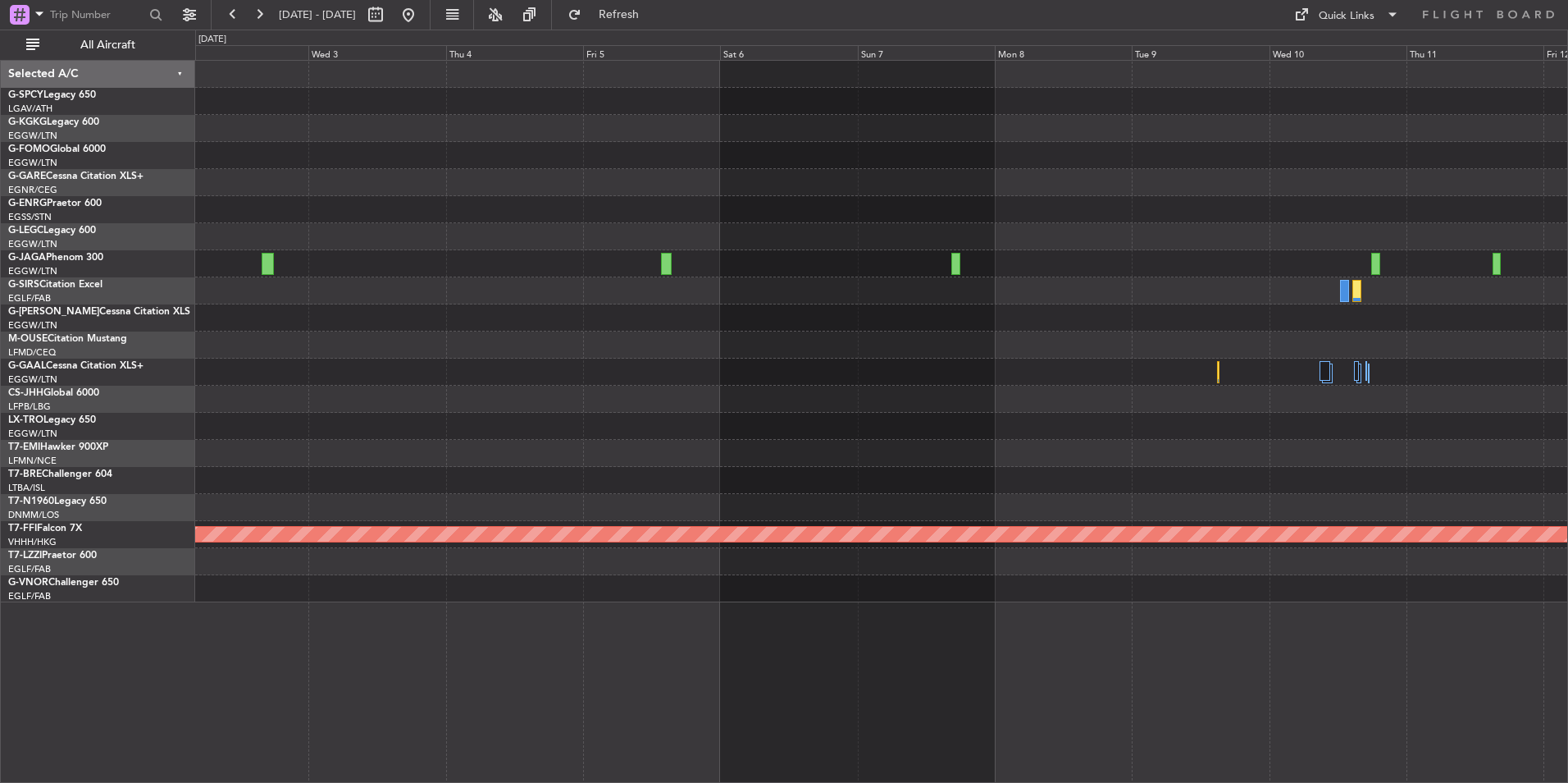
click at [565, 183] on div at bounding box center [881, 182] width 1372 height 27
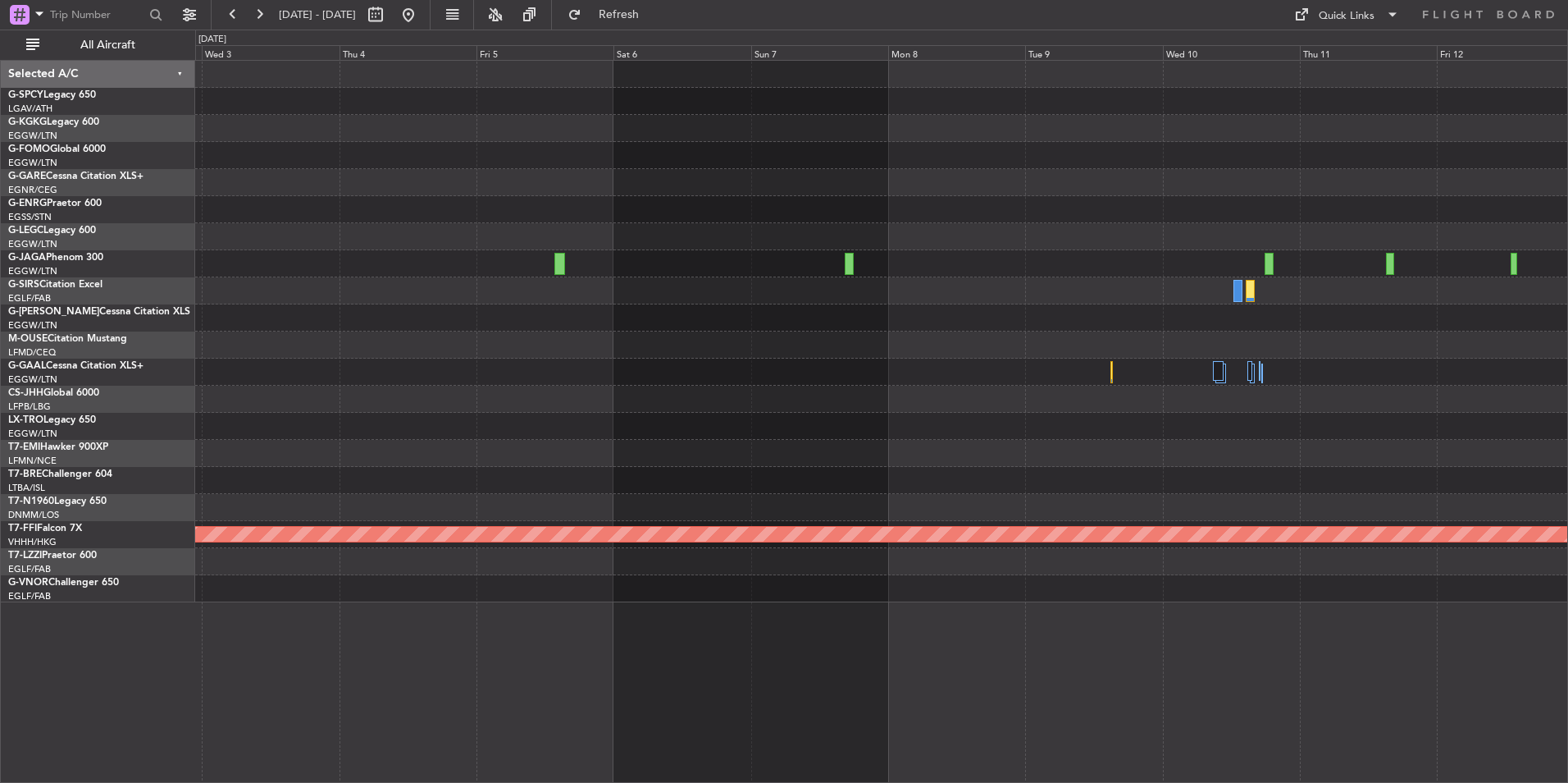
click at [619, 191] on div "A/C Unavailable London (Luton) Planned Maint Bournemouth Planned Maint Geneva (…" at bounding box center [881, 331] width 1372 height 542
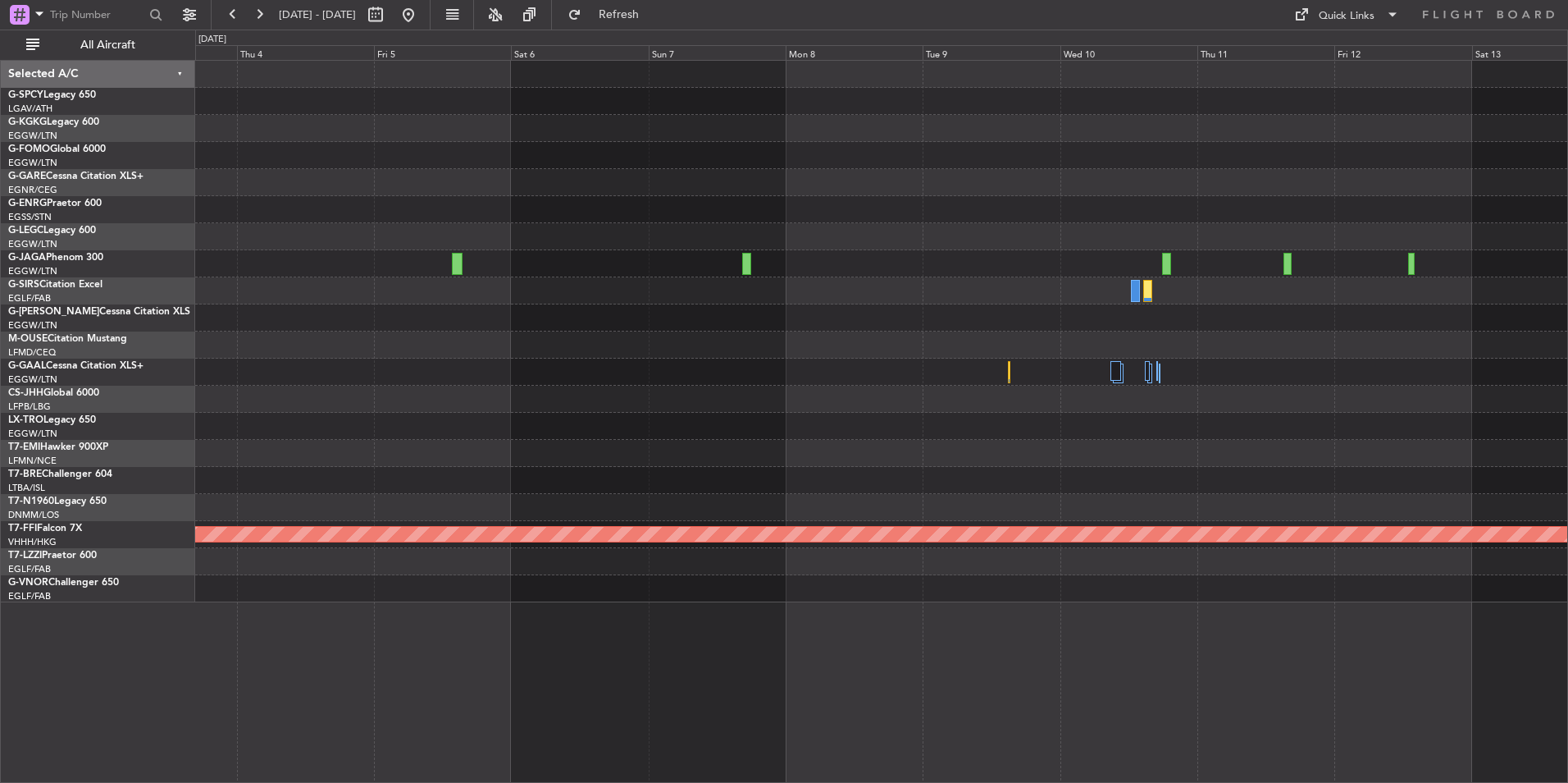
click at [642, 198] on div at bounding box center [881, 210] width 1372 height 27
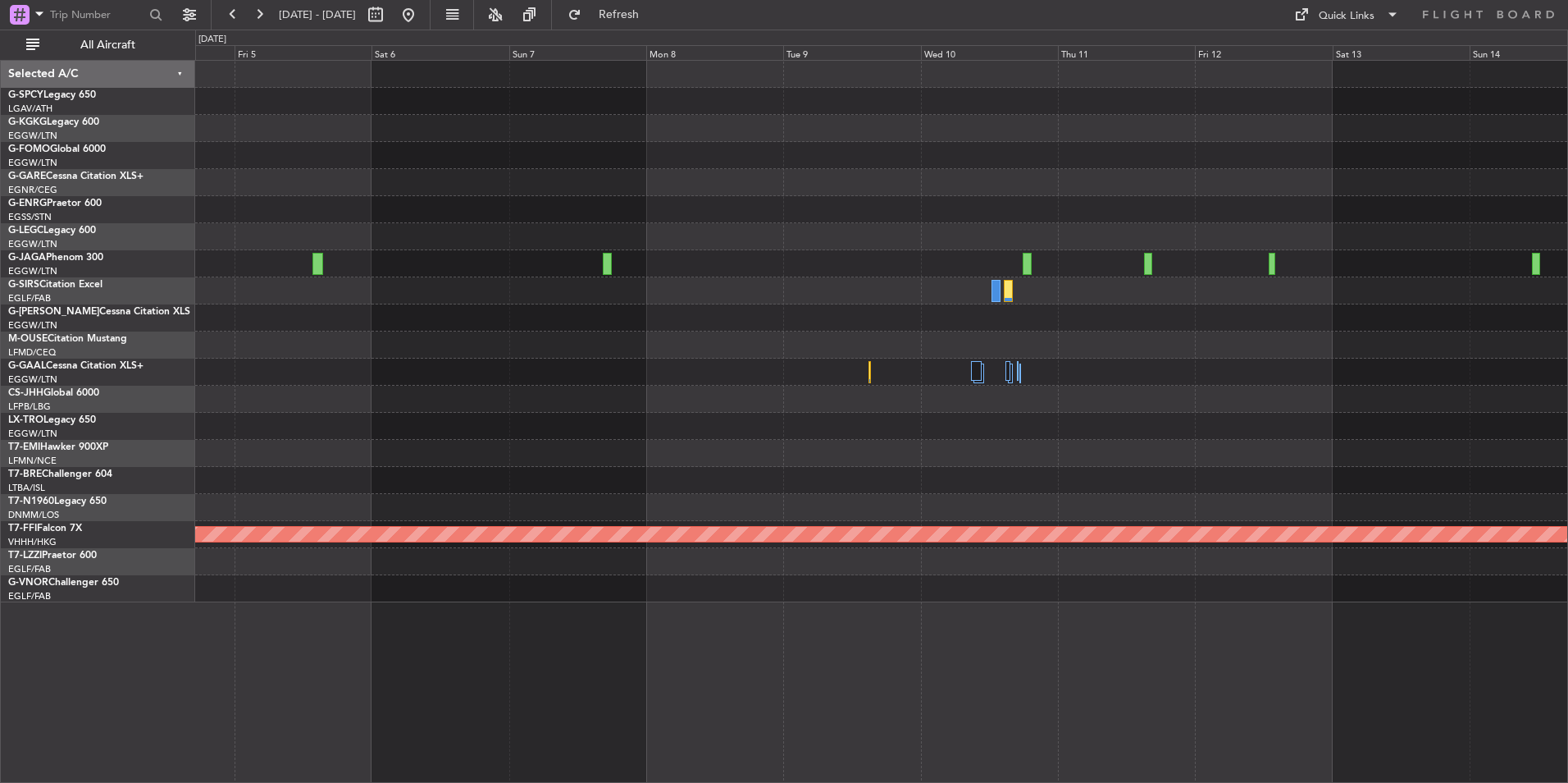
click at [559, 212] on div at bounding box center [881, 210] width 1372 height 27
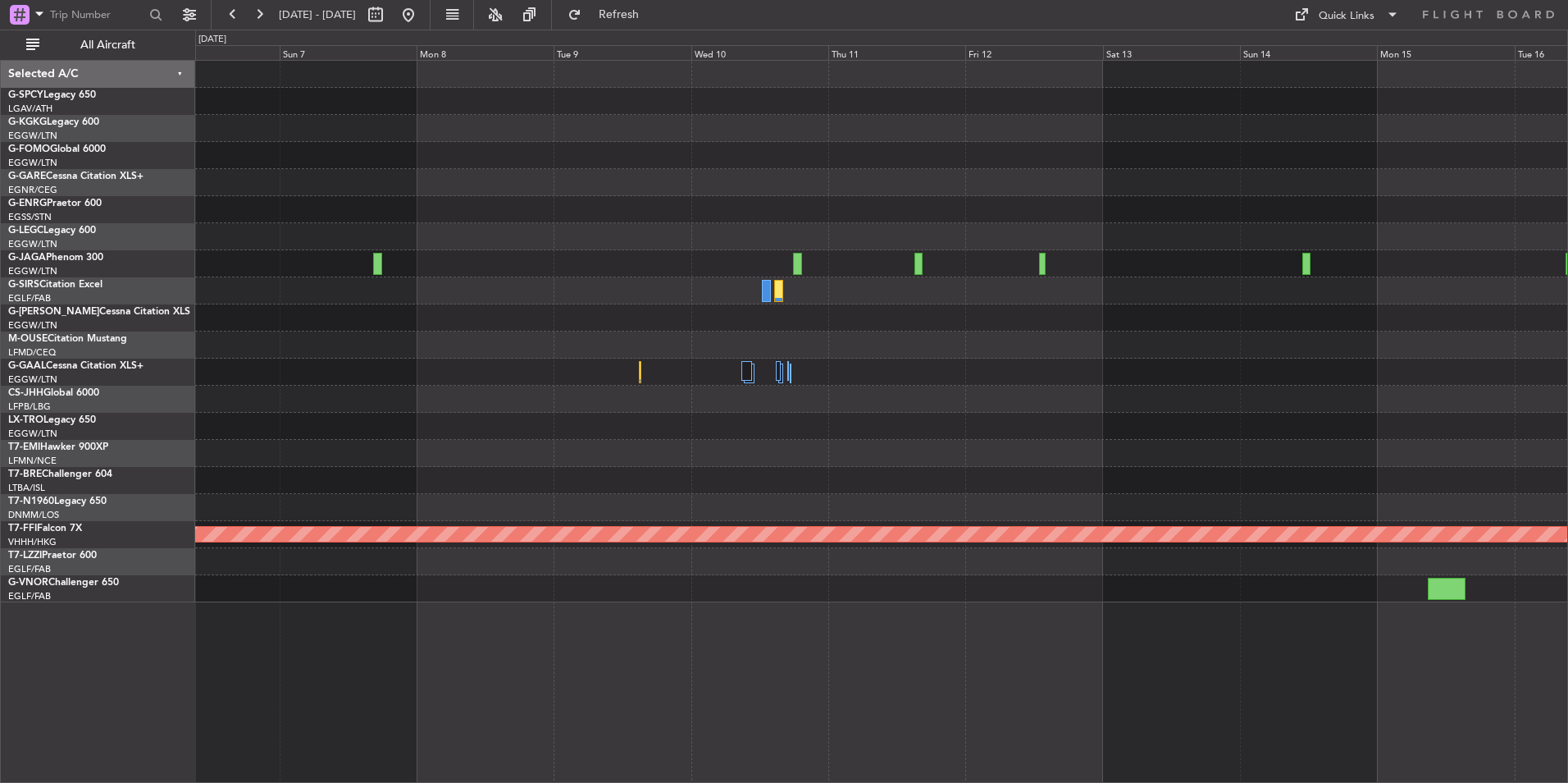
click at [506, 232] on div "Planned Maint Geneva (Cointrin)" at bounding box center [881, 331] width 1372 height 542
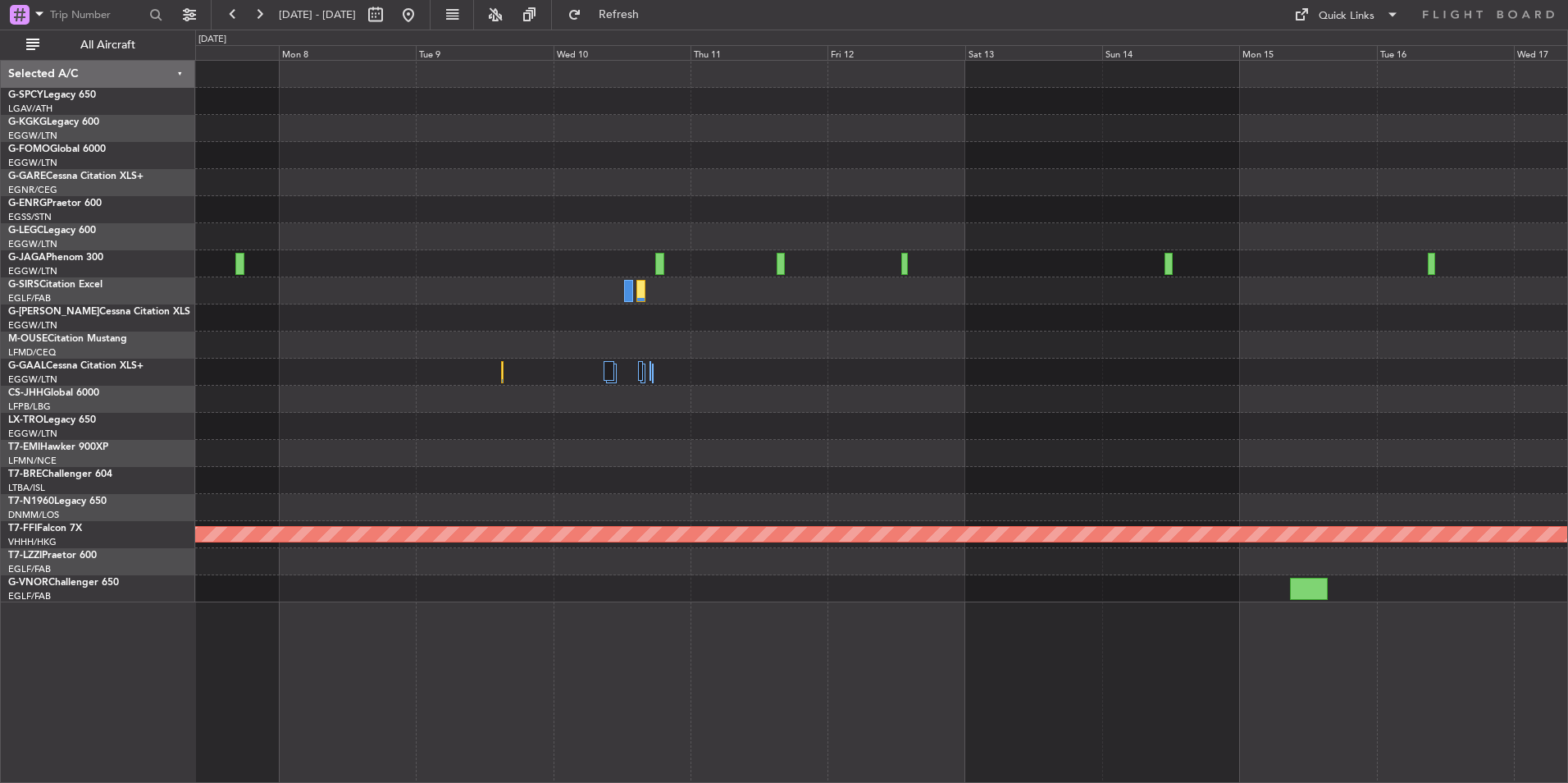
click at [480, 231] on div at bounding box center [881, 237] width 1372 height 27
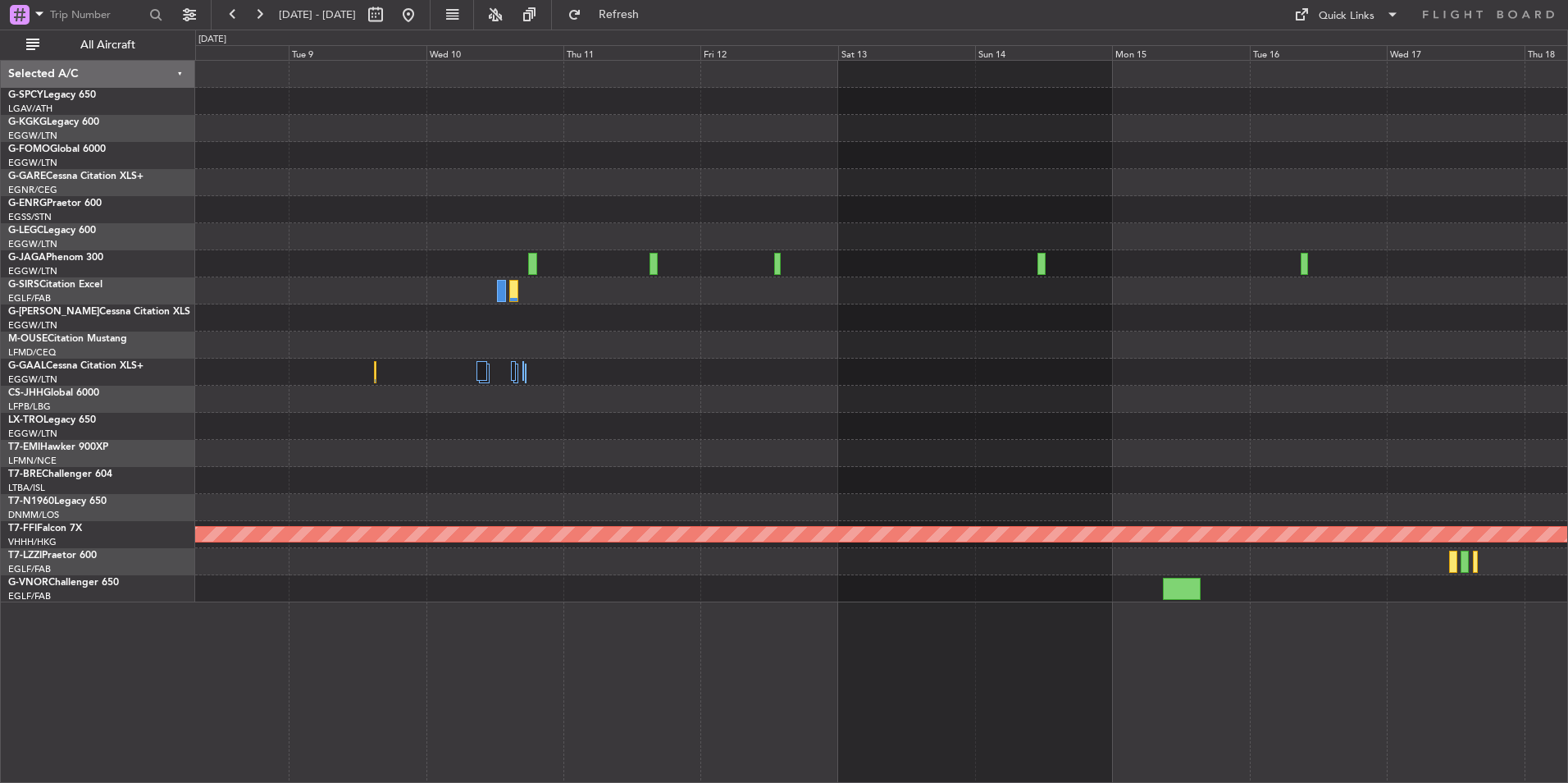
click at [410, 190] on div "Planned Maint Planned Maint Geneva (Cointrin)" at bounding box center [881, 331] width 1372 height 542
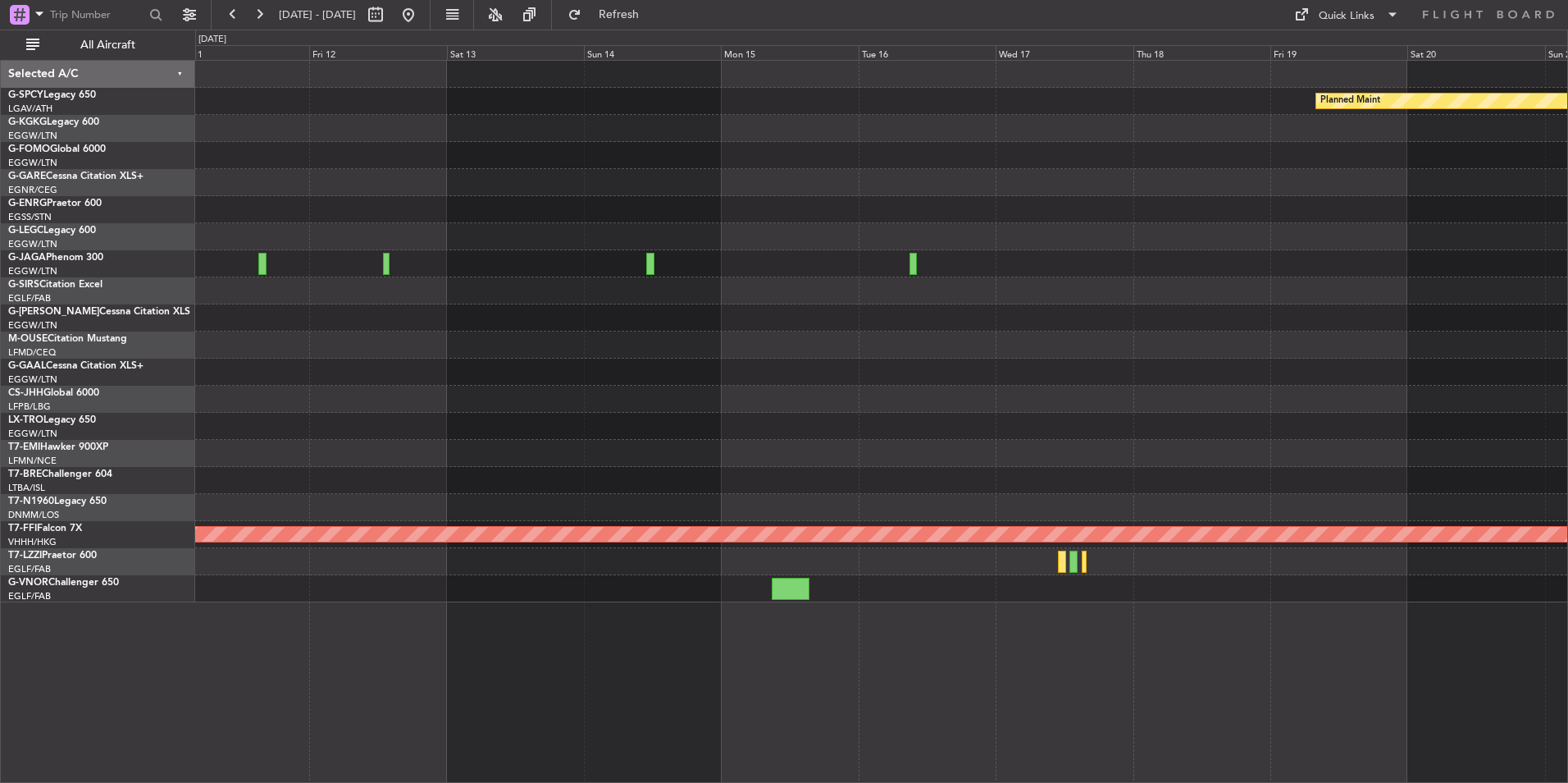
click at [419, 150] on div at bounding box center [881, 156] width 1372 height 27
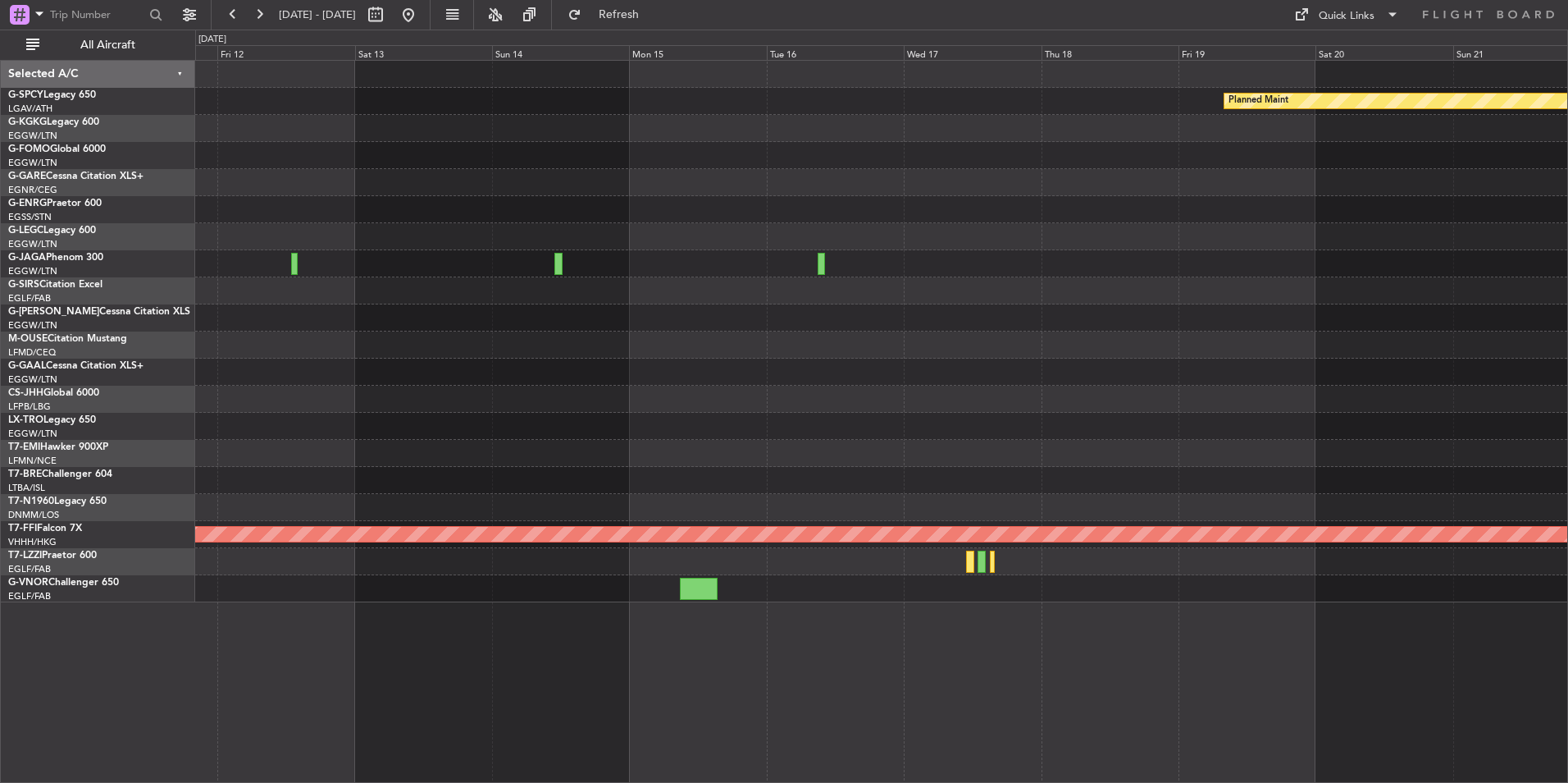
click at [420, 151] on div at bounding box center [881, 156] width 1372 height 27
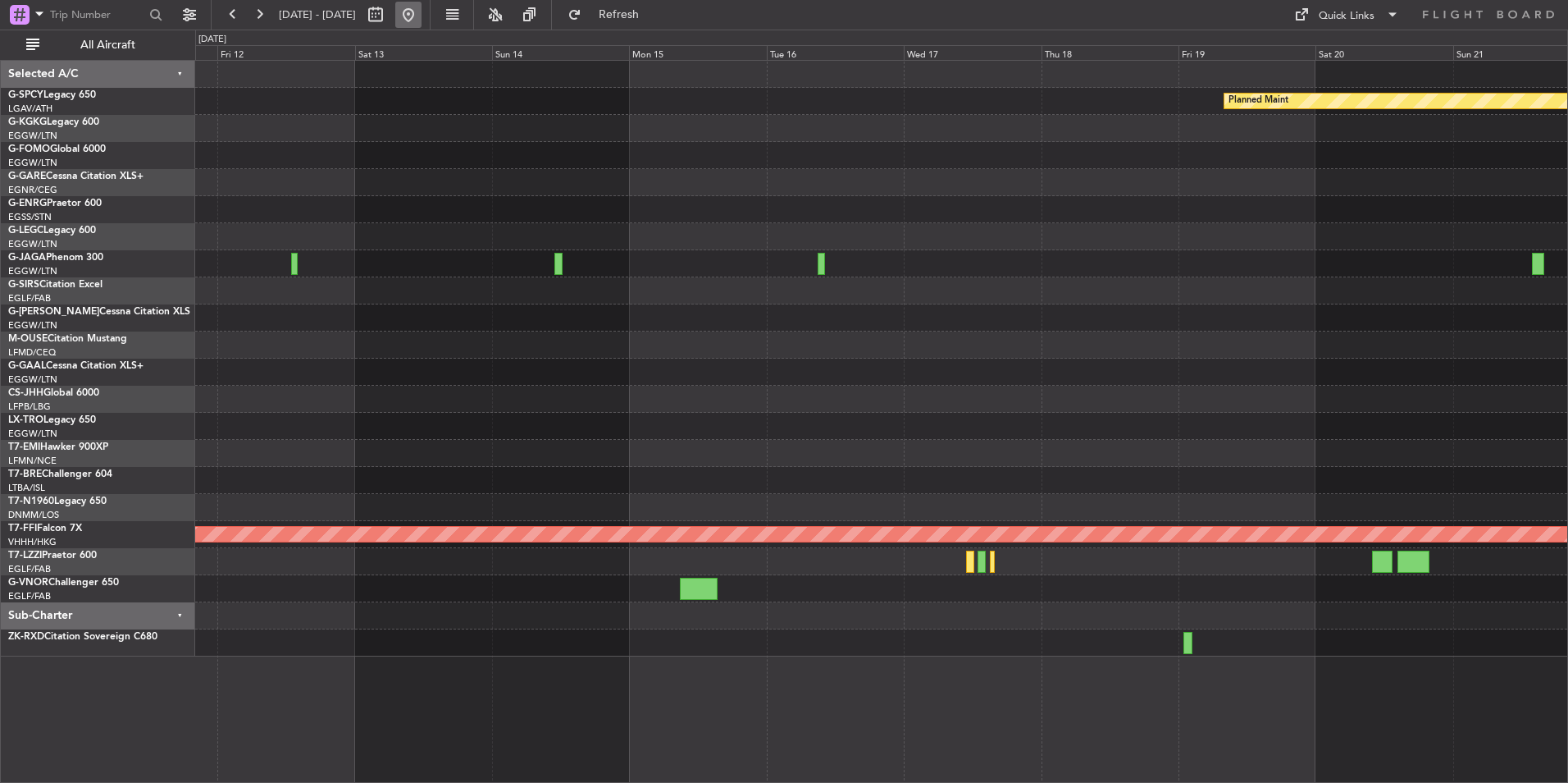
click at [422, 7] on button at bounding box center [408, 15] width 27 height 27
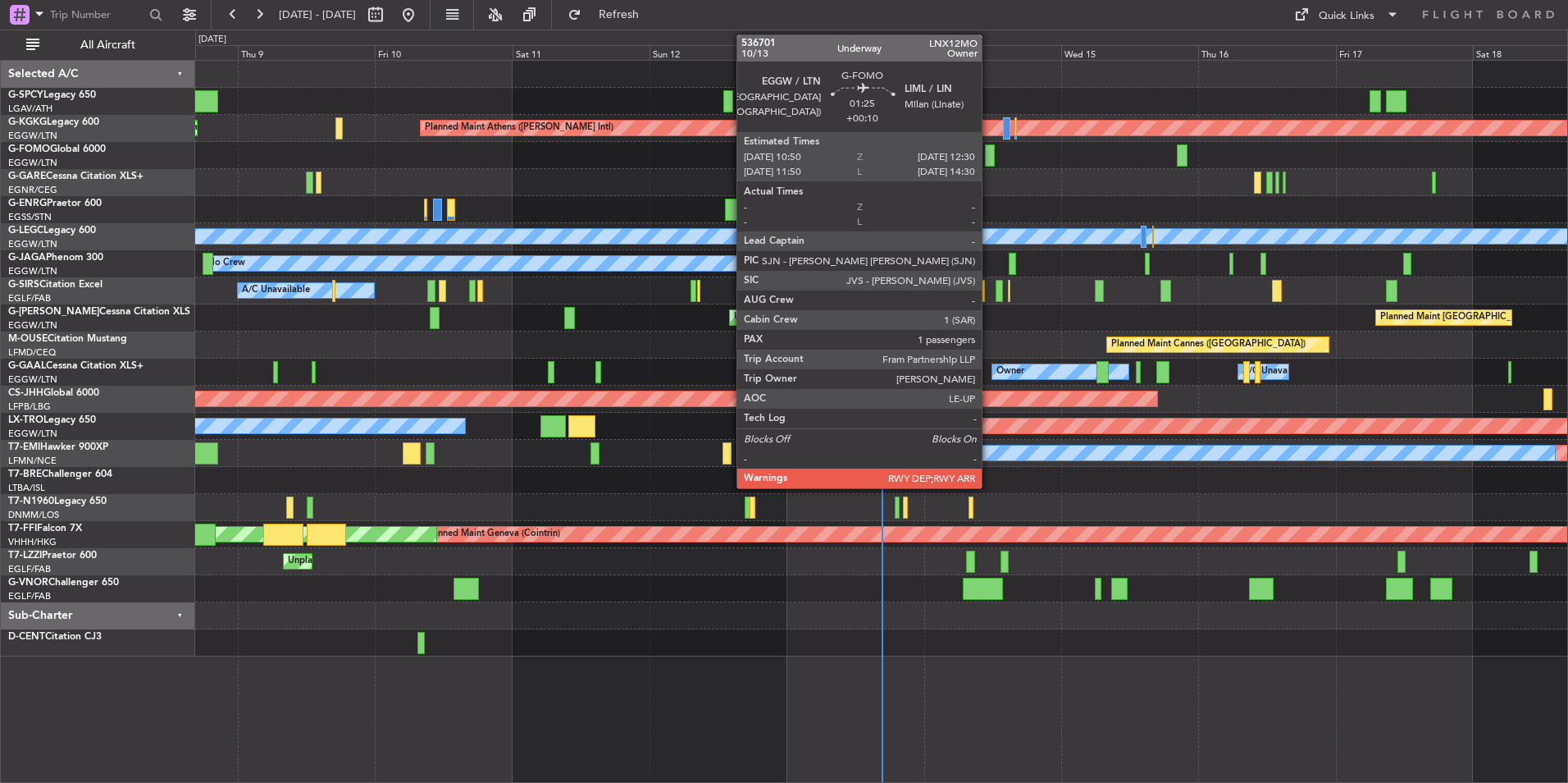
click at [989, 160] on div at bounding box center [990, 156] width 10 height 22
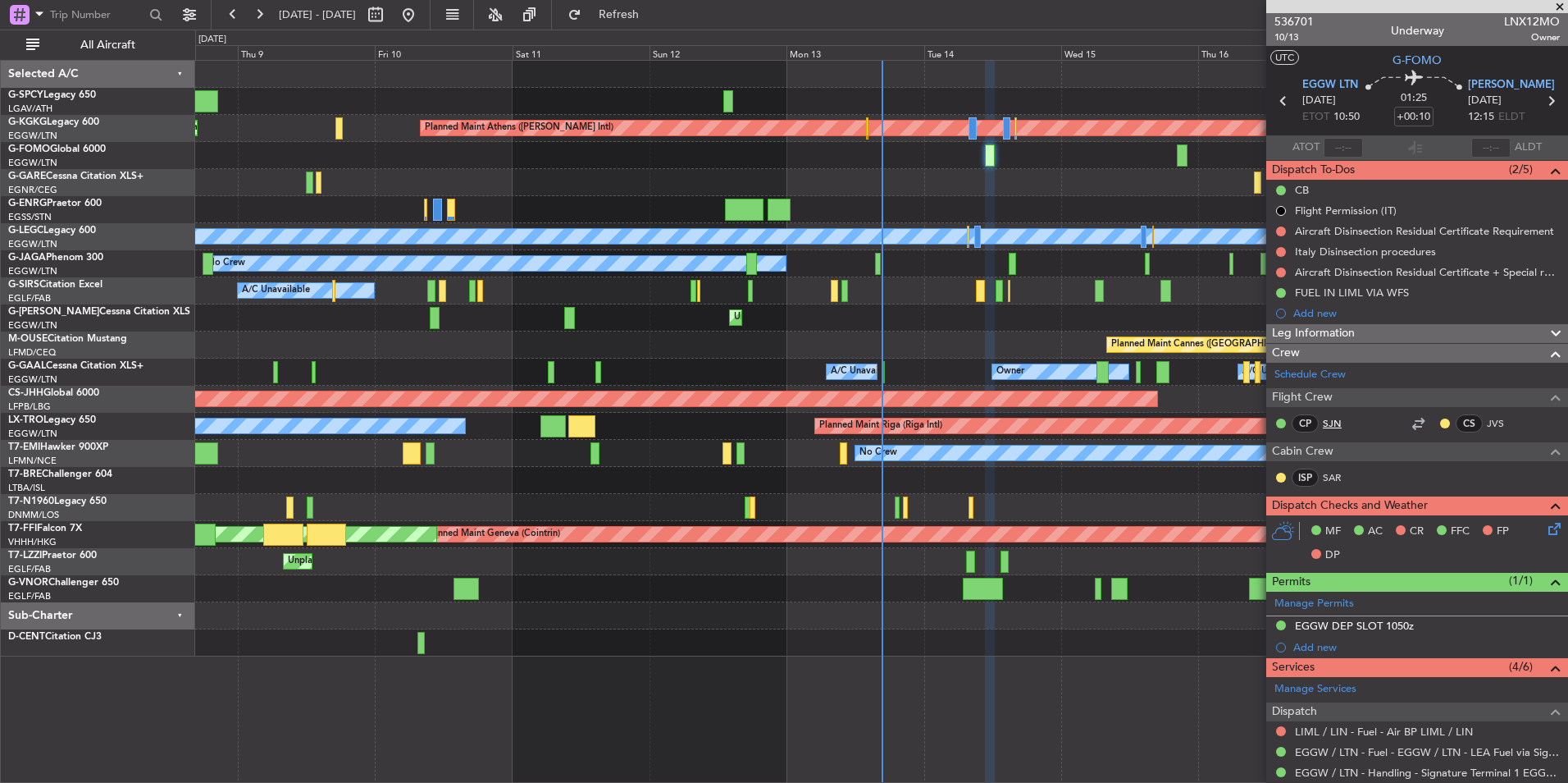
click at [1334, 424] on link "SJN" at bounding box center [1340, 423] width 37 height 15
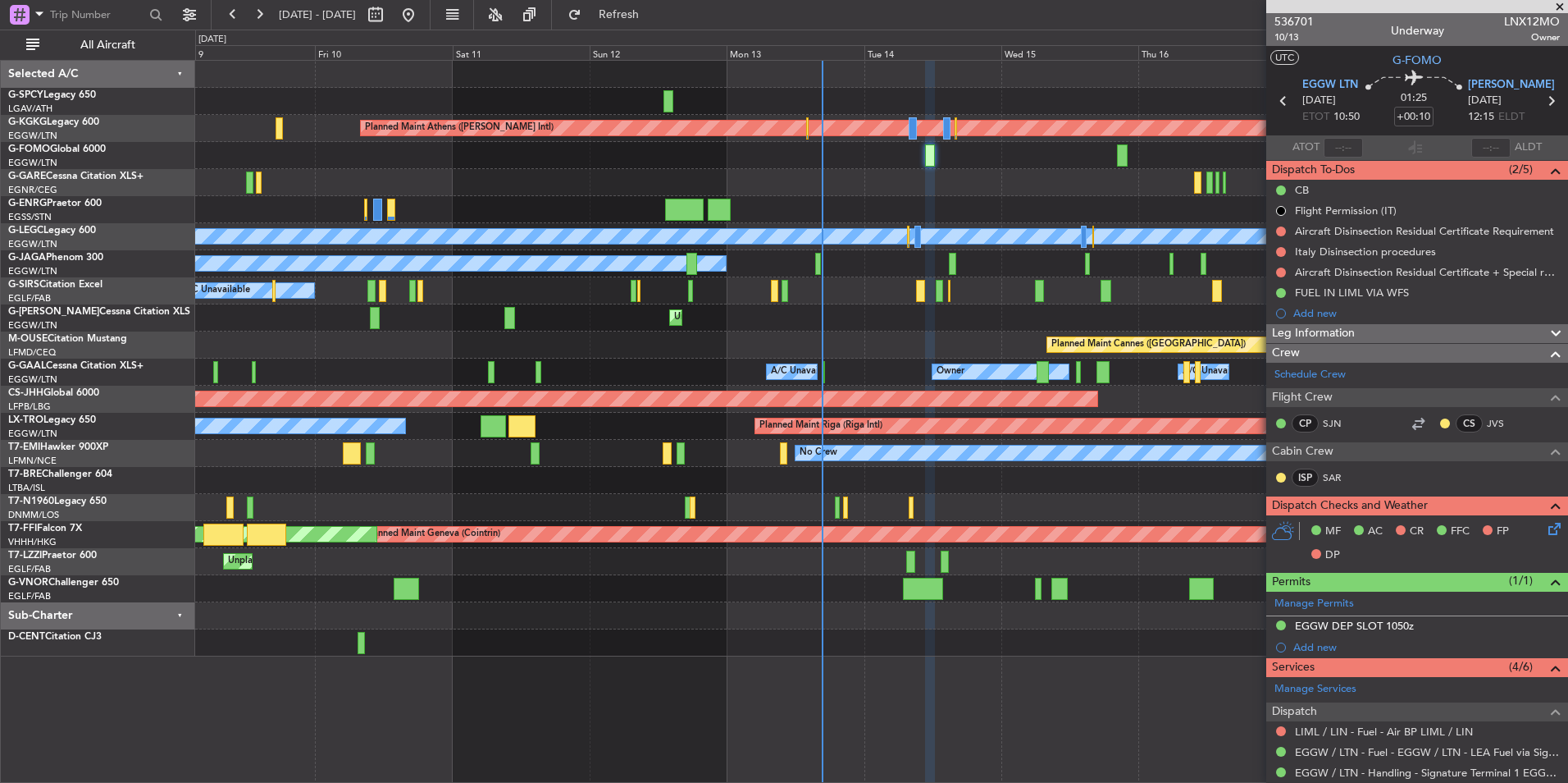
click at [1017, 195] on div "Planned Maint Athens (Eleftherios Venizelos Intl) Unplanned Maint Istanbul (Ata…" at bounding box center [881, 359] width 1372 height 596
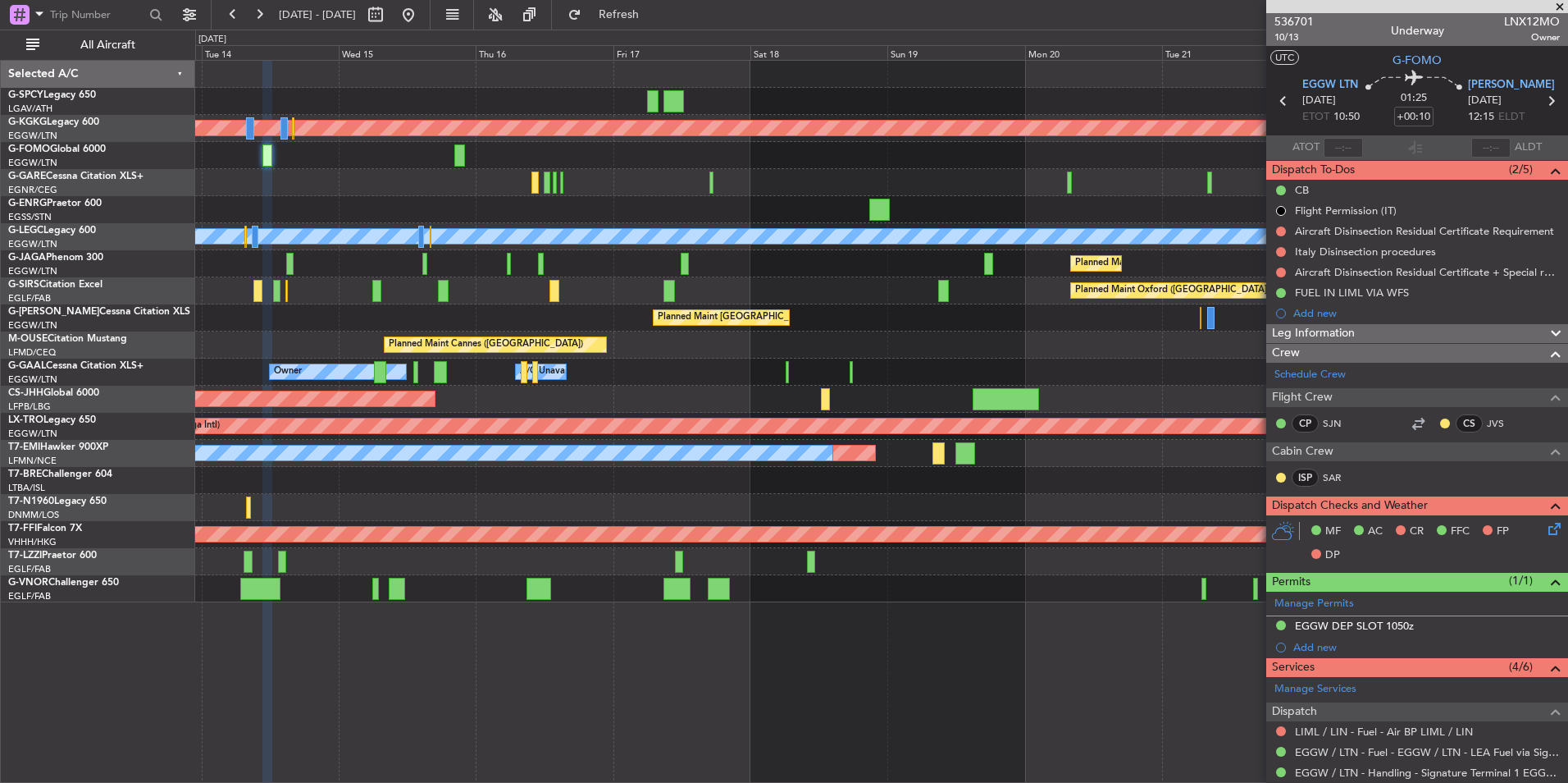
click at [725, 394] on div "Planned Maint Athens ([PERSON_NAME] Intl) Planned Maint [GEOGRAPHIC_DATA] ([GEO…" at bounding box center [881, 331] width 1372 height 542
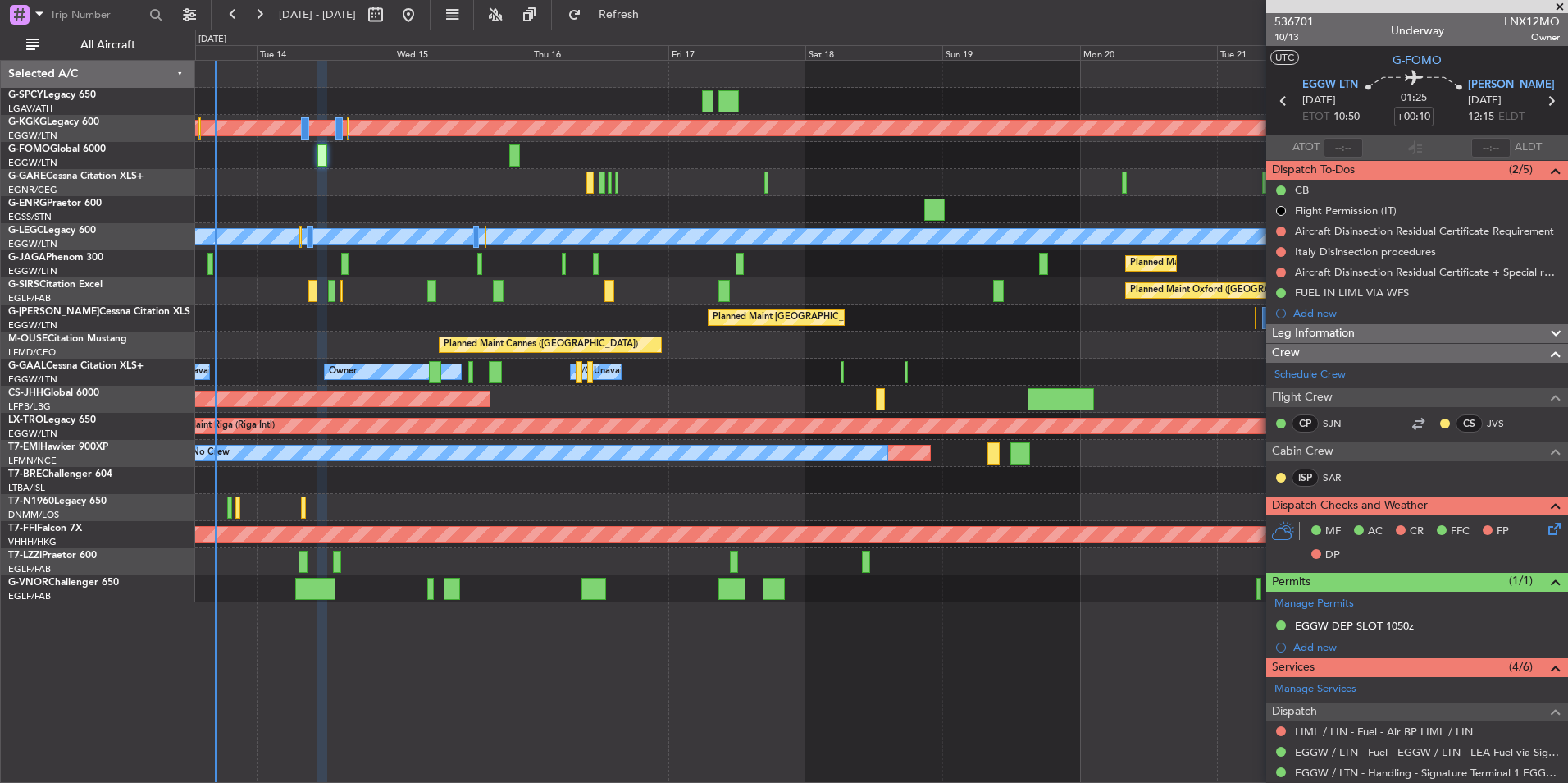
click at [478, 181] on div at bounding box center [881, 182] width 1372 height 27
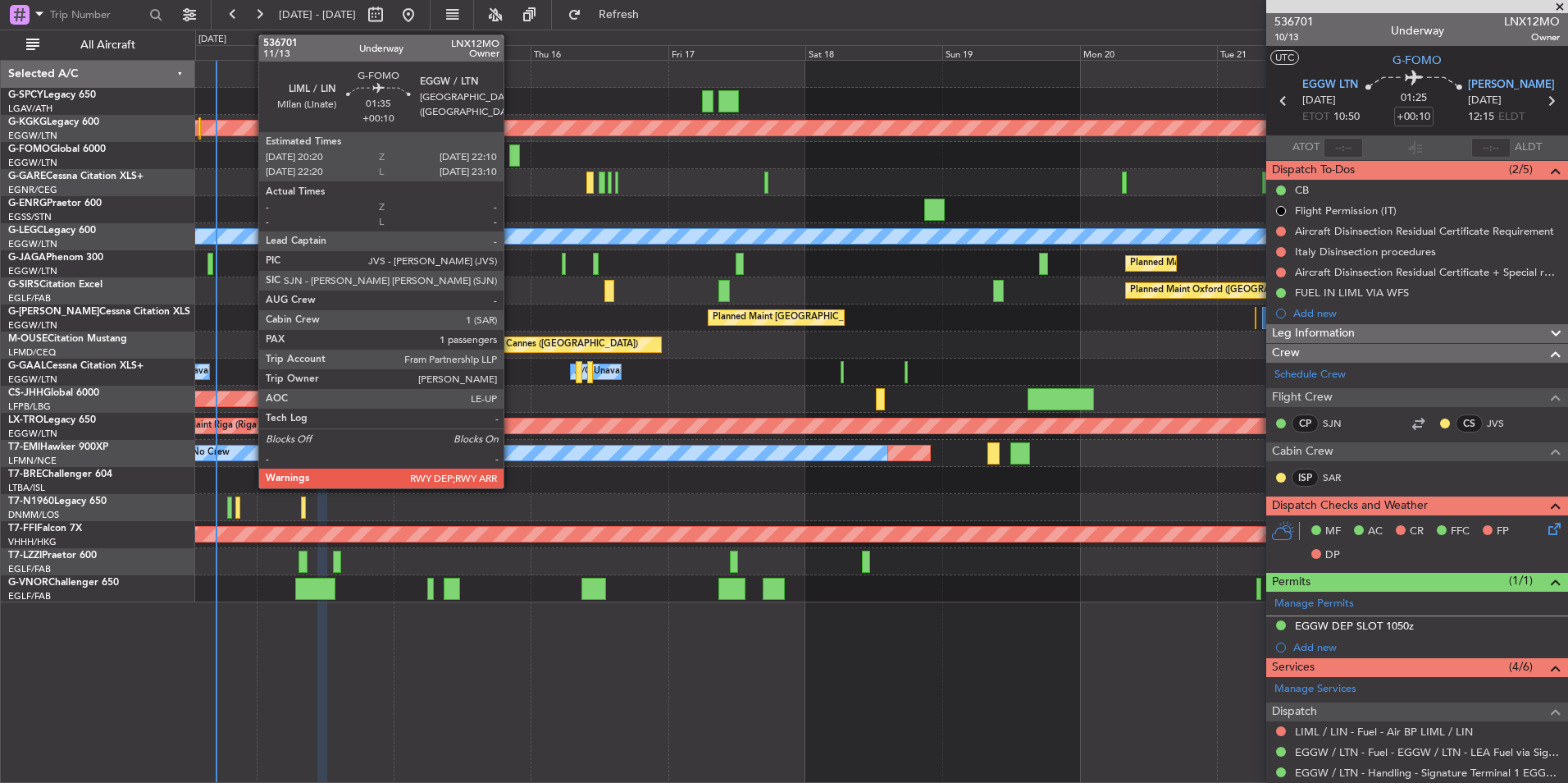
click at [511, 146] on div at bounding box center [514, 156] width 10 height 22
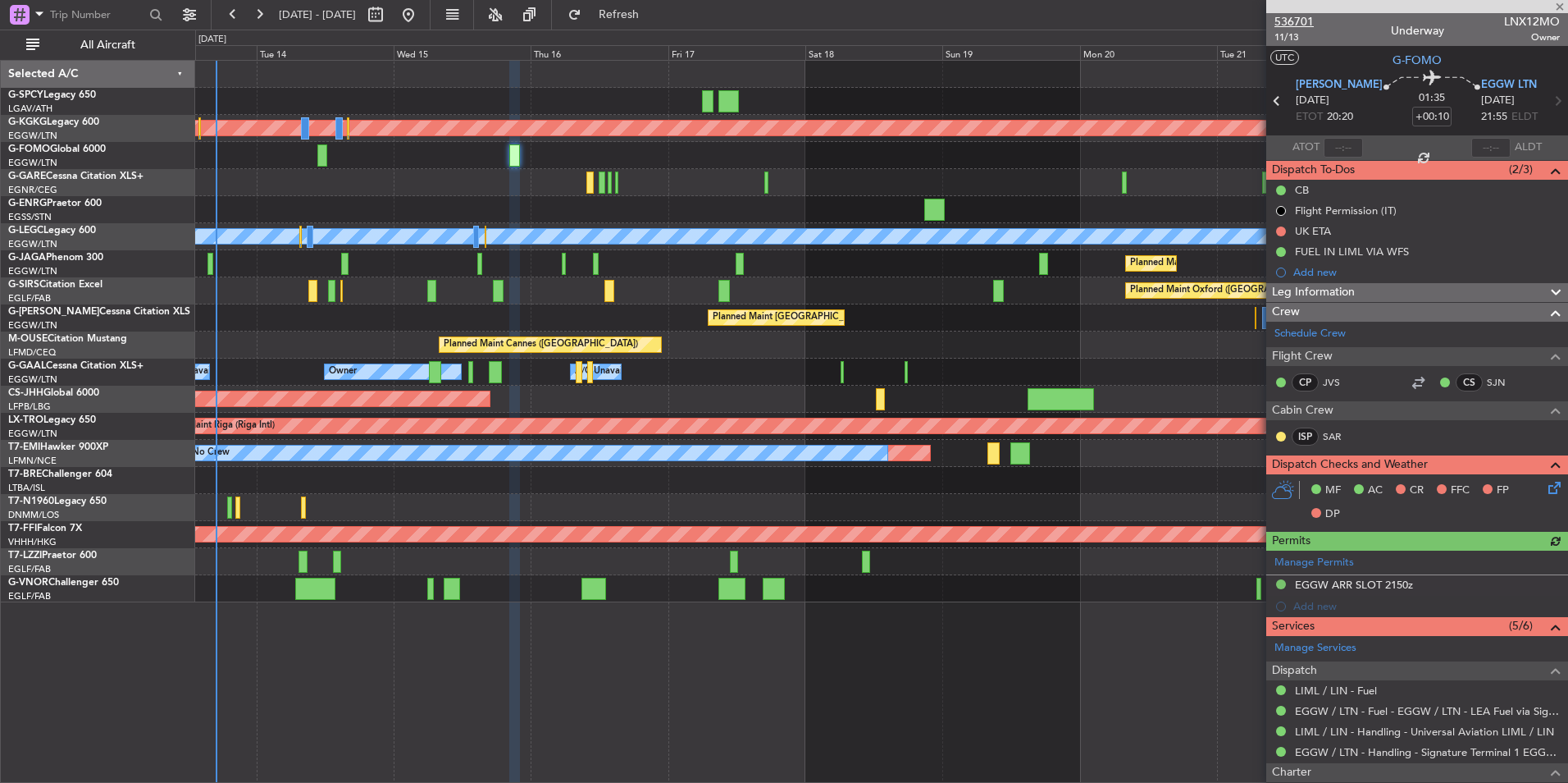
click at [1301, 25] on span "536701" at bounding box center [1294, 21] width 39 height 17
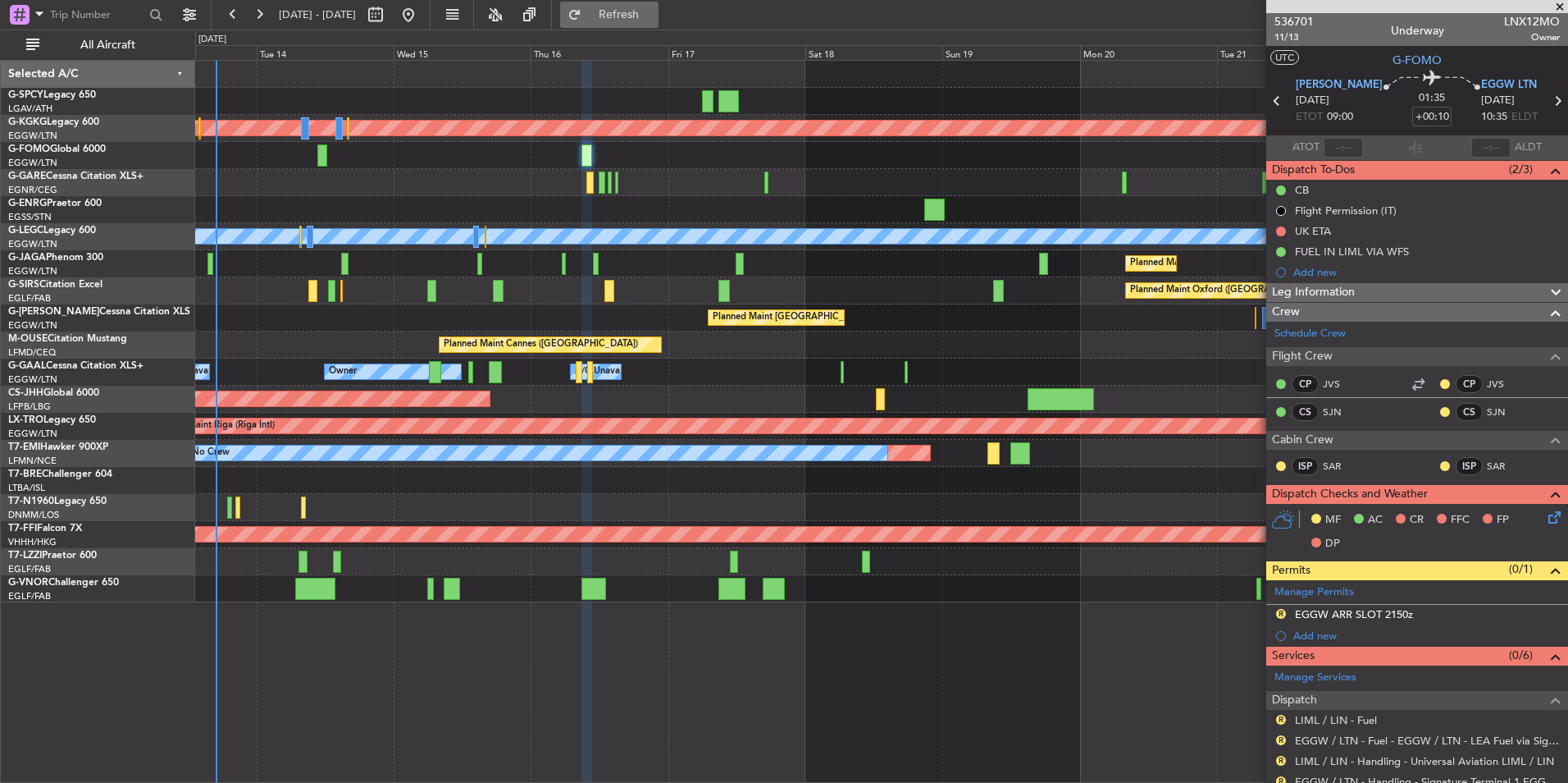
click at [654, 15] on span "Refresh" at bounding box center [619, 15] width 69 height 11
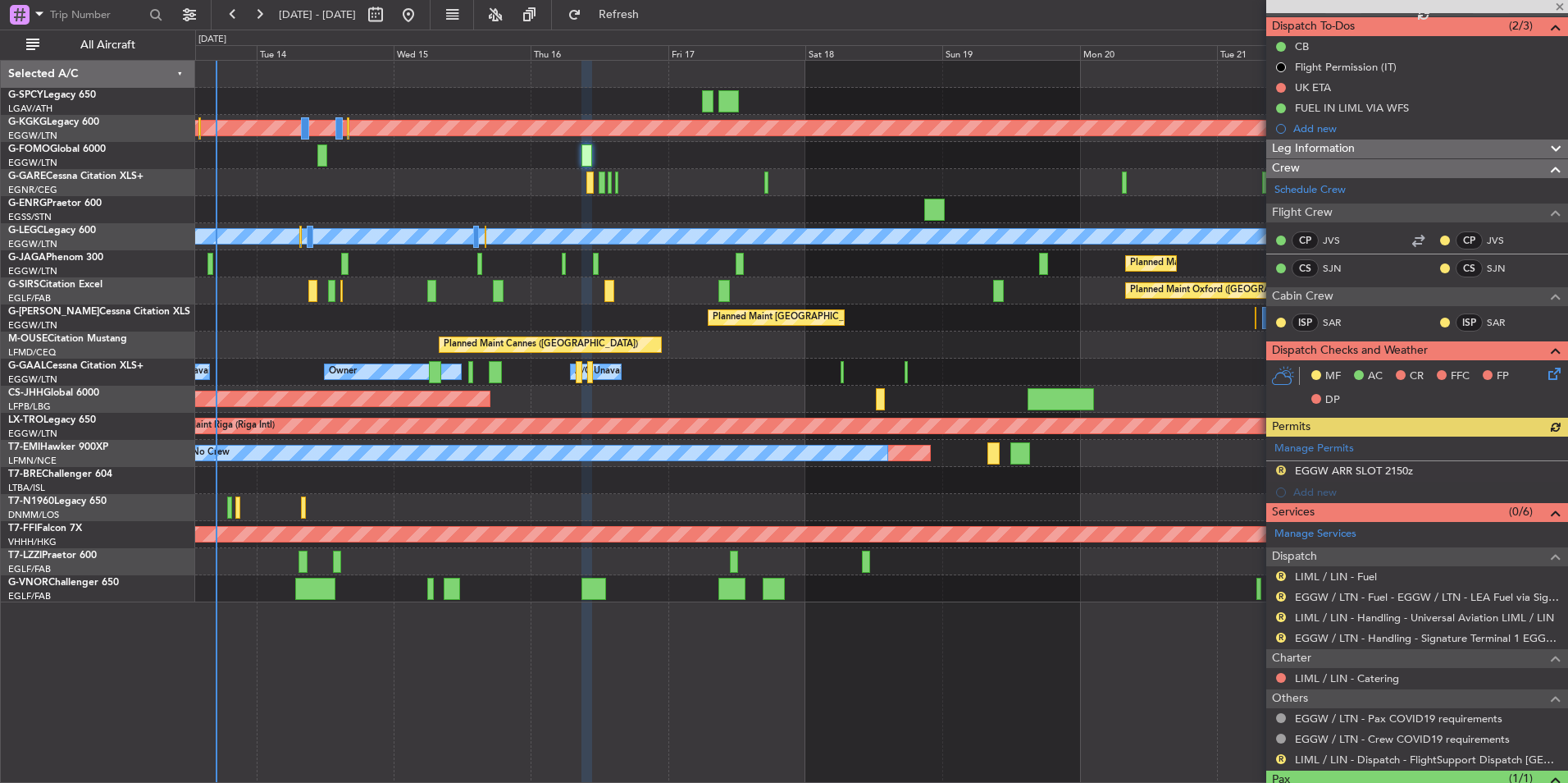
scroll to position [213, 0]
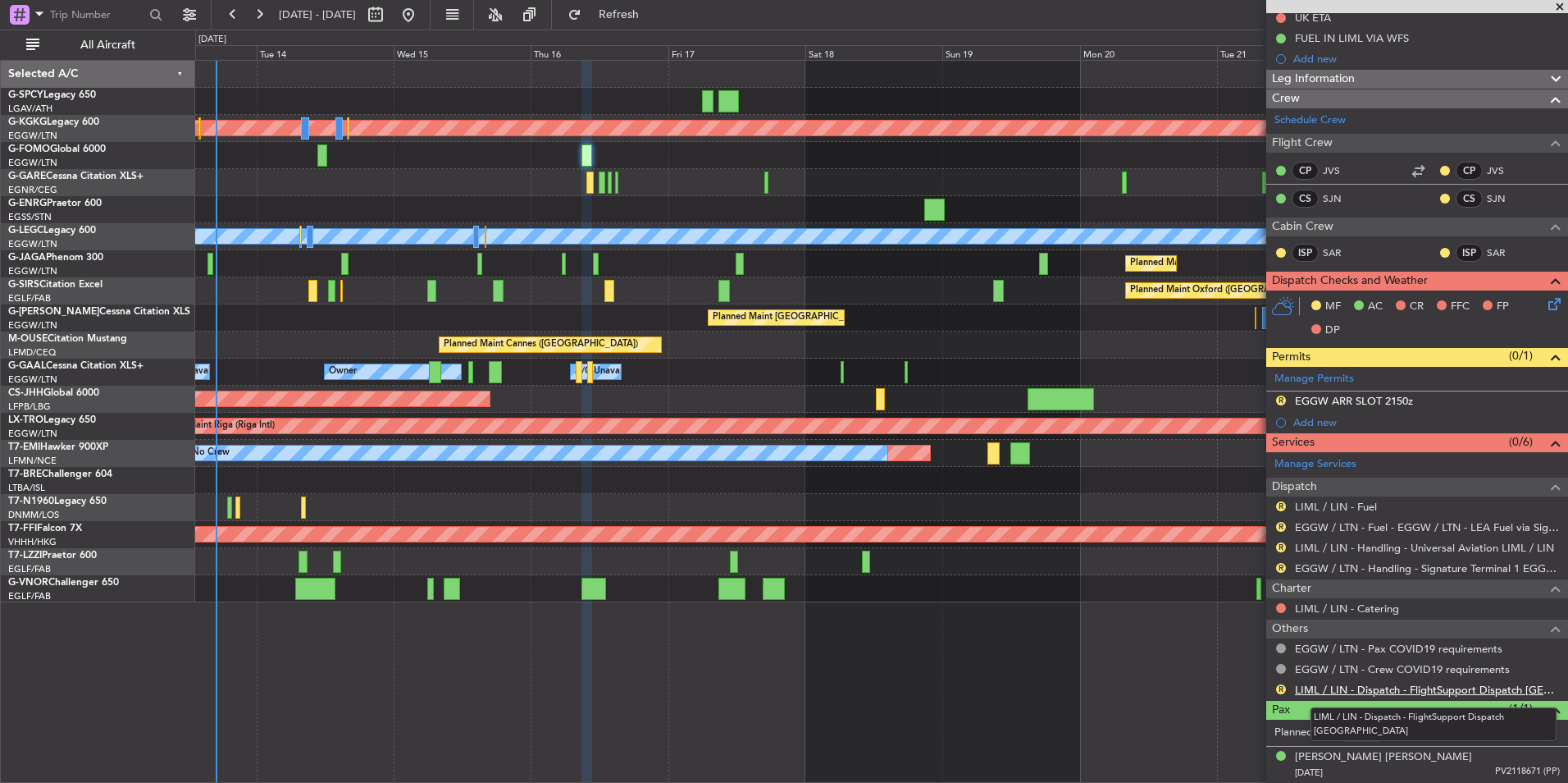
click at [1439, 691] on link "LIML / LIN - Dispatch - FlightSupport Dispatch UK" at bounding box center [1428, 690] width 265 height 14
click at [754, 185] on div at bounding box center [881, 182] width 1372 height 27
click at [912, 297] on div "Planned Maint Oxford ([GEOGRAPHIC_DATA])" at bounding box center [881, 291] width 1372 height 27
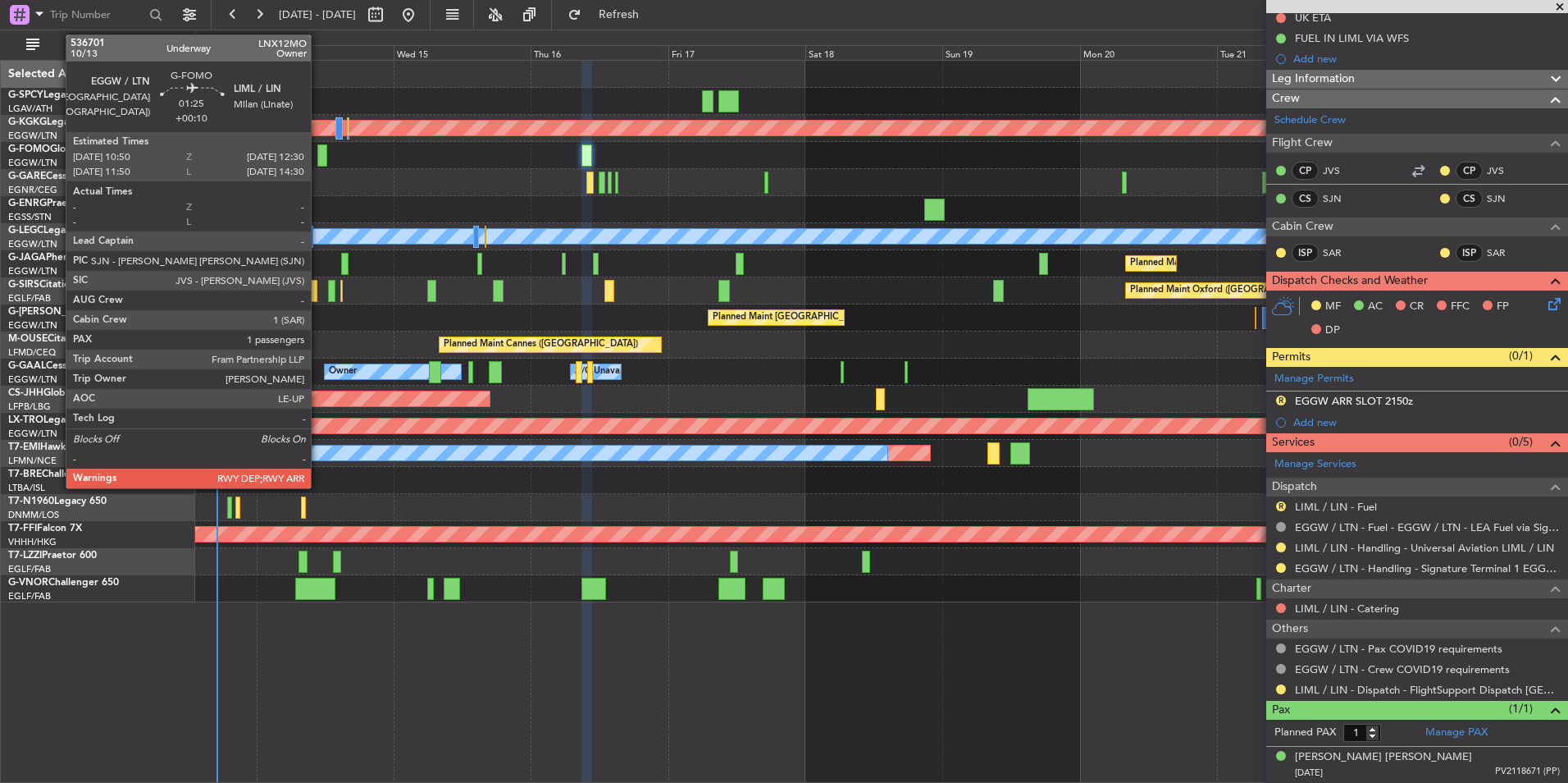
click at [318, 157] on div at bounding box center [322, 156] width 10 height 22
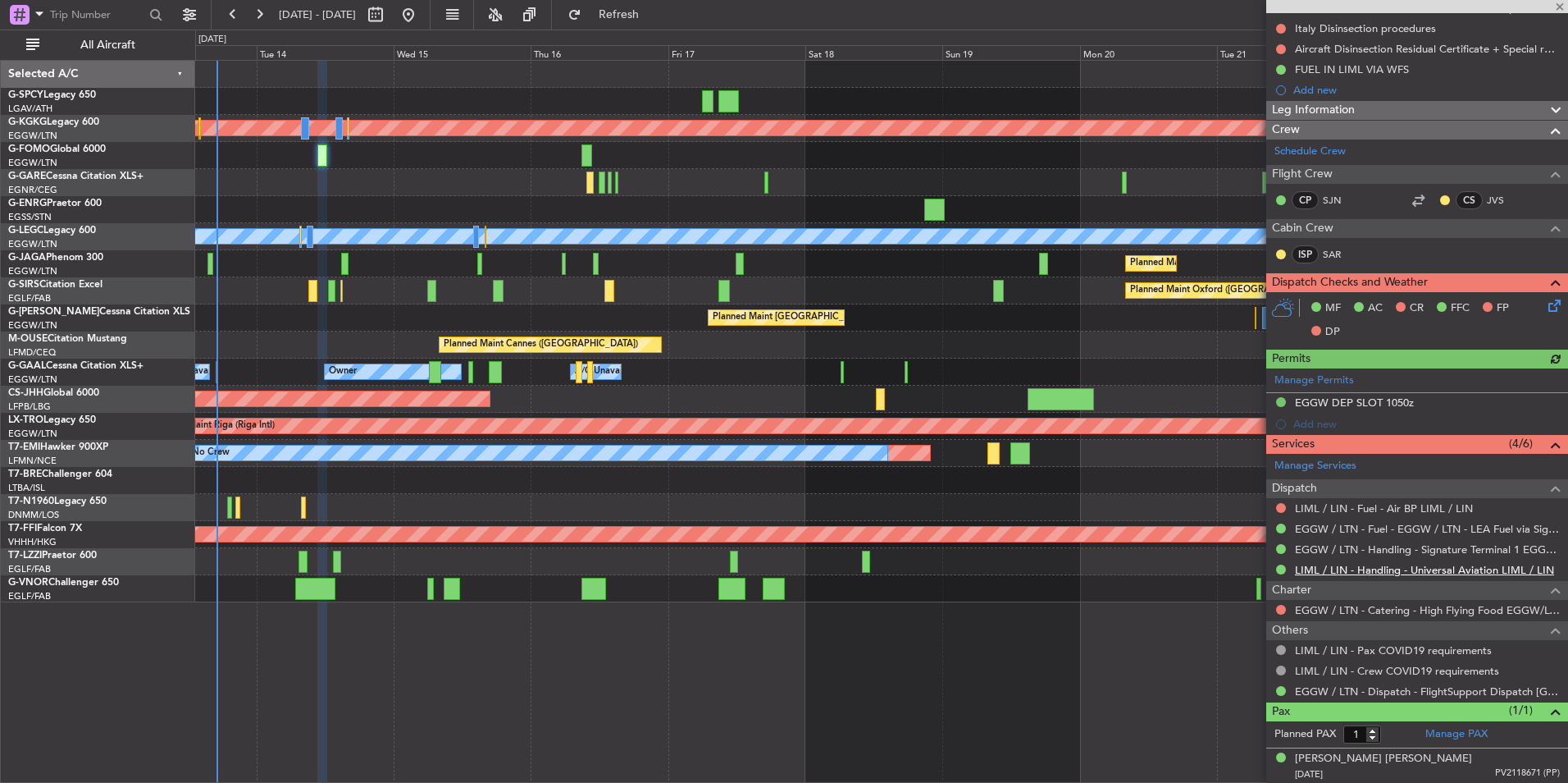
scroll to position [225, 0]
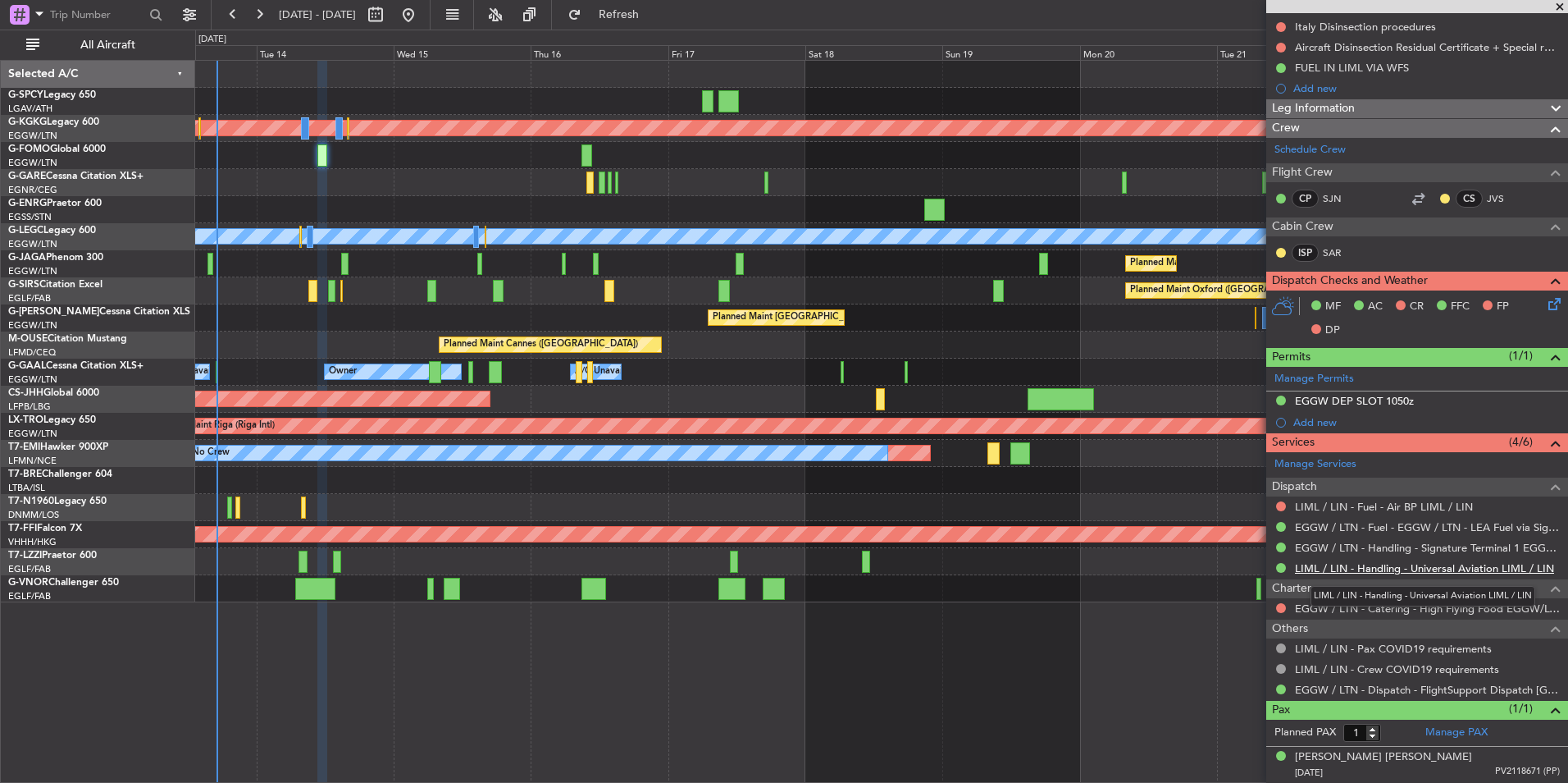
click at [1425, 567] on link "LIML / LIN - Handling - Universal Aviation LIML / LIN" at bounding box center [1424, 568] width 259 height 14
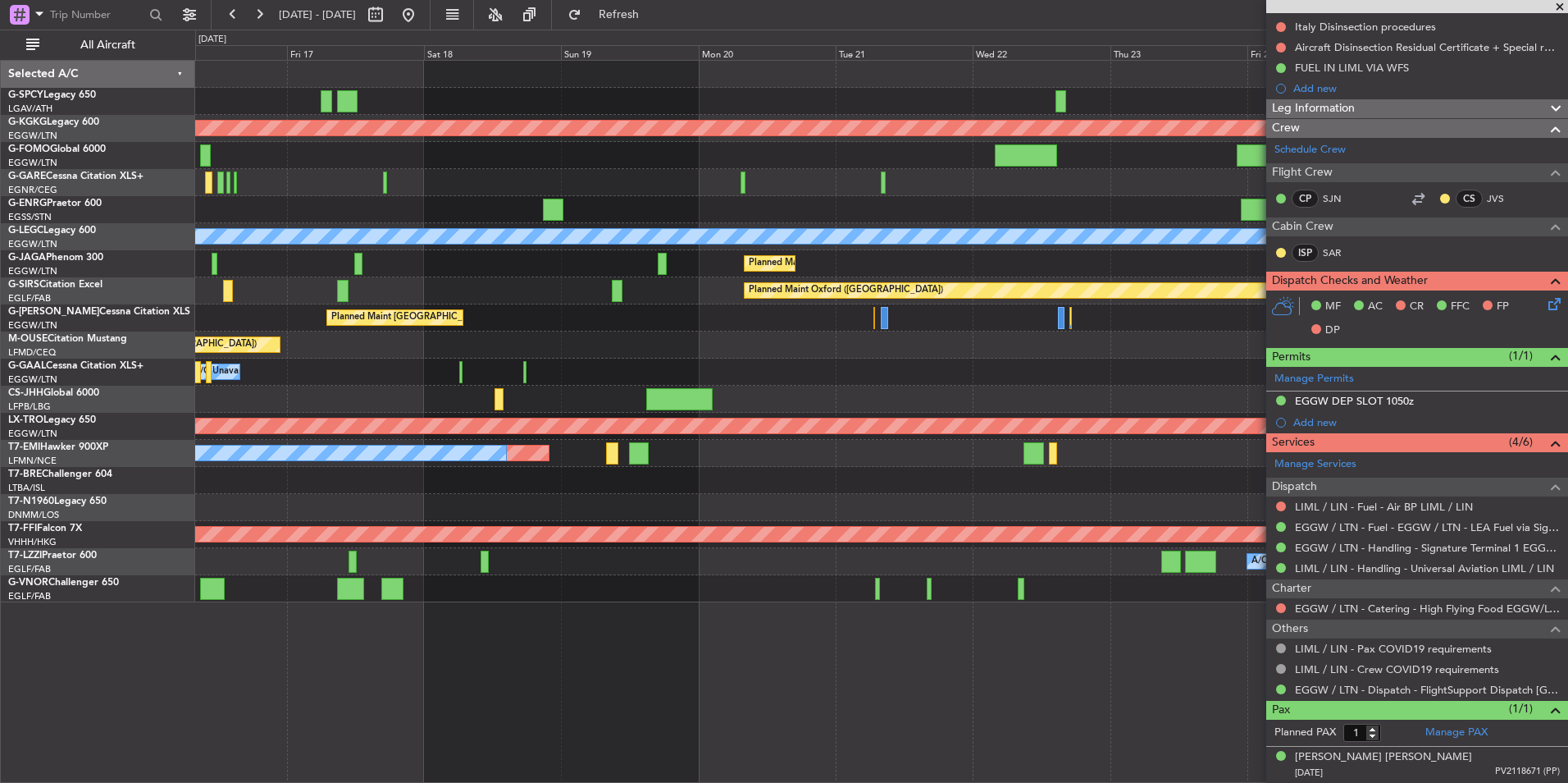
click at [411, 543] on div "Planned Maint Athens (Eleftherios Venizelos Intl) Planned Maint London (Stanste…" at bounding box center [881, 331] width 1372 height 542
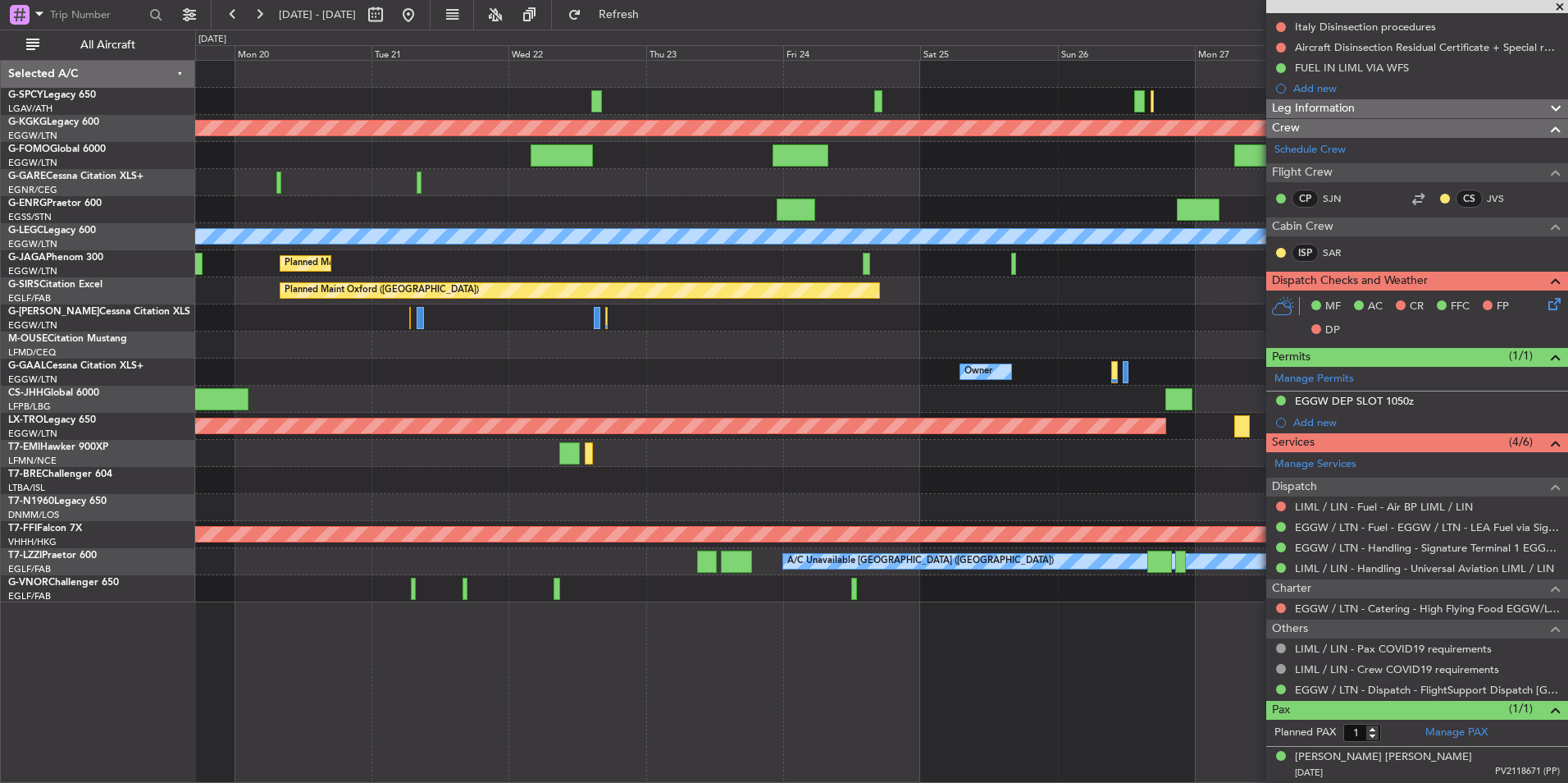
click at [410, 572] on div "A/C Unavailable [GEOGRAPHIC_DATA] ([GEOGRAPHIC_DATA])" at bounding box center [881, 561] width 1372 height 27
click at [564, 772] on div "Planned Maint Athens (Eleftherios Venizelos Intl) Planned Maint London (Stanste…" at bounding box center [881, 421] width 1373 height 723
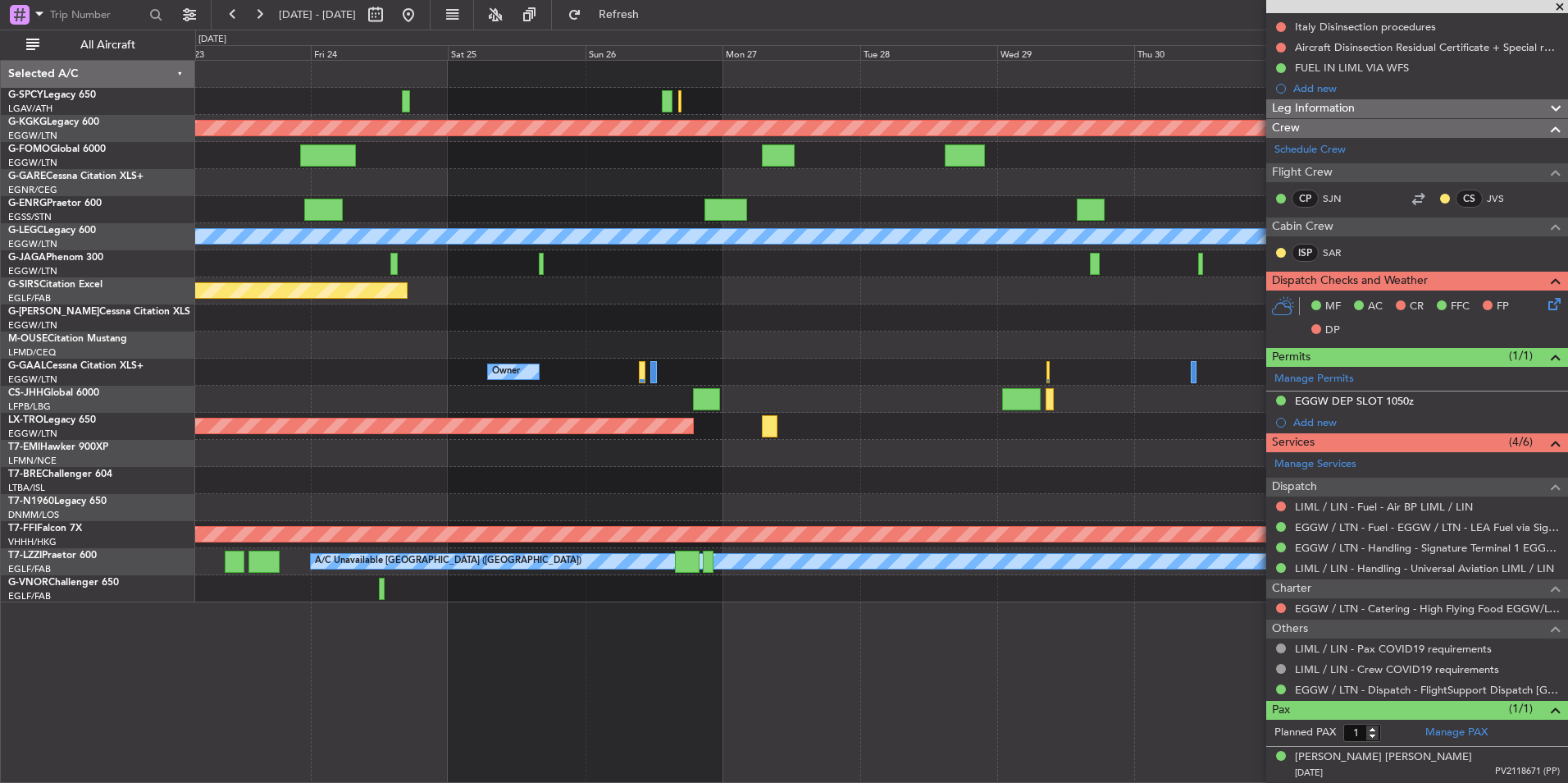
click at [404, 683] on div "Planned Maint Athens (Eleftherios Venizelos Intl) Planned Maint London (Stanste…" at bounding box center [881, 421] width 1373 height 723
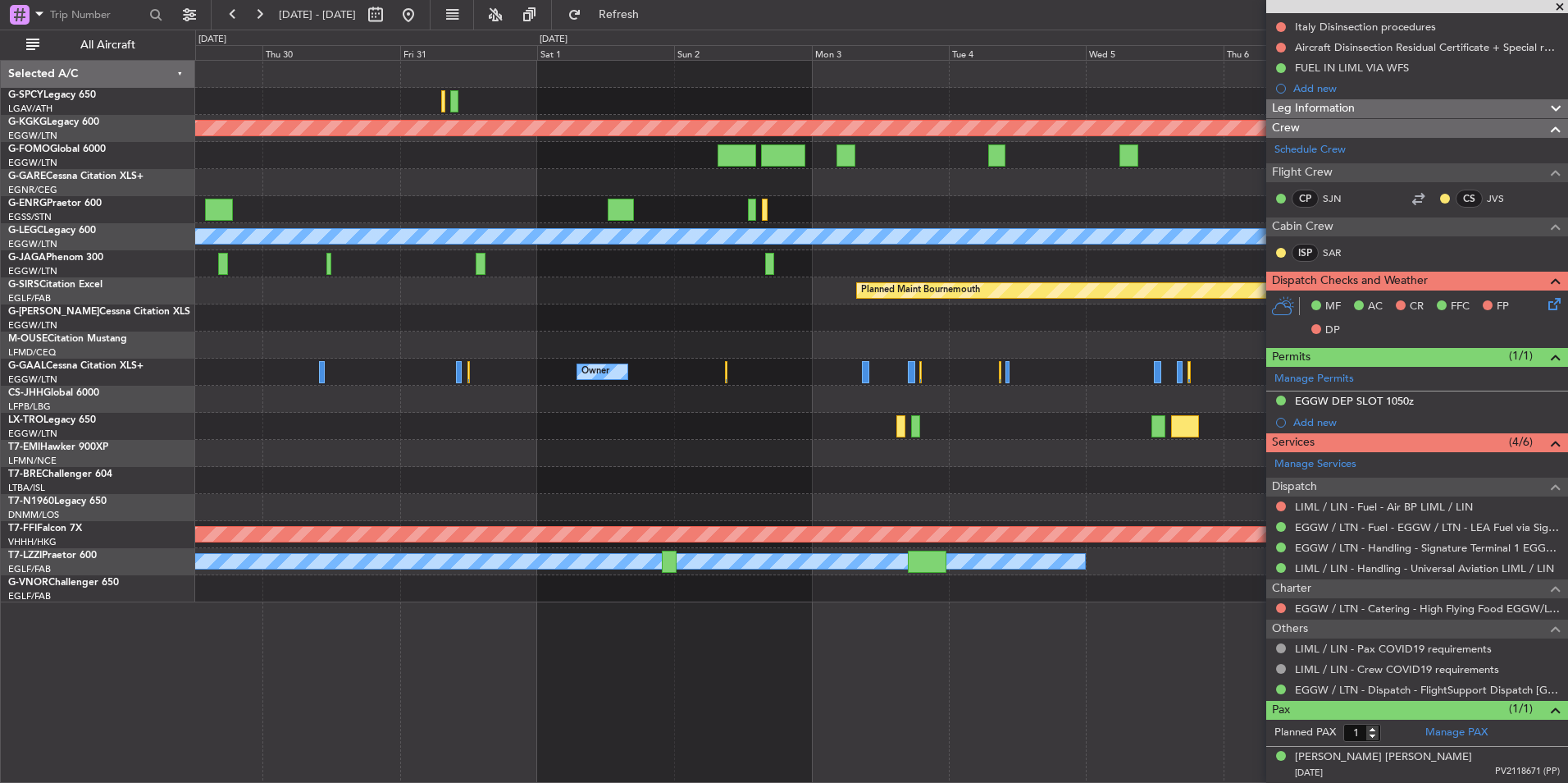
click at [154, 665] on div "Planned Maint Athens (Eleftherios Venizelos Intl) Planned Maint London (Stanste…" at bounding box center [784, 406] width 1568 height 753
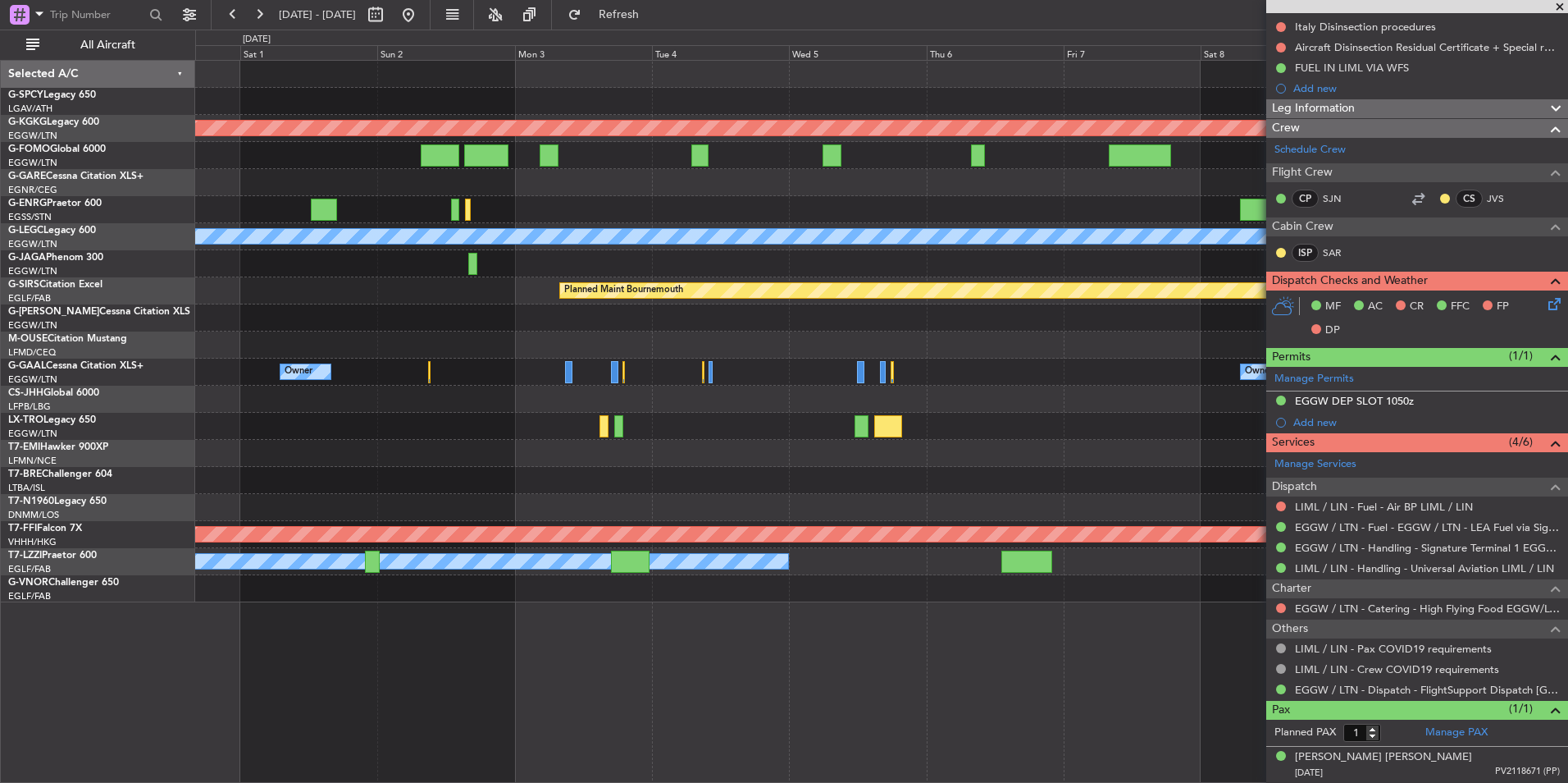
click at [347, 667] on div "Planned Maint Athens (Eleftherios Venizelos Intl) Planned Maint London (Stanste…" at bounding box center [881, 421] width 1373 height 723
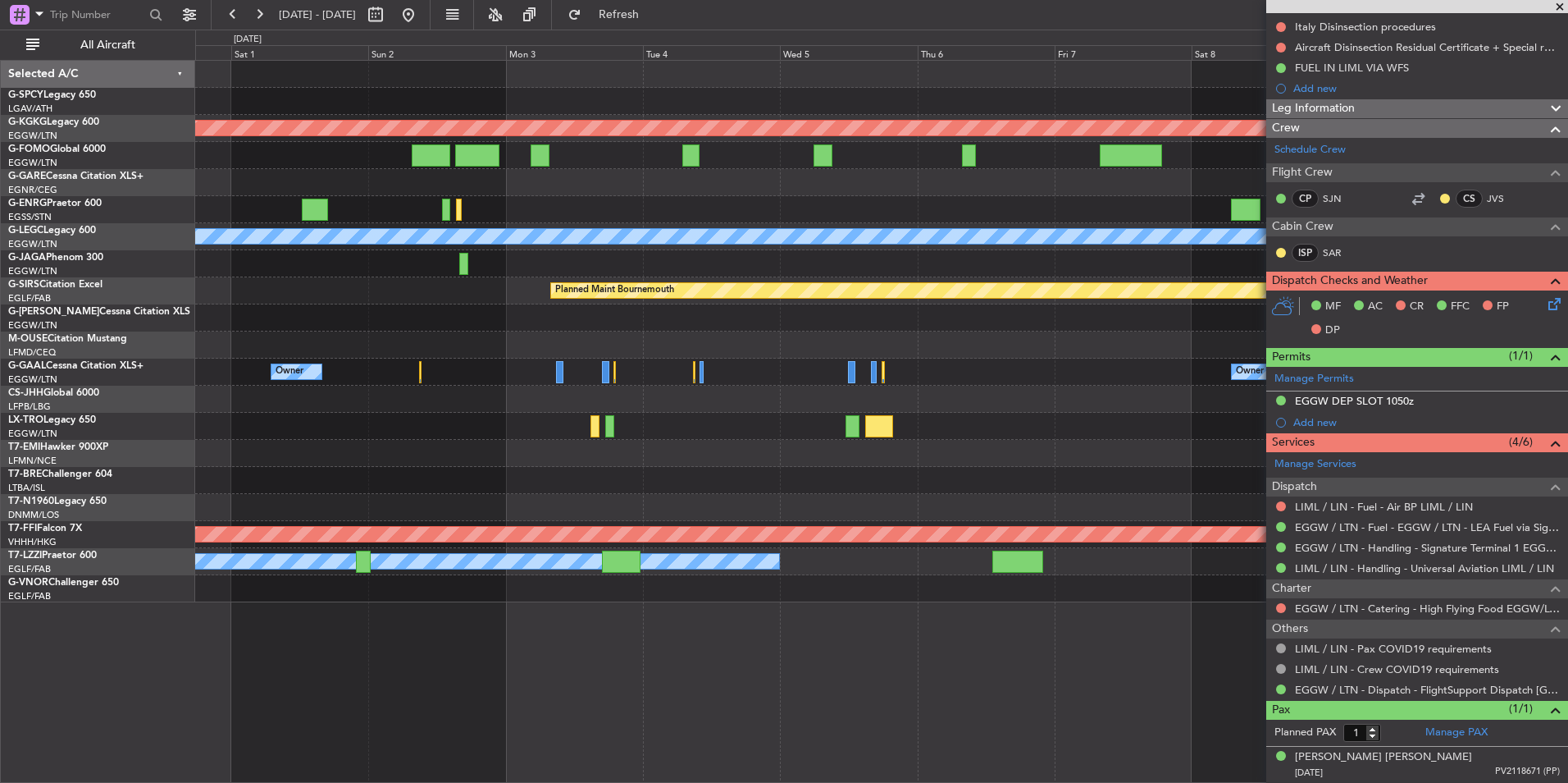
click at [1299, 625] on fb-app "31 Oct 2025 - 10 Nov 2025 Refresh Quick Links All Aircraft Planned Maint Athens…" at bounding box center [784, 397] width 1568 height 770
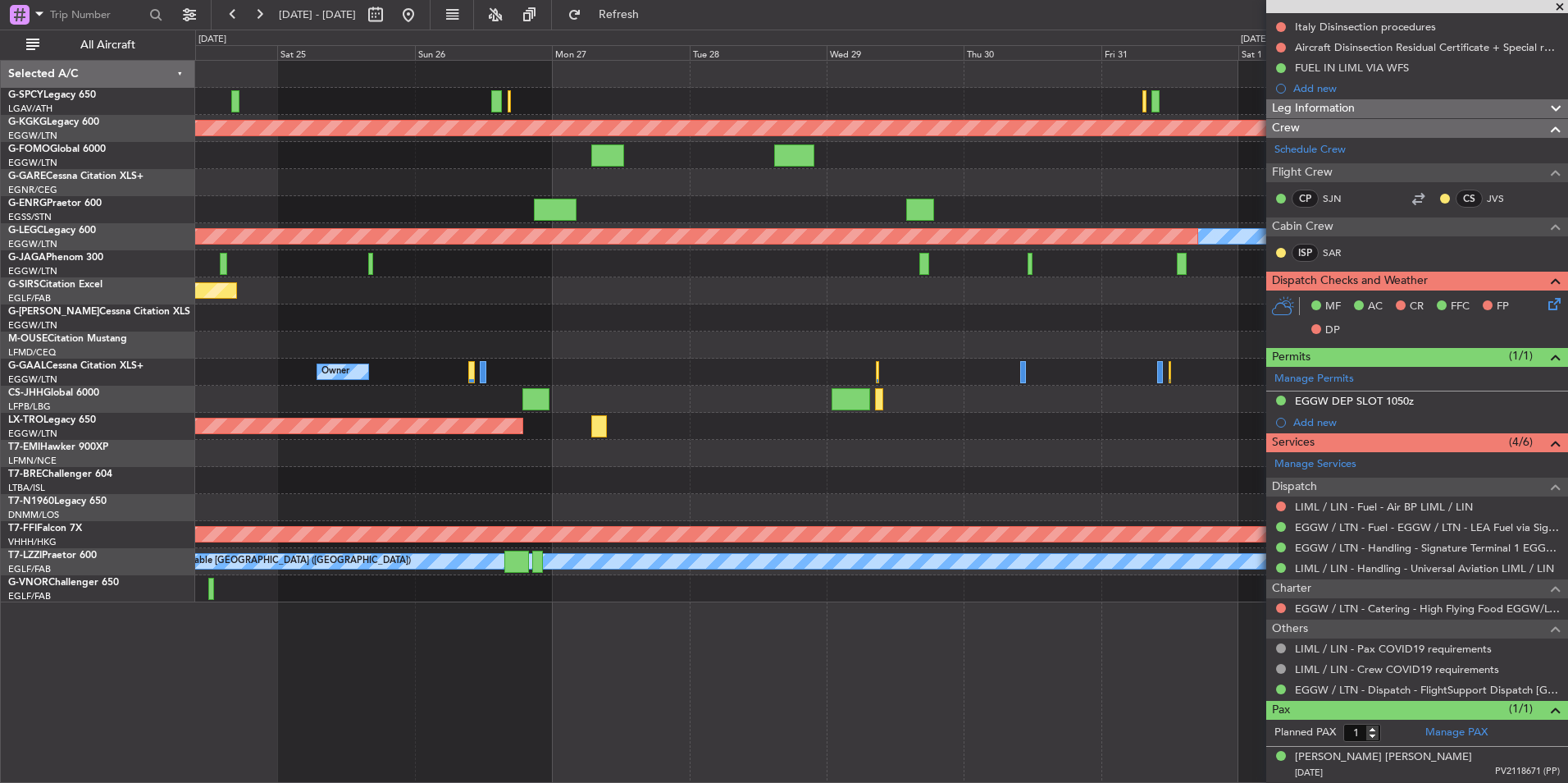
click at [1265, 645] on div "Planned Maint Athens (Eleftherios Venizelos Intl) A/C Unavailable London (Luton…" at bounding box center [881, 421] width 1373 height 723
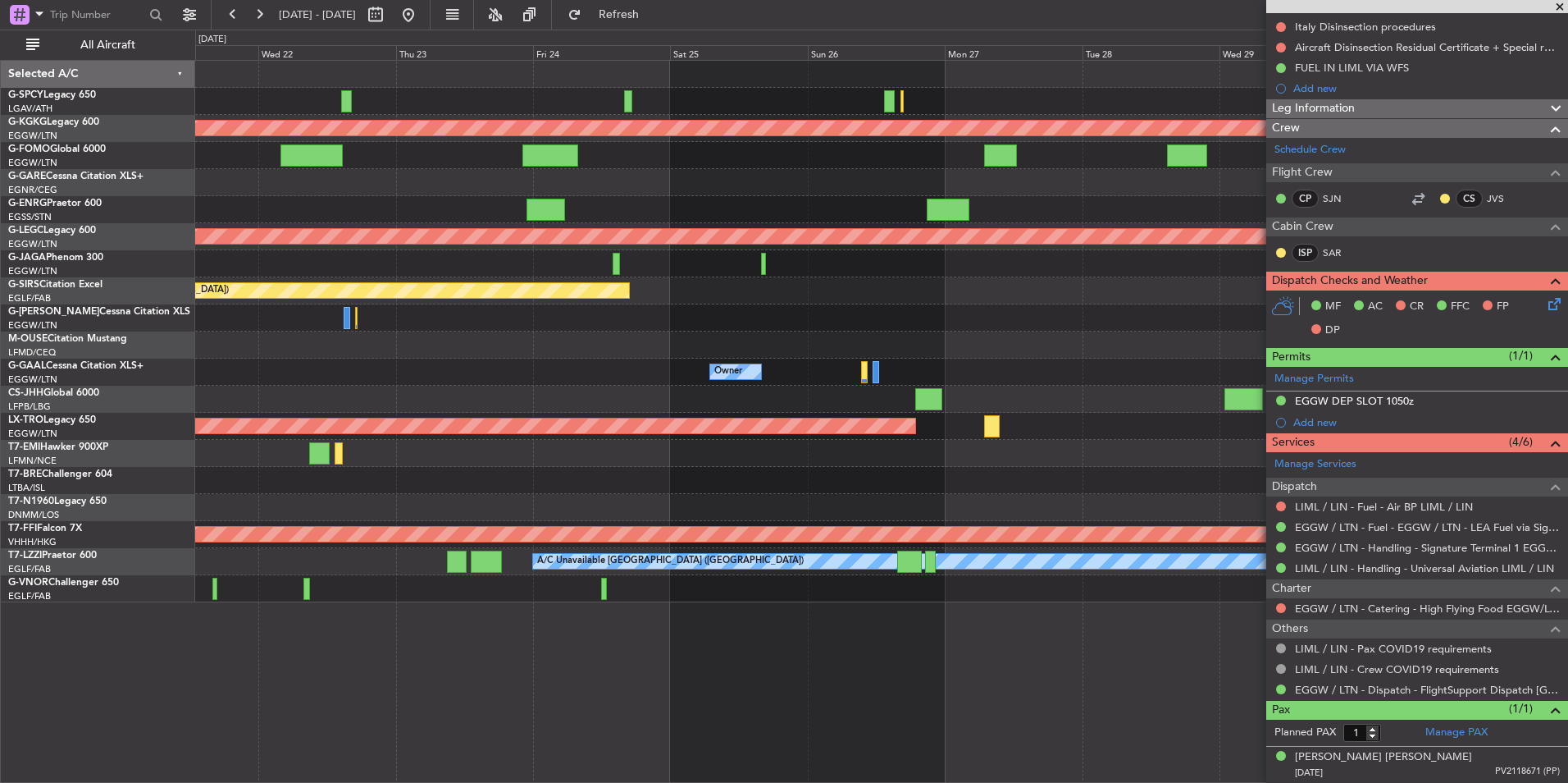
click at [948, 691] on div "Planned Maint Athens (Eleftherios Venizelos Intl) A/C Unavailable London (Luton…" at bounding box center [881, 421] width 1373 height 723
click at [973, 665] on div "Planned Maint Athens (Eleftherios Venizelos Intl) A/C Unavailable London (Luton…" at bounding box center [881, 421] width 1373 height 723
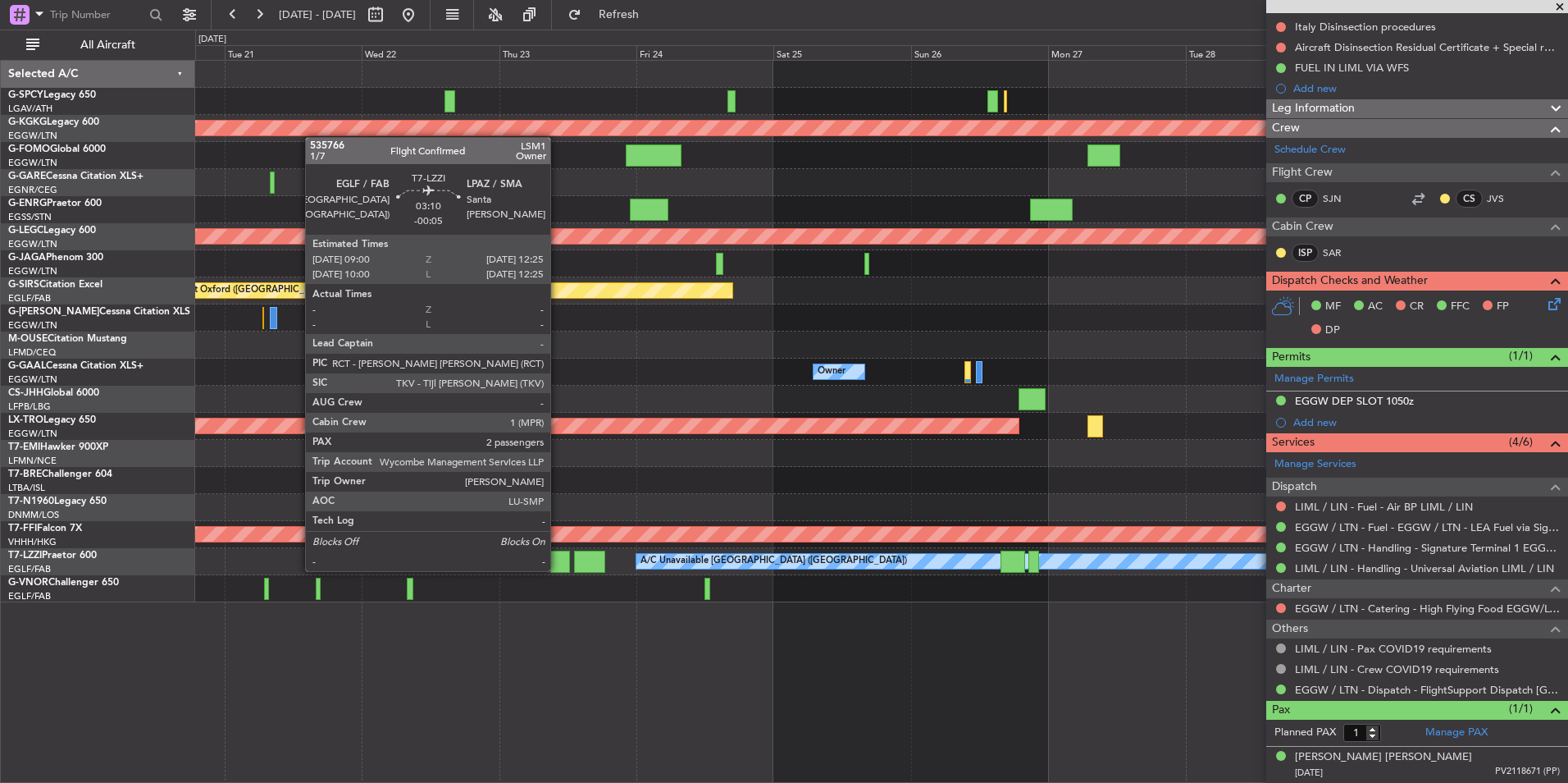
click at [558, 569] on div at bounding box center [559, 561] width 20 height 22
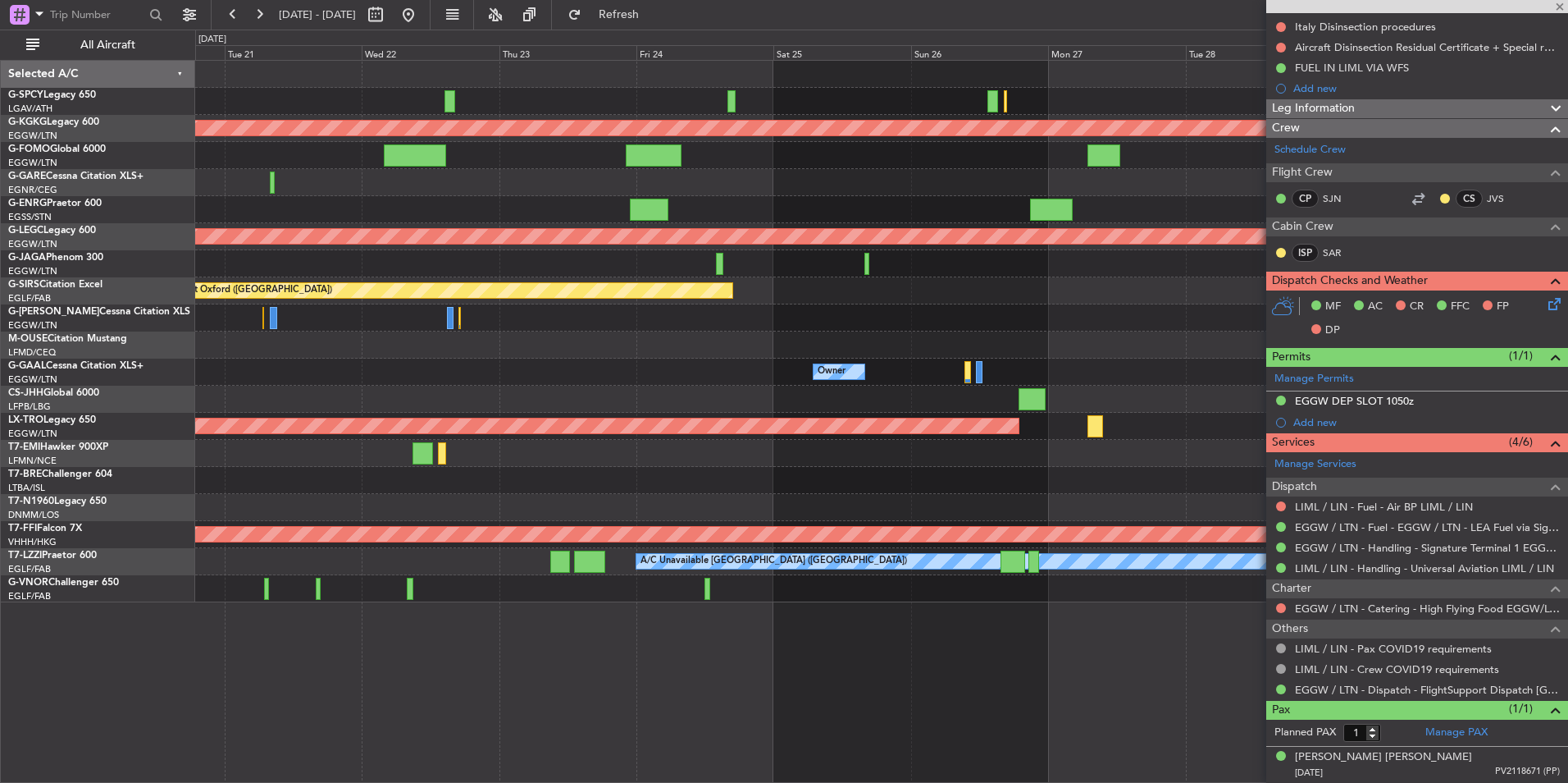
type input "-00:05"
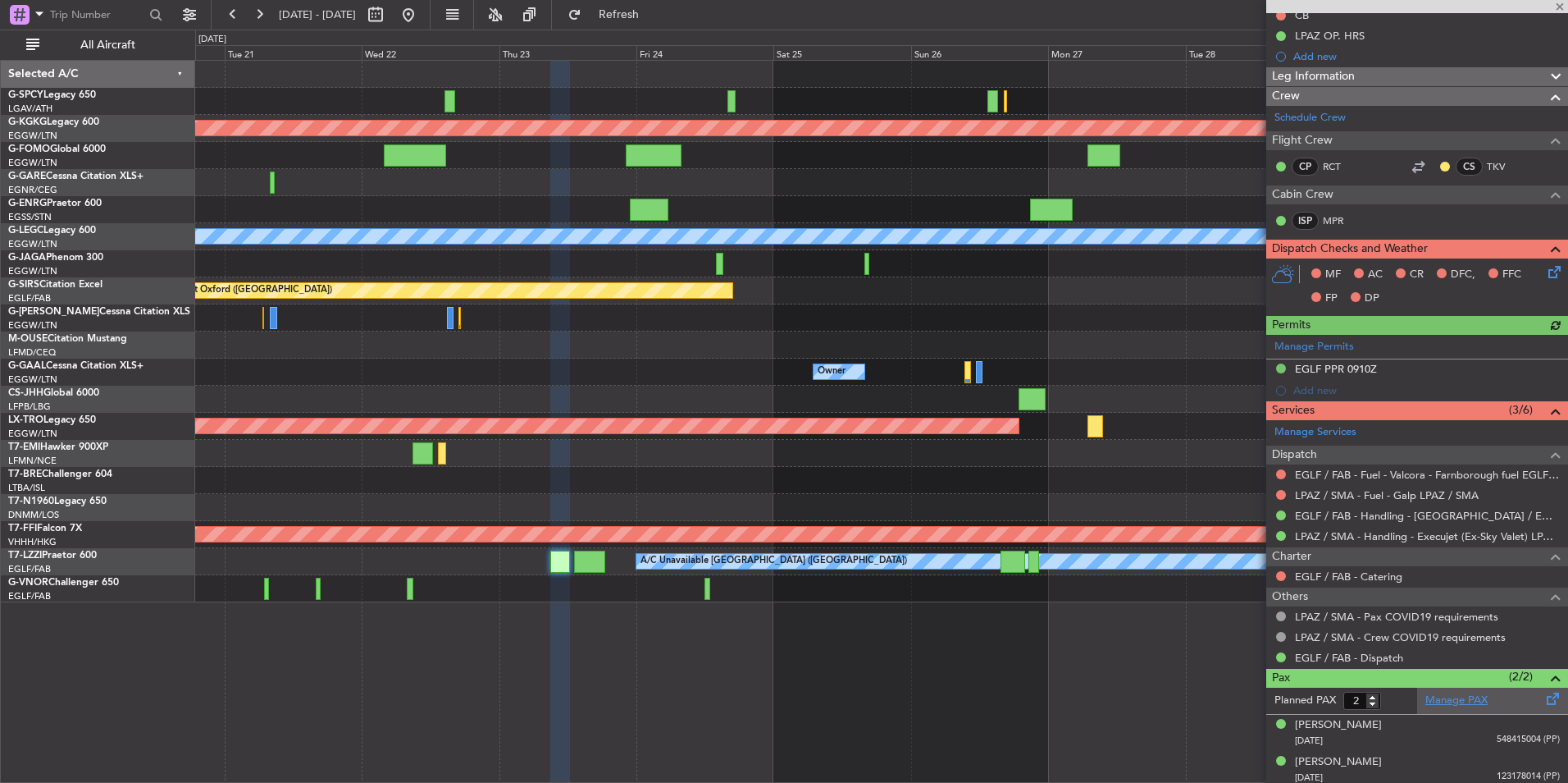
scroll to position [180, 0]
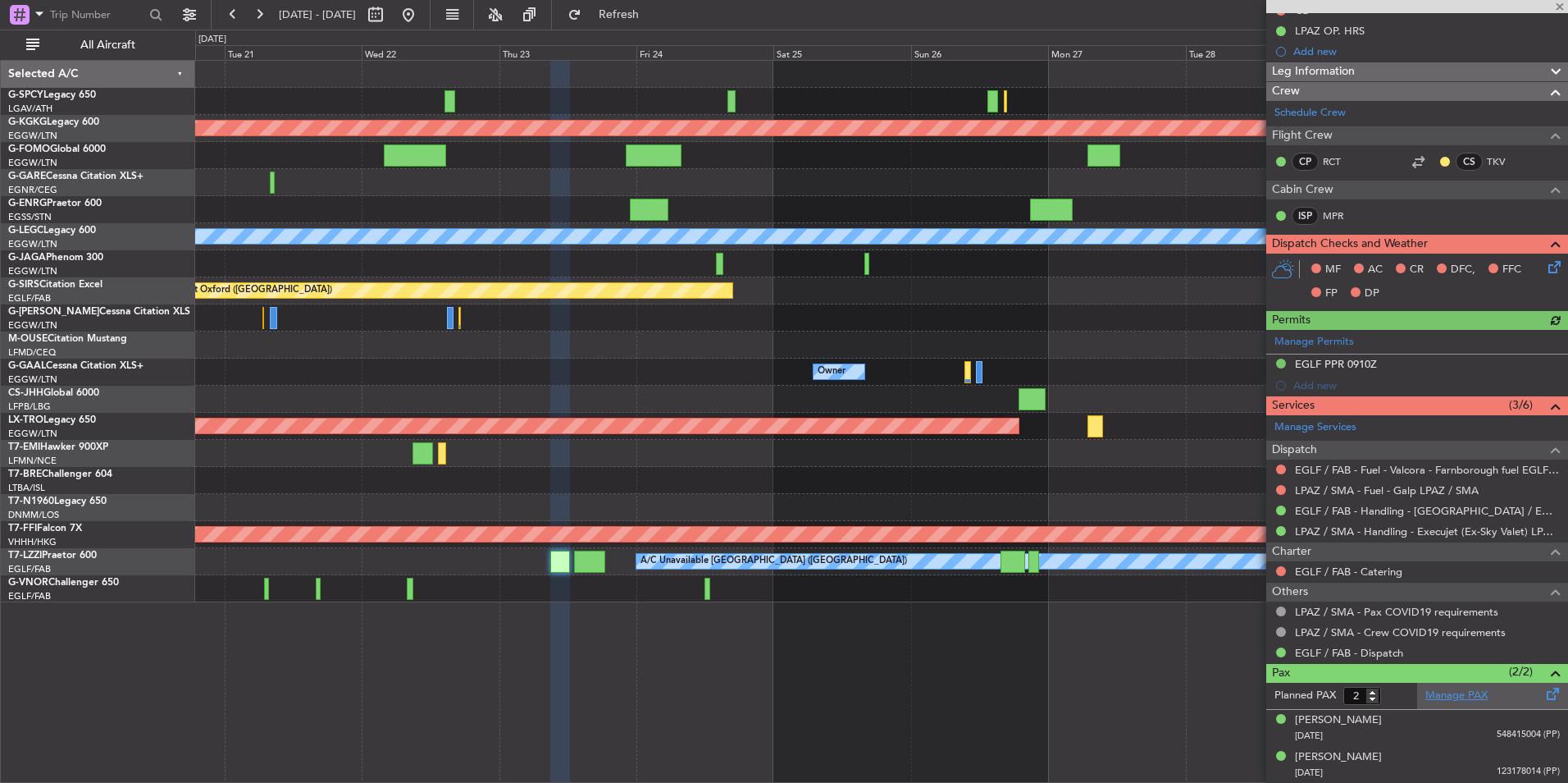
click at [1459, 695] on link "Manage PAX" at bounding box center [1456, 695] width 62 height 16
click at [654, 12] on span "Refresh" at bounding box center [619, 15] width 69 height 11
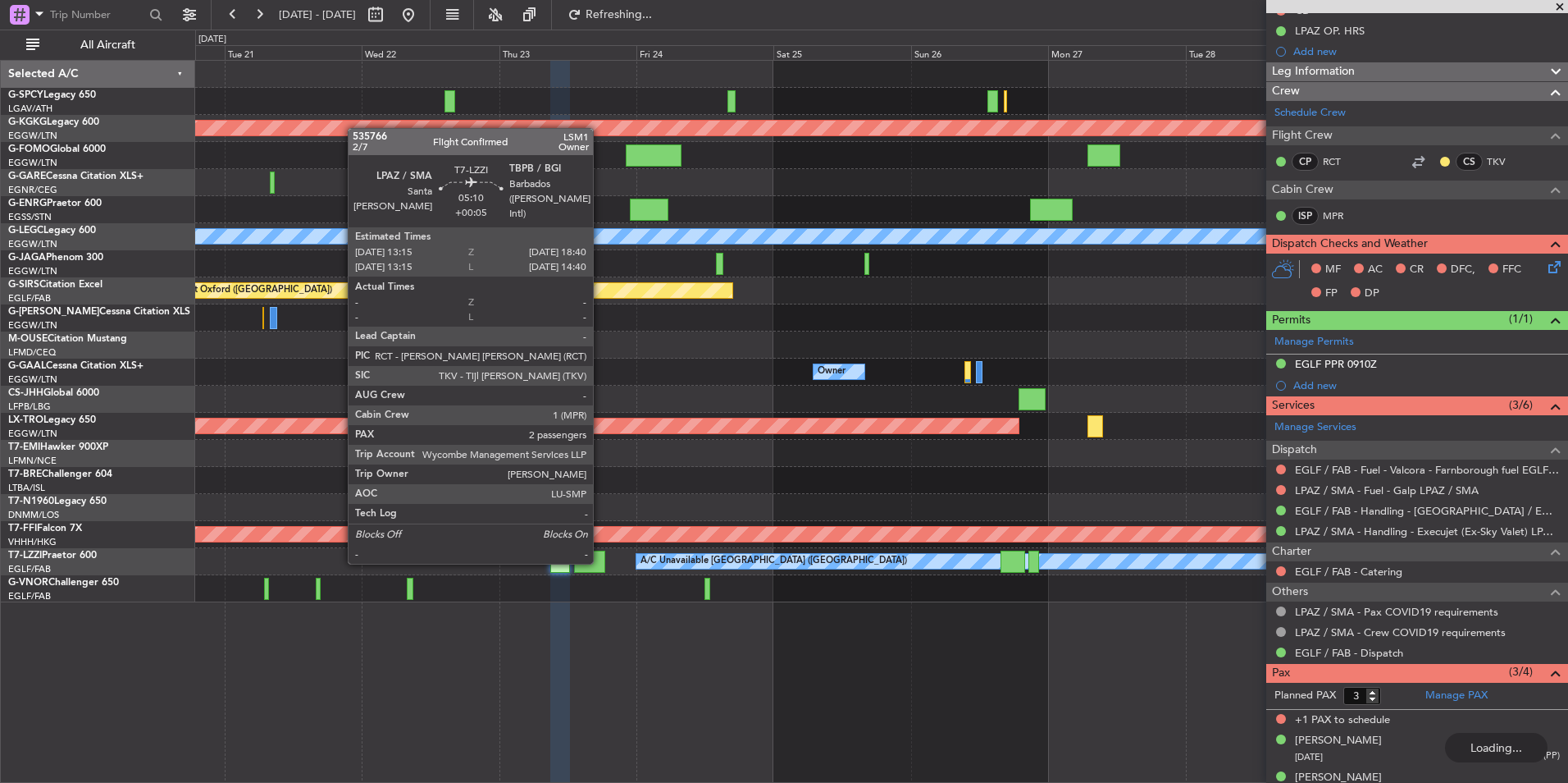
type input "4"
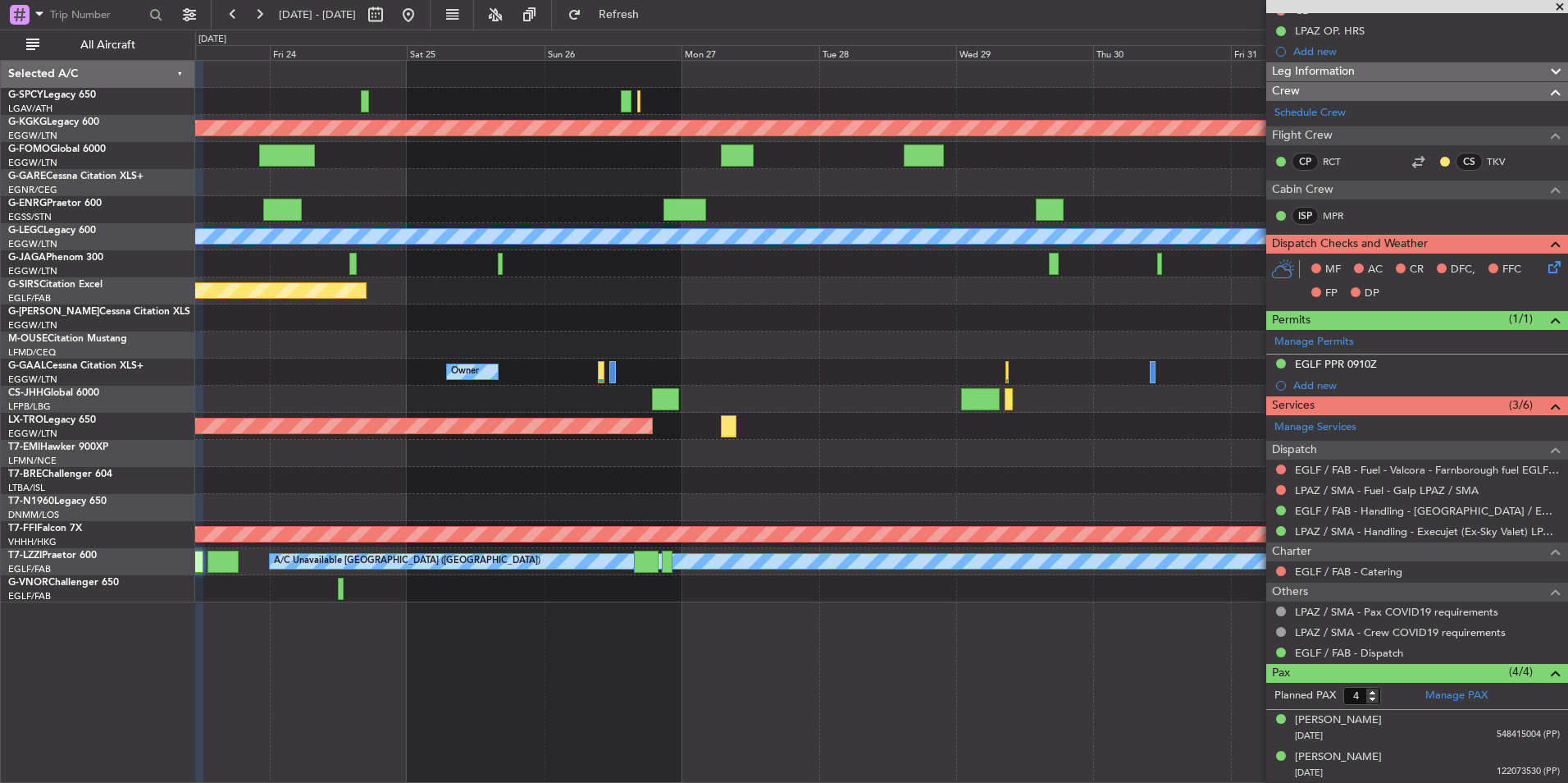
click at [648, 594] on div "Planned Maint Athens ([PERSON_NAME] Intl) Planned Maint [GEOGRAPHIC_DATA] ([GEO…" at bounding box center [881, 421] width 1373 height 723
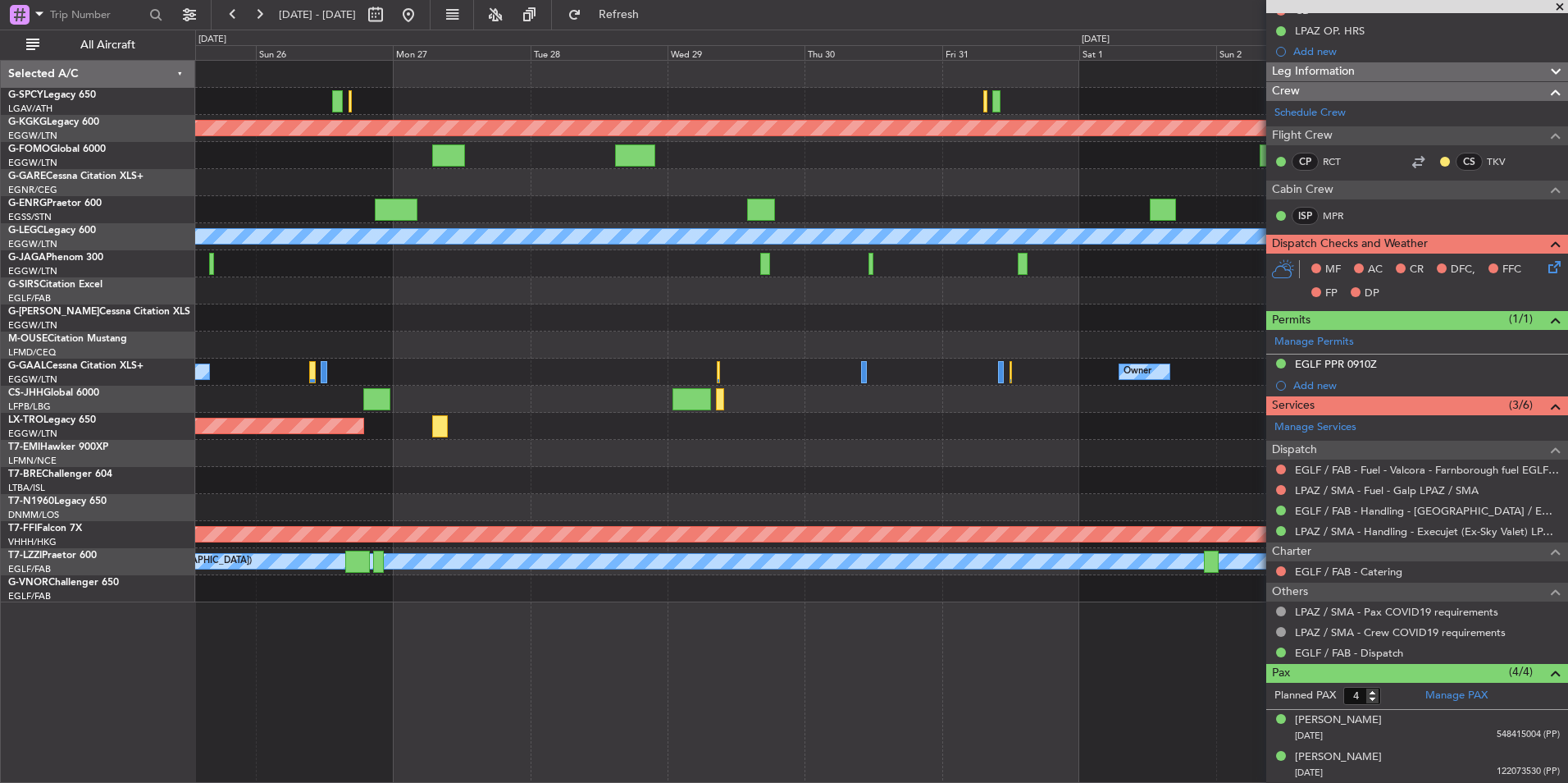
click at [427, 611] on div "Planned Maint Athens (Eleftherios Venizelos Intl) Planned Maint London (Stanste…" at bounding box center [881, 421] width 1373 height 723
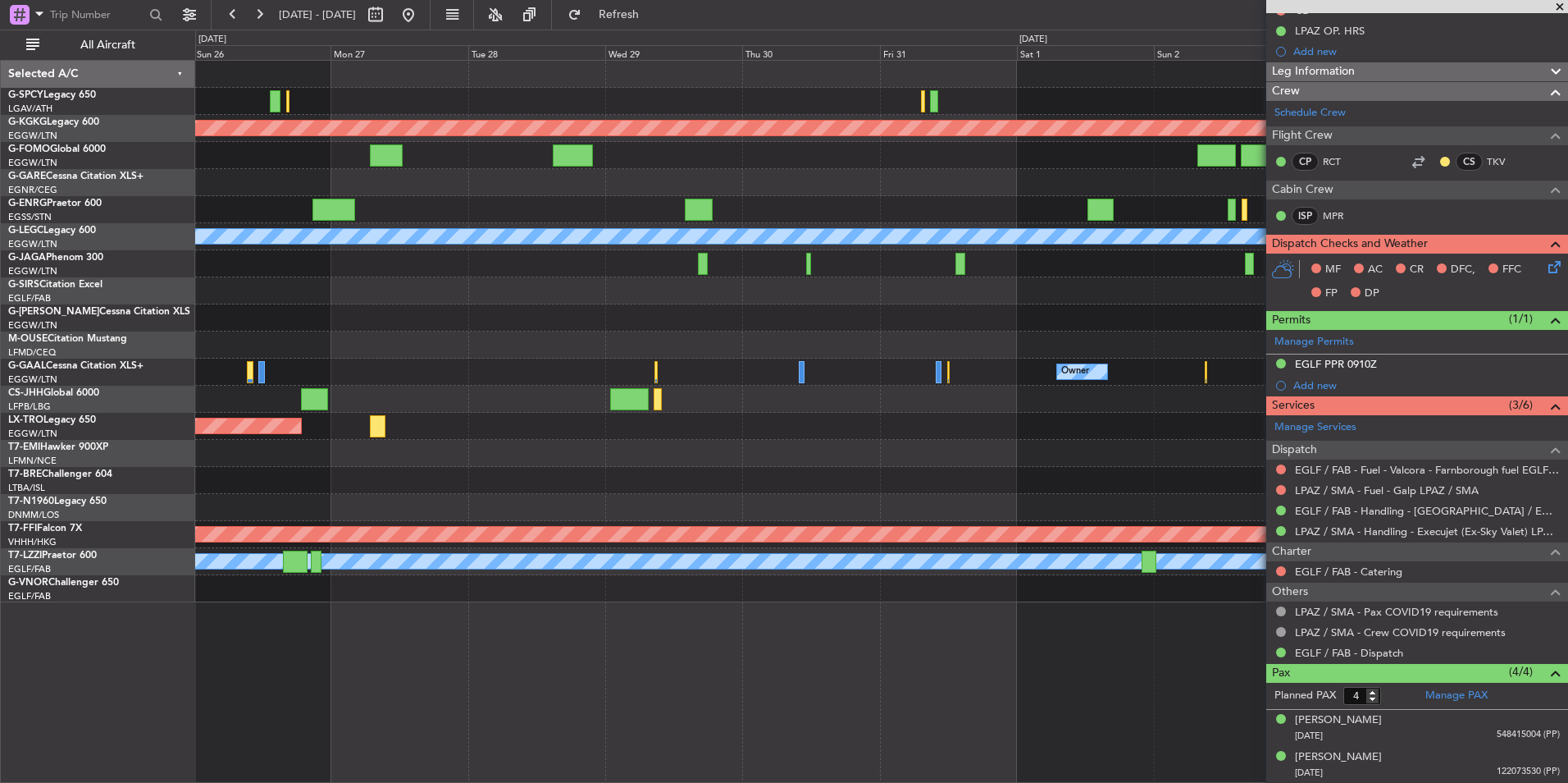
click at [858, 630] on div "Planned Maint Athens (Eleftherios Venizelos Intl) Planned Maint London (Stanste…" at bounding box center [881, 421] width 1373 height 723
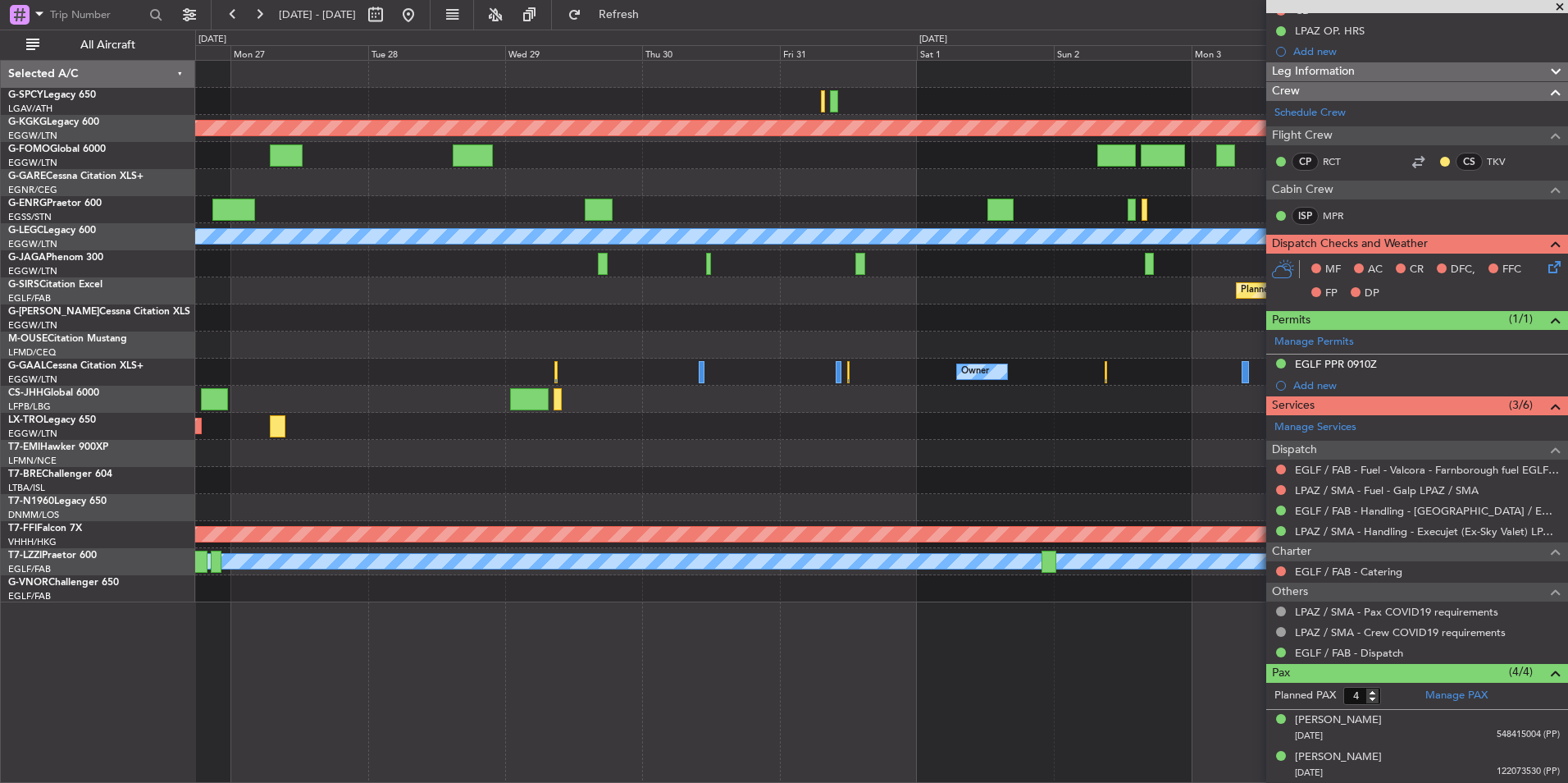
click at [582, 608] on div "Planned Maint Athens (Eleftherios Venizelos Intl) Planned Maint London (Stanste…" at bounding box center [881, 421] width 1373 height 723
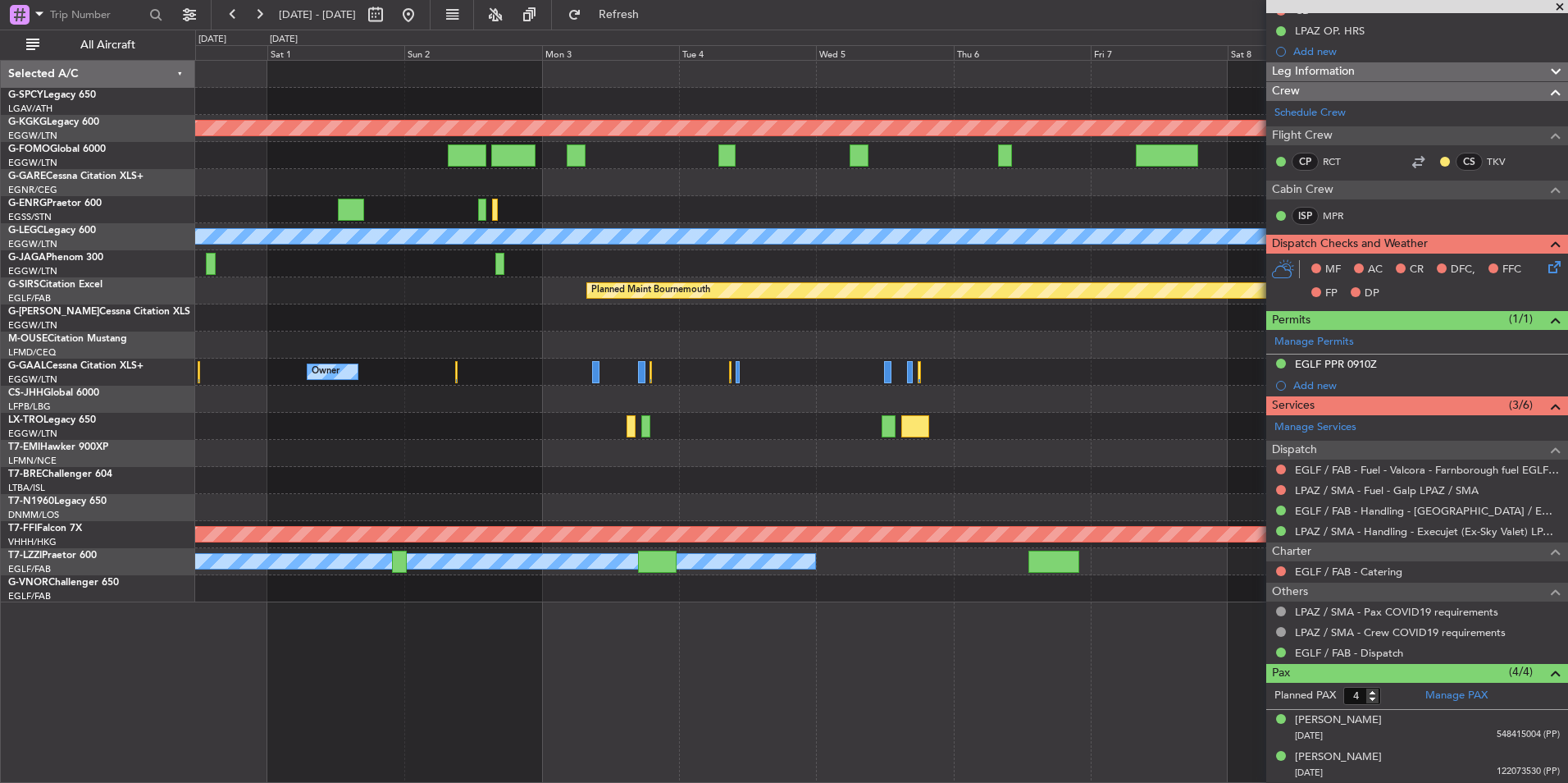
click at [558, 627] on div "Planned Maint Athens ([PERSON_NAME] Intl) Planned Maint [GEOGRAPHIC_DATA] ([GEO…" at bounding box center [881, 421] width 1373 height 723
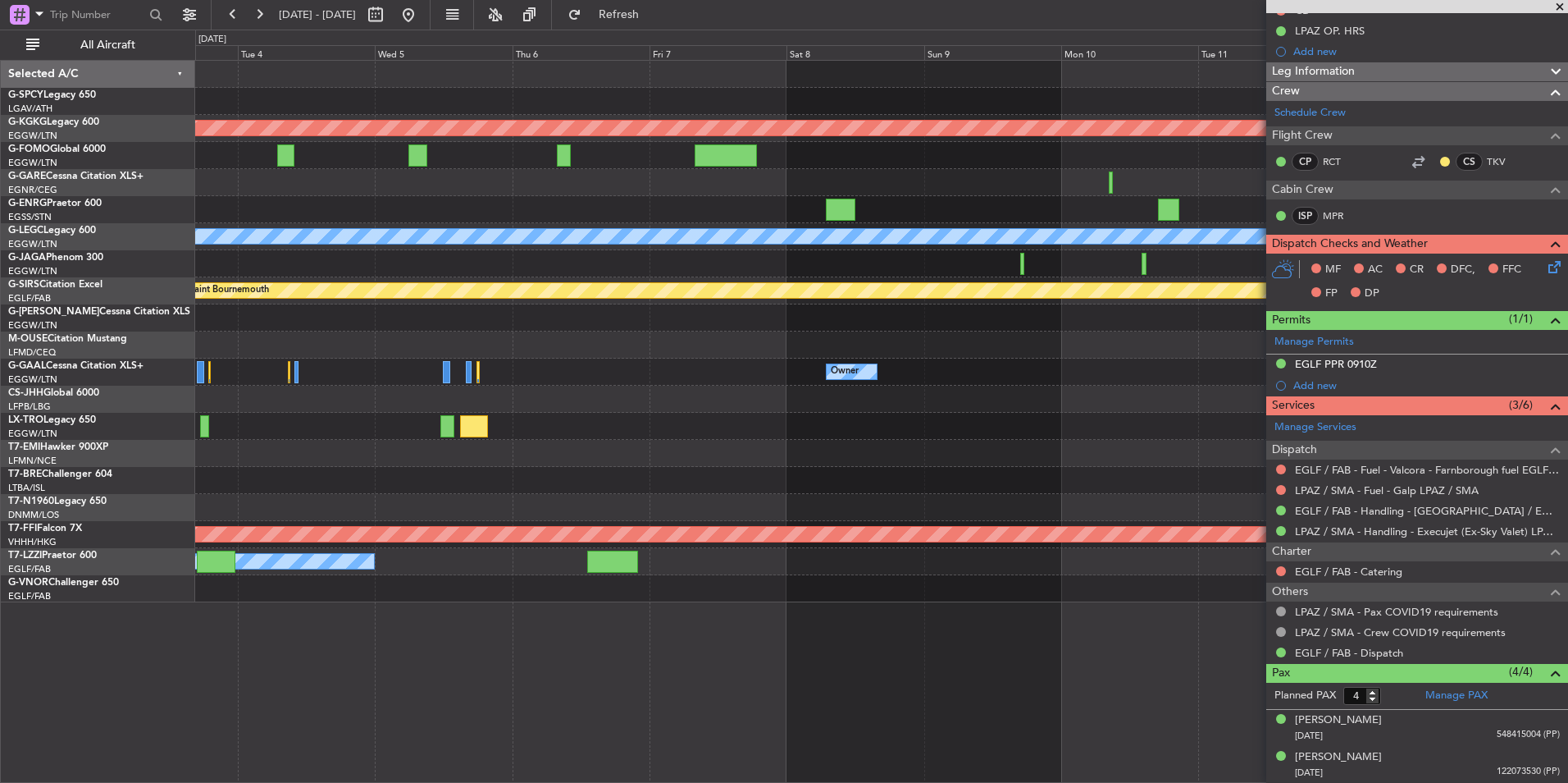
click at [611, 630] on div "Planned Maint Athens (Eleftherios Venizelos Intl) A/C Unavailable London (Luton…" at bounding box center [881, 421] width 1373 height 723
click at [600, 556] on div at bounding box center [612, 561] width 50 height 22
type input "+00:35"
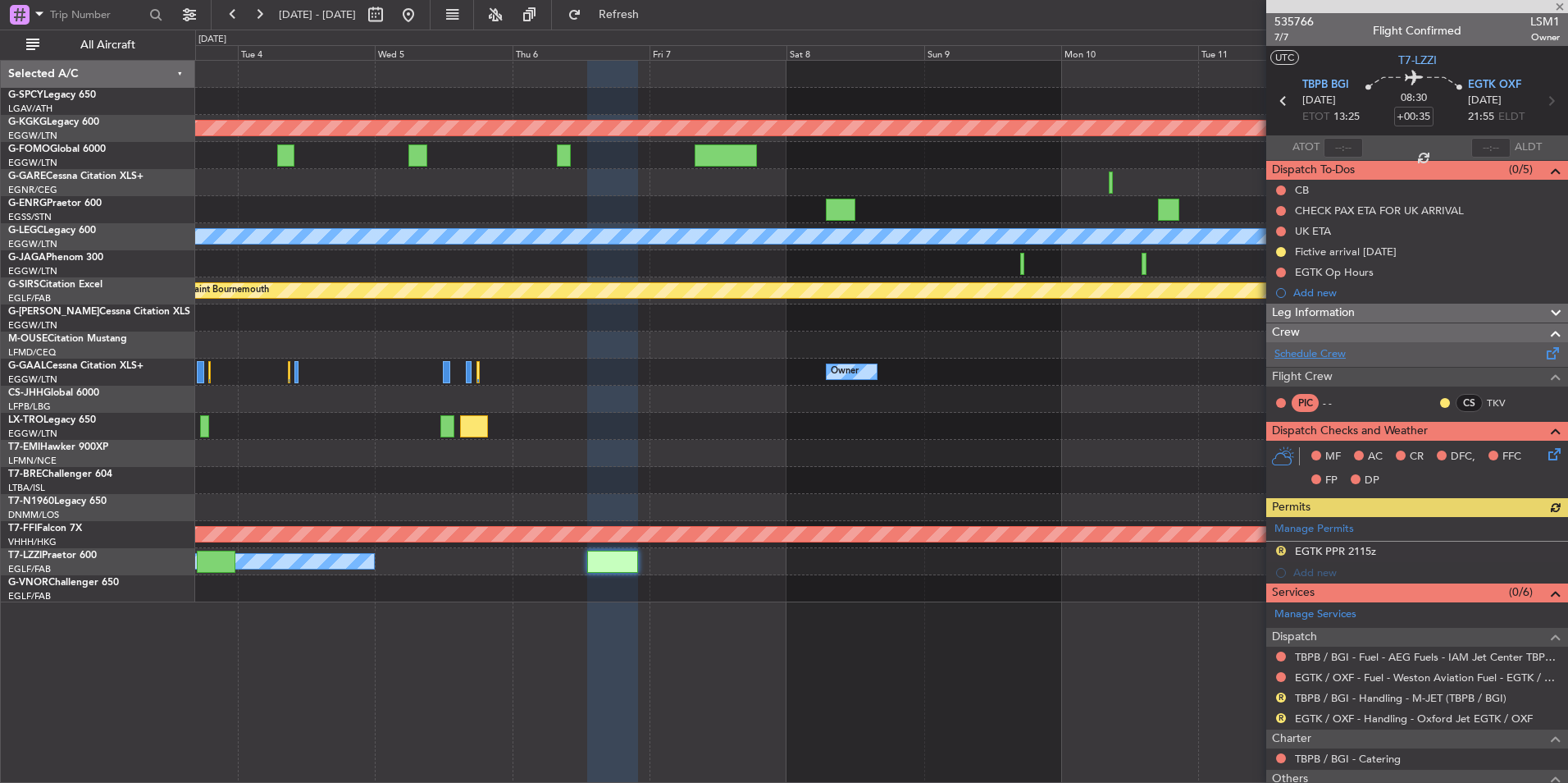
click at [1329, 351] on link "Schedule Crew" at bounding box center [1310, 354] width 71 height 16
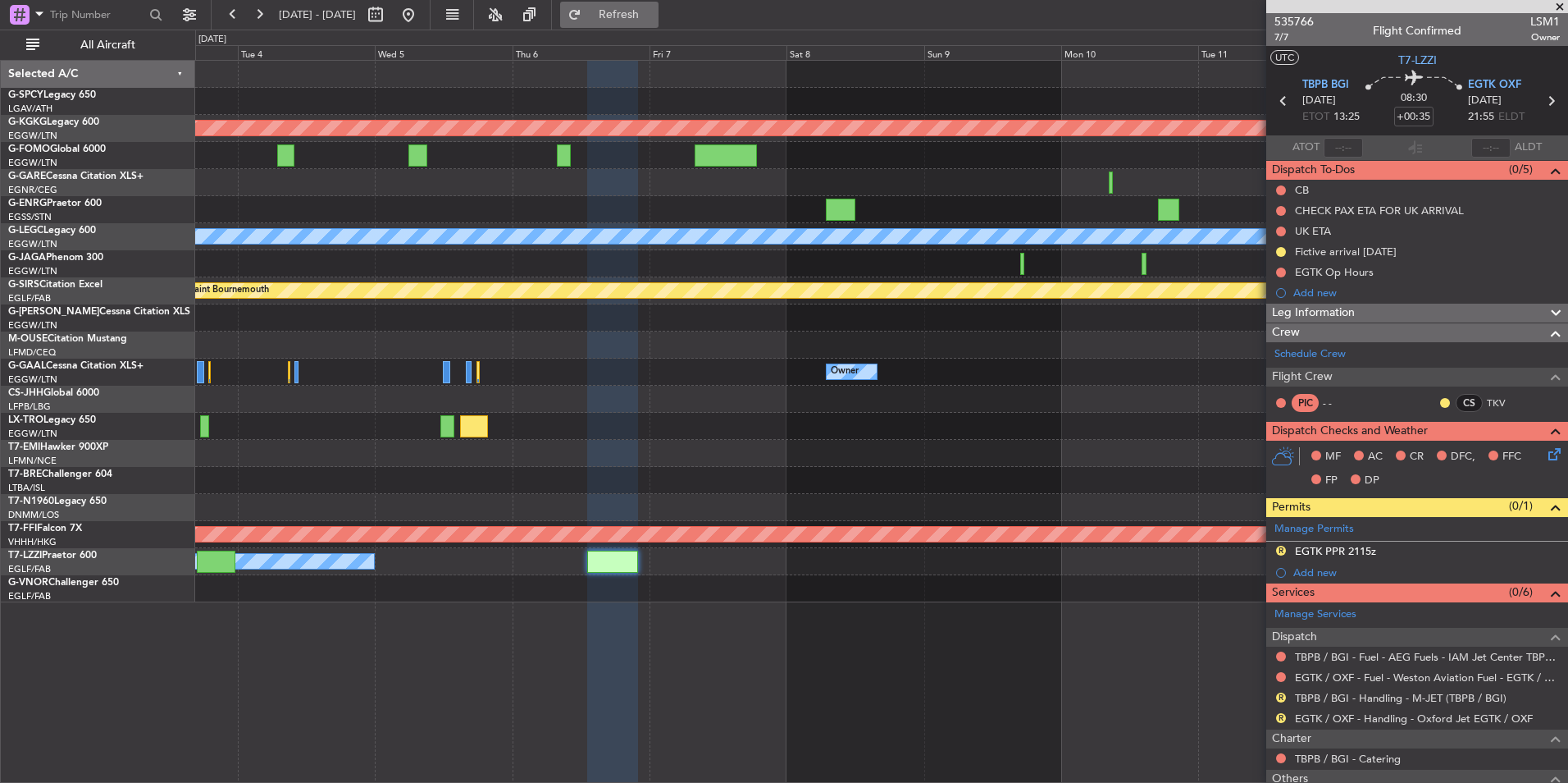
click at [654, 16] on span "Refresh" at bounding box center [619, 15] width 69 height 11
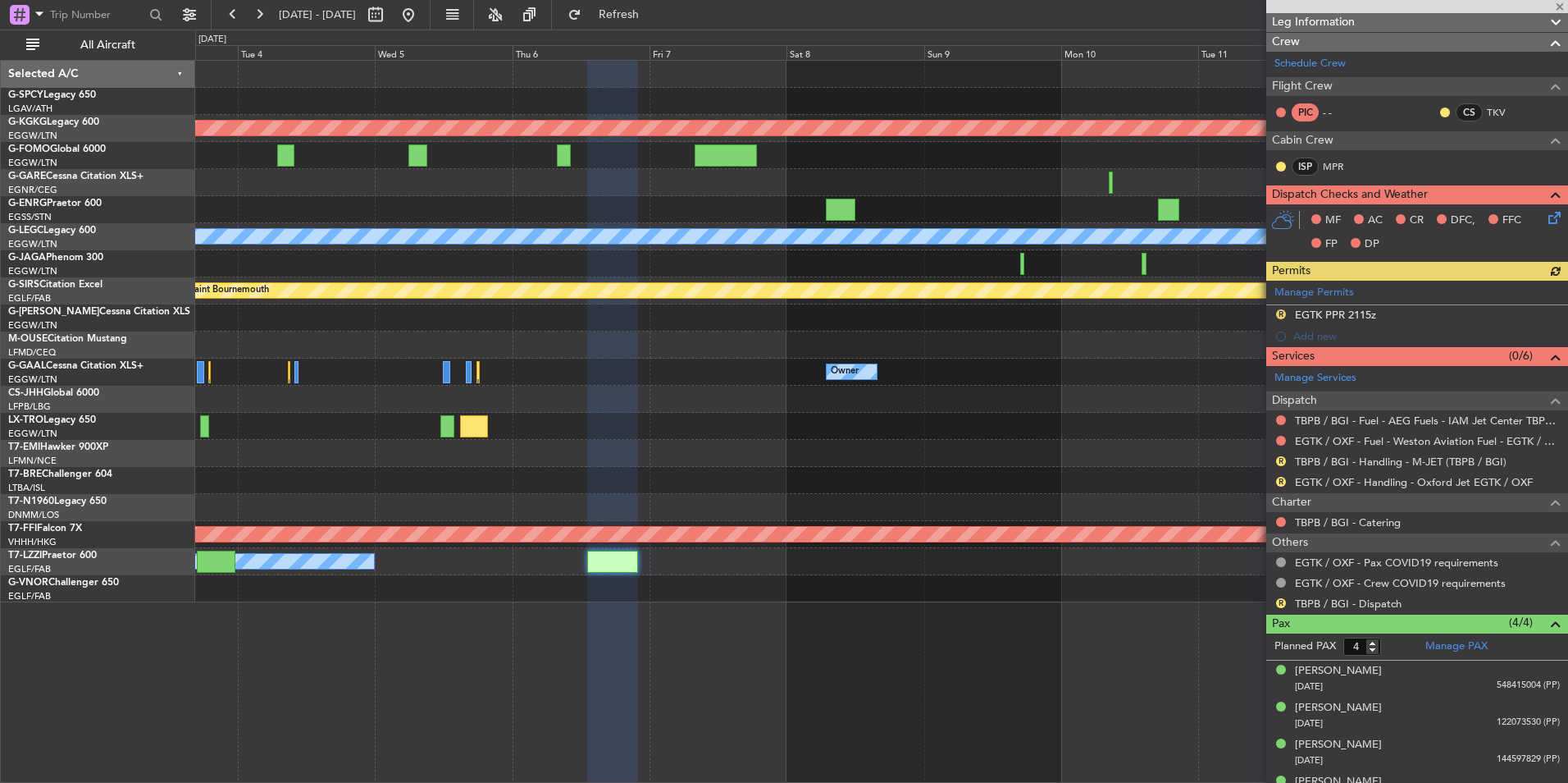
scroll to position [315, 0]
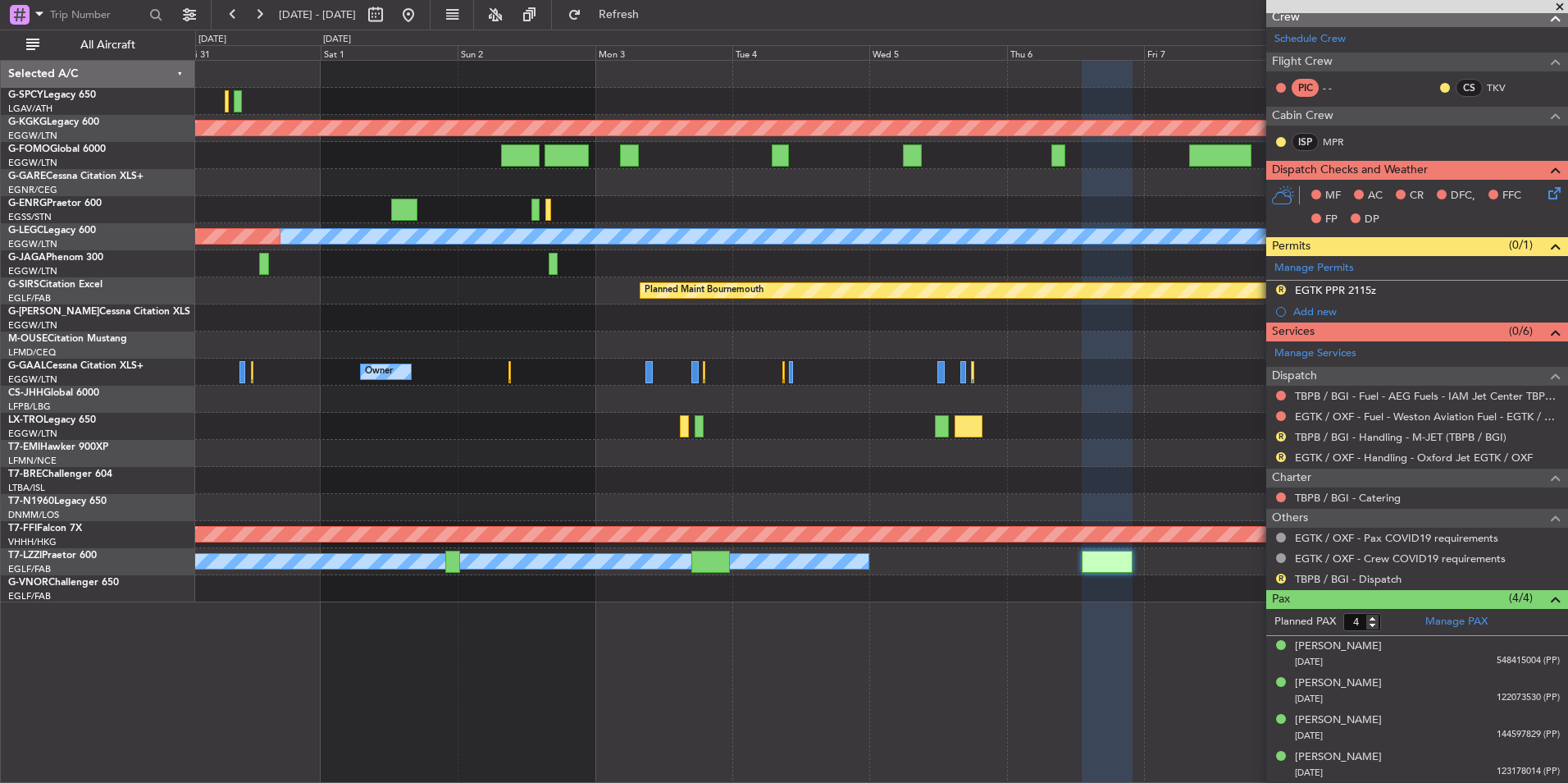
click at [1190, 596] on div at bounding box center [881, 589] width 1372 height 27
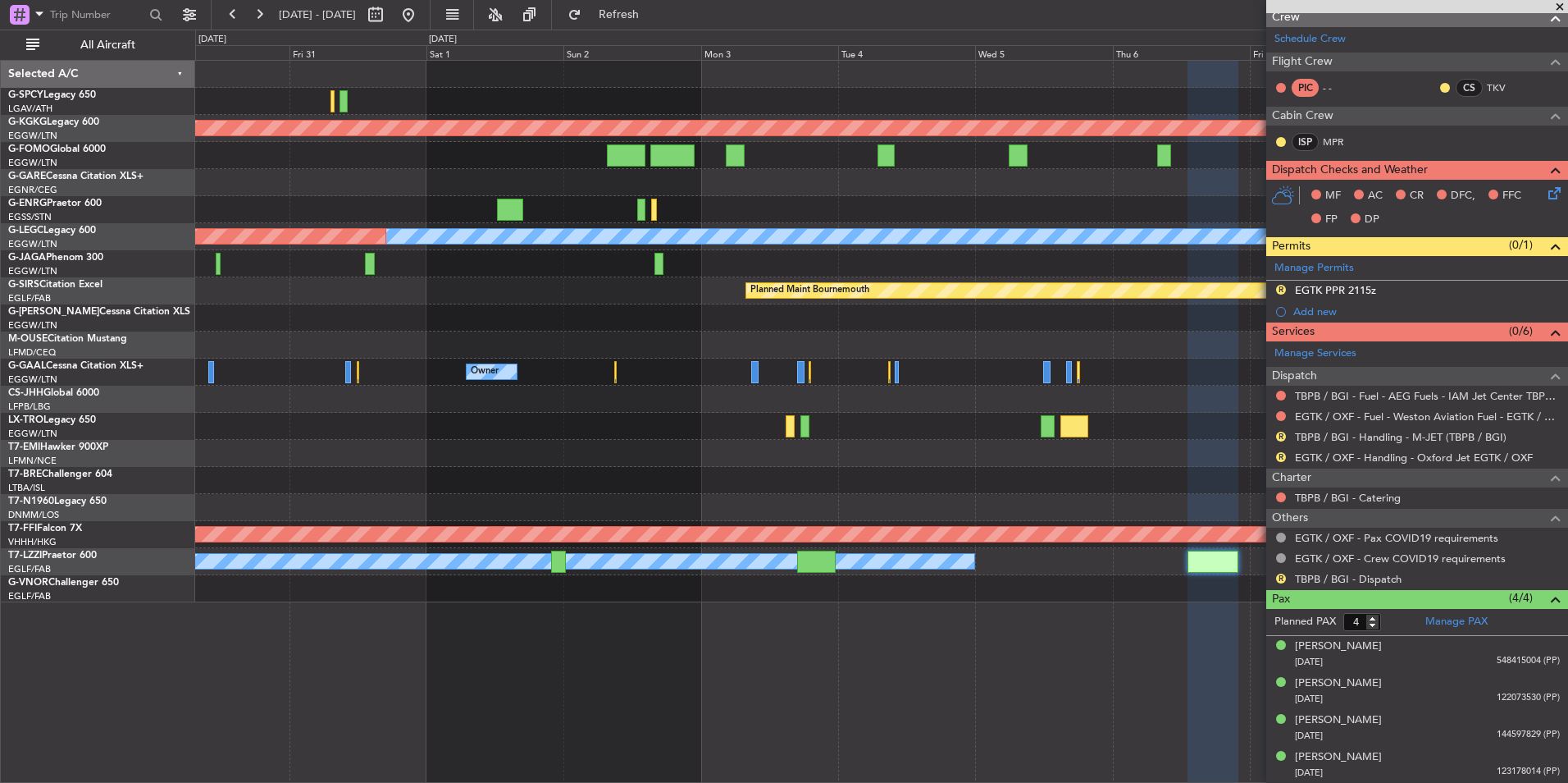
click at [582, 644] on div "Planned Maint Athens (Eleftherios Venizelos Intl) A/C Unavailable London (Luton…" at bounding box center [881, 421] width 1373 height 723
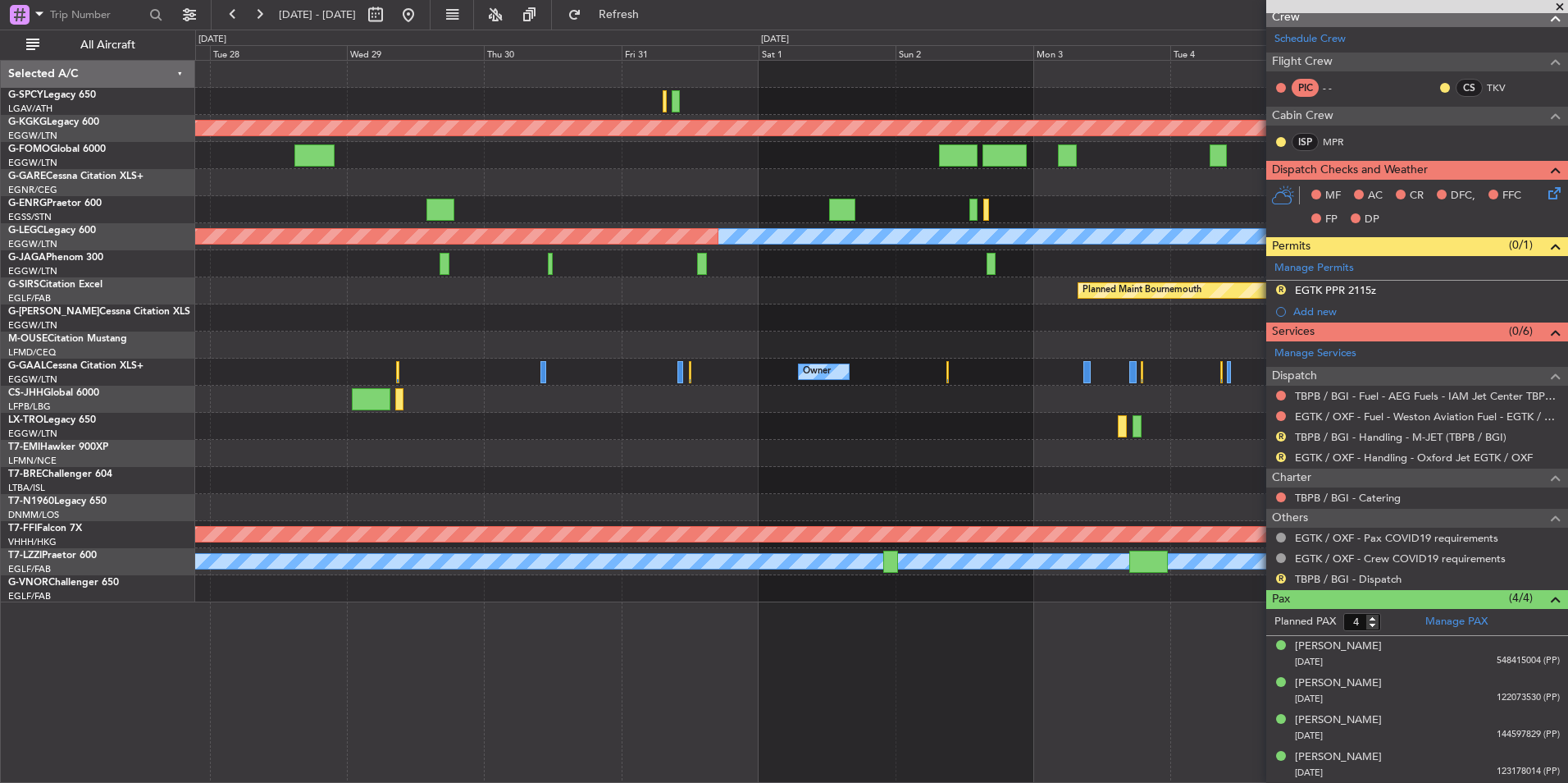
click at [701, 584] on div "Planned Maint Athens (Eleftherios Venizelos Intl) A/C Unavailable London (Luton…" at bounding box center [881, 421] width 1373 height 723
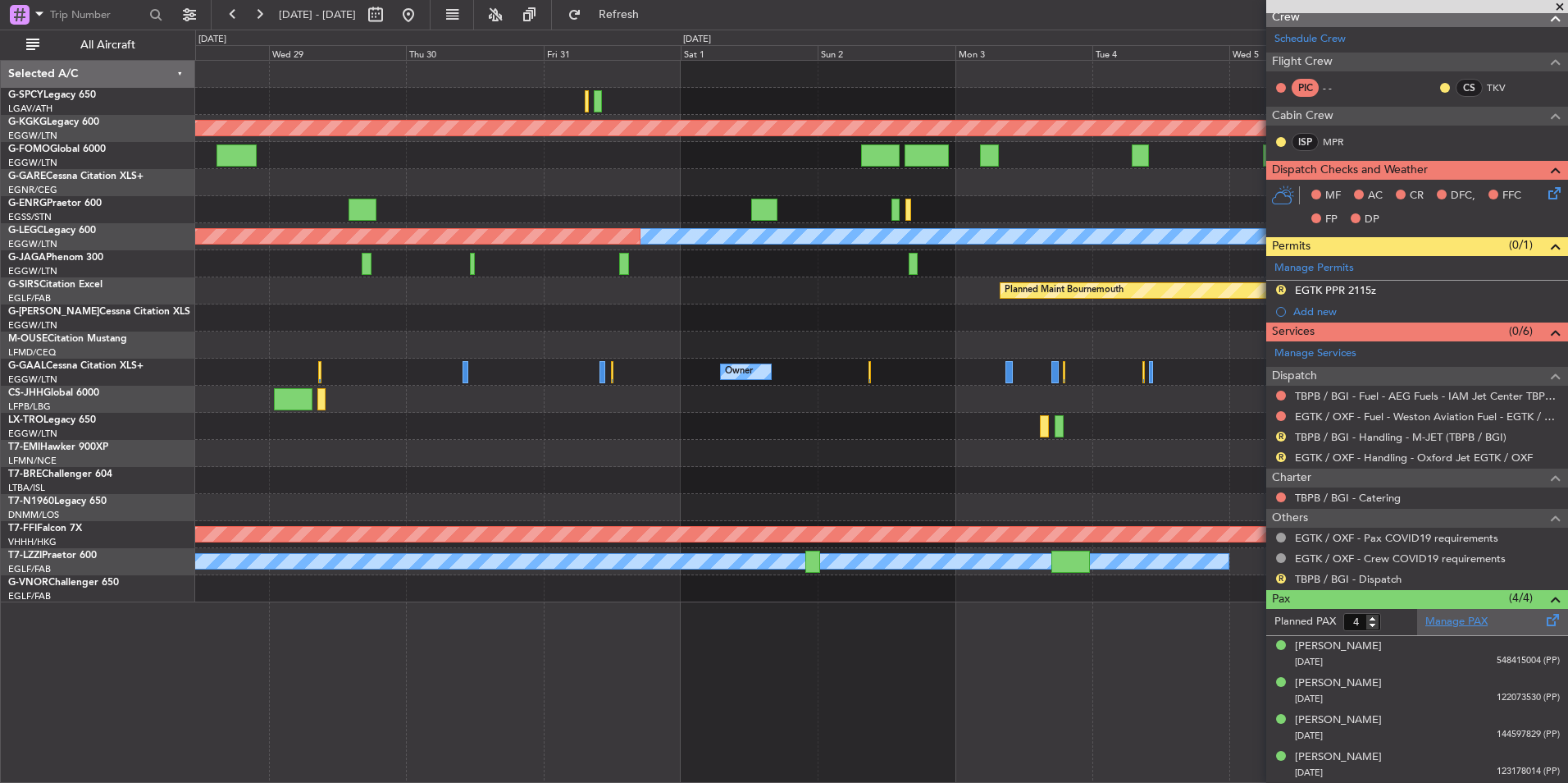
click at [1431, 622] on link "Manage PAX" at bounding box center [1456, 621] width 62 height 16
click at [1425, 625] on link "Manage PAX" at bounding box center [1456, 621] width 62 height 16
click at [645, 19] on span "Refresh" at bounding box center [619, 15] width 69 height 11
click at [1366, 577] on div "Manage Services Dispatch TBPB / BGI - Fuel - AEG Fuels - IAM Jet Center TBPB / …" at bounding box center [1417, 466] width 302 height 248
click at [1352, 578] on link "TBPB / BGI - Dispatch" at bounding box center [1348, 578] width 107 height 14
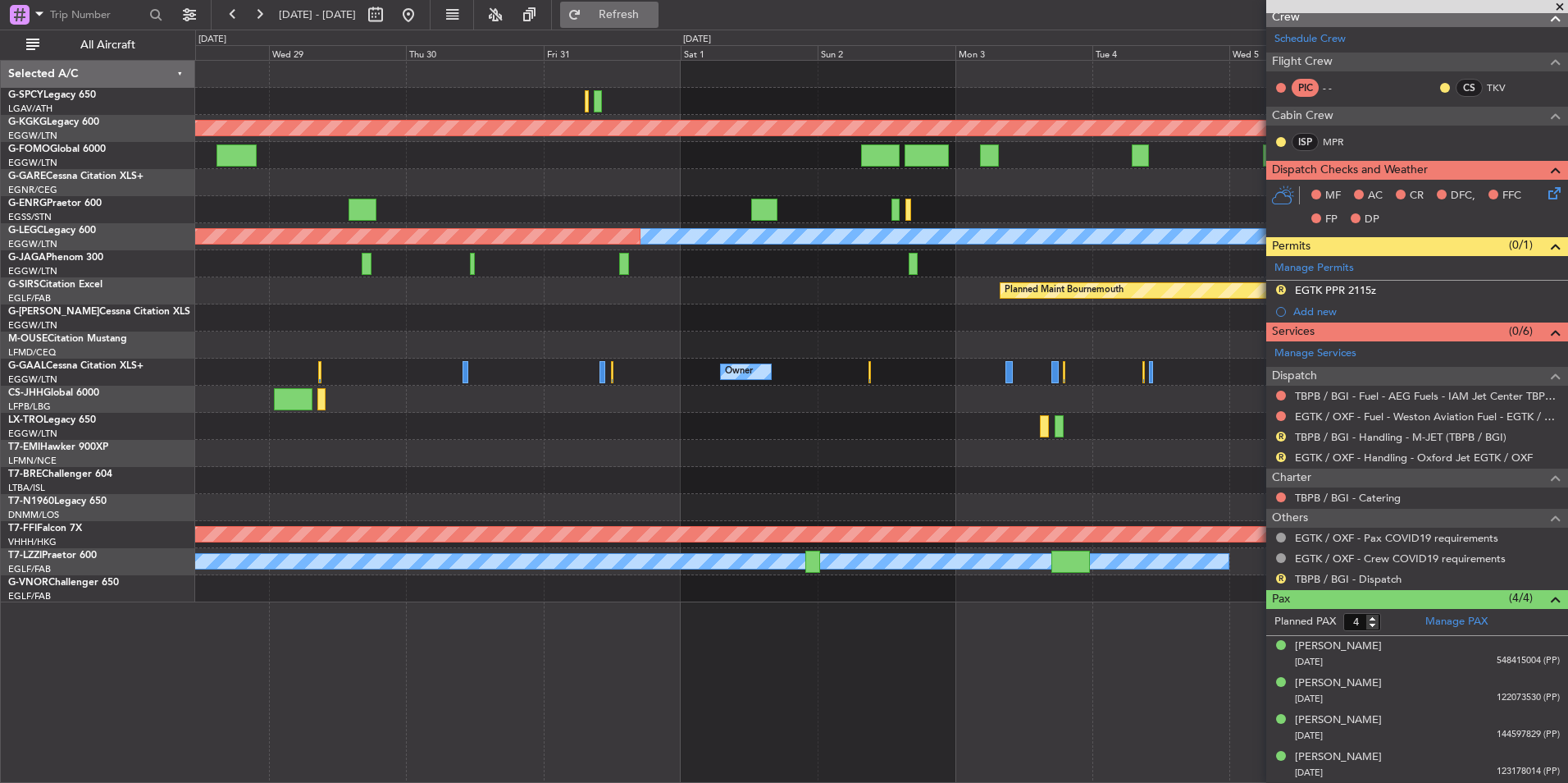
click at [654, 15] on span "Refresh" at bounding box center [619, 15] width 69 height 11
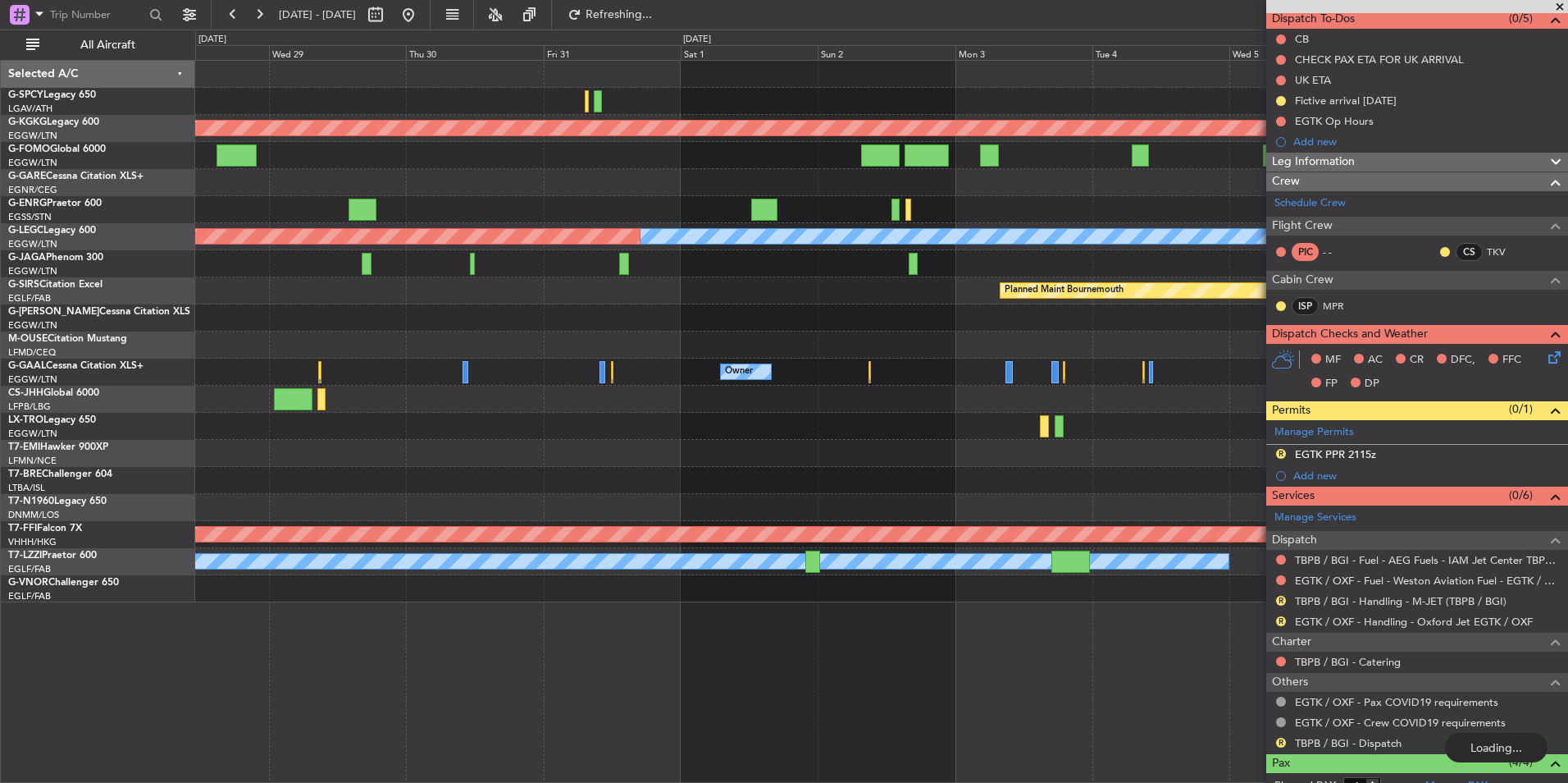
scroll to position [0, 0]
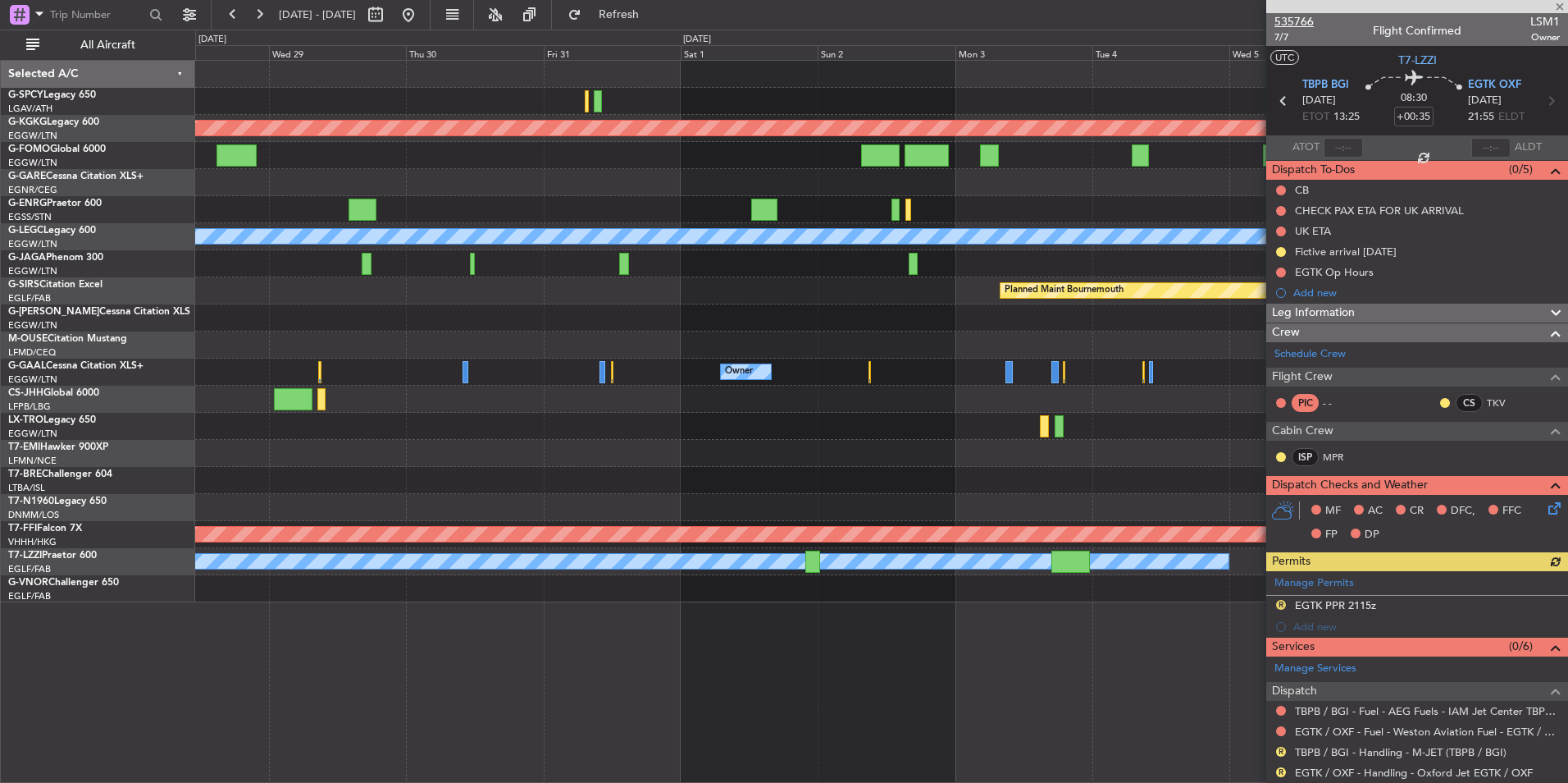
click at [1304, 28] on span "535766" at bounding box center [1294, 21] width 39 height 17
click at [276, 18] on span "[DATE] - [DATE]" at bounding box center [317, 15] width 90 height 27
click at [271, 17] on div "[DATE] - [DATE]" at bounding box center [321, 15] width 202 height 27
click at [271, 17] on button at bounding box center [259, 15] width 27 height 27
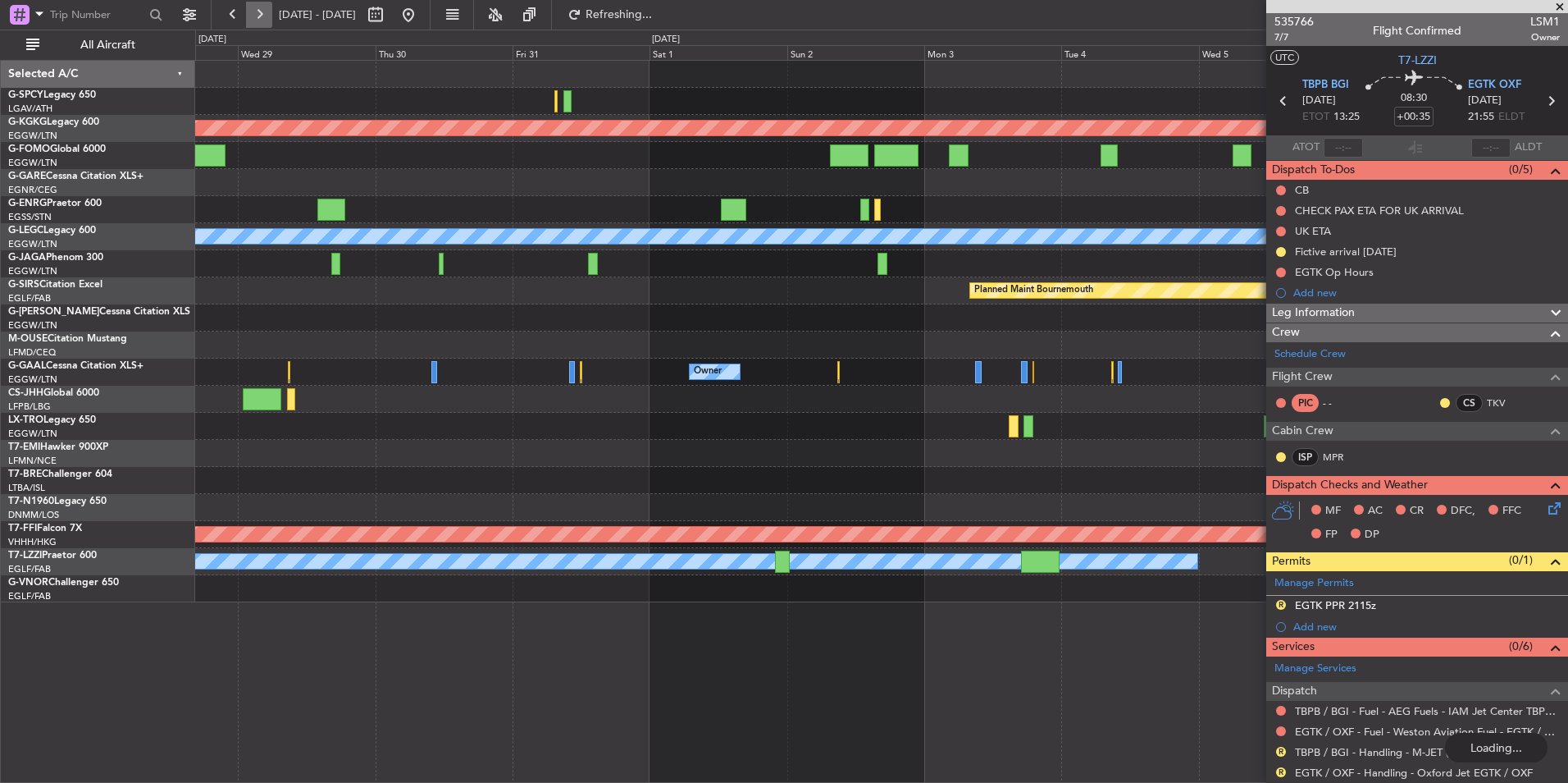
click at [271, 17] on button at bounding box center [259, 15] width 27 height 27
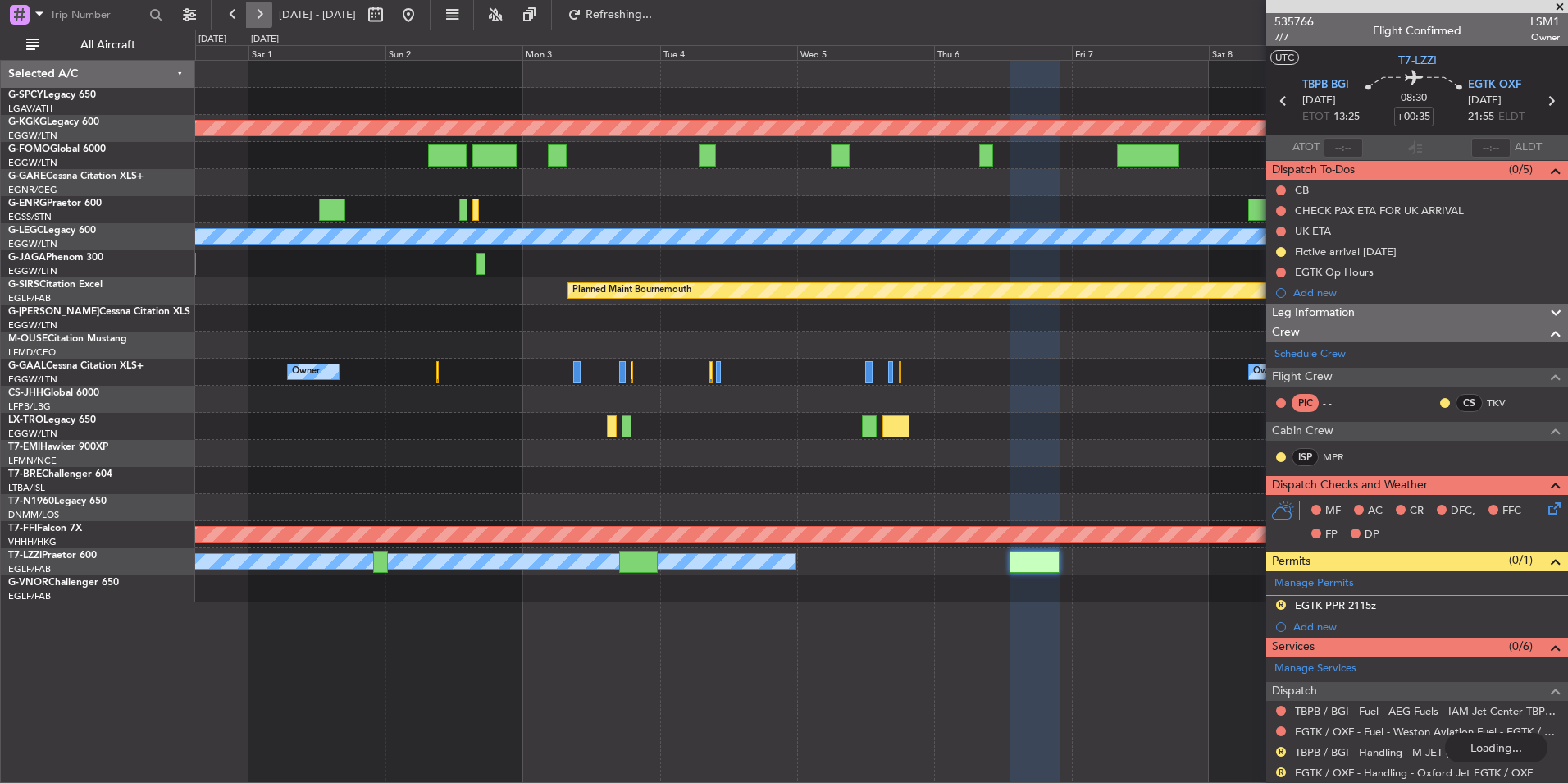
click at [271, 17] on button at bounding box center [259, 15] width 27 height 27
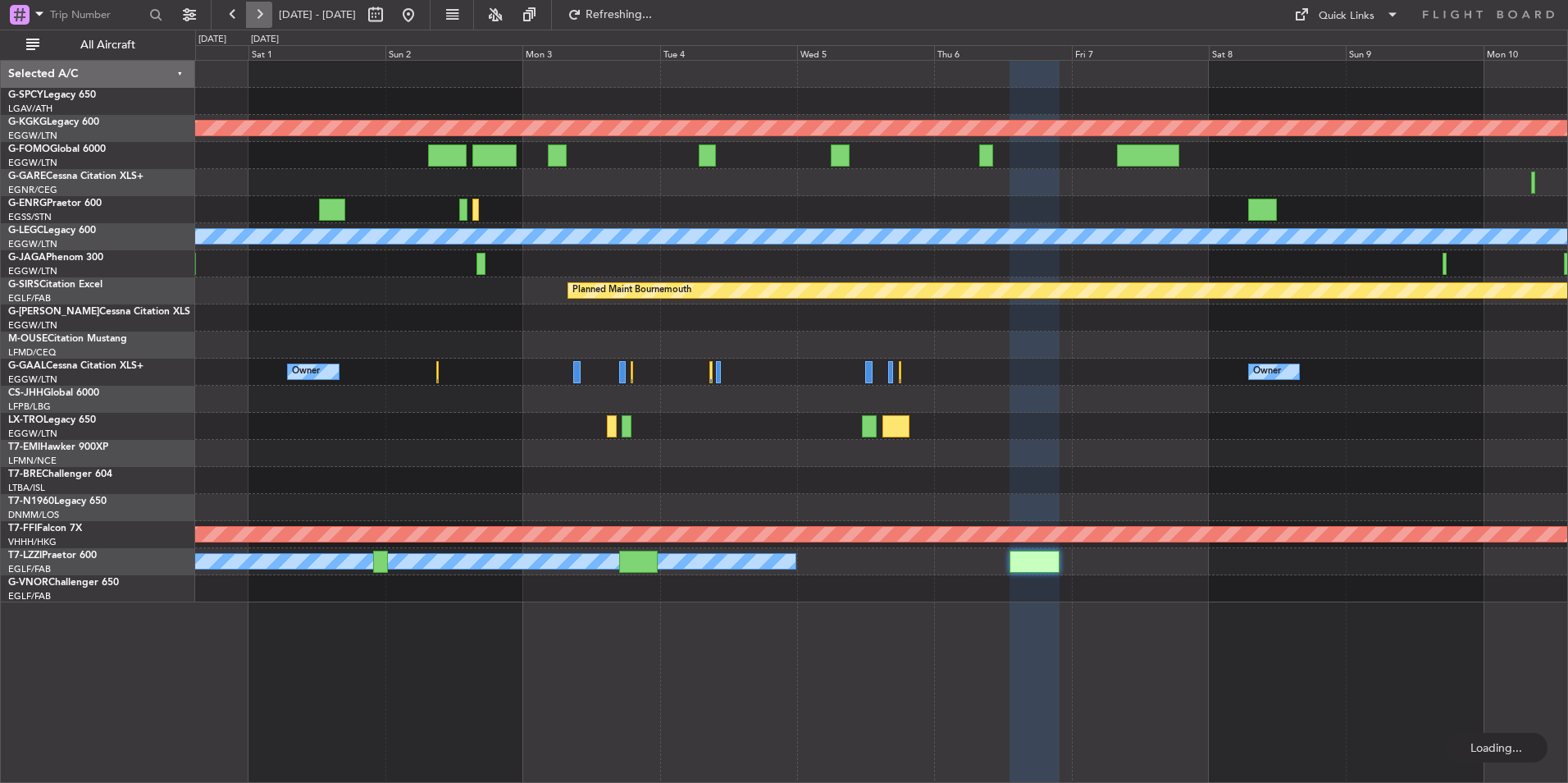
click at [271, 17] on button at bounding box center [259, 15] width 27 height 27
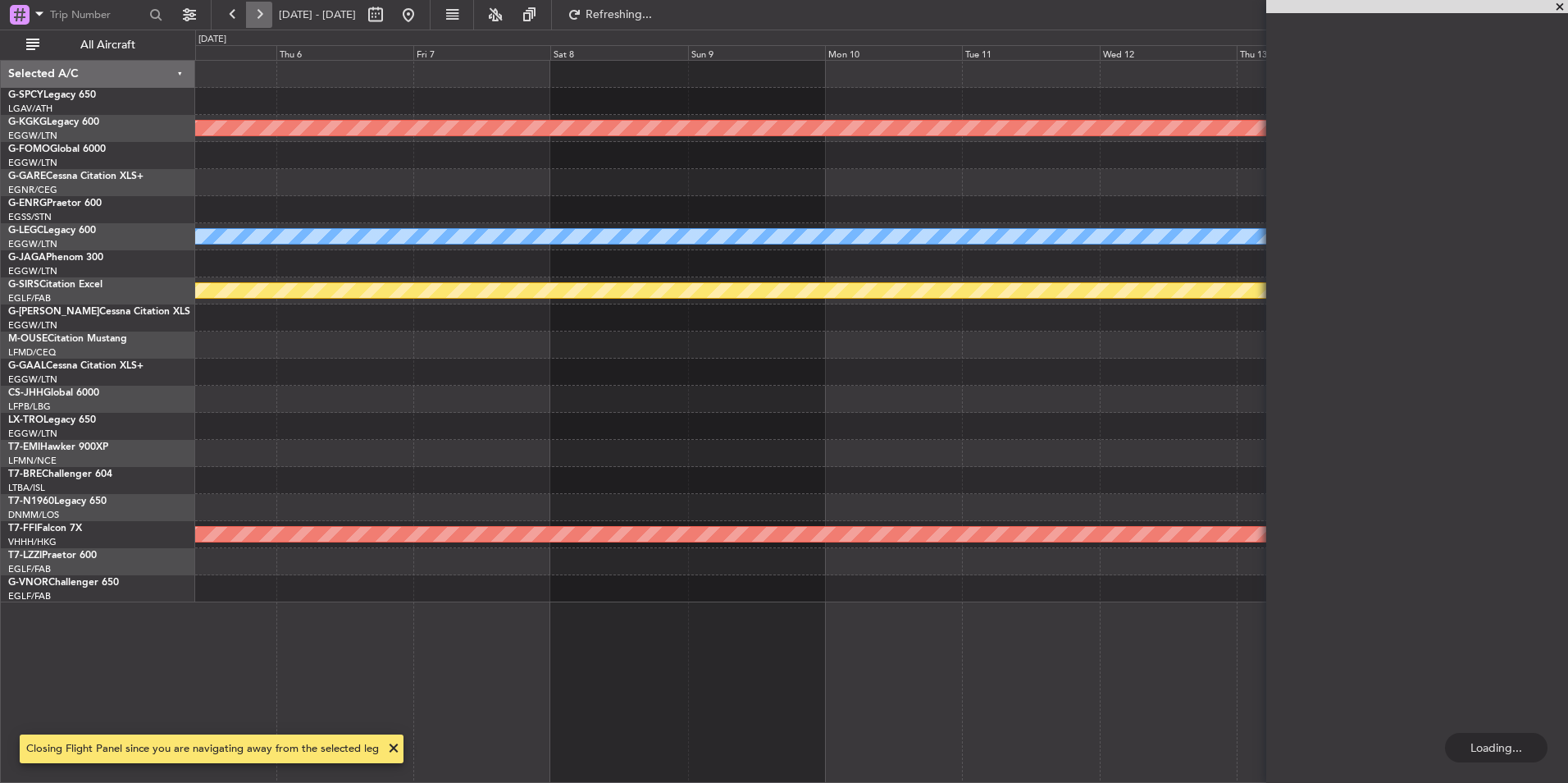
click at [271, 17] on button at bounding box center [259, 15] width 27 height 27
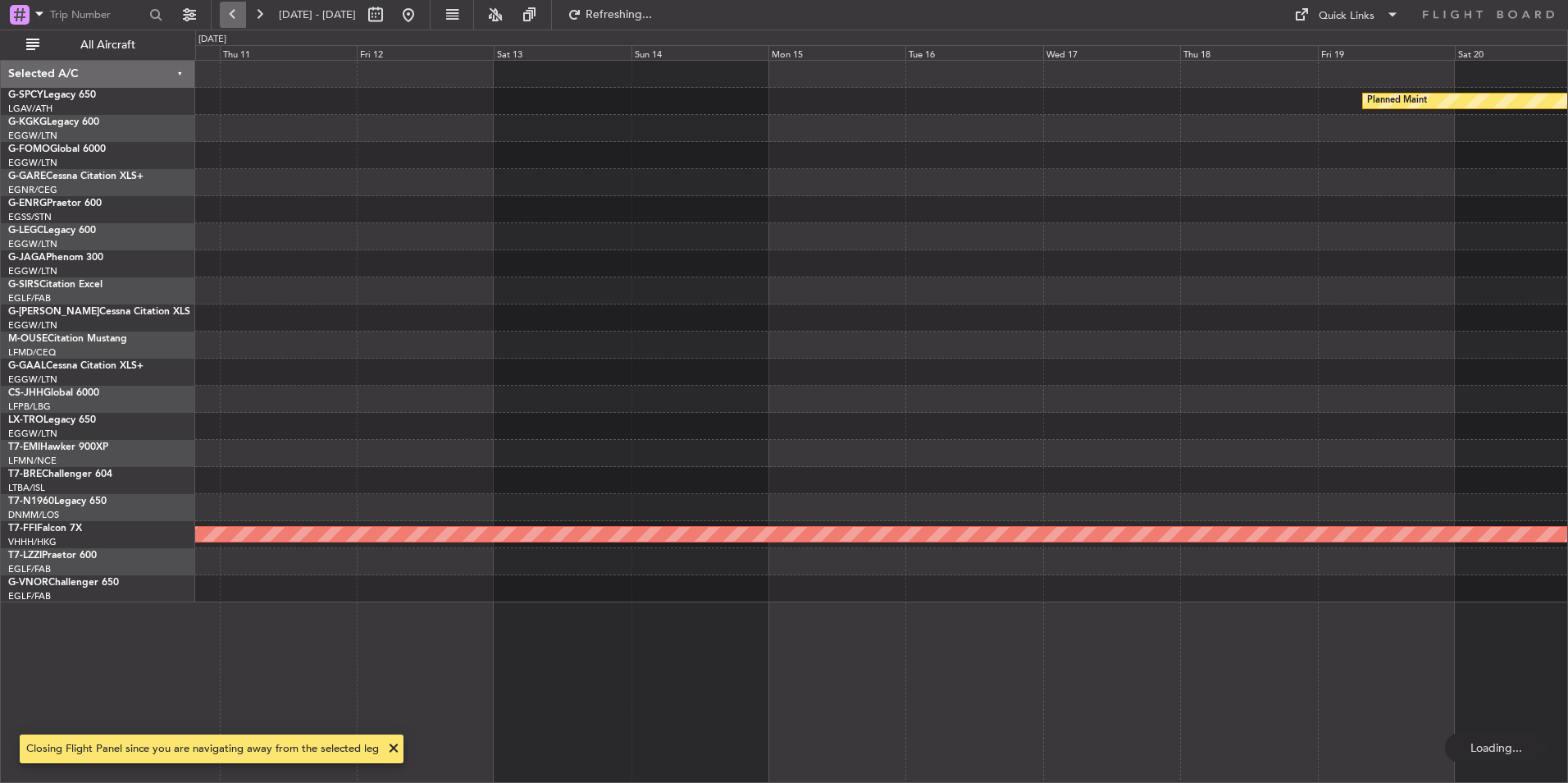
click at [228, 11] on button at bounding box center [233, 15] width 27 height 27
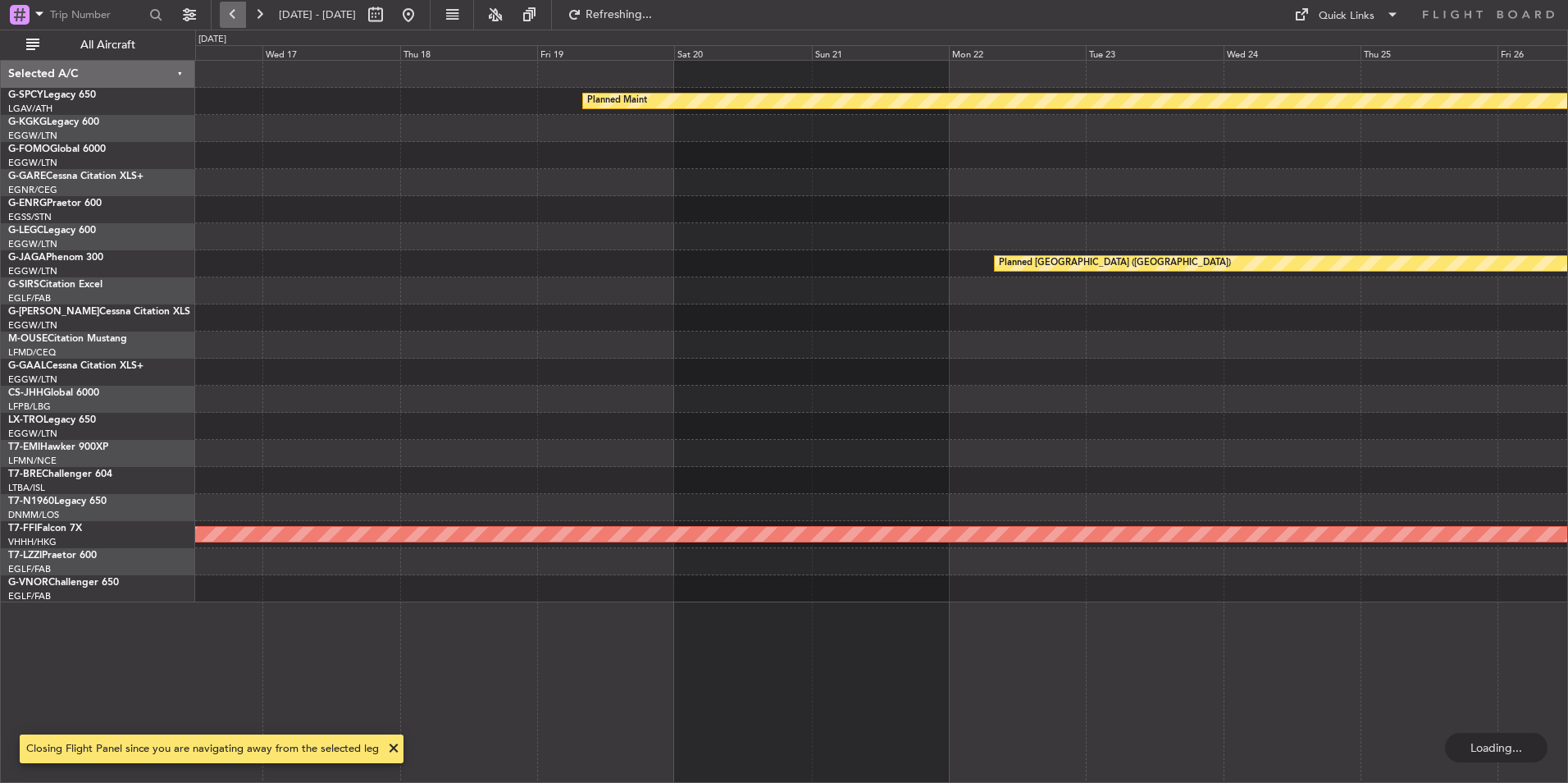
click at [228, 11] on button at bounding box center [233, 15] width 27 height 27
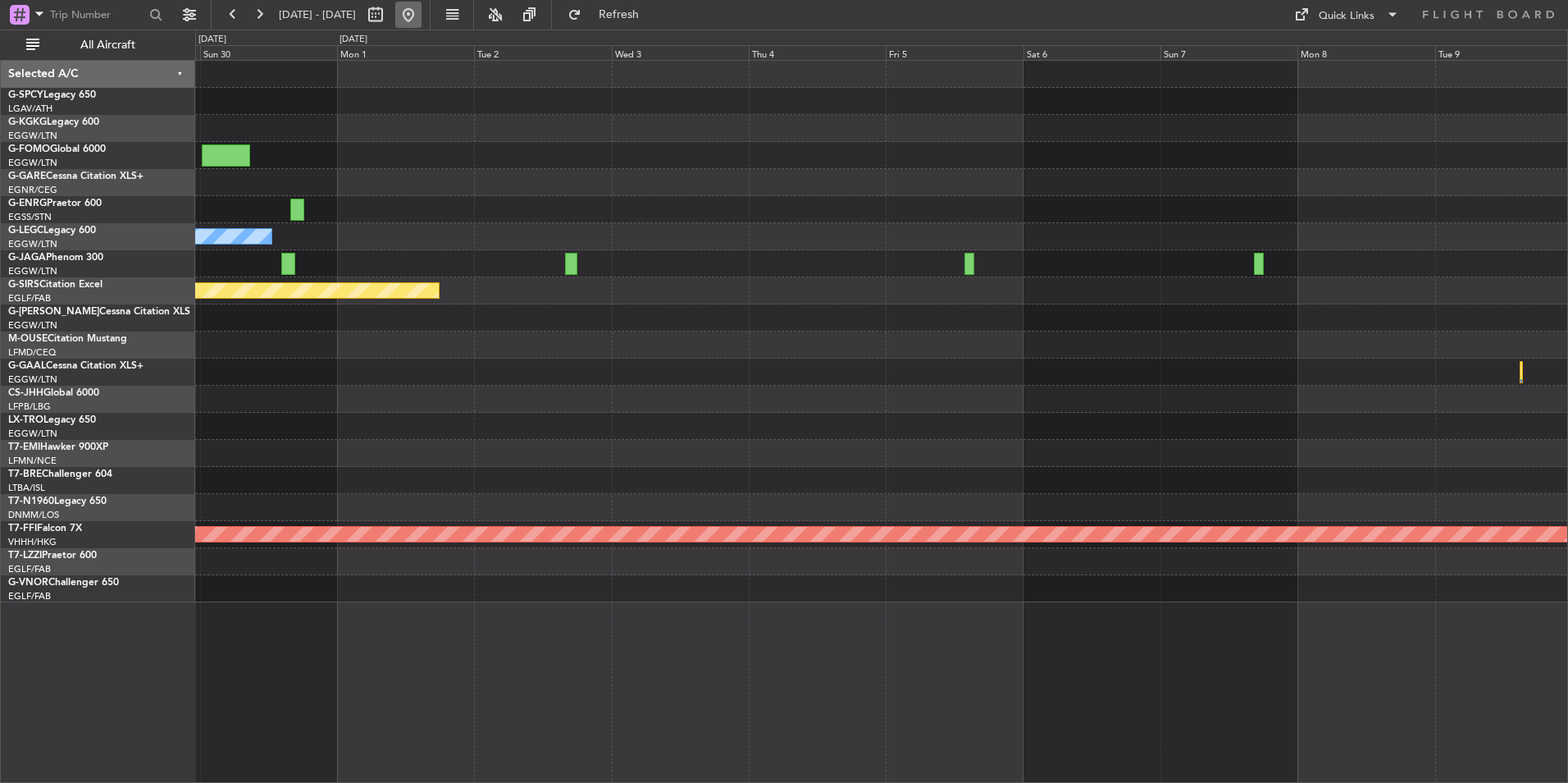
click at [422, 20] on button at bounding box center [408, 15] width 27 height 27
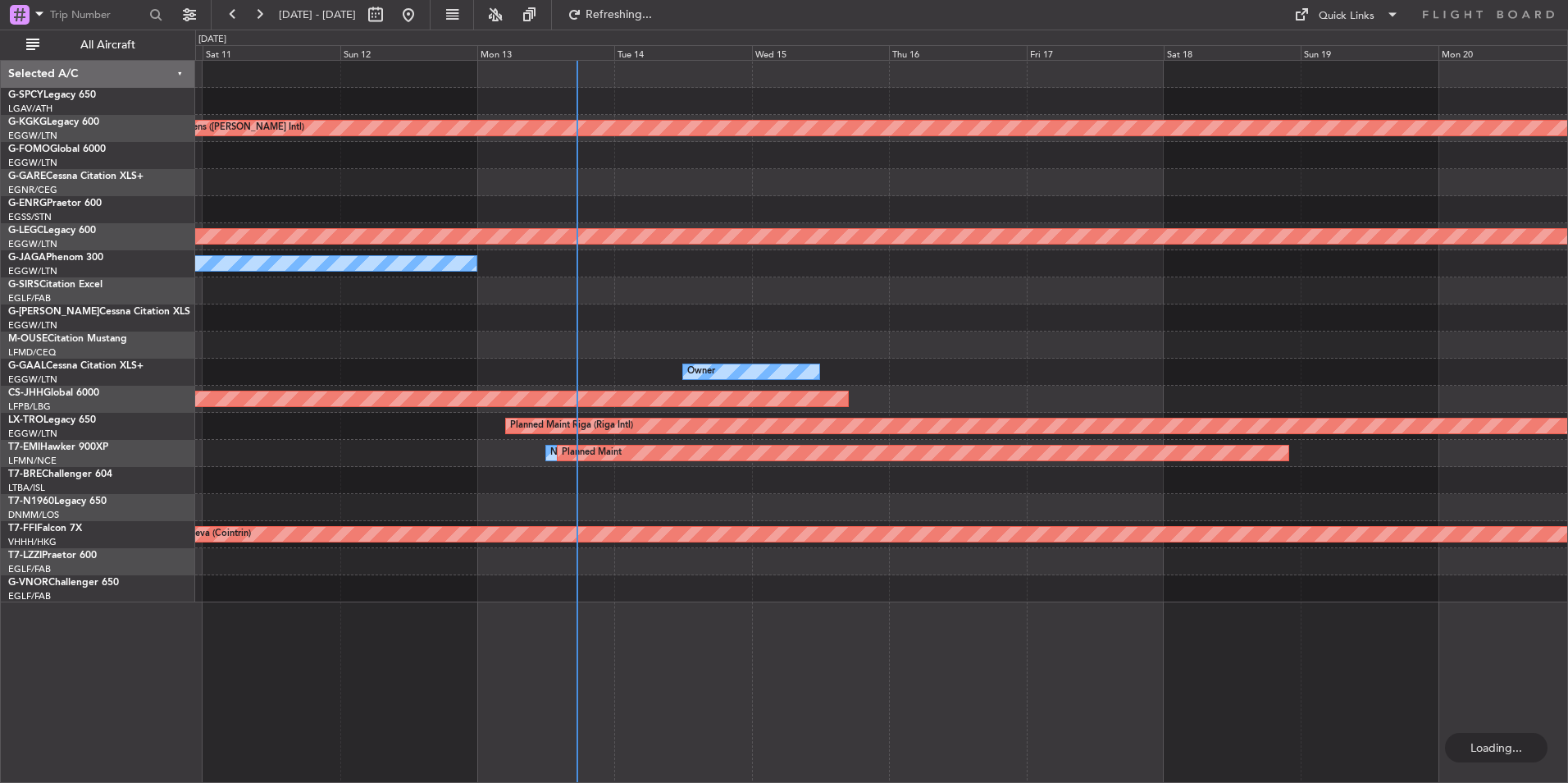
click at [299, 328] on div "Planned Maint Athens (Eleftherios Venizelos Intl) A/C Unavailable London (Luton…" at bounding box center [881, 331] width 1372 height 542
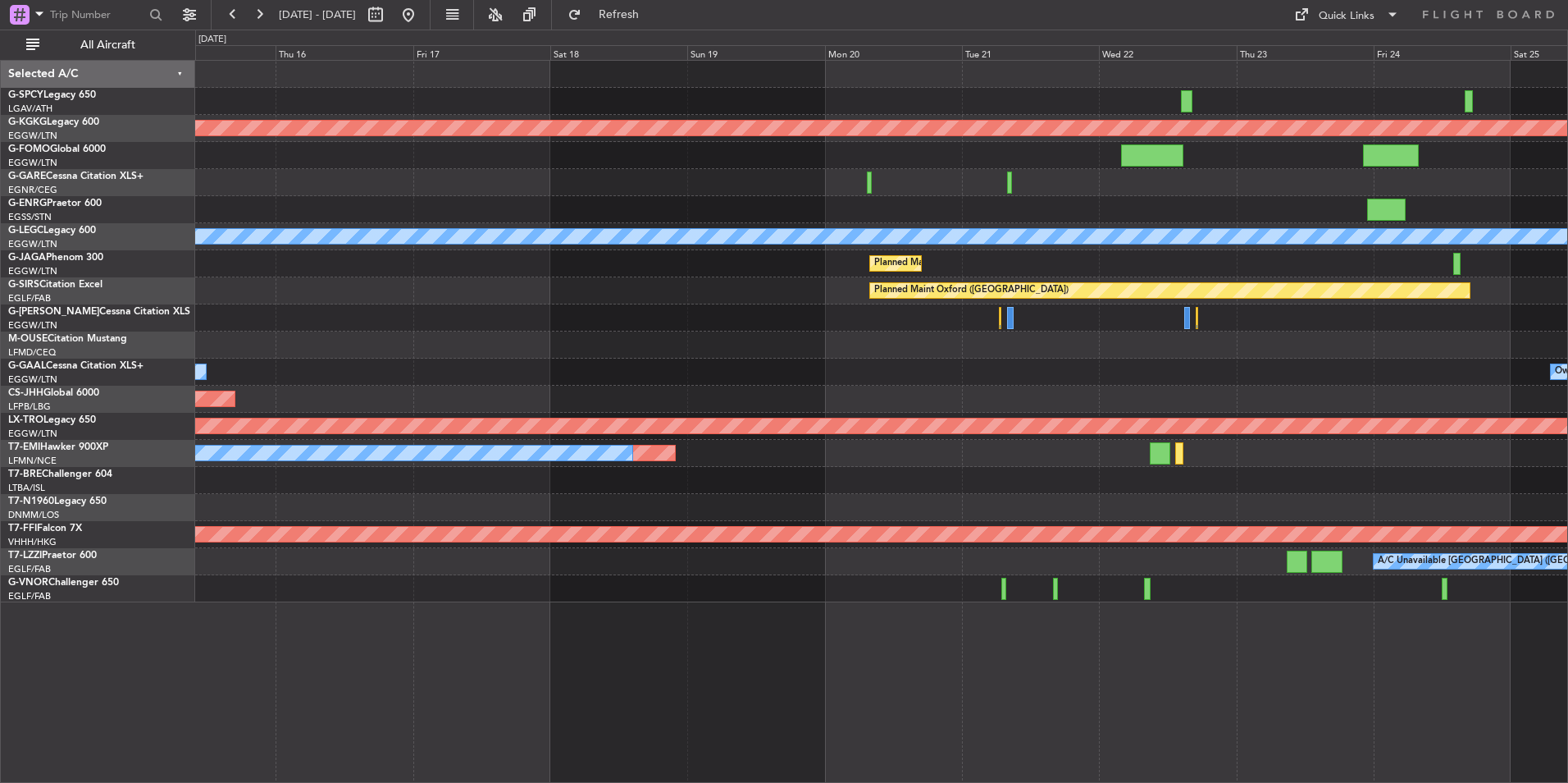
click at [450, 315] on div at bounding box center [881, 318] width 1372 height 27
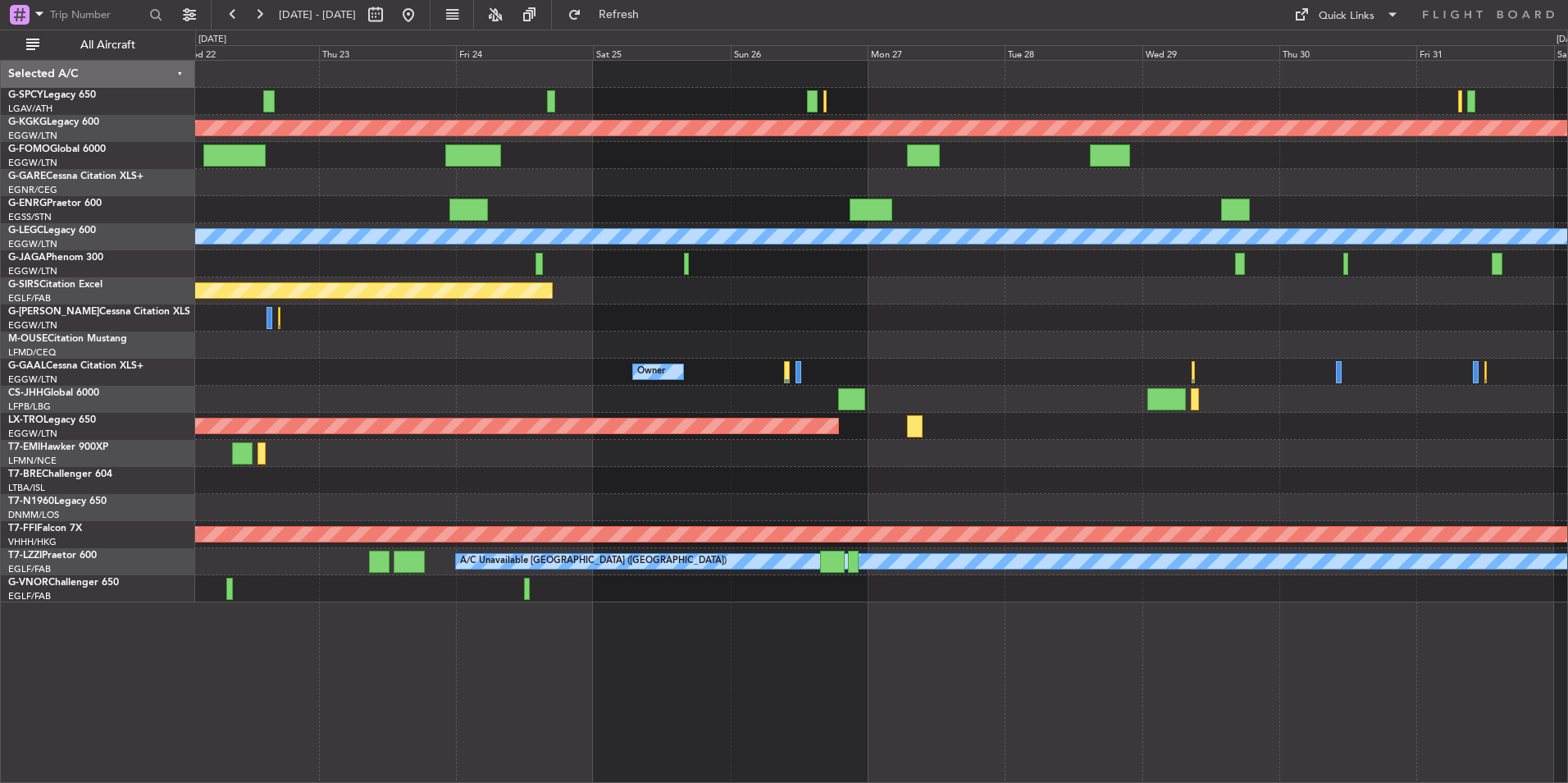
click at [662, 263] on div "Planned Maint [GEOGRAPHIC_DATA] ([GEOGRAPHIC_DATA])" at bounding box center [881, 264] width 1372 height 27
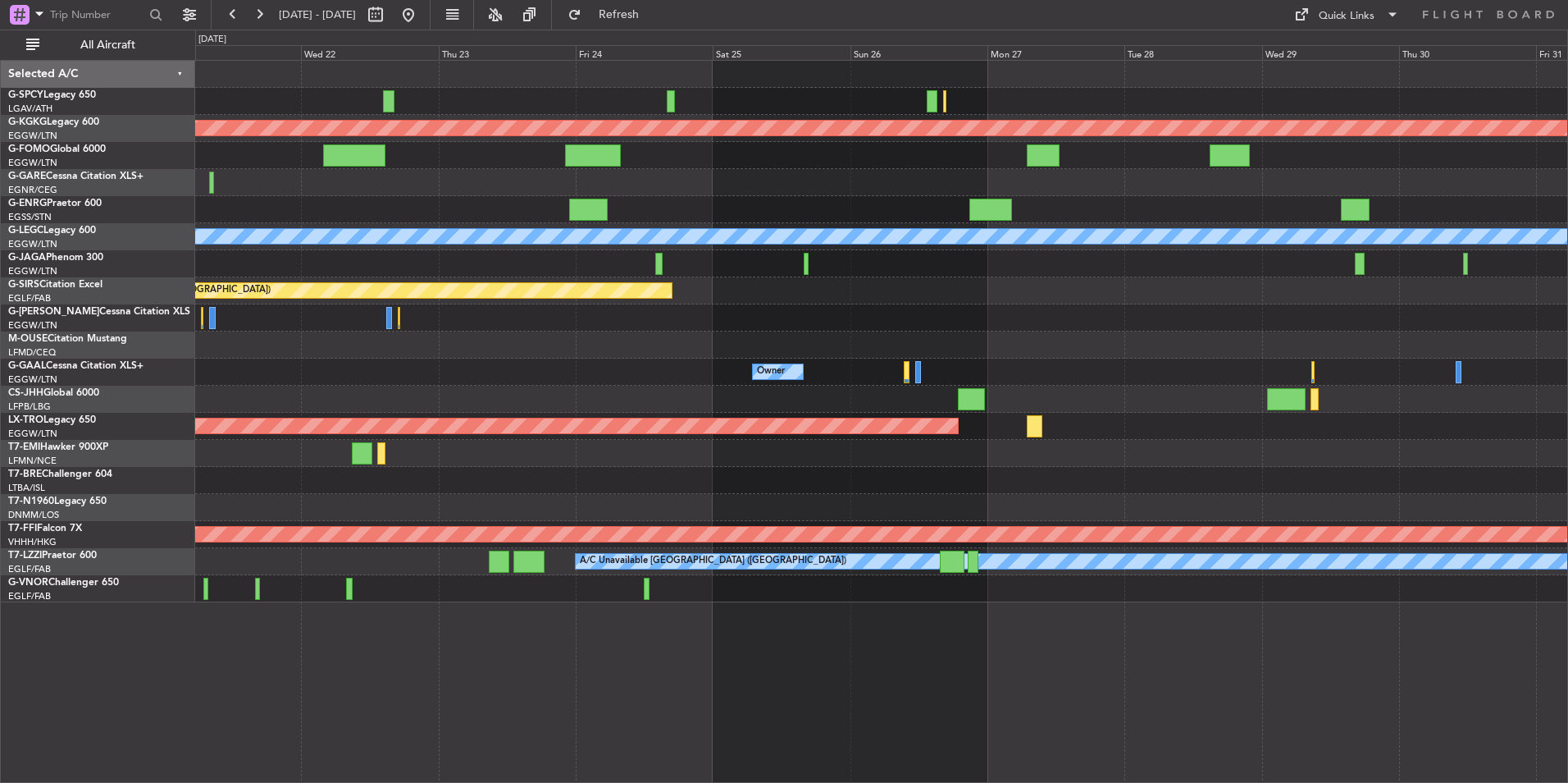
click at [906, 308] on div at bounding box center [881, 318] width 1372 height 27
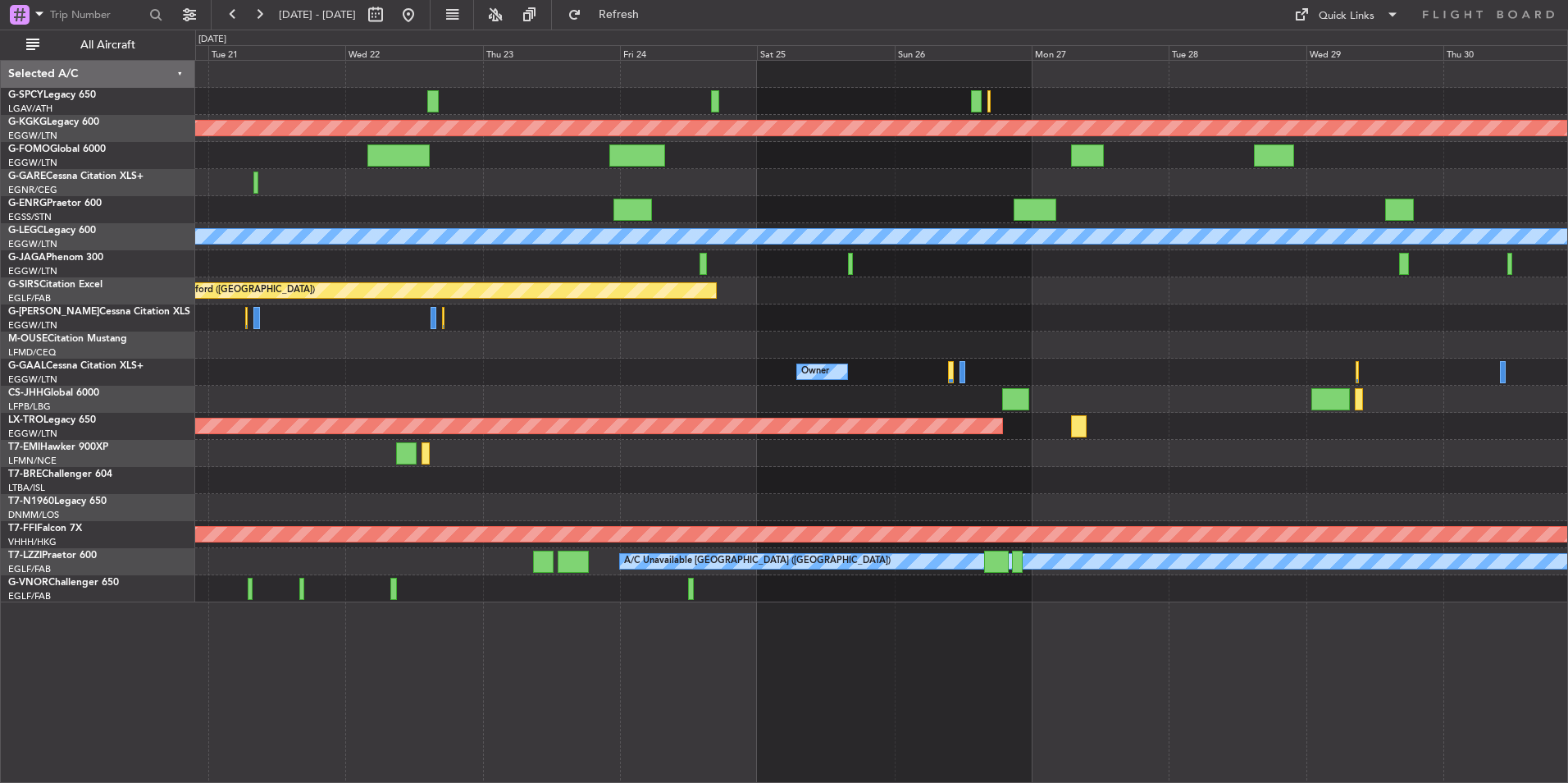
click at [511, 267] on div "Planned Maint [GEOGRAPHIC_DATA] ([GEOGRAPHIC_DATA])" at bounding box center [881, 264] width 1372 height 27
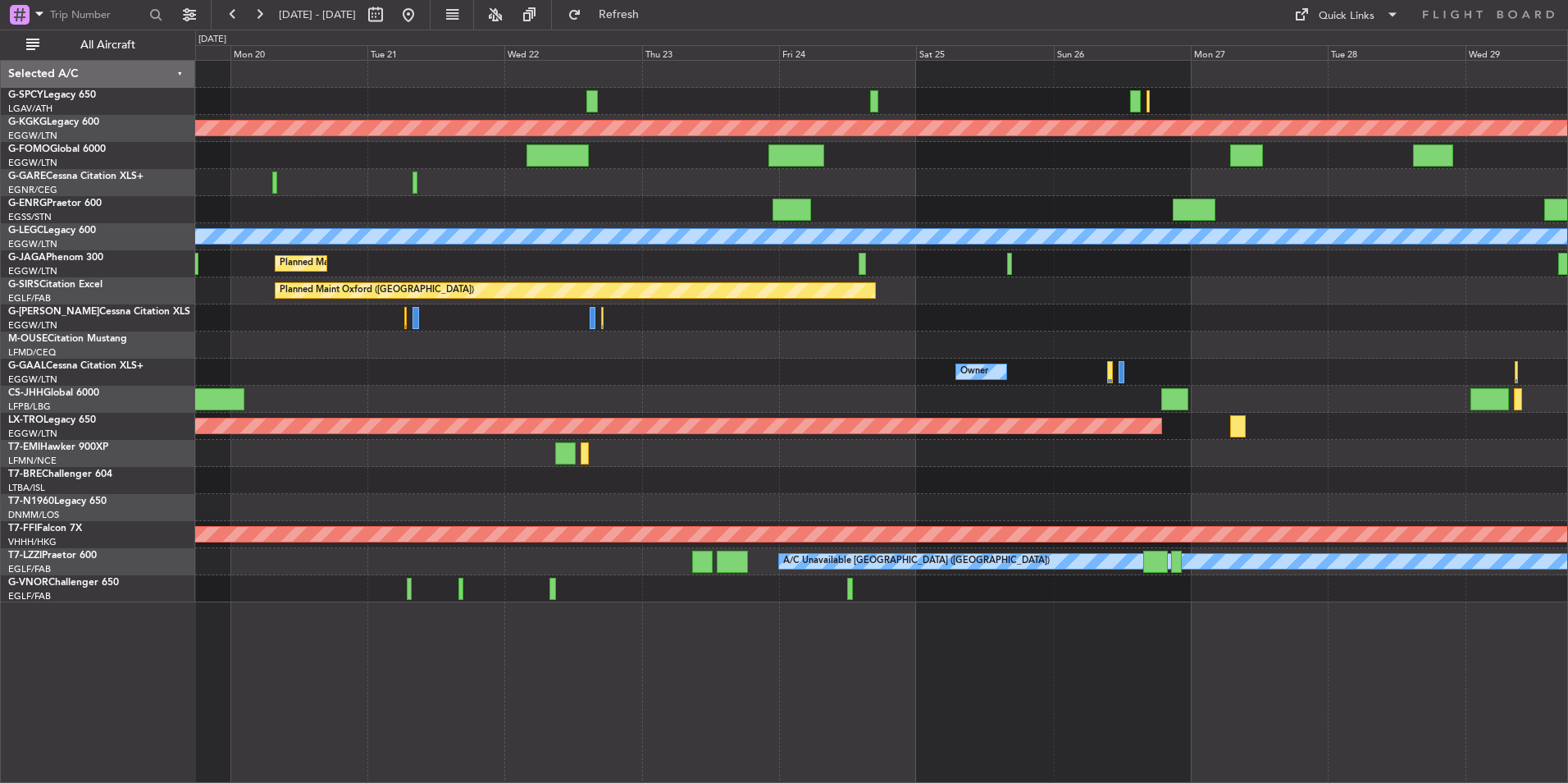
click at [1477, 355] on div at bounding box center [881, 345] width 1372 height 27
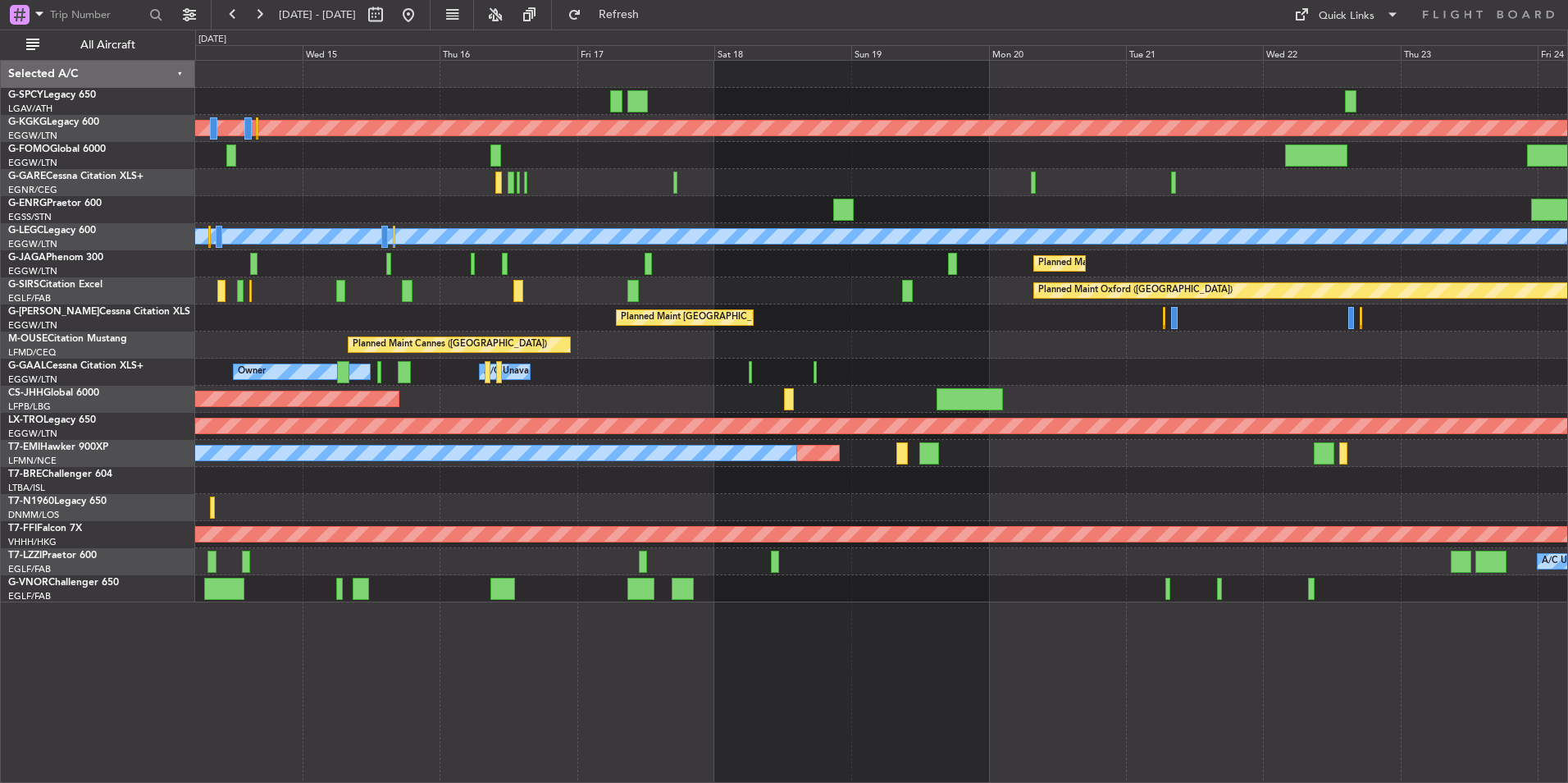
click at [648, 147] on div "Planned Maint Athens (Eleftherios Venizelos Intl) Planned Maint London (Stanste…" at bounding box center [881, 331] width 1372 height 542
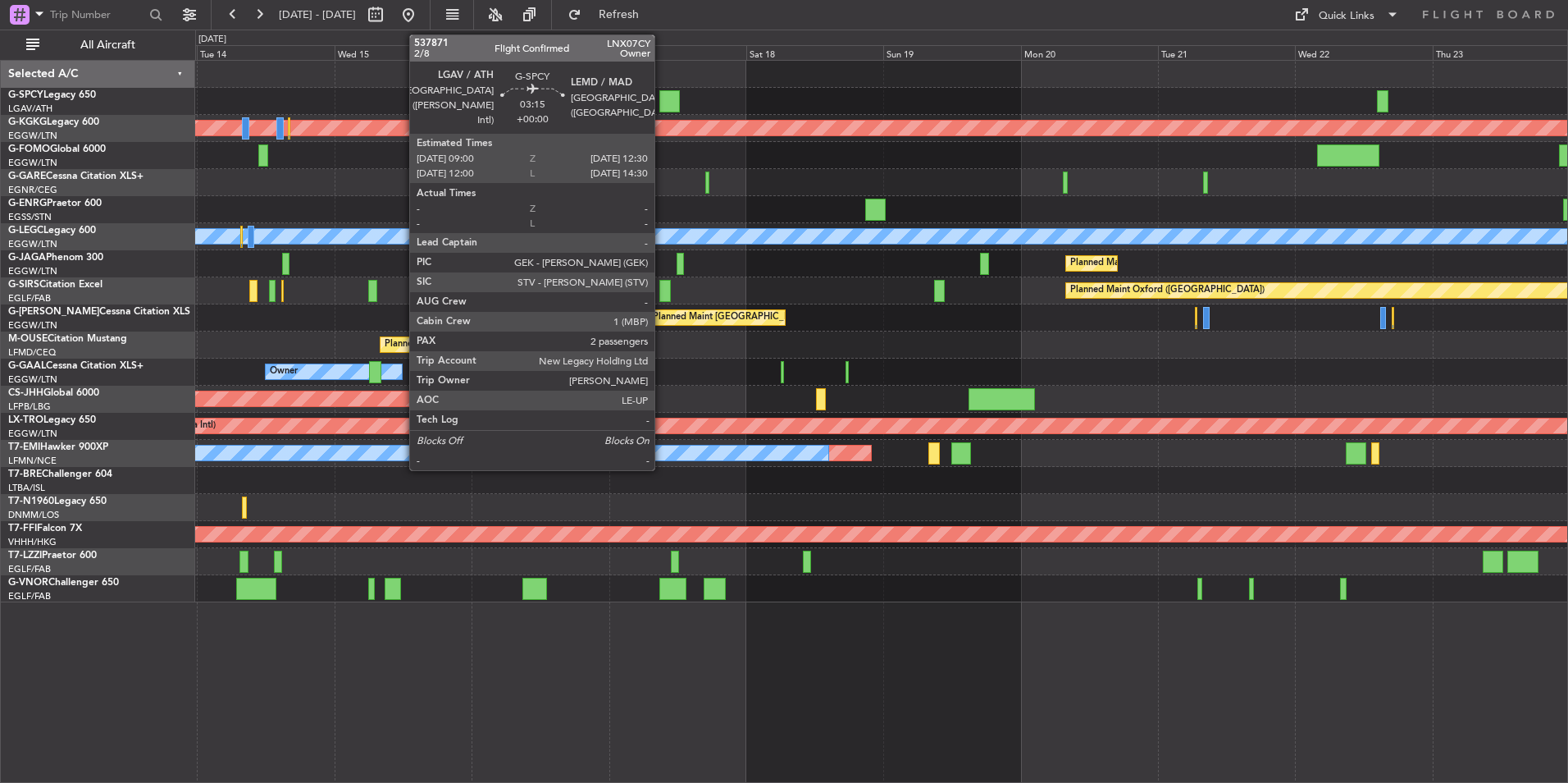
click at [662, 108] on div at bounding box center [670, 101] width 21 height 22
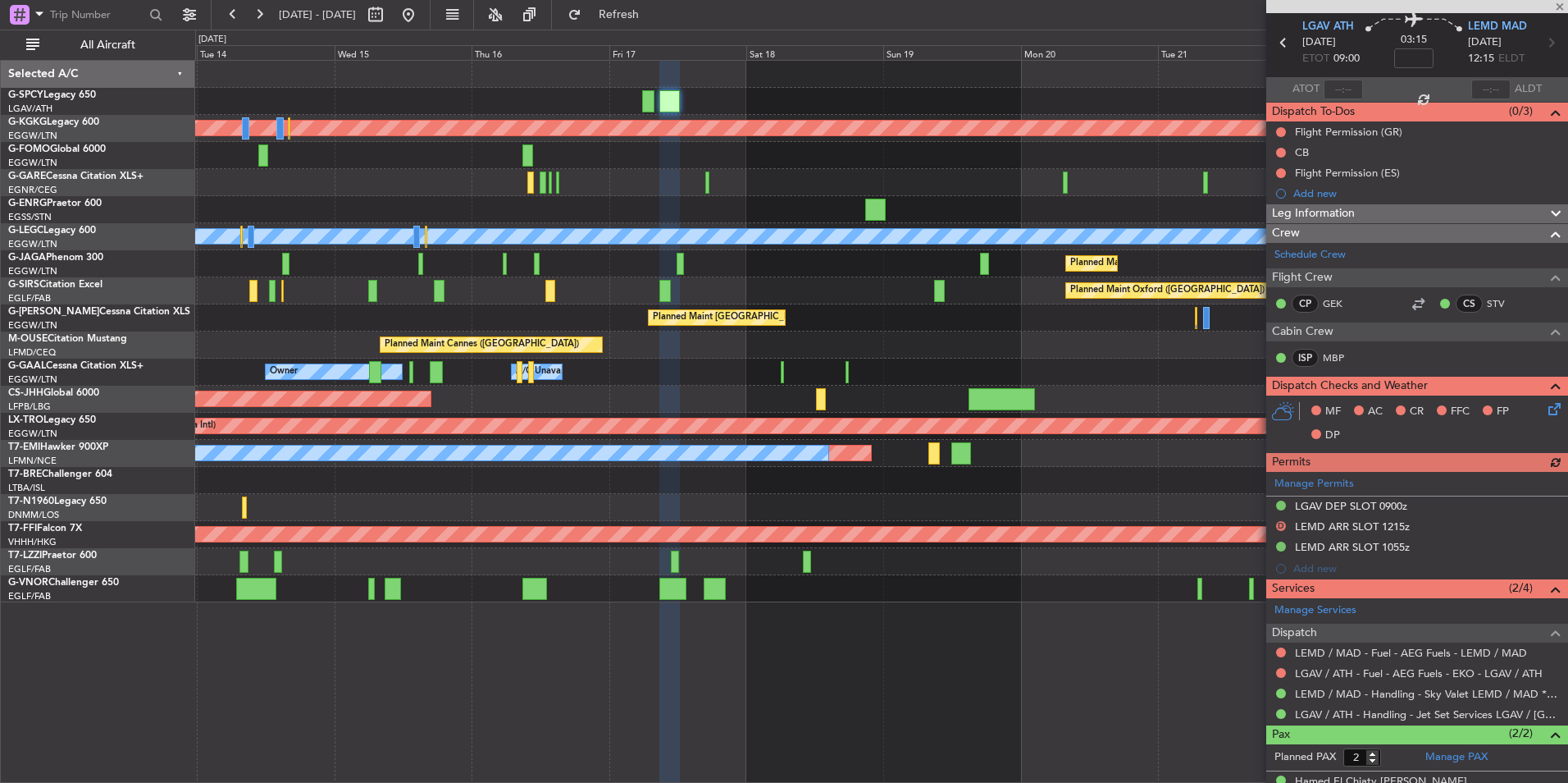
scroll to position [82, 0]
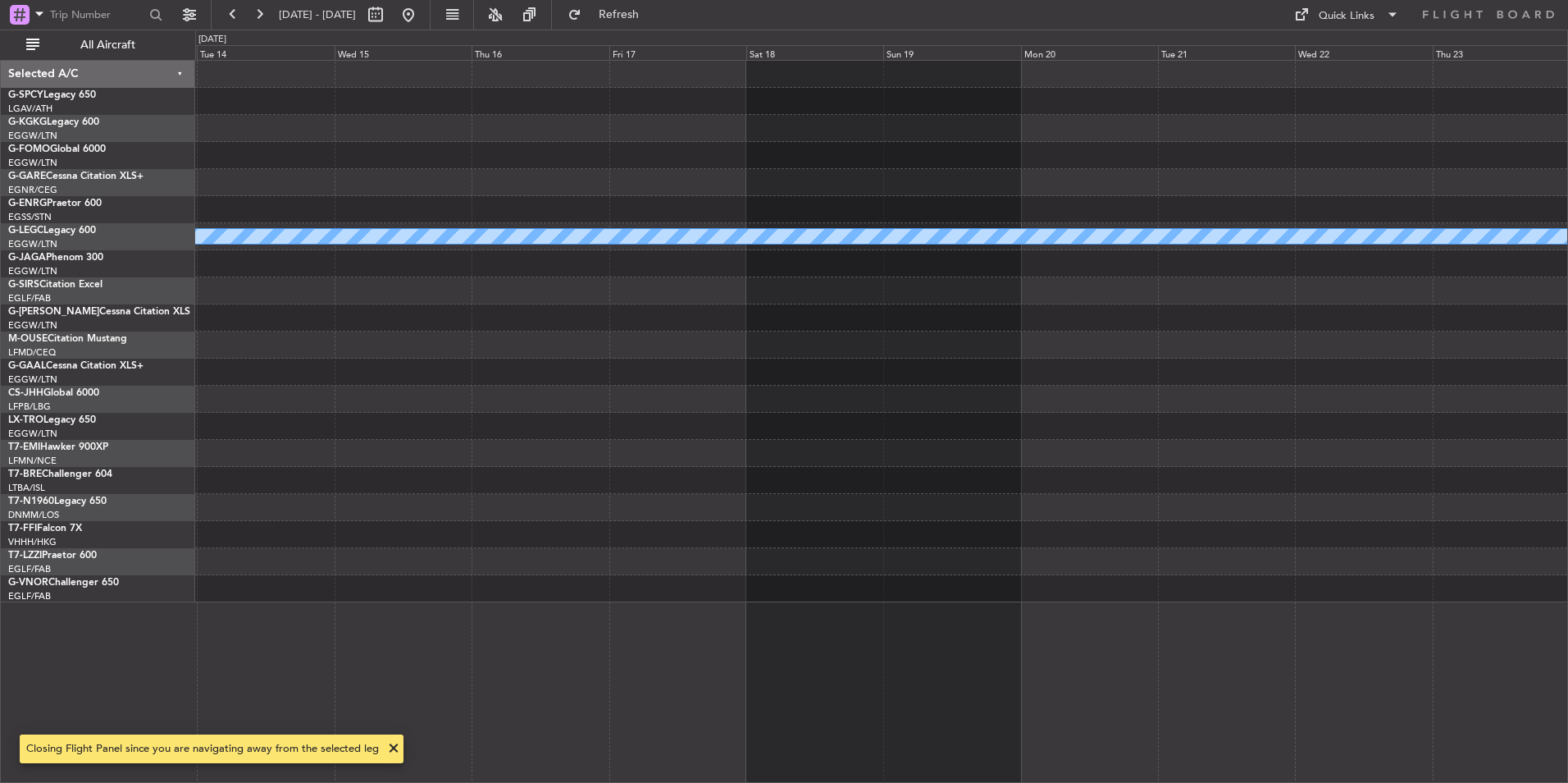
click at [1435, 301] on div "Planned Maint London (Stansted) A/C Unavailable London (Luton)" at bounding box center [881, 331] width 1372 height 542
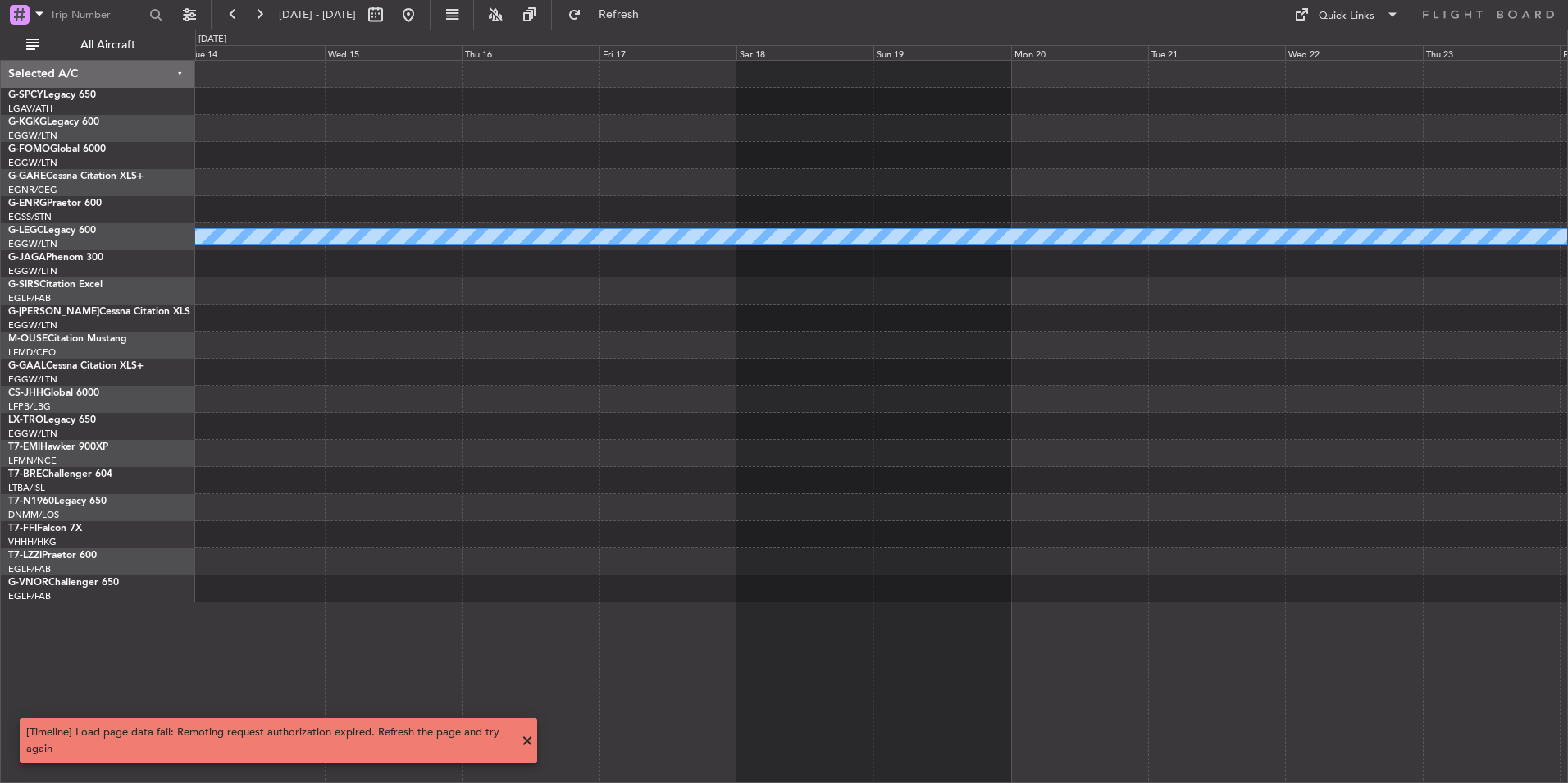
click at [535, 389] on div "Planned Maint London (Stansted) A/C Unavailable London (Luton)" at bounding box center [881, 331] width 1372 height 542
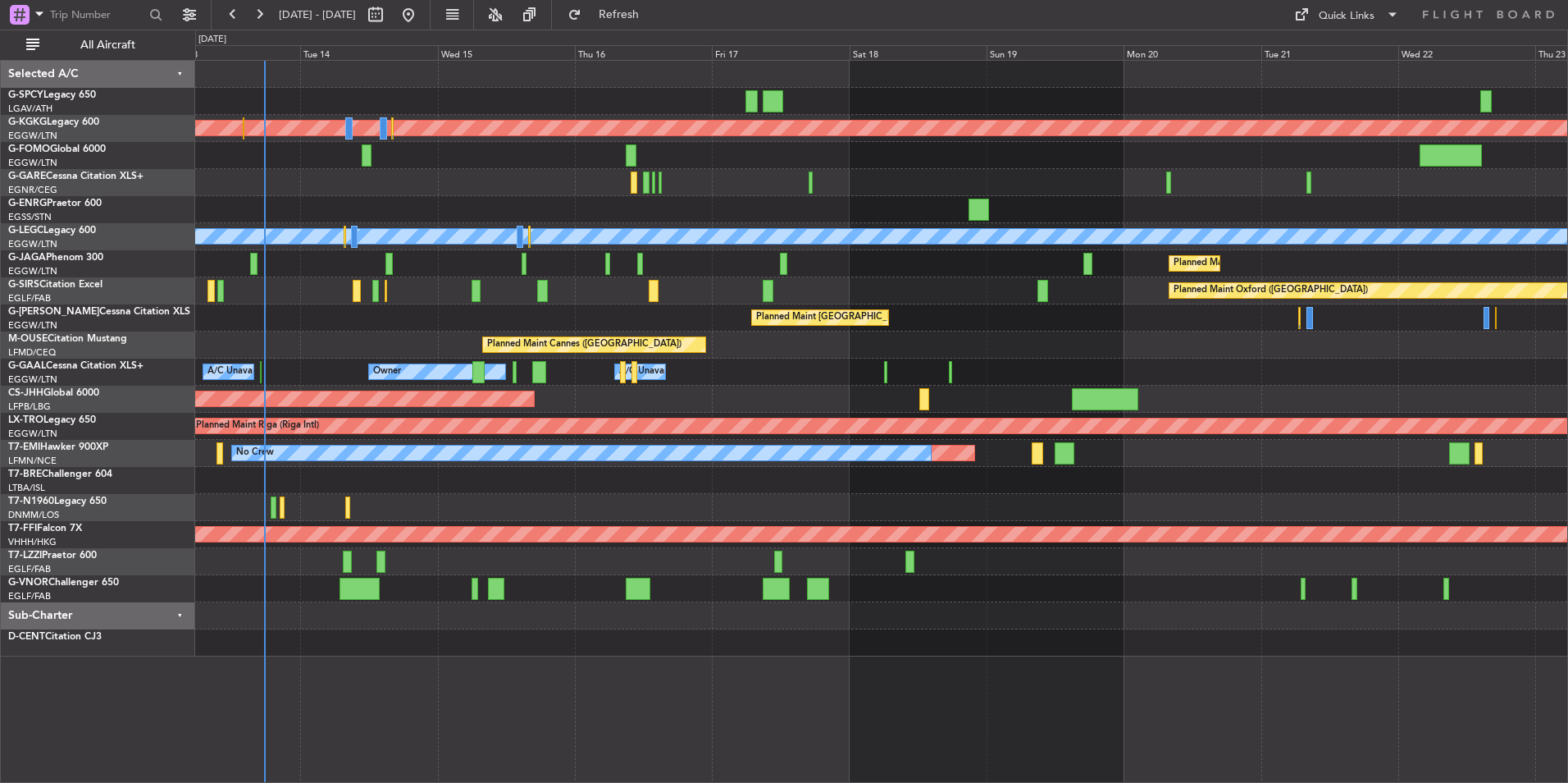
click at [794, 334] on div "Planned Maint Athens ([PERSON_NAME] Intl) Planned Maint [GEOGRAPHIC_DATA] ([GEO…" at bounding box center [881, 359] width 1372 height 596
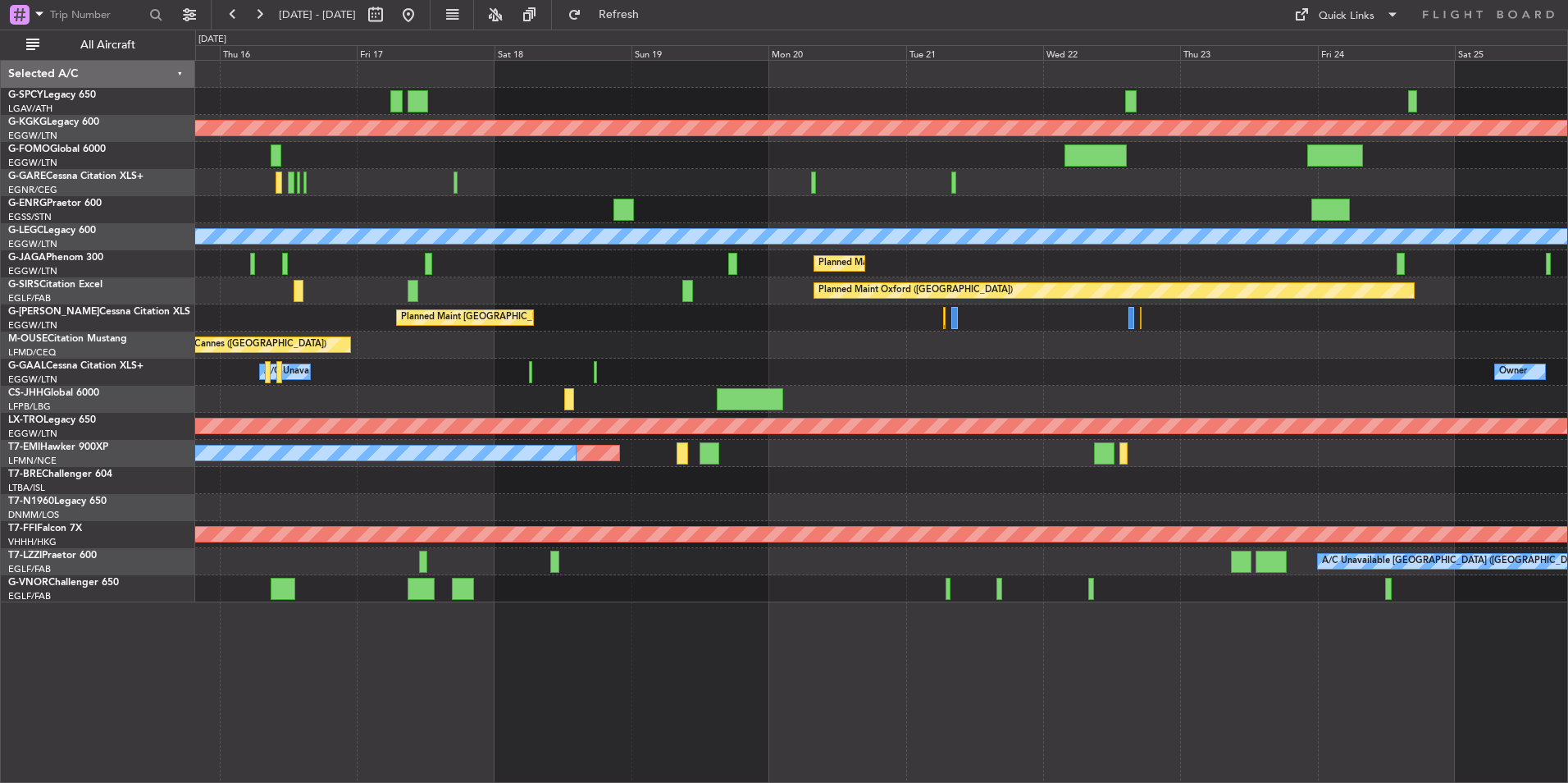
click at [567, 300] on div "Planned Maint Athens ([PERSON_NAME] Intl) Planned Maint [GEOGRAPHIC_DATA] ([GEO…" at bounding box center [881, 331] width 1372 height 542
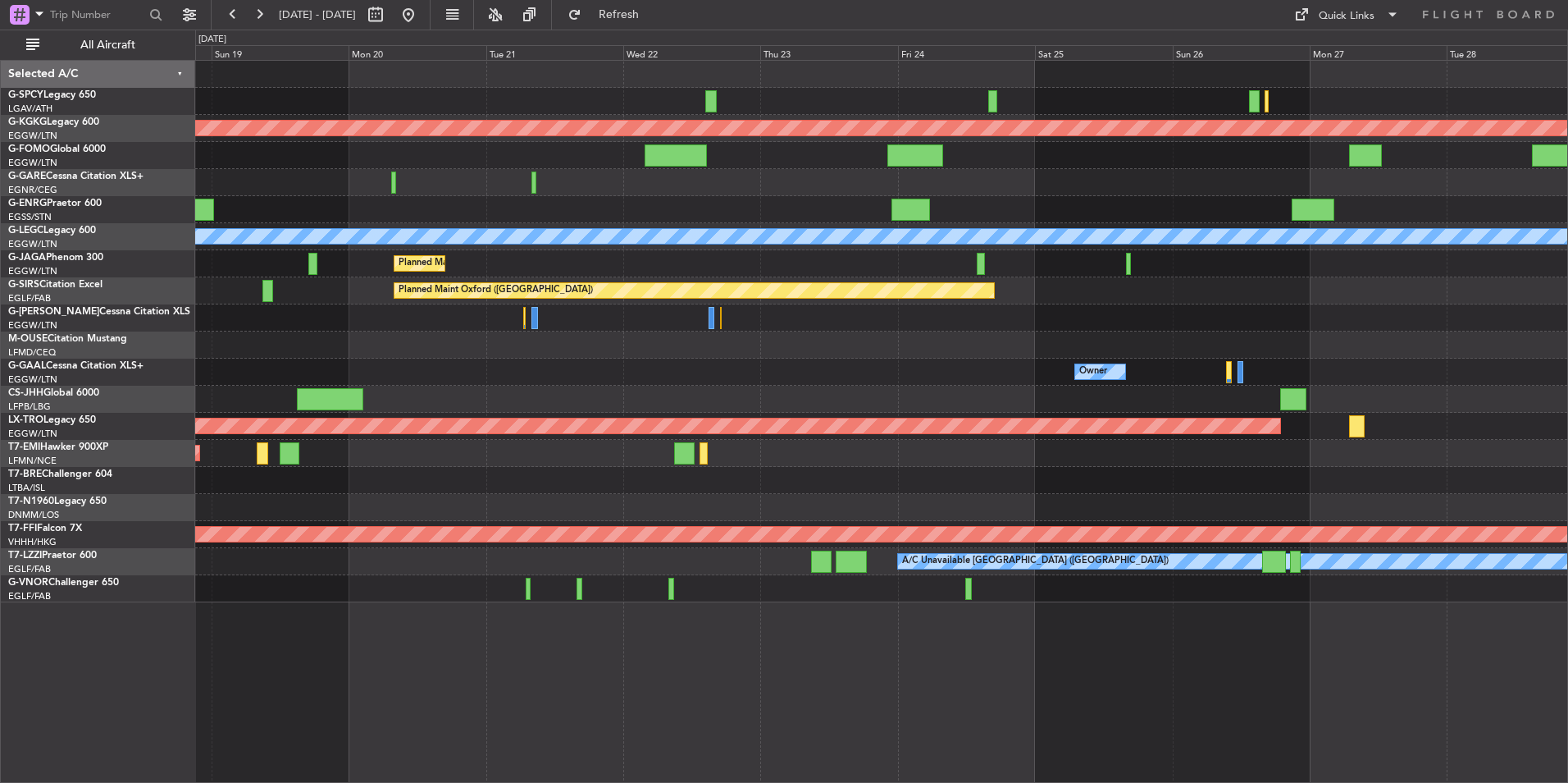
click at [422, 401] on div "Planned Maint Athens ([PERSON_NAME] Intl) Planned Maint [GEOGRAPHIC_DATA] ([GEO…" at bounding box center [881, 331] width 1372 height 542
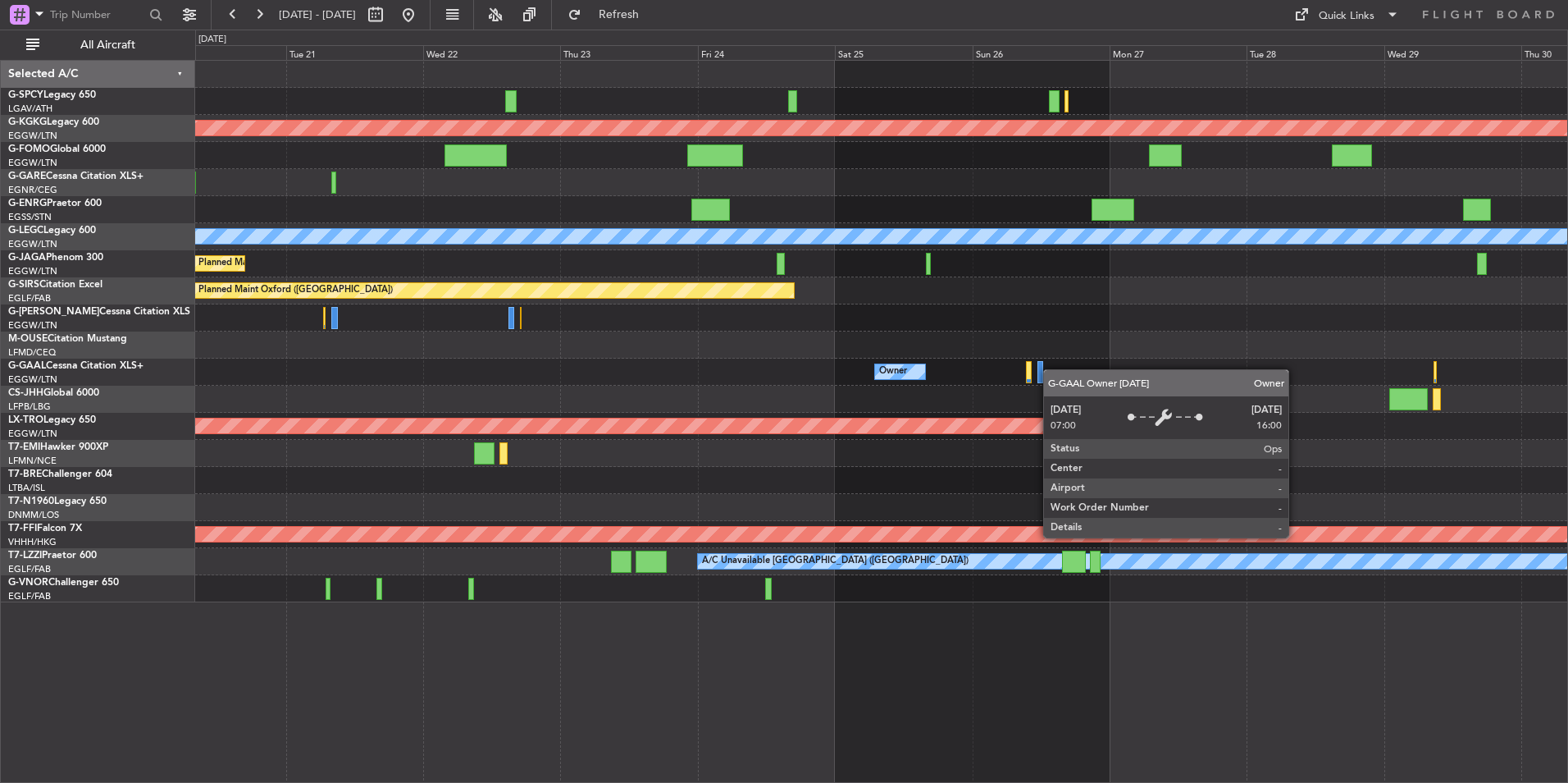
click at [821, 364] on div "Owner Owner" at bounding box center [881, 372] width 1372 height 27
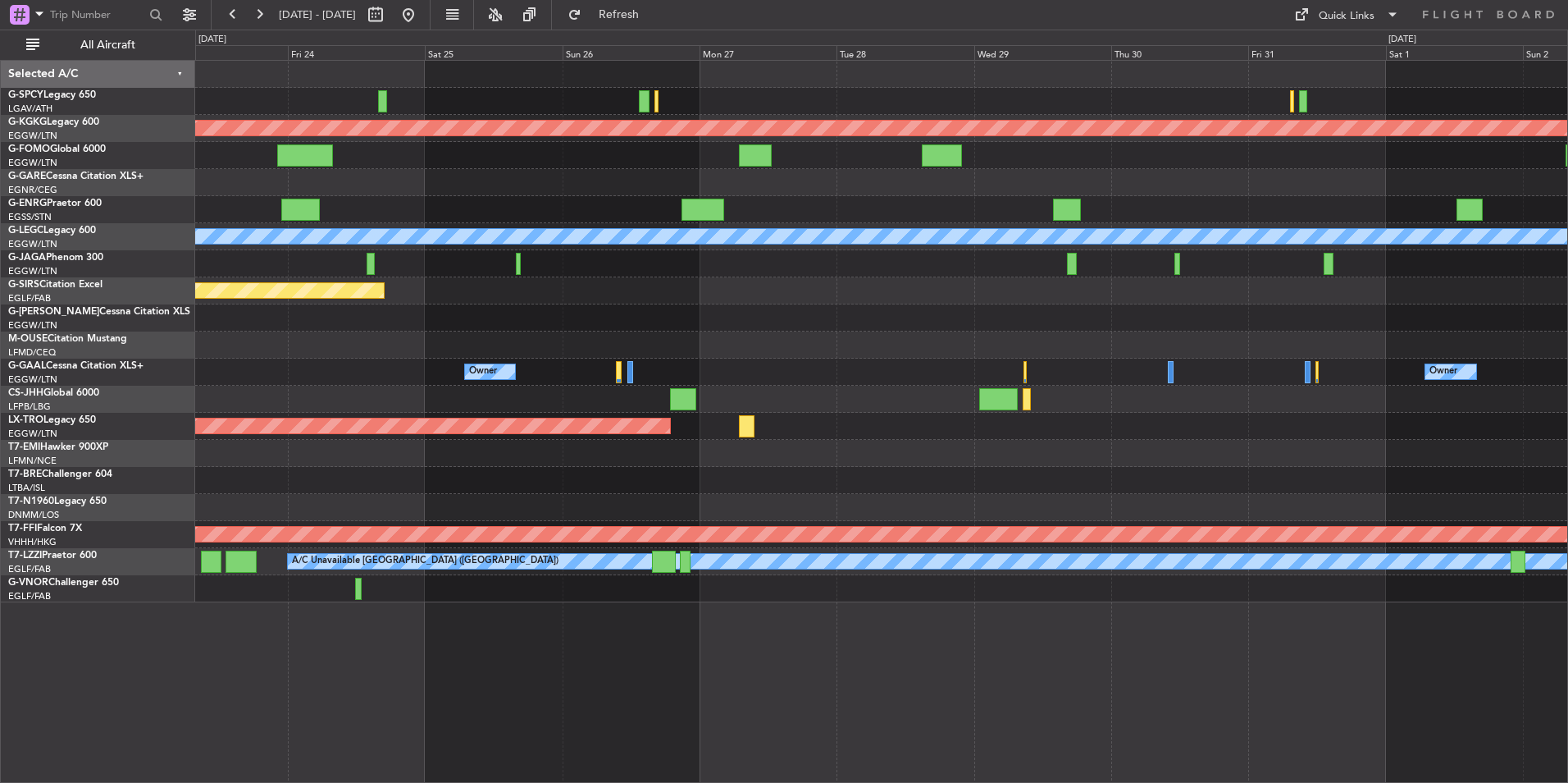
click at [848, 347] on div "Planned Maint Athens ([PERSON_NAME] Intl) Planned Maint [GEOGRAPHIC_DATA] ([GEO…" at bounding box center [881, 331] width 1372 height 542
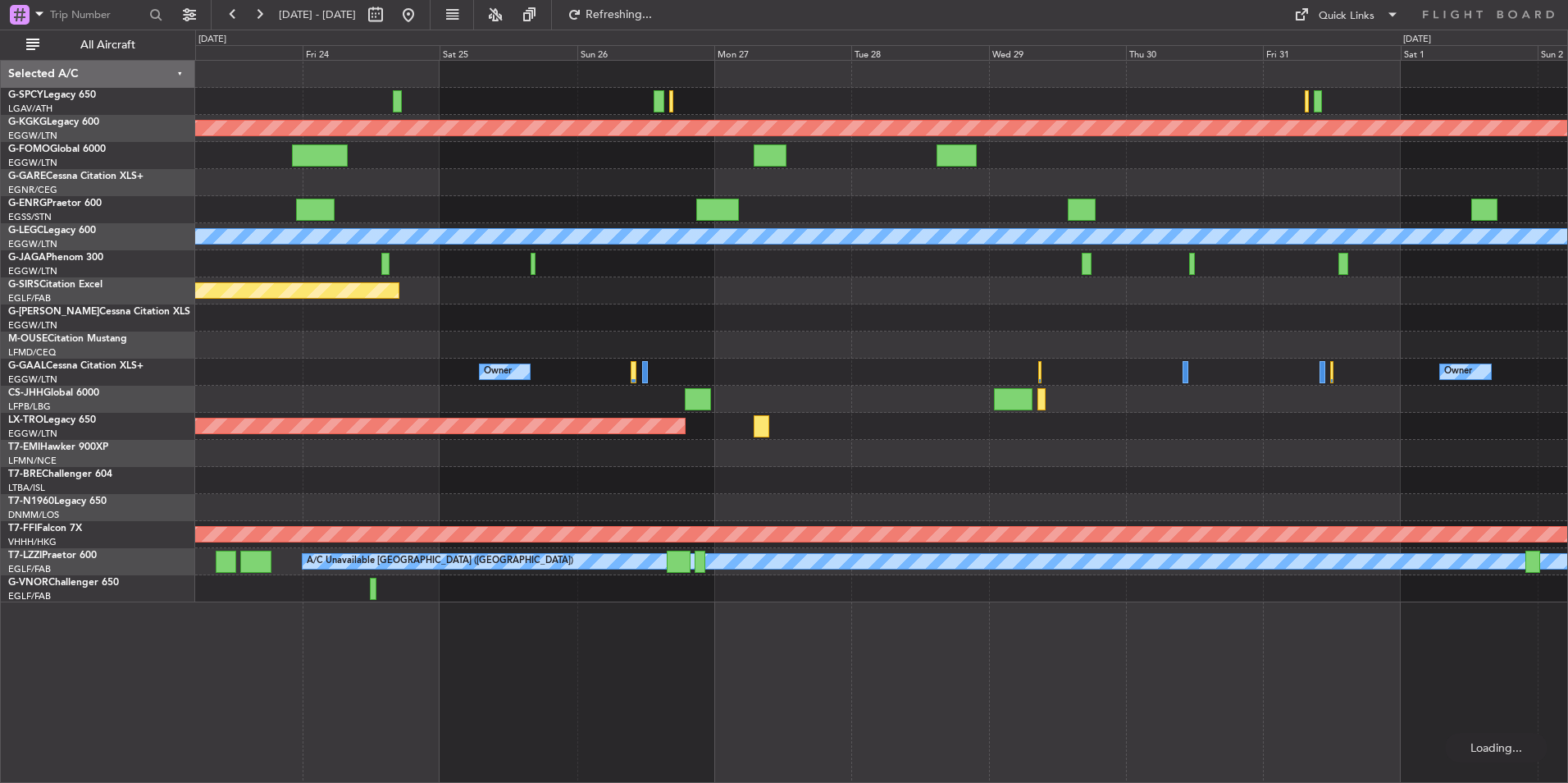
click at [1567, 349] on html "[DATE] - [DATE] Refreshing... Quick Links All Aircraft Planned Maint [GEOGRAPHI…" at bounding box center [784, 391] width 1568 height 783
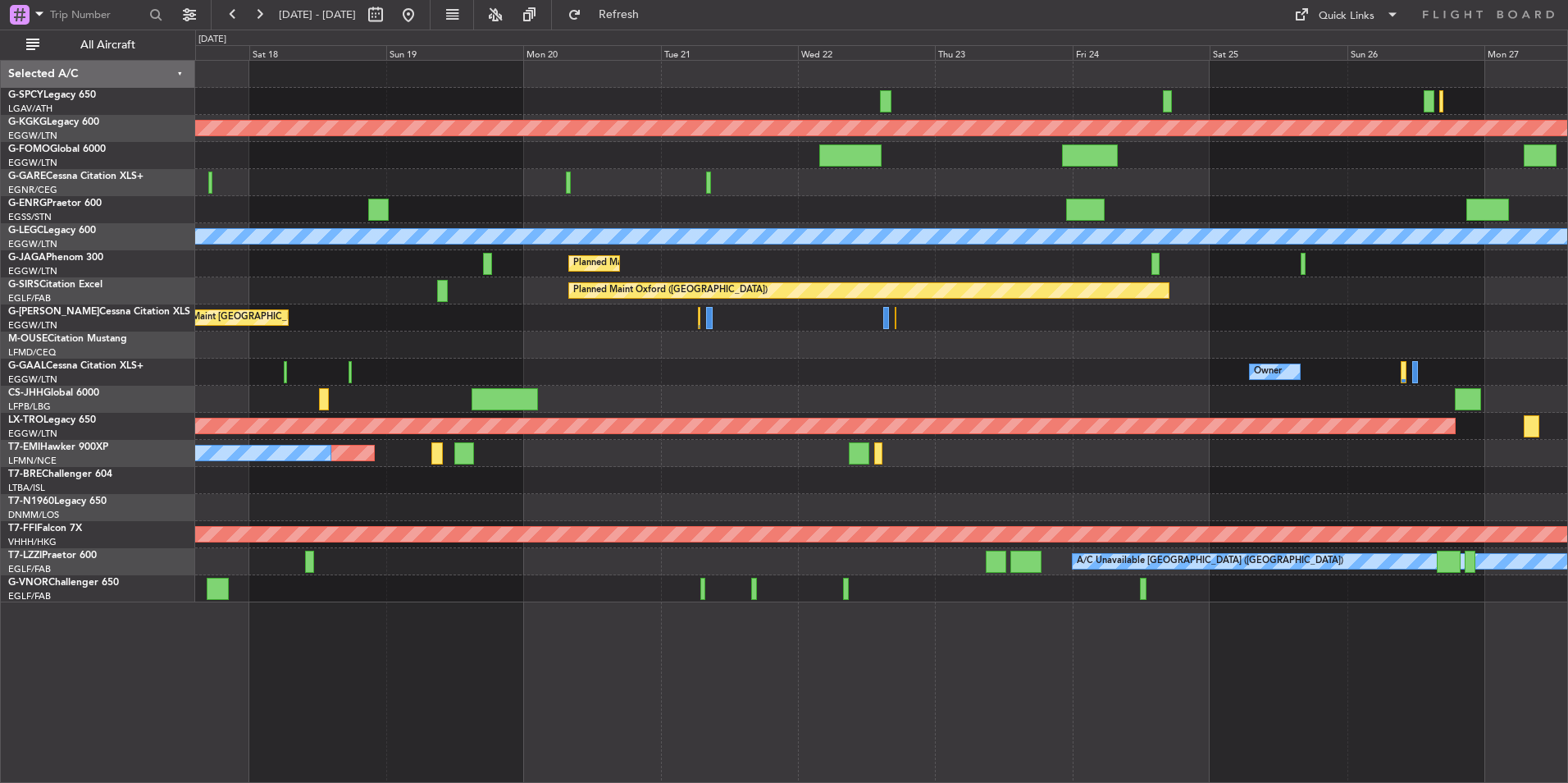
click at [1567, 359] on html "[DATE] - [DATE] Refresh Quick Links All Aircraft Planned Maint [GEOGRAPHIC_DATA…" at bounding box center [784, 391] width 1568 height 783
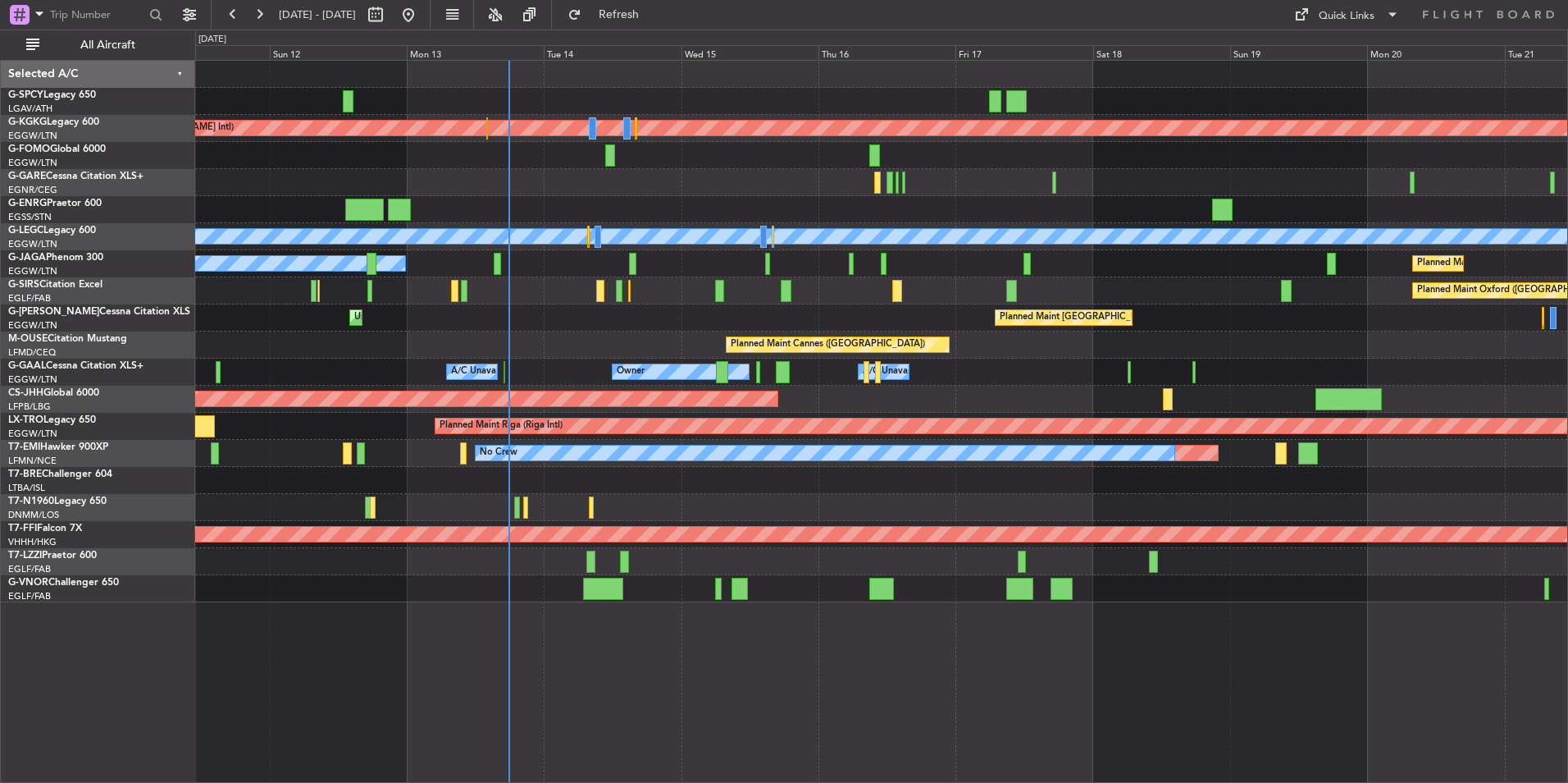
click at [687, 292] on div "Planned Maint Oxford ([GEOGRAPHIC_DATA]) A/C Unavailable" at bounding box center [881, 291] width 1372 height 27
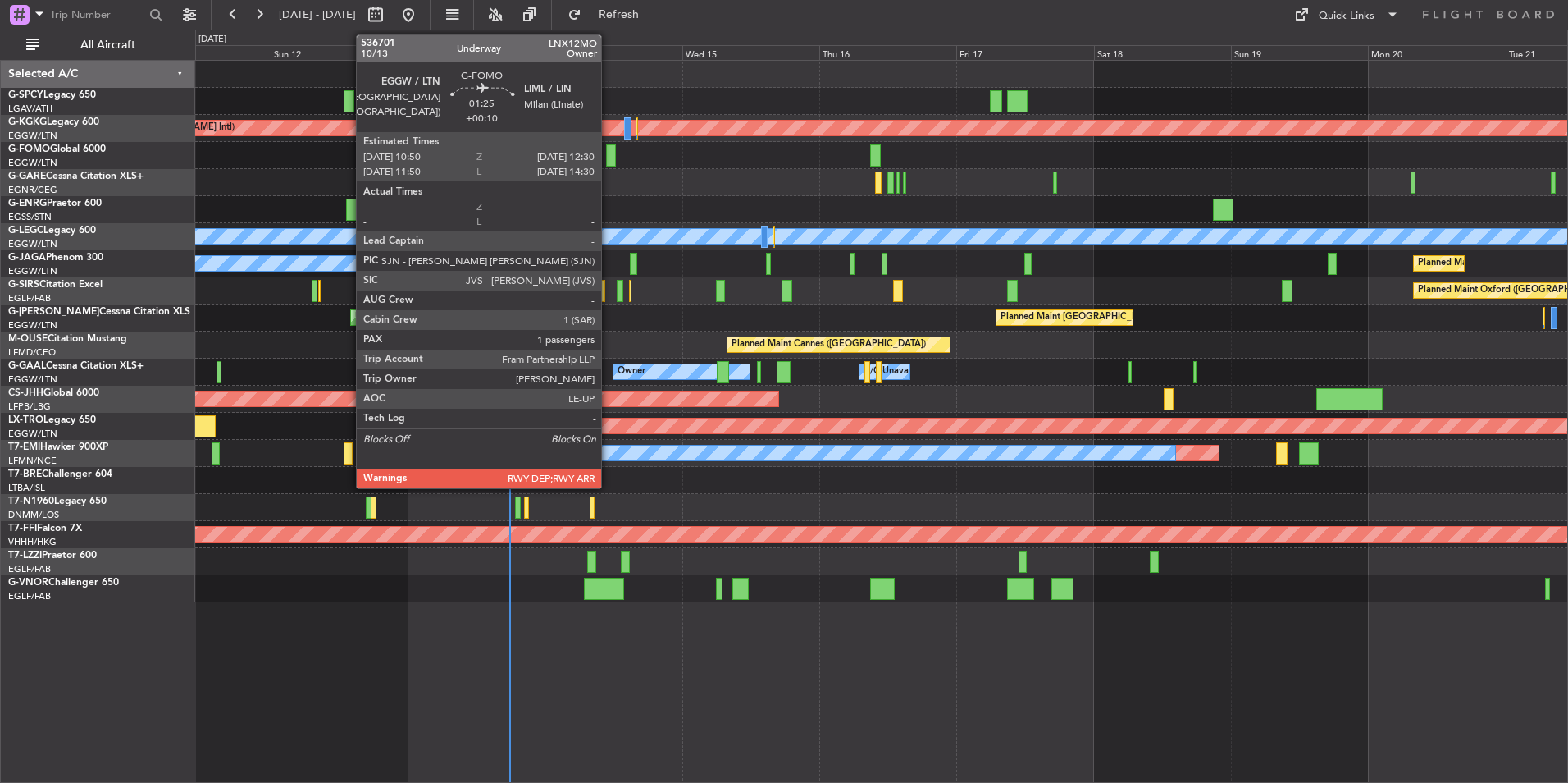
click at [608, 153] on div at bounding box center [611, 156] width 10 height 22
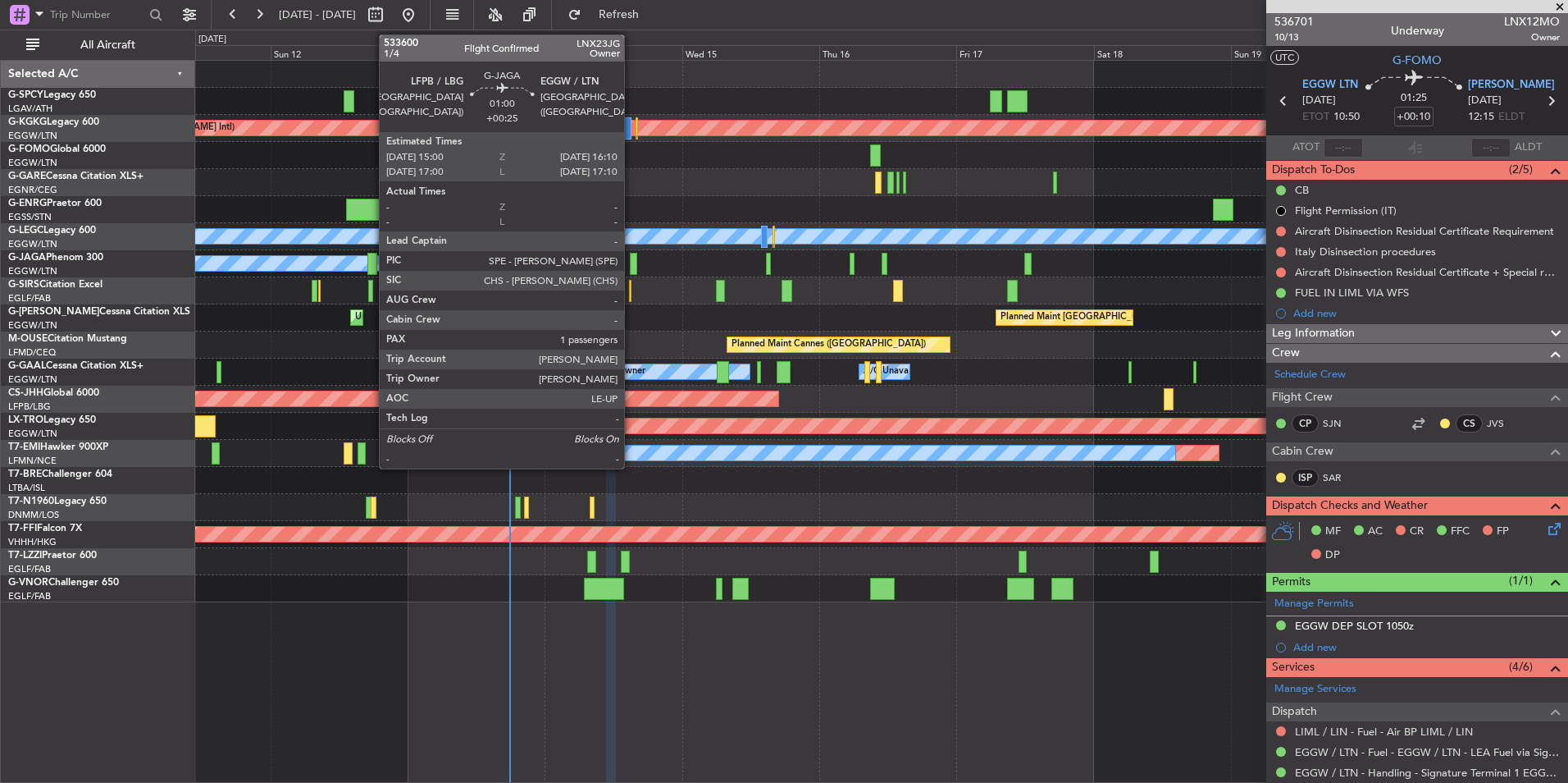
click at [631, 267] on div at bounding box center [633, 264] width 8 height 22
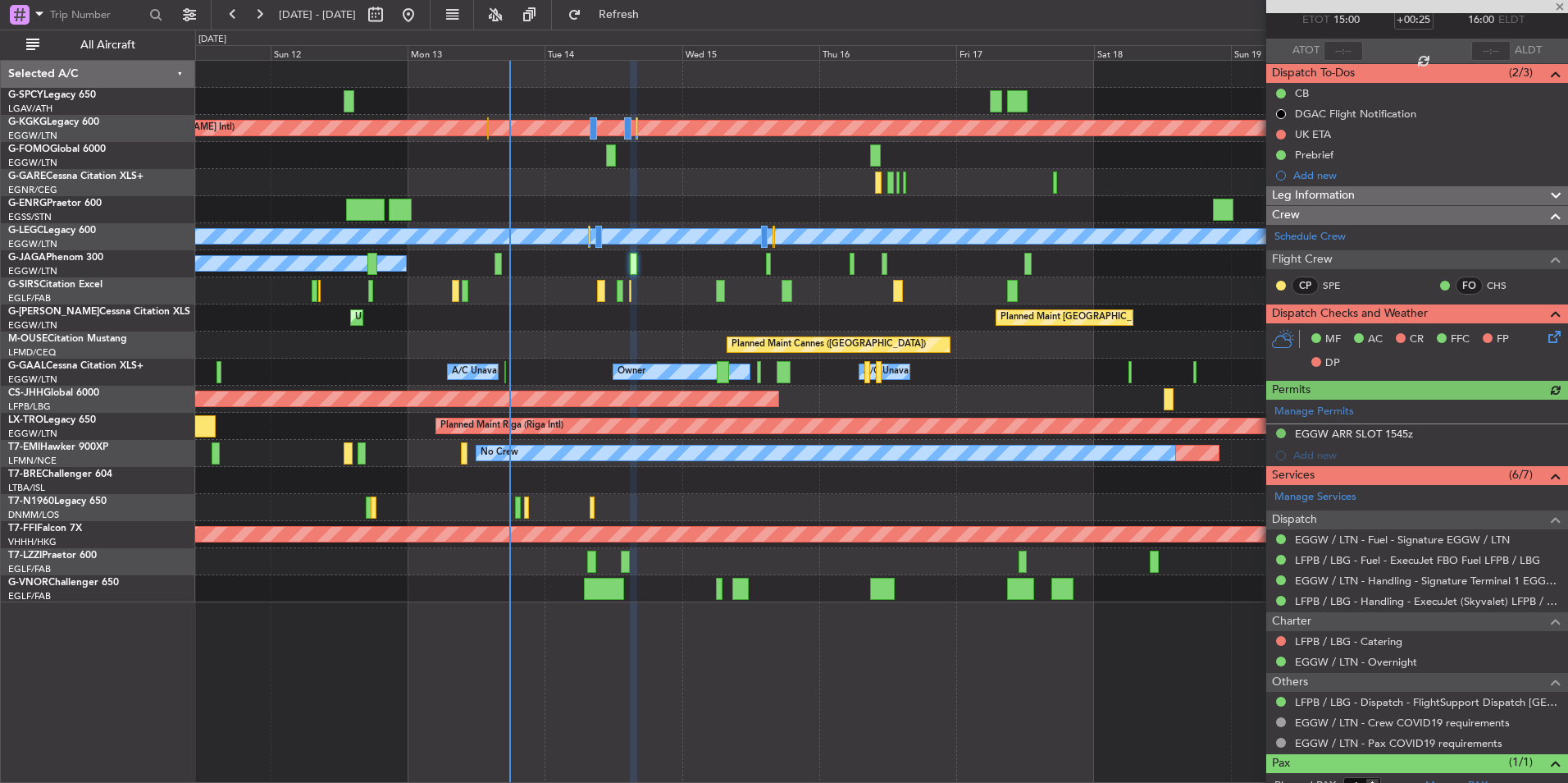
scroll to position [150, 0]
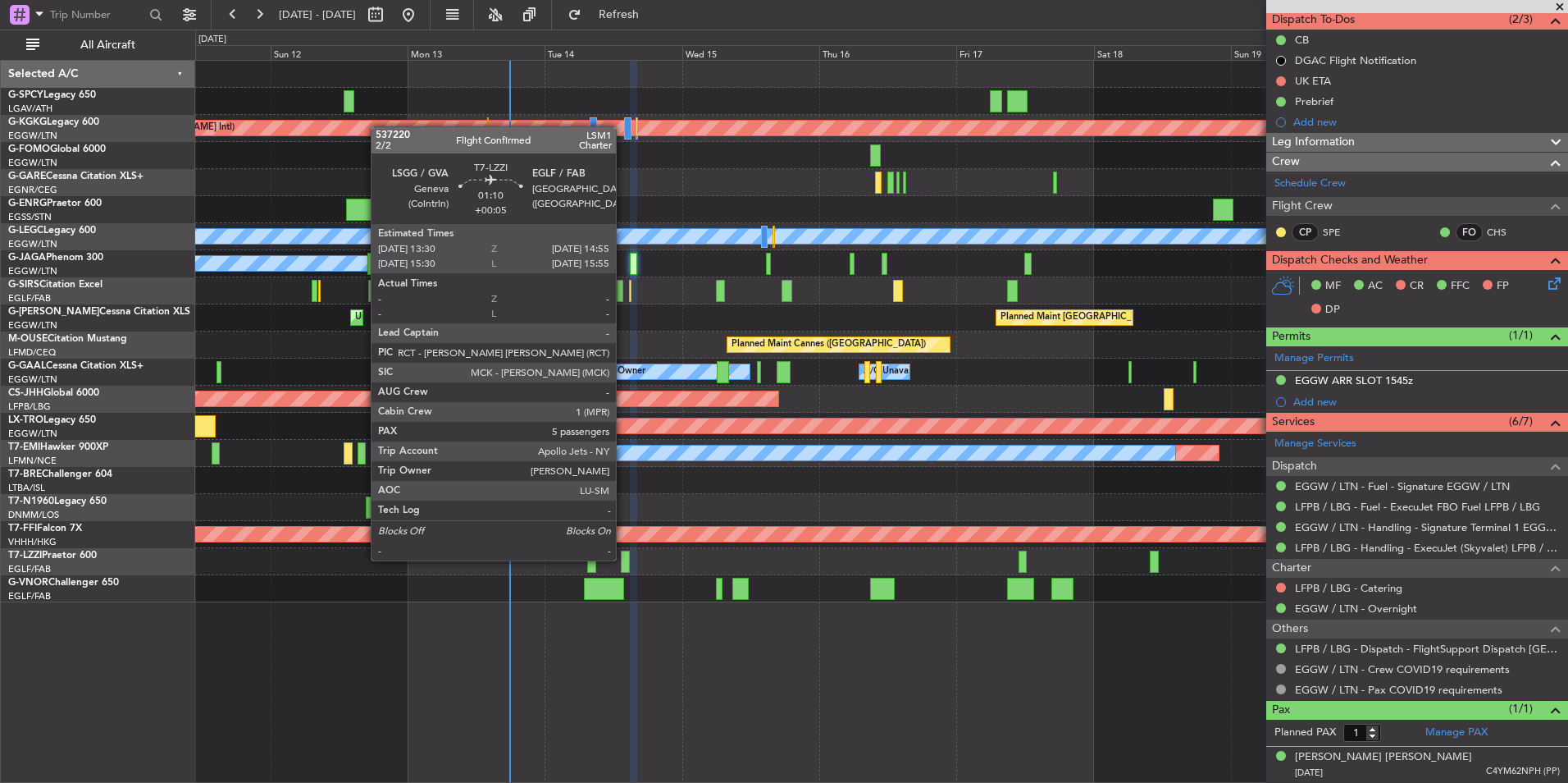
click at [624, 559] on div at bounding box center [625, 561] width 9 height 22
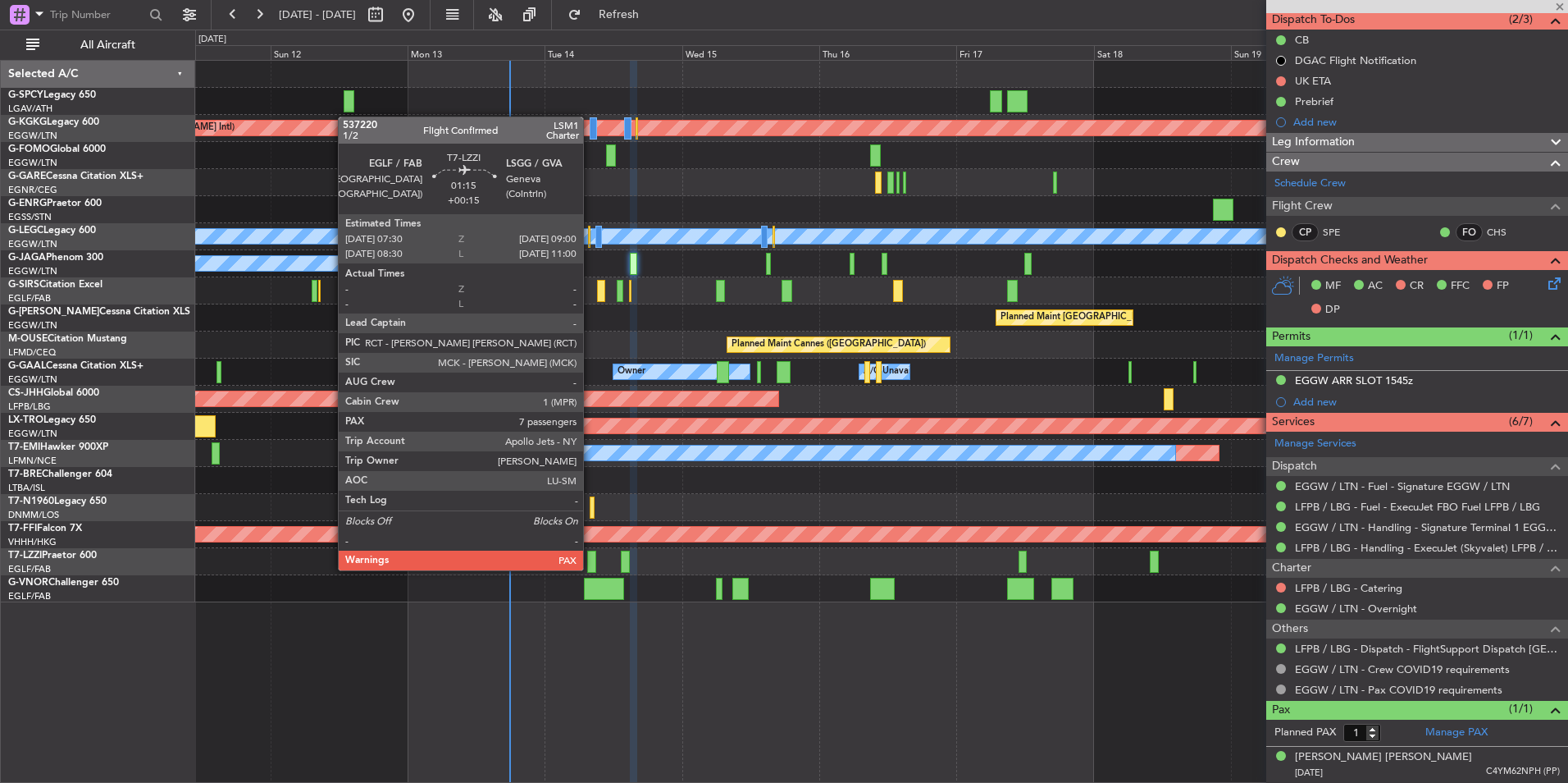
type input "+00:05"
type input "5"
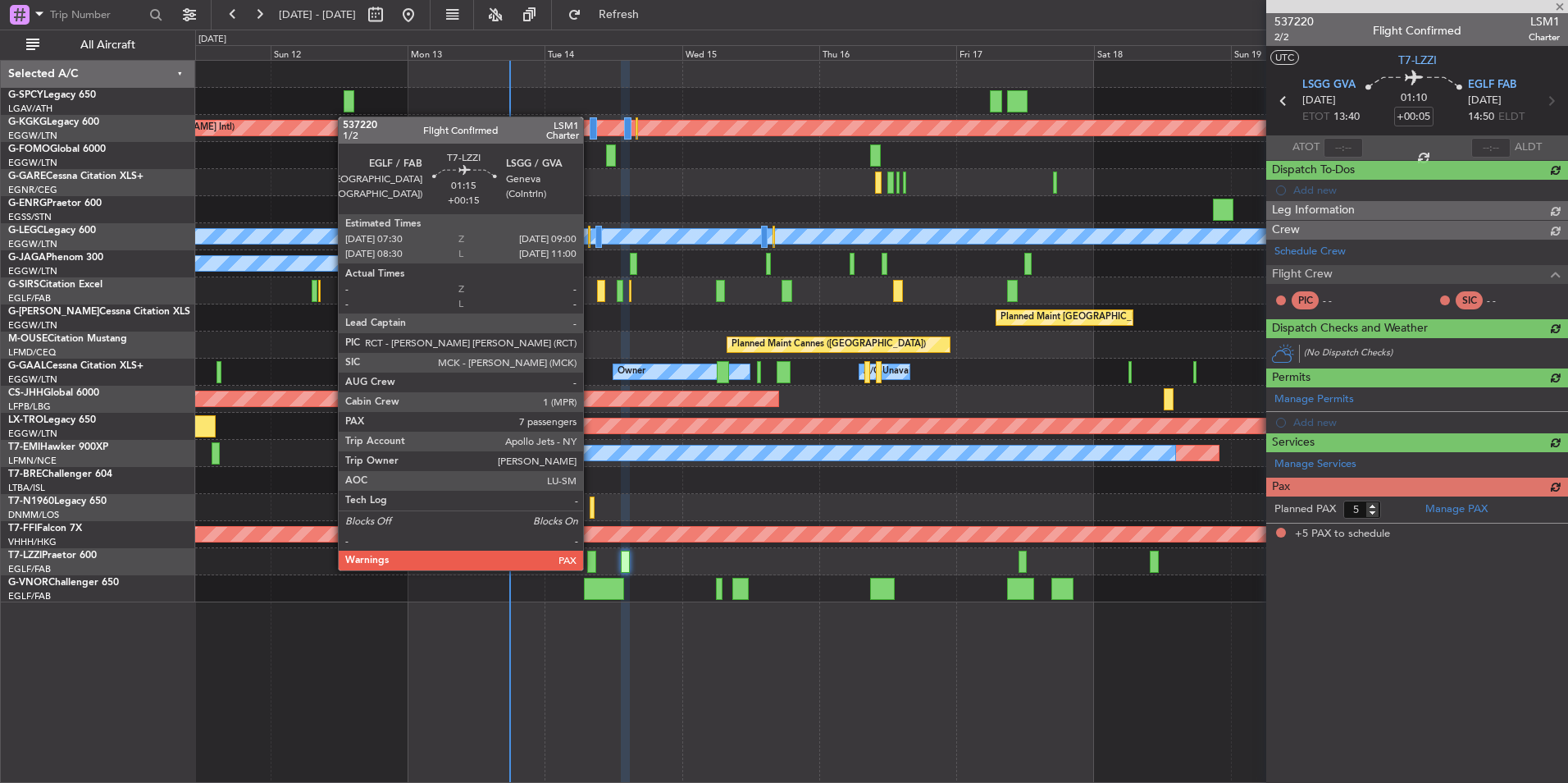
scroll to position [0, 0]
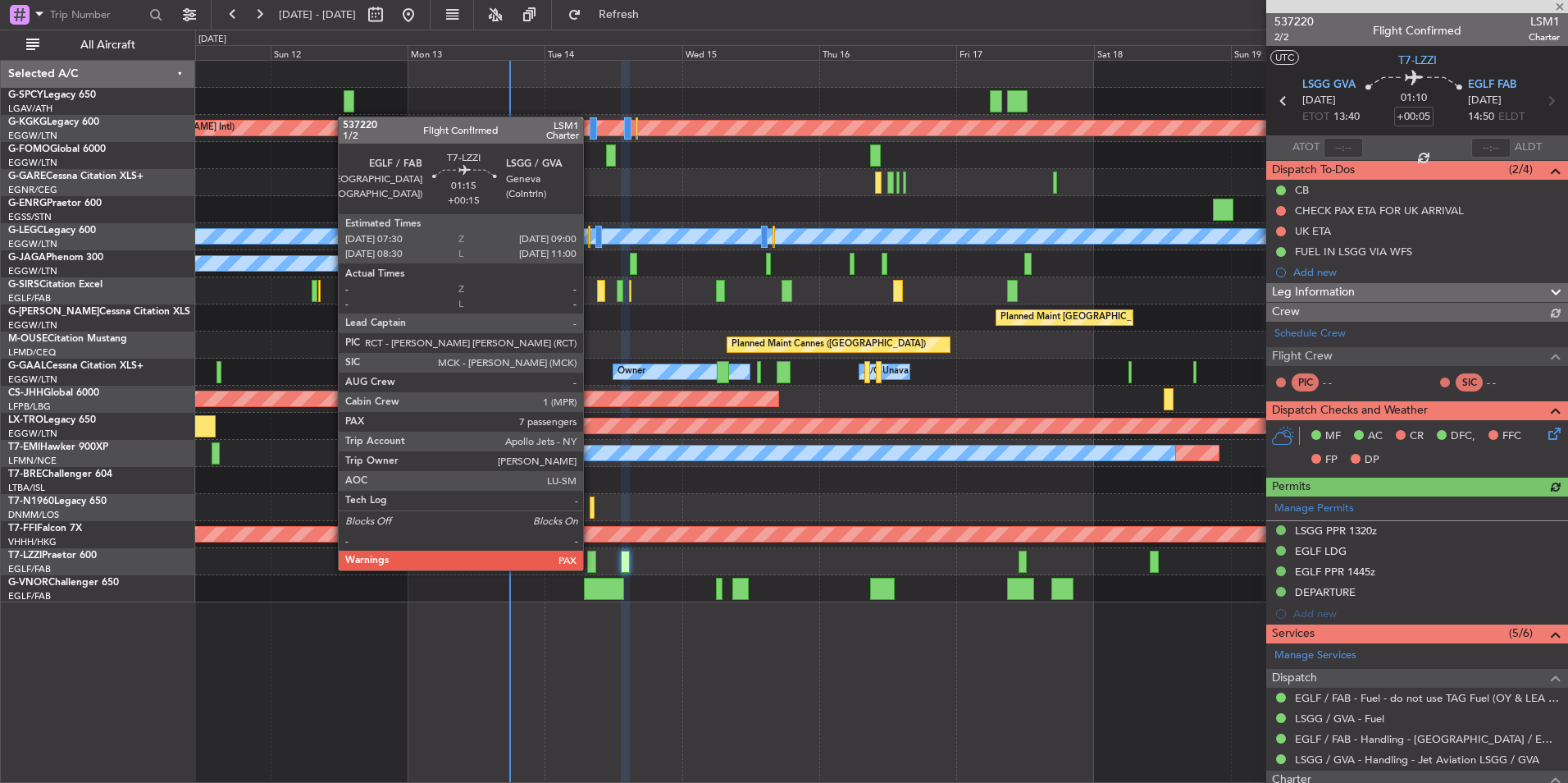
click at [590, 568] on div at bounding box center [591, 561] width 9 height 22
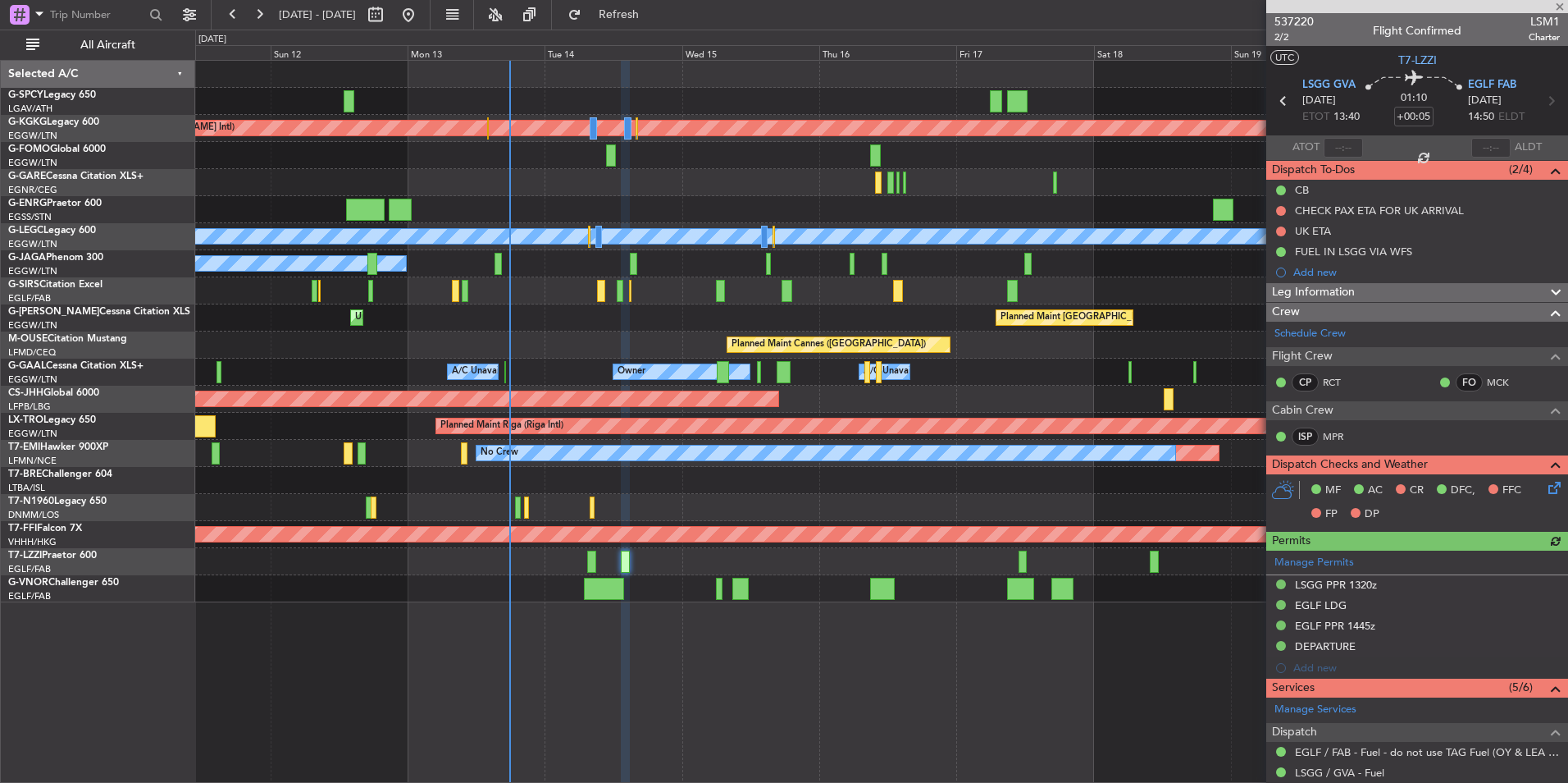
type input "+00:15"
type input "7"
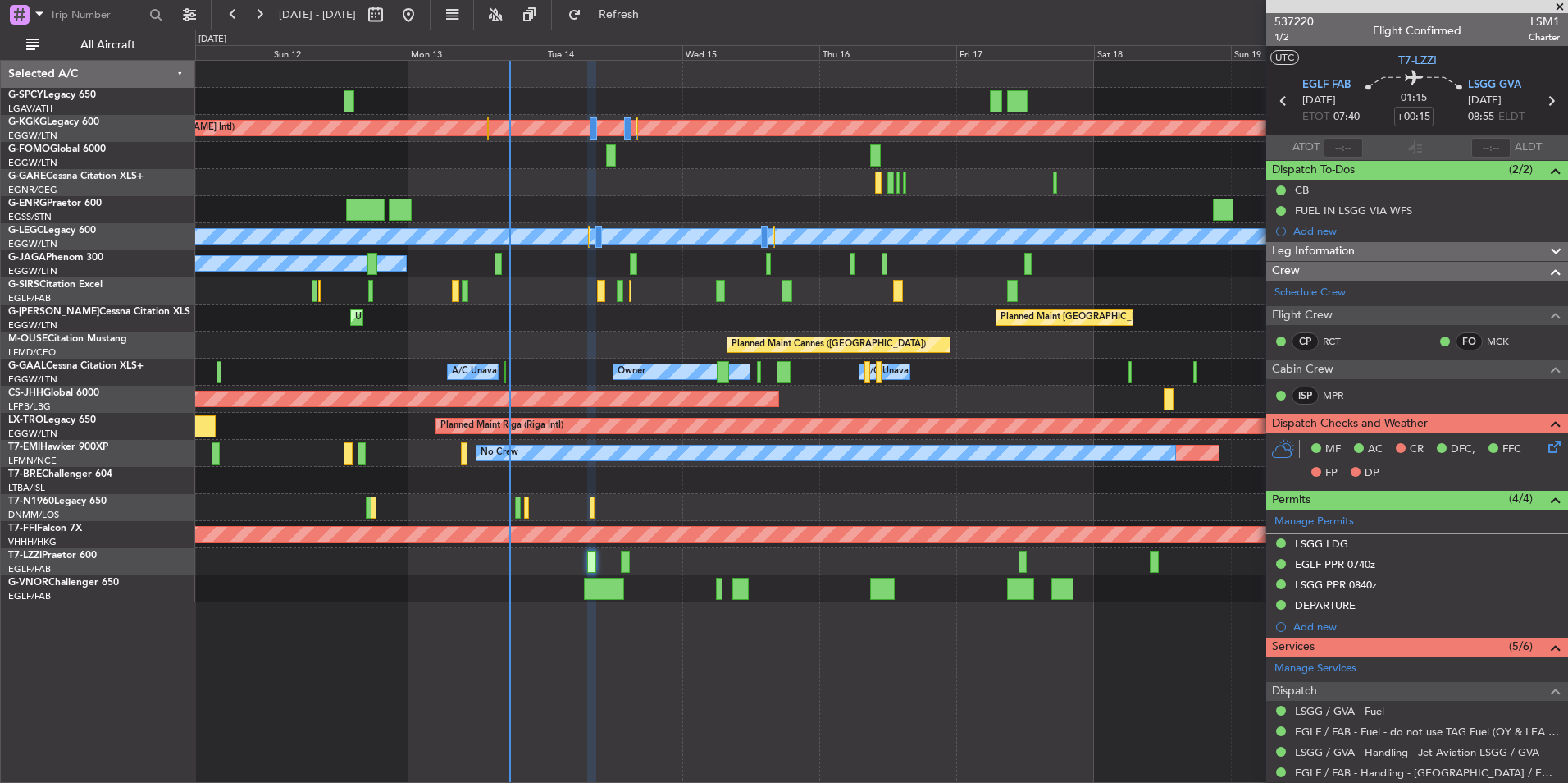
click at [583, 581] on div at bounding box center [881, 589] width 1372 height 27
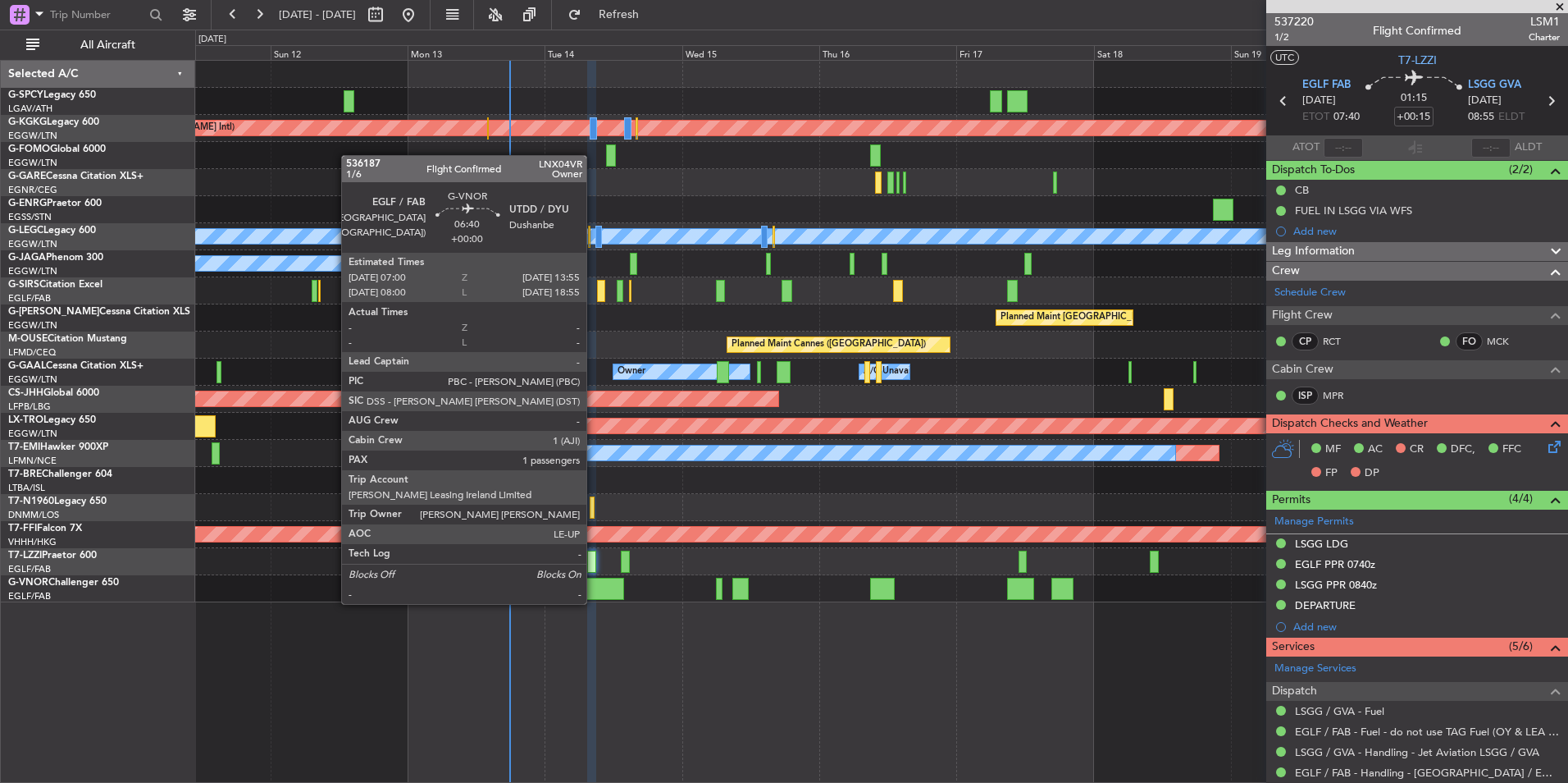
click at [594, 587] on div at bounding box center [604, 589] width 40 height 22
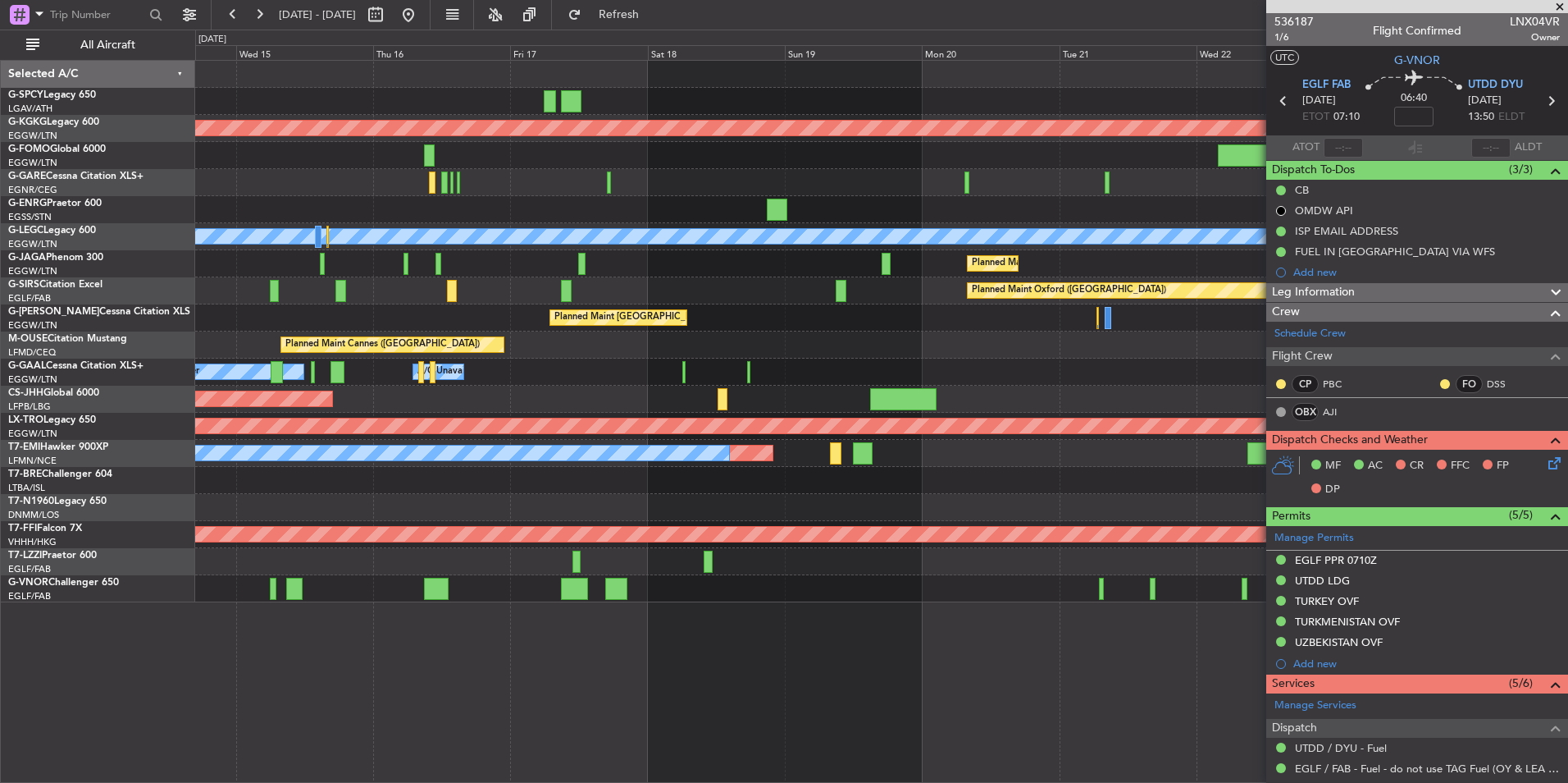
click at [565, 305] on div "Planned Maint [GEOGRAPHIC_DATA] ([GEOGRAPHIC_DATA]) Unplanned Maint [GEOGRAPHIC…" at bounding box center [881, 318] width 1372 height 27
click at [714, 354] on div "Planned Maint Cannes ([GEOGRAPHIC_DATA])" at bounding box center [881, 345] width 1372 height 27
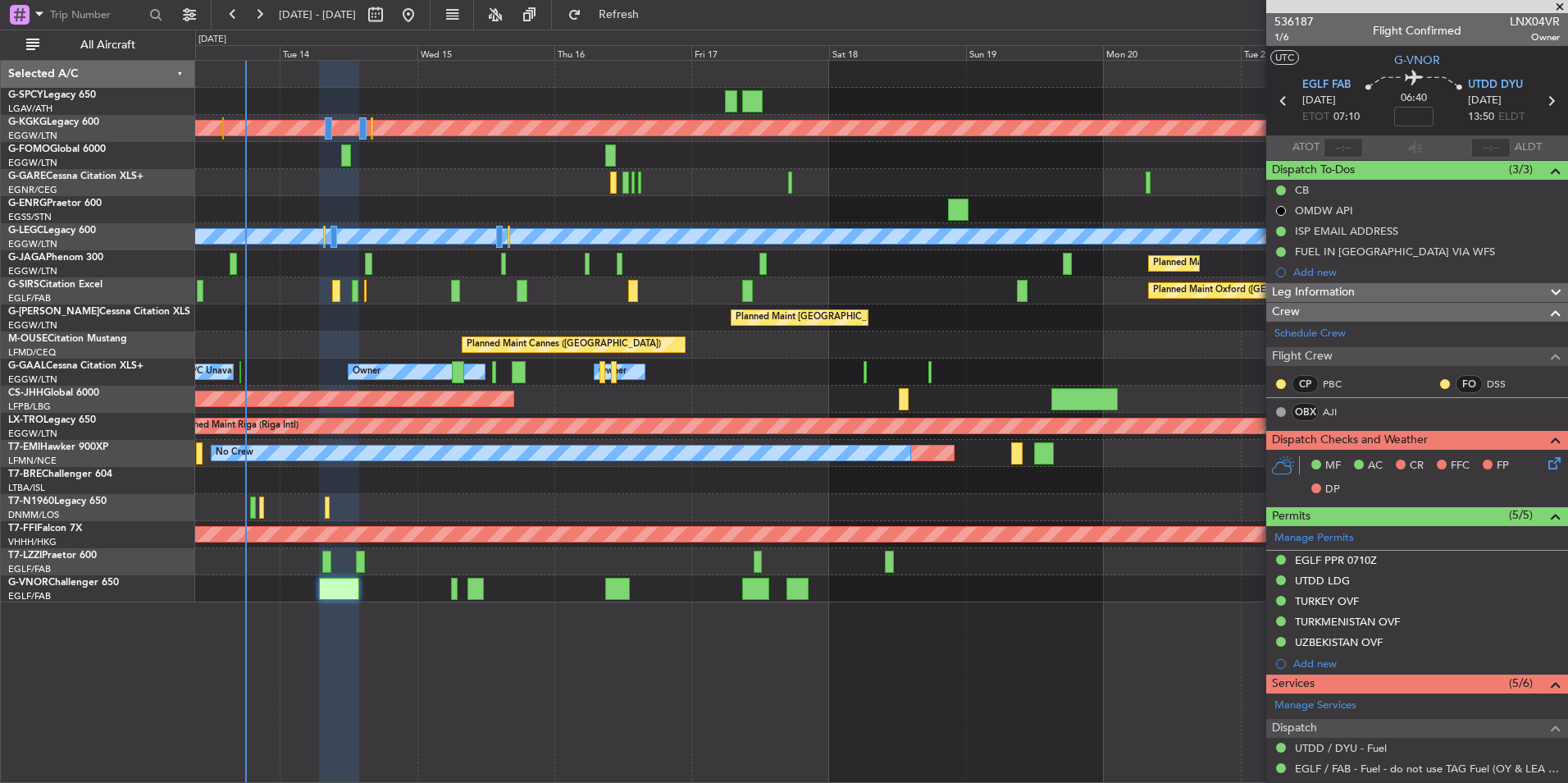
click at [996, 341] on div "Planned Maint Athens ([PERSON_NAME] Intl) Planned Maint [GEOGRAPHIC_DATA] ([GEO…" at bounding box center [881, 331] width 1372 height 542
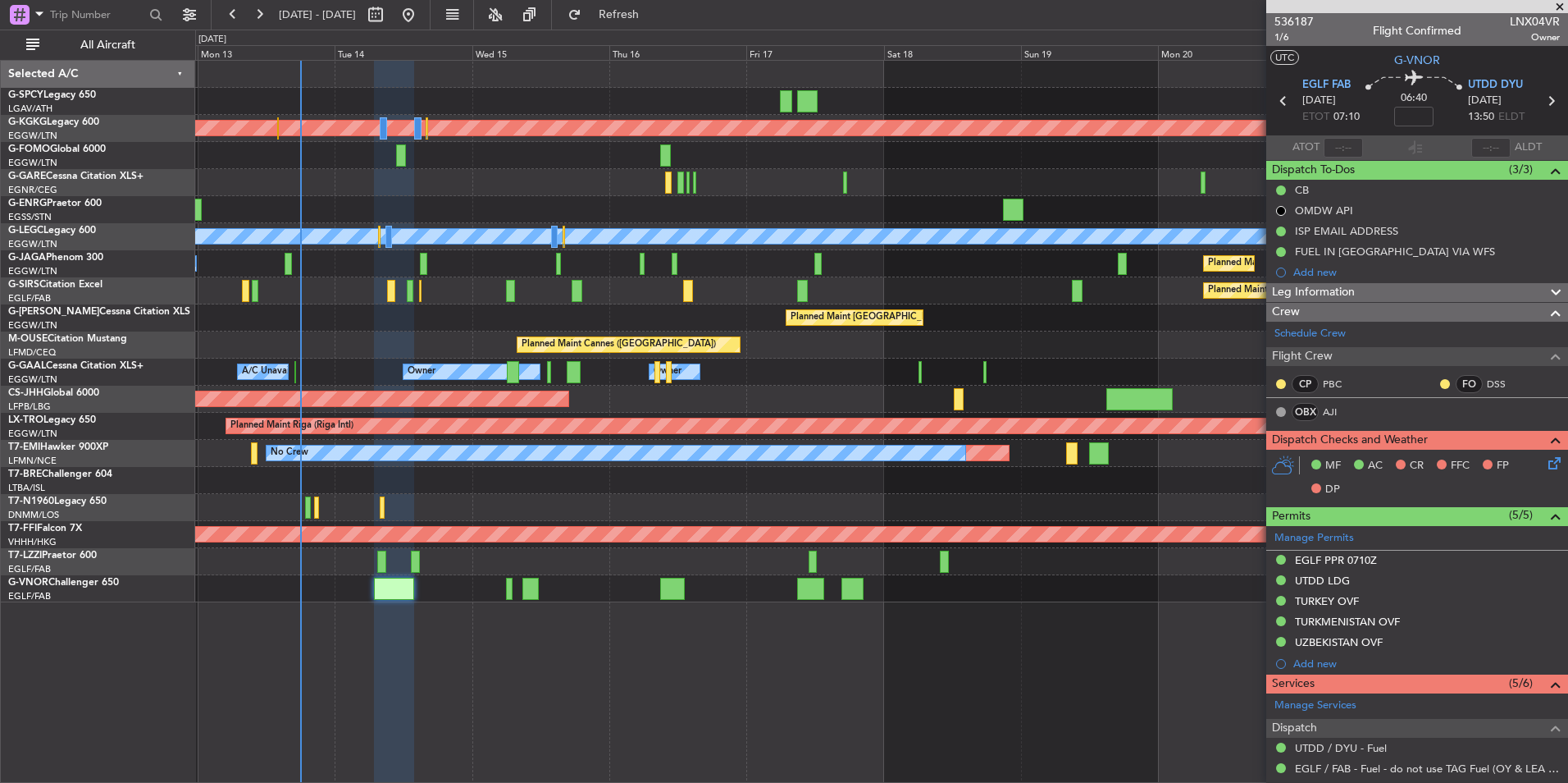
click at [654, 338] on div "Planned Maint Athens ([PERSON_NAME] Intl) Planned Maint [GEOGRAPHIC_DATA] ([GEO…" at bounding box center [881, 331] width 1372 height 542
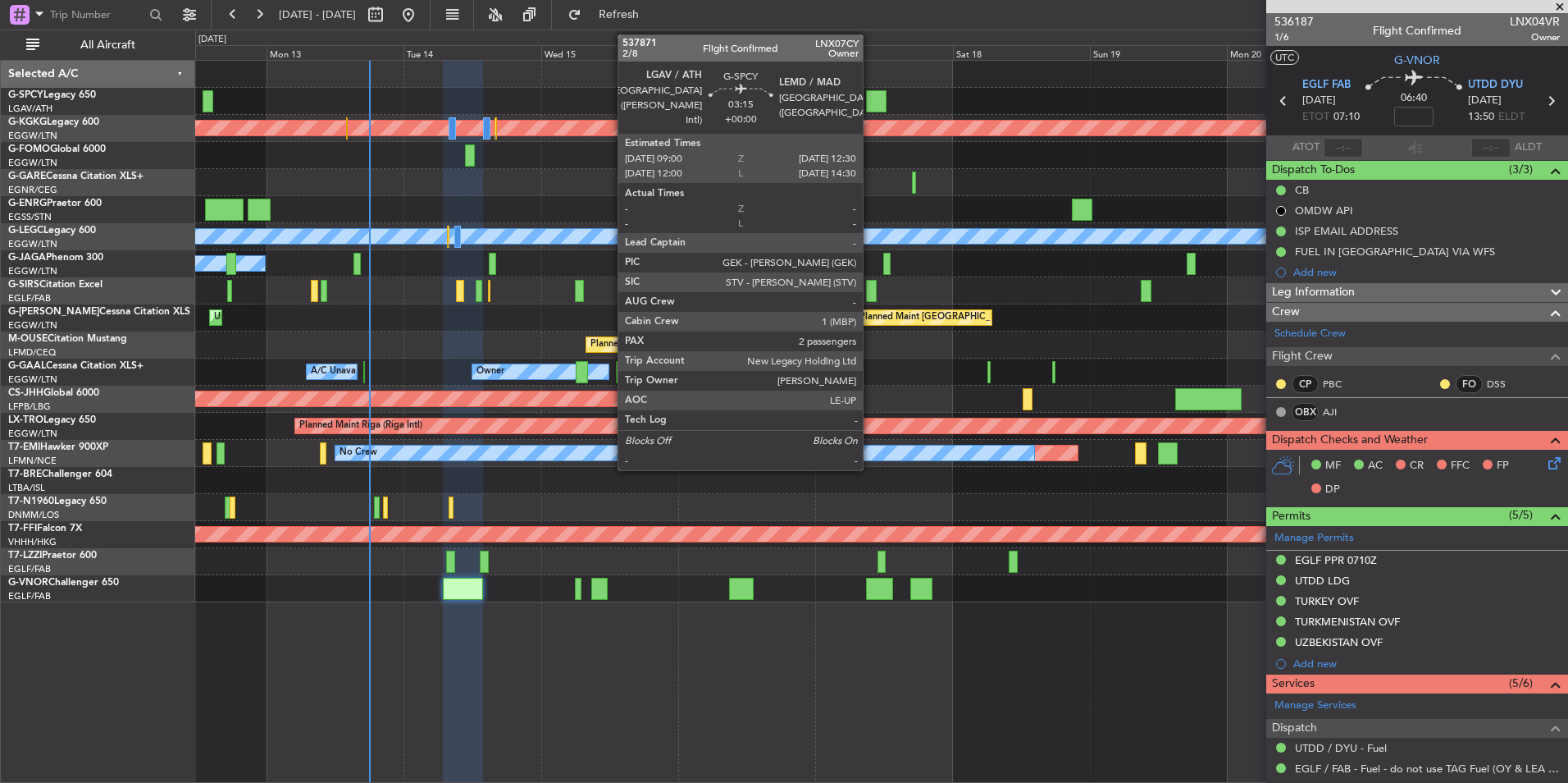
click at [870, 98] on div at bounding box center [876, 101] width 21 height 22
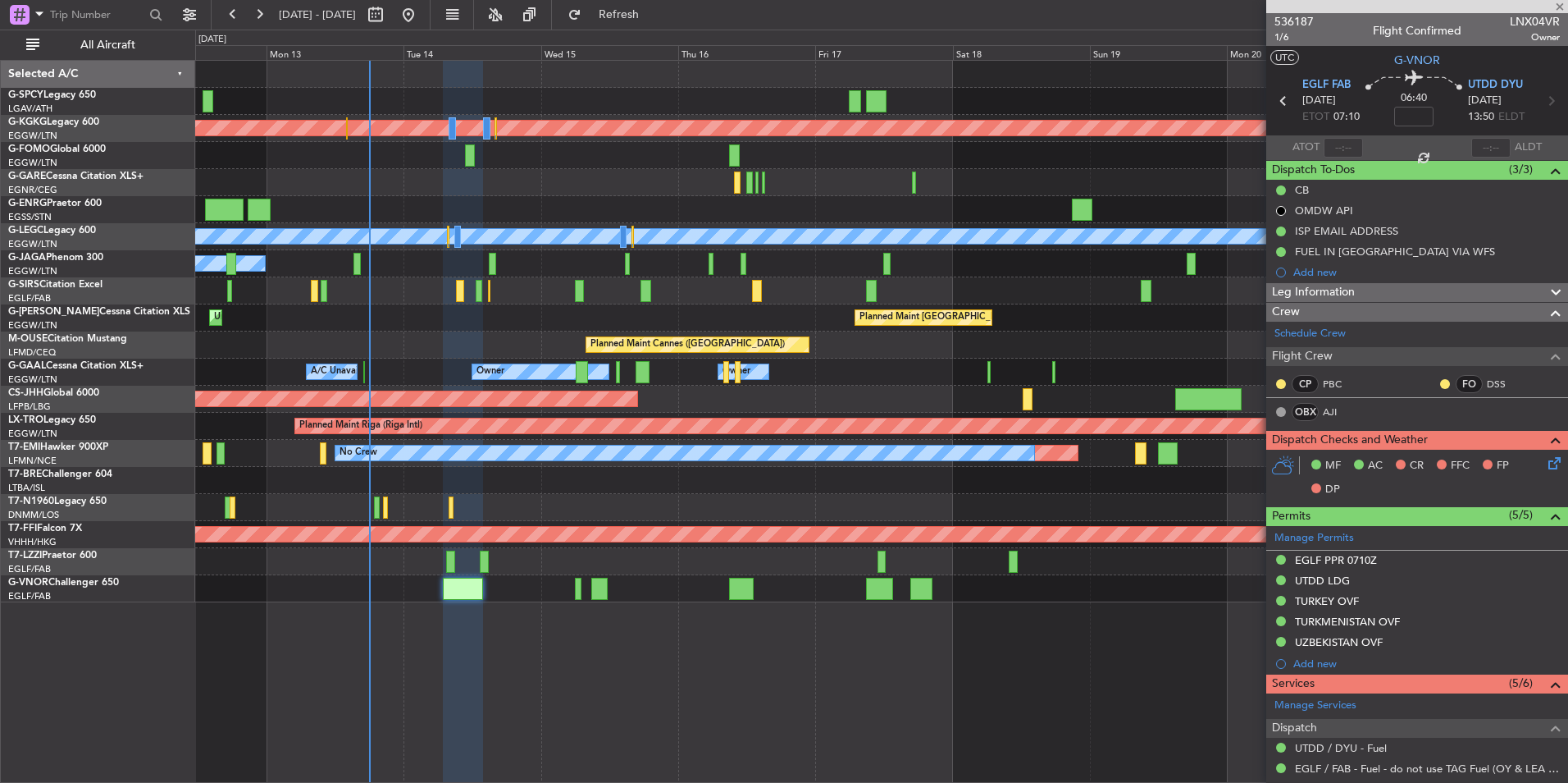
type input "2"
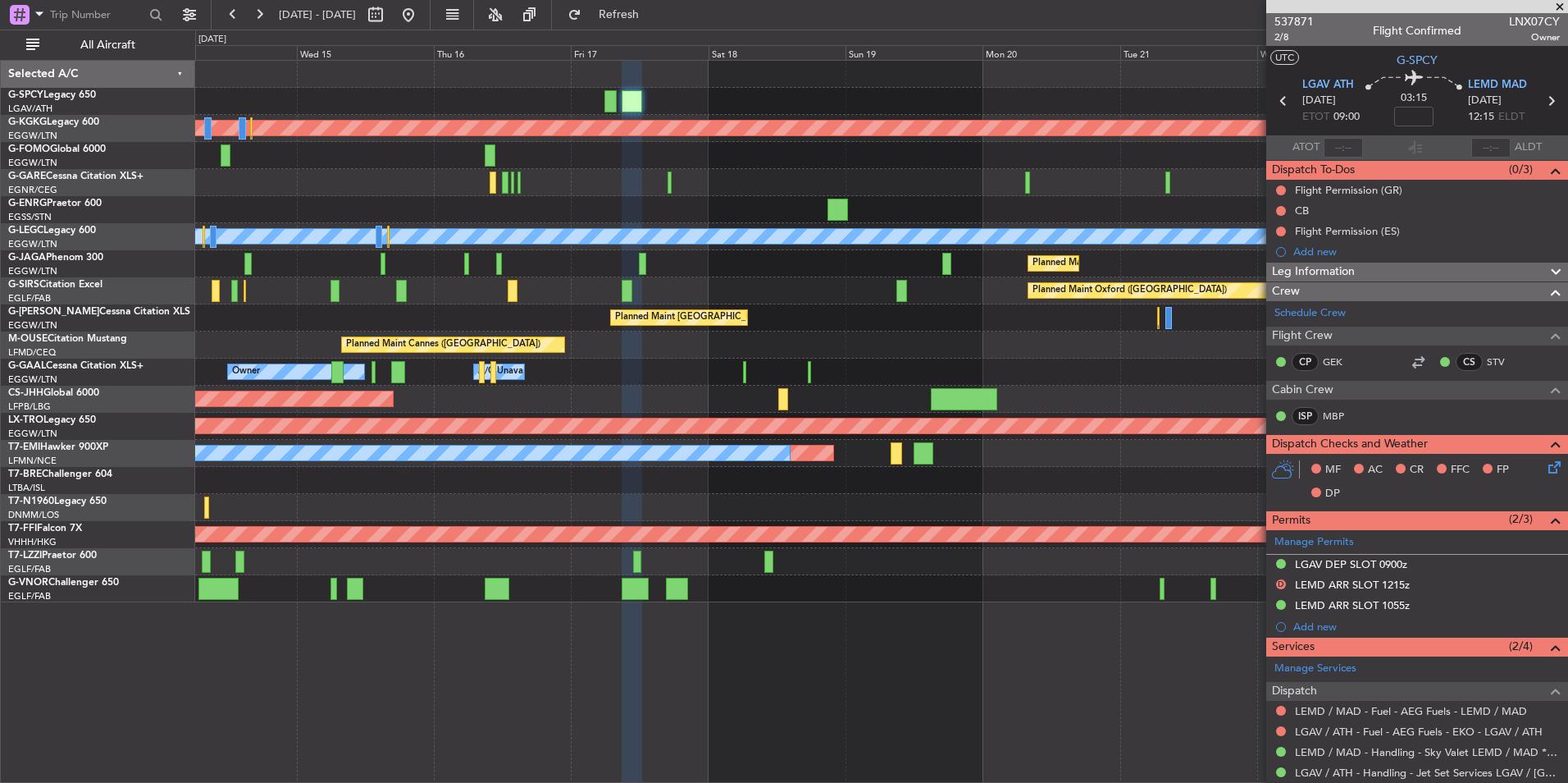
click at [814, 280] on div "Planned Maint Oxford ([GEOGRAPHIC_DATA])" at bounding box center [881, 291] width 1372 height 27
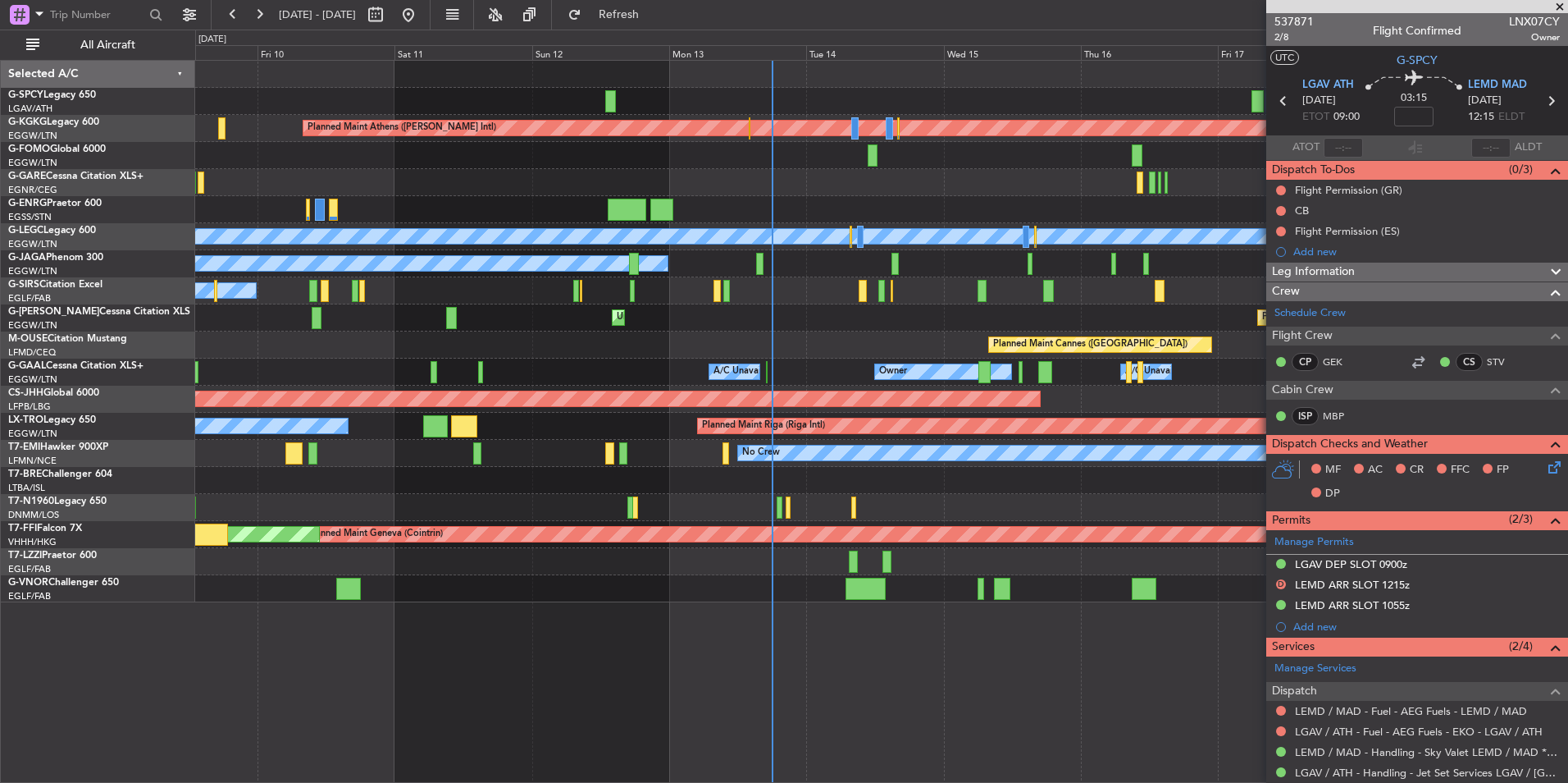
click at [963, 176] on div at bounding box center [881, 182] width 1372 height 27
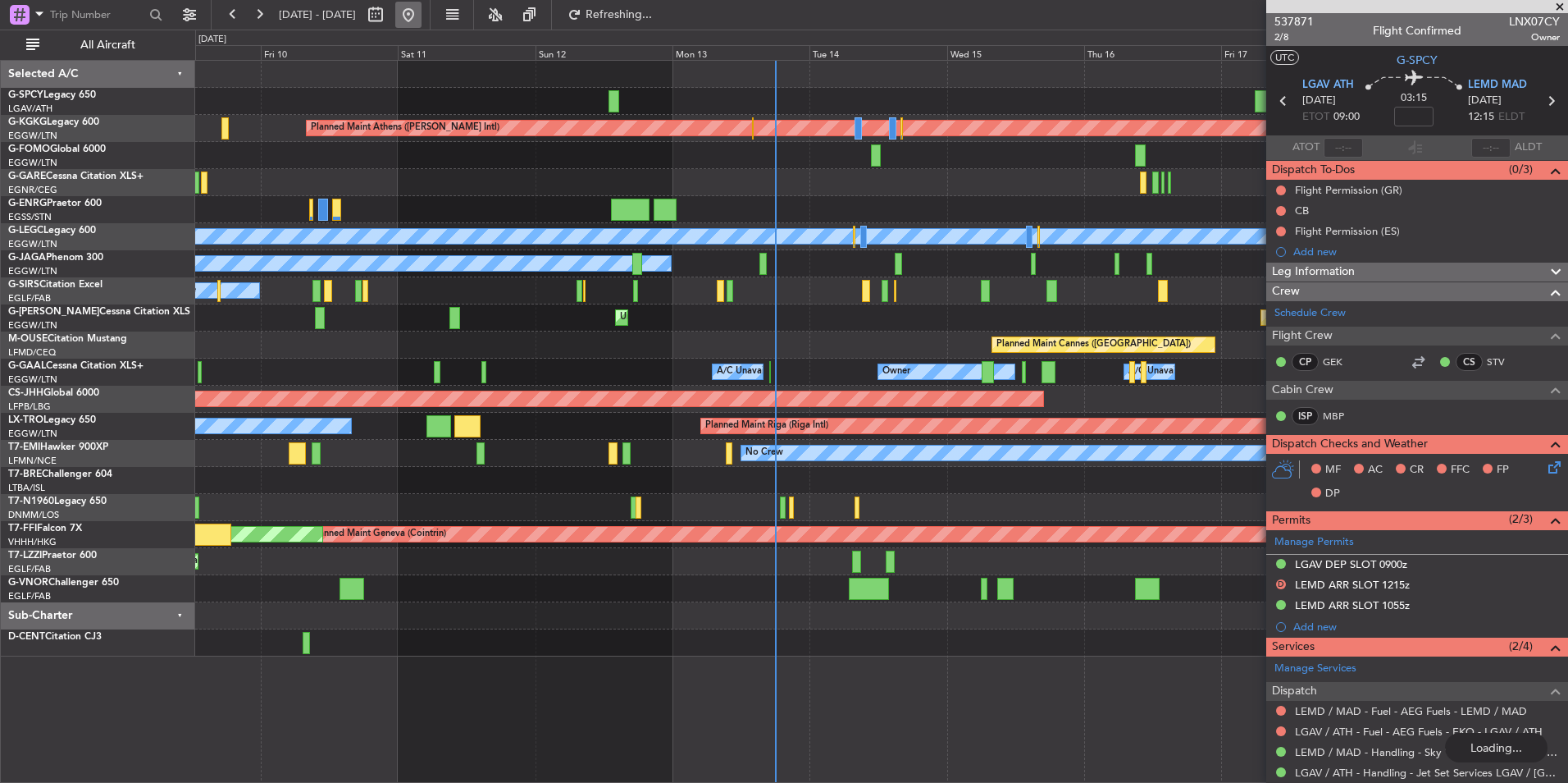
click at [422, 16] on button at bounding box center [408, 15] width 27 height 27
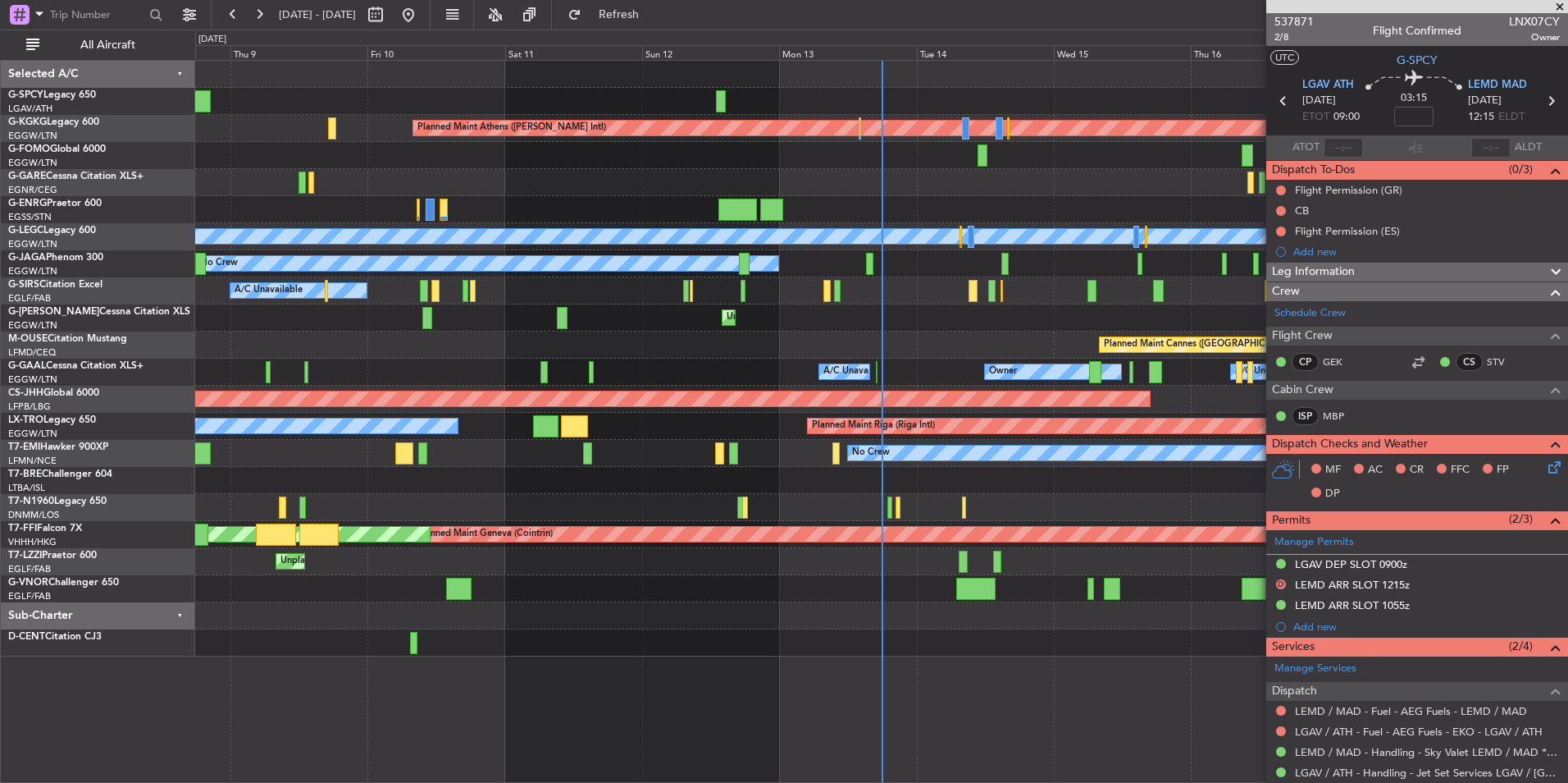
click at [848, 171] on div at bounding box center [881, 182] width 1372 height 27
